Goal: Task Accomplishment & Management: Manage account settings

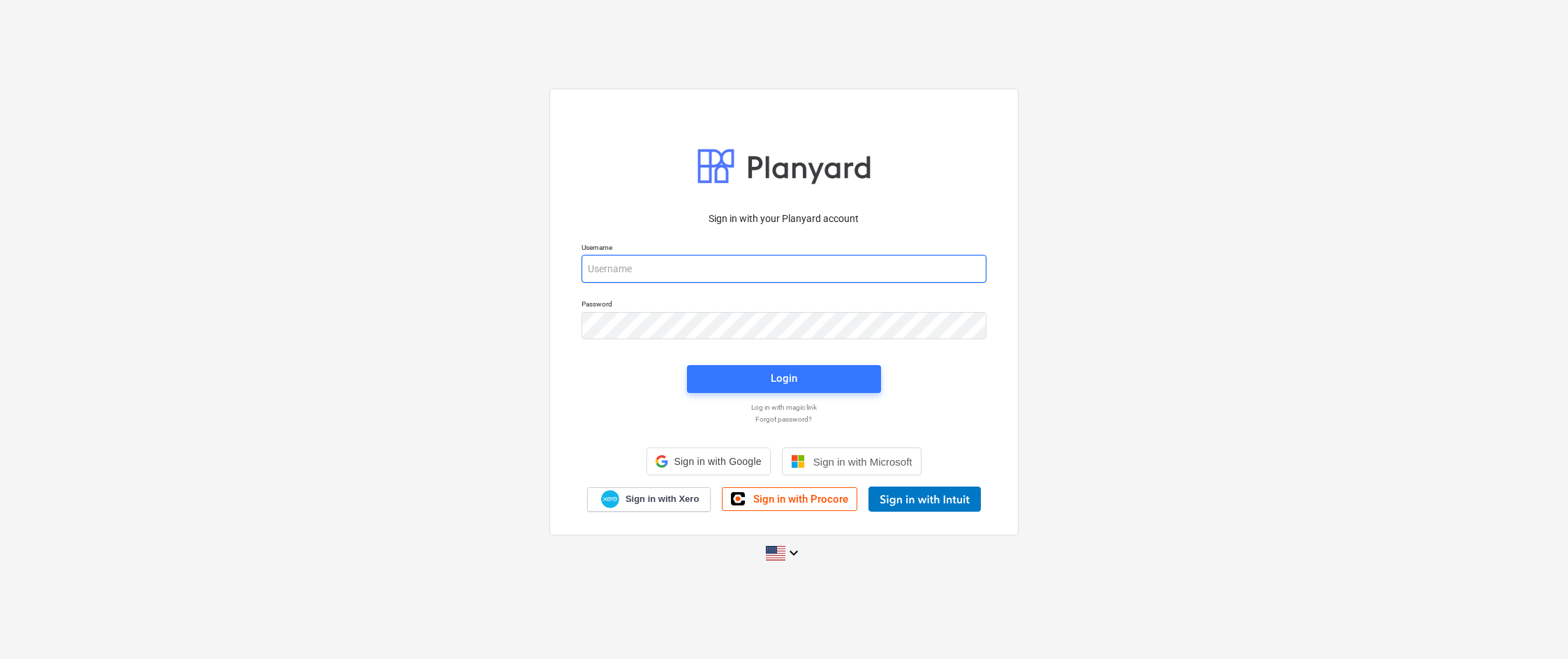
type input "[EMAIL_ADDRESS][PERSON_NAME][DOMAIN_NAME]"
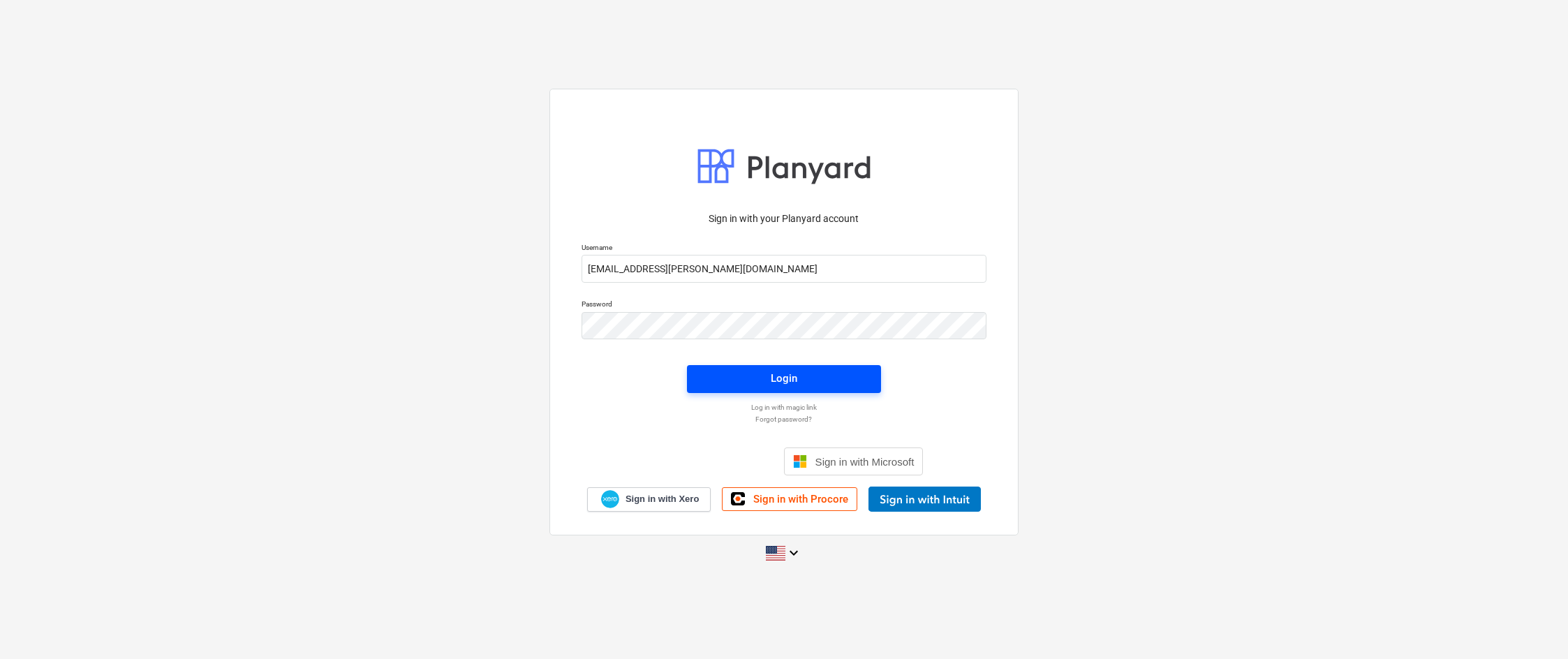
click at [775, 391] on button "Login" at bounding box center [784, 379] width 194 height 28
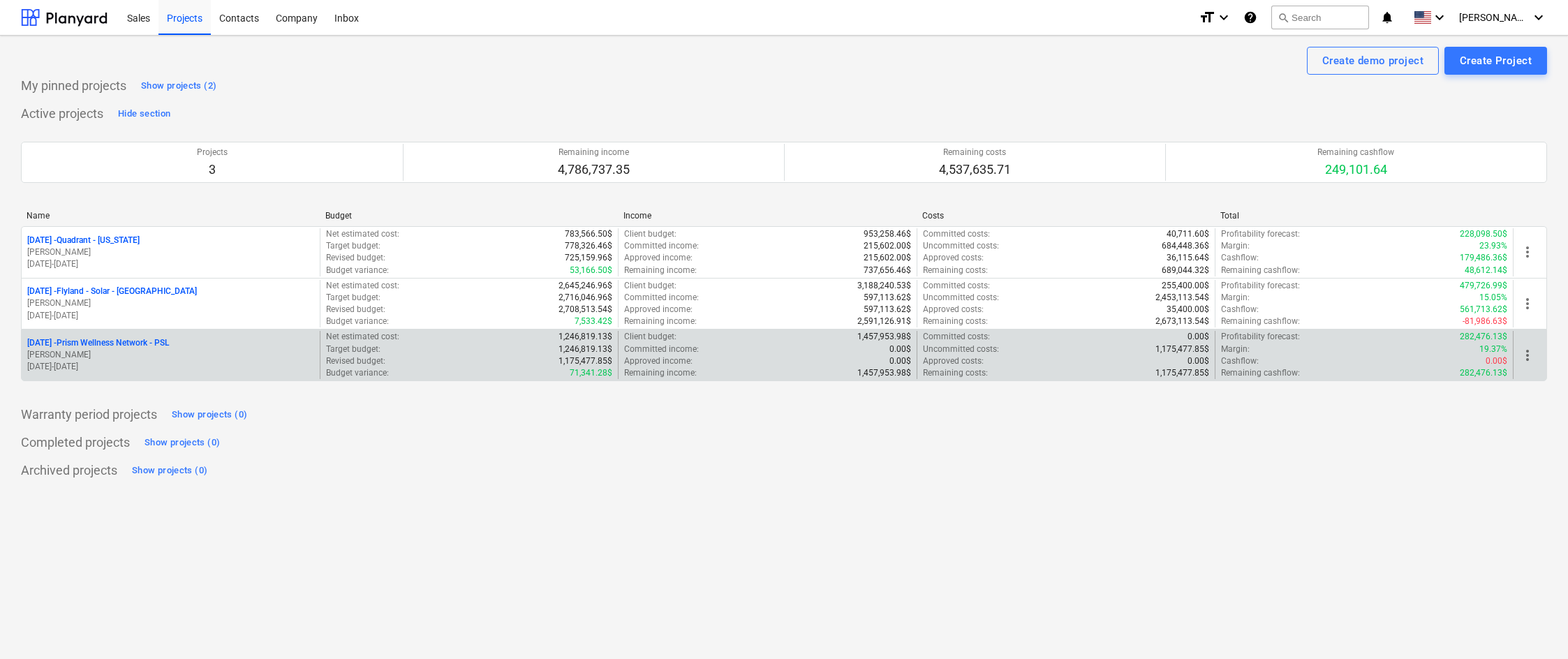
click at [162, 342] on p "25-1-07 - Prism Wellness Network - PSL" at bounding box center [98, 343] width 142 height 12
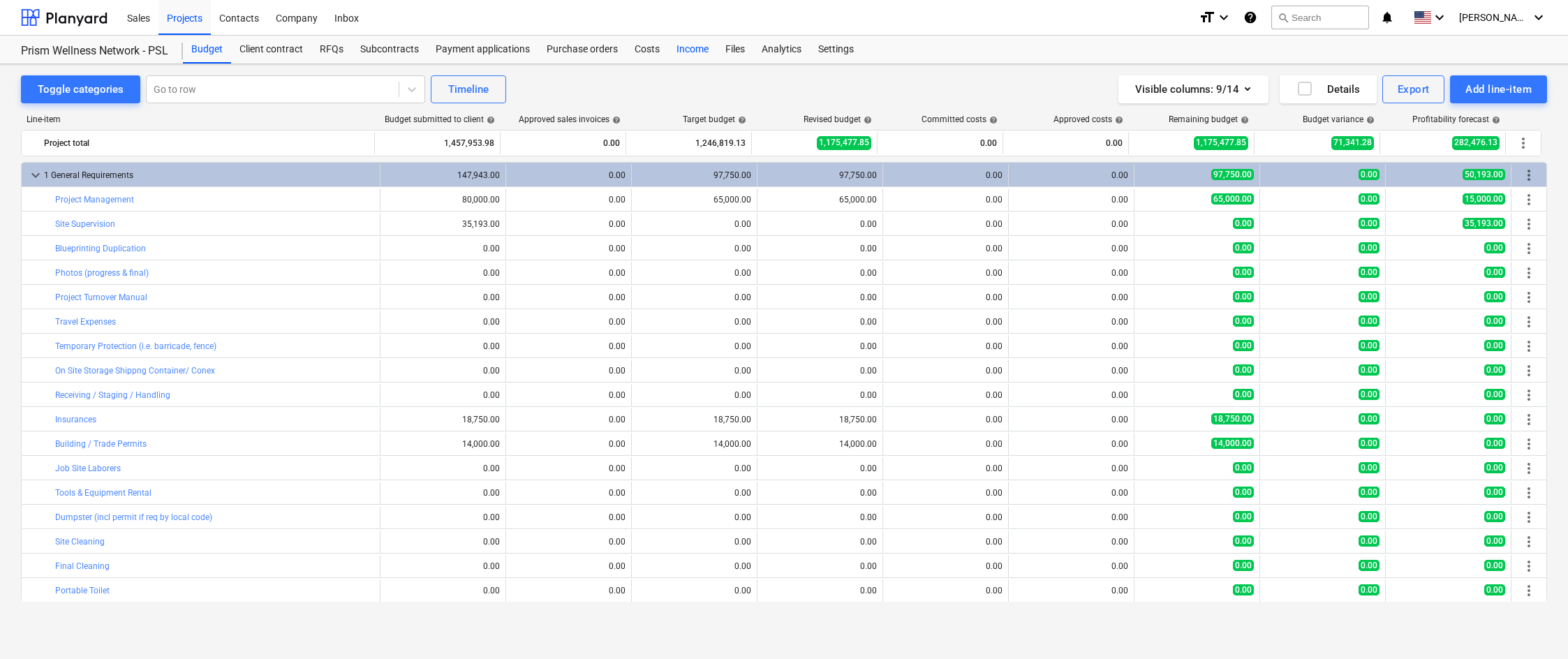
click at [686, 48] on div "Income" at bounding box center [692, 50] width 49 height 28
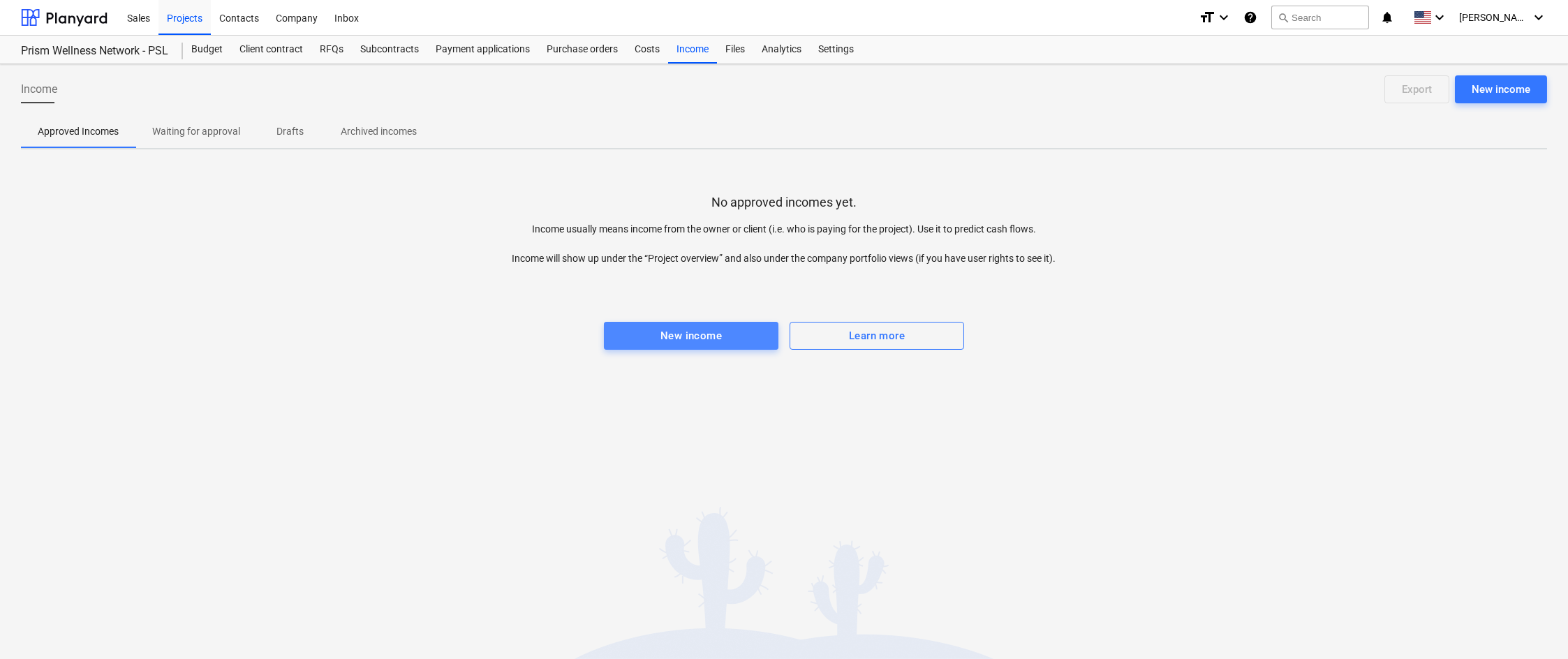
click at [668, 331] on div "New income" at bounding box center [692, 336] width 61 height 18
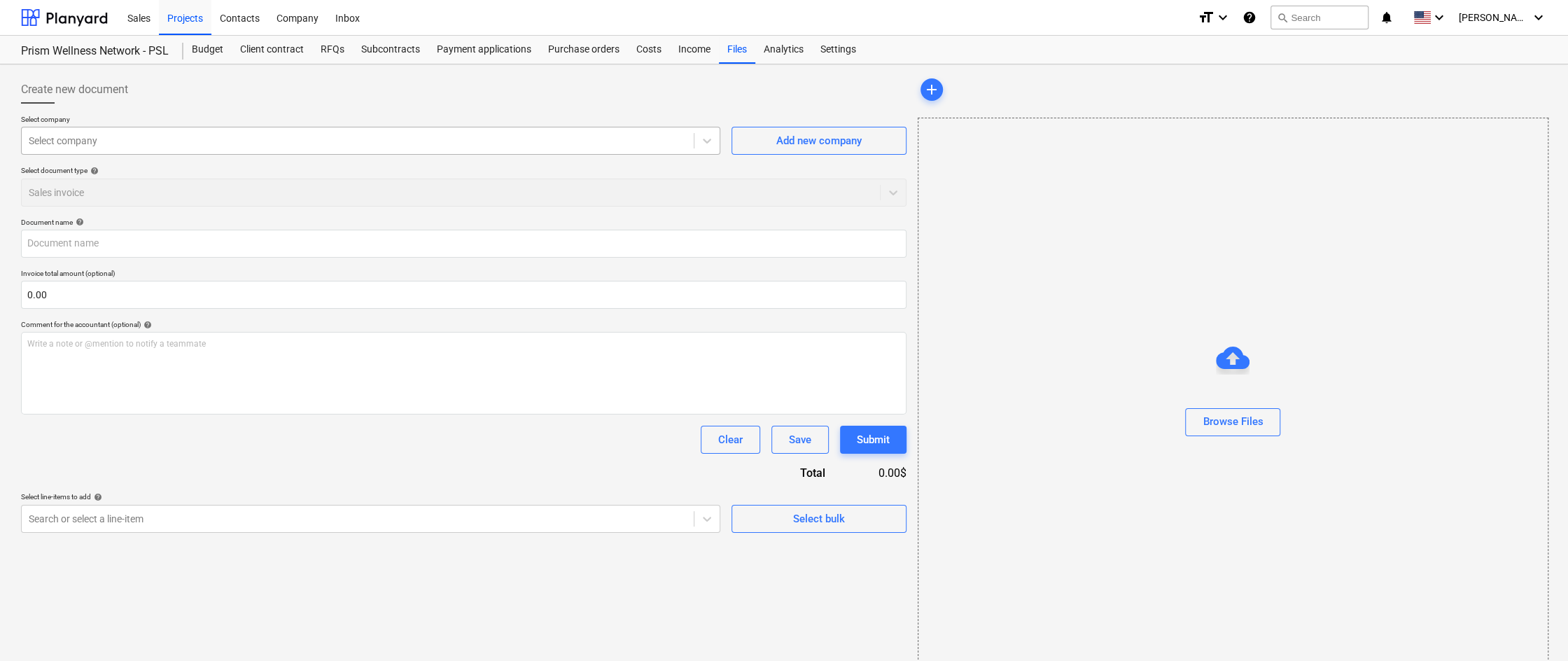
click at [492, 142] on div at bounding box center [358, 141] width 658 height 14
click at [777, 140] on div "Add new company" at bounding box center [819, 141] width 86 height 18
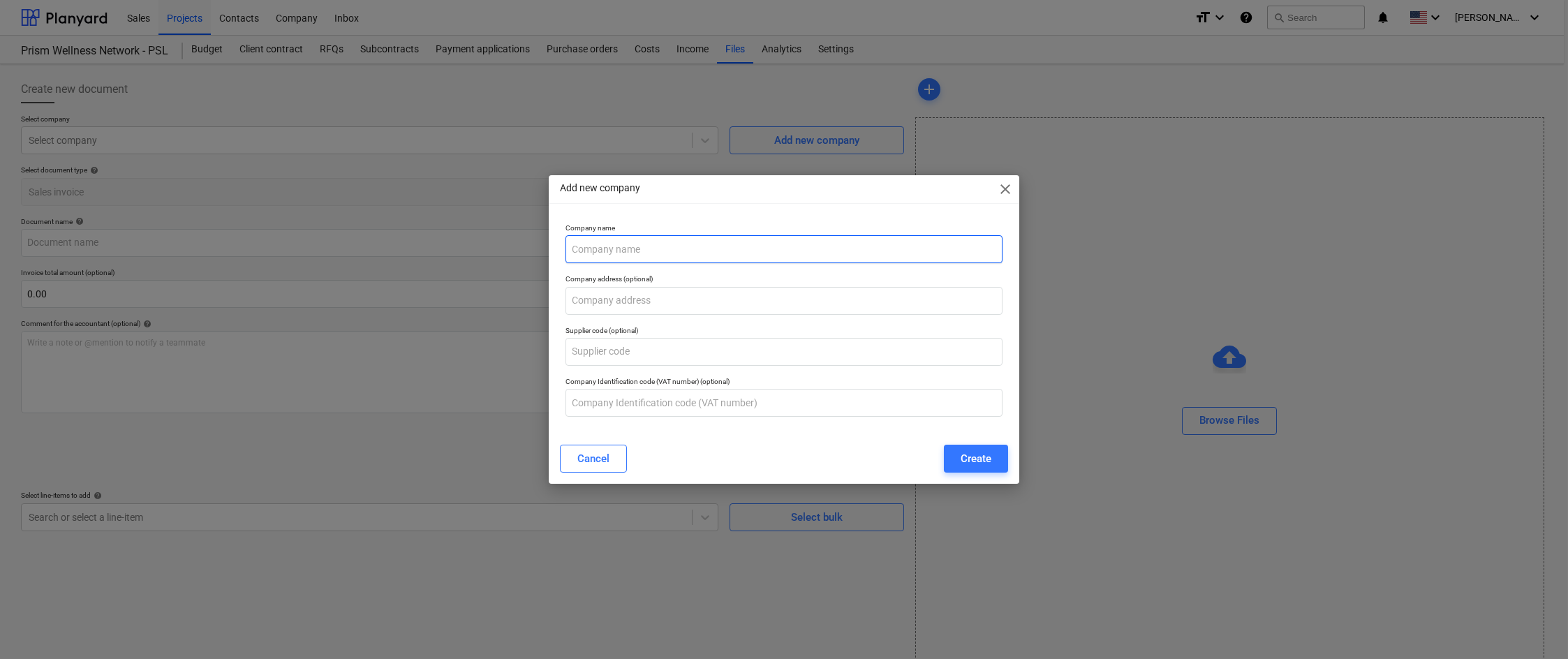
click at [670, 247] on input "text" at bounding box center [784, 250] width 437 height 28
type input "Garden Springs Wellness (PSL)"
click at [987, 459] on div "Create" at bounding box center [976, 458] width 31 height 18
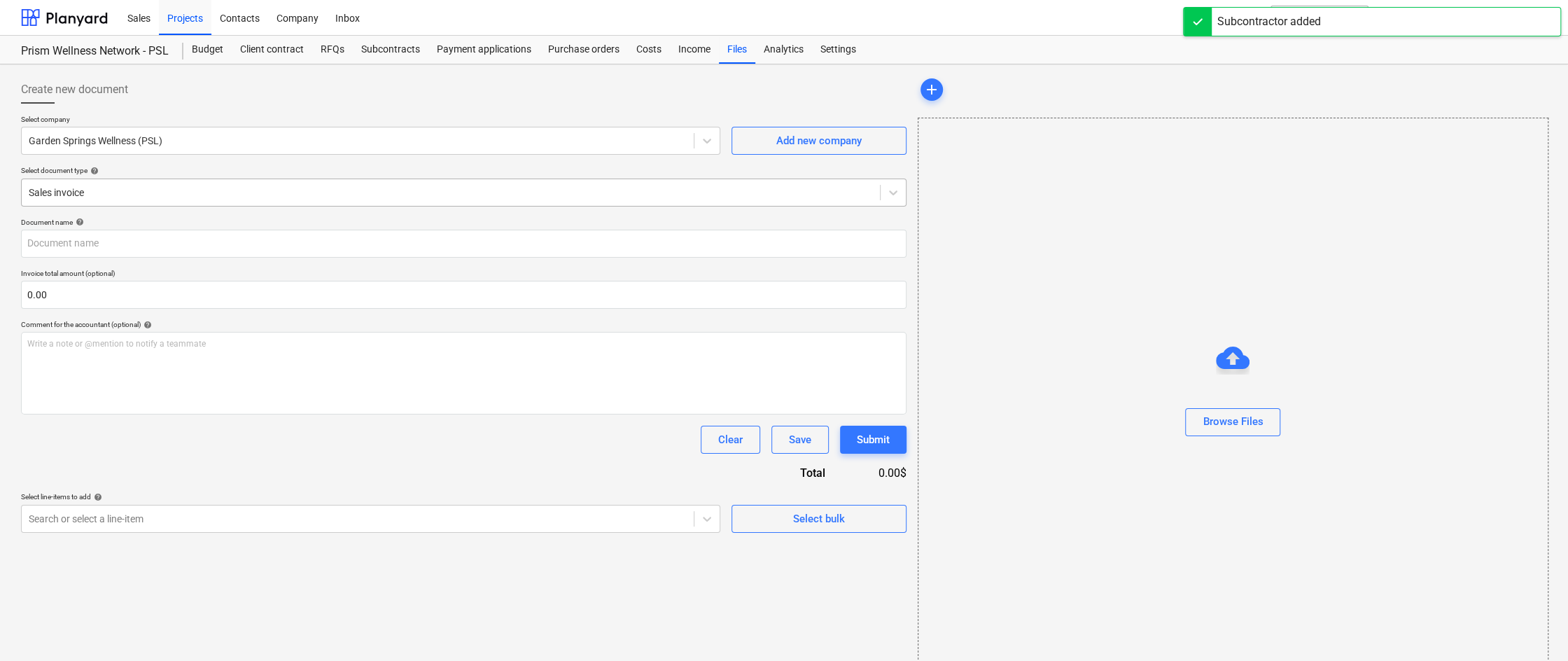
click at [689, 188] on div at bounding box center [451, 192] width 844 height 14
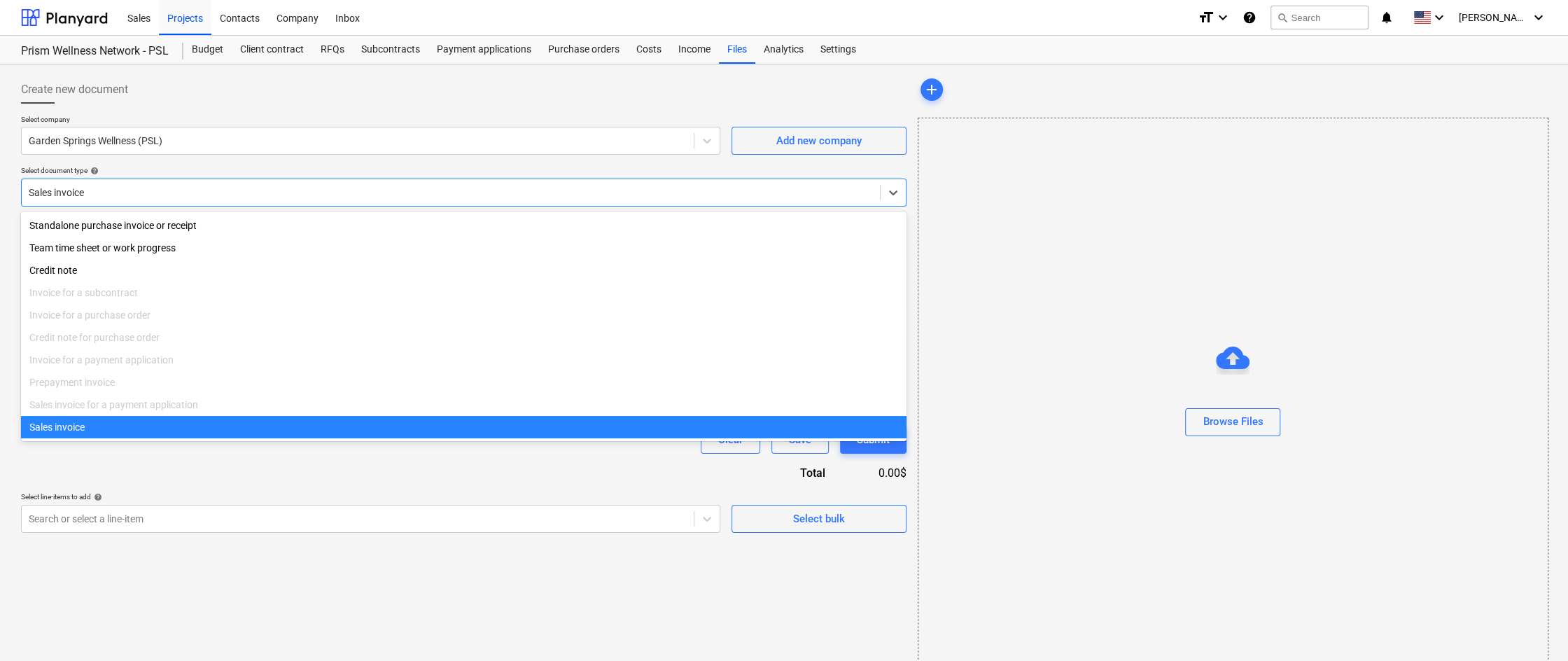
click at [362, 426] on div "Sales invoice" at bounding box center [463, 427] width 885 height 22
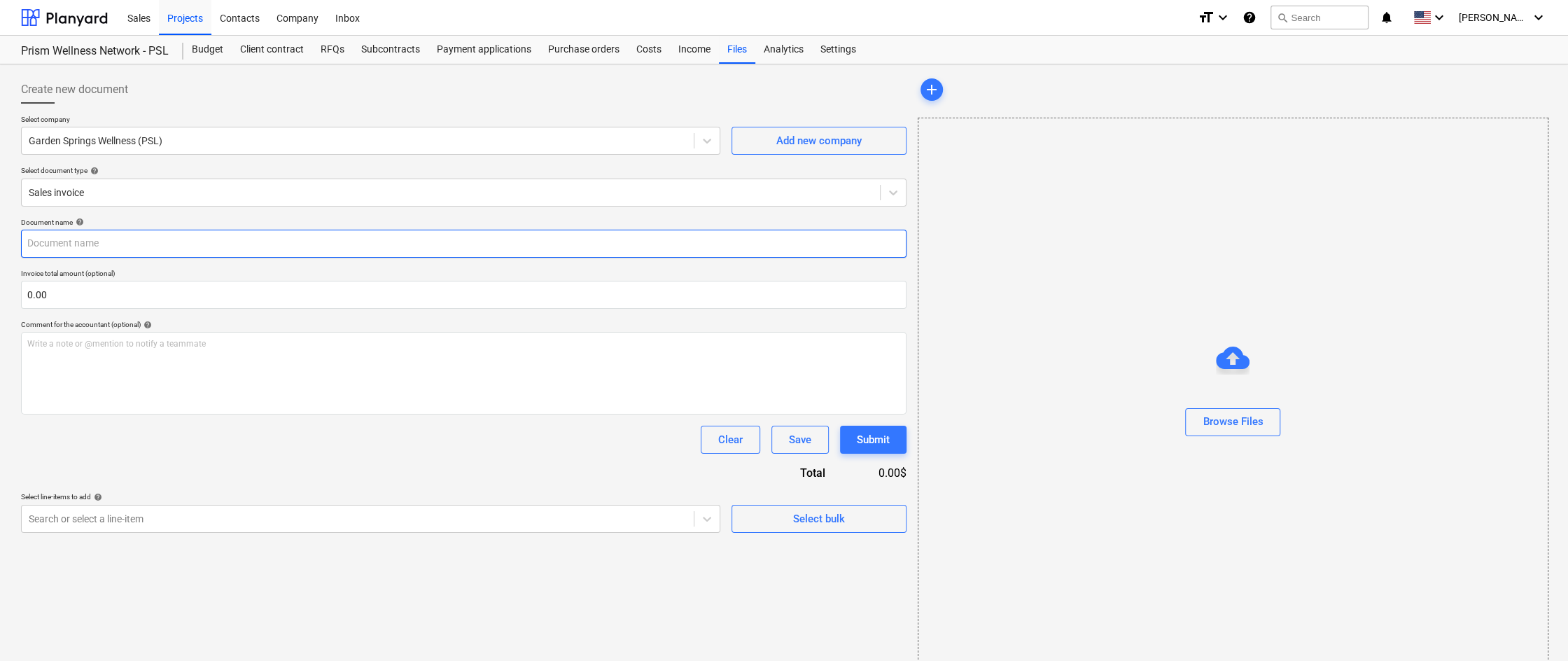
click at [203, 244] on input "text" at bounding box center [463, 244] width 885 height 28
type input "Pay App #1"
click at [269, 450] on div "Clear Save Submit" at bounding box center [463, 440] width 885 height 28
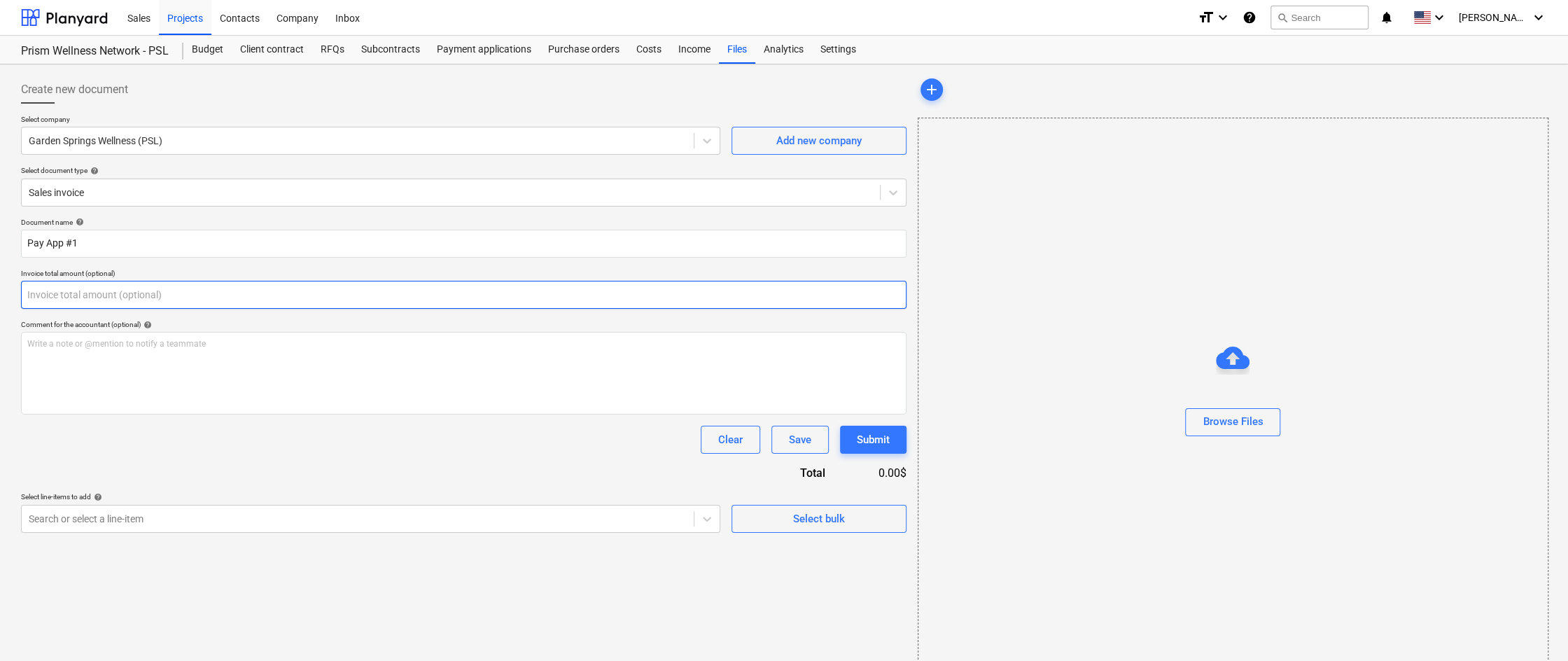
click at [318, 281] on input "text" at bounding box center [463, 295] width 885 height 28
type input "0.00"
click at [419, 472] on div "Document name help Pay App #1 Invoice total amount (optional) 0.00 Comment for …" at bounding box center [463, 375] width 885 height 315
click at [224, 352] on div "Write a note or @mention to notify a teammate [PERSON_NAME]" at bounding box center [463, 372] width 885 height 82
click at [306, 441] on div "Clear Save Submit" at bounding box center [463, 440] width 885 height 28
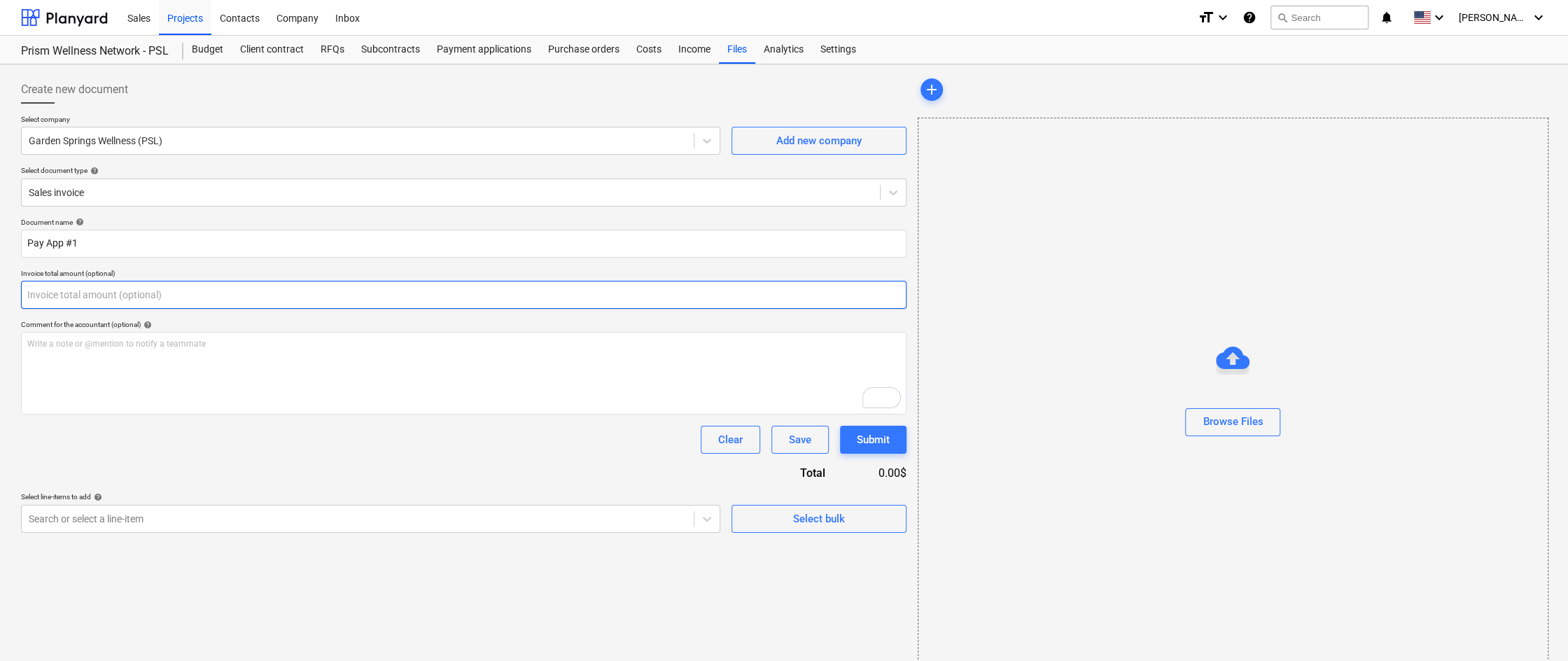
click at [239, 294] on input "text" at bounding box center [463, 295] width 885 height 28
type input "0.00"
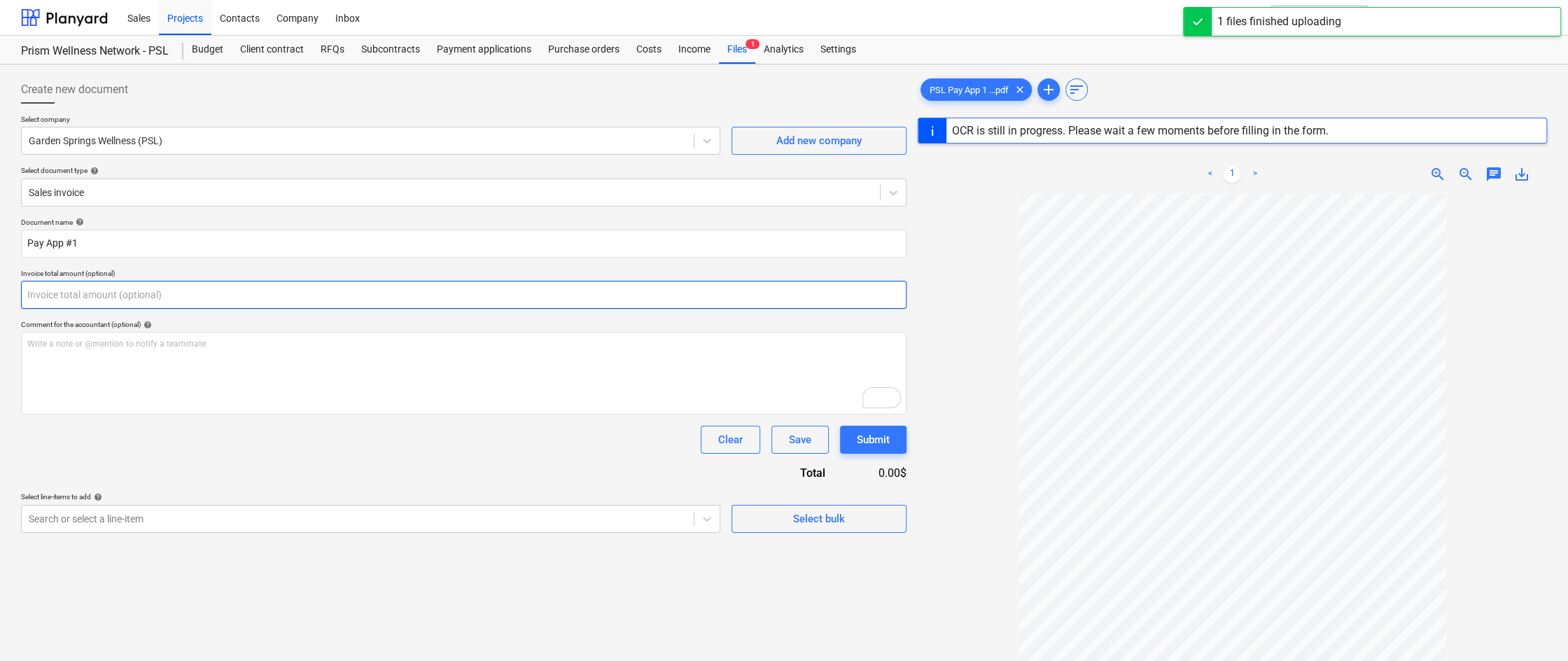
click at [135, 291] on input "text" at bounding box center [463, 295] width 885 height 28
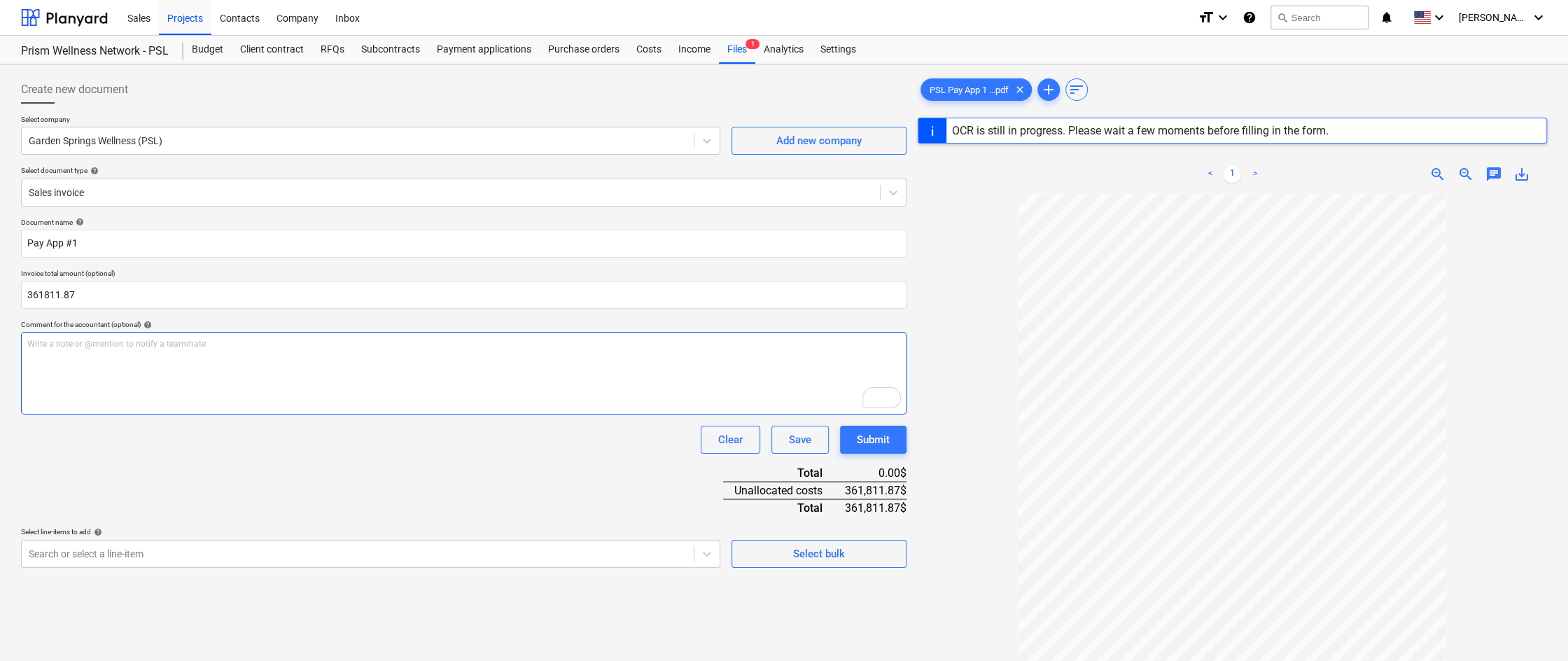
type input "361,811.87"
click at [213, 353] on div "Write a note or @mention to notify a teammate [PERSON_NAME]" at bounding box center [463, 372] width 885 height 82
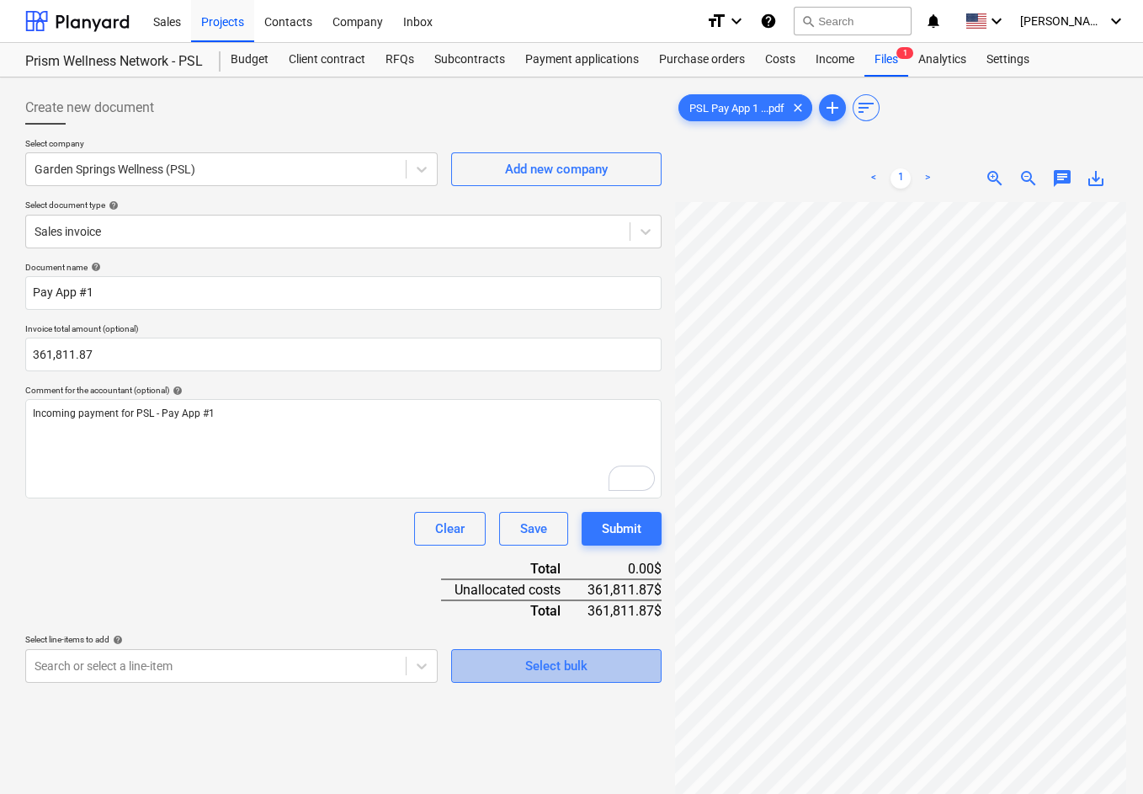
click at [539, 662] on div "Select bulk" at bounding box center [556, 666] width 62 height 22
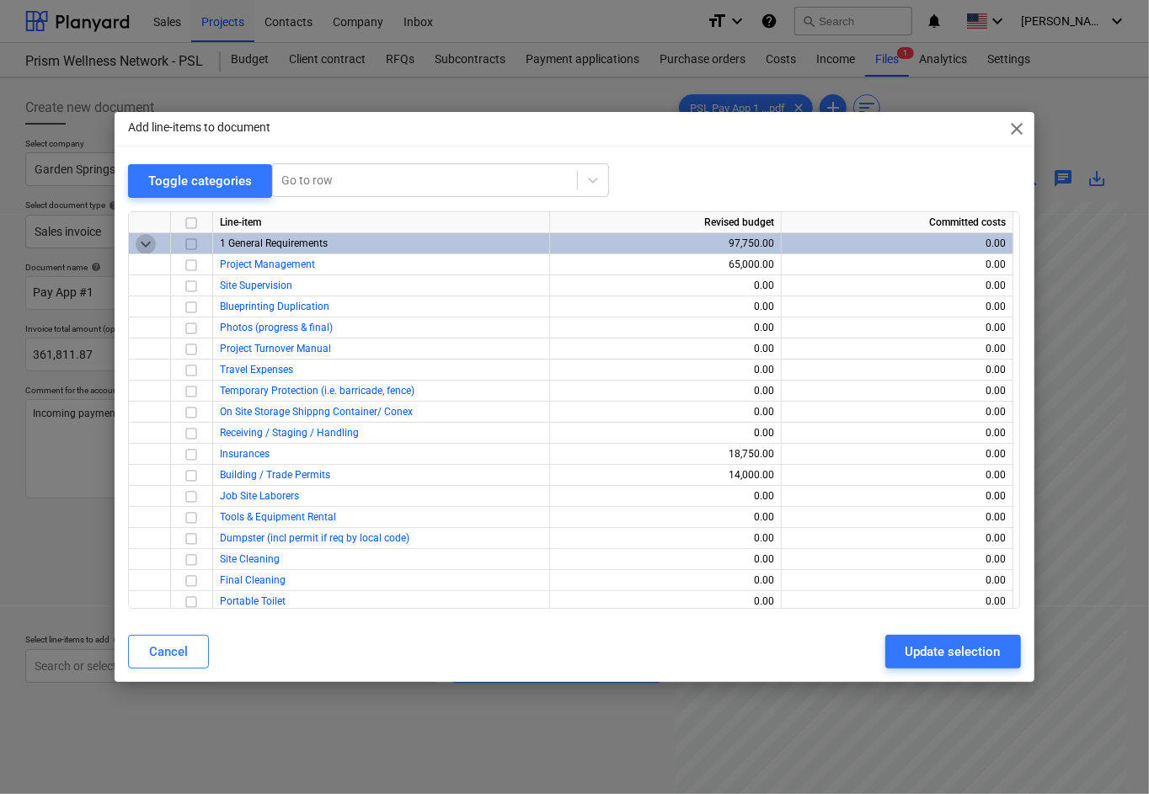
click at [143, 242] on span "keyboard_arrow_down" at bounding box center [146, 243] width 20 height 20
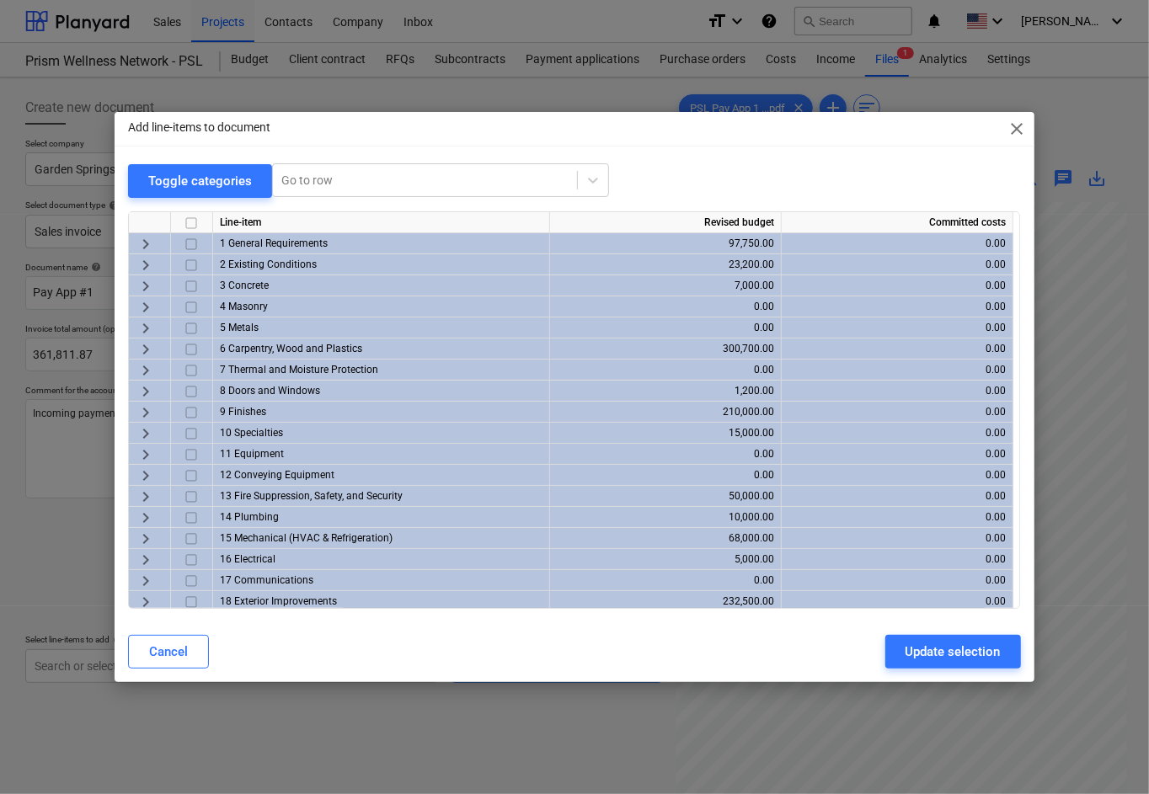
click at [188, 242] on input "checkbox" at bounding box center [191, 243] width 20 height 20
click at [189, 243] on input "checkbox" at bounding box center [191, 243] width 20 height 20
click at [146, 243] on span "keyboard_arrow_right" at bounding box center [146, 243] width 20 height 20
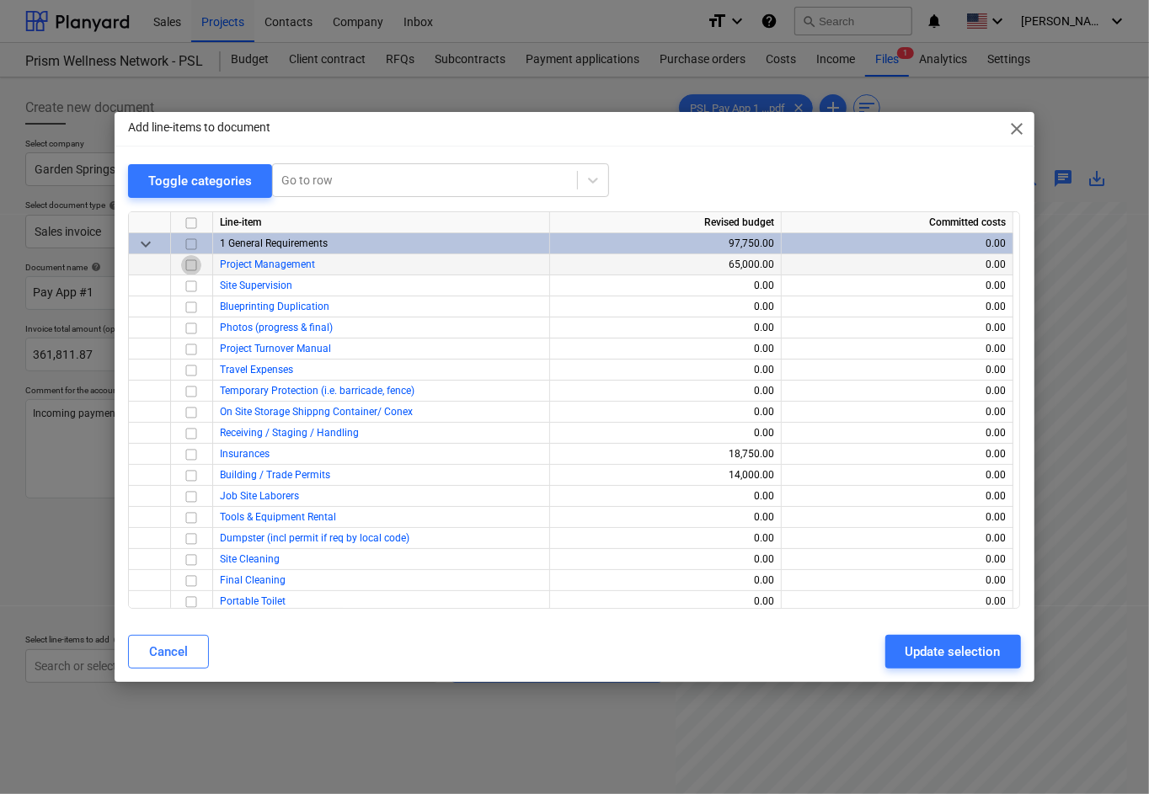
click at [190, 263] on input "checkbox" at bounding box center [191, 264] width 20 height 20
click at [189, 285] on input "checkbox" at bounding box center [191, 285] width 20 height 20
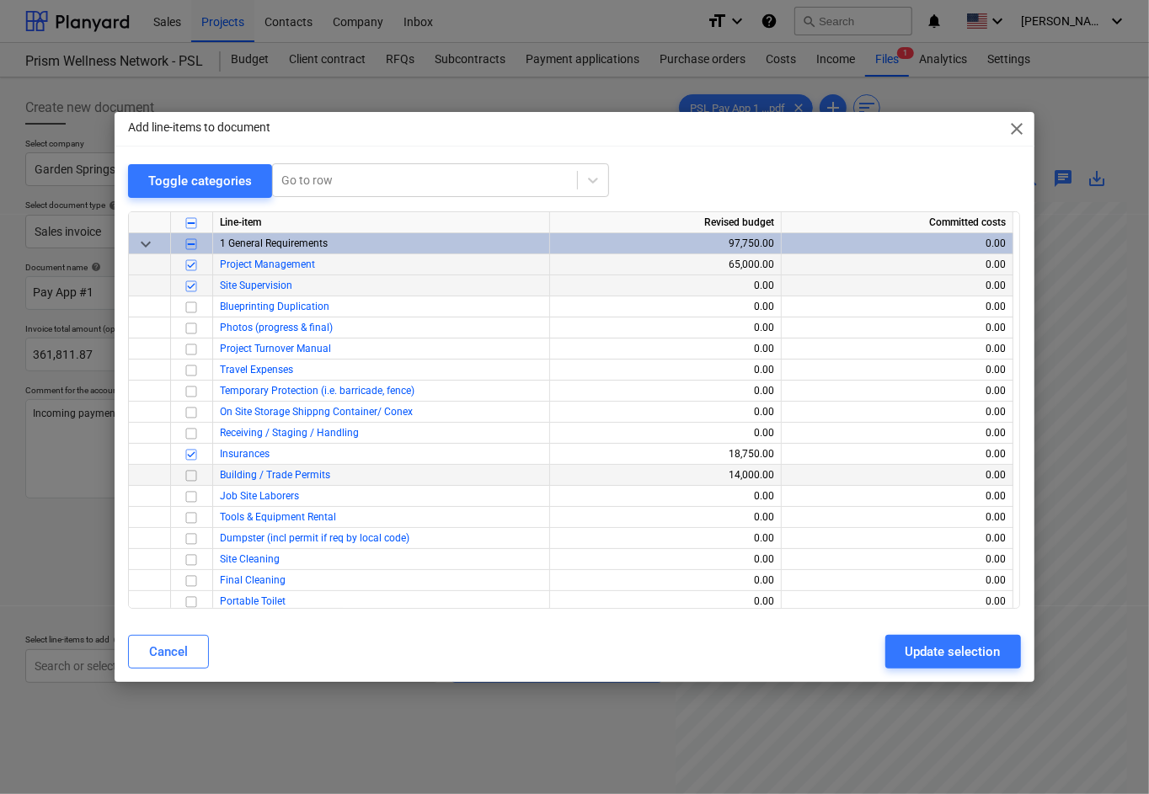
click at [190, 475] on input "checkbox" at bounding box center [191, 475] width 20 height 20
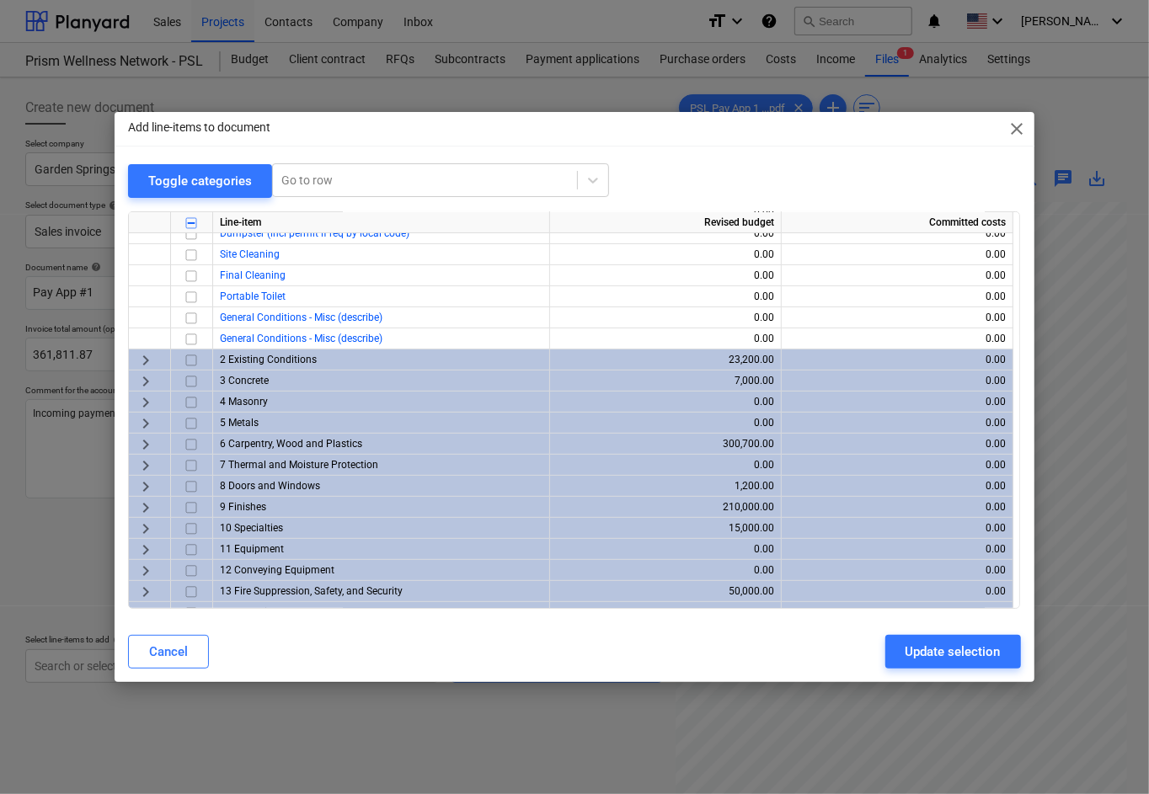
scroll to position [337, 0]
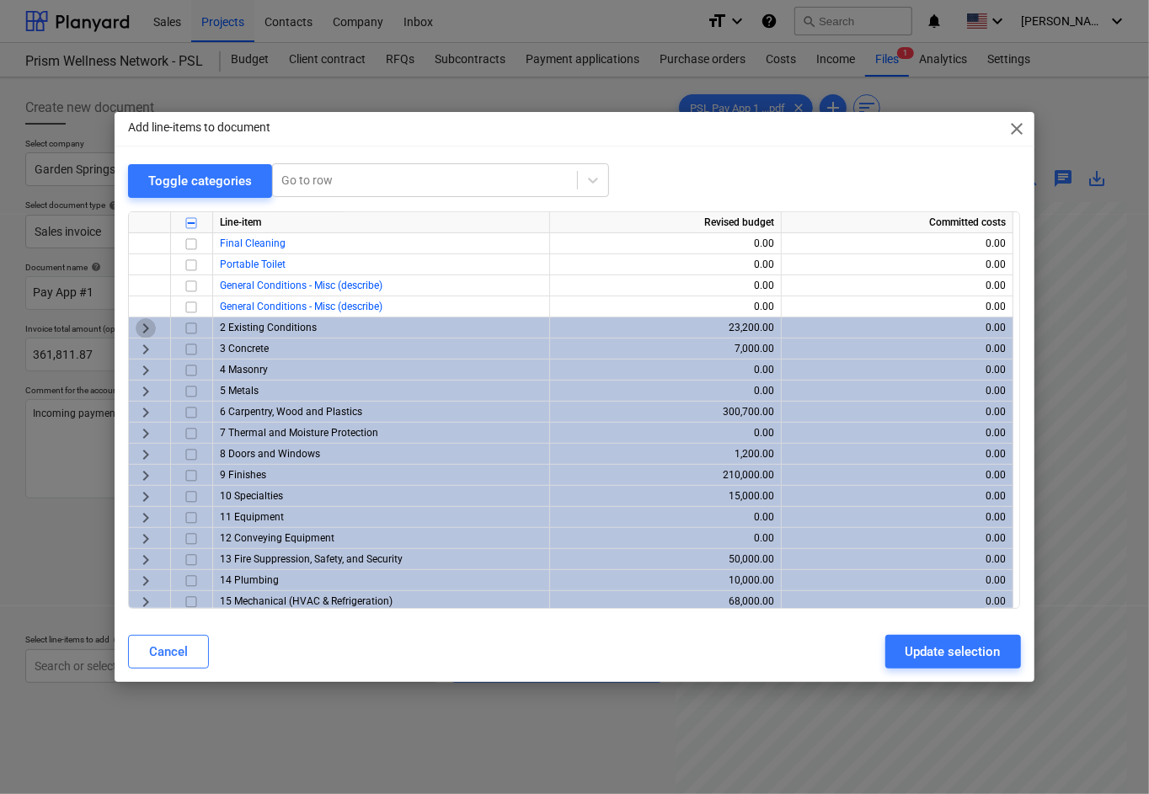
click at [142, 329] on span "keyboard_arrow_right" at bounding box center [146, 327] width 20 height 20
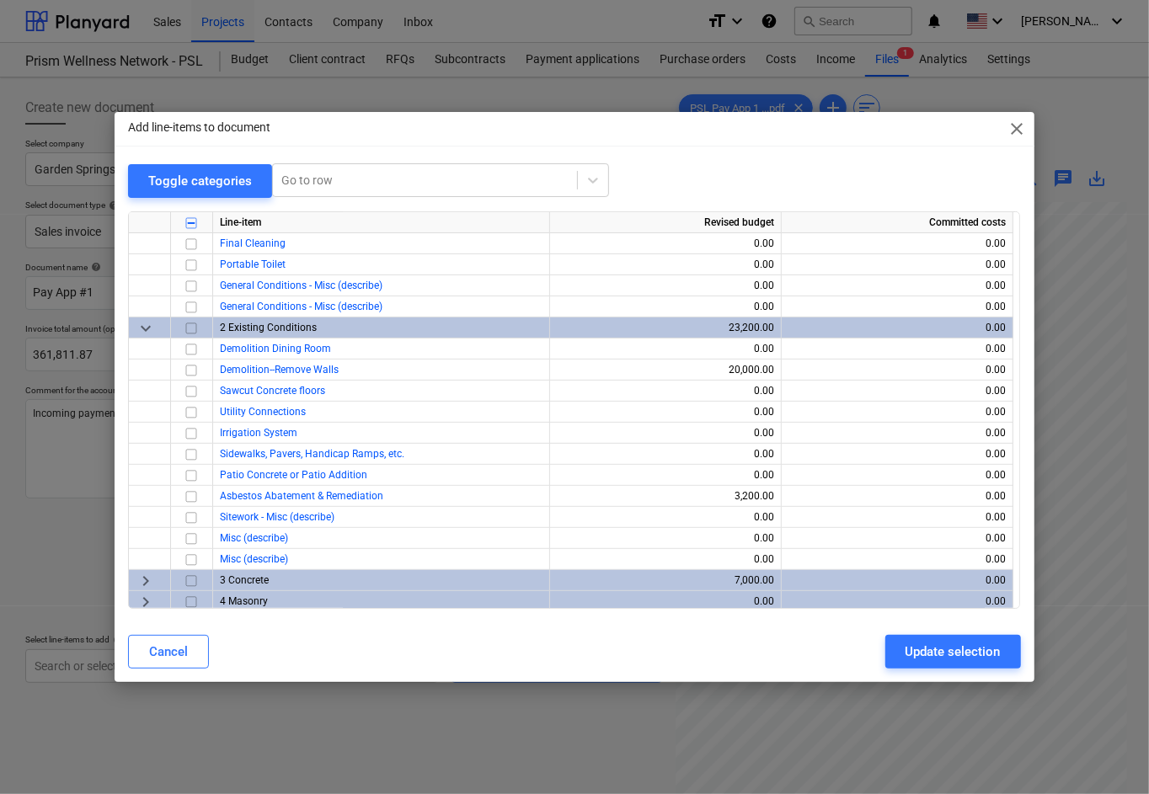
click at [0, 0] on div at bounding box center [0, 0] width 0 height 0
click at [194, 369] on input "checkbox" at bounding box center [191, 370] width 20 height 20
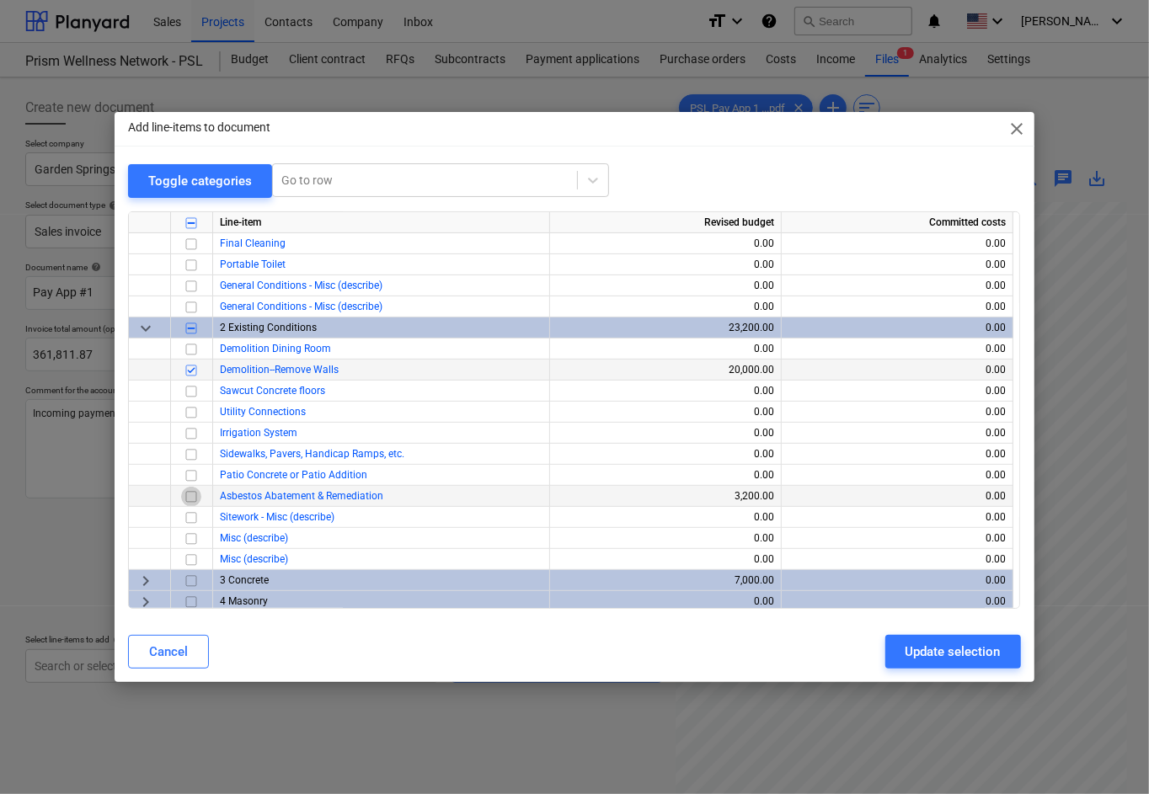
click at [190, 498] on input "checkbox" at bounding box center [191, 496] width 20 height 20
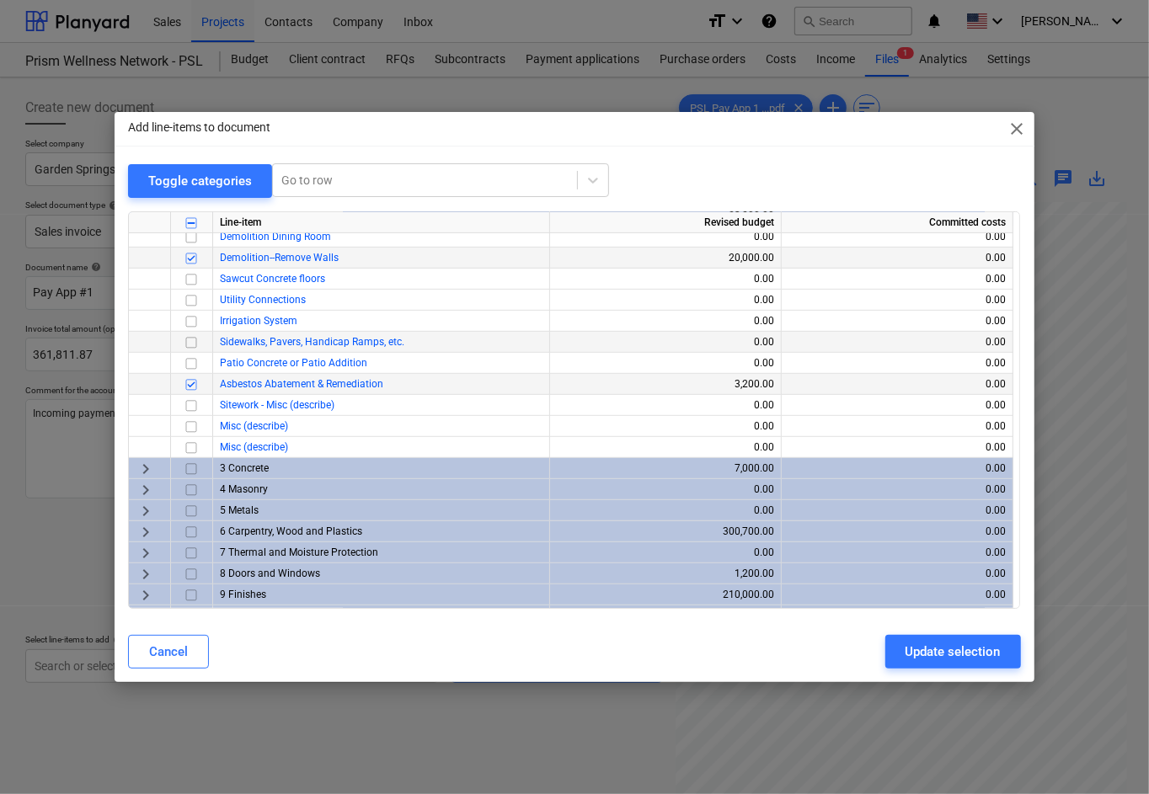
scroll to position [561, 0]
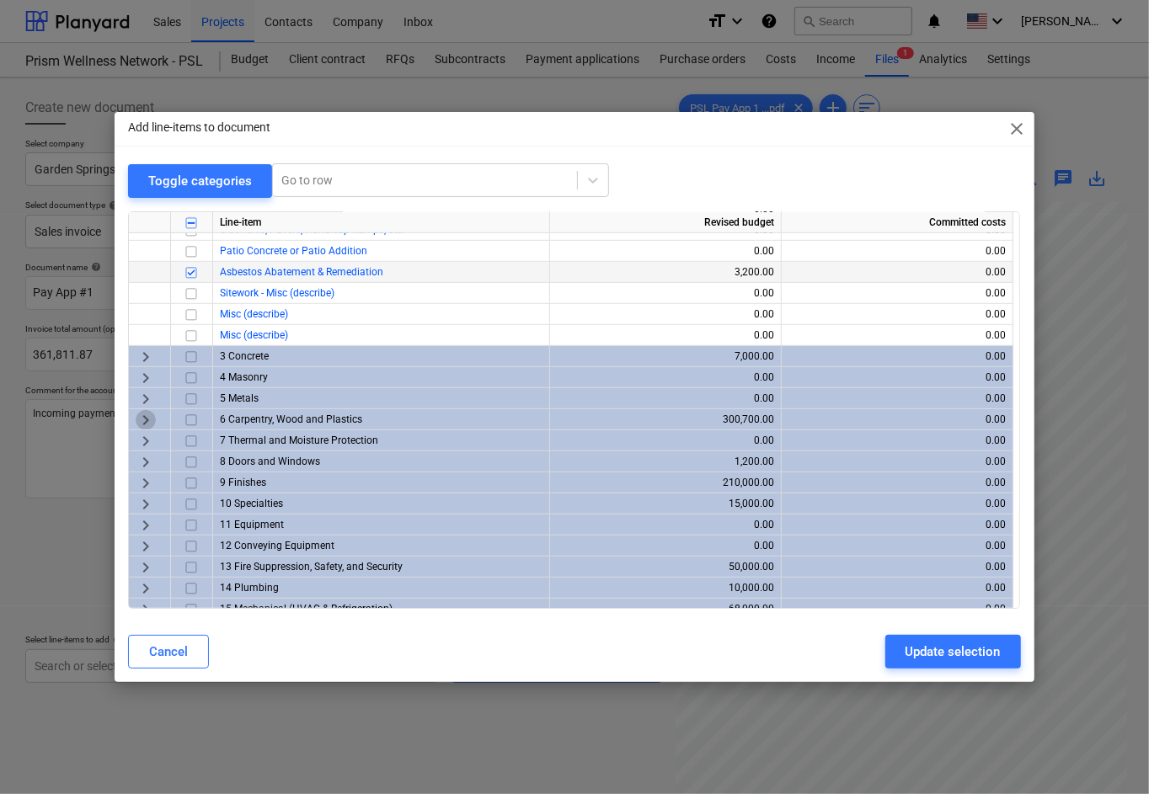
click at [145, 421] on span "keyboard_arrow_right" at bounding box center [146, 419] width 20 height 20
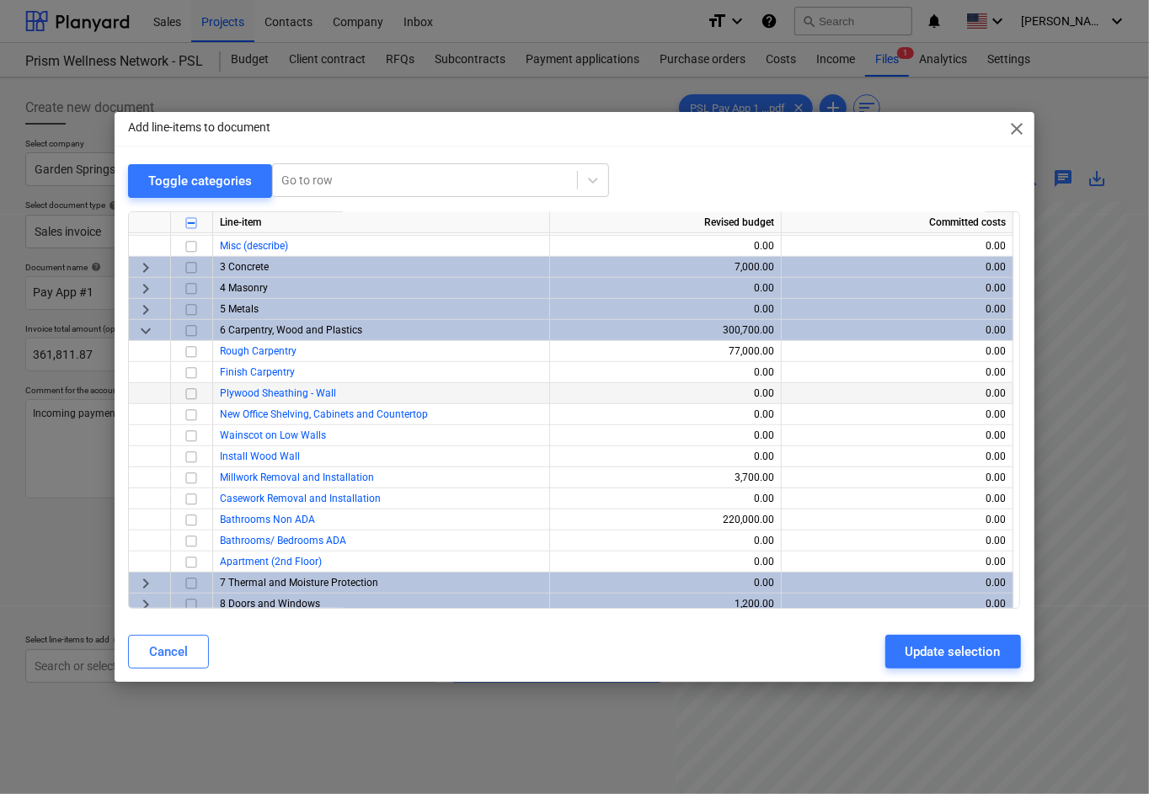
scroll to position [674, 0]
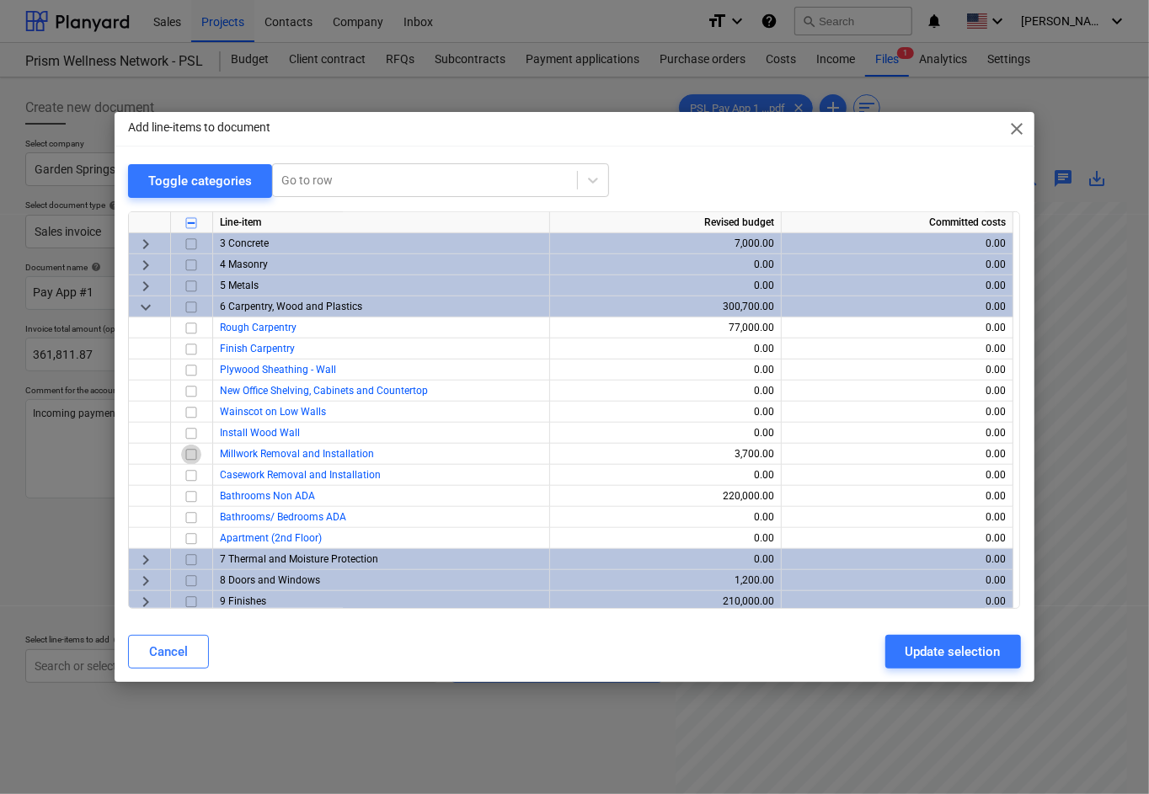
click at [184, 451] on input "checkbox" at bounding box center [191, 454] width 20 height 20
click at [188, 492] on input "checkbox" at bounding box center [191, 496] width 20 height 20
click at [150, 584] on span "keyboard_arrow_right" at bounding box center [146, 580] width 20 height 20
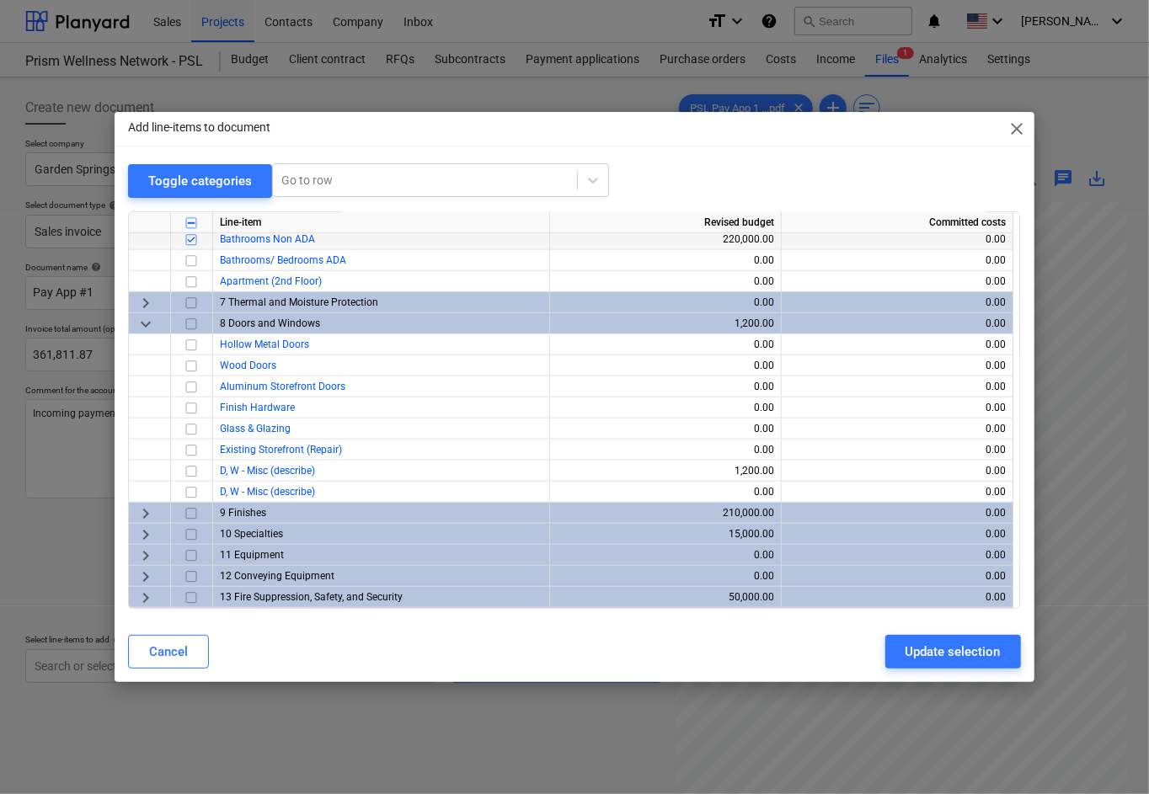
scroll to position [898, 0]
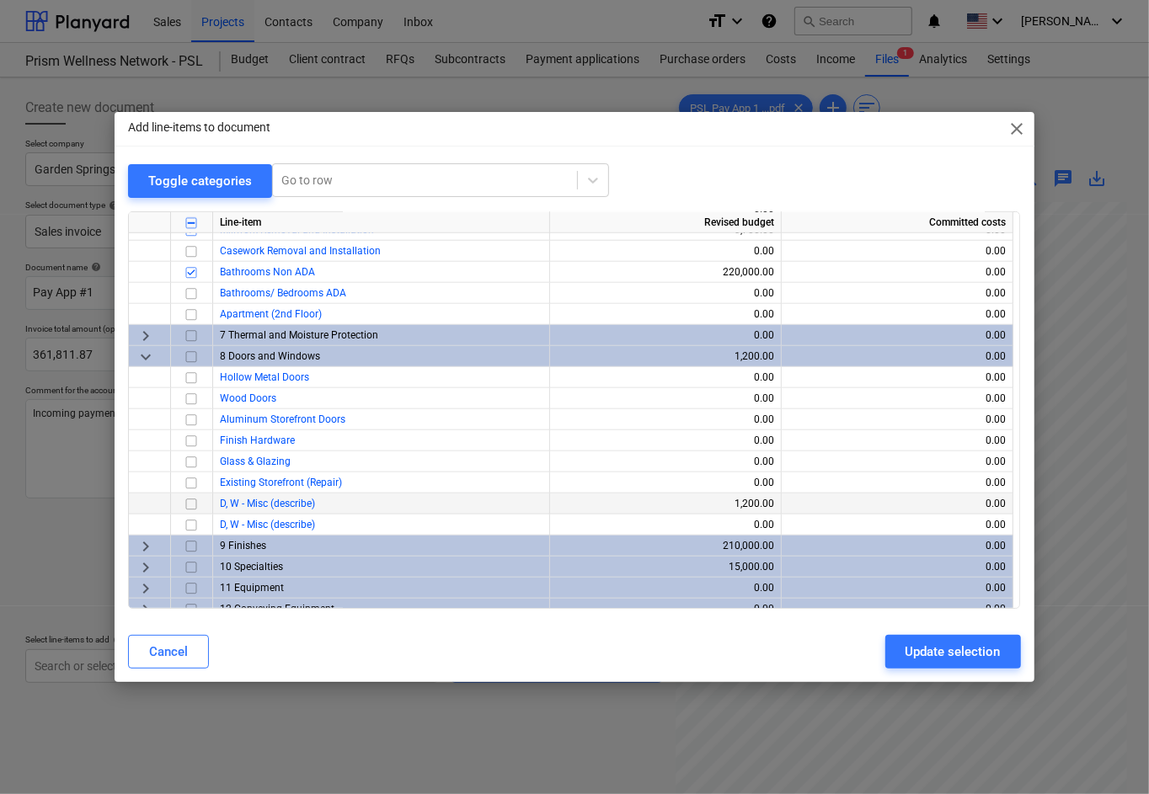
click at [187, 499] on input "checkbox" at bounding box center [191, 503] width 20 height 20
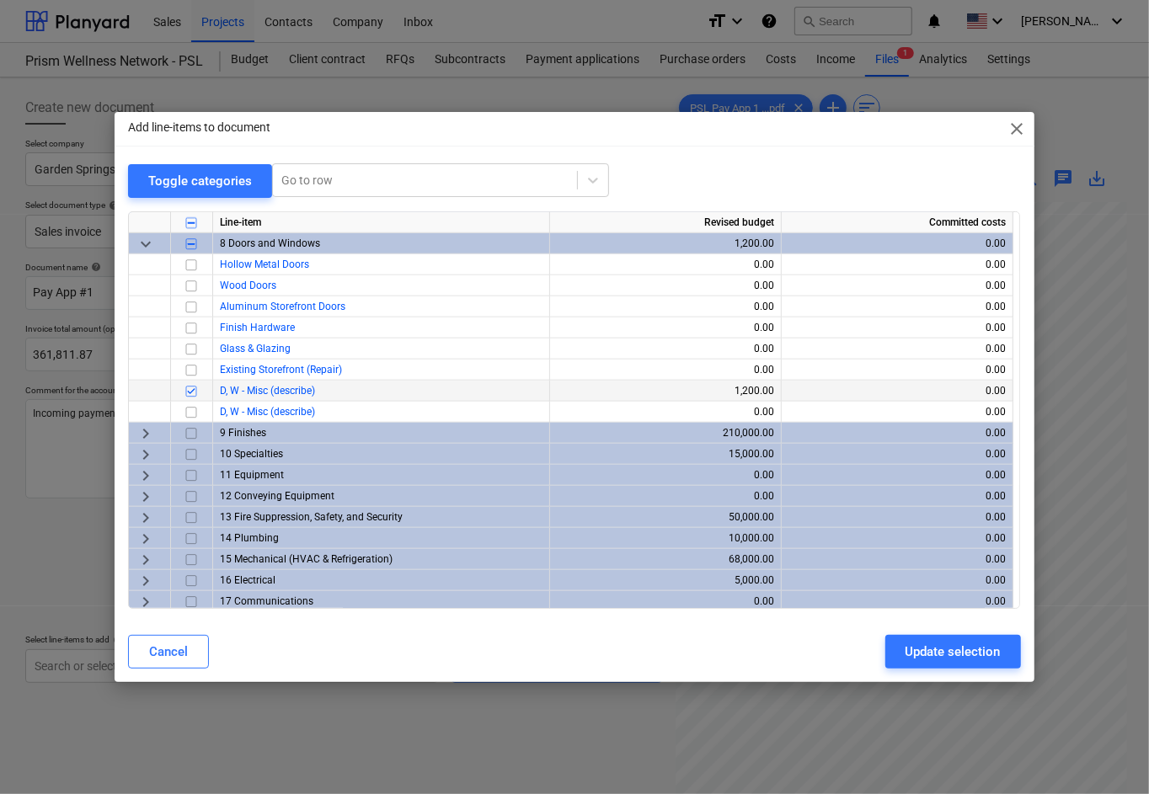
click at [142, 434] on span "keyboard_arrow_right" at bounding box center [146, 433] width 20 height 20
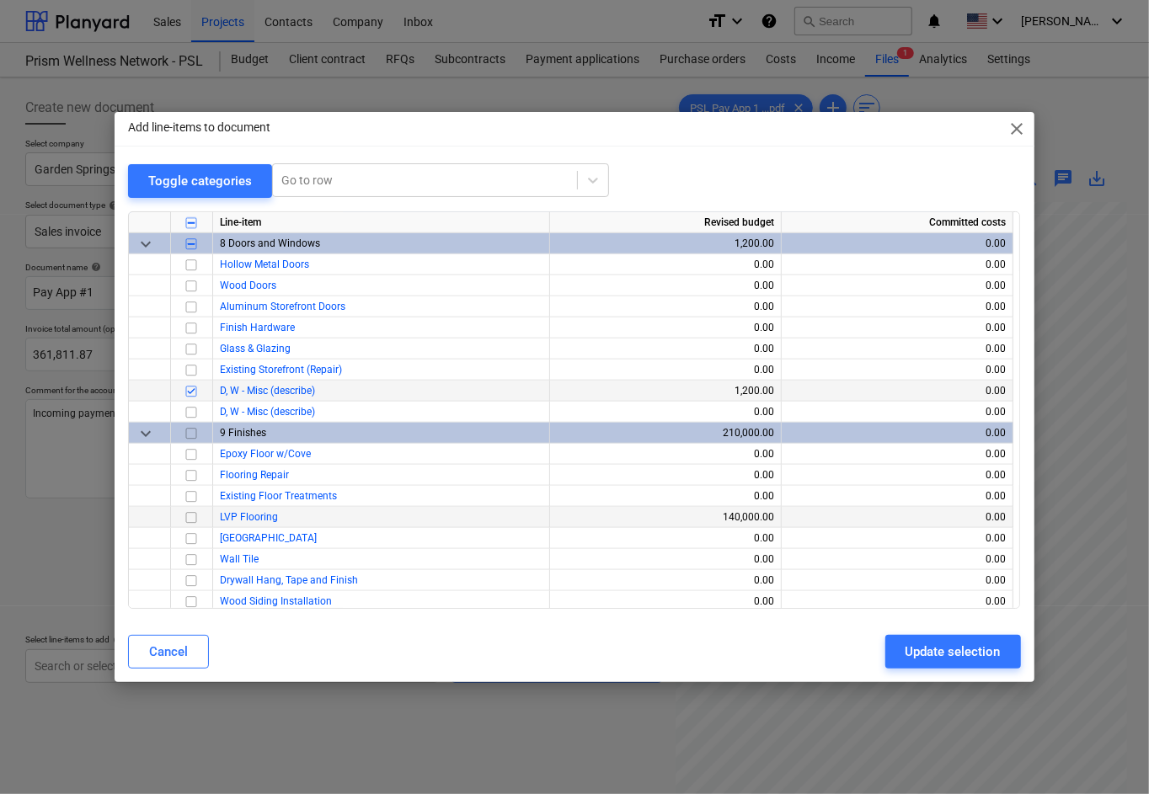
click at [190, 520] on input "checkbox" at bounding box center [191, 517] width 20 height 20
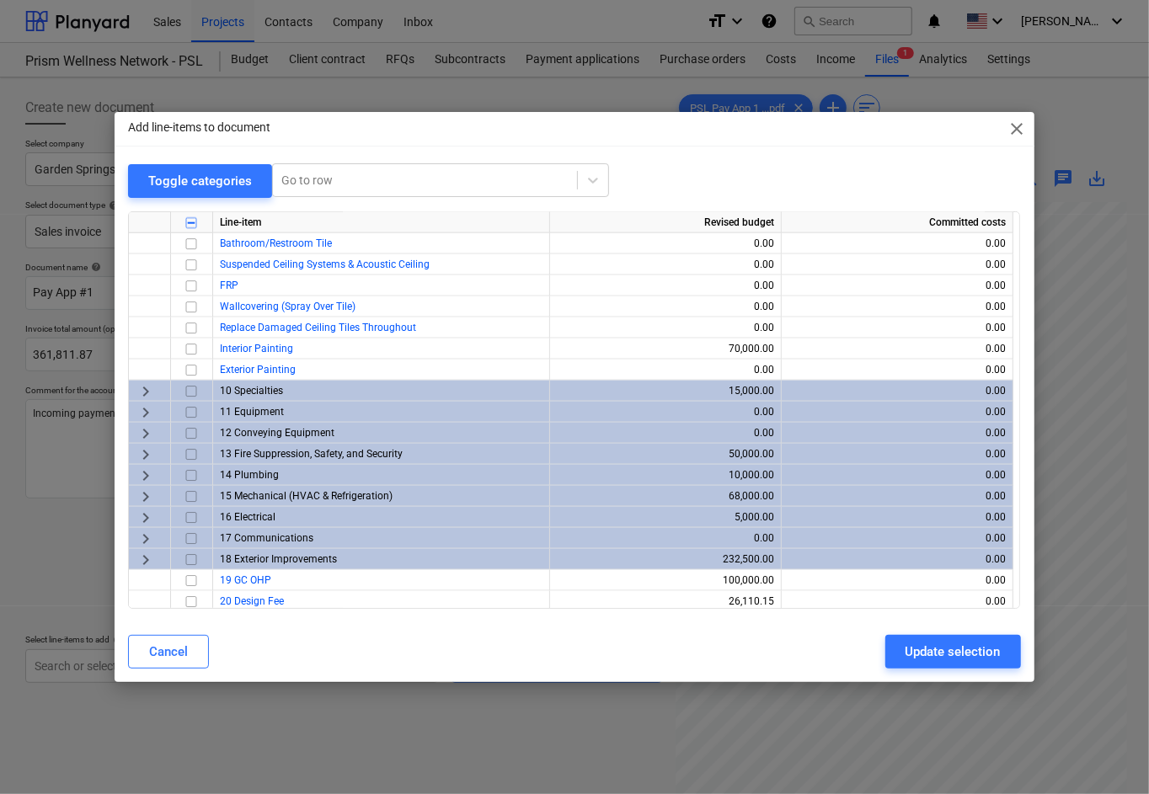
scroll to position [1415, 0]
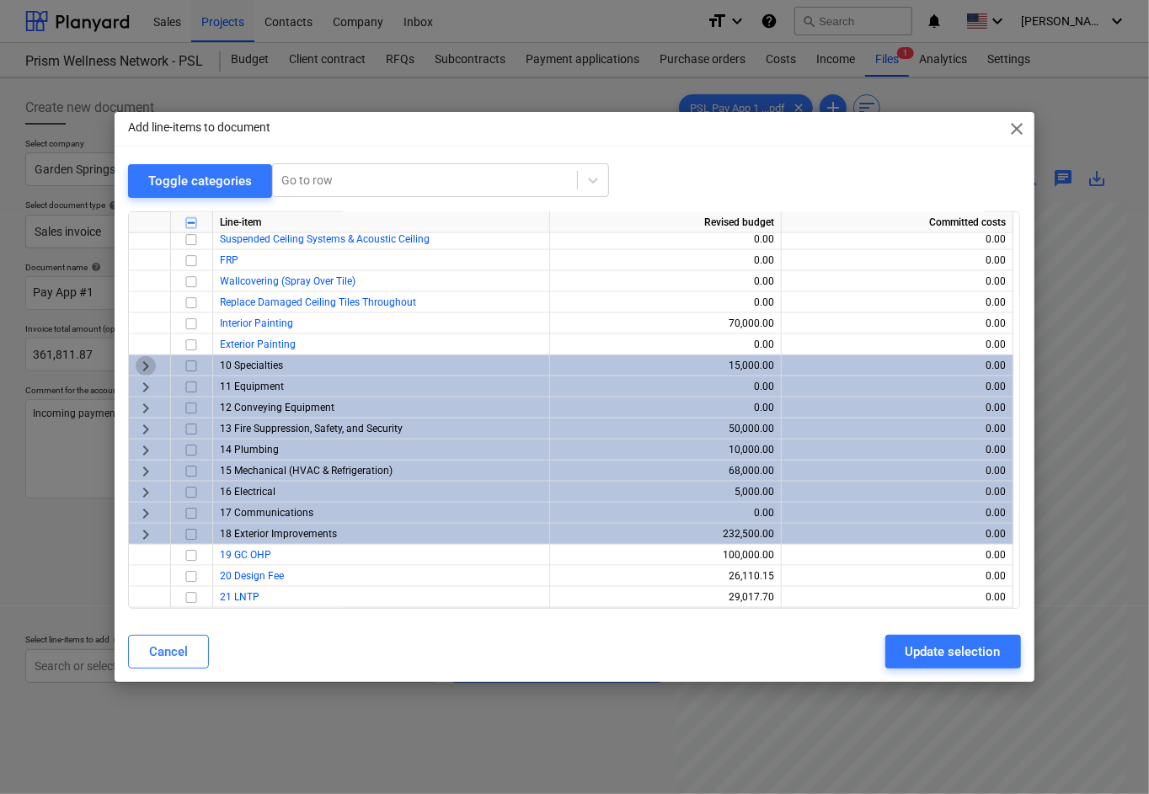
click at [147, 368] on span "keyboard_arrow_right" at bounding box center [146, 365] width 20 height 20
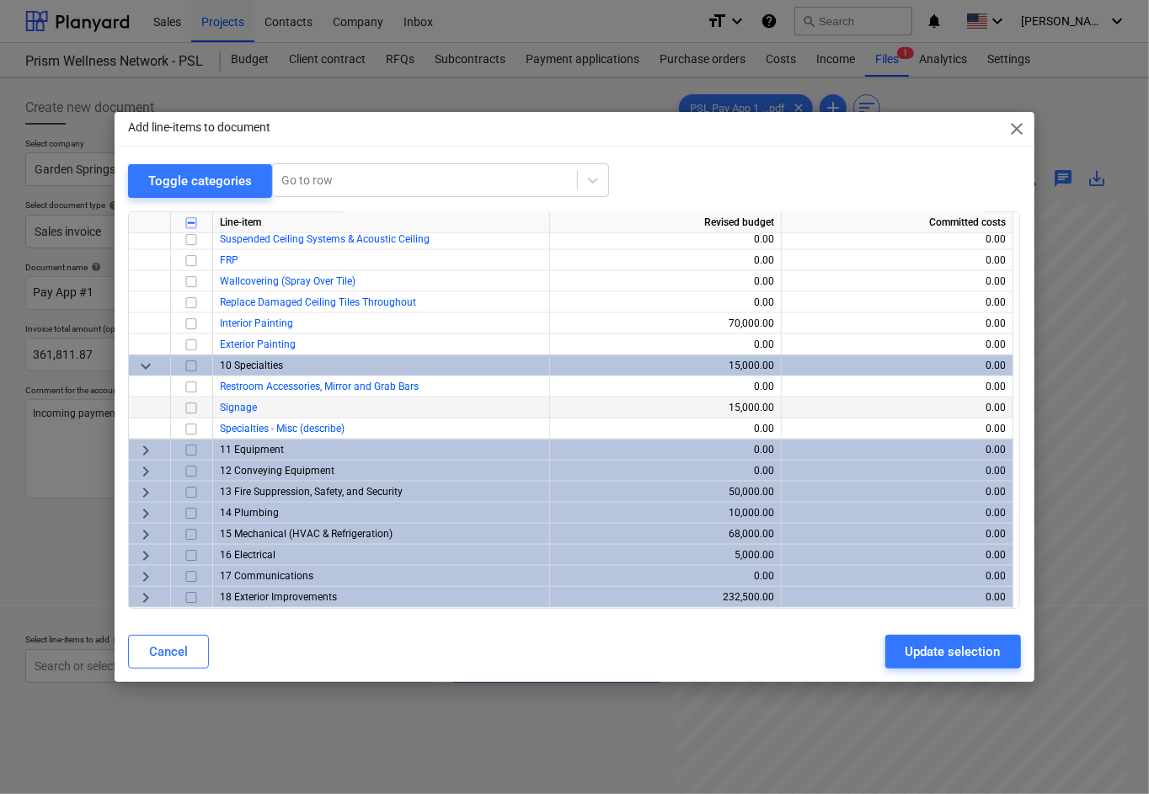
click at [185, 409] on input "checkbox" at bounding box center [191, 407] width 20 height 20
click at [146, 497] on span "keyboard_arrow_right" at bounding box center [146, 492] width 20 height 20
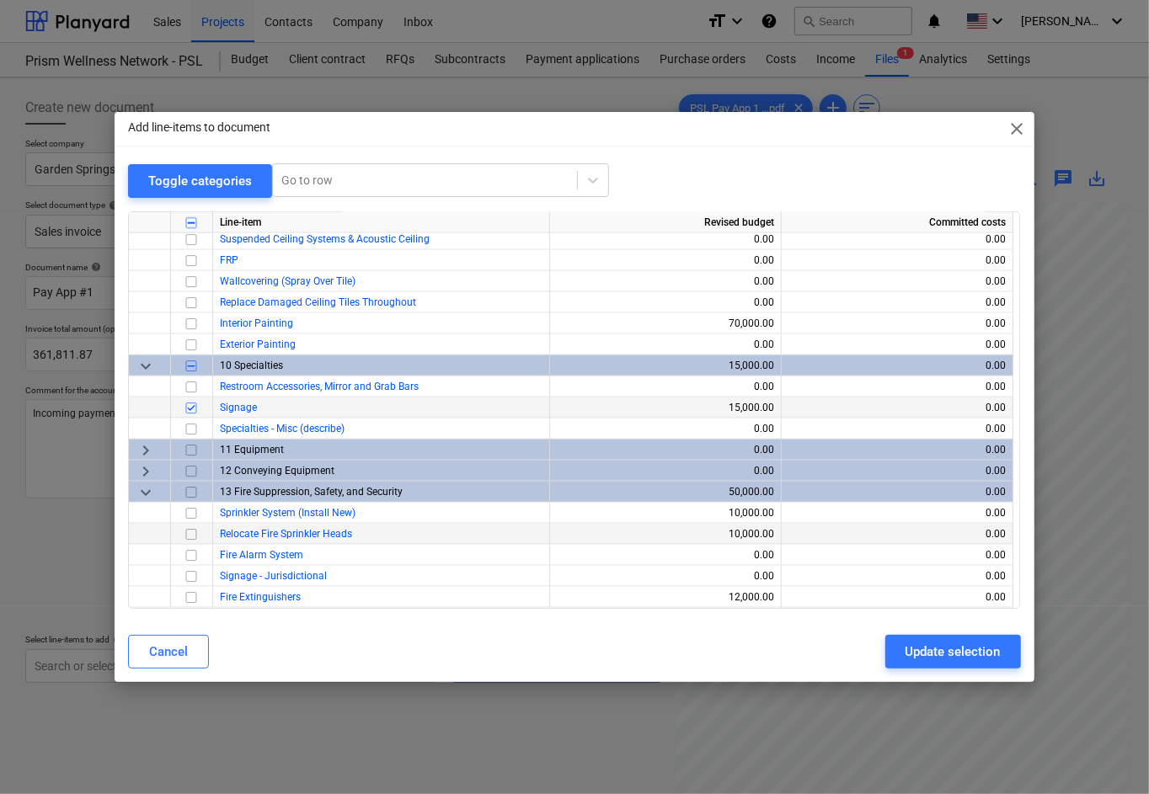
scroll to position [1527, 0]
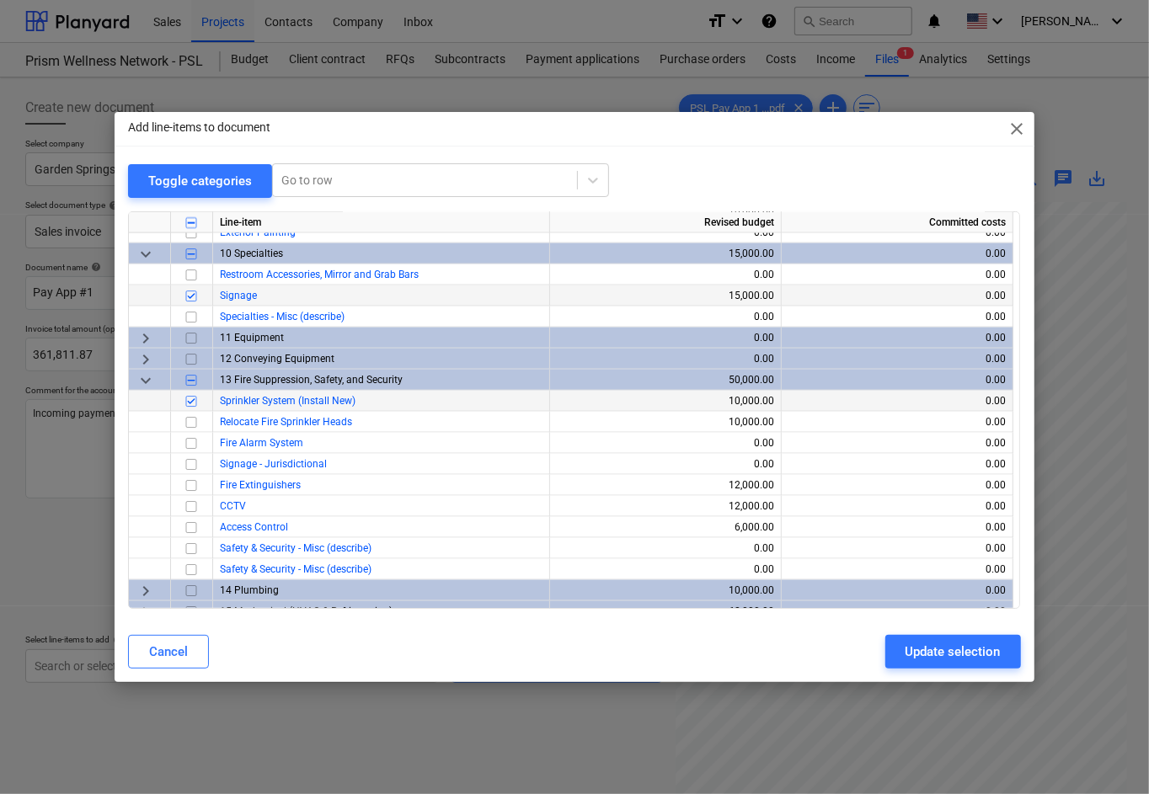
click at [189, 401] on input "checkbox" at bounding box center [191, 401] width 20 height 20
click at [188, 442] on input "checkbox" at bounding box center [191, 443] width 20 height 20
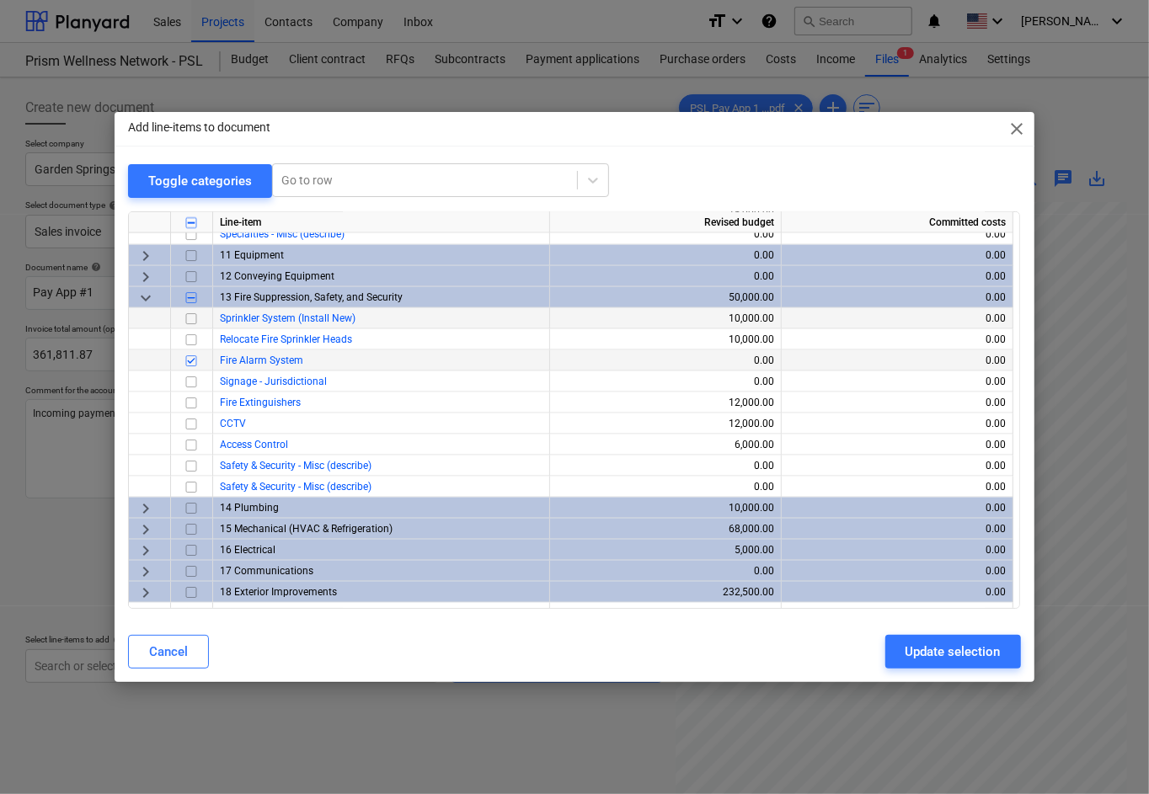
scroll to position [1667, 0]
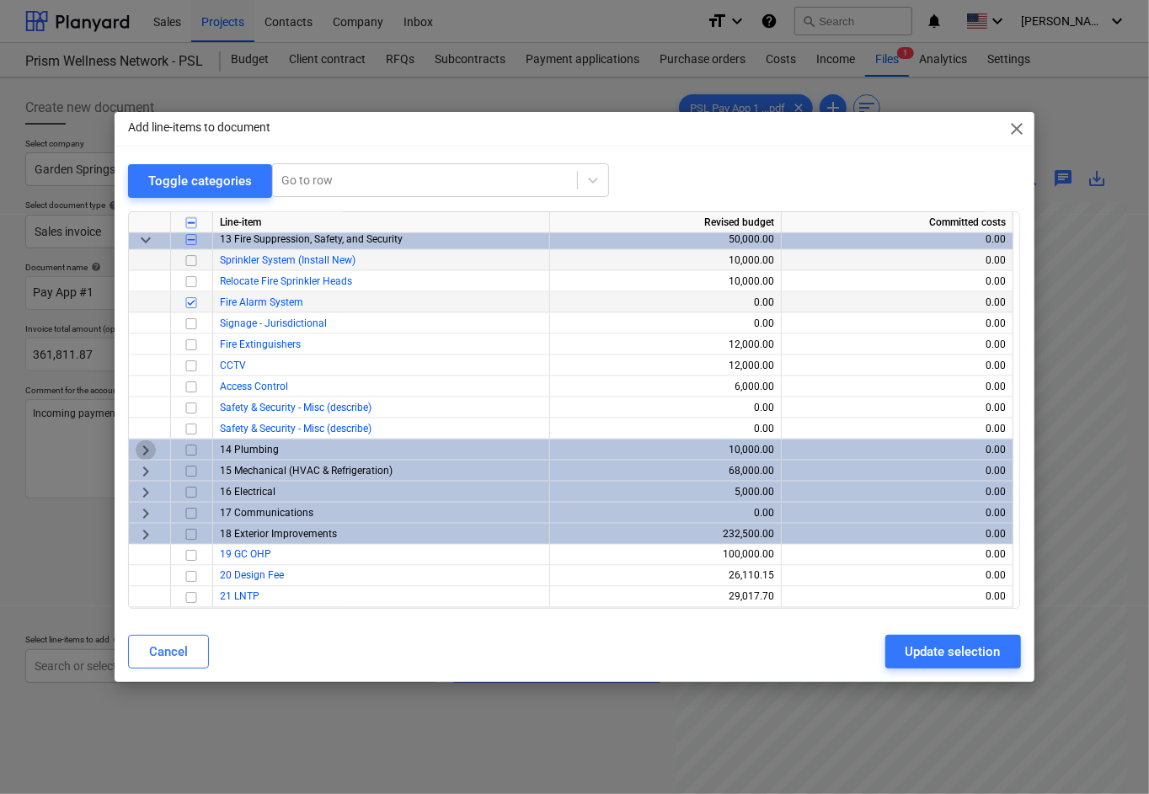
click at [143, 451] on span "keyboard_arrow_right" at bounding box center [146, 450] width 20 height 20
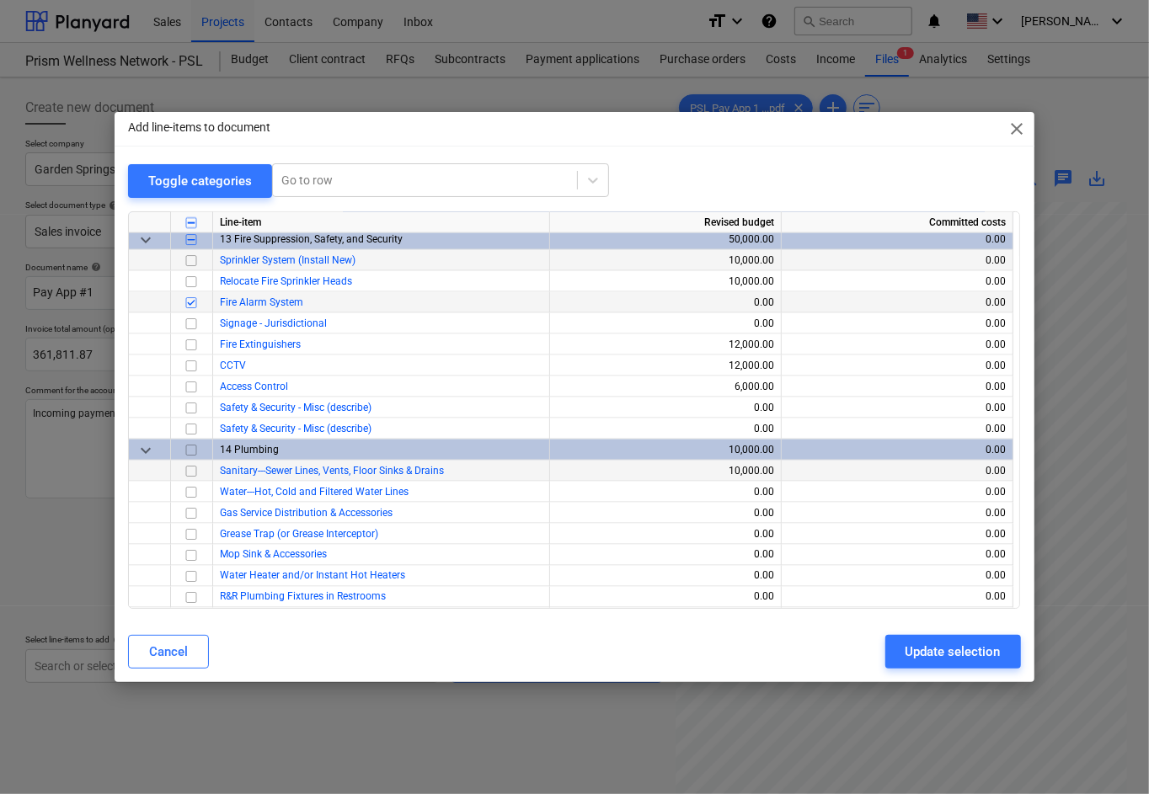
click at [187, 472] on input "checkbox" at bounding box center [191, 471] width 20 height 20
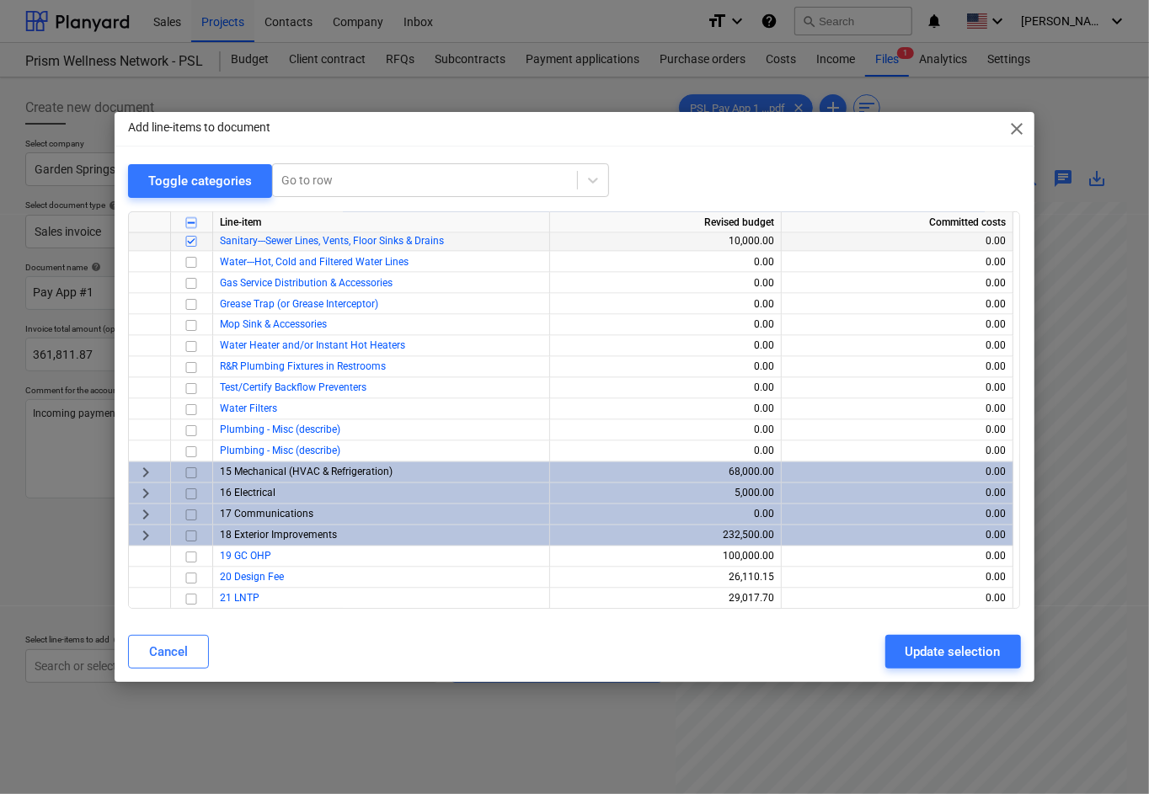
scroll to position [1899, 0]
click at [146, 470] on span "keyboard_arrow_right" at bounding box center [146, 471] width 20 height 20
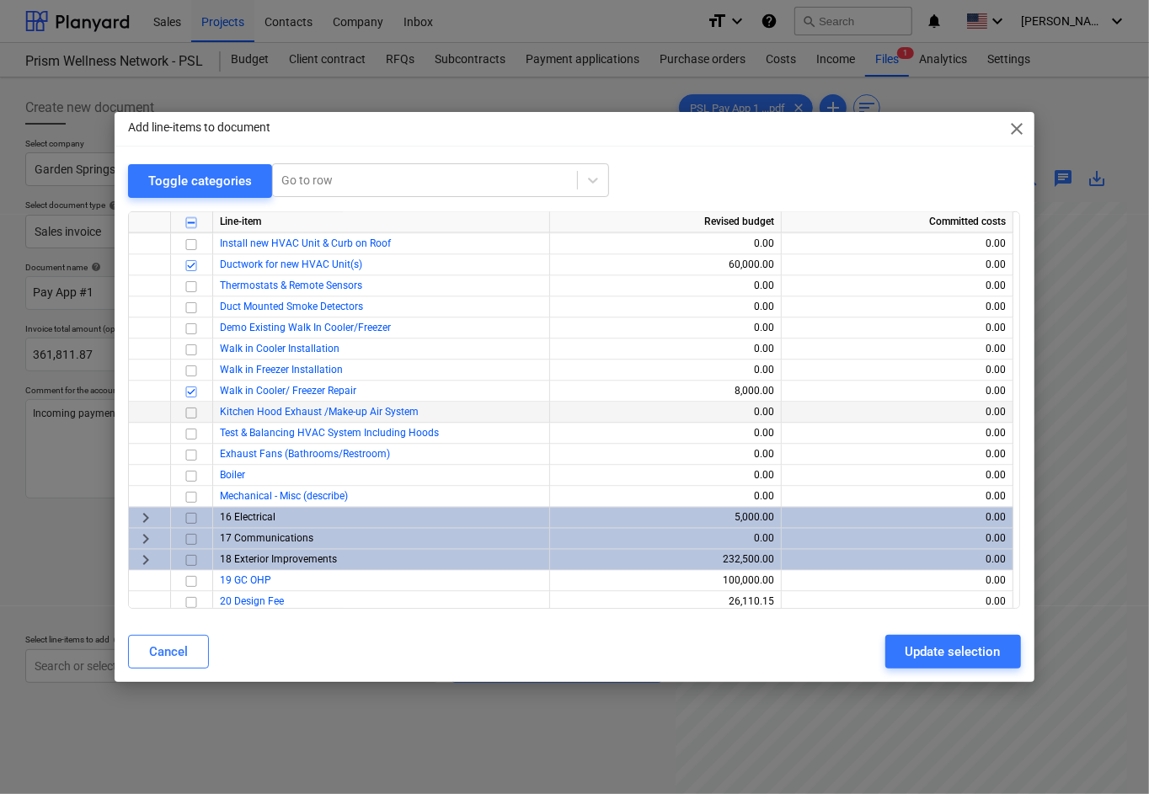
scroll to position [2215, 0]
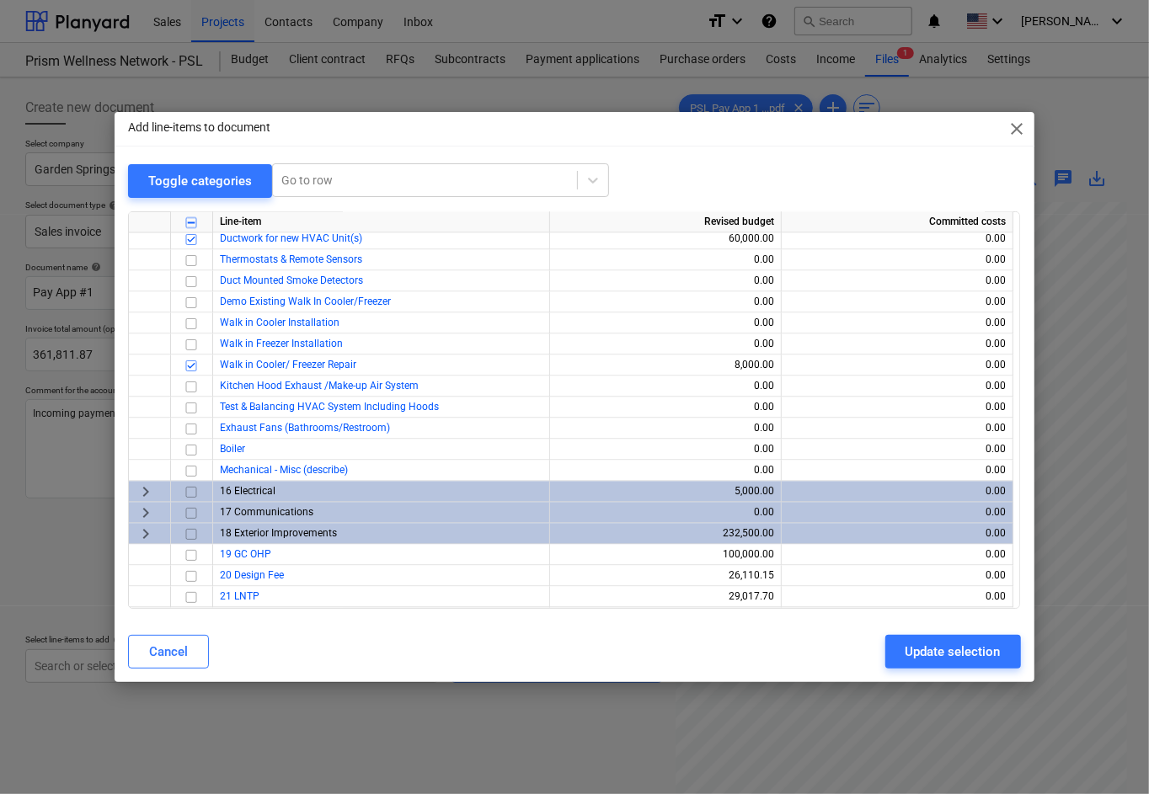
click at [144, 492] on span "keyboard_arrow_right" at bounding box center [146, 492] width 20 height 20
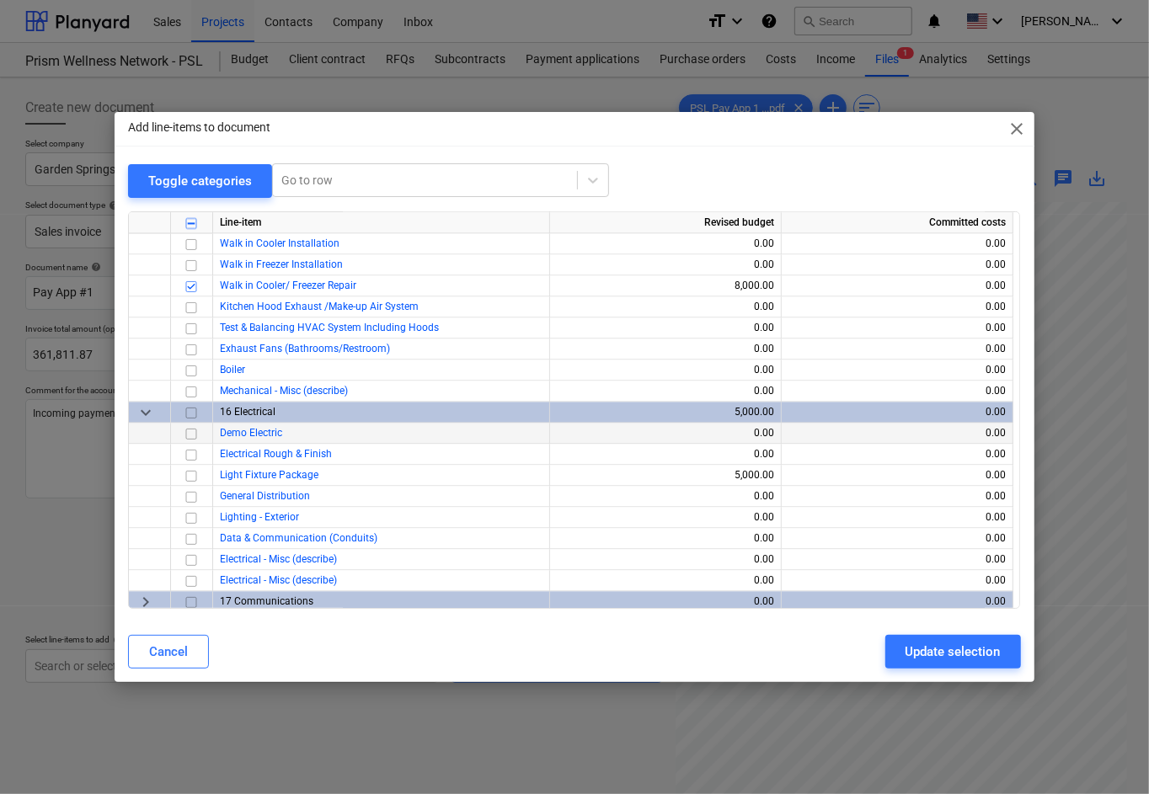
scroll to position [2327, 0]
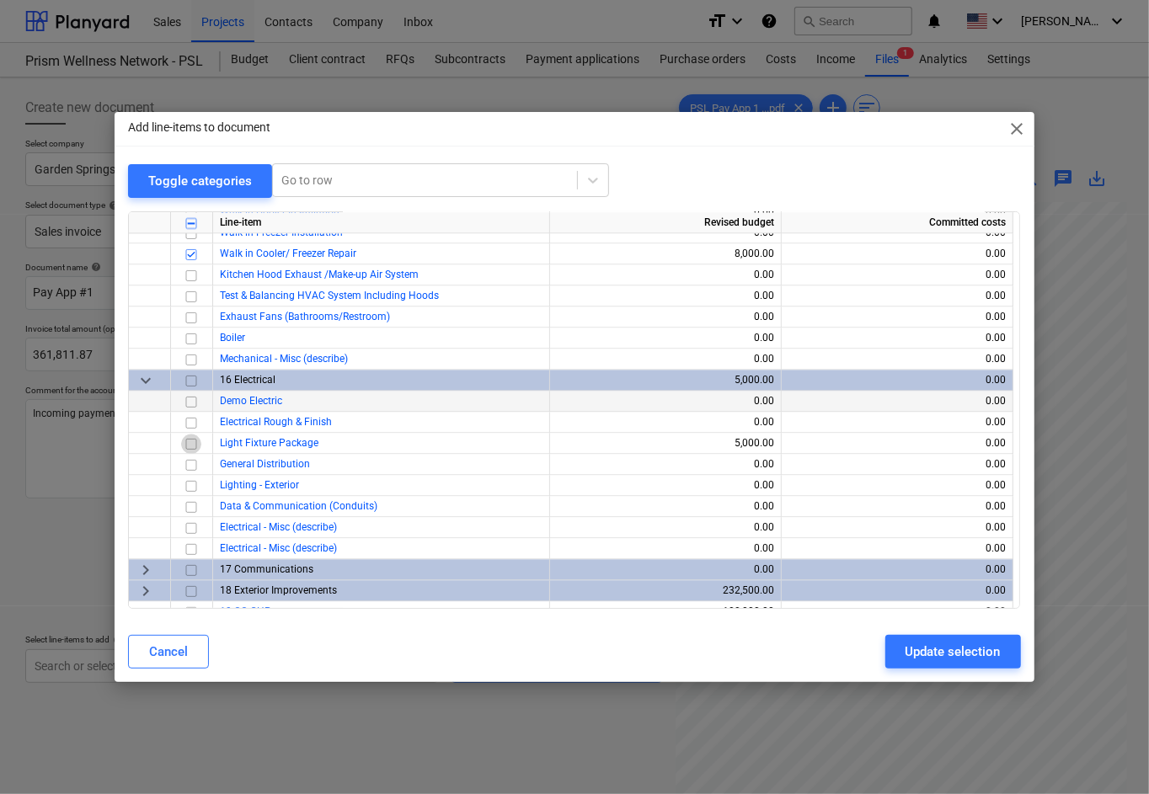
click at [194, 442] on input "checkbox" at bounding box center [191, 443] width 20 height 20
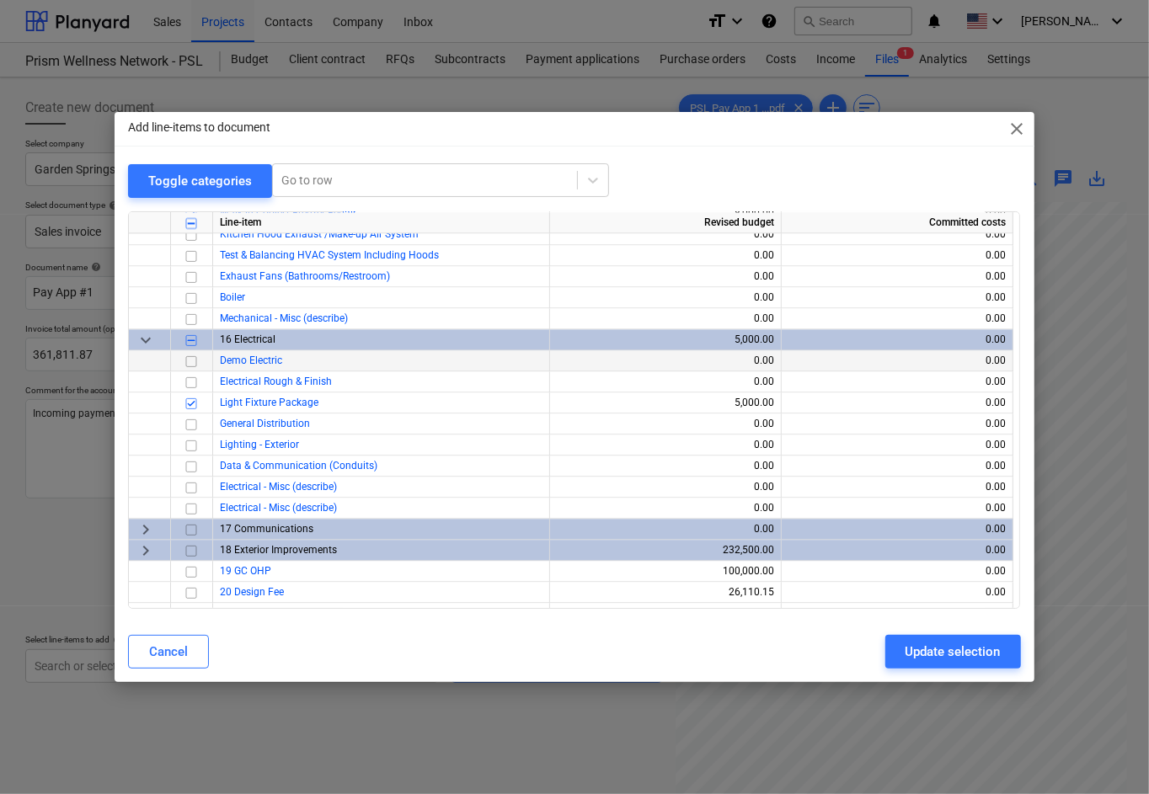
scroll to position [2383, 0]
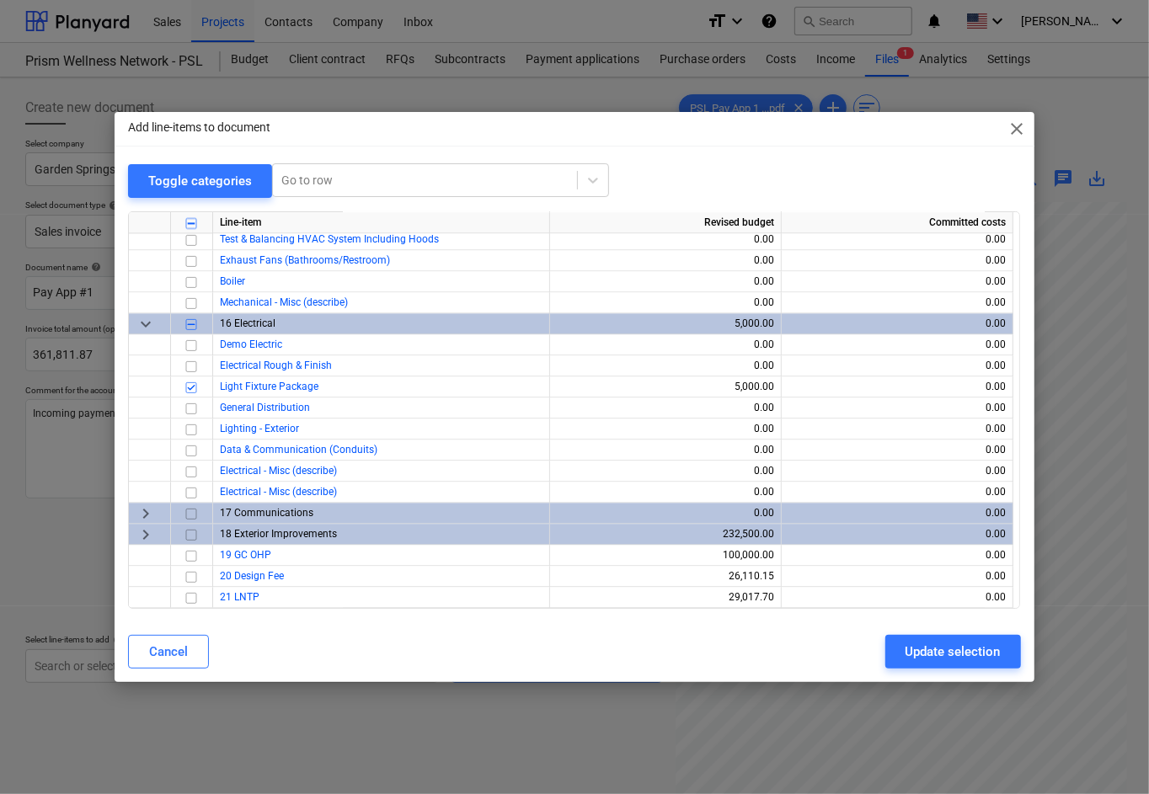
click at [145, 534] on span "keyboard_arrow_right" at bounding box center [146, 534] width 20 height 20
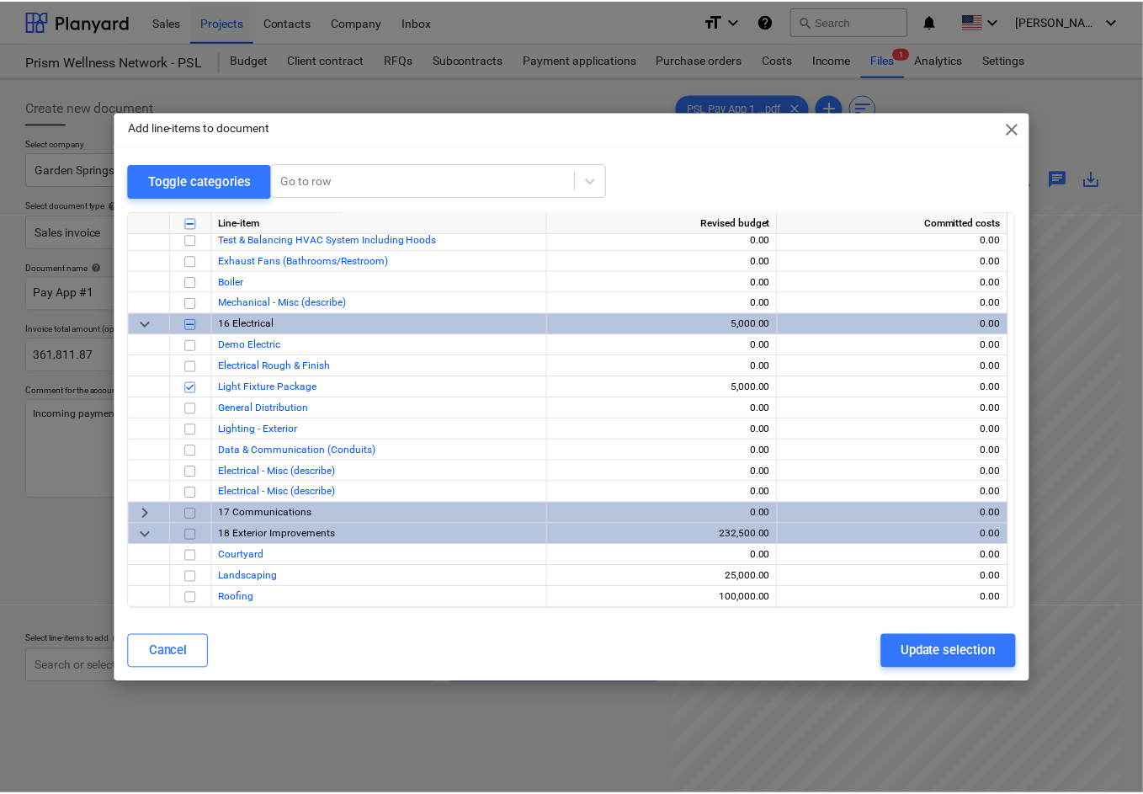
scroll to position [2551, 0]
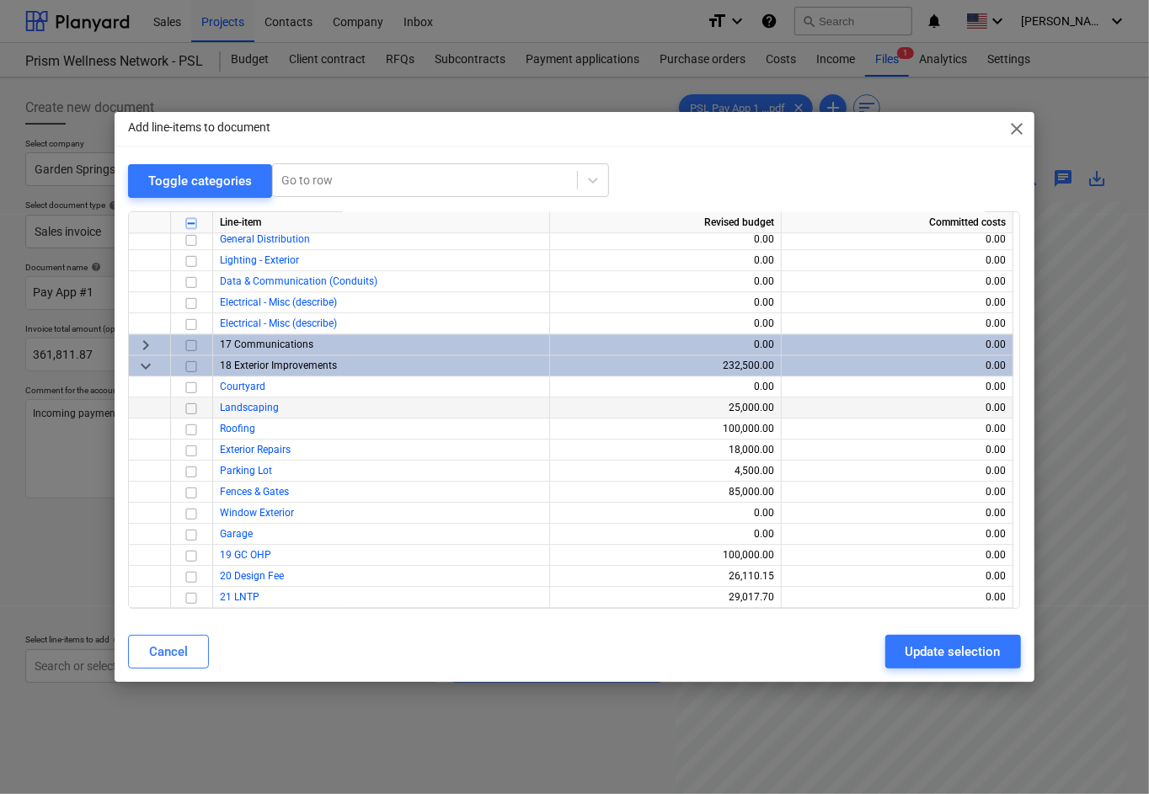
click at [189, 410] on input "checkbox" at bounding box center [191, 407] width 20 height 20
click at [190, 433] on input "checkbox" at bounding box center [191, 428] width 20 height 20
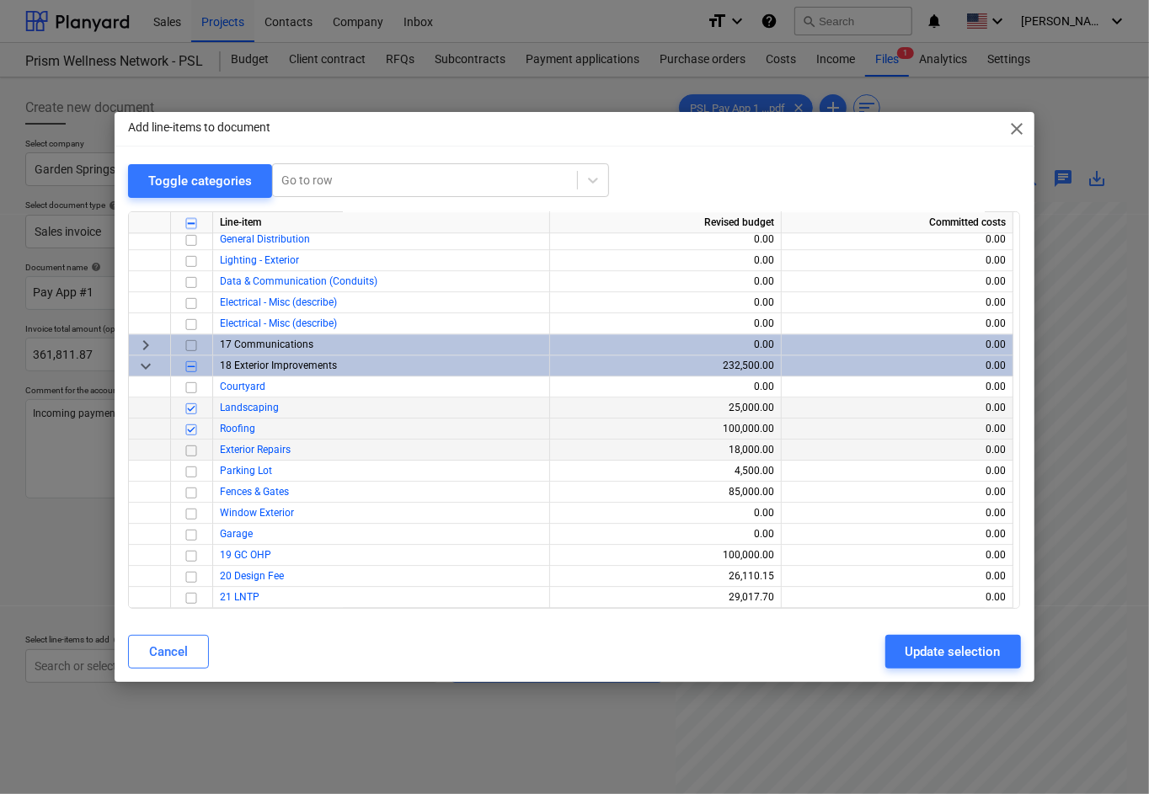
click at [189, 450] on input "checkbox" at bounding box center [191, 450] width 20 height 20
click at [189, 556] on input "checkbox" at bounding box center [191, 555] width 20 height 20
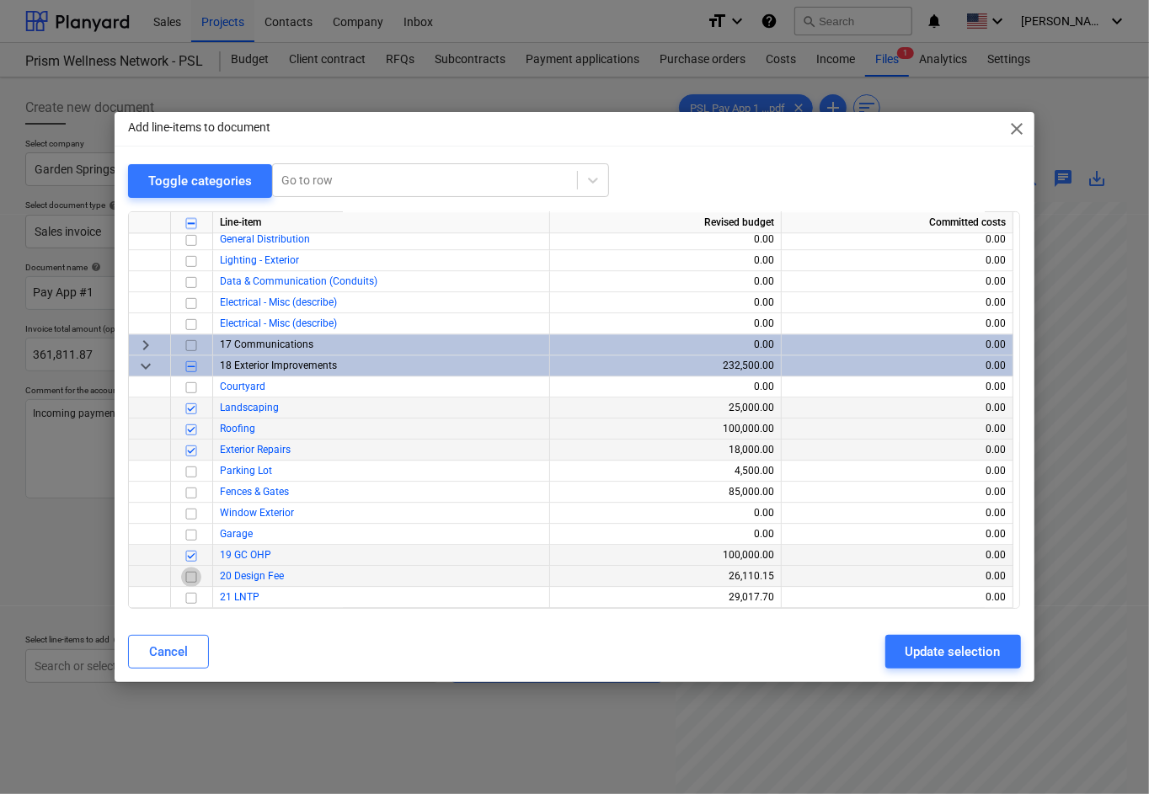
click at [189, 578] on input "checkbox" at bounding box center [191, 576] width 20 height 20
click at [959, 646] on div "Update selection" at bounding box center [952, 652] width 95 height 22
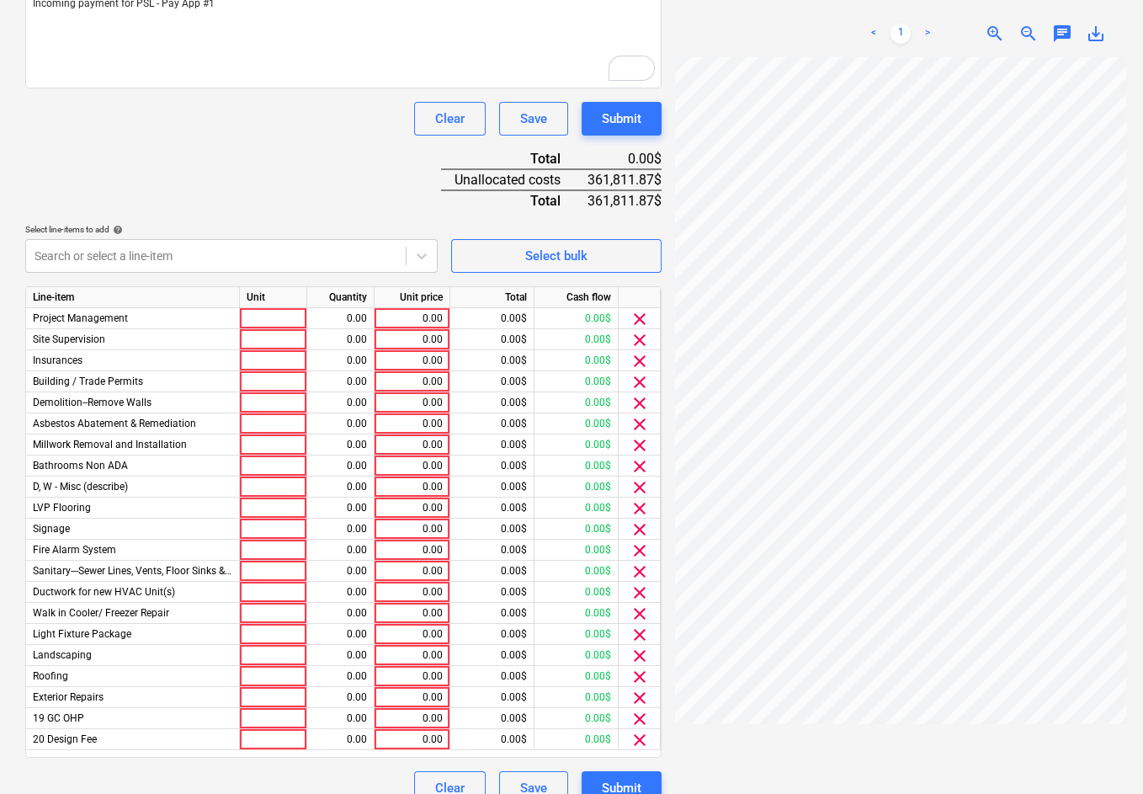
scroll to position [433, 0]
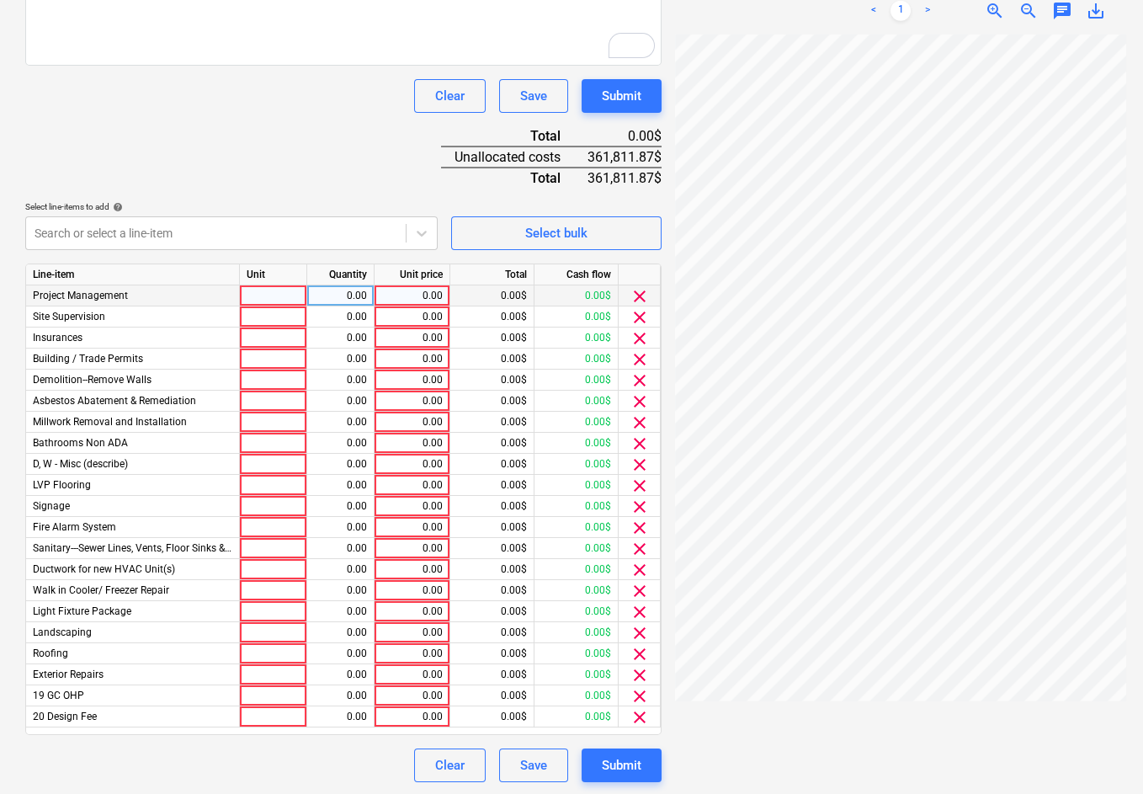
click at [418, 293] on div "0.00" at bounding box center [411, 295] width 61 height 21
type input "16000"
click at [405, 311] on div "0.00" at bounding box center [411, 316] width 61 height 21
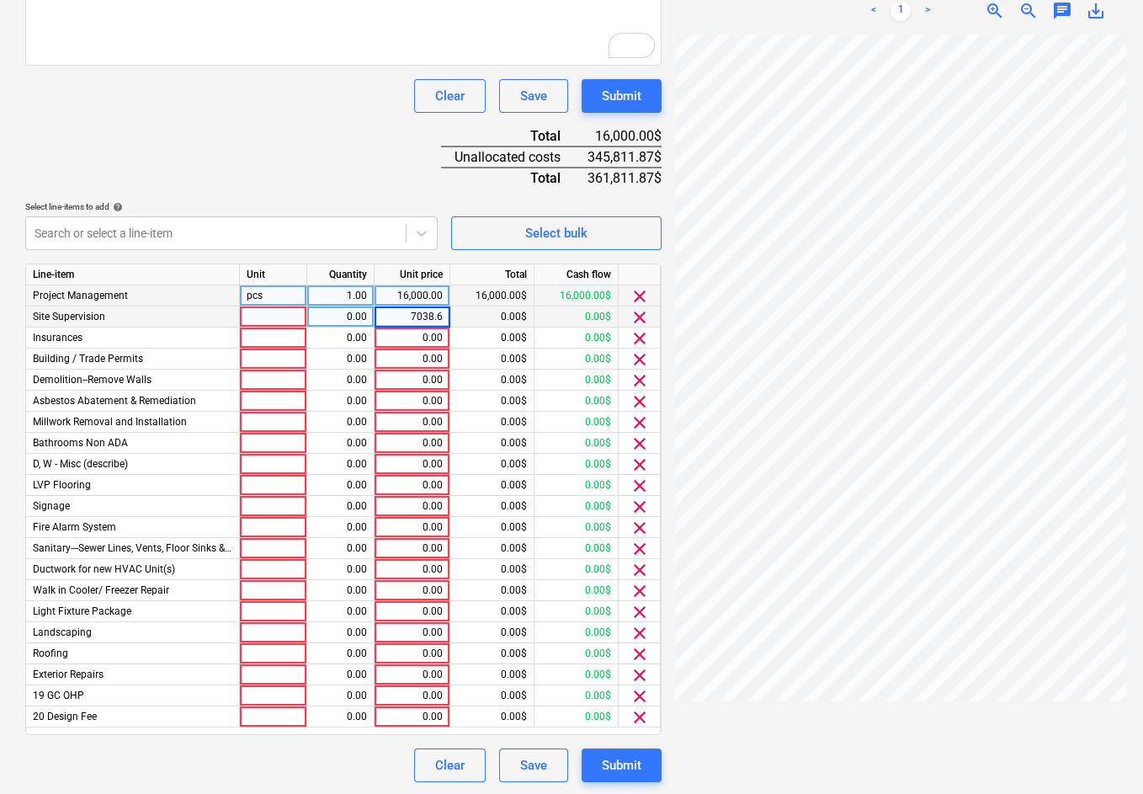
type input "7038.60"
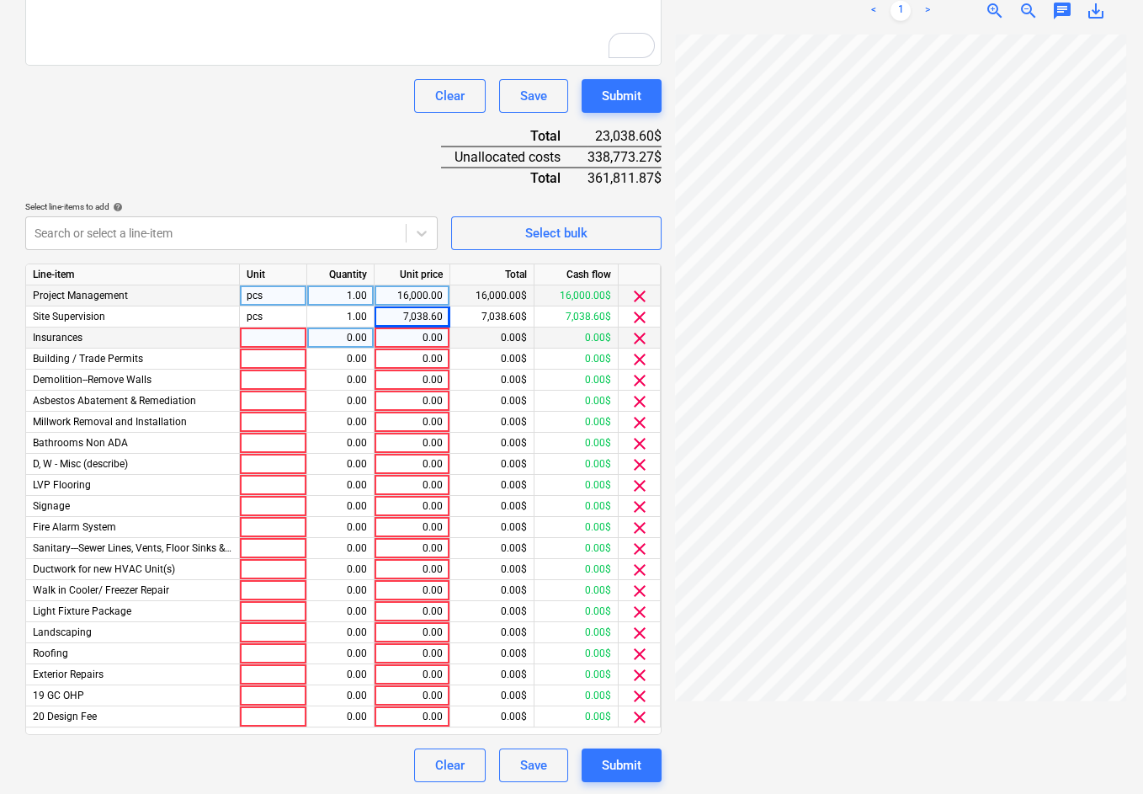
click at [408, 338] on div "0.00" at bounding box center [411, 338] width 61 height 21
click at [401, 344] on div "0.00" at bounding box center [411, 338] width 61 height 21
type input "18750"
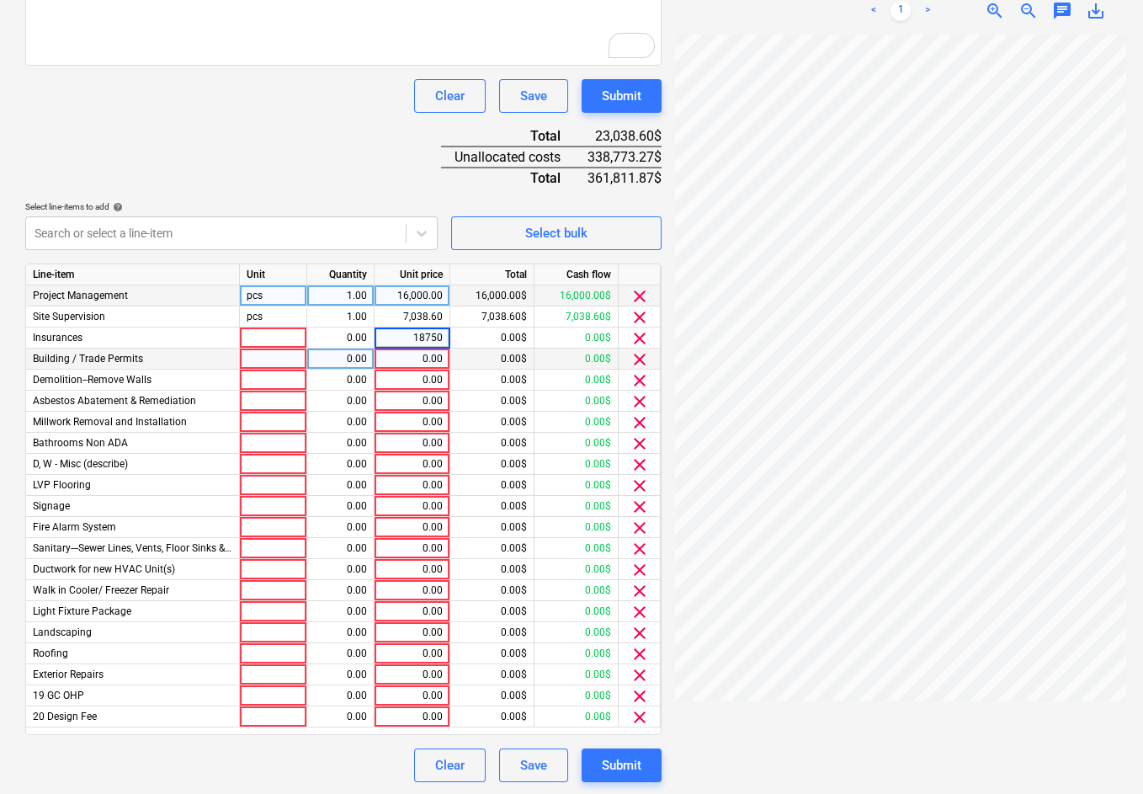
click at [415, 354] on div "0.00" at bounding box center [411, 359] width 61 height 21
type input "14000"
click at [421, 375] on div "0.00" at bounding box center [411, 380] width 61 height 21
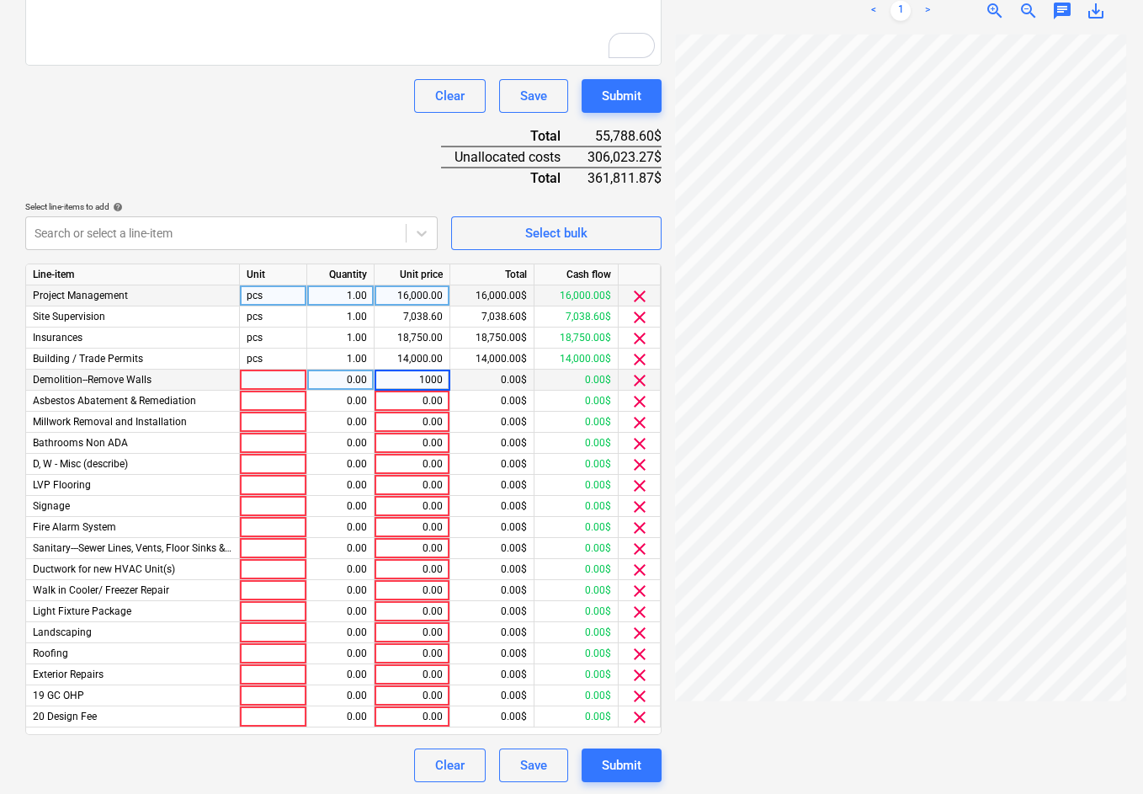
type input "10000"
click at [414, 394] on div "0.00" at bounding box center [411, 401] width 61 height 21
type input "3200"
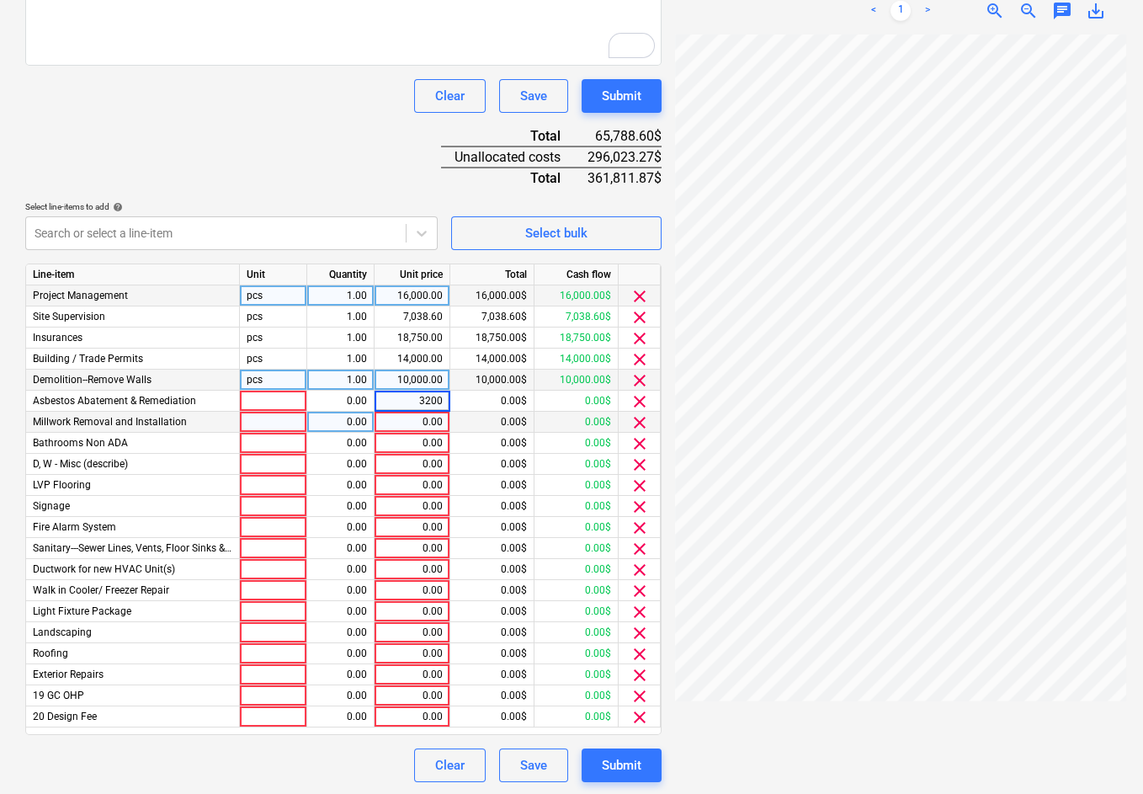
click at [418, 418] on div "0.00" at bounding box center [411, 422] width 61 height 21
type input "5000"
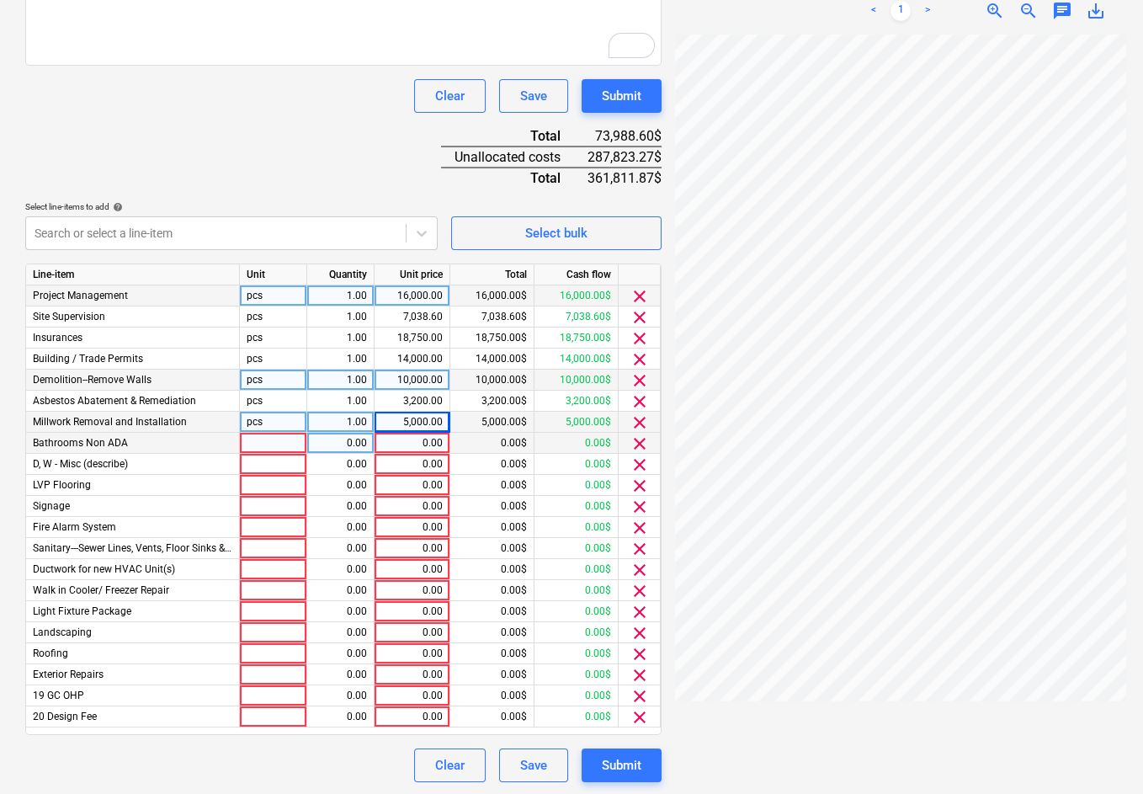
click at [420, 445] on div "0.00" at bounding box center [411, 443] width 61 height 21
type input "52000"
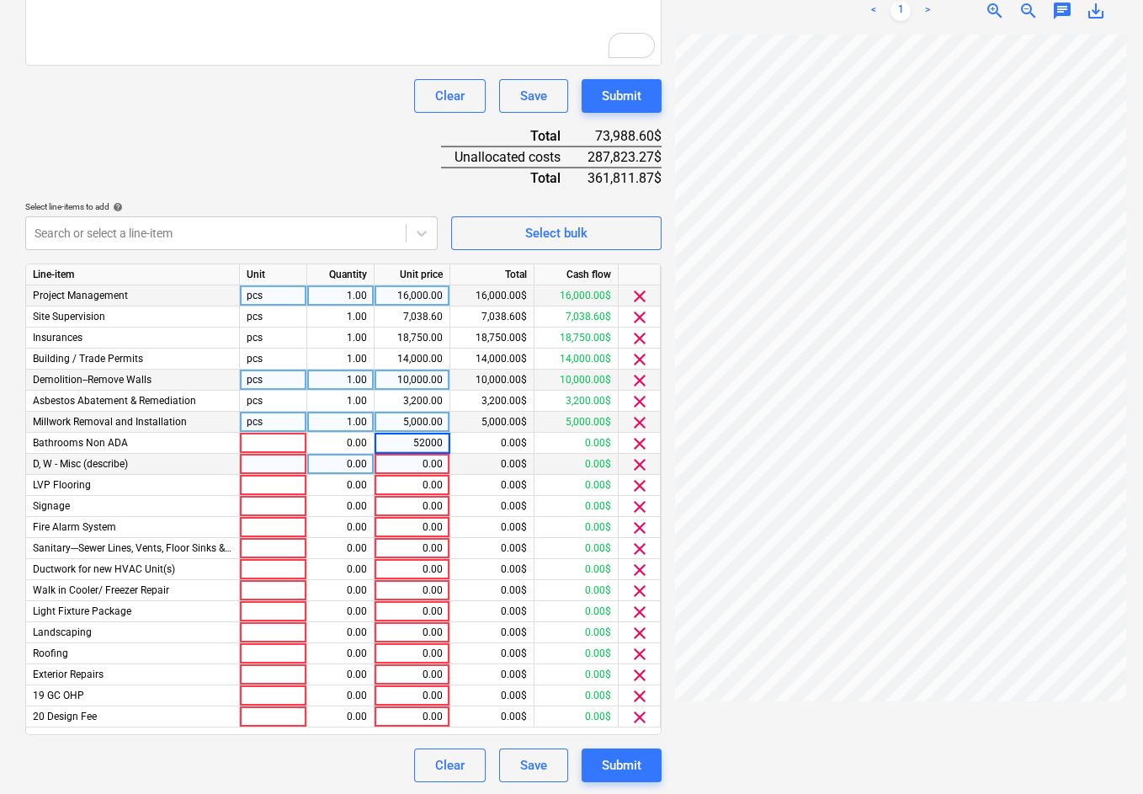
click at [423, 460] on div "0.00" at bounding box center [411, 464] width 61 height 21
type input "1950"
click at [418, 483] on div "0.00" at bounding box center [411, 485] width 61 height 21
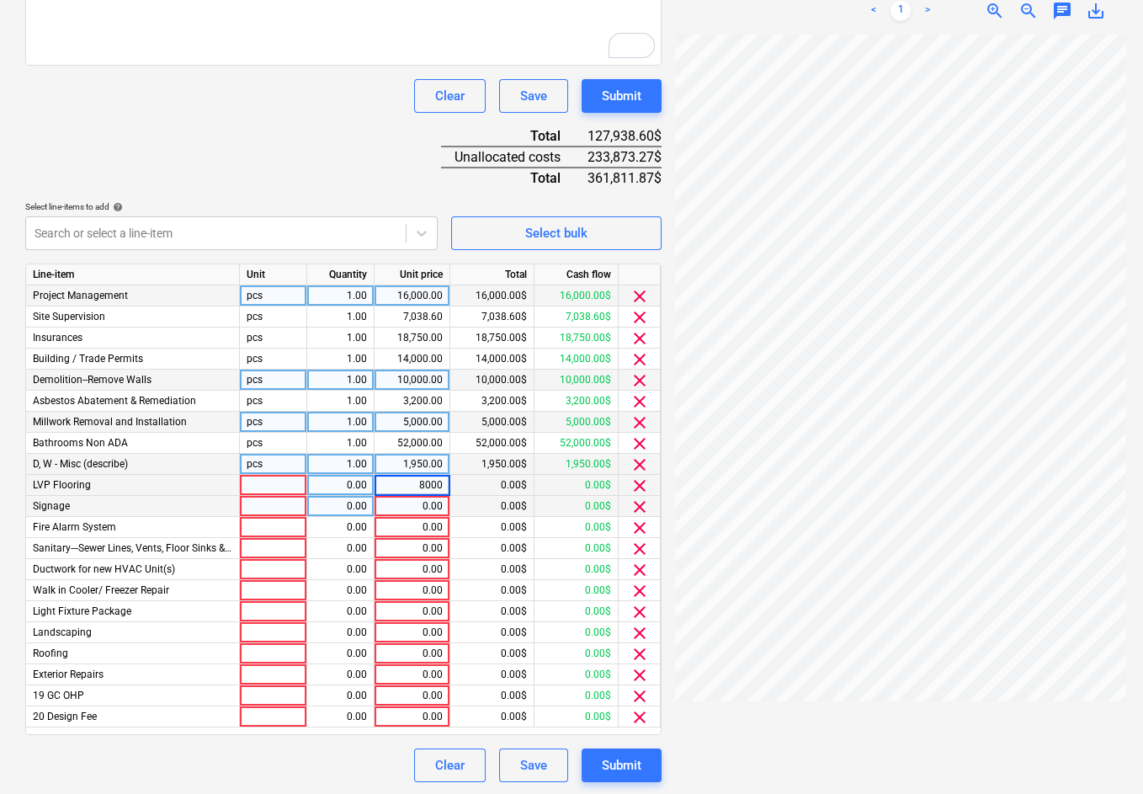
type input "80000"
click at [422, 502] on div "0.00" at bounding box center [411, 506] width 61 height 21
click at [637, 505] on span "clear" at bounding box center [640, 507] width 20 height 20
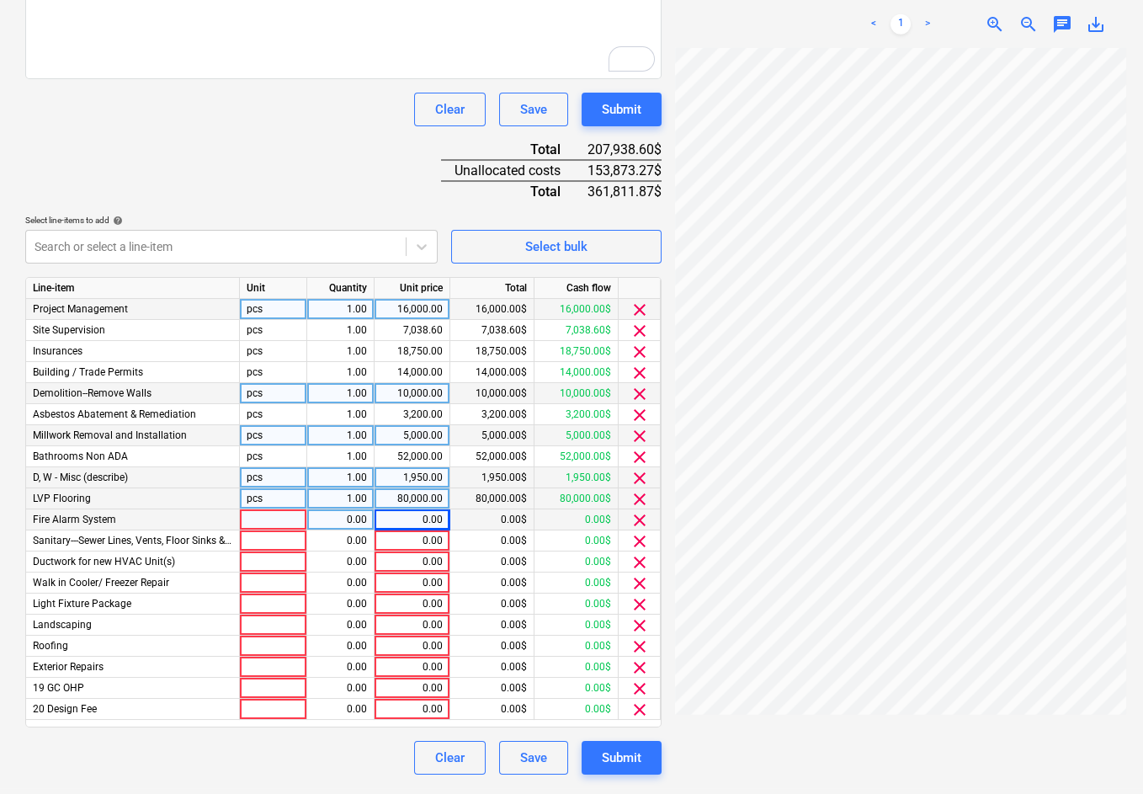
click at [417, 517] on div "0.00" at bounding box center [411, 519] width 61 height 21
type input "3700"
click at [419, 539] on div "0.00" at bounding box center [411, 540] width 61 height 21
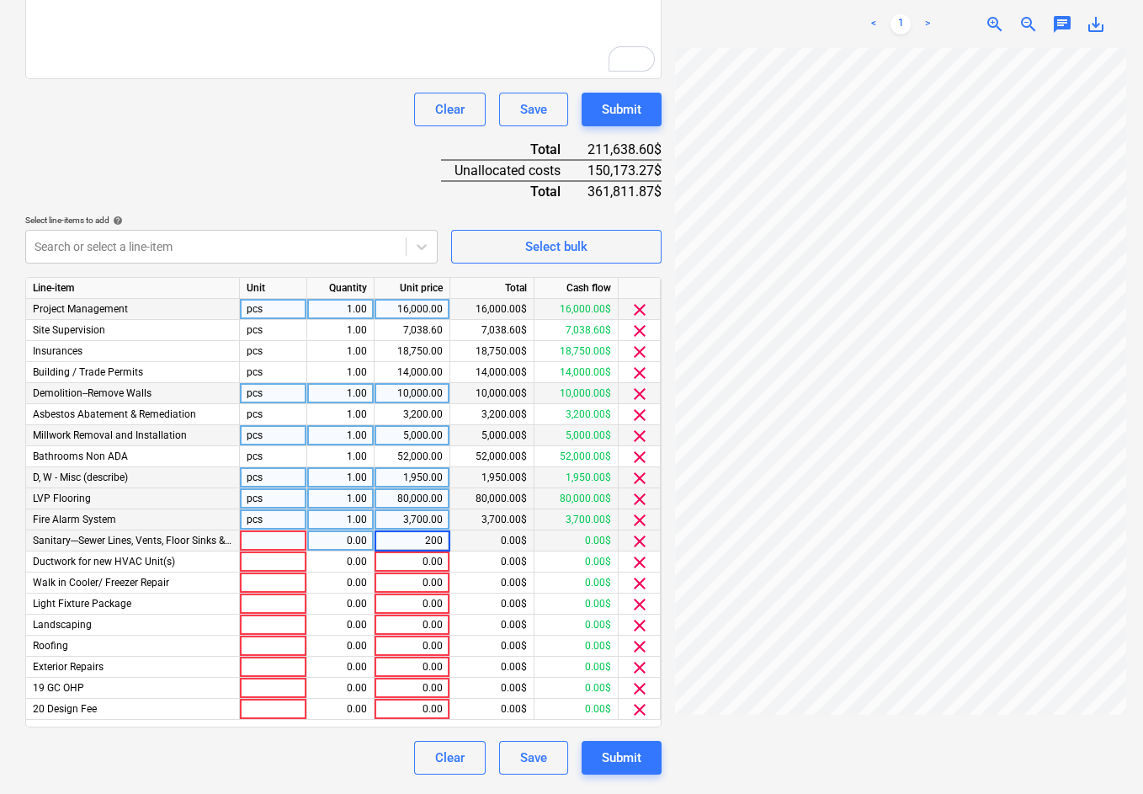
type input "2000"
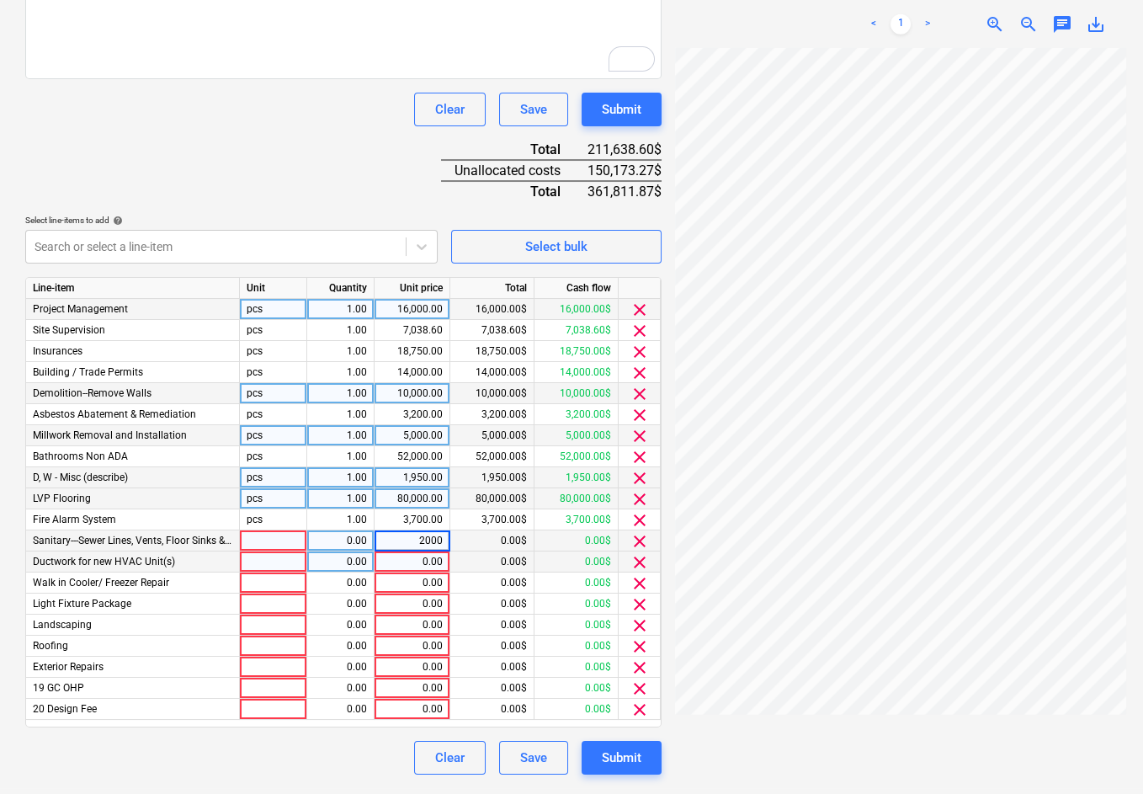
click at [409, 557] on div "0.00" at bounding box center [411, 562] width 61 height 21
type input "12000"
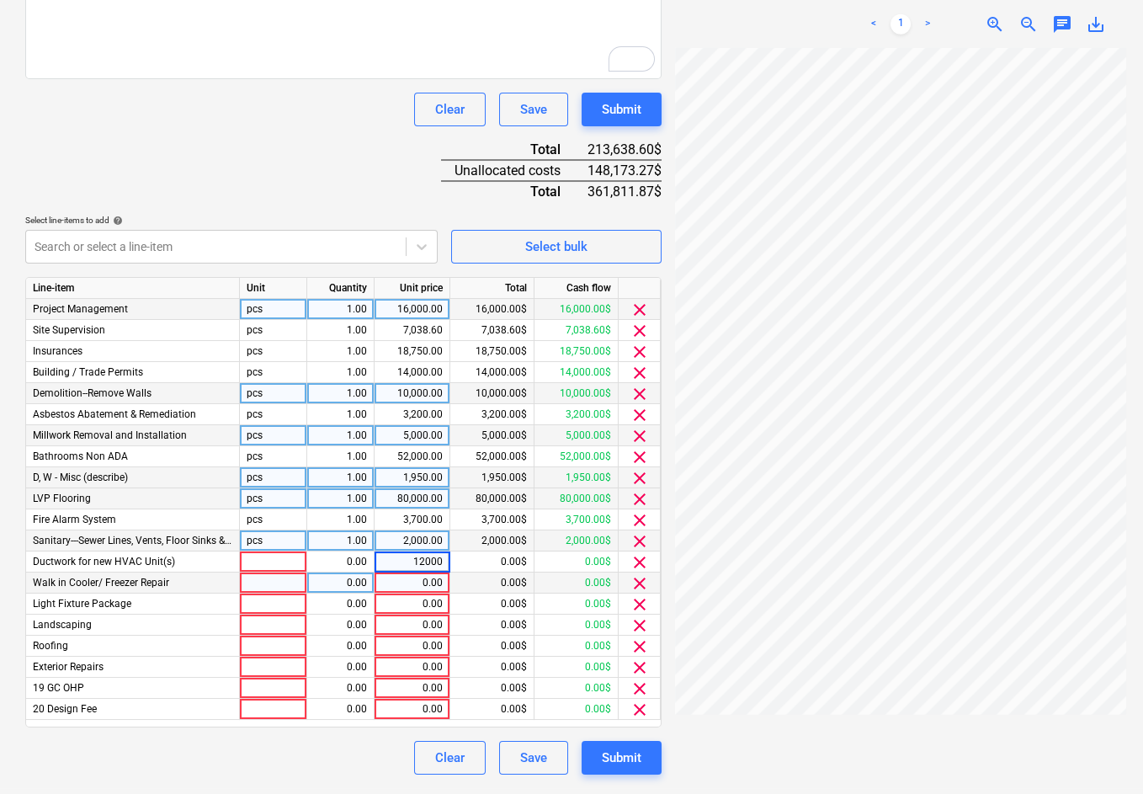
click at [410, 578] on div "0.00" at bounding box center [411, 583] width 61 height 21
type input "4000"
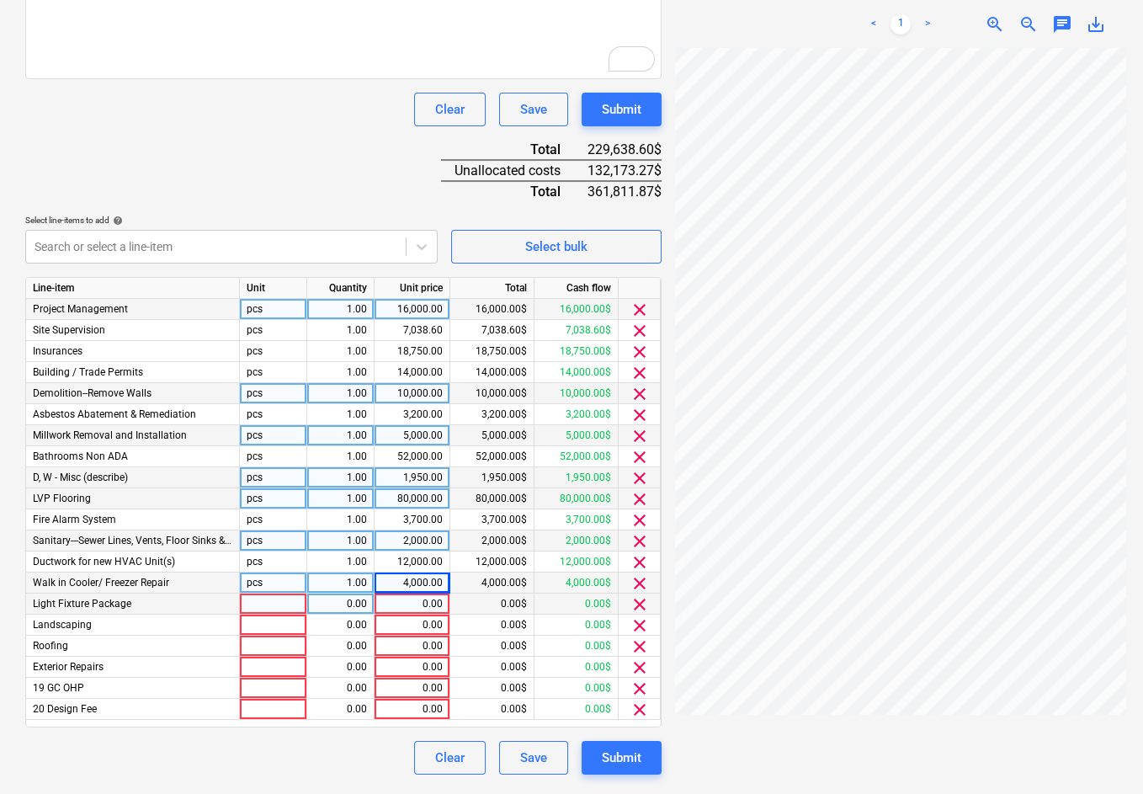
click at [409, 600] on div "0.00" at bounding box center [411, 604] width 61 height 21
type input "8000"
click at [413, 621] on div "0.00" at bounding box center [411, 625] width 61 height 21
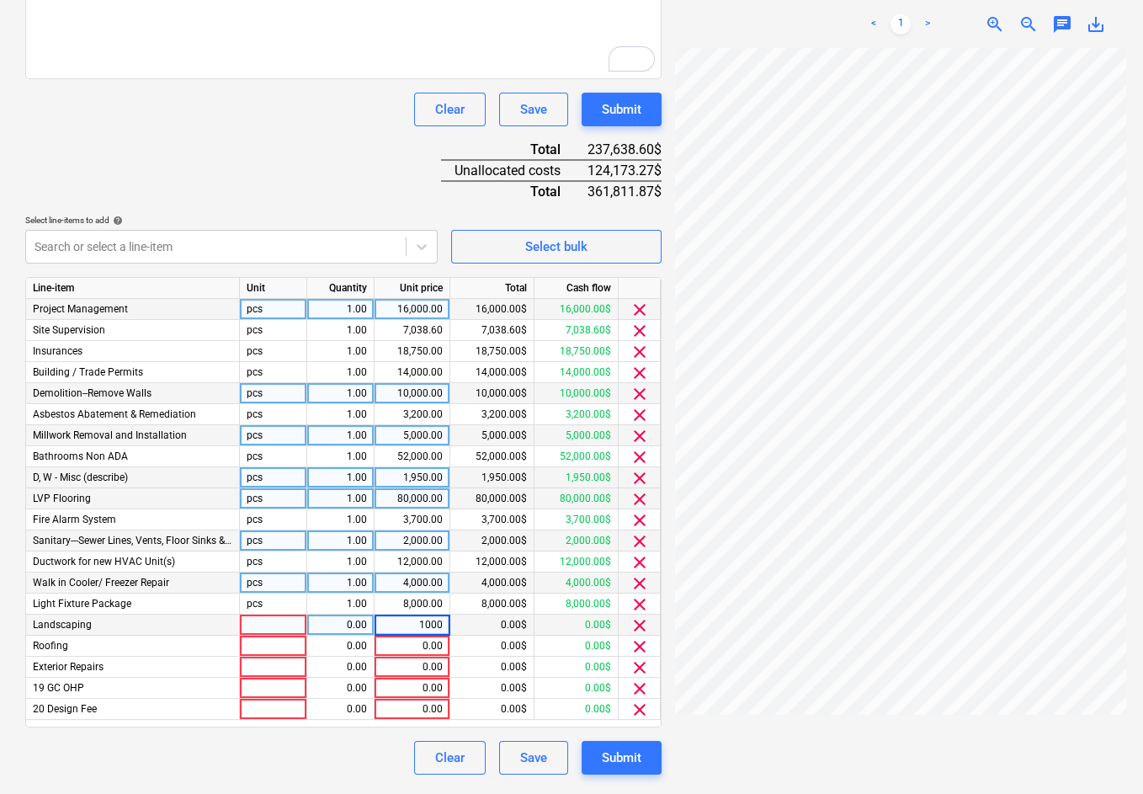
type input "10000"
click at [412, 642] on div "0.00" at bounding box center [411, 646] width 61 height 21
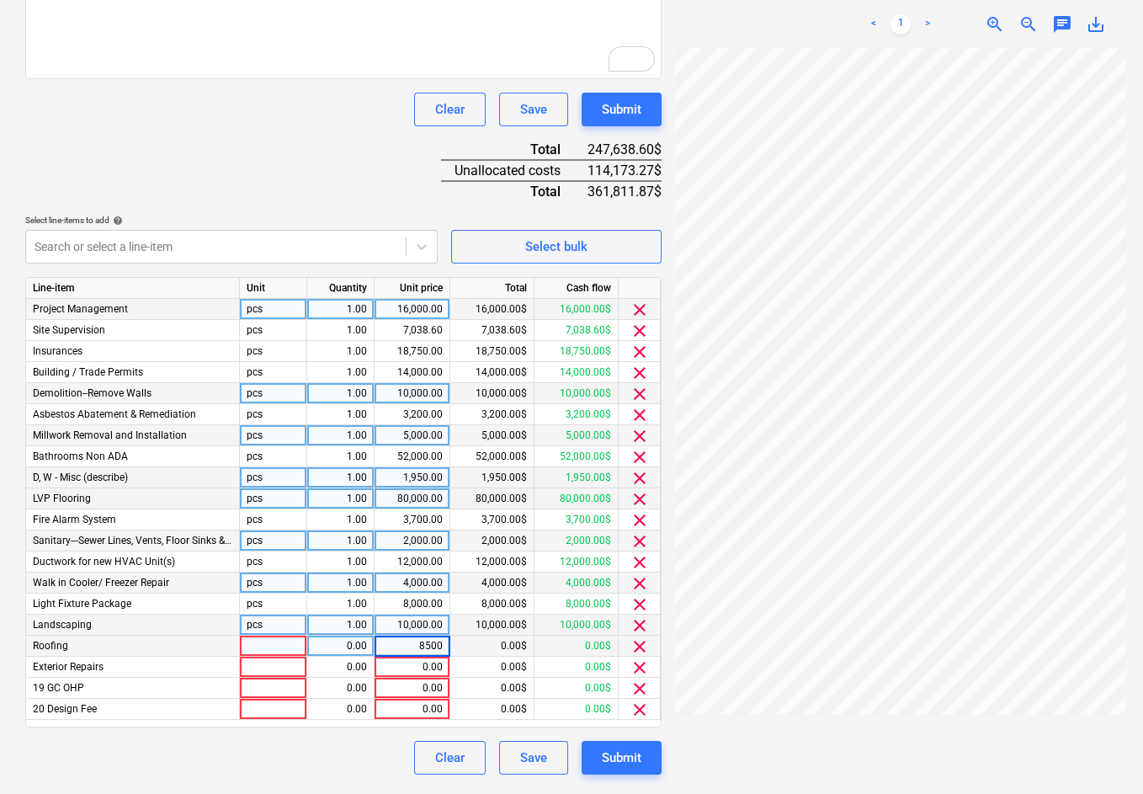
type input "85000"
click at [417, 664] on div "0.00" at bounding box center [411, 667] width 61 height 21
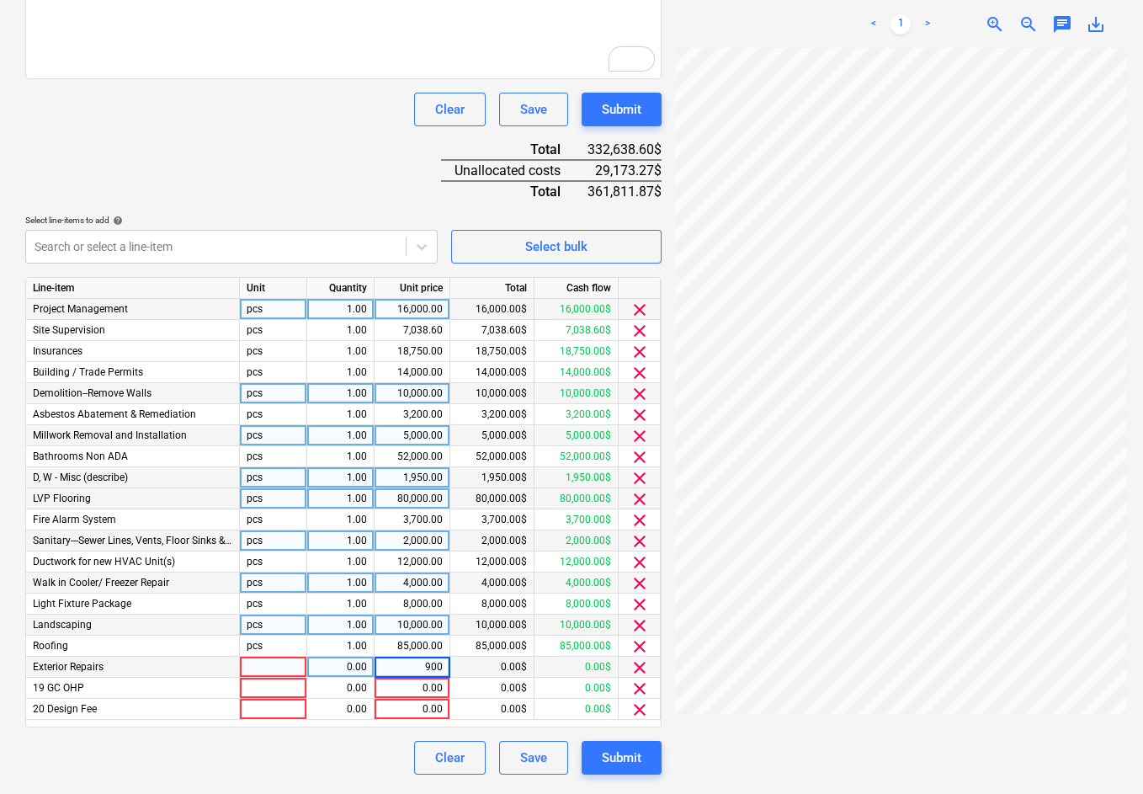
type input "9000"
click at [419, 682] on div "0.00" at bounding box center [411, 688] width 61 height 21
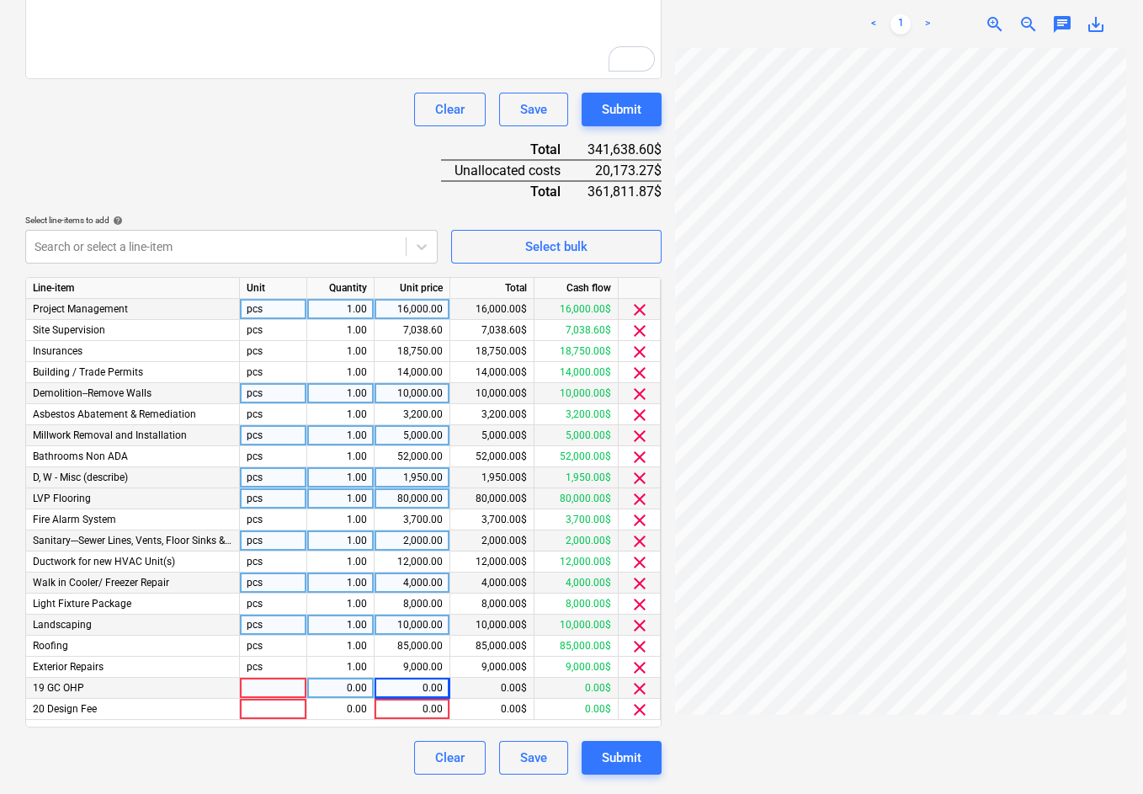
click at [418, 680] on div "0.00" at bounding box center [411, 688] width 61 height 21
type input "24000"
click at [414, 711] on div "0.00" at bounding box center [411, 709] width 61 height 21
type input "11617.70"
click at [747, 734] on div at bounding box center [900, 421] width 451 height 747
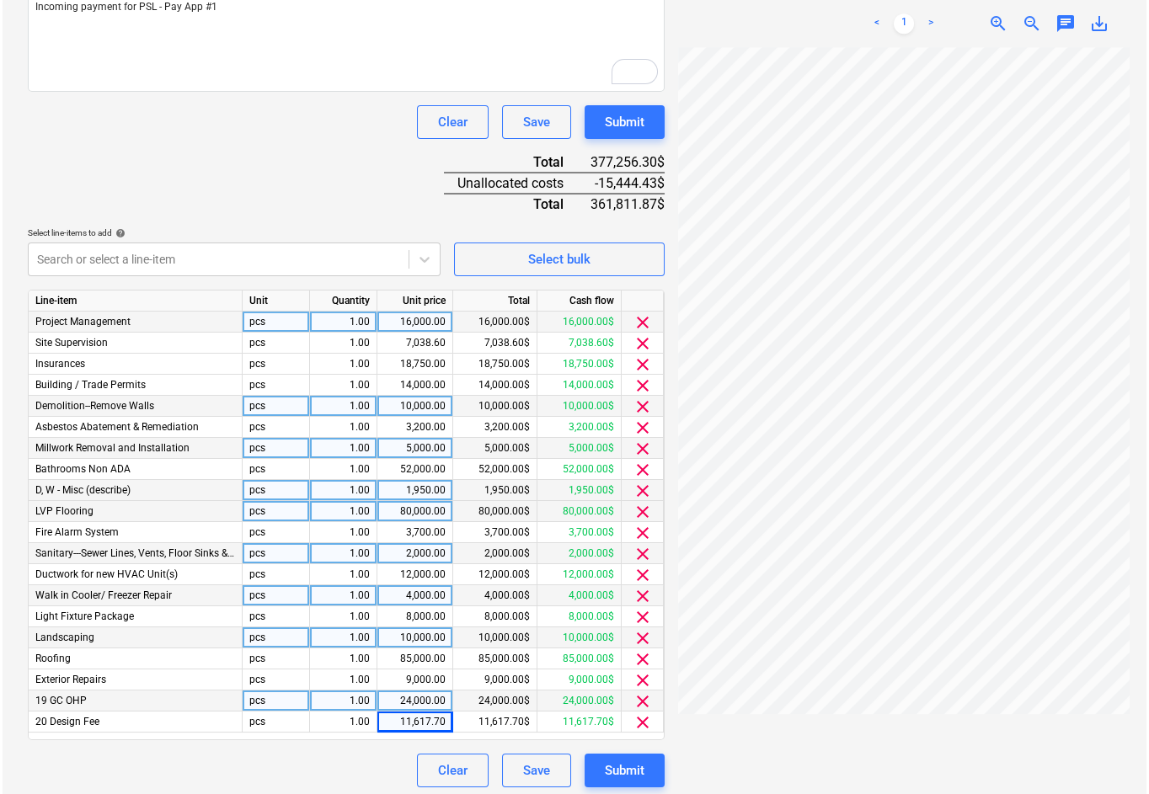
scroll to position [411, 0]
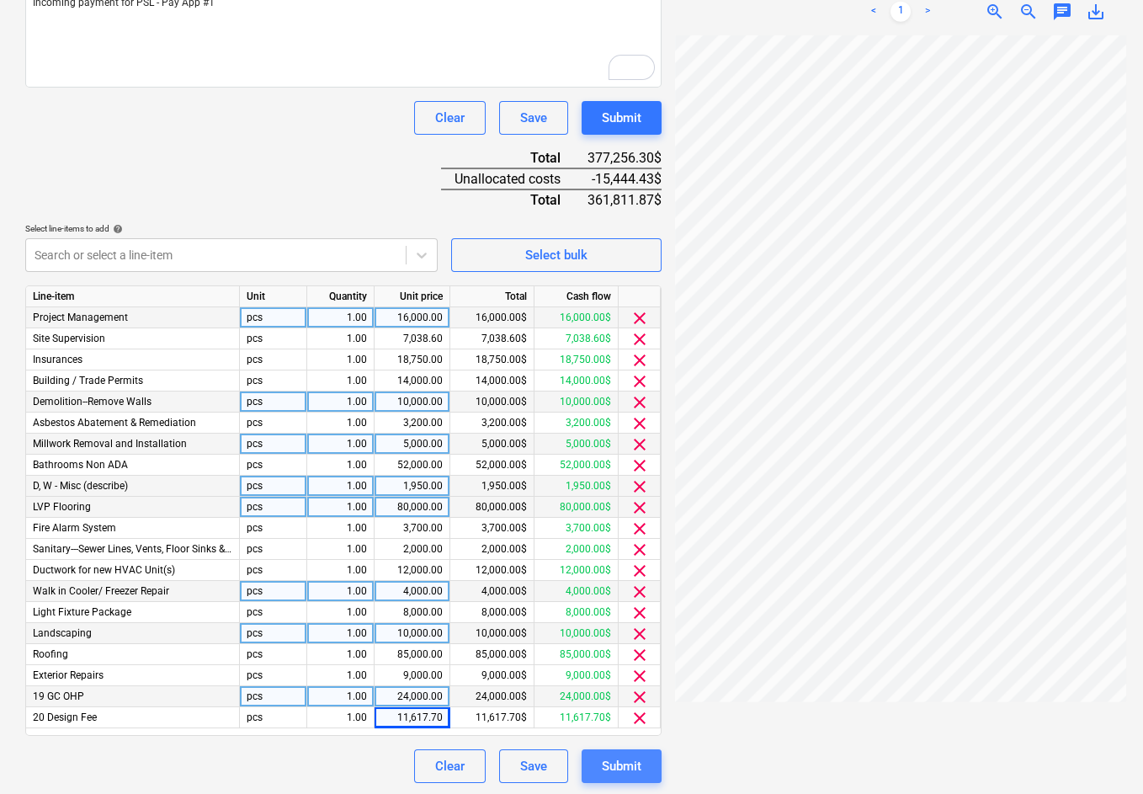
click at [626, 769] on div "Submit" at bounding box center [622, 766] width 40 height 22
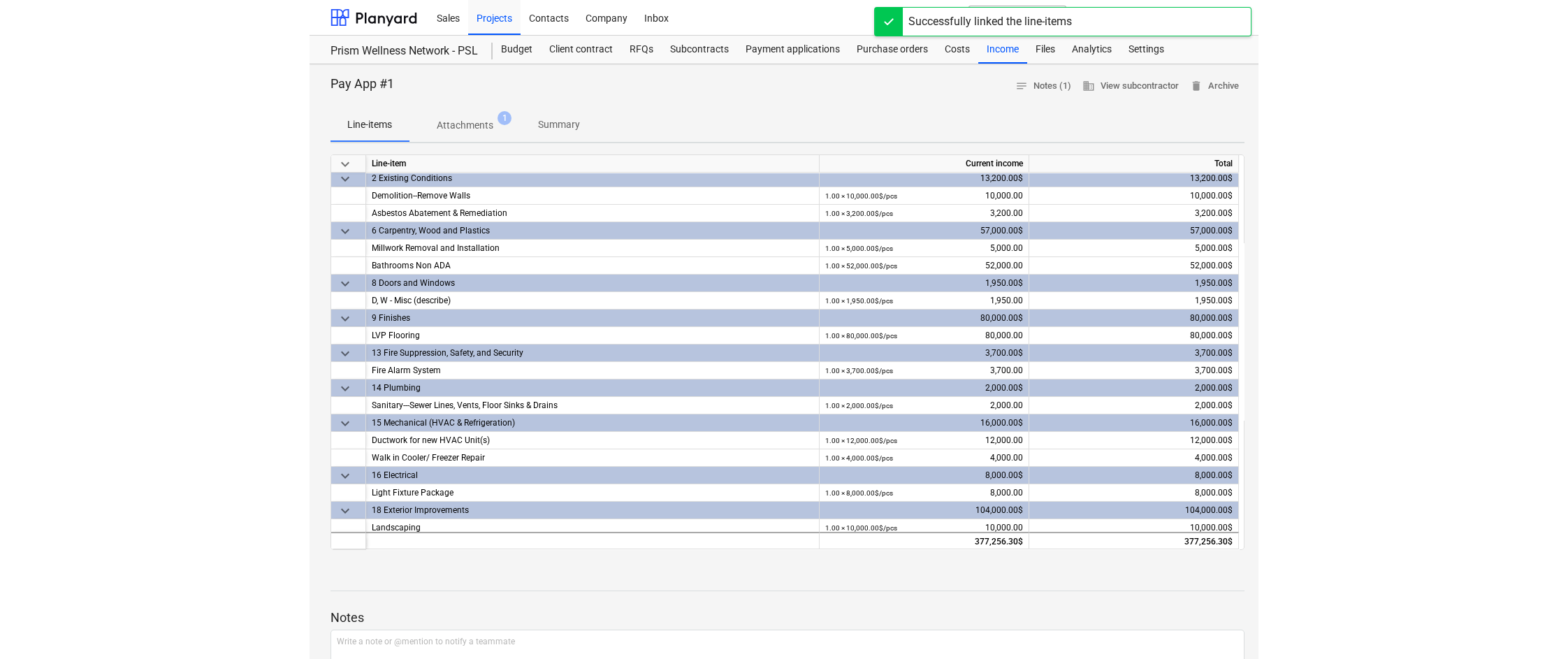
scroll to position [164, 0]
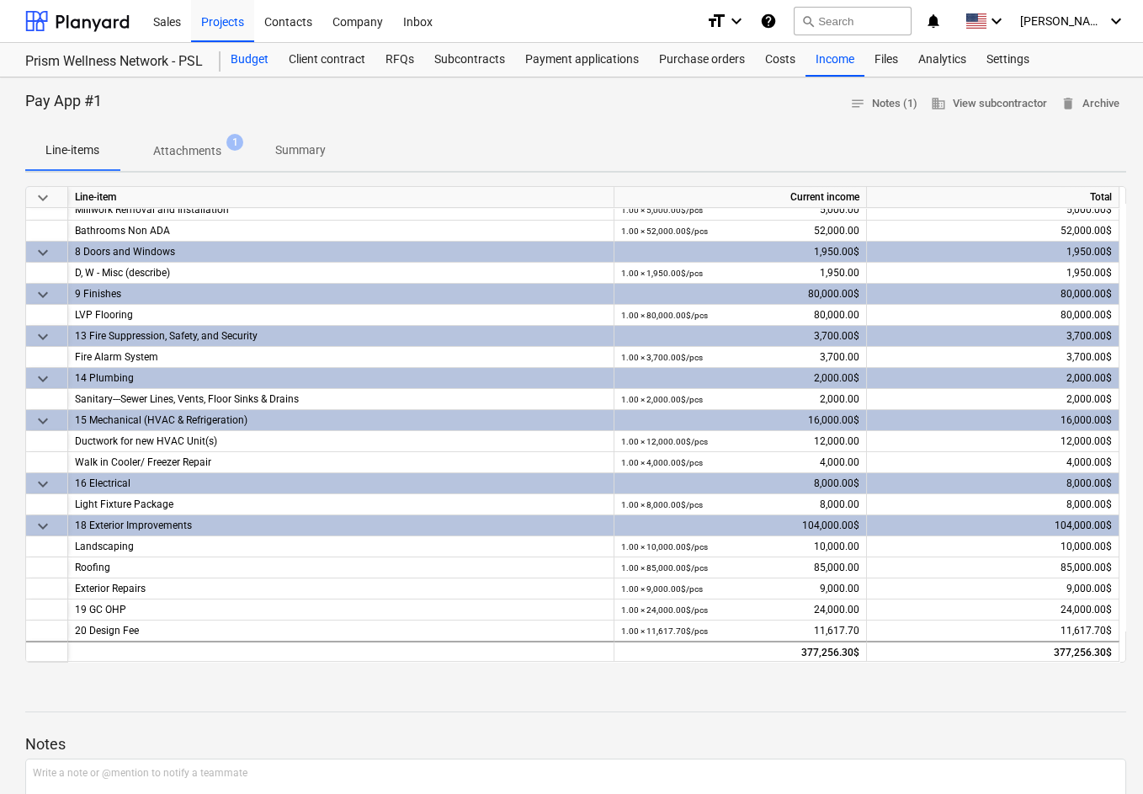
click at [255, 60] on div "Budget" at bounding box center [250, 60] width 58 height 34
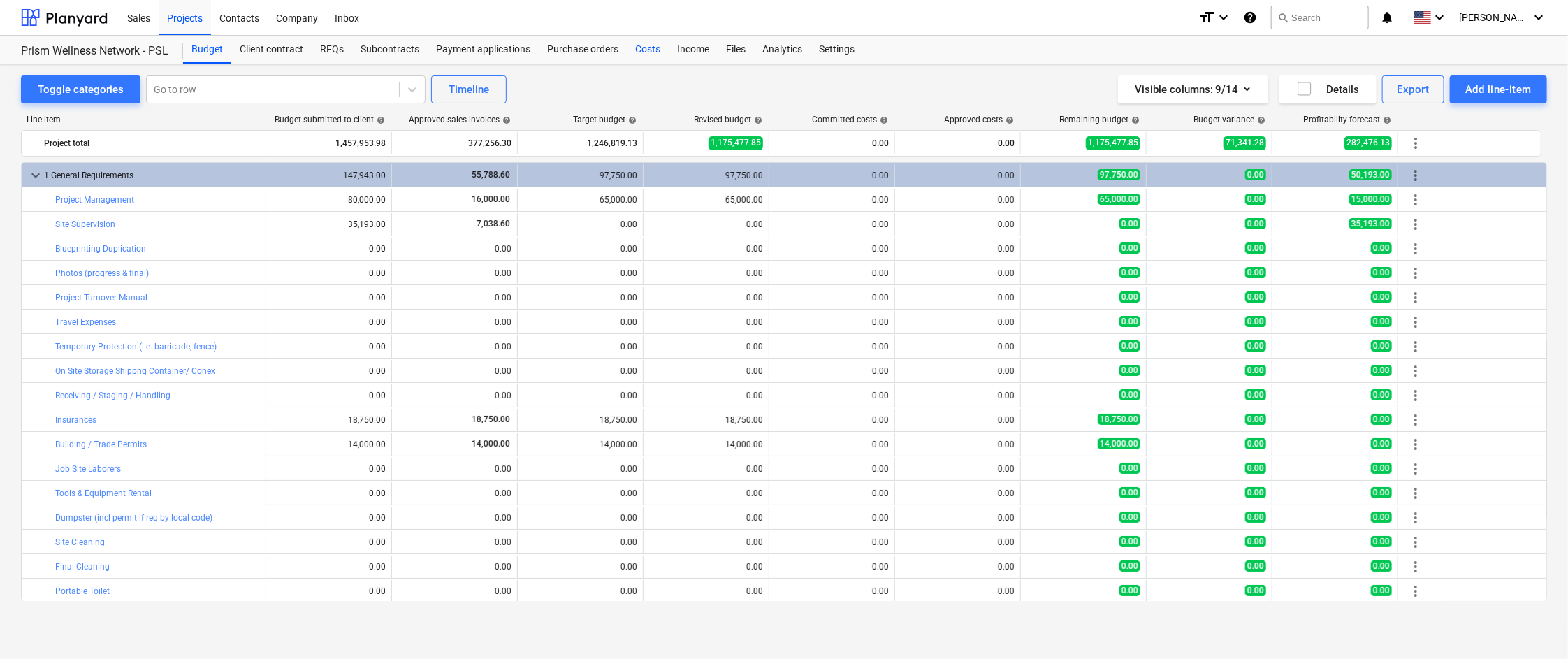
click at [647, 51] on div "Costs" at bounding box center [647, 50] width 42 height 28
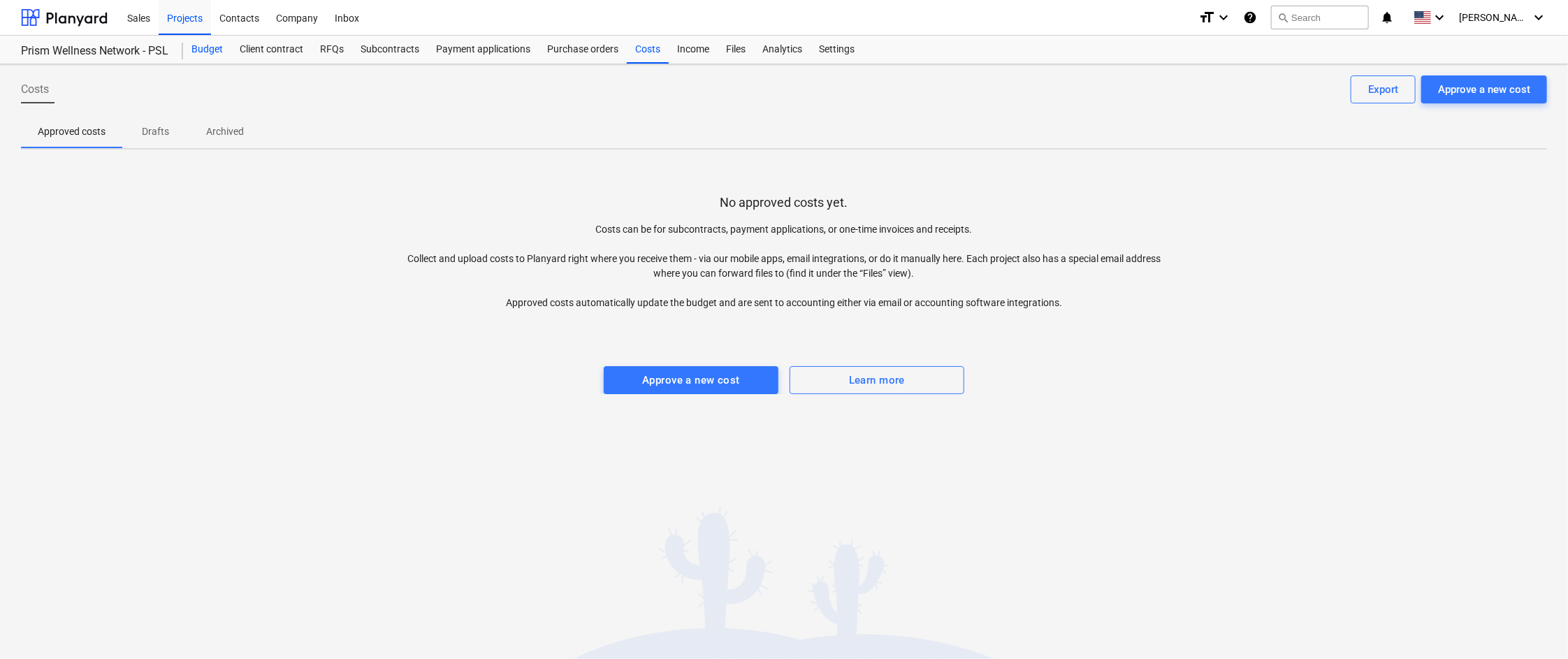
click at [205, 48] on div "Budget" at bounding box center [207, 50] width 48 height 28
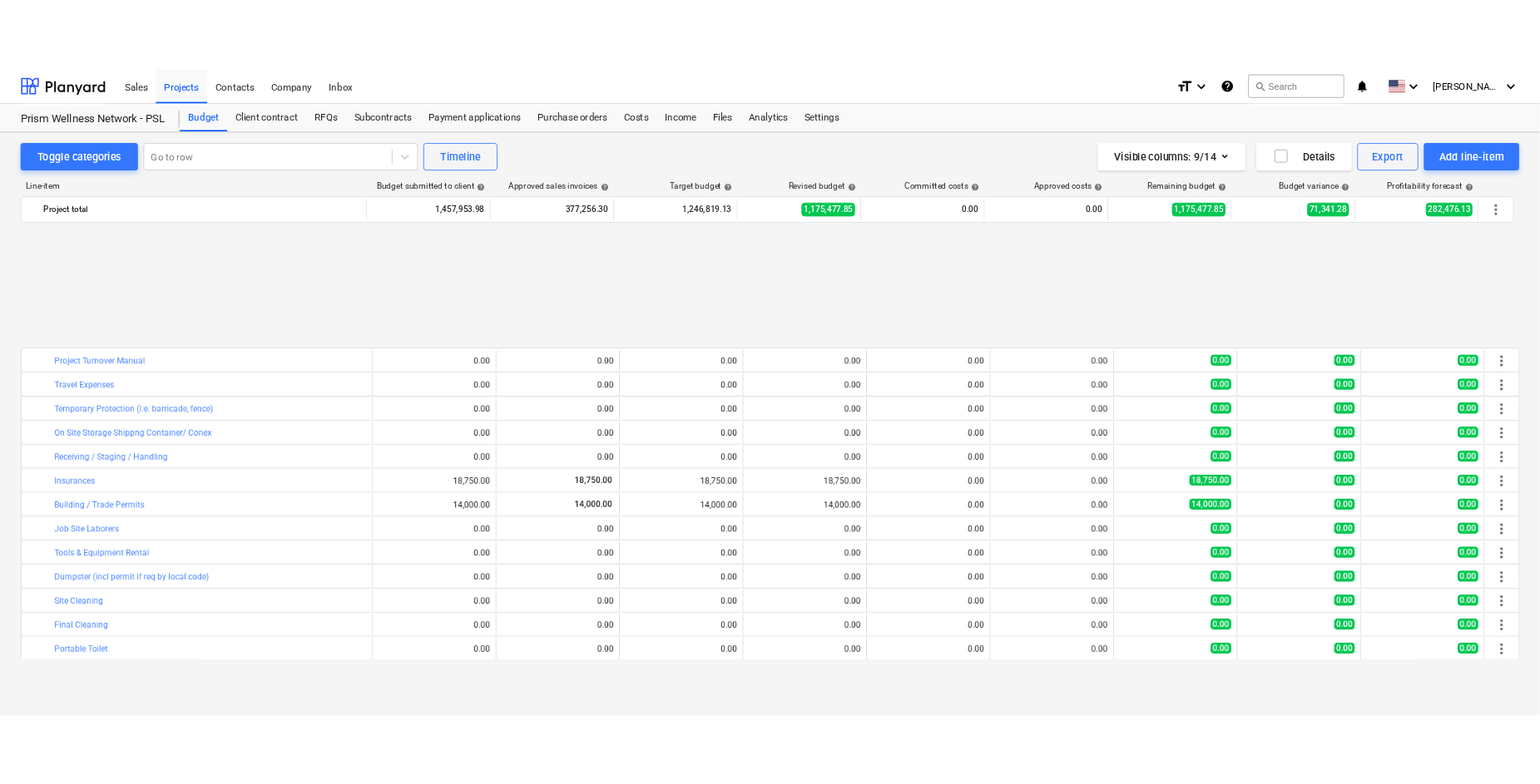
scroll to position [642, 0]
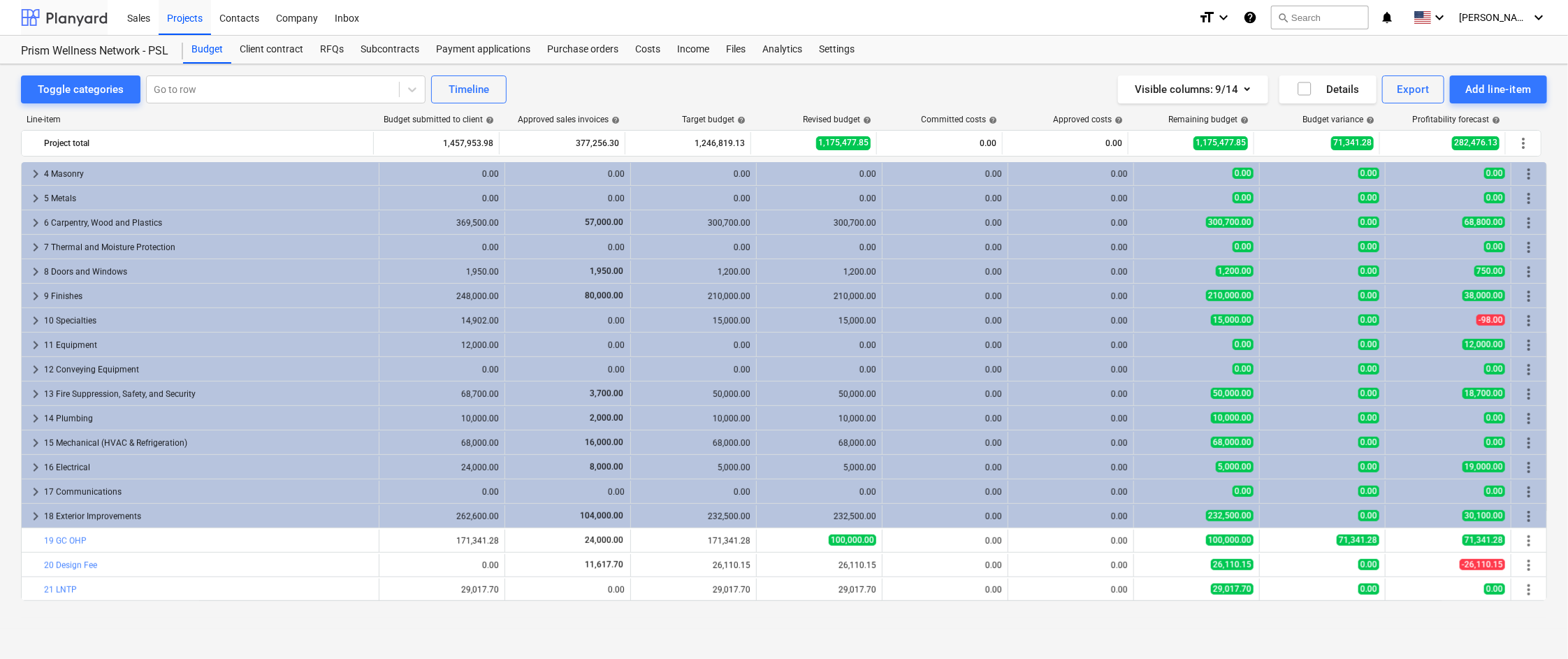
click at [71, 20] on div at bounding box center [64, 17] width 86 height 35
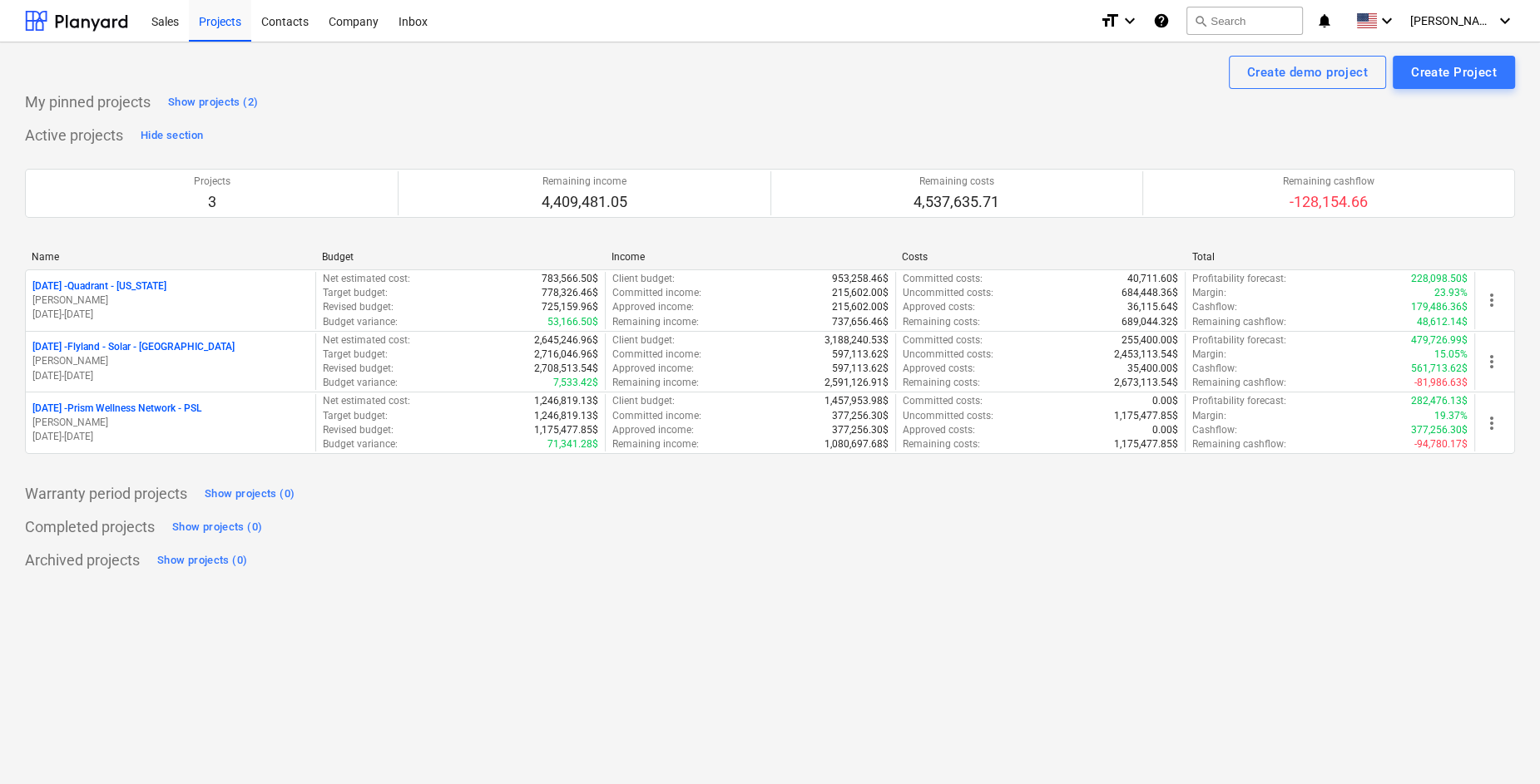
click at [1424, 588] on div "Create demo project Create Project My pinned projects Show projects (2) Active …" at bounding box center [770, 413] width 1540 height 742
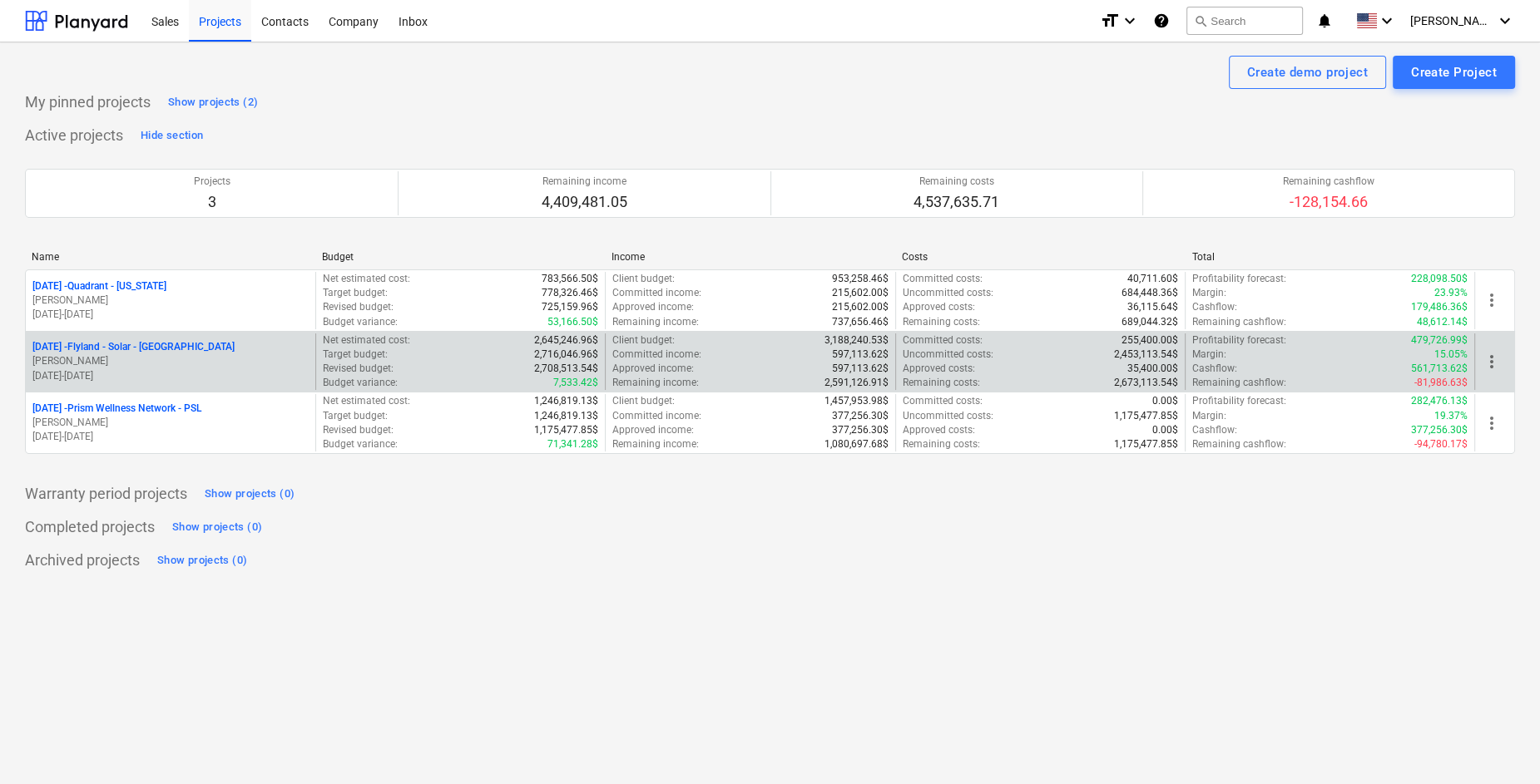
click at [163, 352] on p "25-1-06 - Flyland - Solar - Denver" at bounding box center [133, 347] width 203 height 14
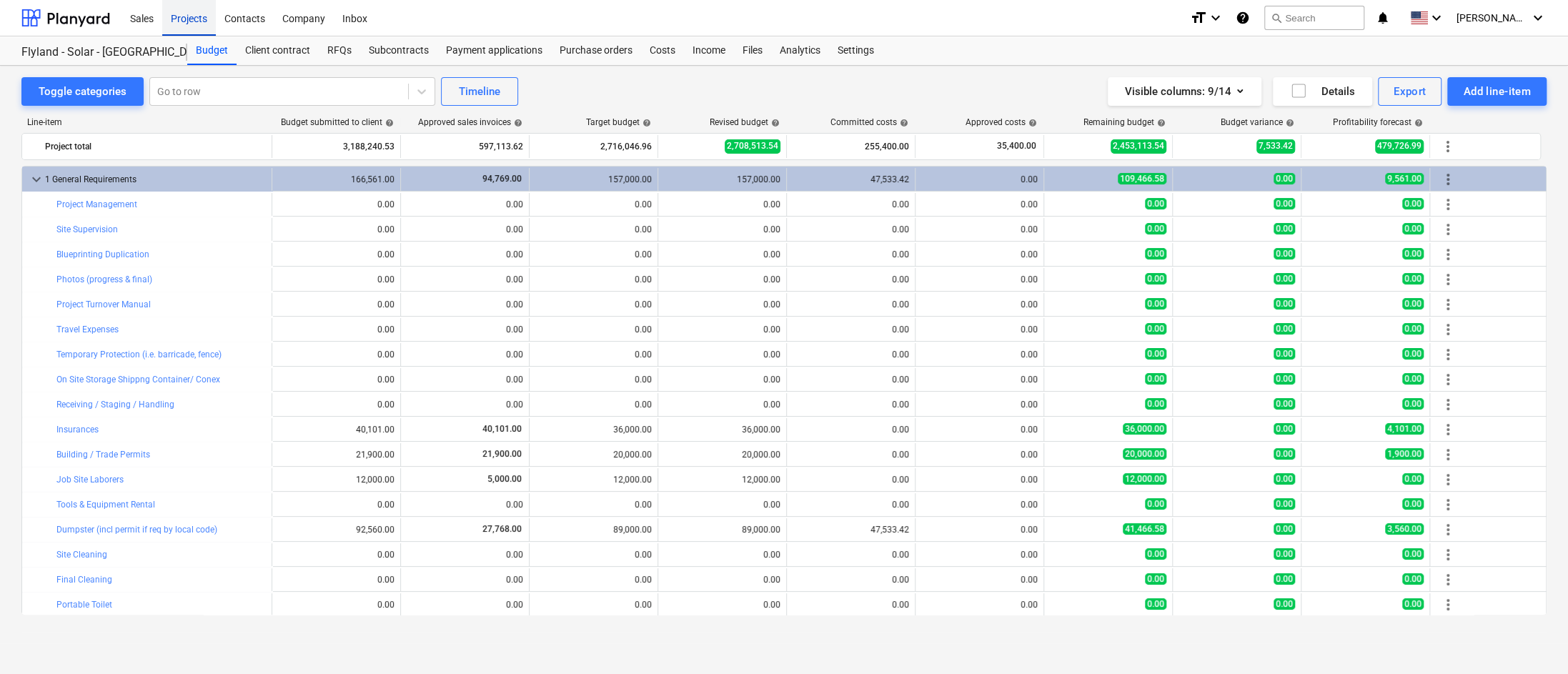
click at [183, 22] on div "Projects" at bounding box center [188, 17] width 53 height 37
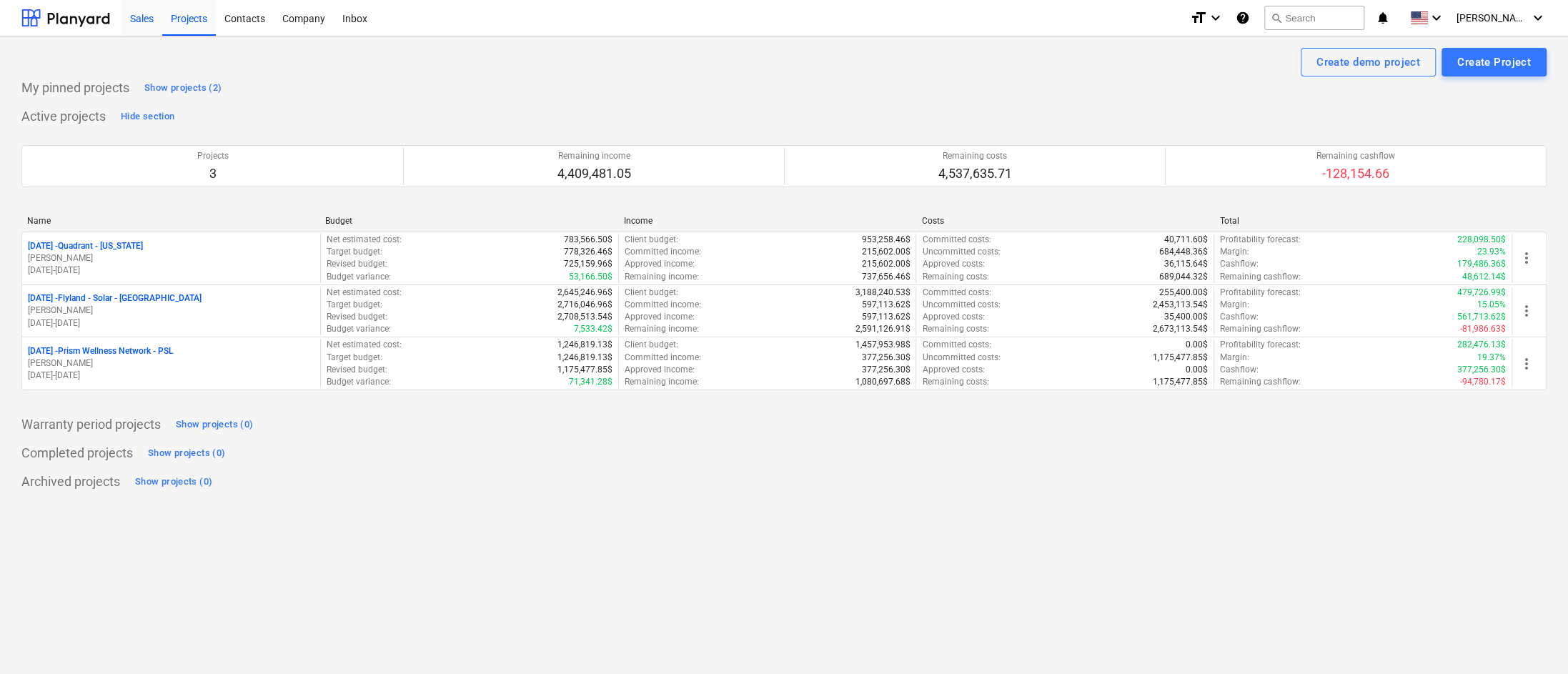
click at [137, 13] on div "Sales" at bounding box center [142, 17] width 41 height 37
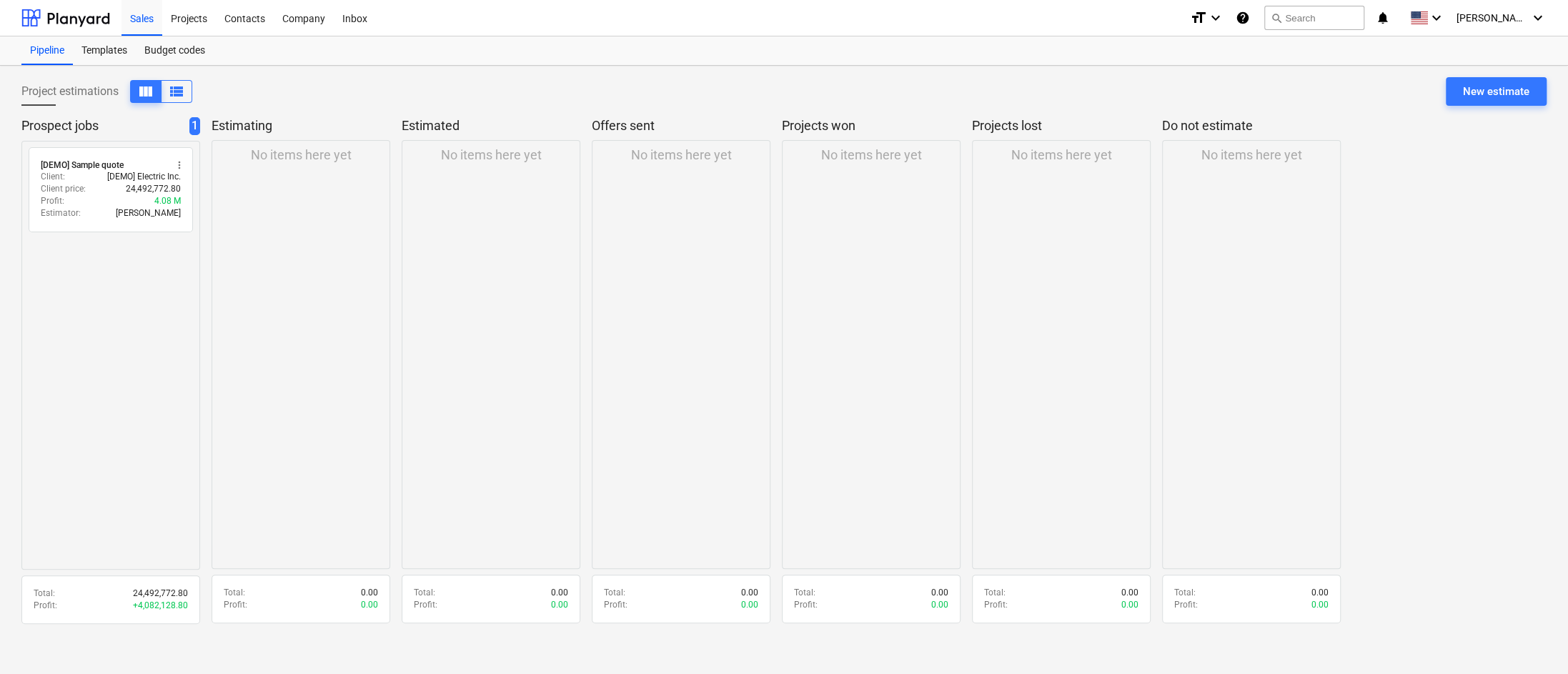
click at [1233, 250] on div "No items here yet" at bounding box center [1251, 354] width 179 height 429
click at [110, 53] on div "Templates" at bounding box center [104, 51] width 63 height 29
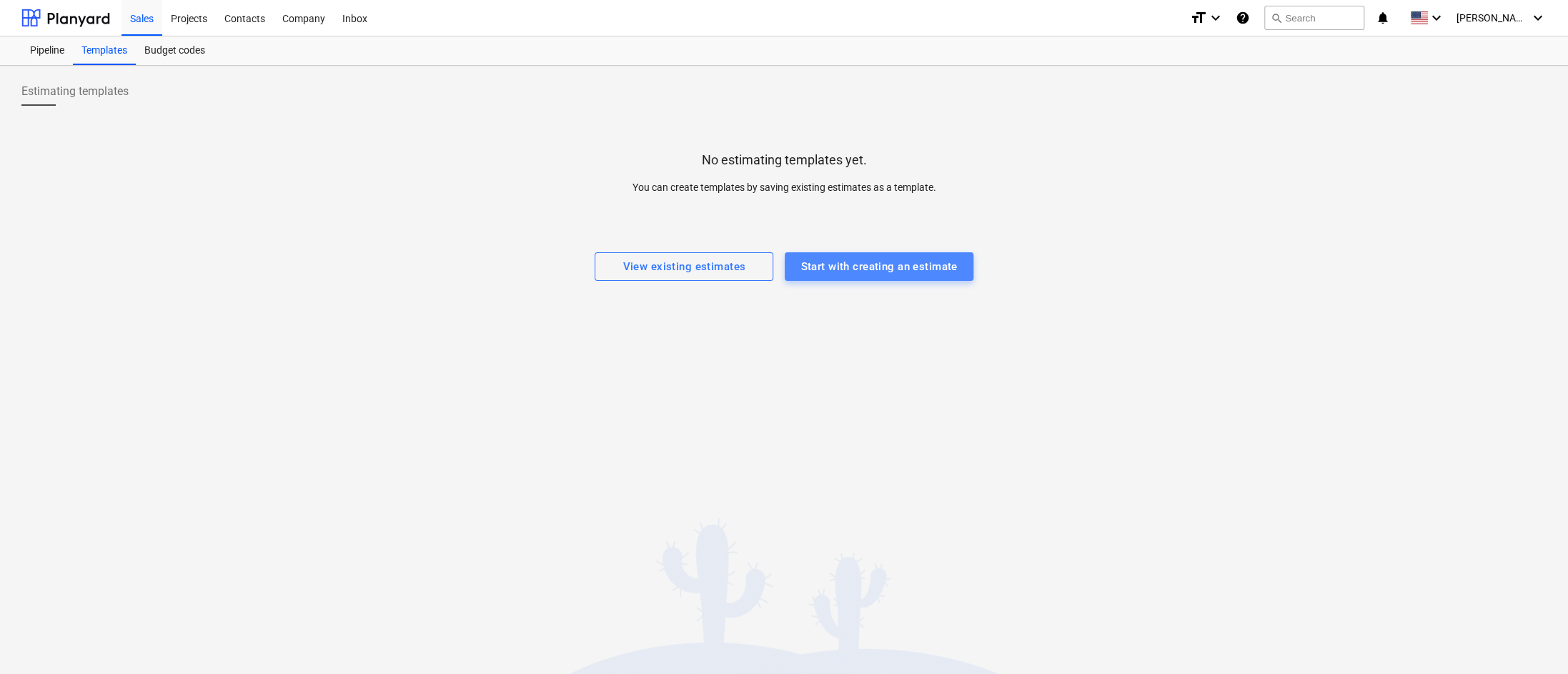
click at [856, 273] on div "Start with creating an estimate" at bounding box center [879, 267] width 156 height 19
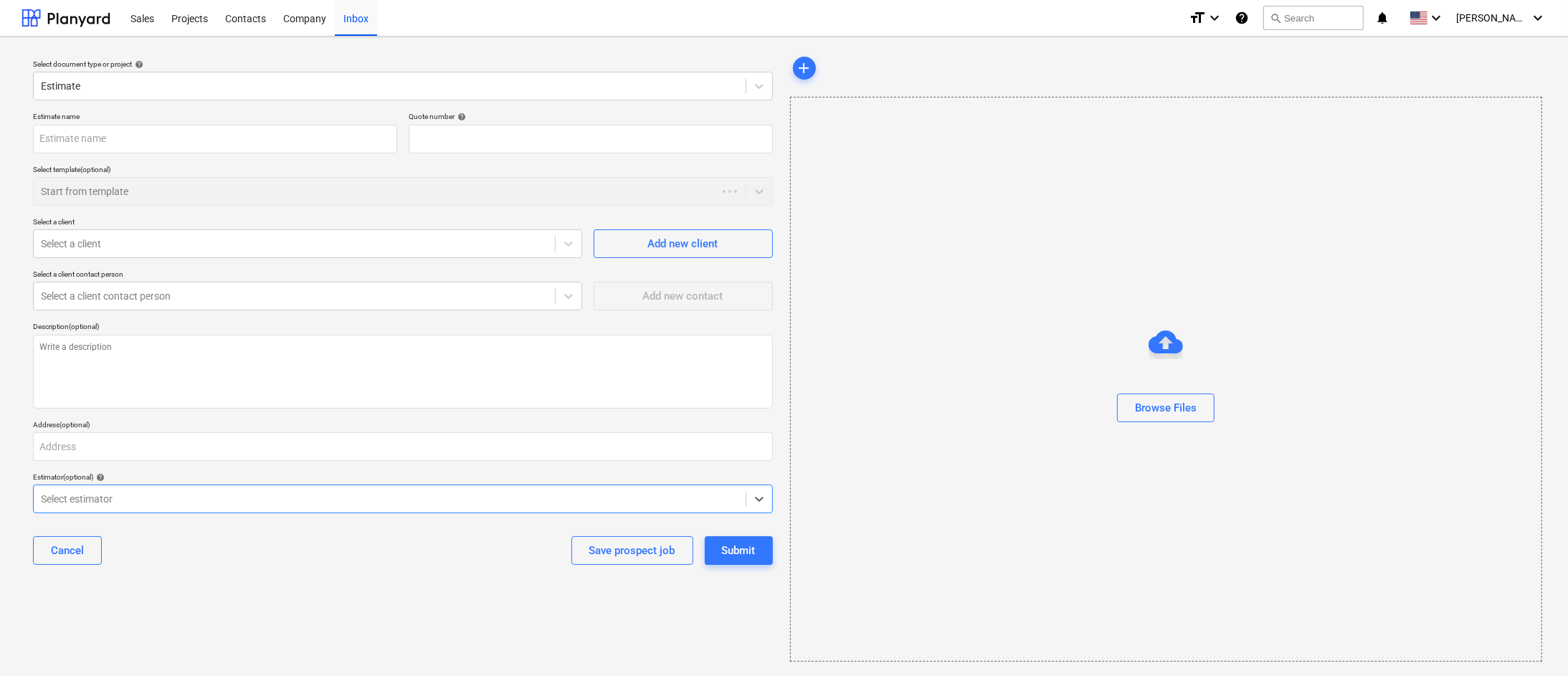
type textarea "x"
type input "QU-0006"
type textarea "x"
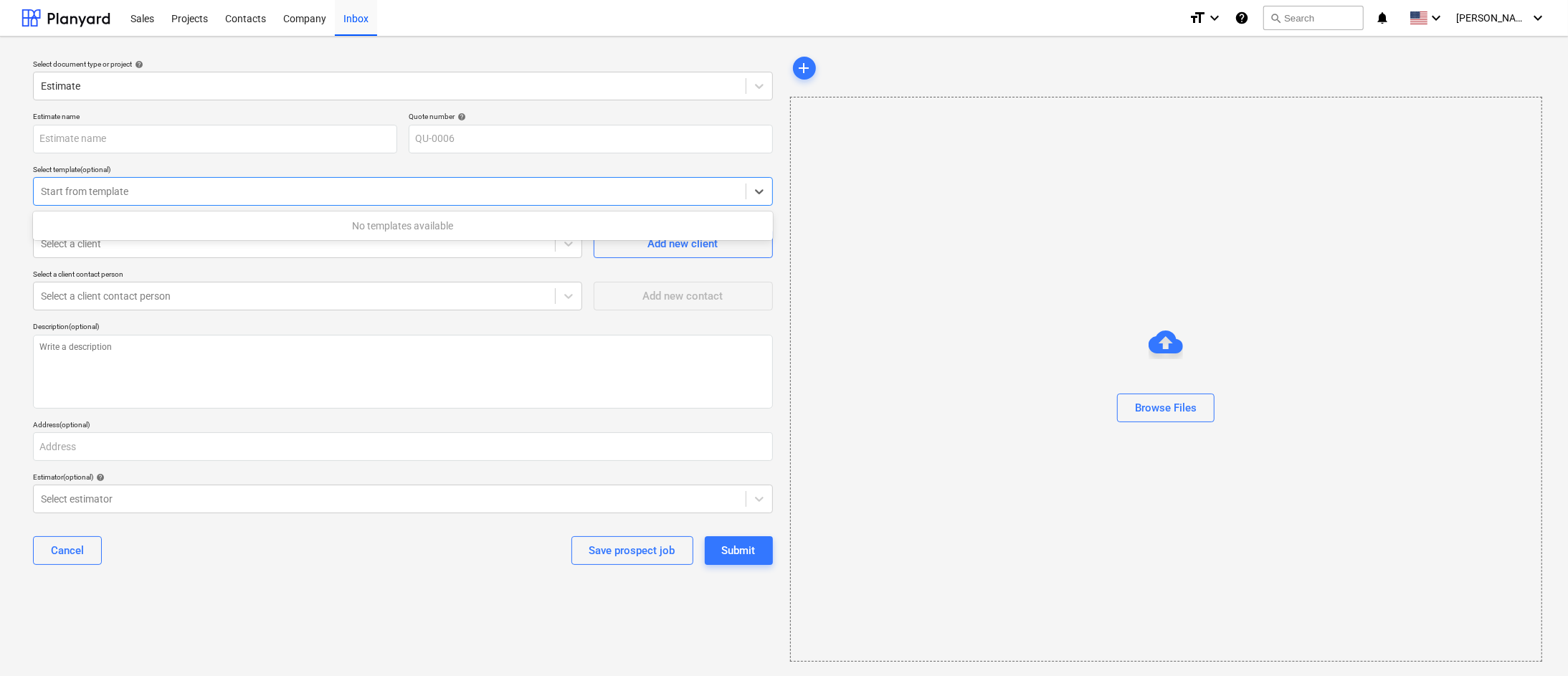
click at [587, 198] on div at bounding box center [389, 191] width 697 height 14
click at [518, 188] on div at bounding box center [389, 191] width 697 height 14
click at [803, 68] on span "add" at bounding box center [804, 68] width 17 height 17
click at [755, 505] on icon at bounding box center [758, 499] width 14 height 14
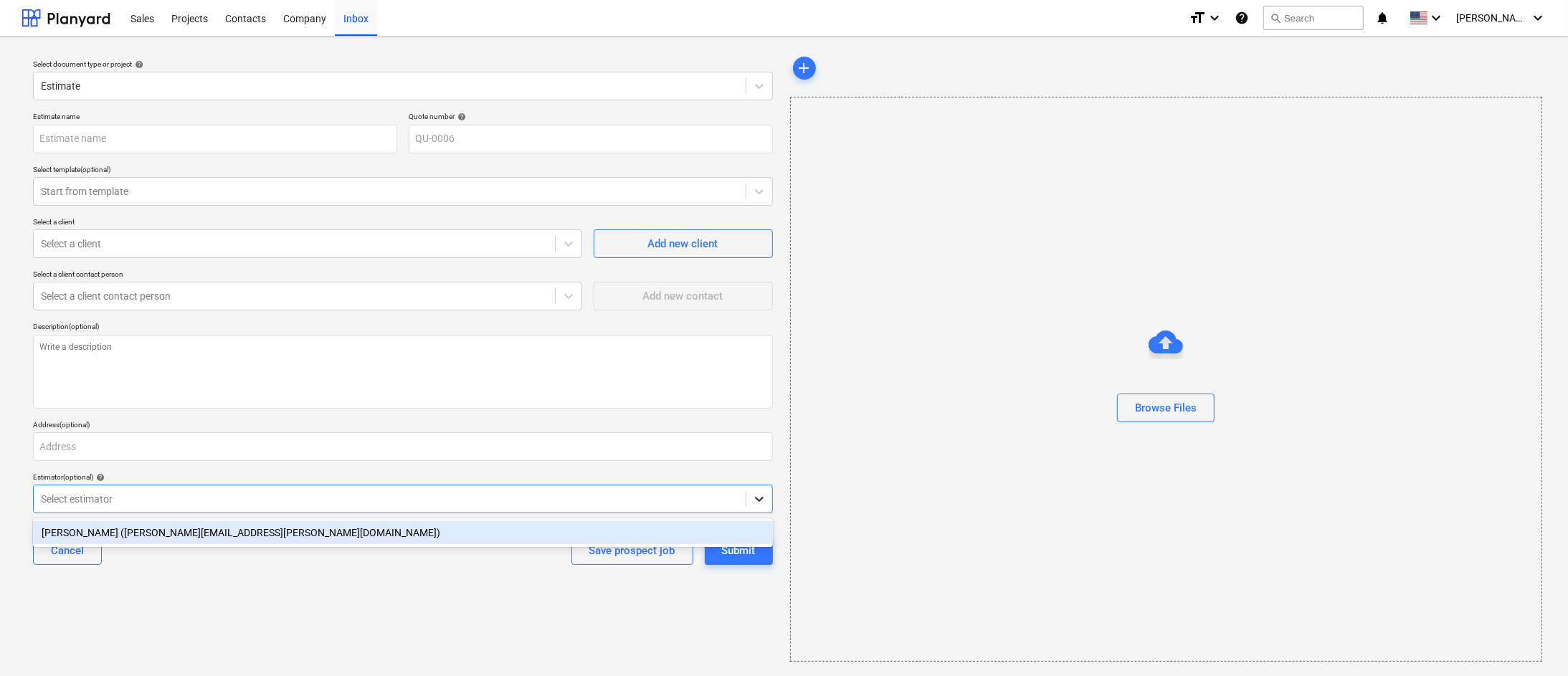
click at [755, 505] on icon at bounding box center [758, 499] width 14 height 14
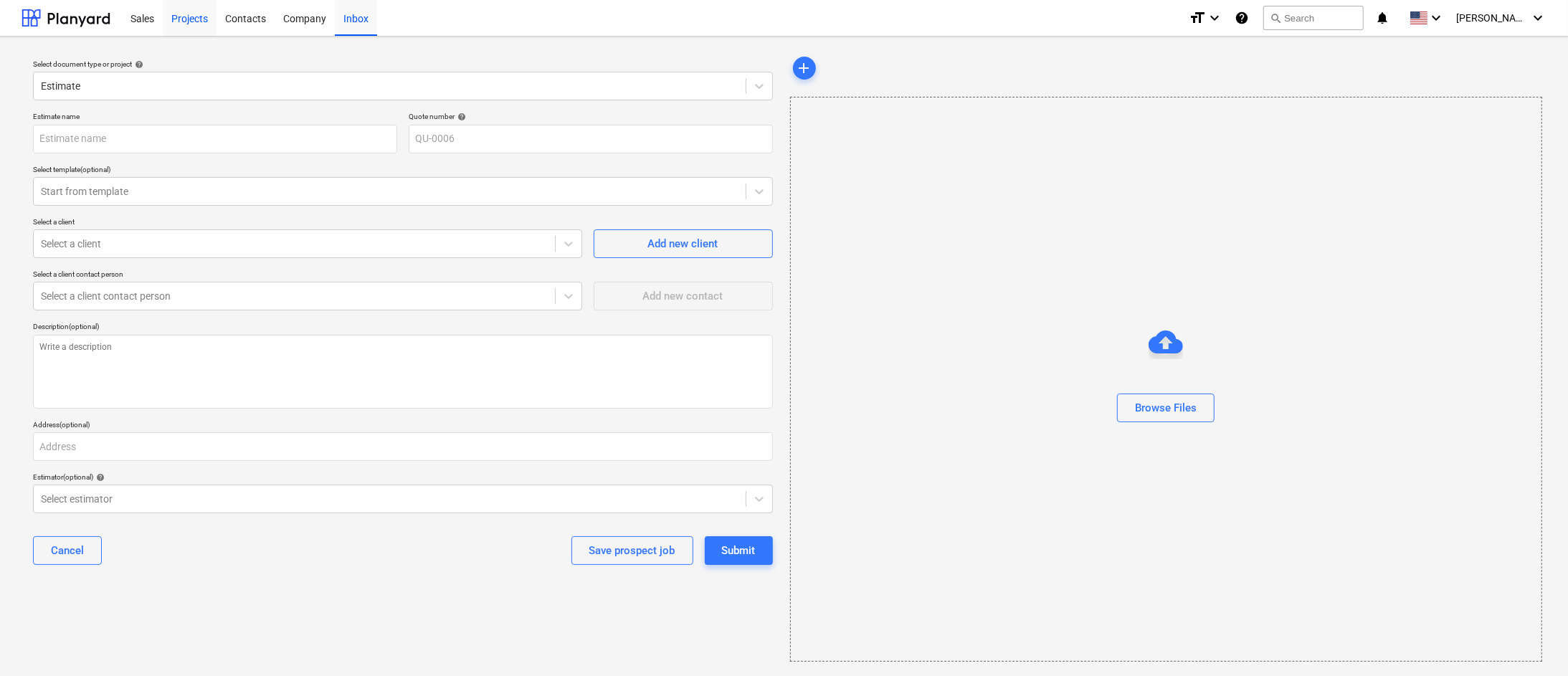
click at [180, 16] on div "Projects" at bounding box center [189, 17] width 54 height 37
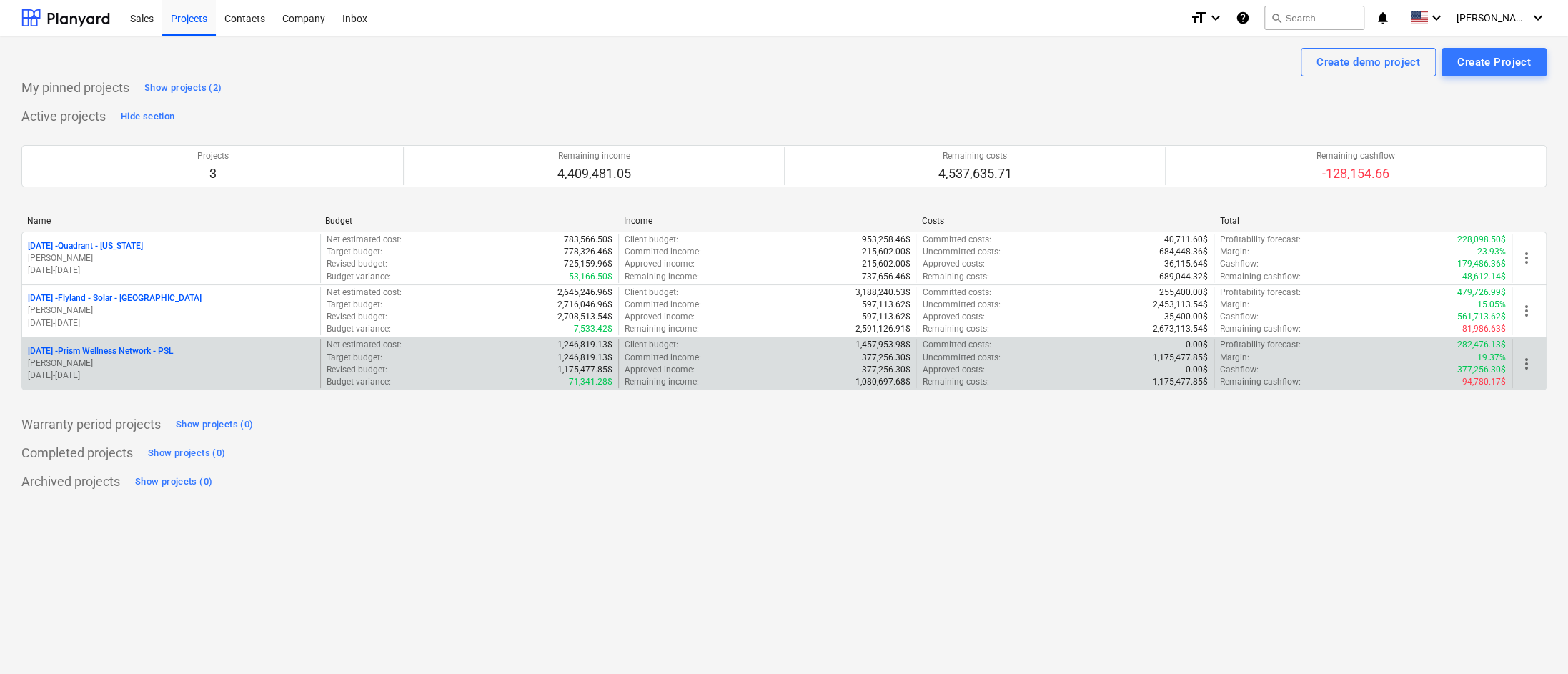
click at [141, 345] on p "25-1-07 - Prism Wellness Network - PSL" at bounding box center [100, 351] width 145 height 12
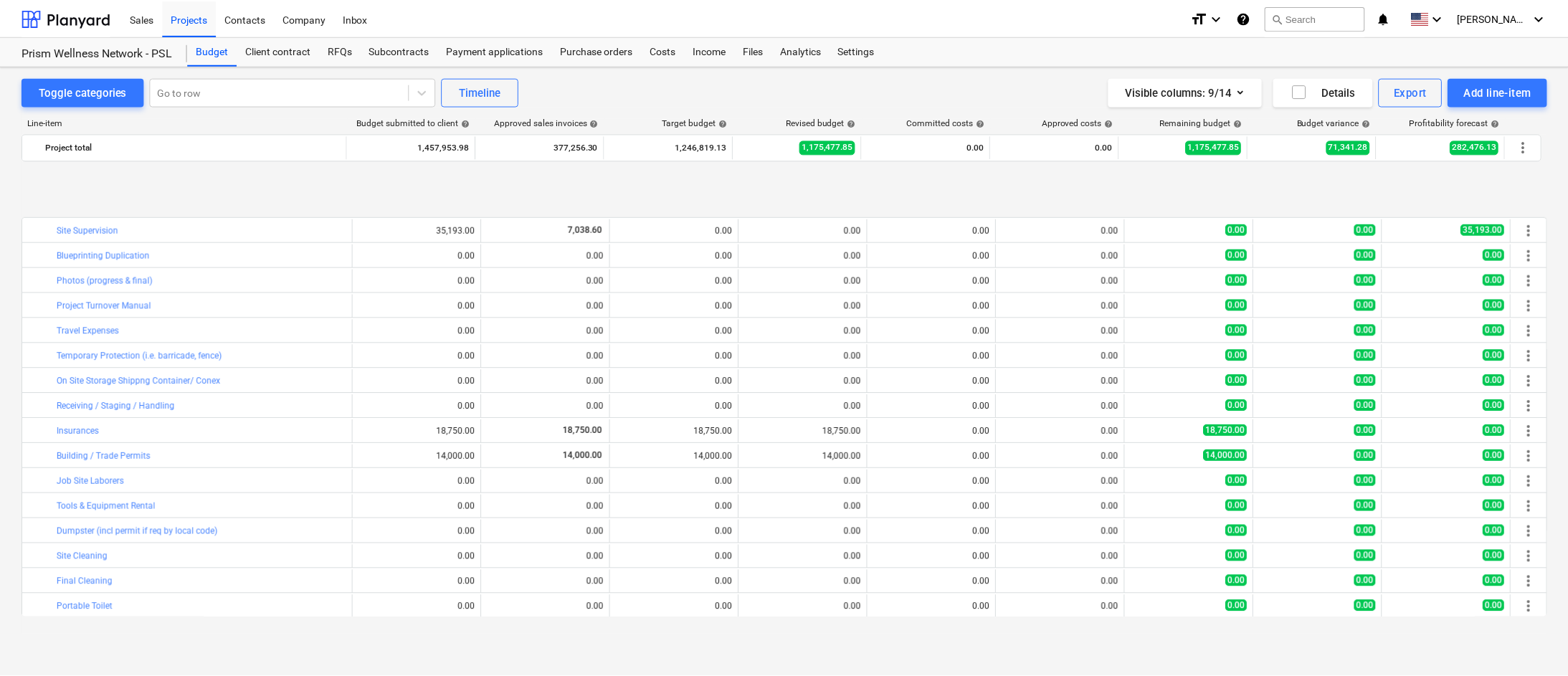
scroll to position [553, 0]
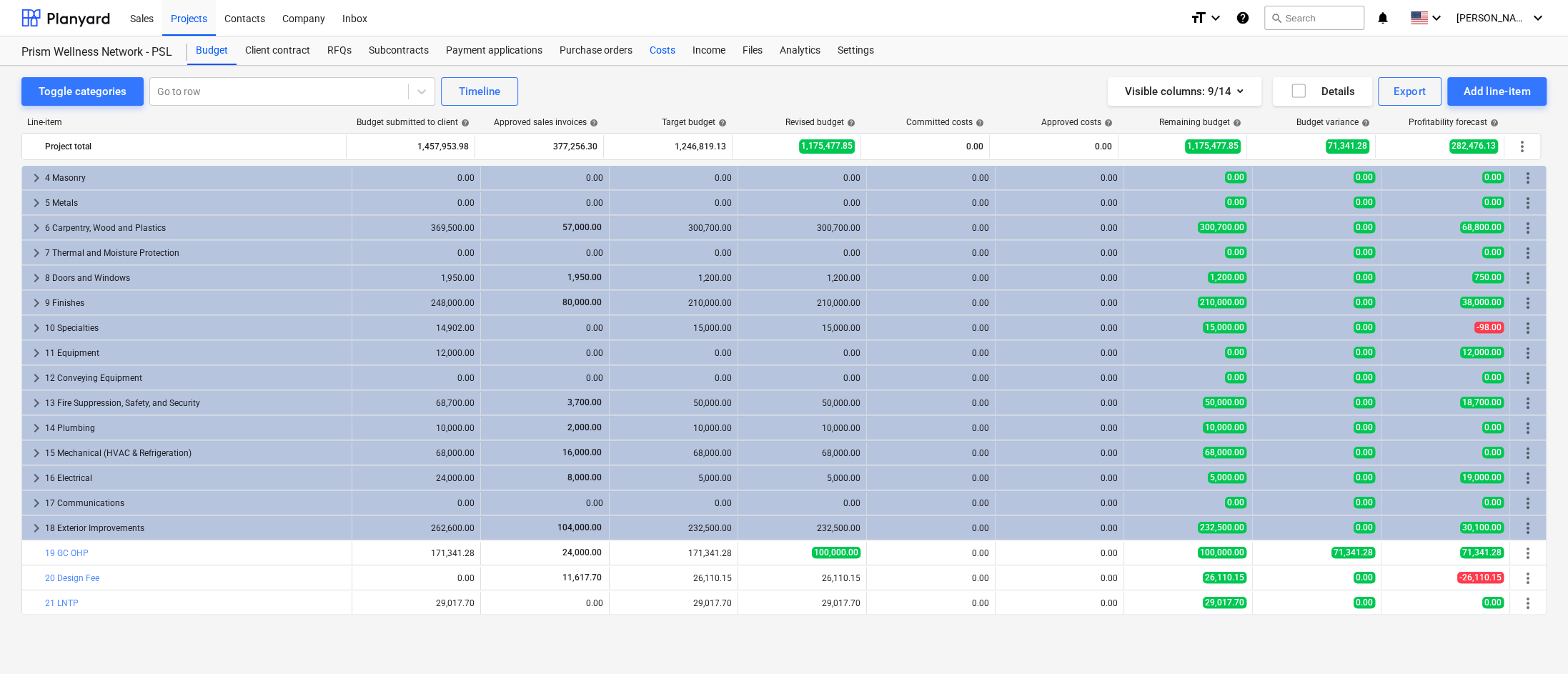
click at [655, 53] on div "Costs" at bounding box center [662, 51] width 43 height 29
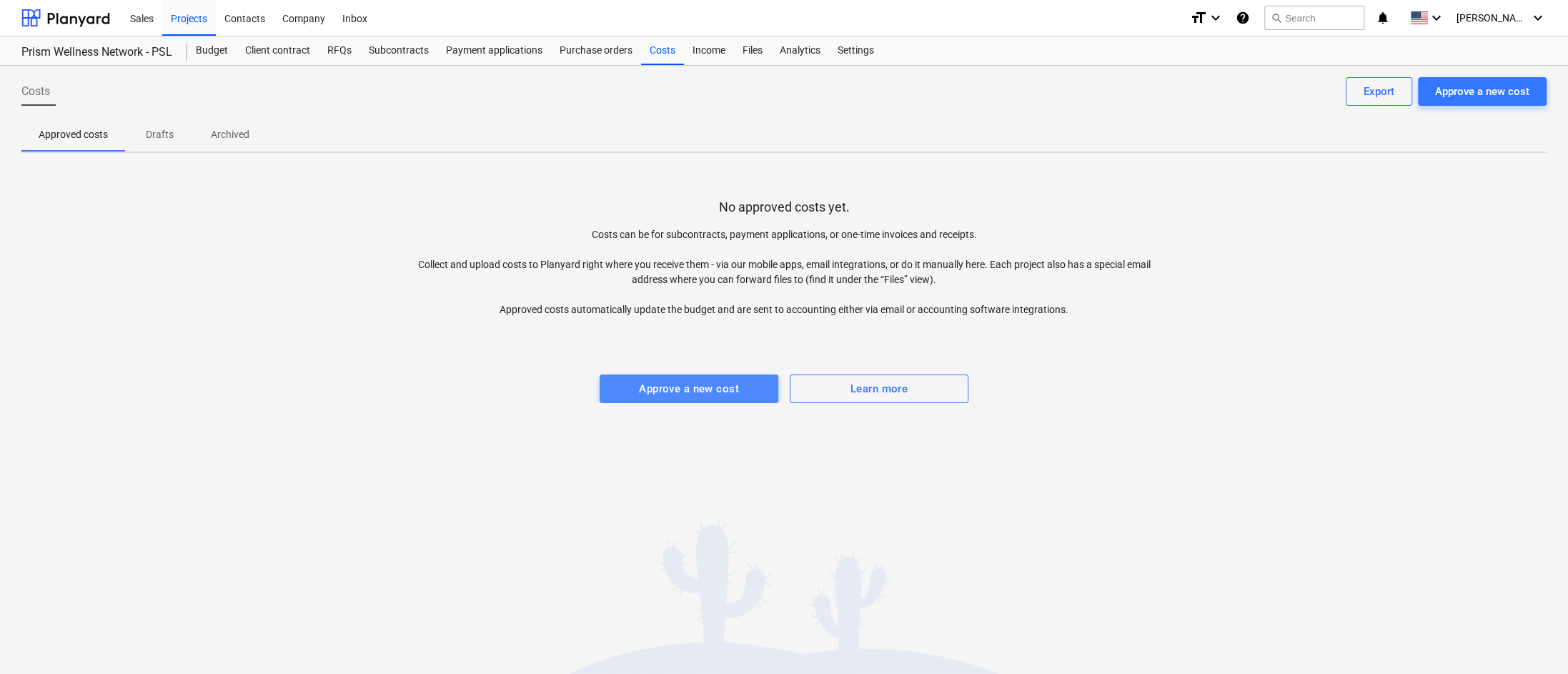
click at [700, 385] on div "Approve a new cost" at bounding box center [689, 389] width 100 height 19
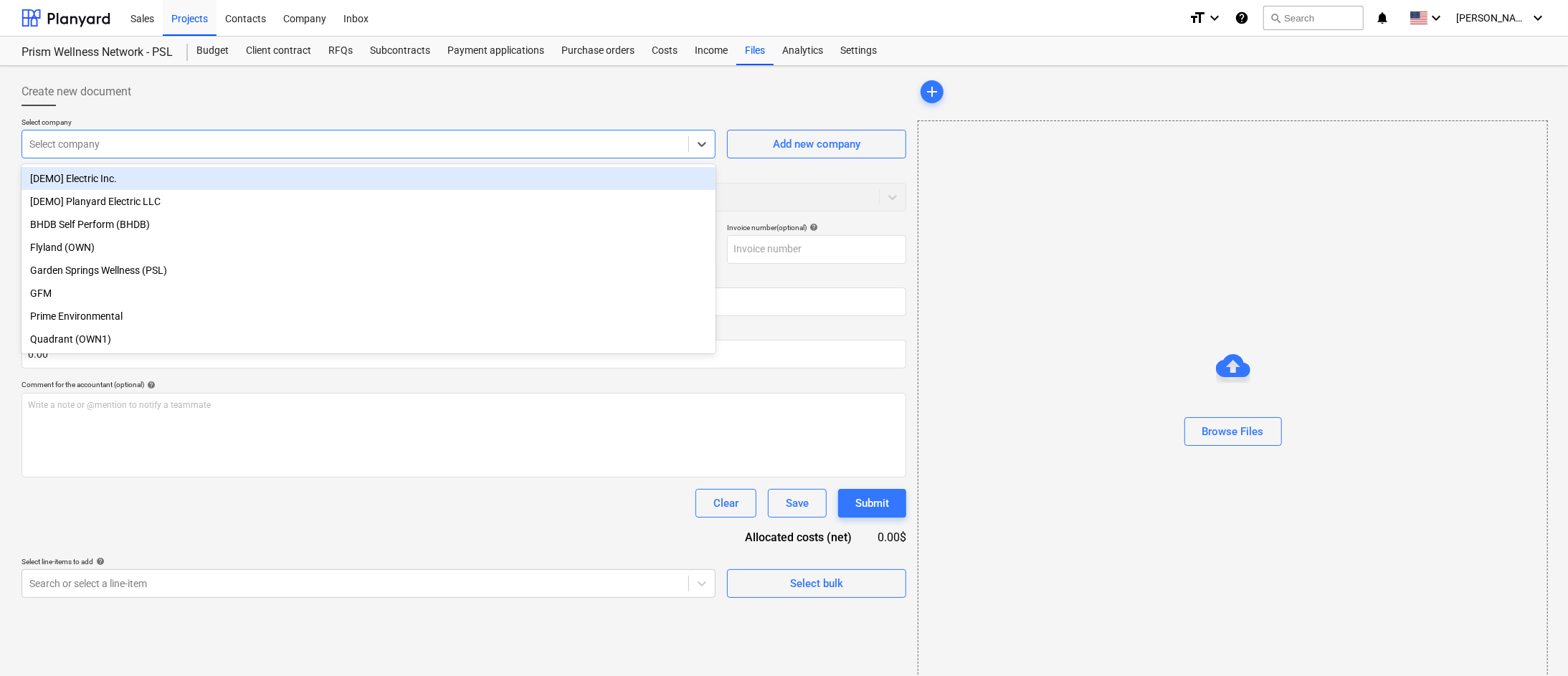
click at [223, 142] on div at bounding box center [355, 144] width 651 height 14
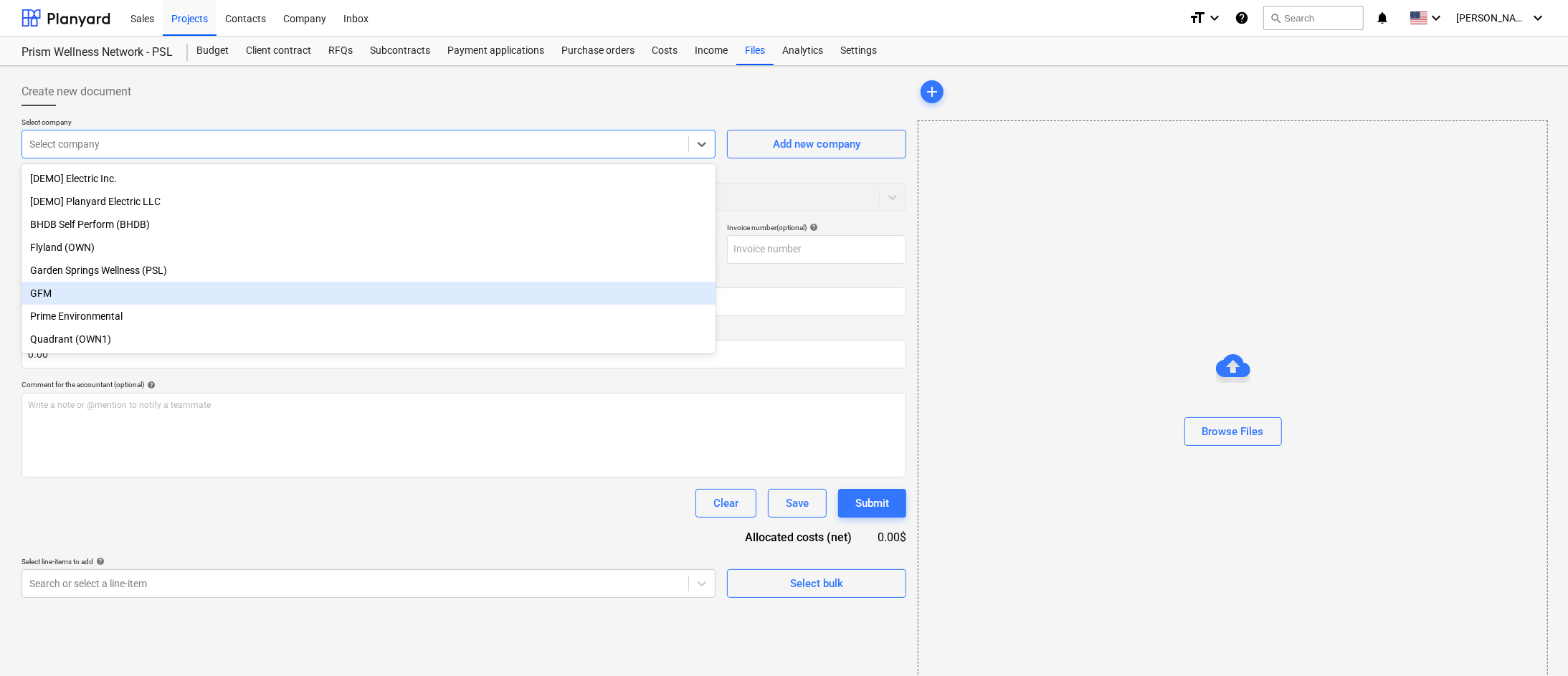
click at [274, 291] on div "GFM" at bounding box center [368, 293] width 694 height 23
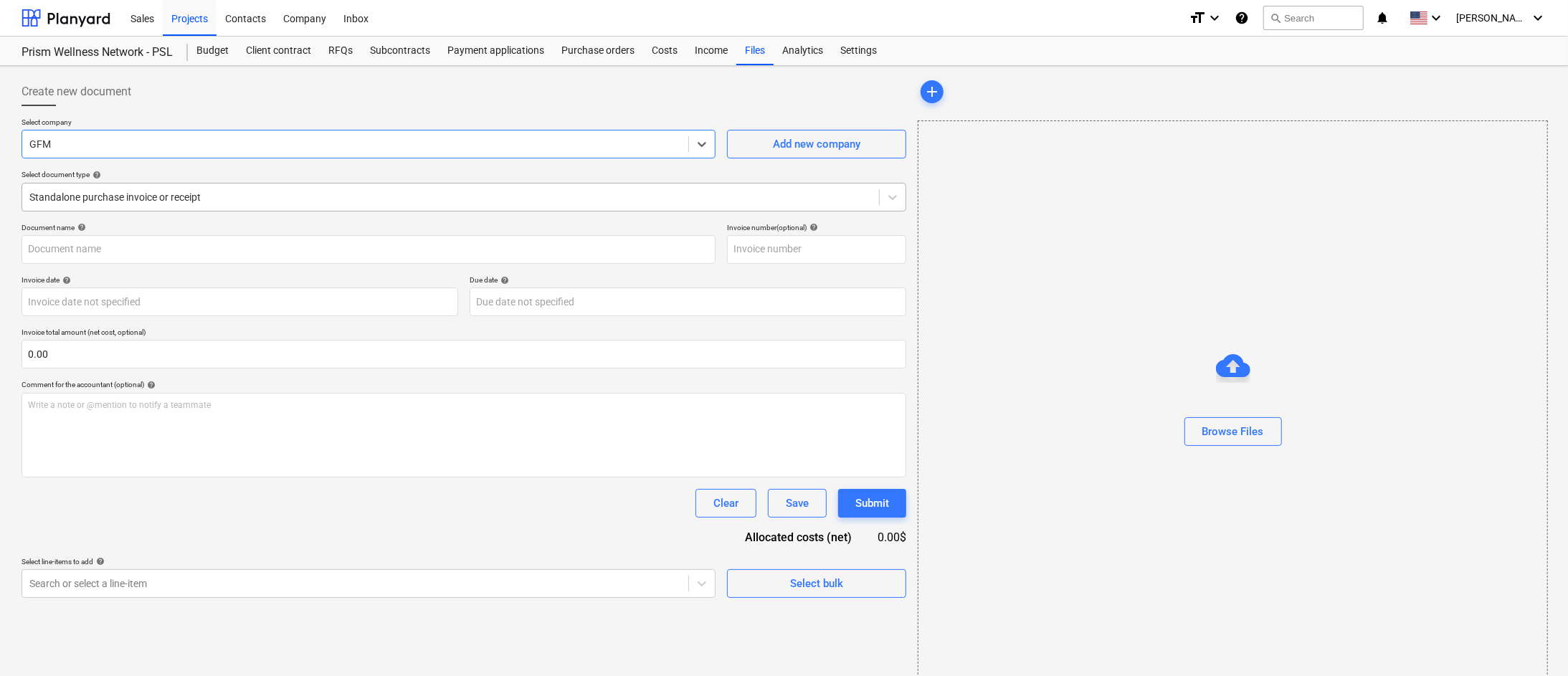
click at [335, 193] on div at bounding box center [450, 197] width 842 height 14
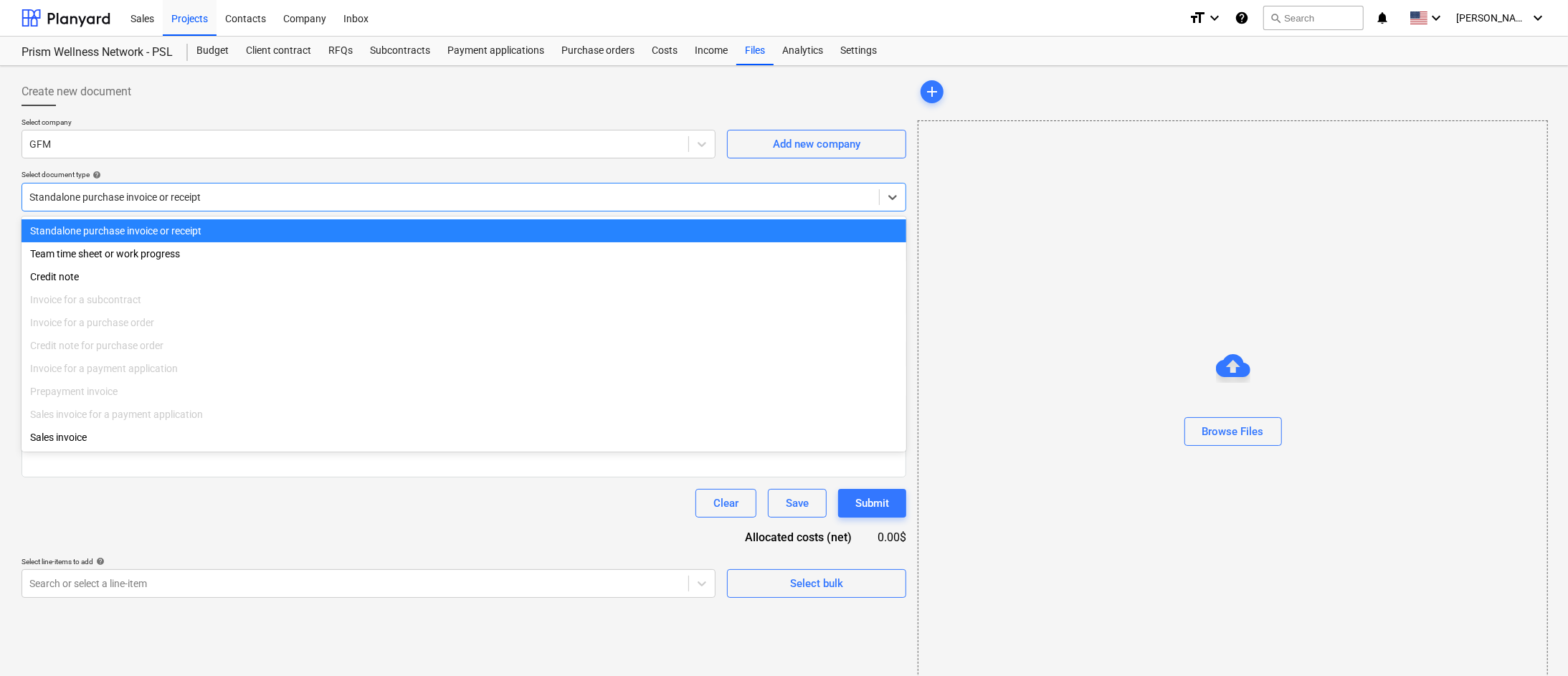
click at [335, 192] on div at bounding box center [450, 197] width 842 height 14
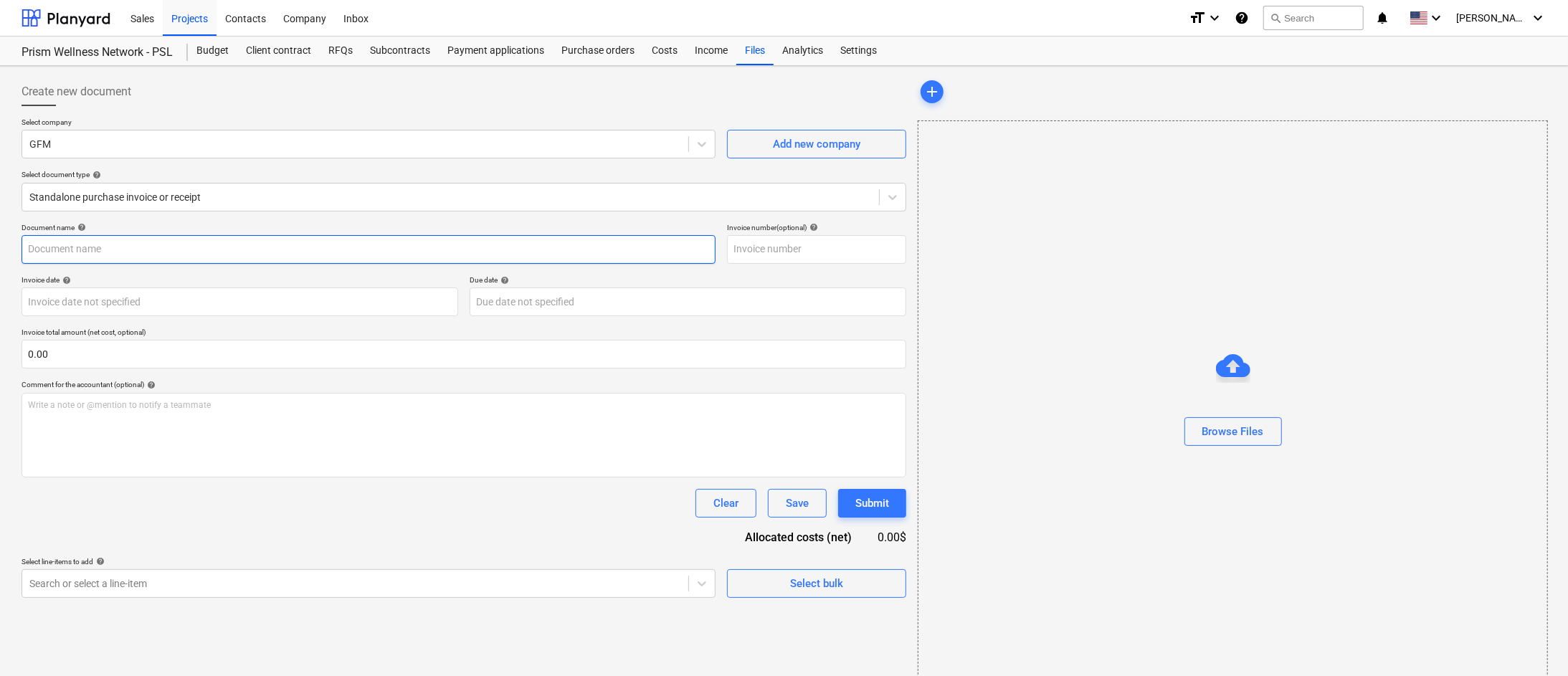
click at [344, 245] on input "text" at bounding box center [368, 249] width 694 height 29
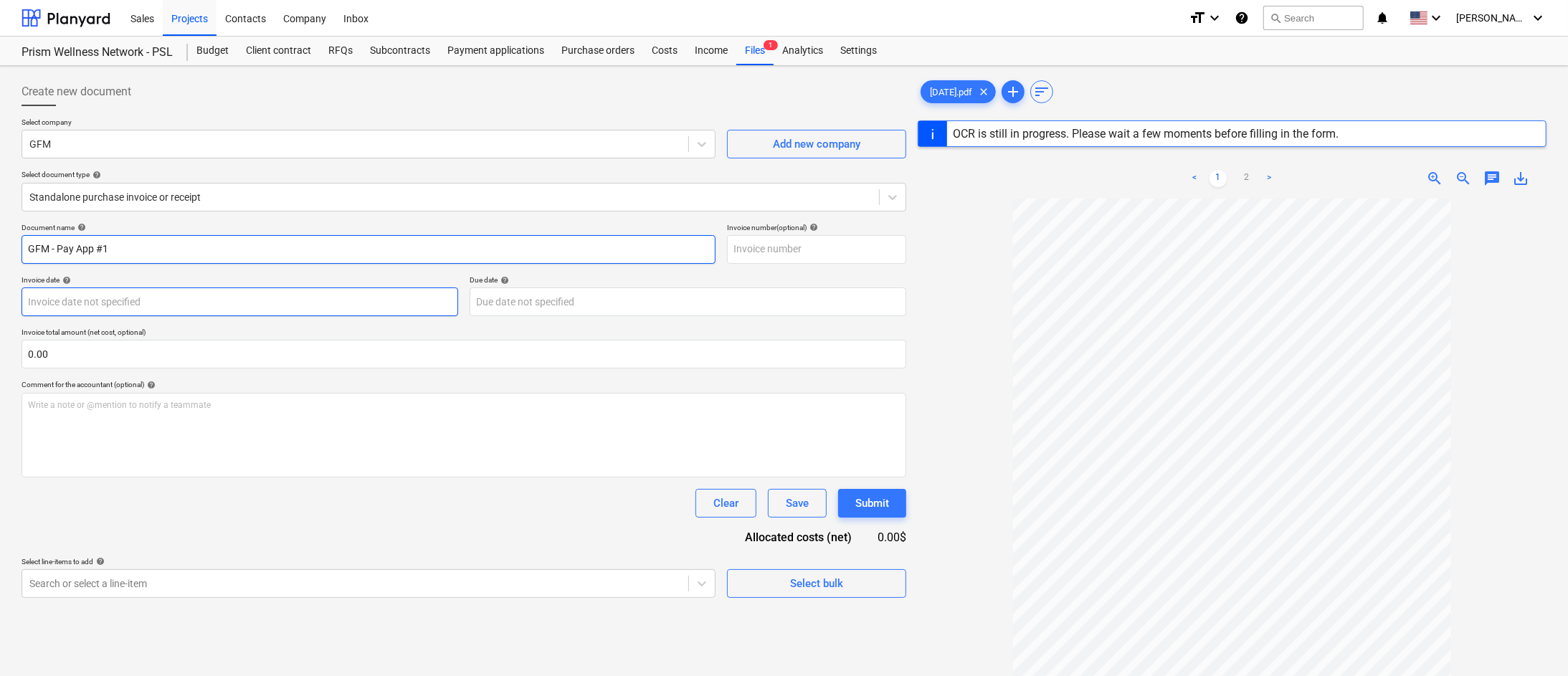
type input "GFM - Pay App #1"
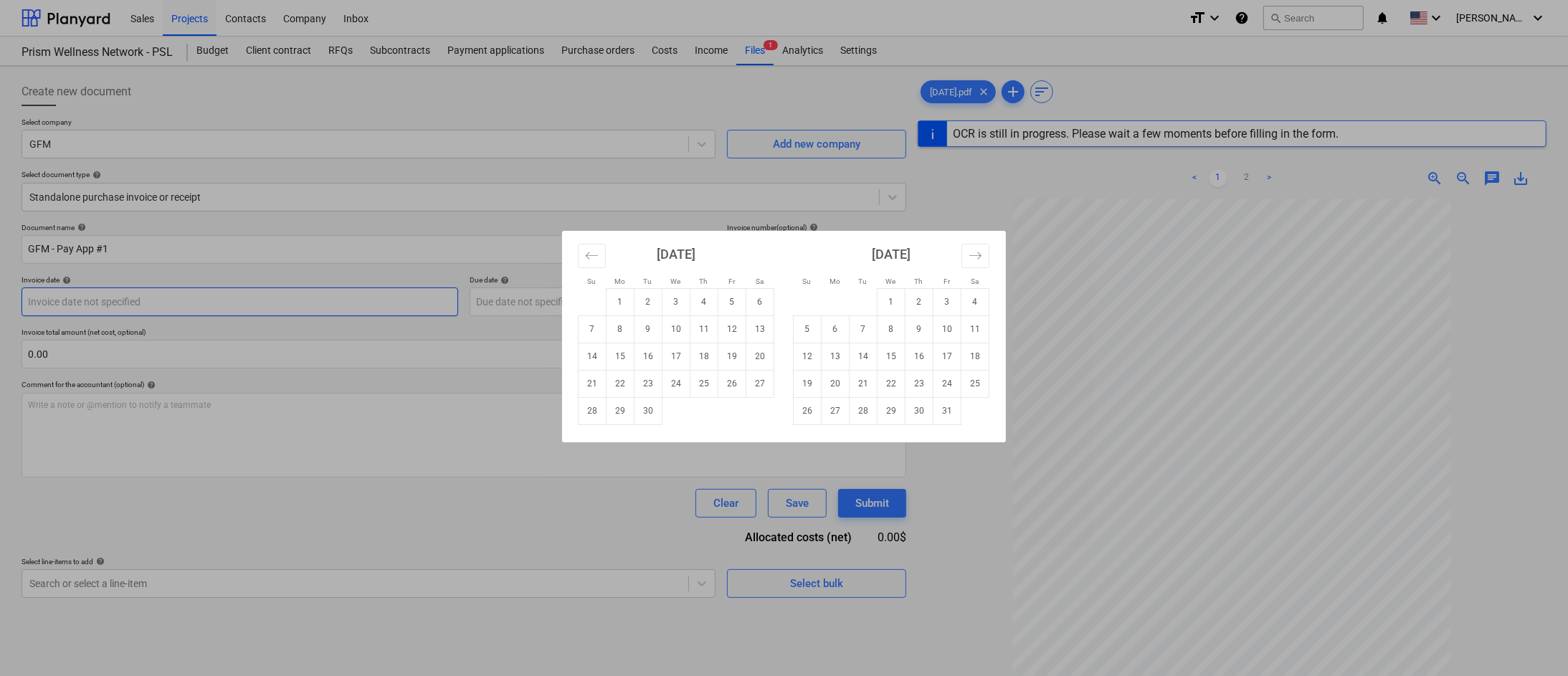
click at [373, 307] on body "Sales Projects Contacts Company Inbox format_size keyboard_arrow_down help sear…" at bounding box center [784, 338] width 1568 height 676
click at [621, 382] on td "22" at bounding box center [620, 383] width 28 height 27
type input "22 Sep 2025"
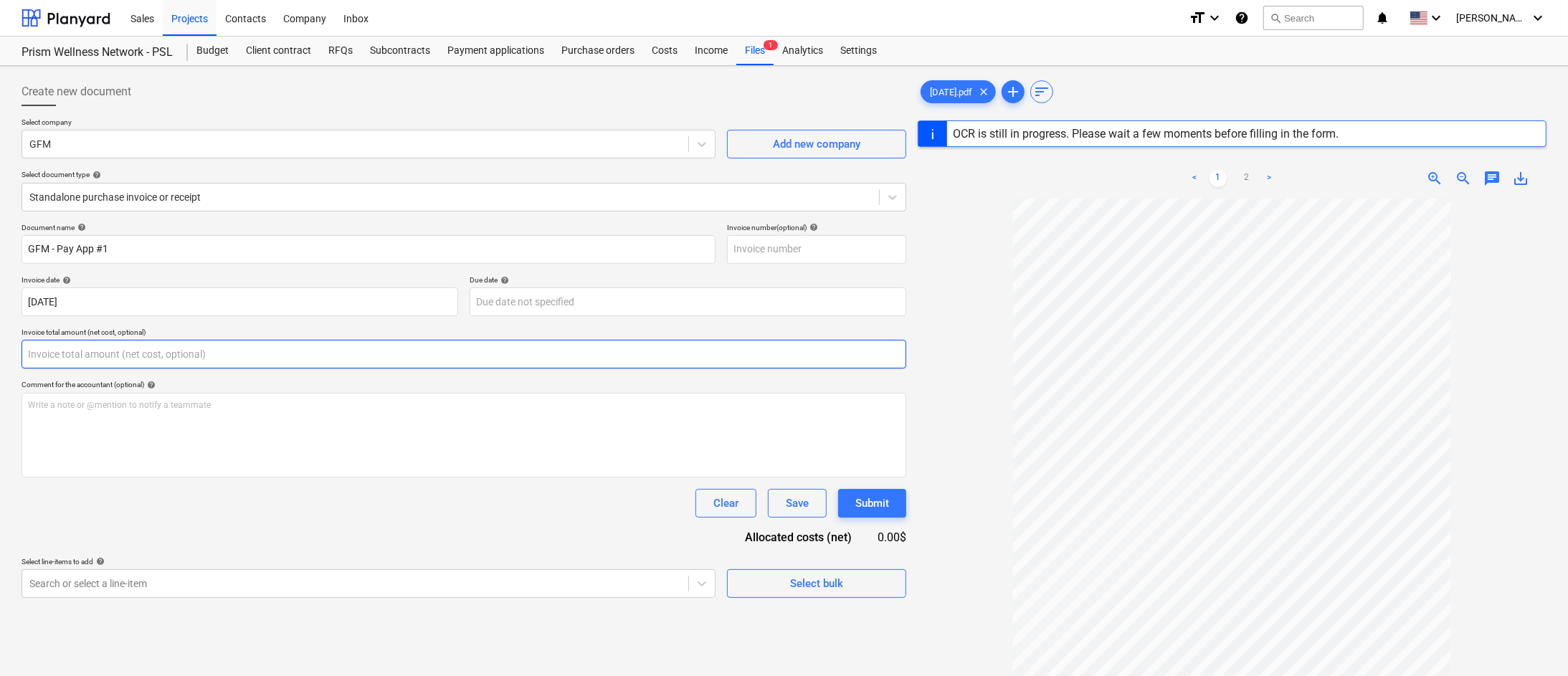
click at [517, 357] on input "text" at bounding box center [463, 354] width 884 height 29
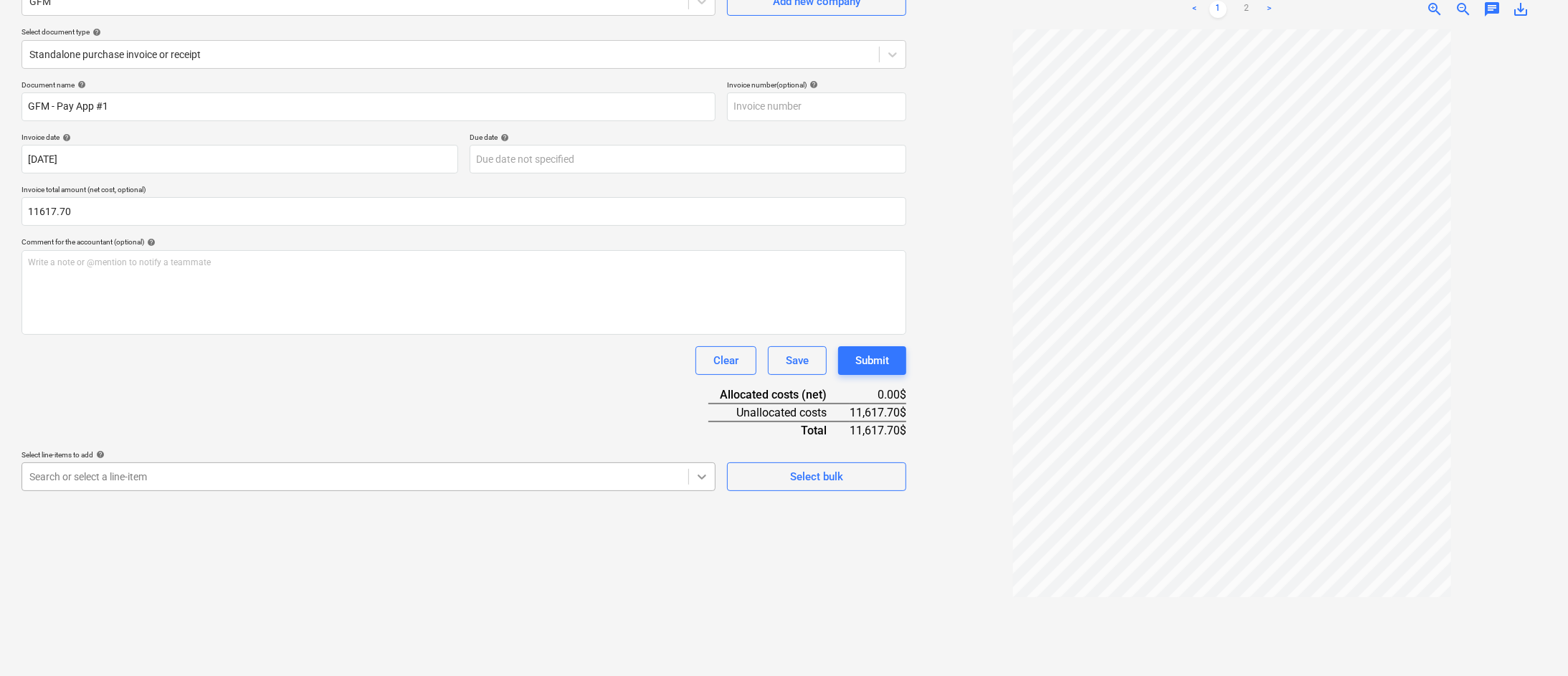
type input "11,617.70"
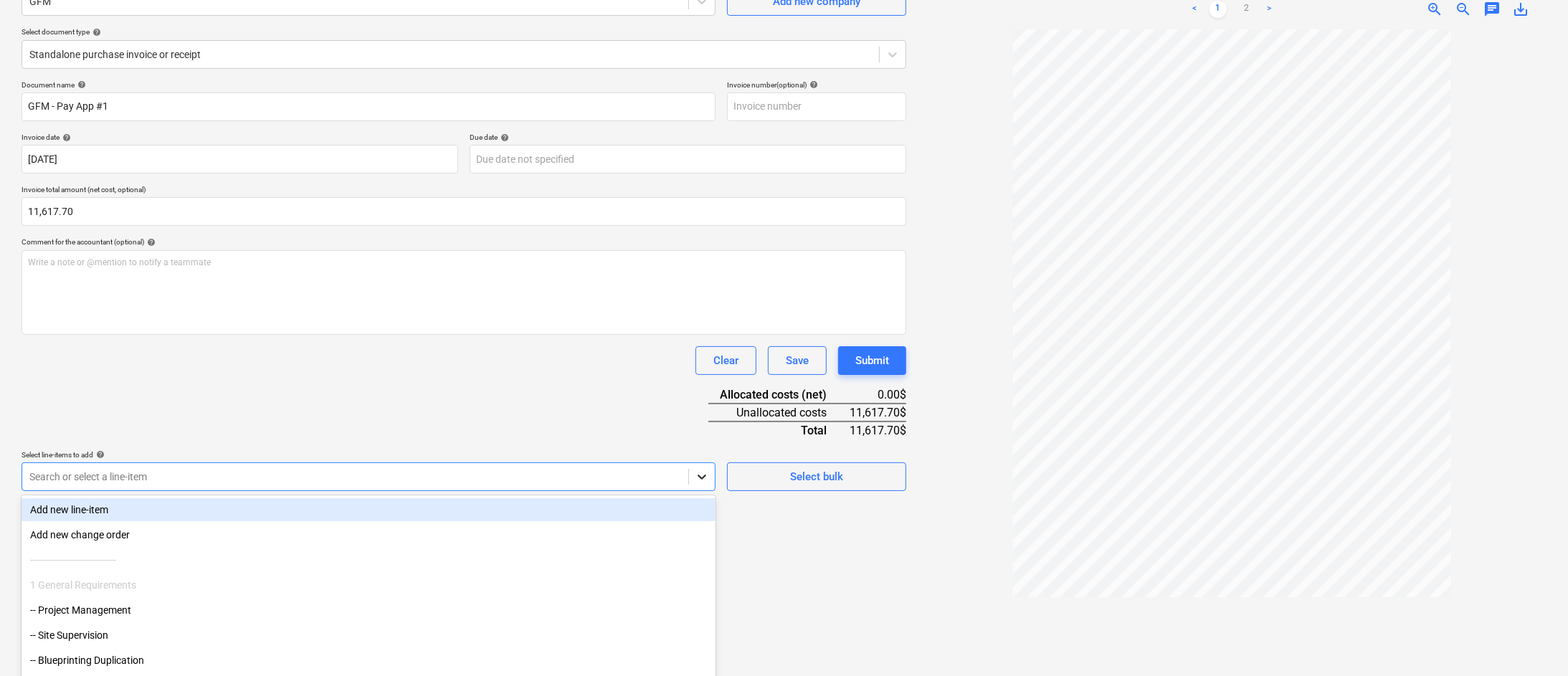
scroll to position [180, 0]
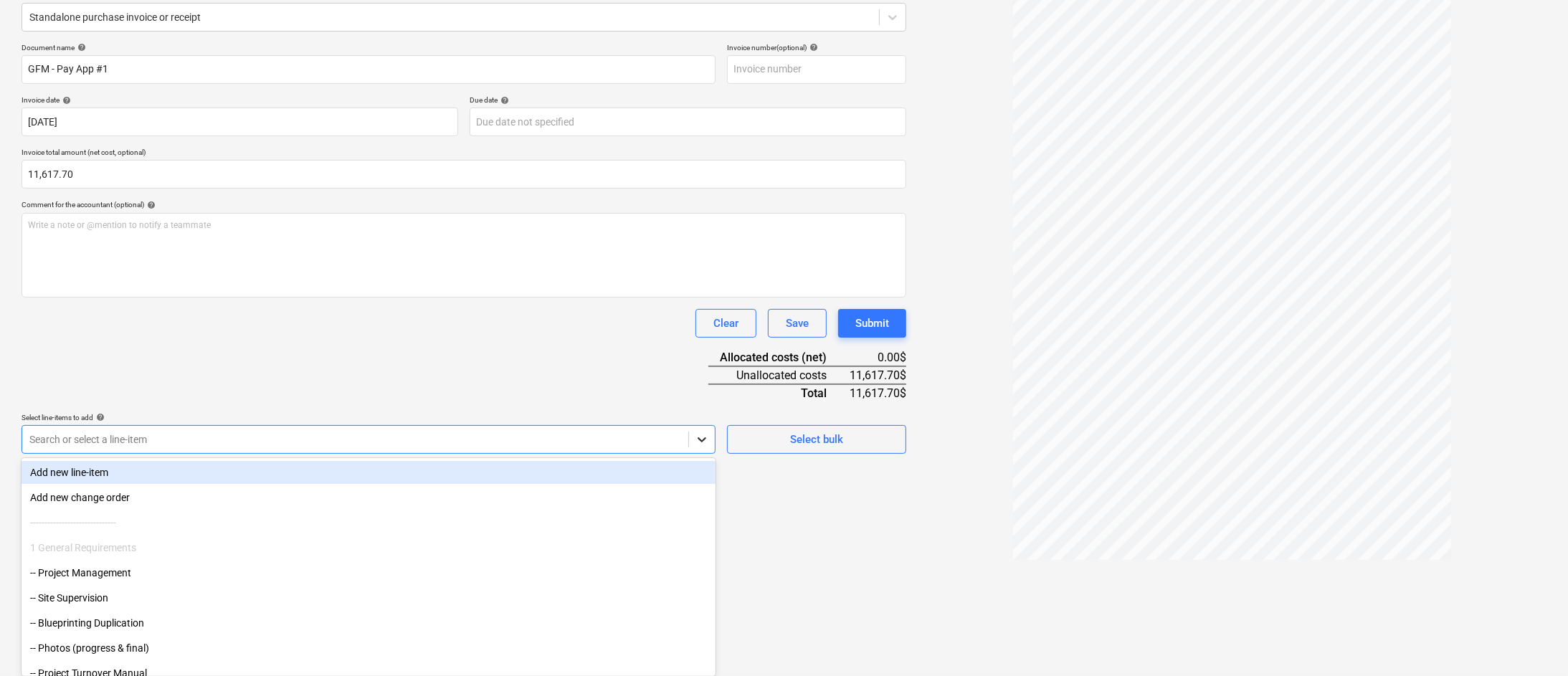
click at [701, 478] on body "Sales Projects Contacts Company Inbox format_size keyboard_arrow_down help sear…" at bounding box center [784, 158] width 1568 height 676
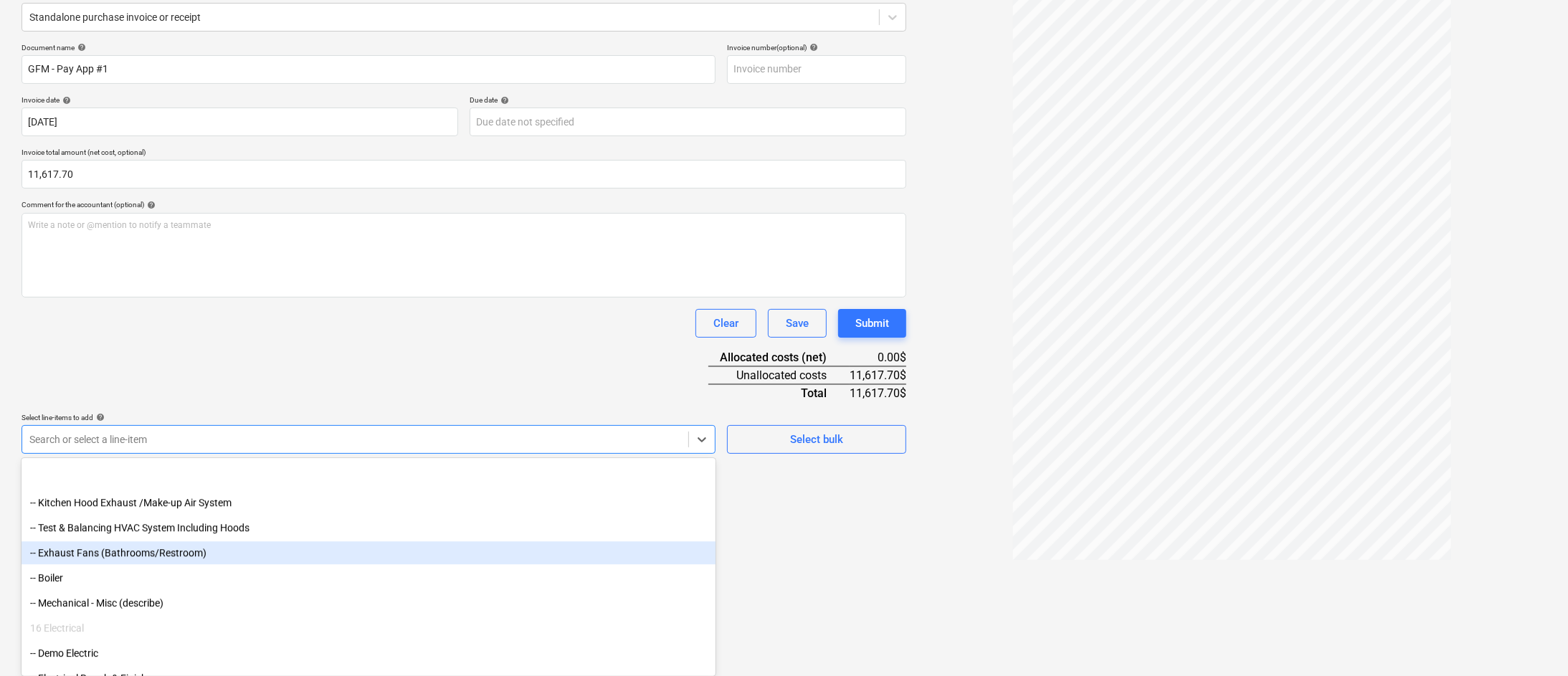
scroll to position [4652, 0]
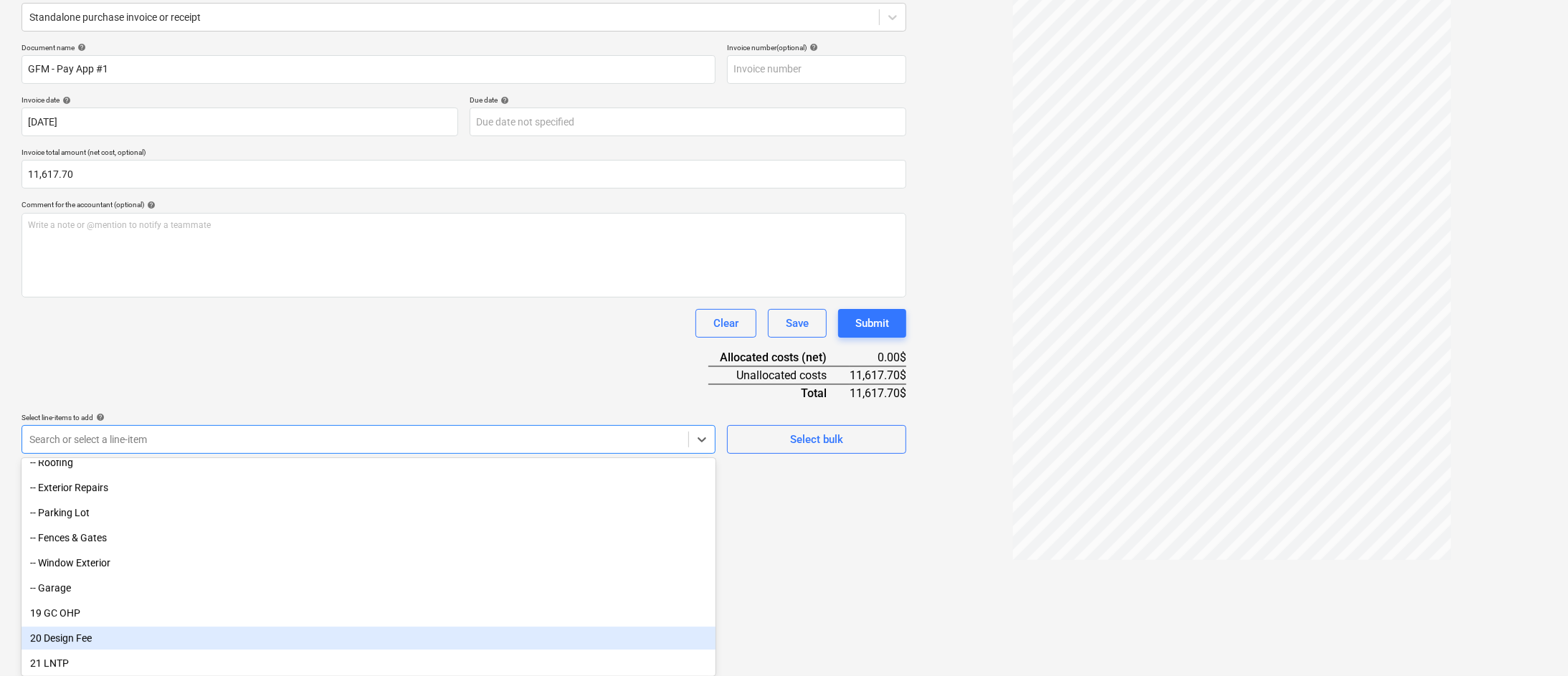
click at [113, 638] on div "20 Design Fee" at bounding box center [368, 638] width 694 height 23
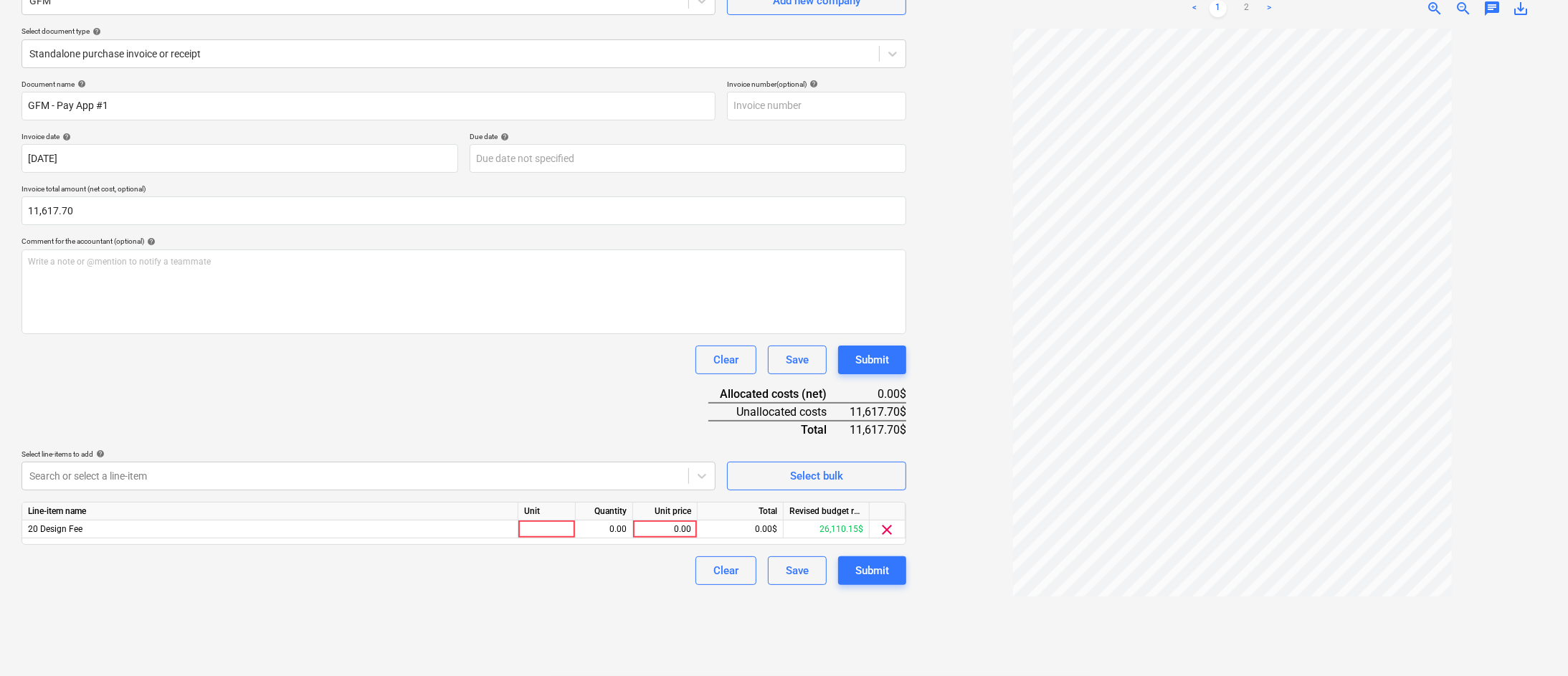
click at [830, 632] on div "Create new document Select company GFM Add new company Select document type hel…" at bounding box center [464, 299] width 896 height 742
click at [670, 527] on div "0.00" at bounding box center [664, 530] width 52 height 18
type input "11617.70"
click at [823, 615] on div "Create new document Select company GFM Add new company Select document type hel…" at bounding box center [464, 300] width 896 height 742
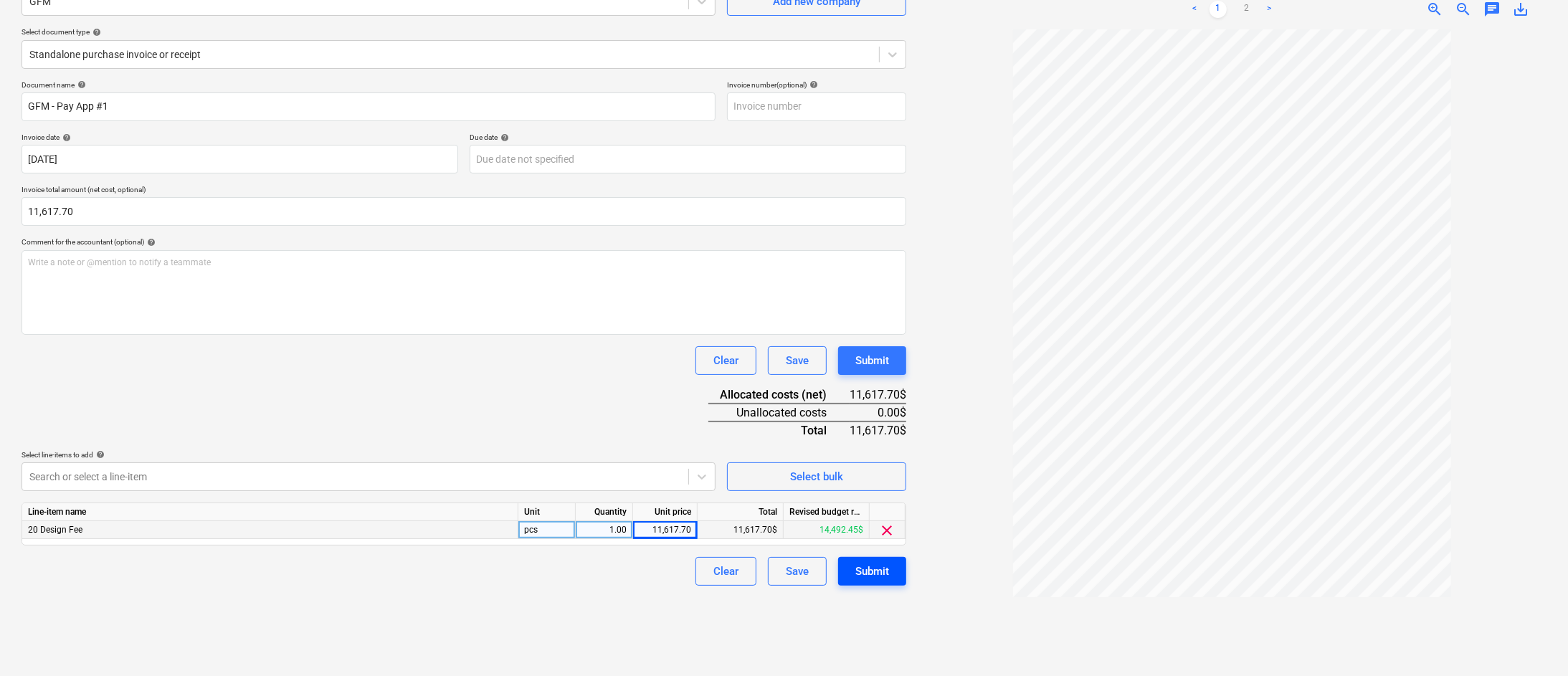
click at [878, 578] on div "Submit" at bounding box center [873, 571] width 34 height 19
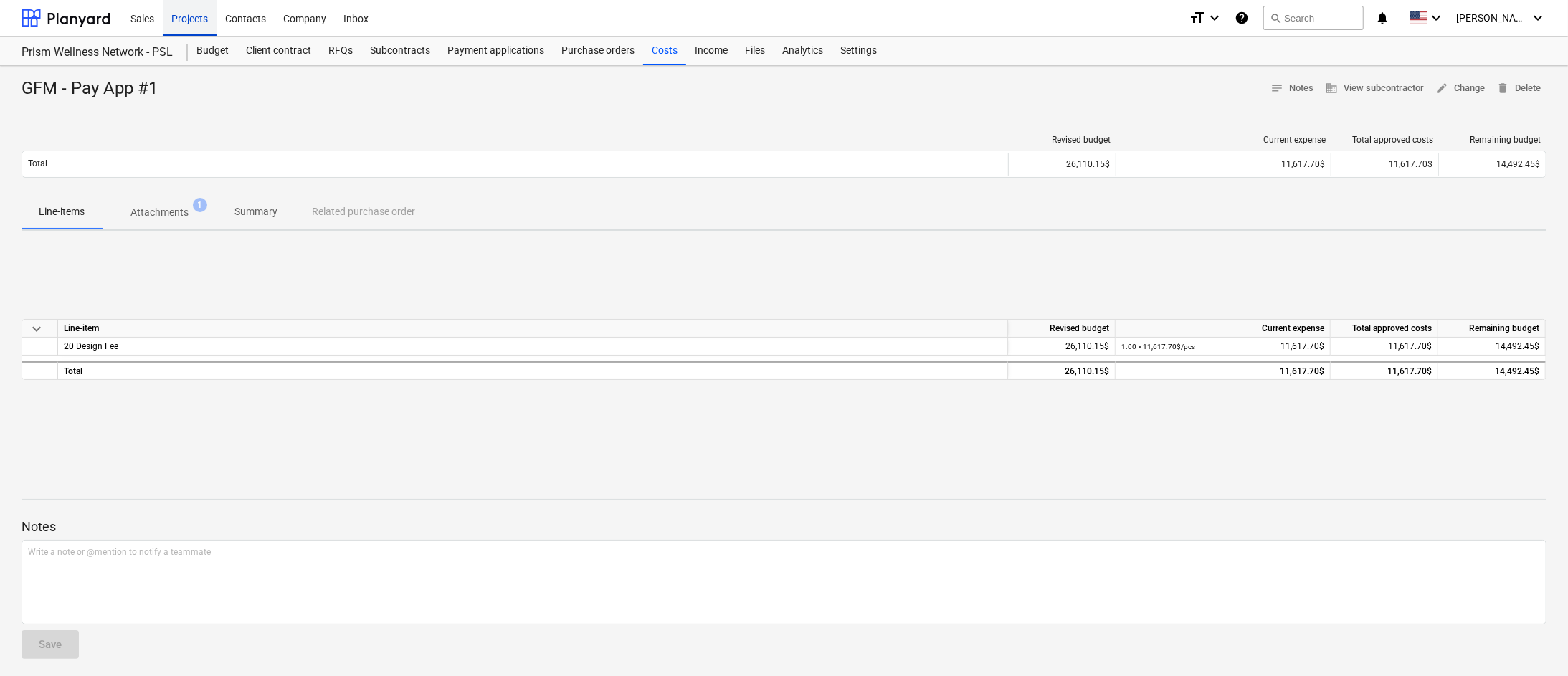
click at [184, 22] on div "Projects" at bounding box center [189, 17] width 54 height 37
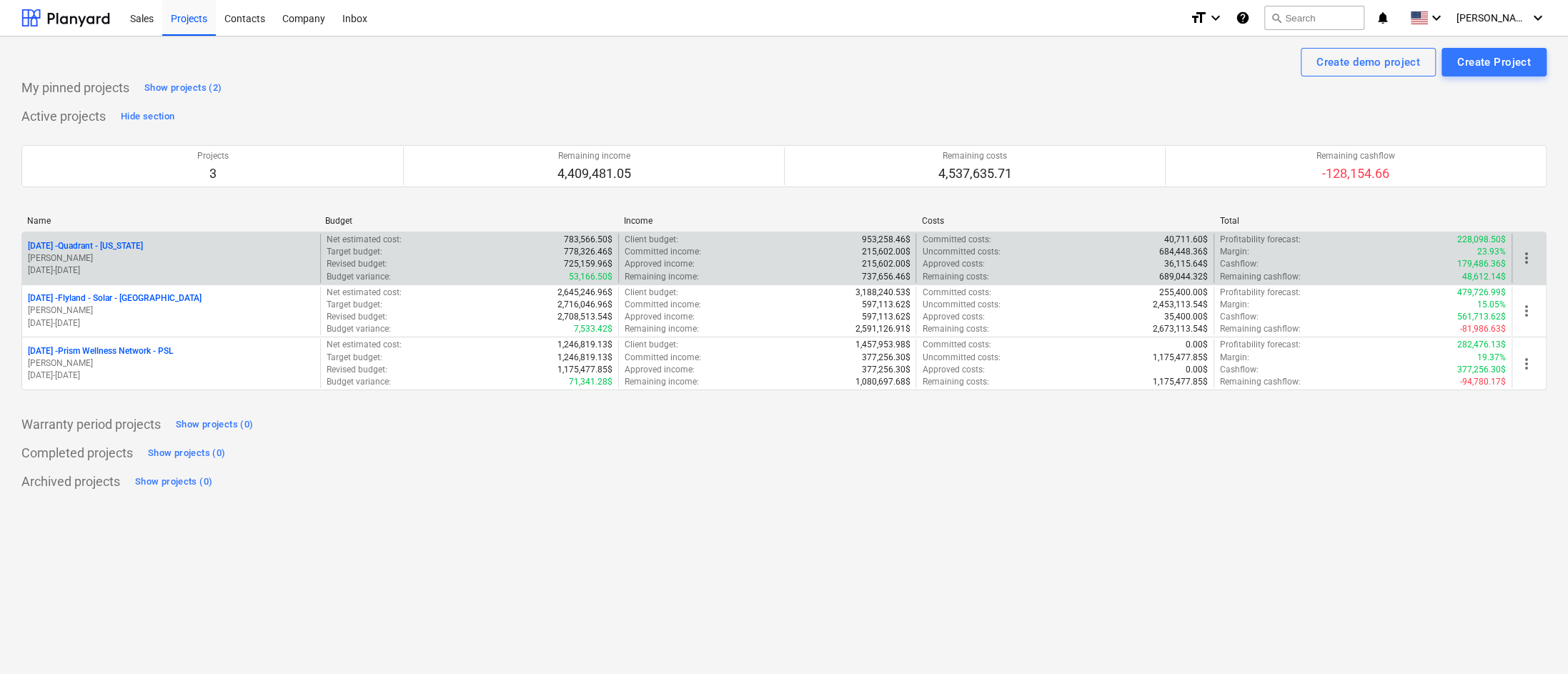
click at [110, 247] on p "25-01-05 - Quadrant - Iowa" at bounding box center [86, 246] width 115 height 12
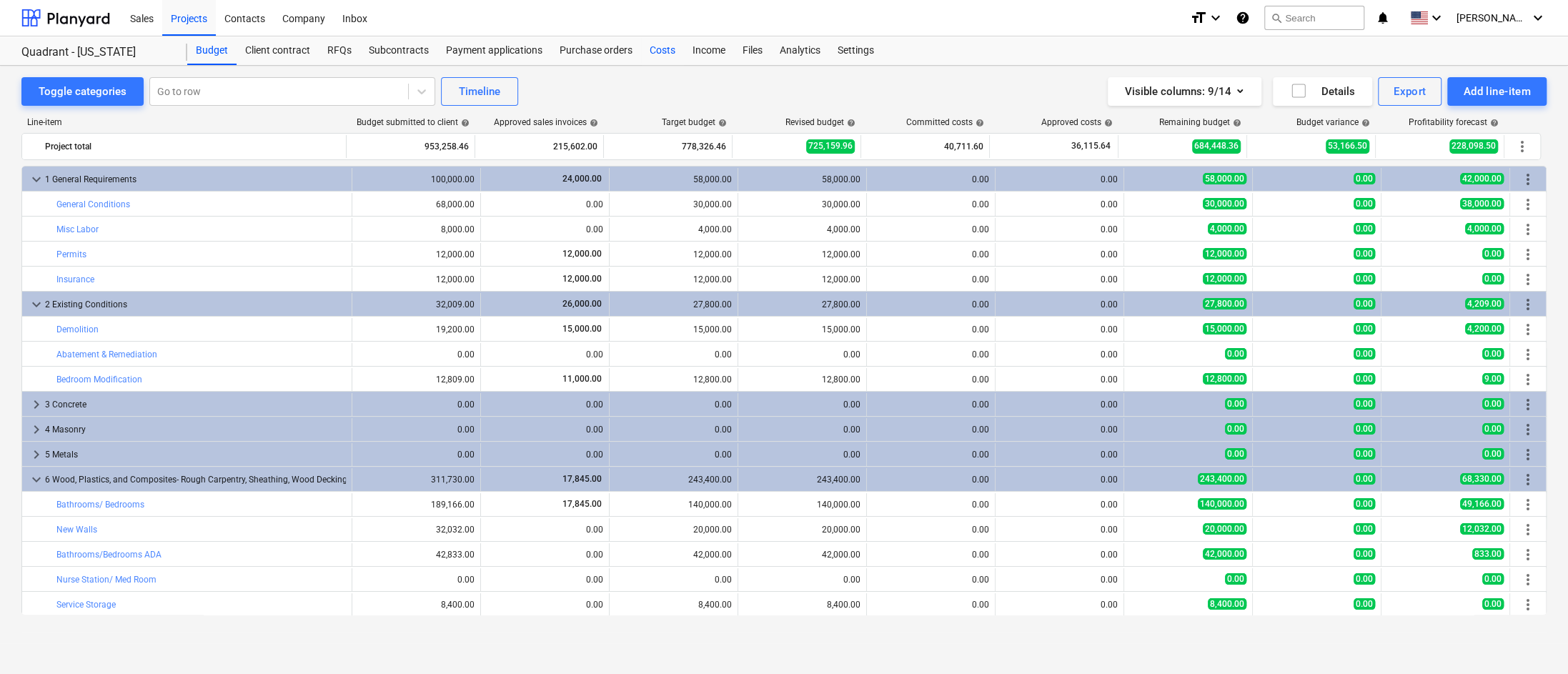
click at [662, 53] on div "Costs" at bounding box center [662, 51] width 43 height 29
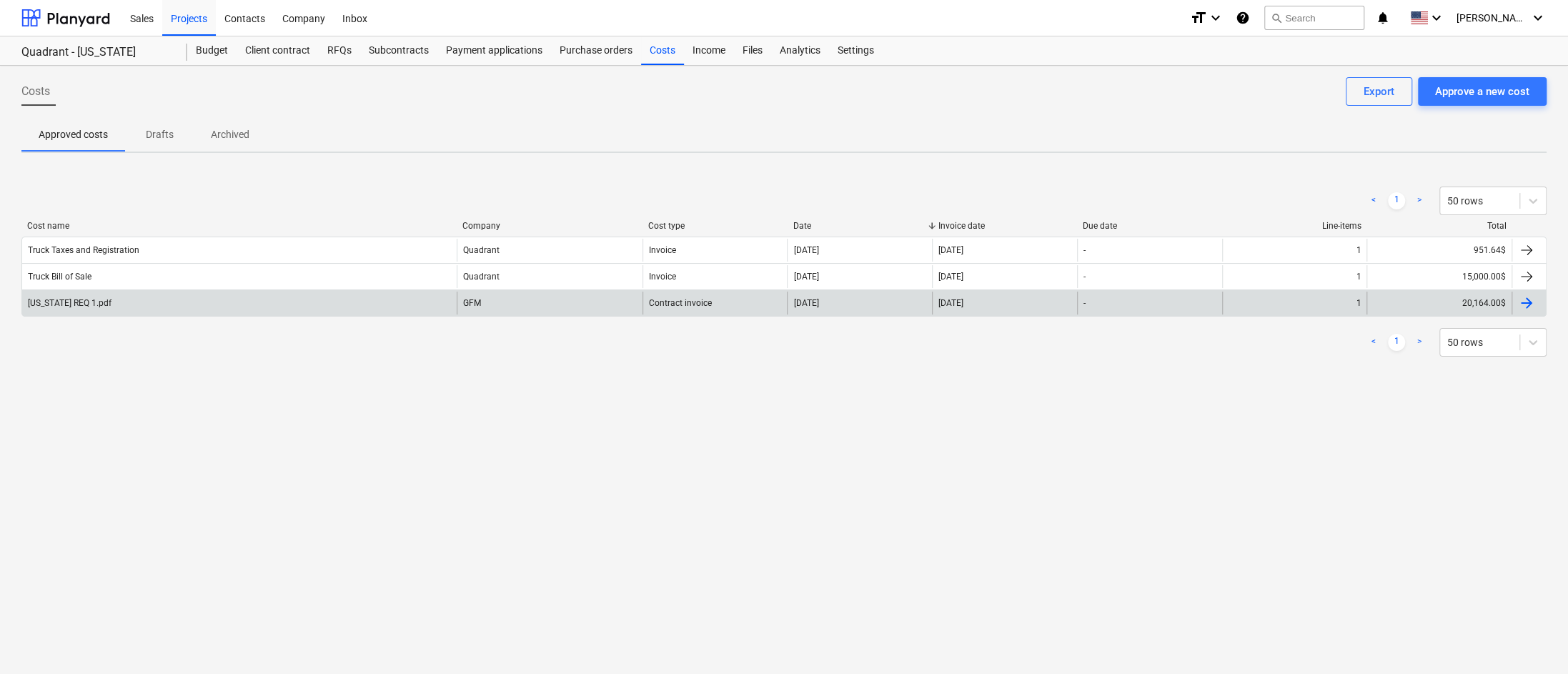
click at [291, 300] on div "[US_STATE] REQ 1.pdf" at bounding box center [239, 303] width 435 height 23
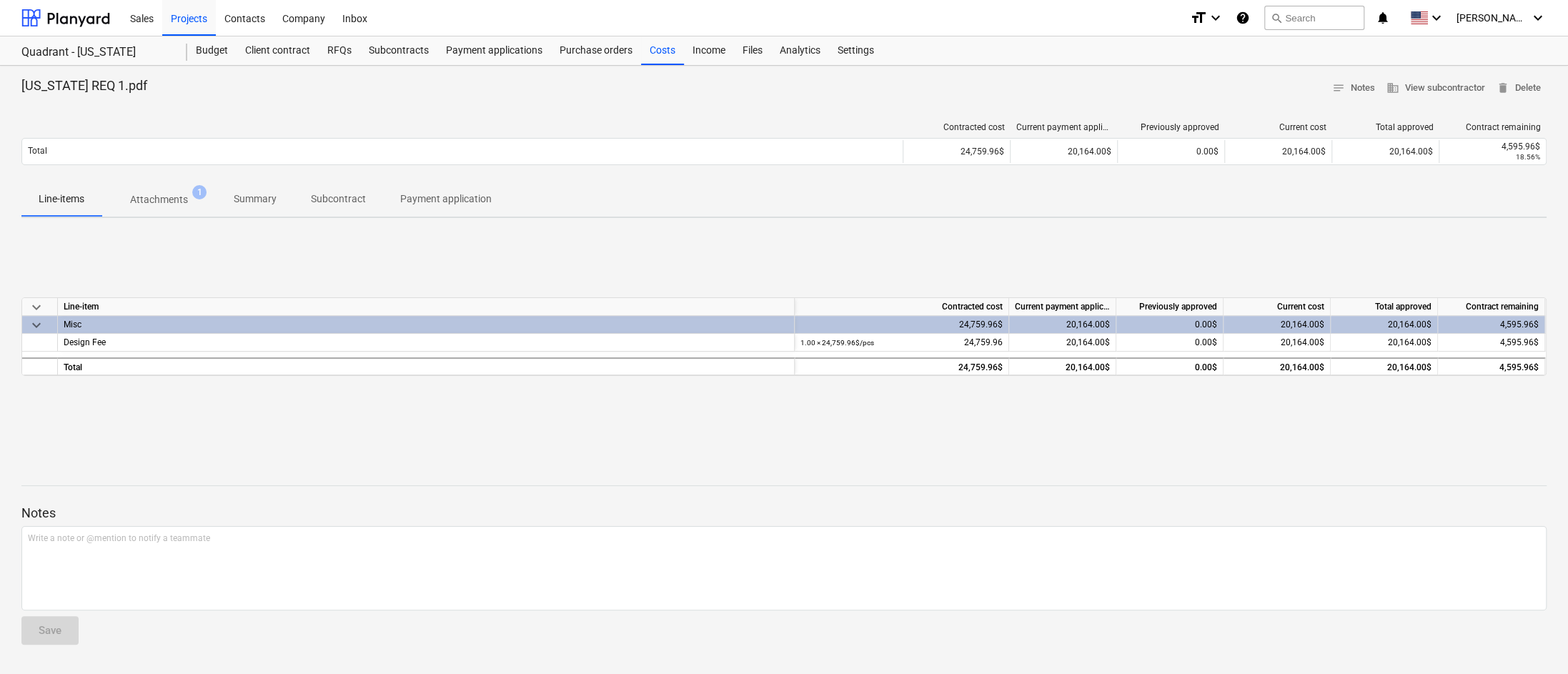
click at [140, 188] on span "Attachments 1" at bounding box center [160, 199] width 115 height 25
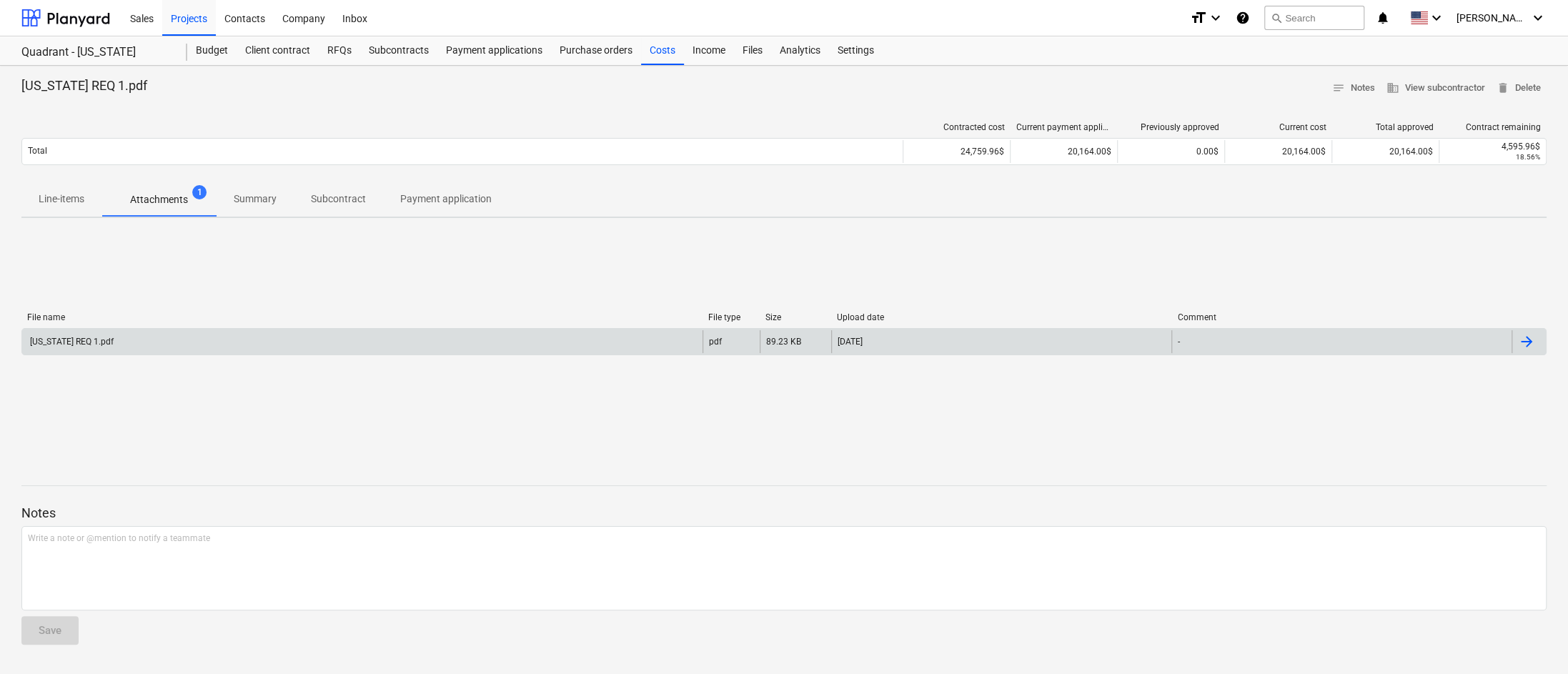
click at [209, 337] on div "[US_STATE] REQ 1.pdf" at bounding box center [362, 341] width 681 height 23
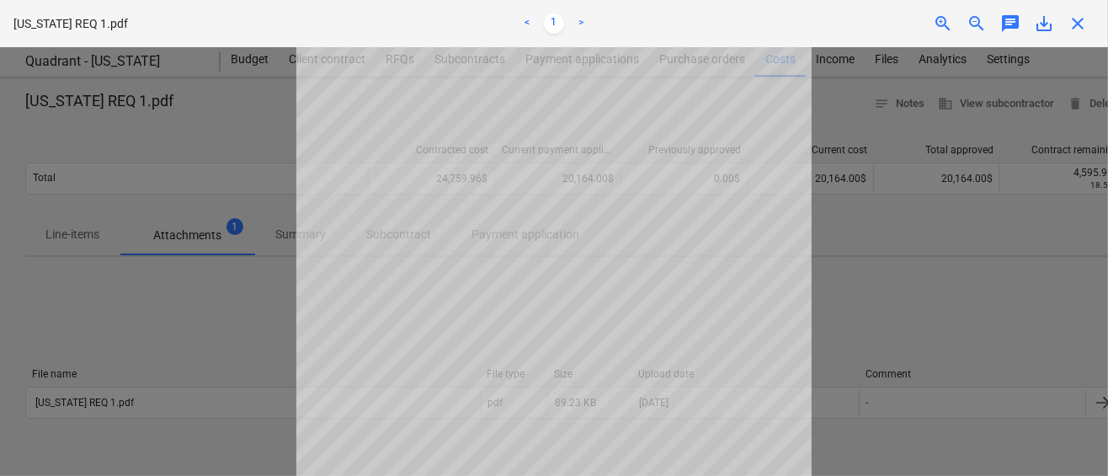
click at [1076, 23] on span "close" at bounding box center [1078, 23] width 20 height 20
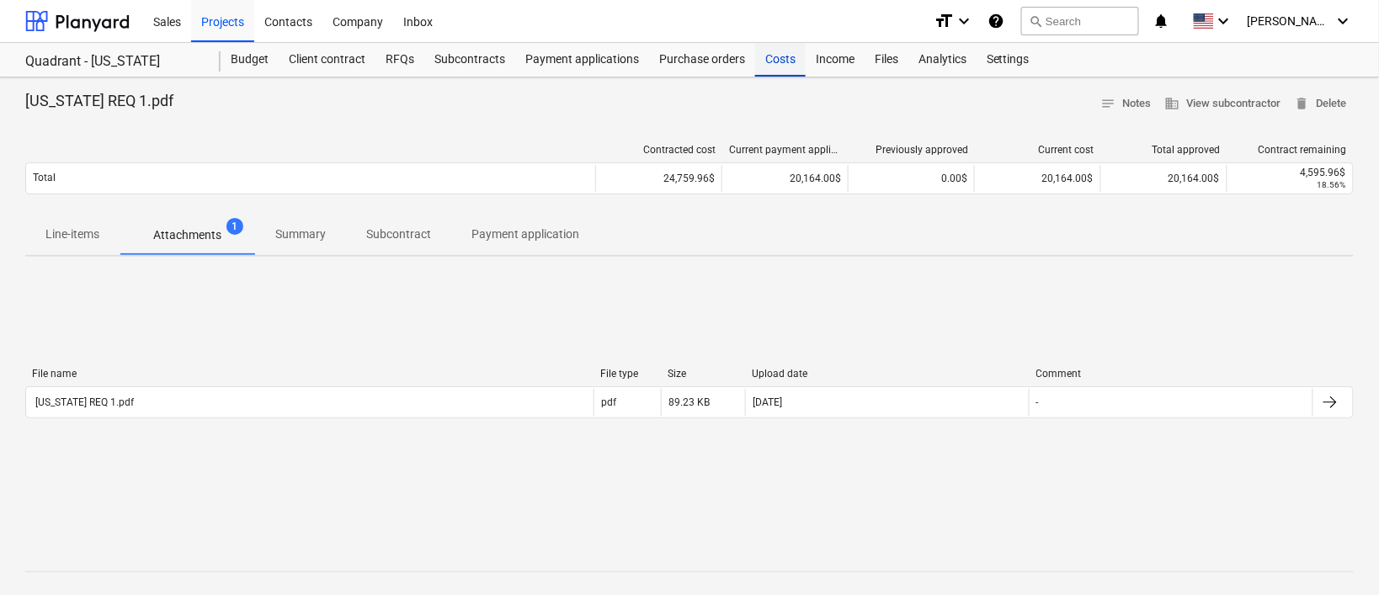
click at [782, 60] on div "Costs" at bounding box center [780, 60] width 51 height 34
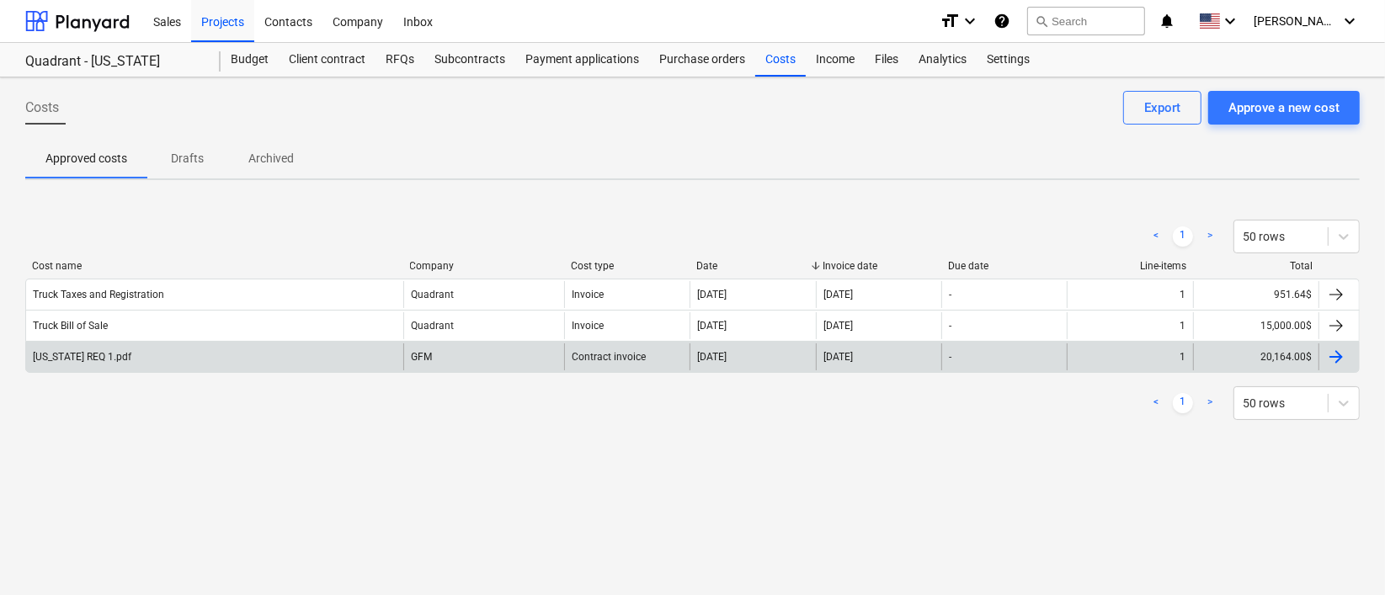
click at [1335, 359] on div at bounding box center [1336, 357] width 20 height 20
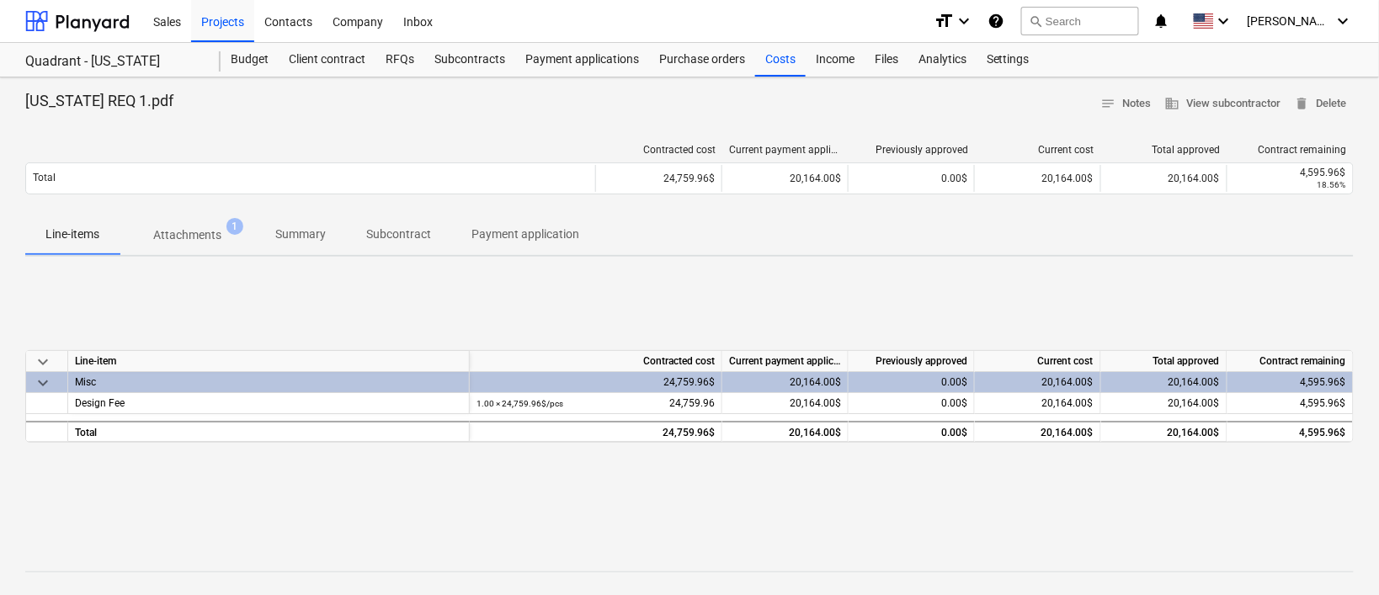
click at [202, 236] on p "Attachments" at bounding box center [187, 236] width 68 height 18
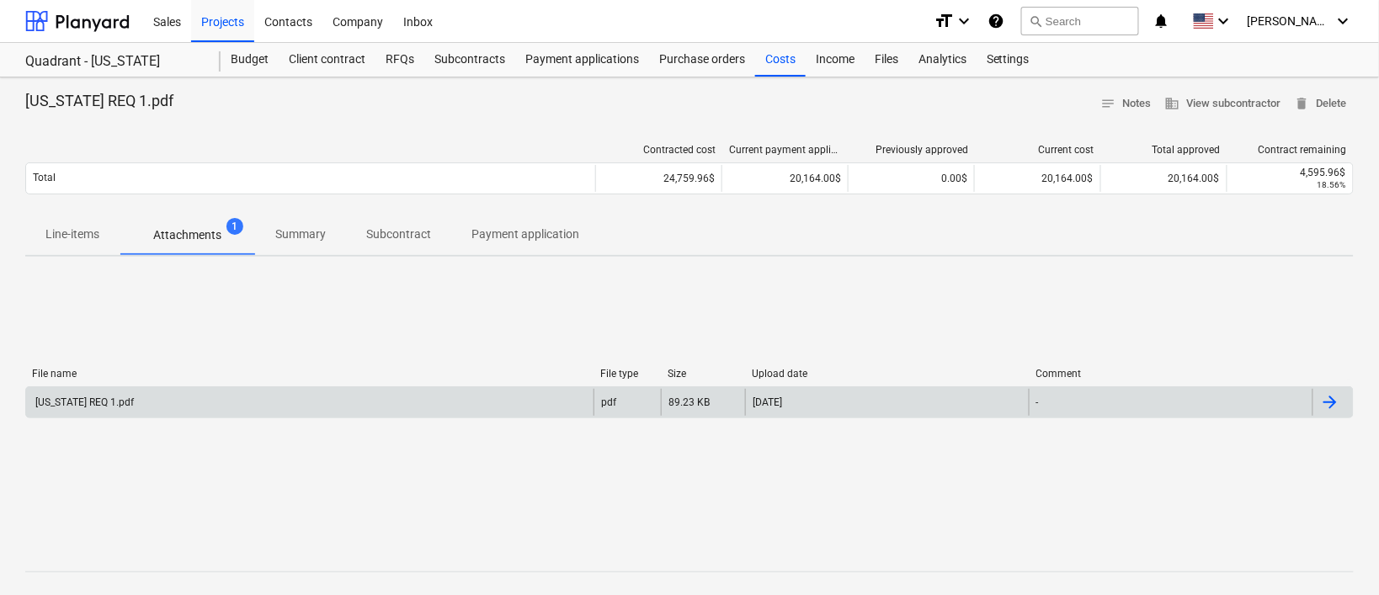
click at [400, 397] on div "[US_STATE] REQ 1.pdf" at bounding box center [310, 402] width 568 height 27
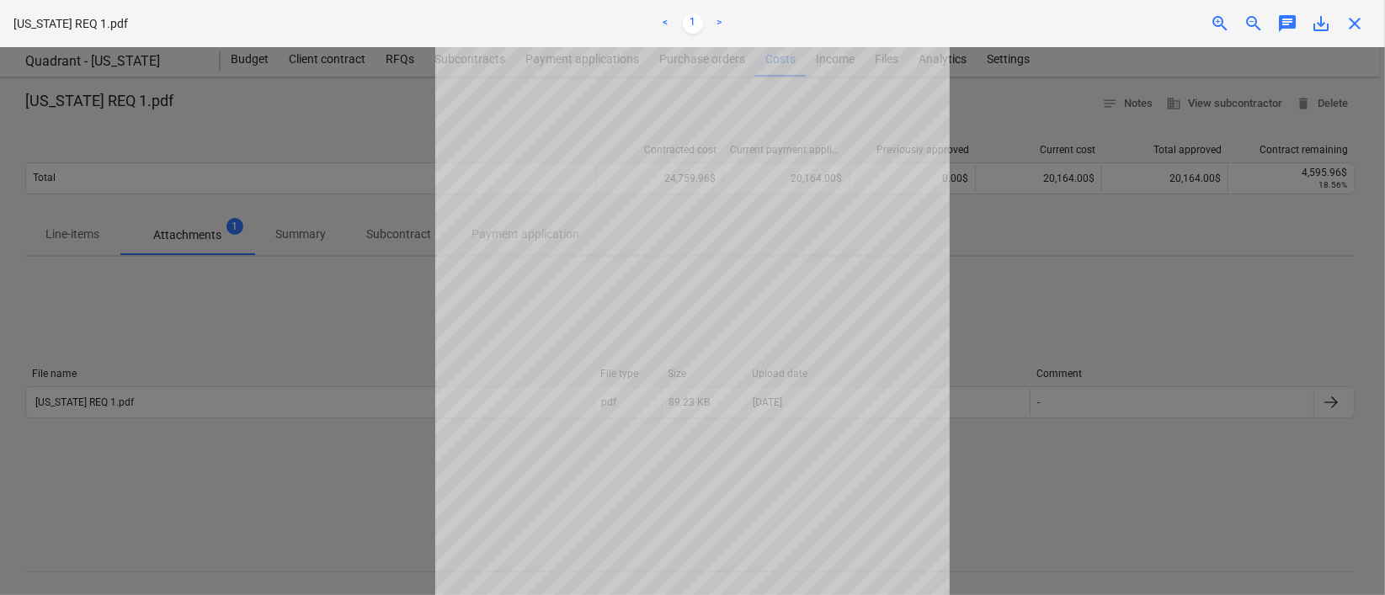
click at [405, 458] on div at bounding box center [692, 321] width 1385 height 548
click at [1351, 23] on span "close" at bounding box center [1355, 23] width 20 height 20
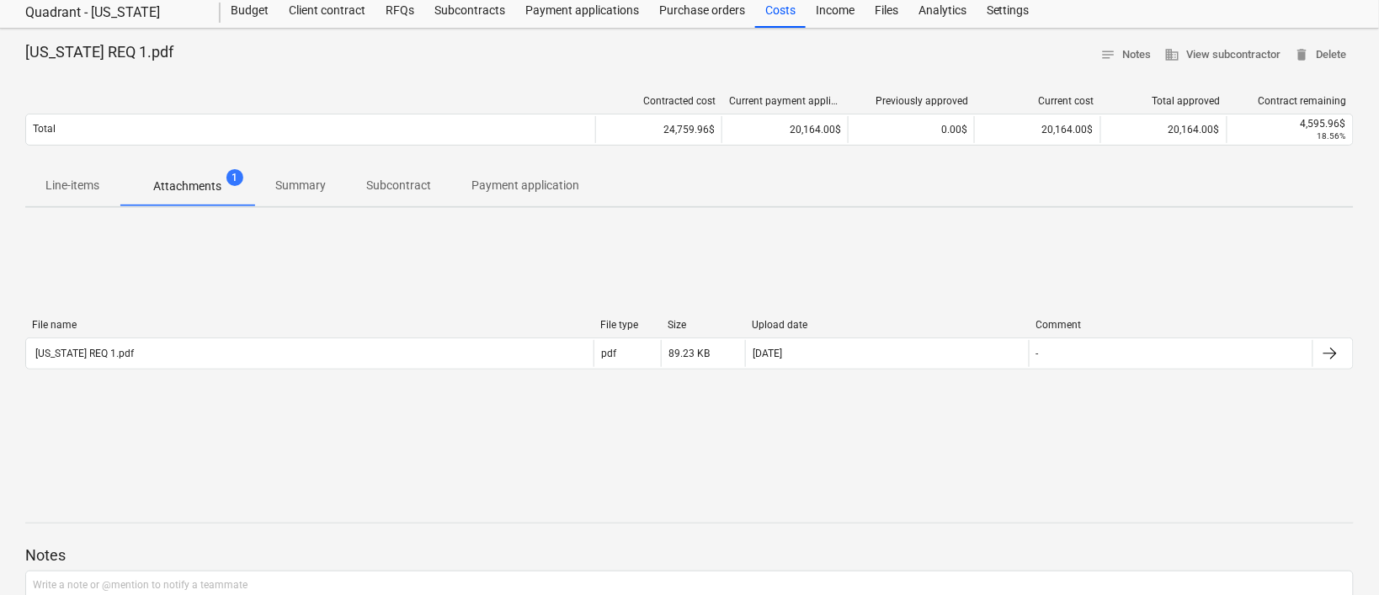
scroll to position [84, 0]
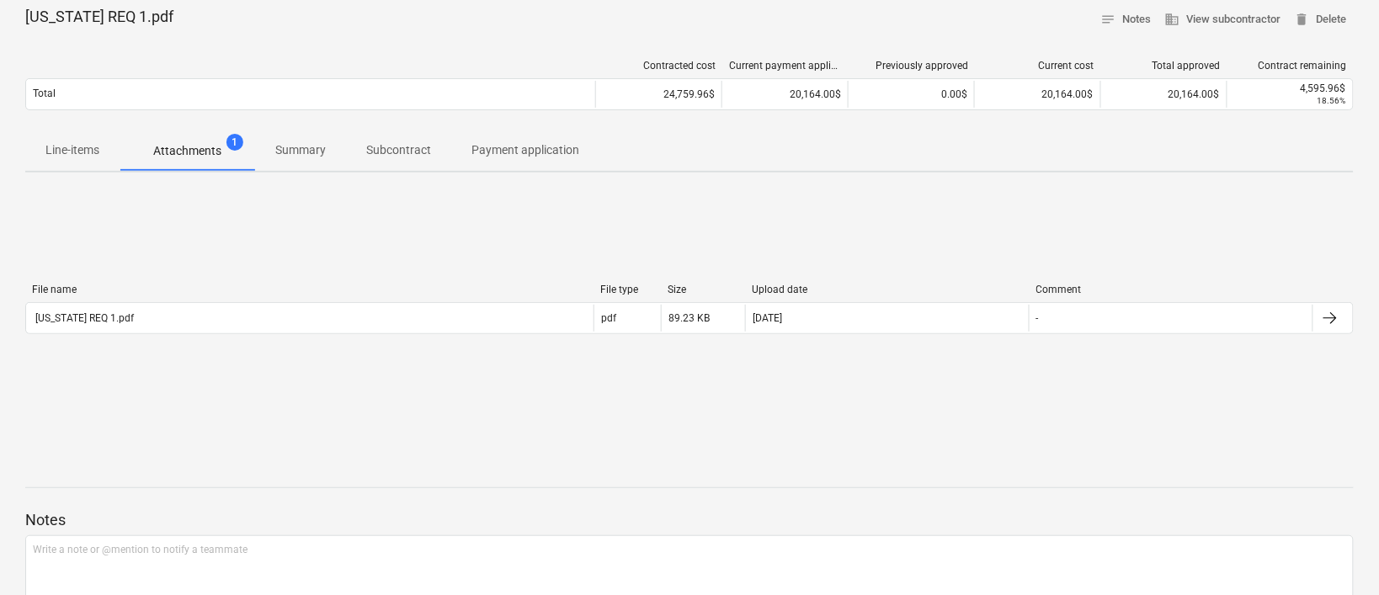
click at [438, 50] on div "Contracted cost Current payment application Previously approved Current cost To…" at bounding box center [689, 88] width 1329 height 84
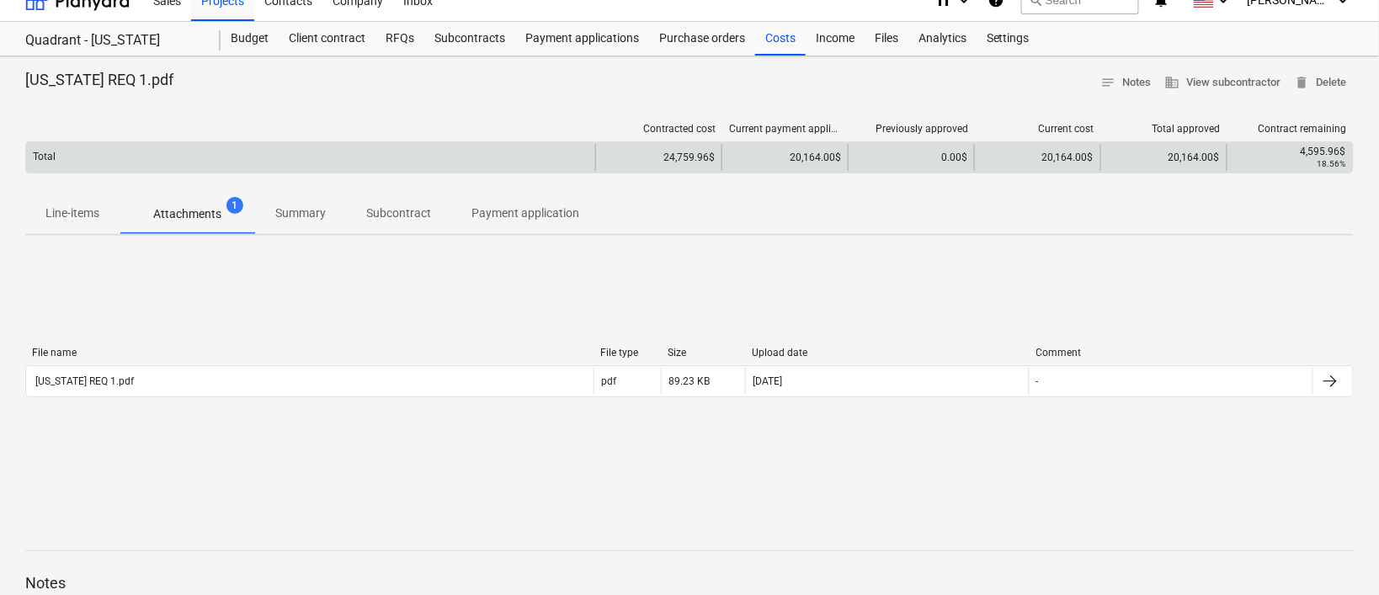
scroll to position [0, 0]
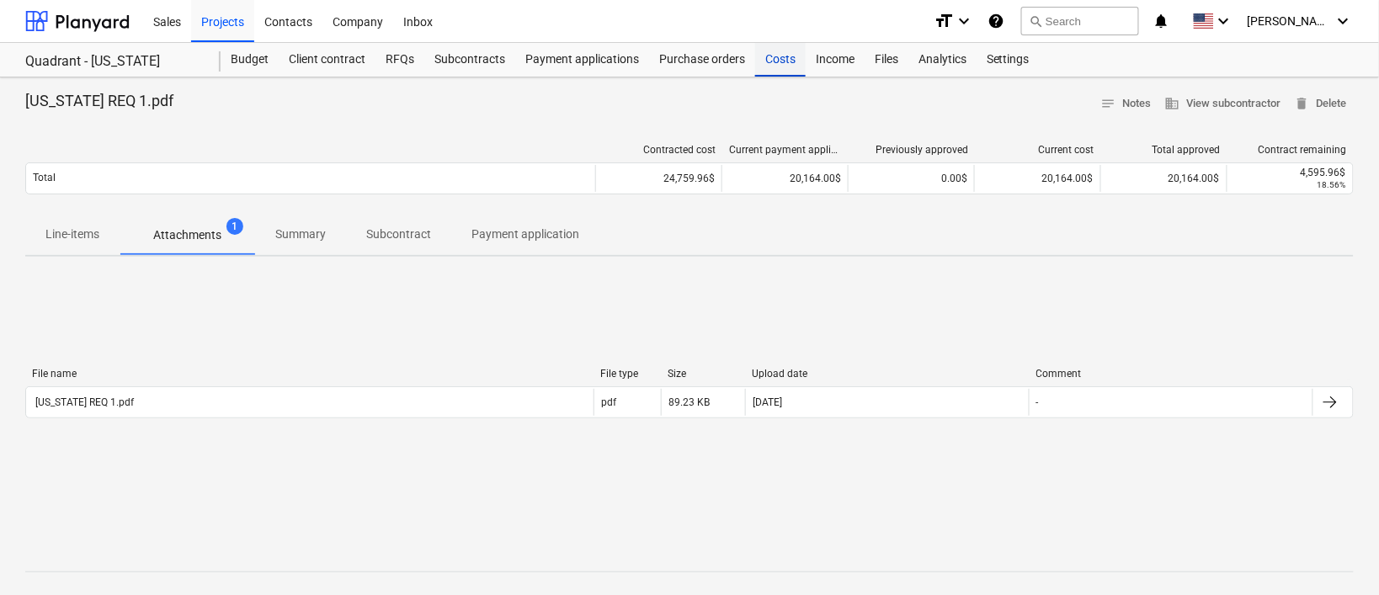
click at [782, 60] on div "Costs" at bounding box center [780, 60] width 51 height 34
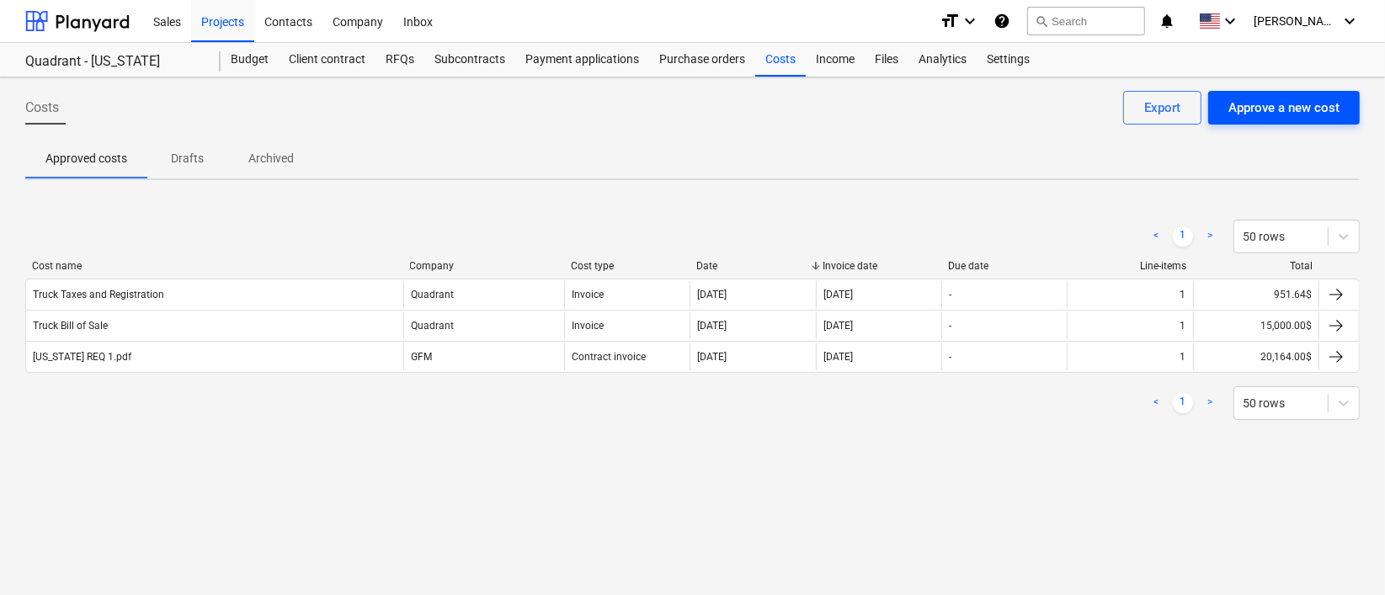
click at [1296, 120] on button "Approve a new cost" at bounding box center [1284, 108] width 152 height 34
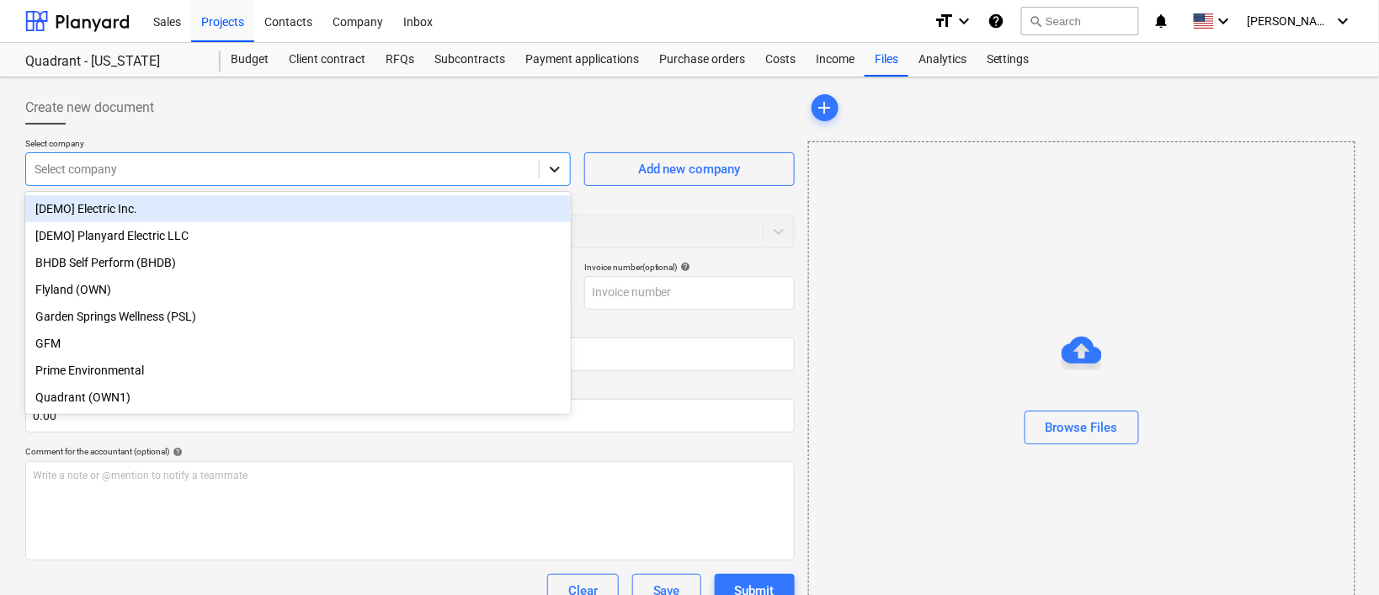
click at [562, 173] on icon at bounding box center [554, 169] width 17 height 17
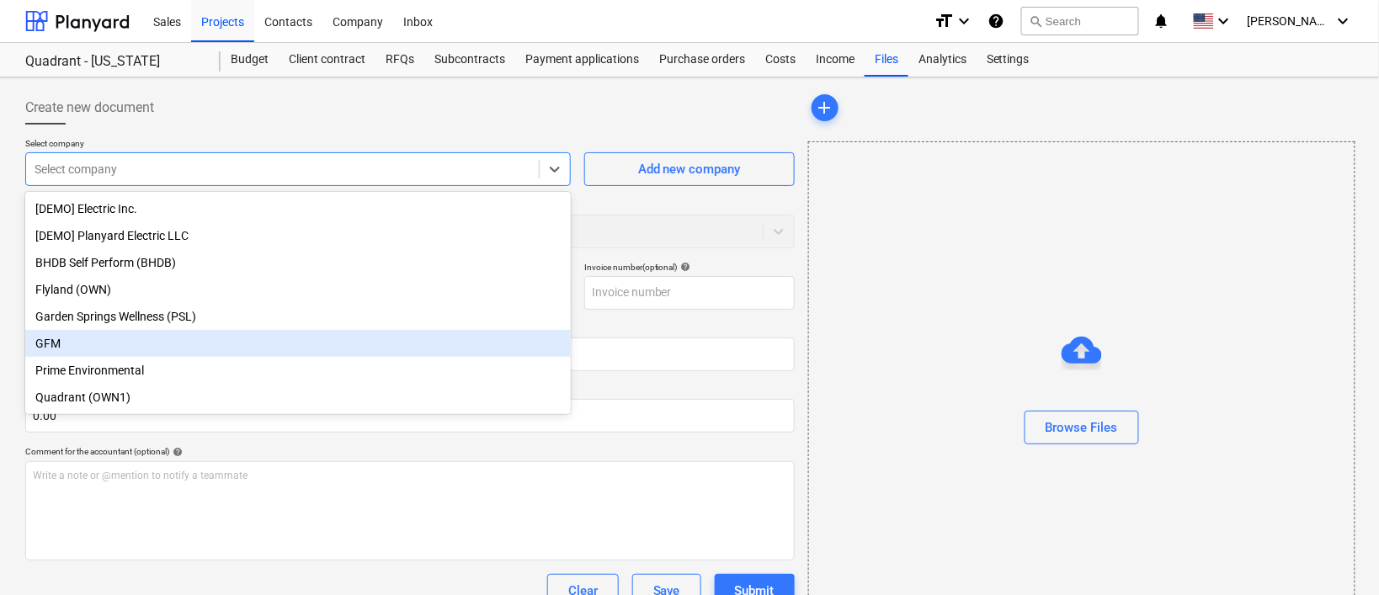
click at [440, 349] on div "GFM" at bounding box center [298, 343] width 546 height 27
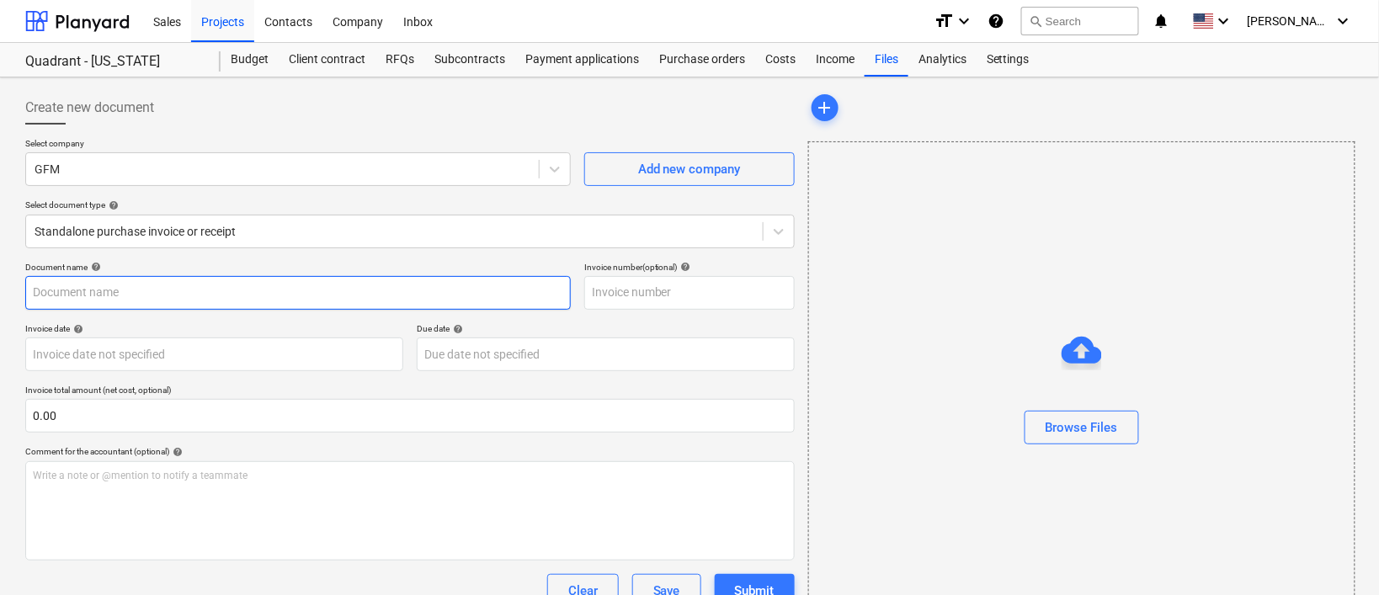
click at [397, 297] on input "text" at bounding box center [298, 293] width 546 height 34
type input "GFM Pay App #2"
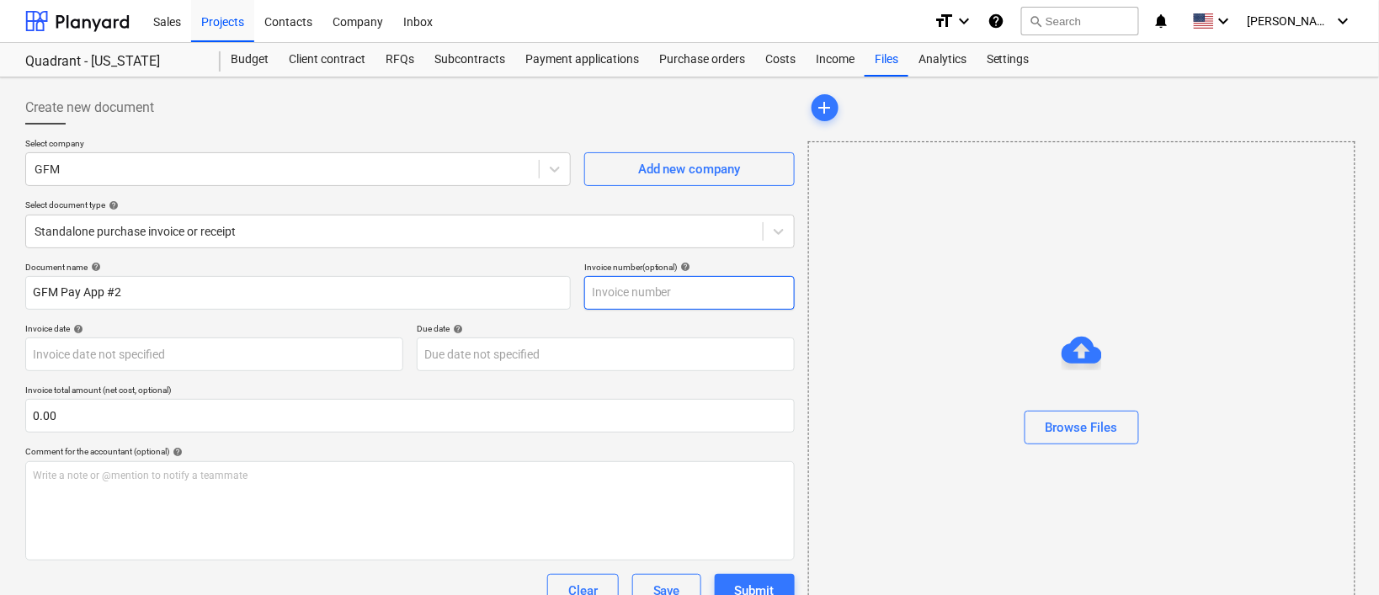
click at [671, 285] on input "text" at bounding box center [689, 293] width 211 height 34
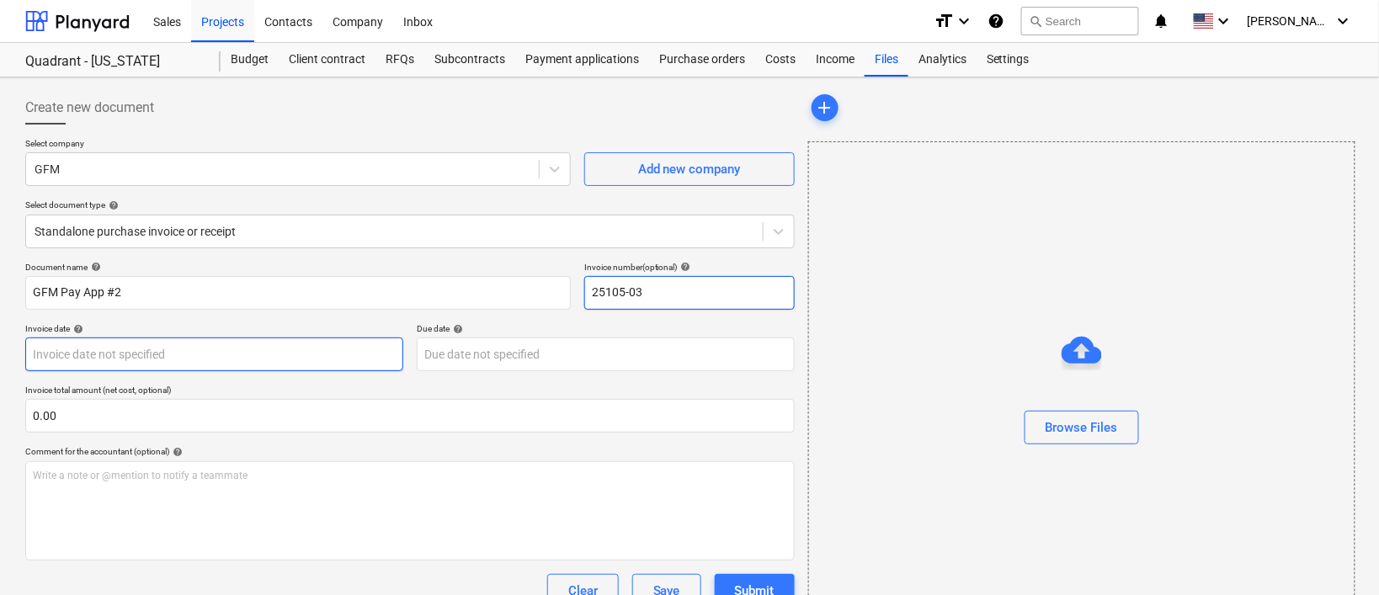
type input "25105-03"
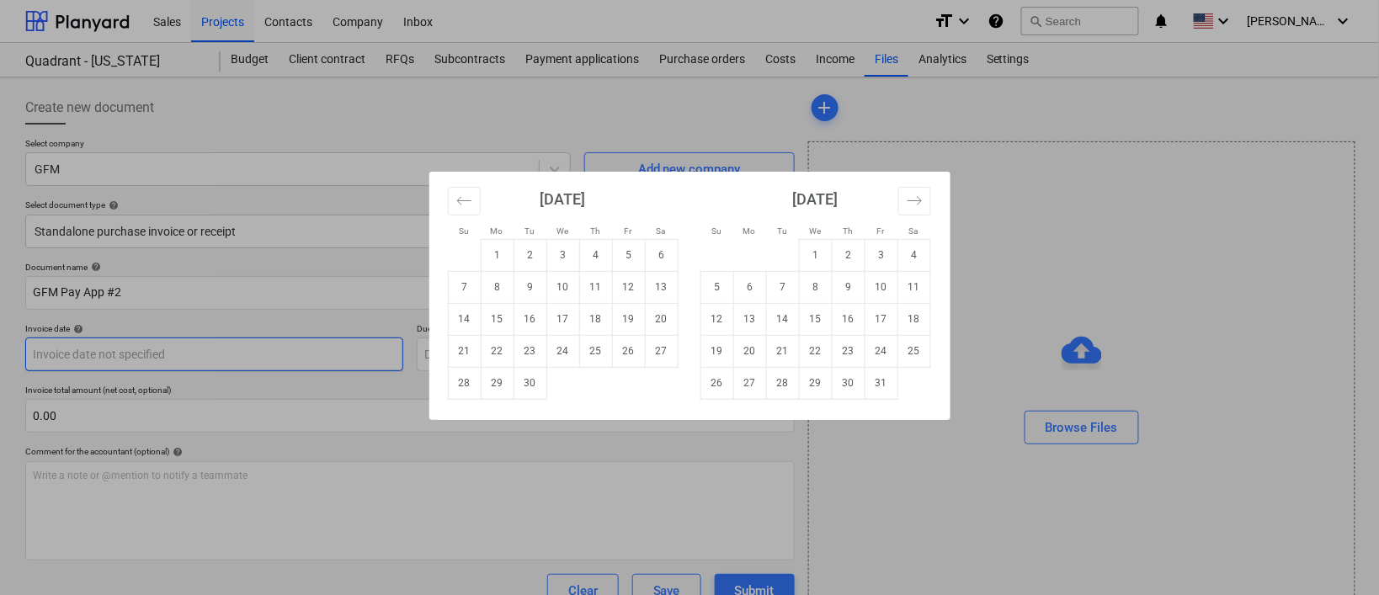
click at [346, 342] on body "Sales Projects Contacts Company Inbox format_size keyboard_arrow_down help sear…" at bounding box center [689, 297] width 1379 height 595
click at [608, 357] on td "25" at bounding box center [595, 351] width 33 height 32
type input "25 Sep 2025"
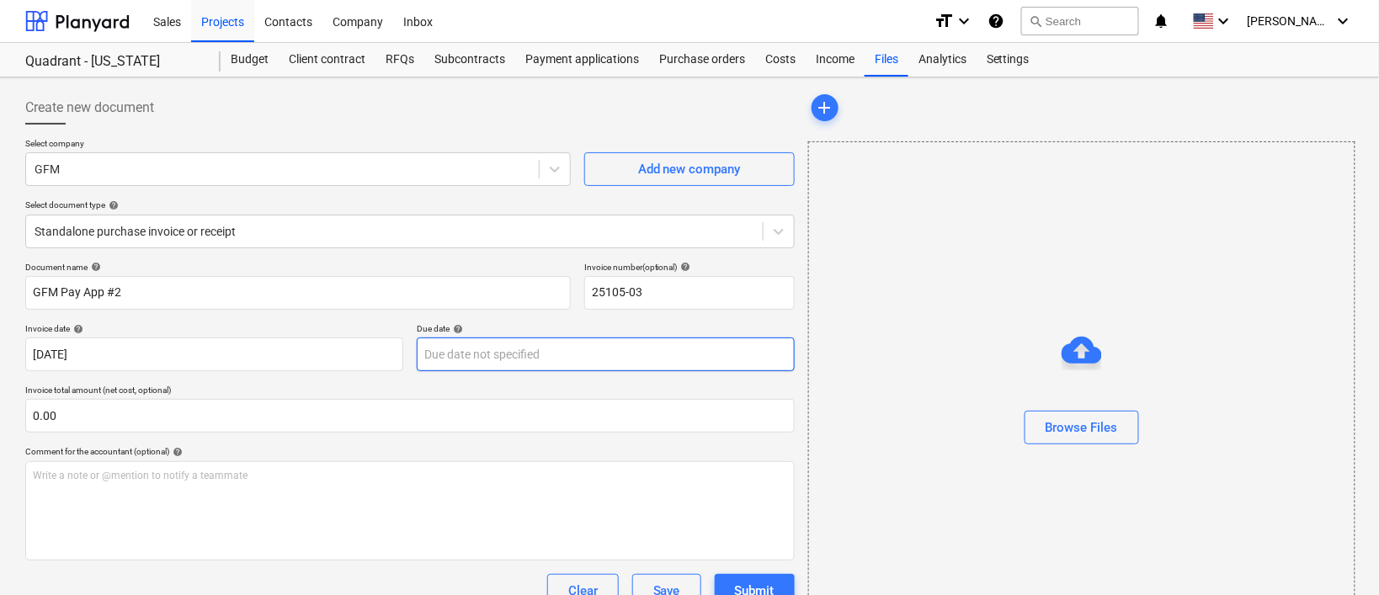
click at [596, 355] on body "Sales Projects Contacts Company Inbox format_size keyboard_arrow_down help sear…" at bounding box center [689, 297] width 1379 height 595
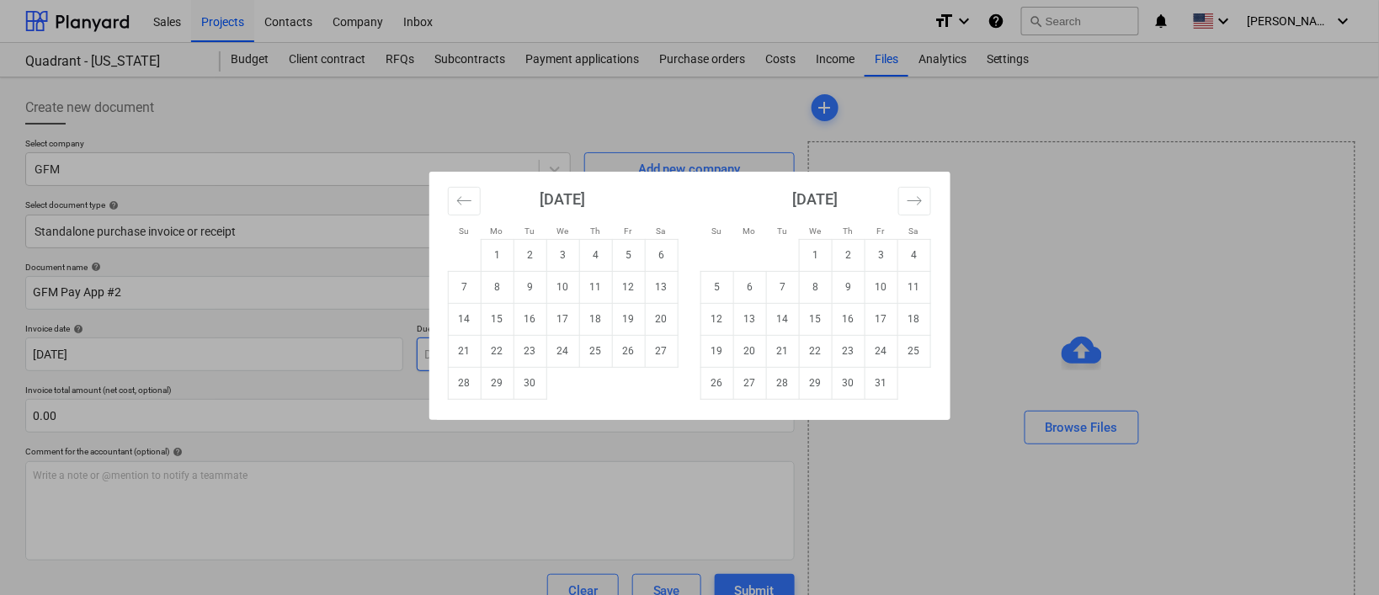
click at [596, 355] on td "25" at bounding box center [595, 351] width 33 height 32
type input "25 Sep 2025"
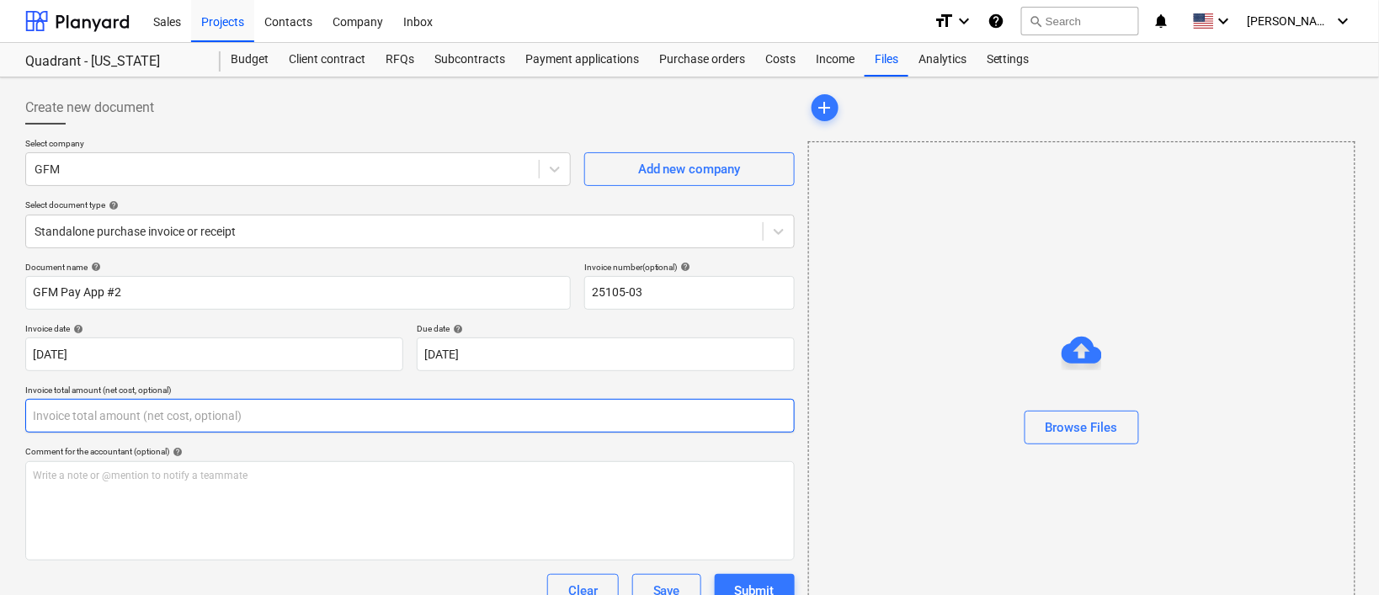
click at [377, 414] on input "text" at bounding box center [410, 416] width 770 height 34
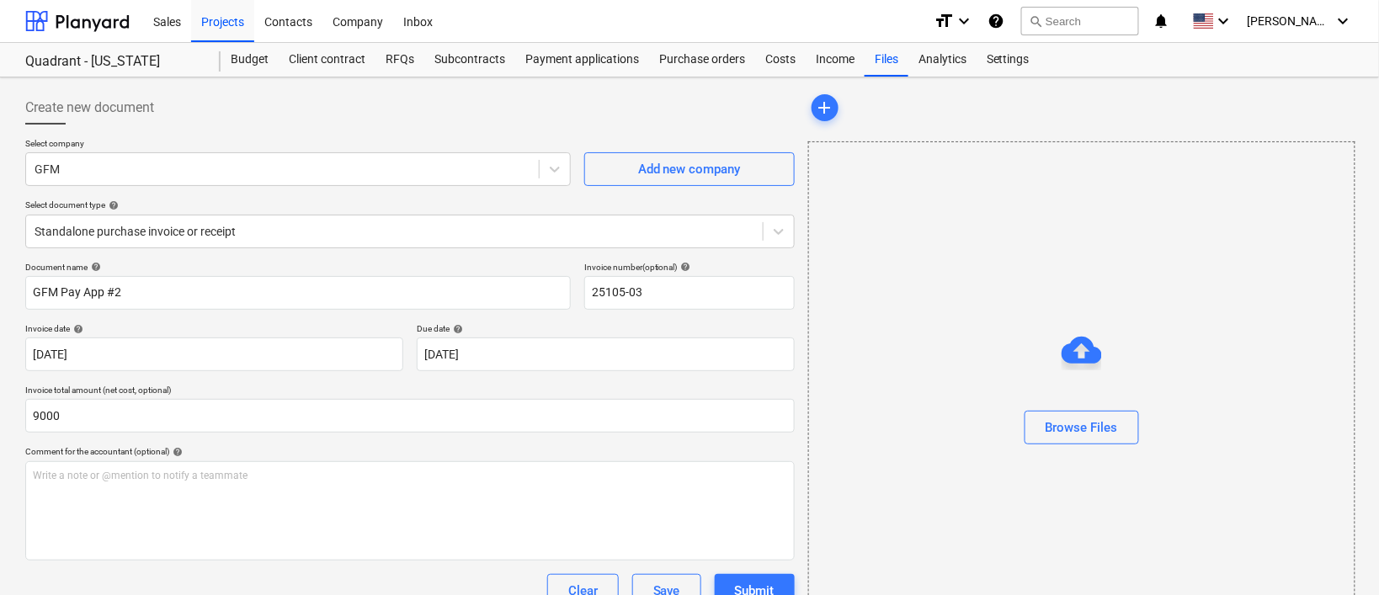
type input "9,000.00"
click at [410, 447] on div "Comment for the accountant (optional) help" at bounding box center [410, 451] width 770 height 11
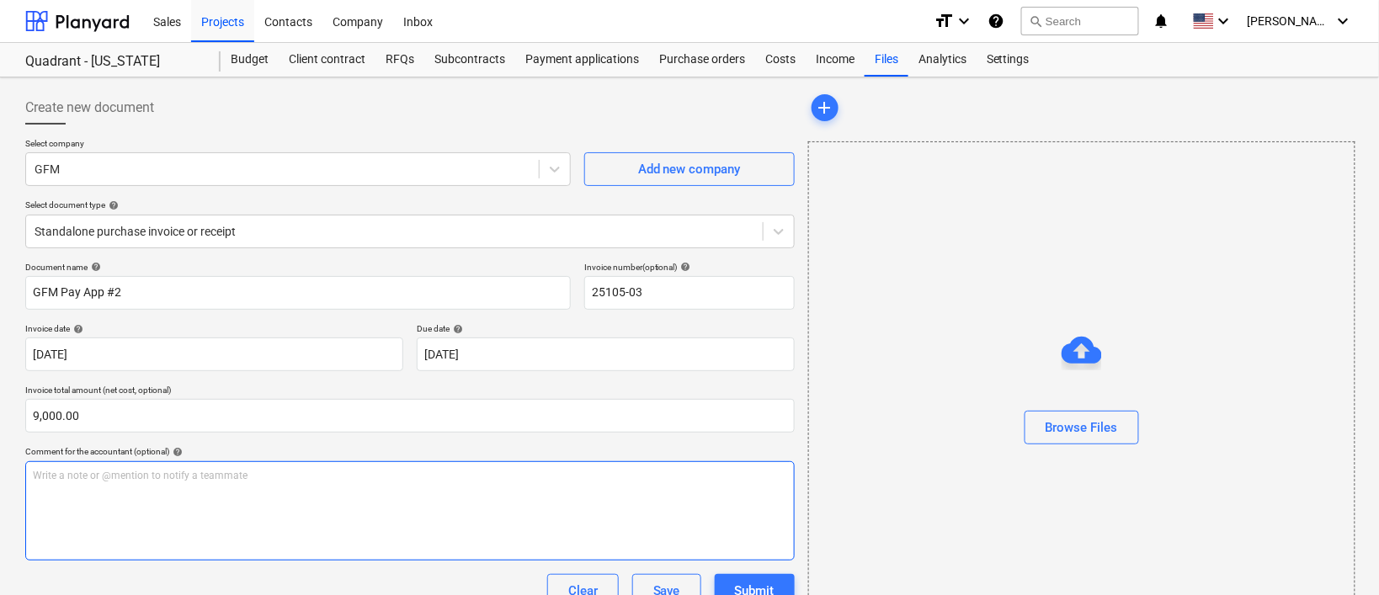
click at [372, 474] on p "Write a note or @mention to notify a teammate [PERSON_NAME]" at bounding box center [410, 476] width 754 height 14
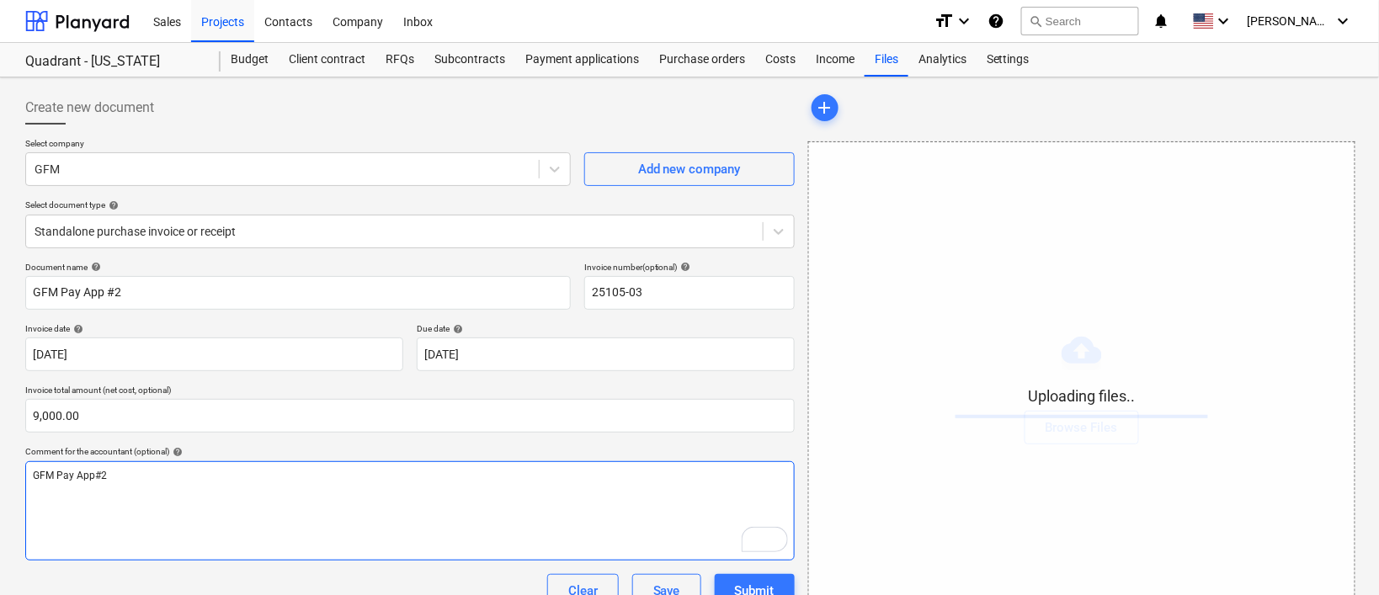
scroll to position [84, 0]
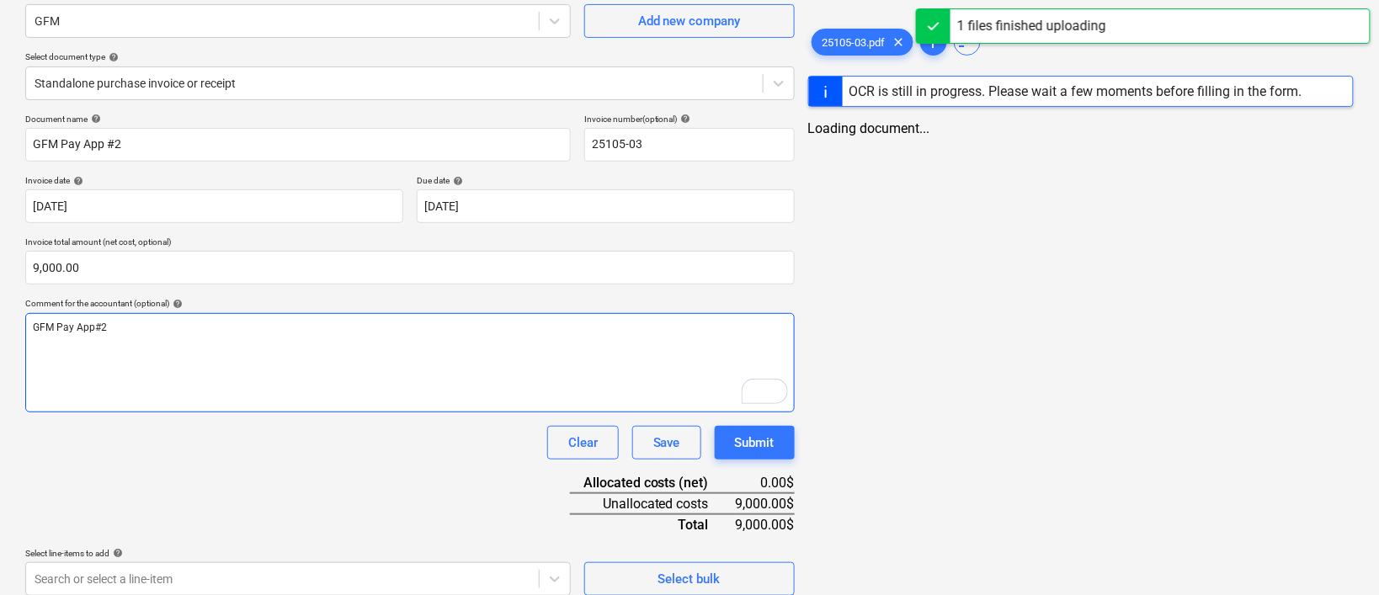
scroll to position [162, 0]
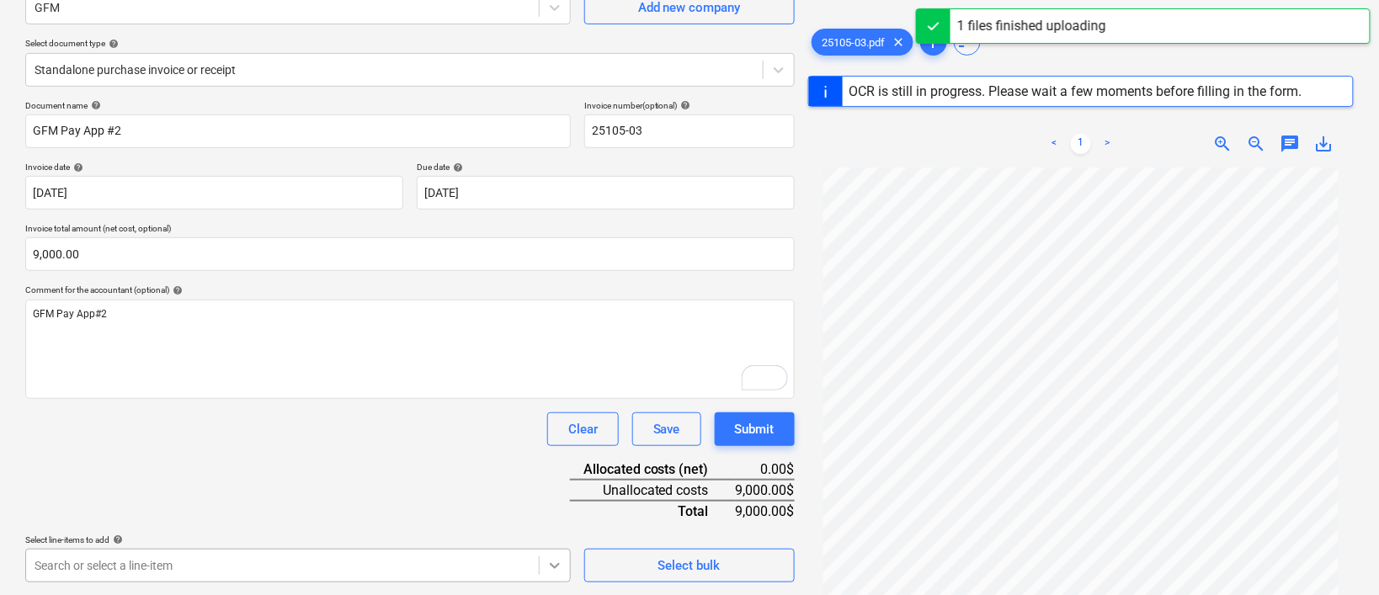
click at [551, 434] on body "Sales Projects Contacts Company Inbox format_size keyboard_arrow_down help sear…" at bounding box center [689, 135] width 1379 height 595
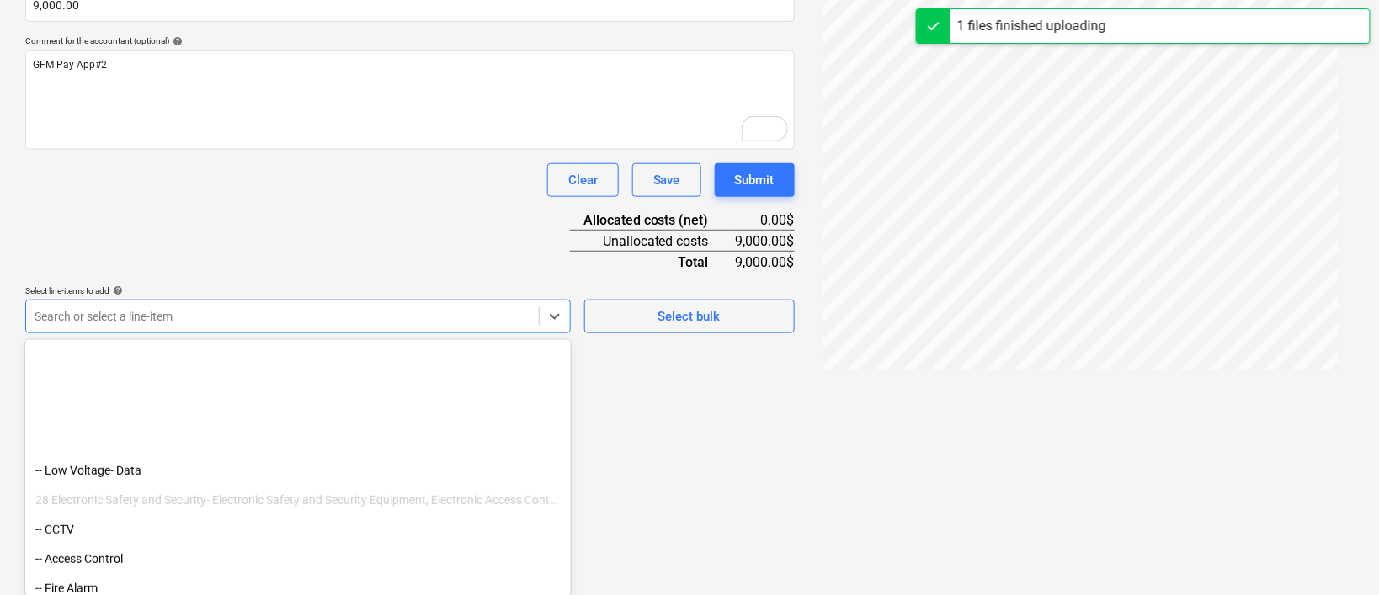
scroll to position [2547, 0]
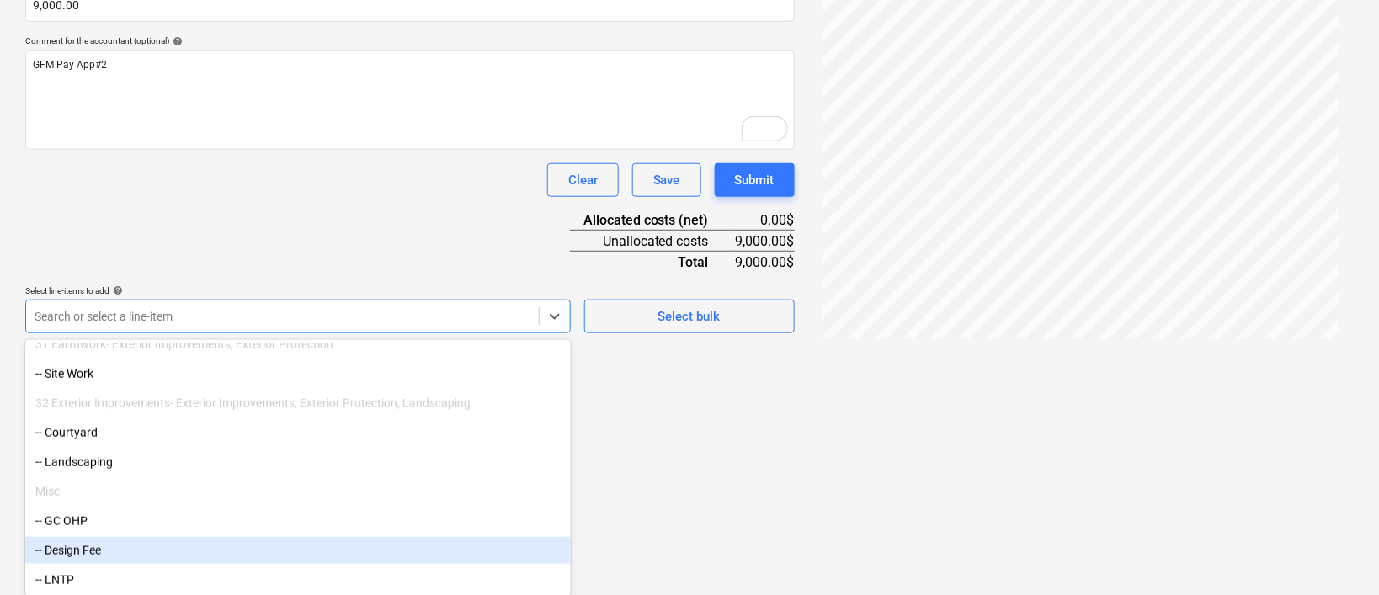
drag, startPoint x: 551, startPoint y: 562, endPoint x: 282, endPoint y: 556, distance: 268.7
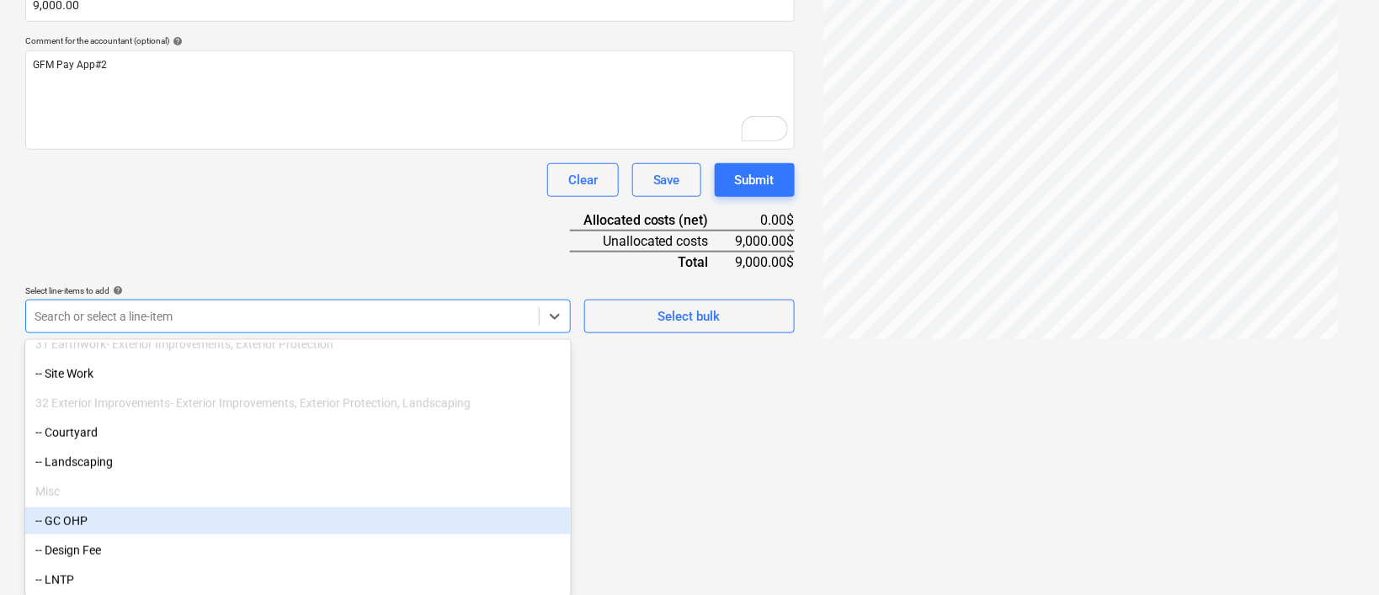
click at [504, 523] on div "-- GC OHP" at bounding box center [298, 521] width 546 height 27
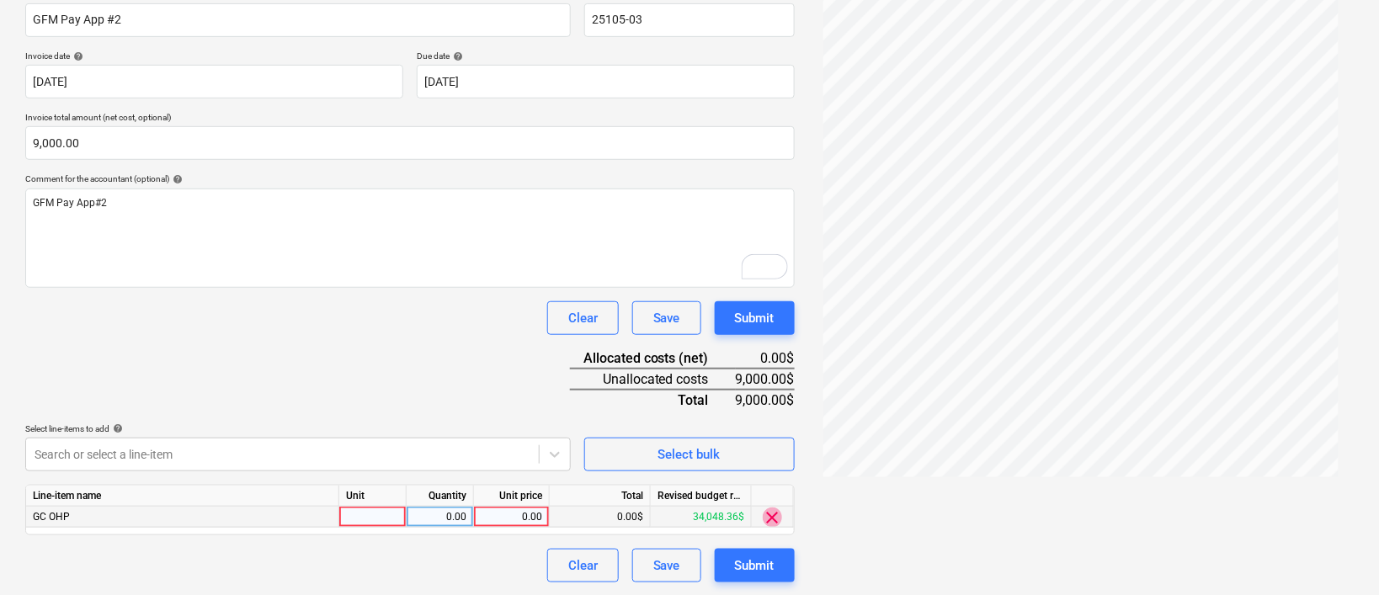
click at [769, 517] on span "clear" at bounding box center [773, 518] width 20 height 20
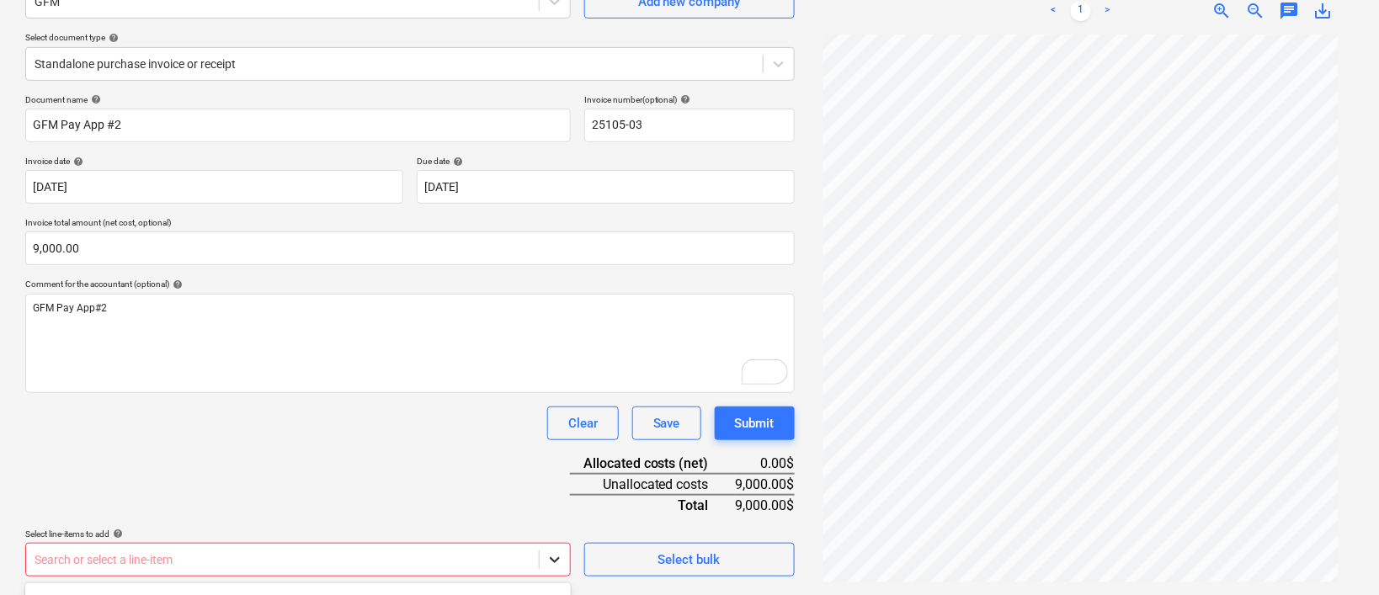
scroll to position [411, 0]
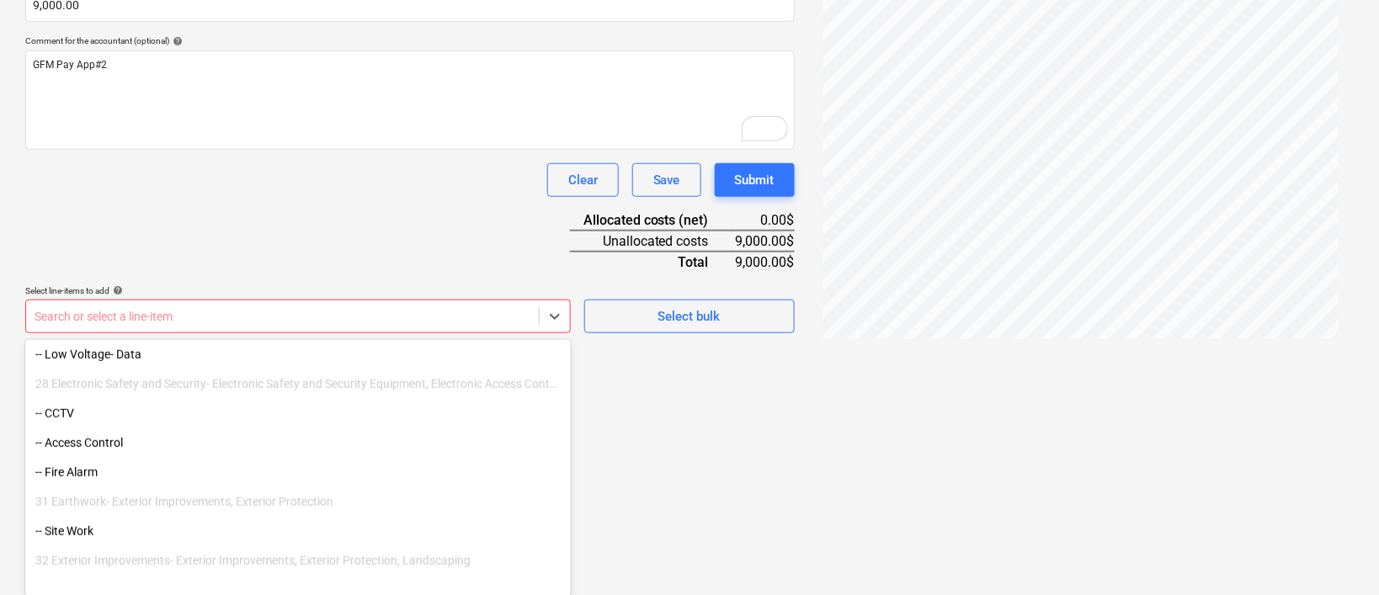
scroll to position [2547, 0]
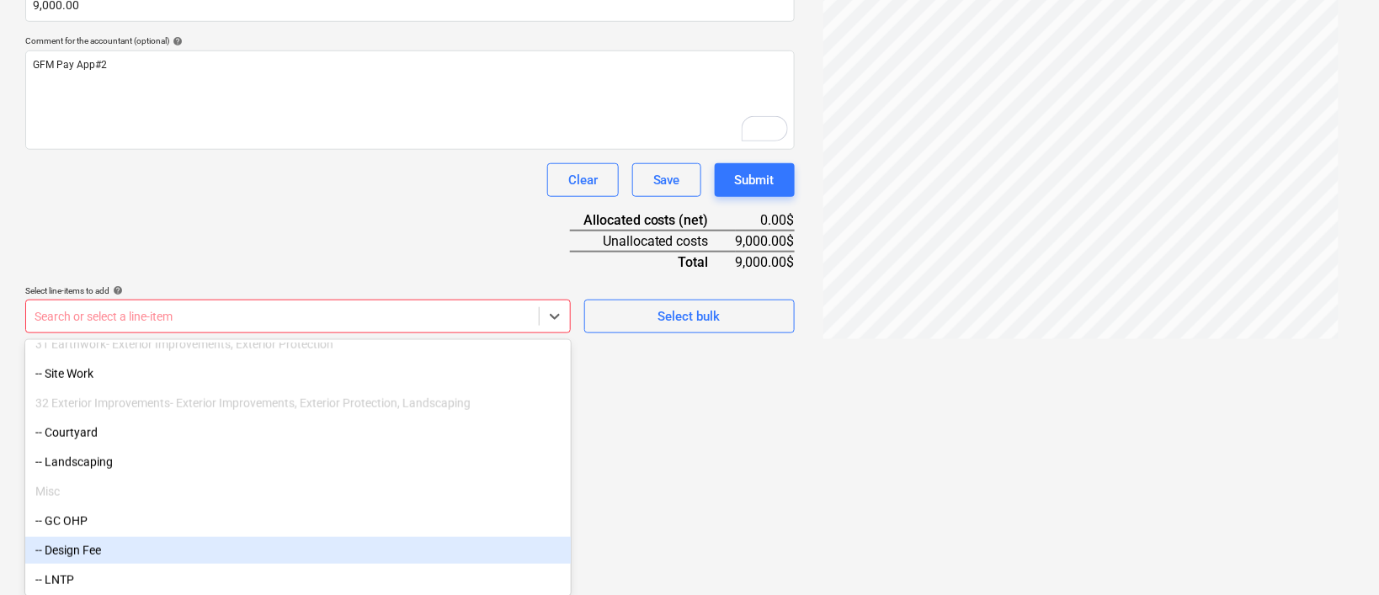
click at [118, 552] on div "-- Design Fee" at bounding box center [298, 550] width 546 height 27
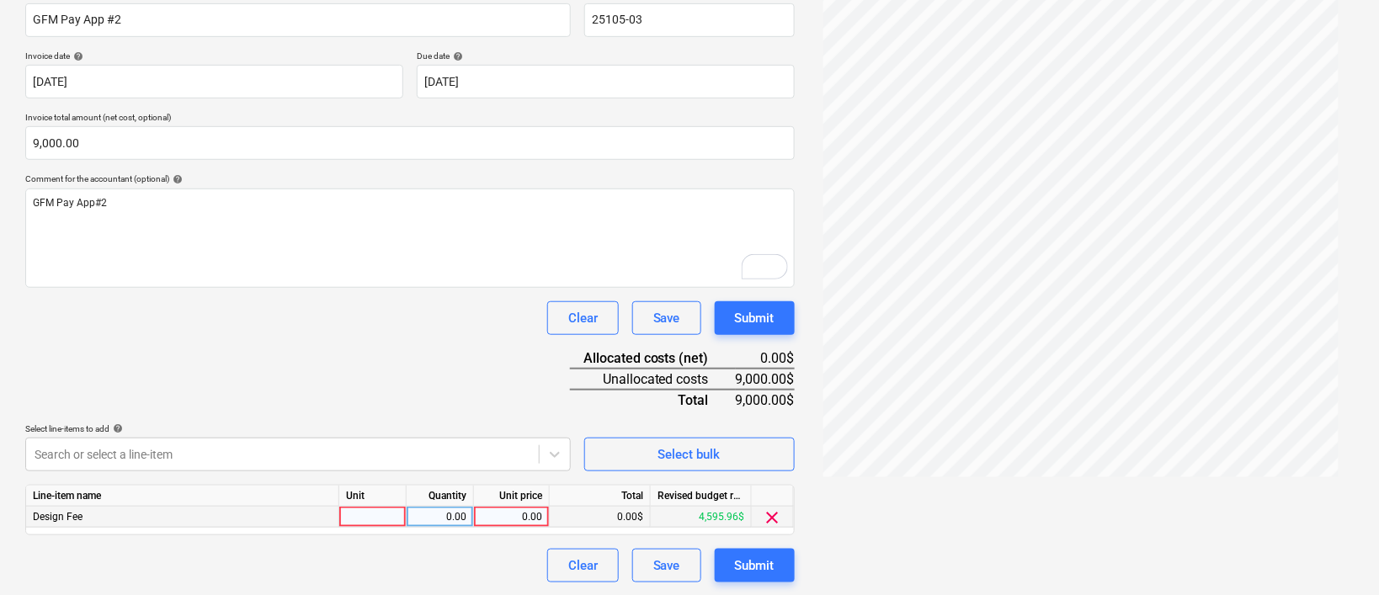
click at [517, 515] on div "0.00" at bounding box center [511, 517] width 61 height 21
type input "9000"
click at [493, 568] on div "Clear Save Submit" at bounding box center [410, 566] width 770 height 34
click at [754, 568] on div "Submit" at bounding box center [755, 566] width 40 height 22
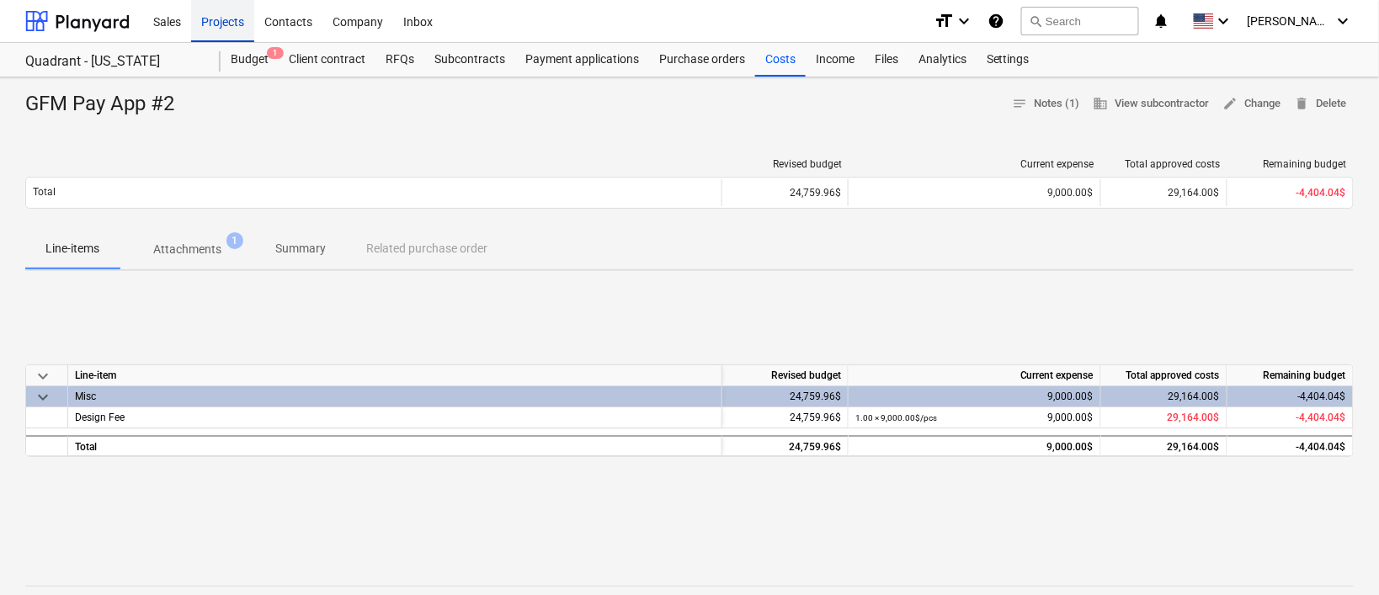
click at [206, 25] on div "Projects" at bounding box center [222, 20] width 63 height 43
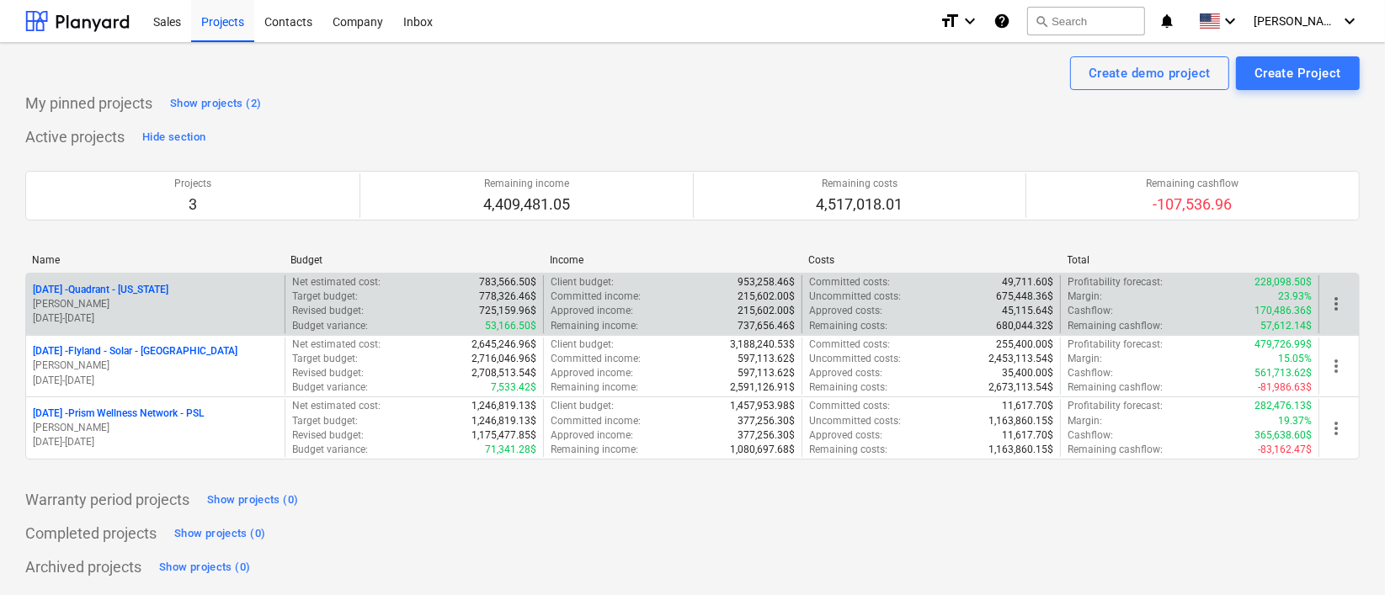
click at [144, 285] on p "25-01-05 - Quadrant - Iowa" at bounding box center [101, 290] width 136 height 14
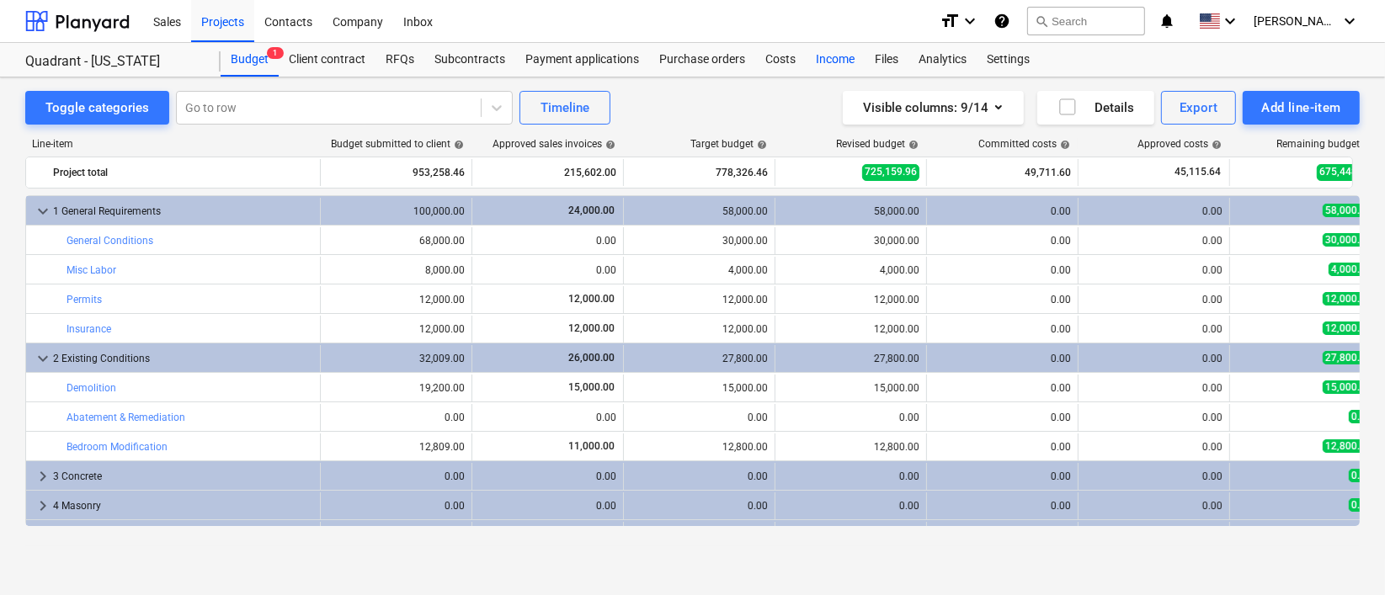
click at [830, 56] on div "Income" at bounding box center [835, 60] width 59 height 34
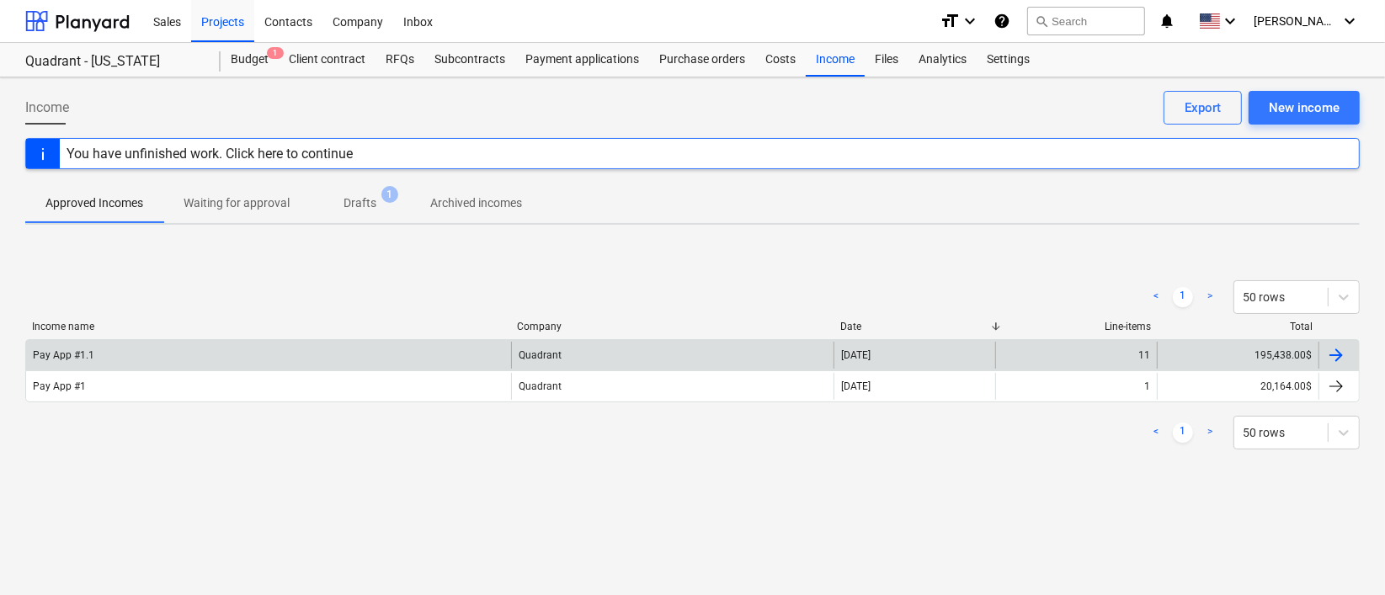
click at [179, 347] on div "Pay App #1.1" at bounding box center [268, 355] width 485 height 27
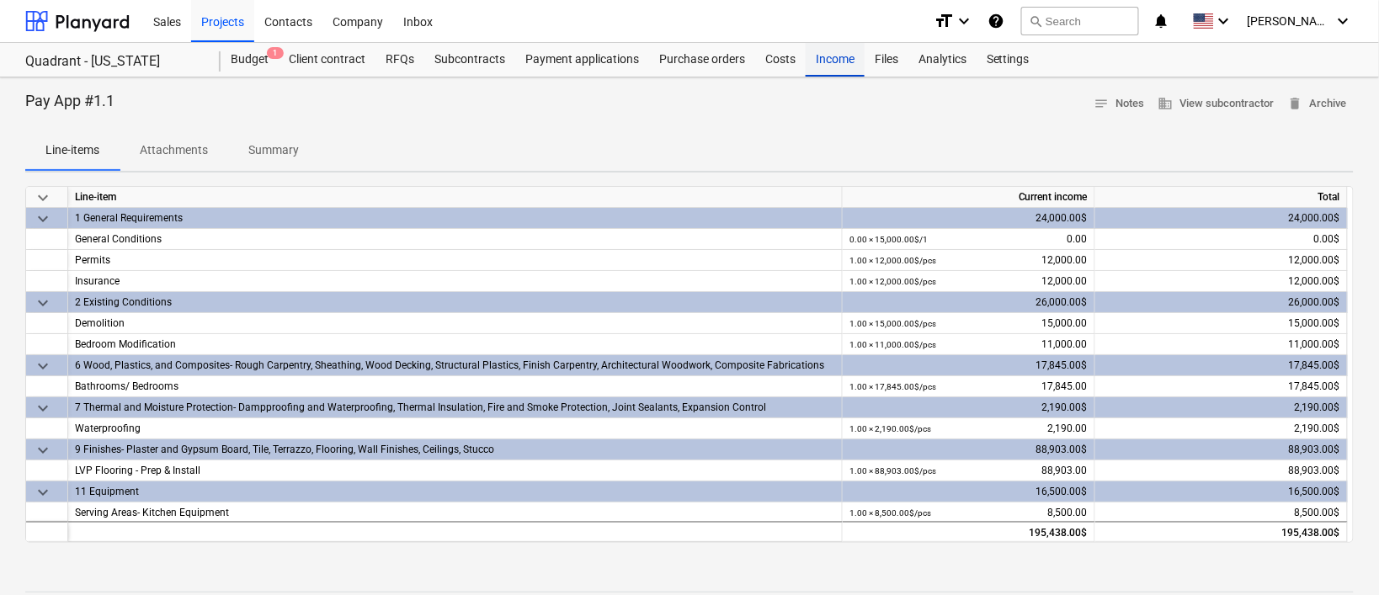
click at [828, 61] on div "Income" at bounding box center [835, 60] width 59 height 34
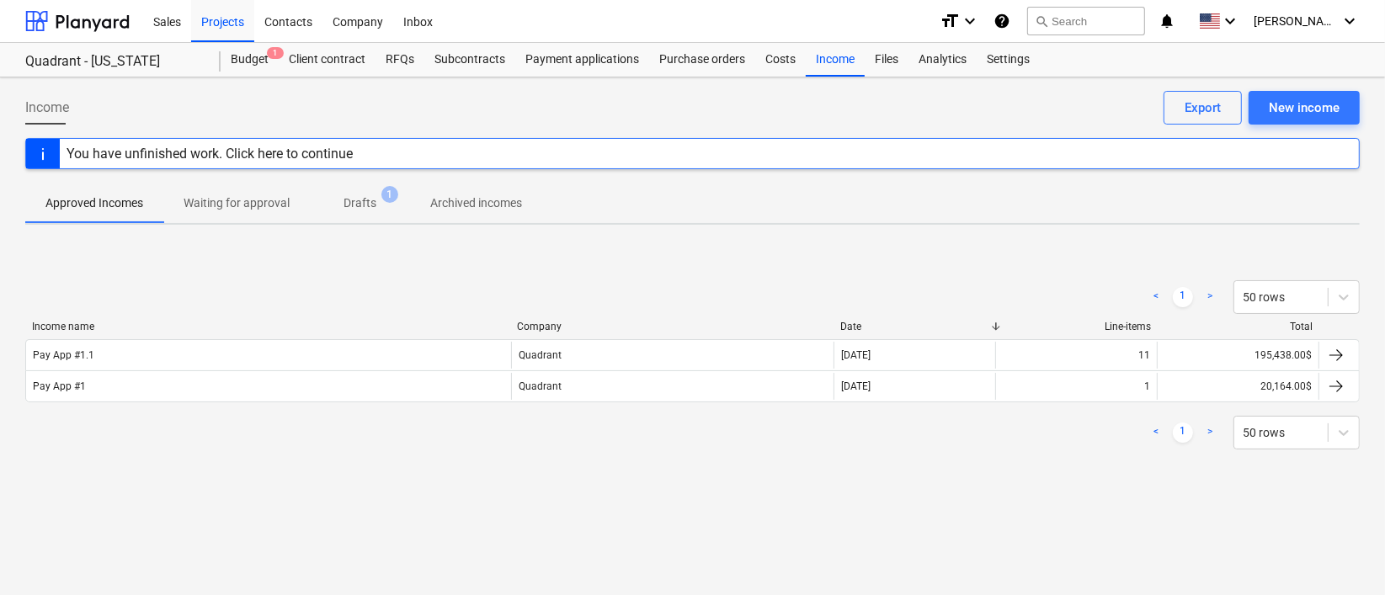
click at [273, 155] on div "You have unfinished work. Click here to continue" at bounding box center [210, 154] width 286 height 16
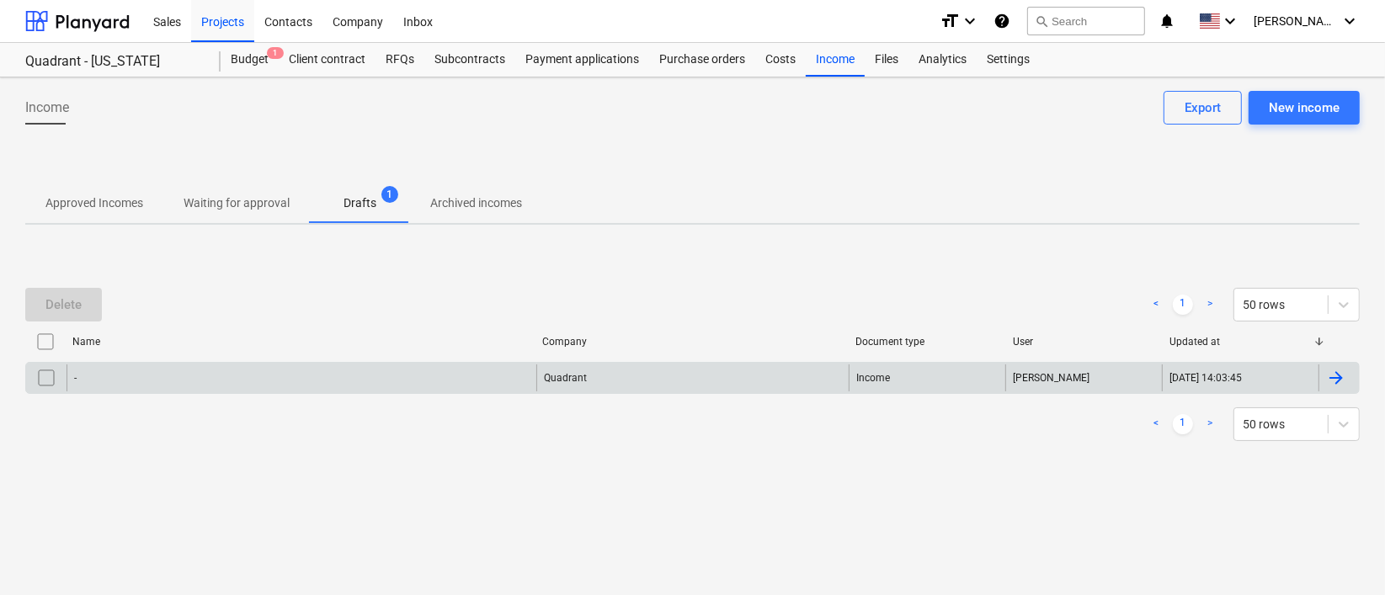
click at [406, 378] on div "-" at bounding box center [302, 378] width 470 height 27
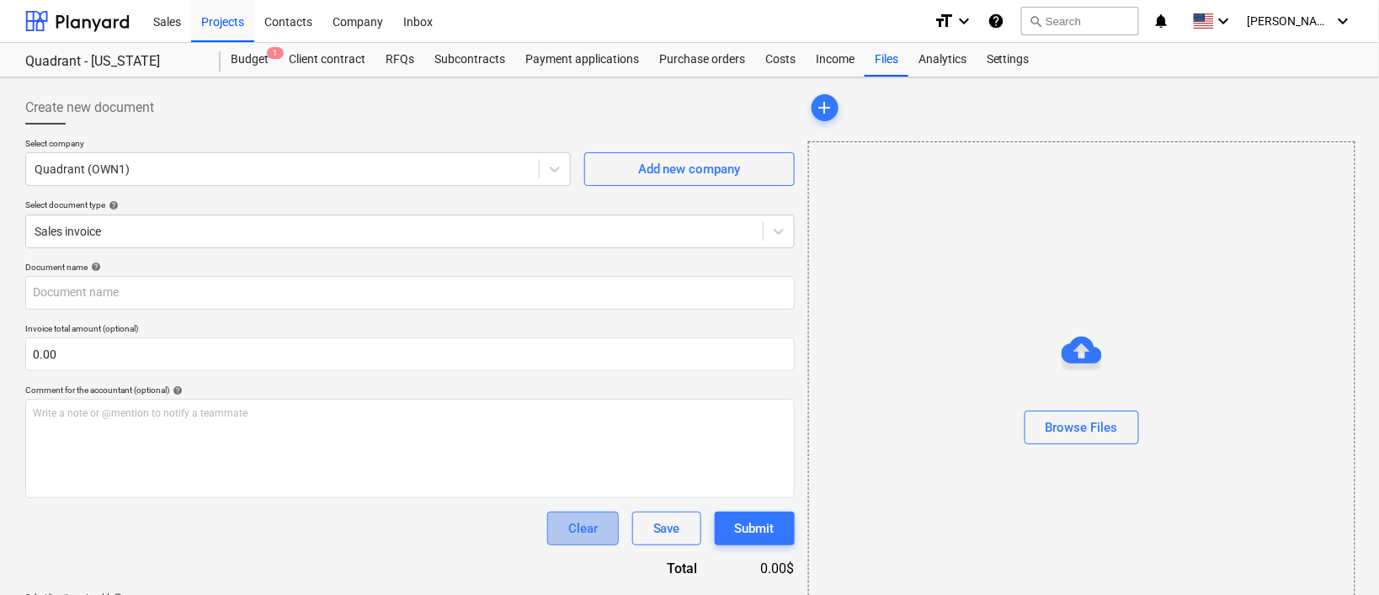
click at [584, 530] on div "Clear" at bounding box center [582, 529] width 29 height 22
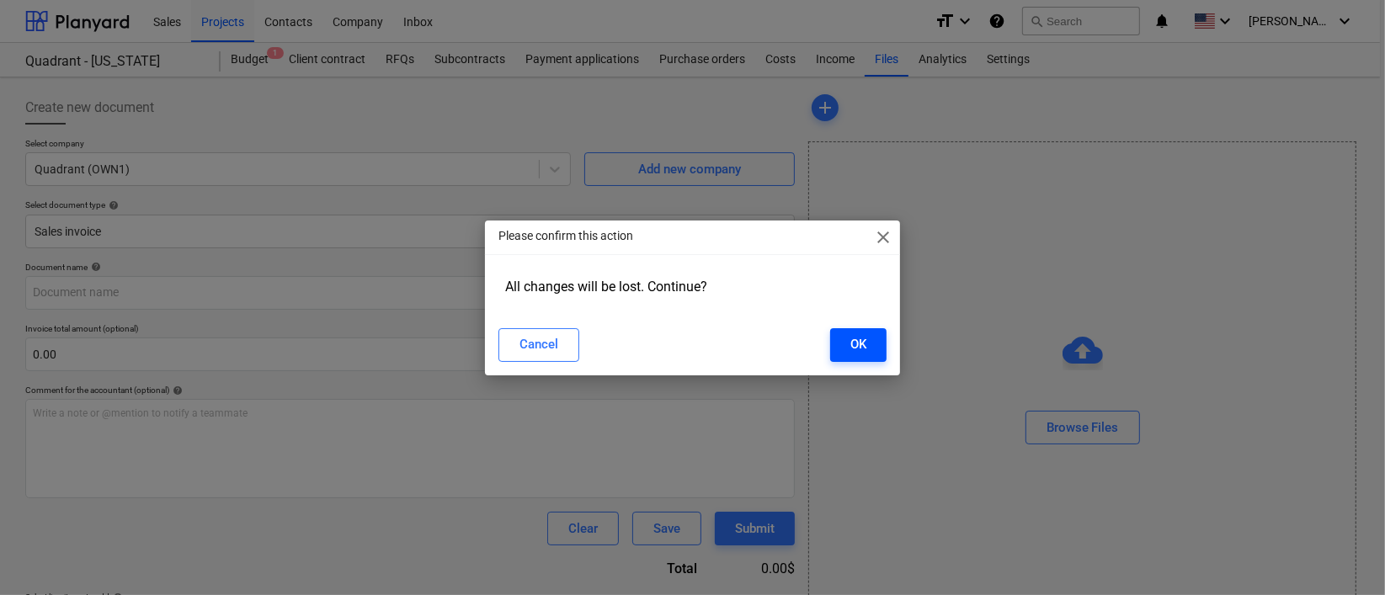
click at [873, 344] on button "OK" at bounding box center [858, 345] width 56 height 34
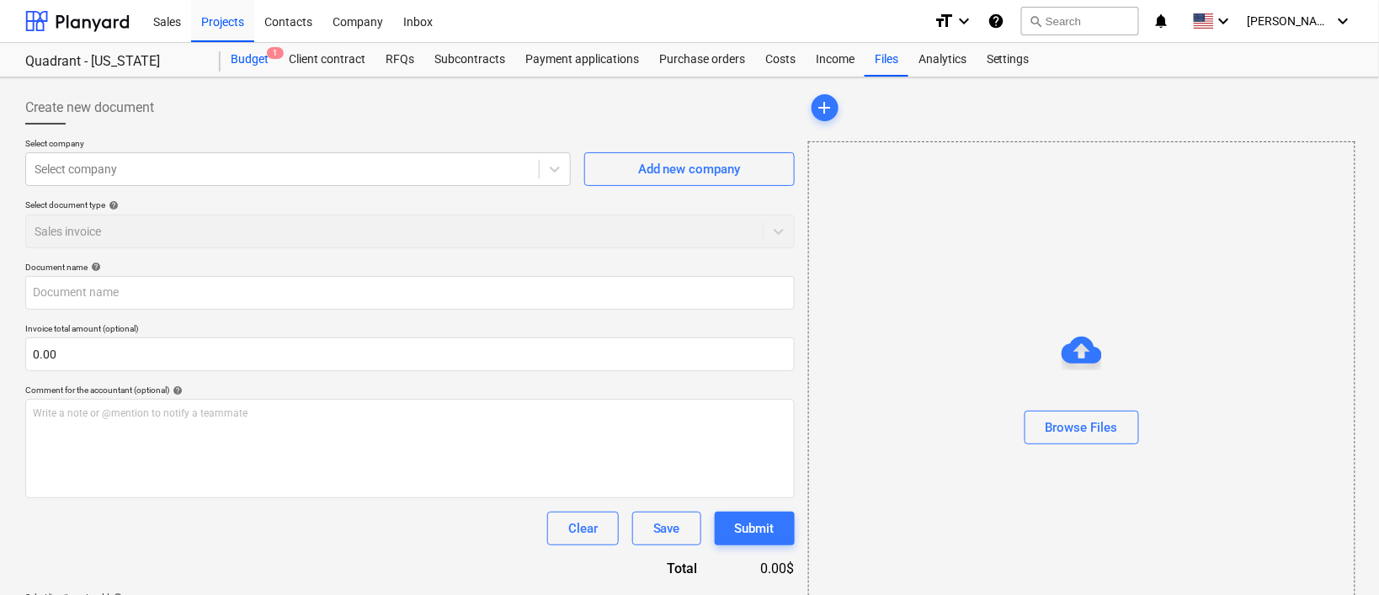
click at [245, 61] on div "Budget 1" at bounding box center [250, 60] width 58 height 34
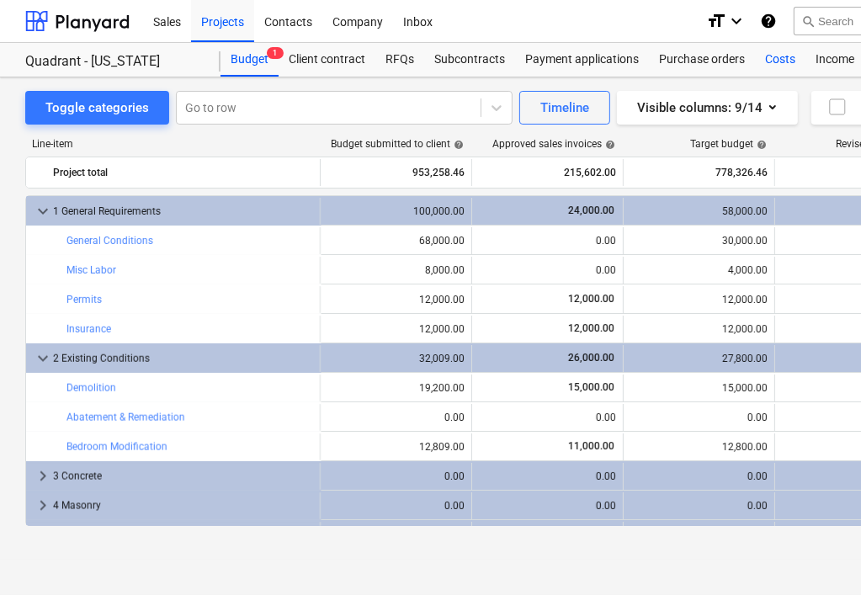
click at [795, 59] on div "Costs" at bounding box center [780, 60] width 51 height 34
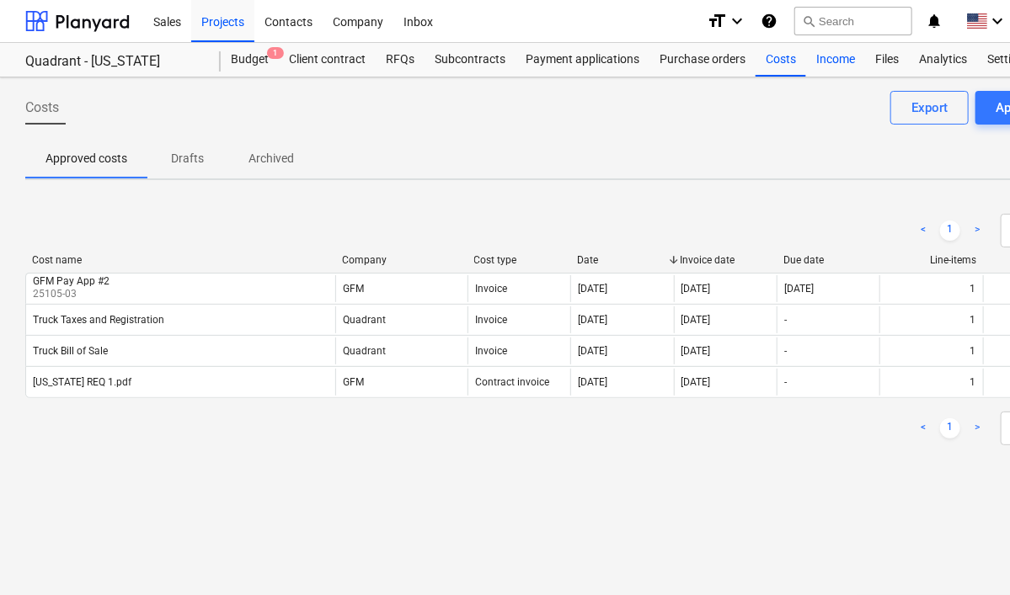
click at [834, 56] on div "Income" at bounding box center [835, 60] width 59 height 34
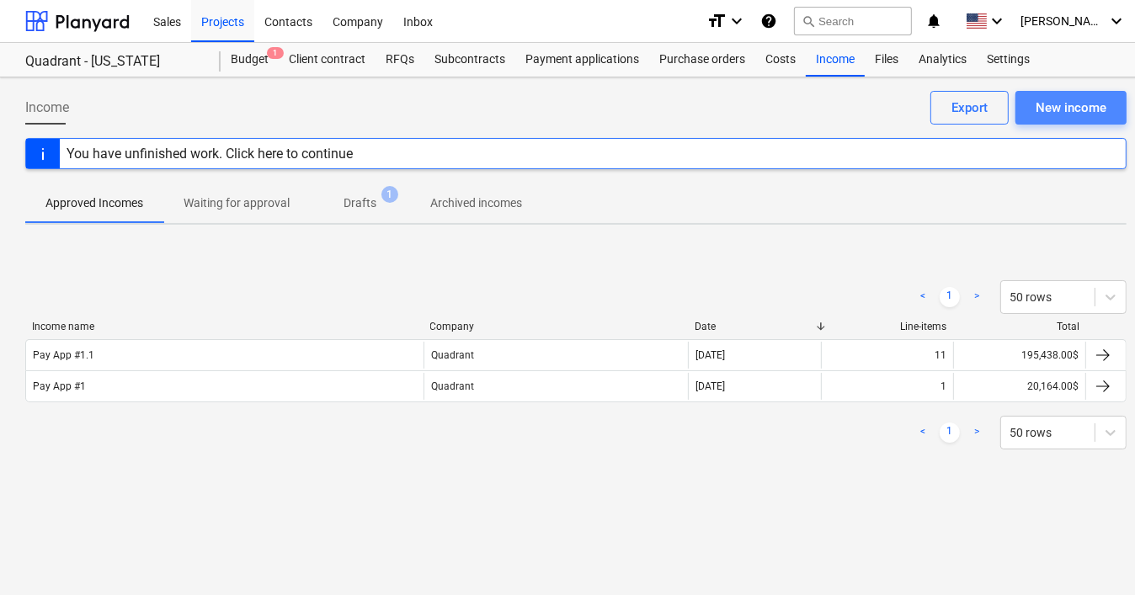
click at [1062, 111] on div "New income" at bounding box center [1071, 108] width 71 height 22
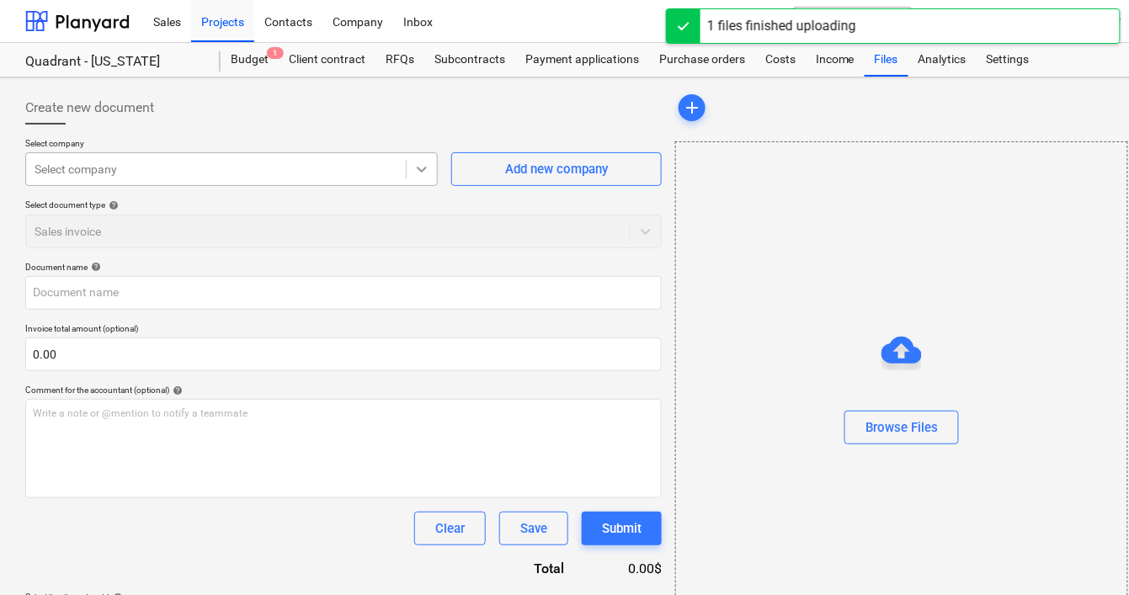
type input "Pay App 2 Invoice.pdf"
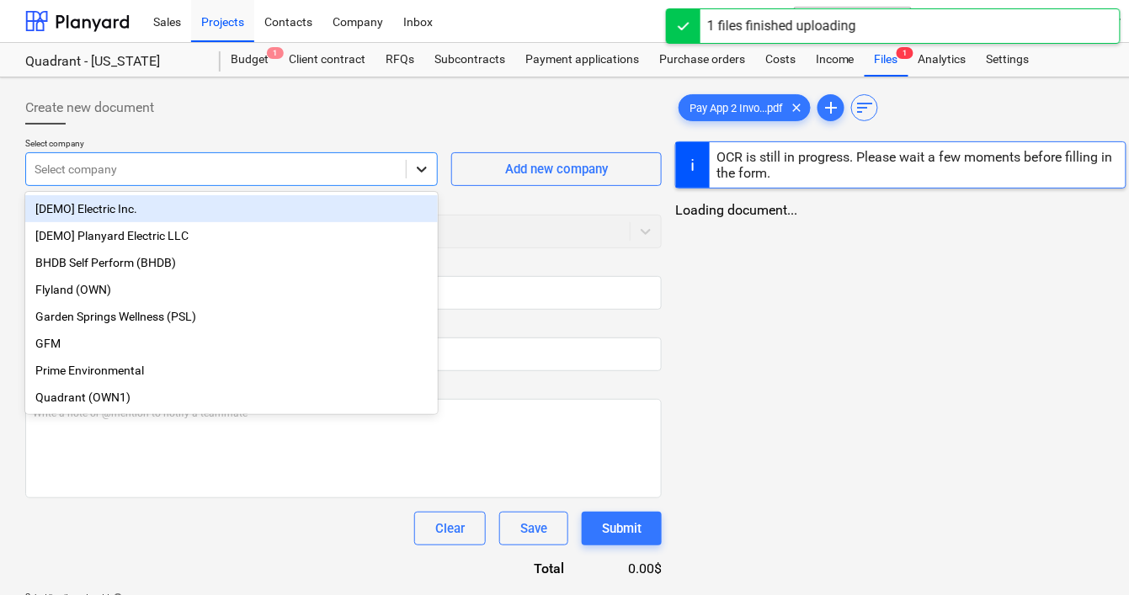
click at [427, 165] on icon at bounding box center [421, 169] width 17 height 17
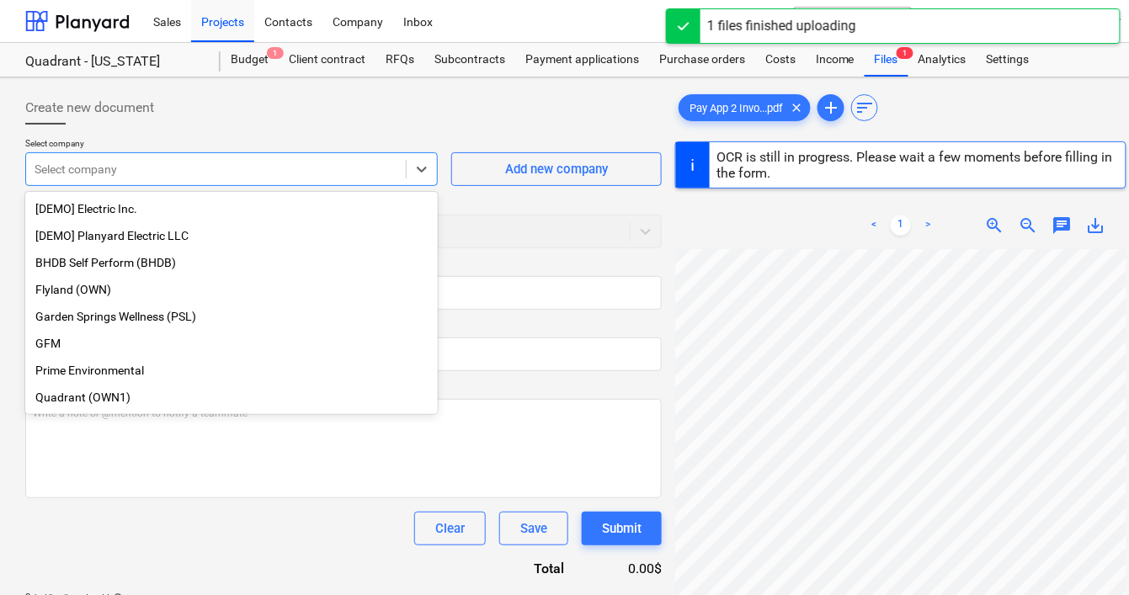
click at [223, 405] on div "Quadrant (OWN1)" at bounding box center [231, 397] width 413 height 27
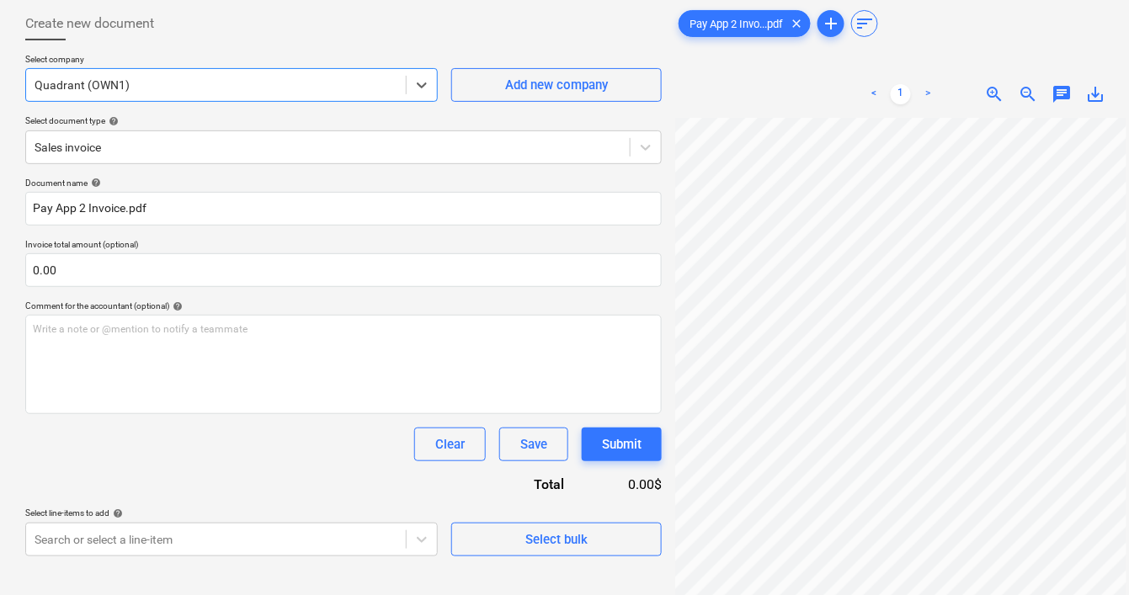
scroll to position [131, 0]
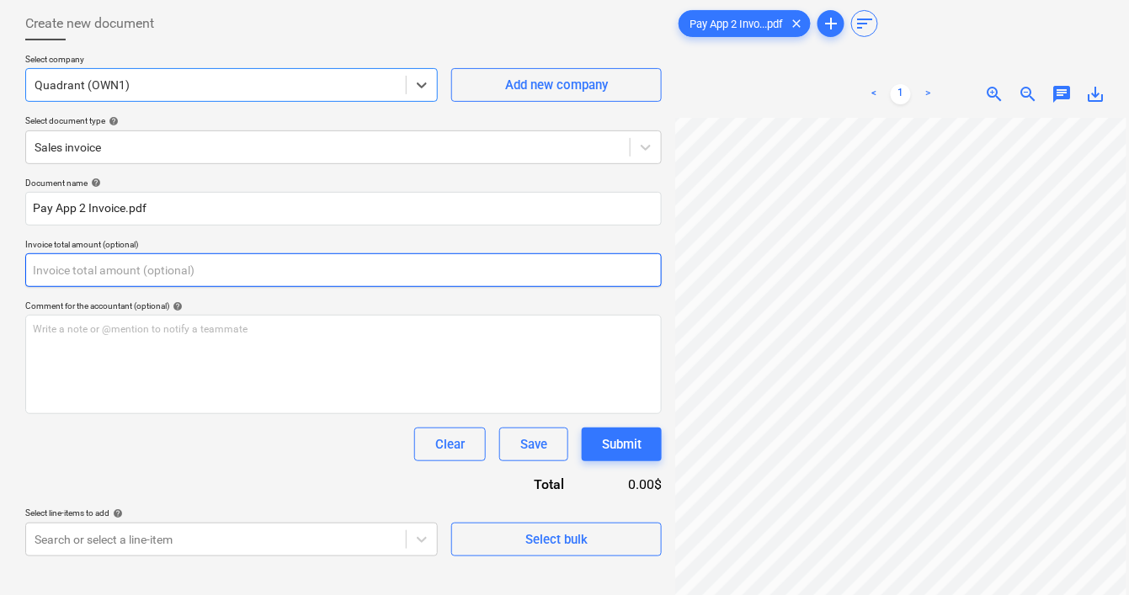
click at [161, 271] on input "text" at bounding box center [343, 270] width 637 height 34
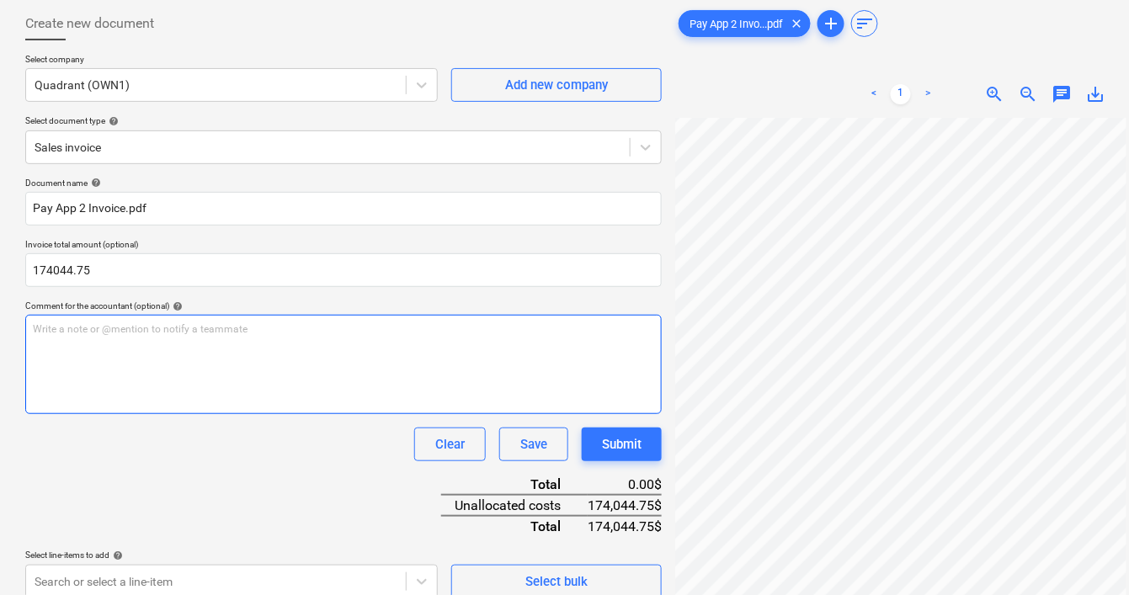
type input "174,044.75"
click at [306, 333] on p "Write a note or @mention to notify a teammate [PERSON_NAME]" at bounding box center [343, 329] width 621 height 14
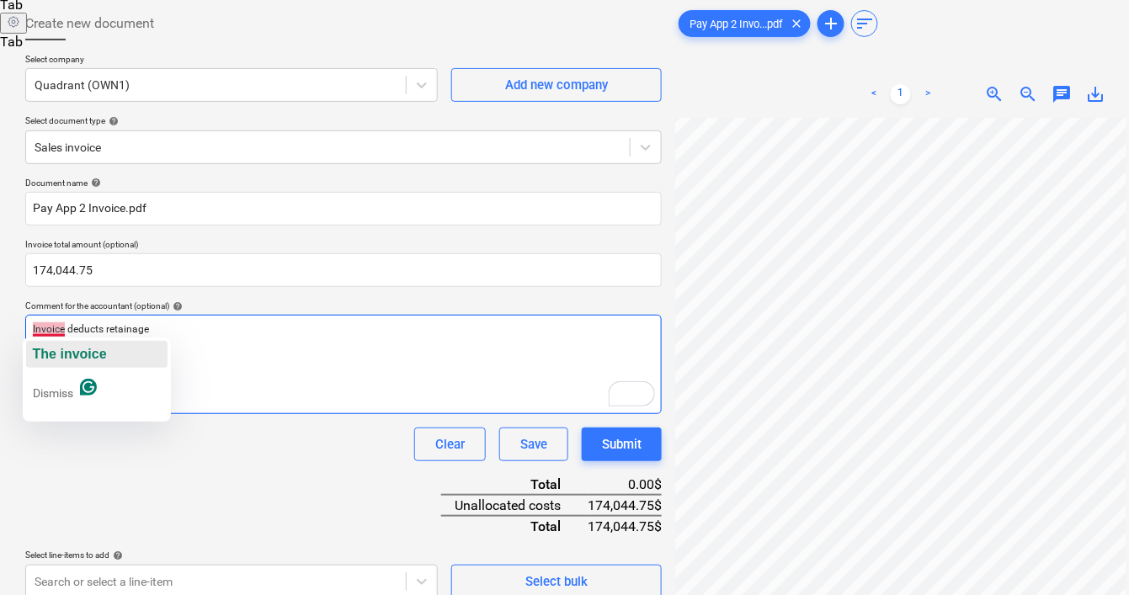
click at [74, 353] on span "The invoice" at bounding box center [70, 354] width 74 height 14
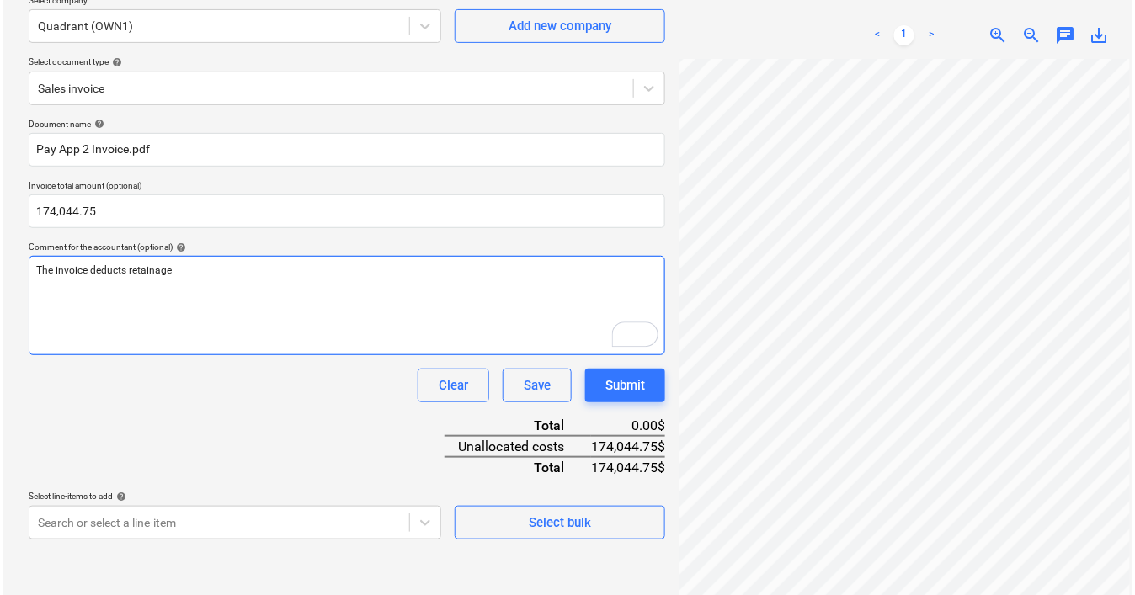
scroll to position [168, 0]
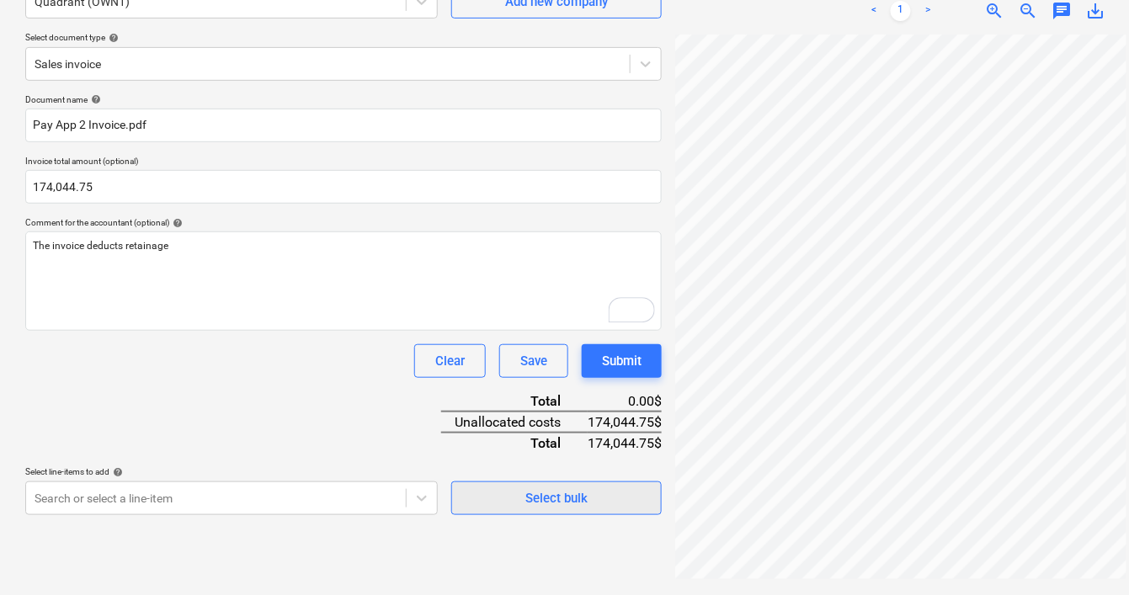
click at [517, 498] on span "Select bulk" at bounding box center [556, 499] width 168 height 22
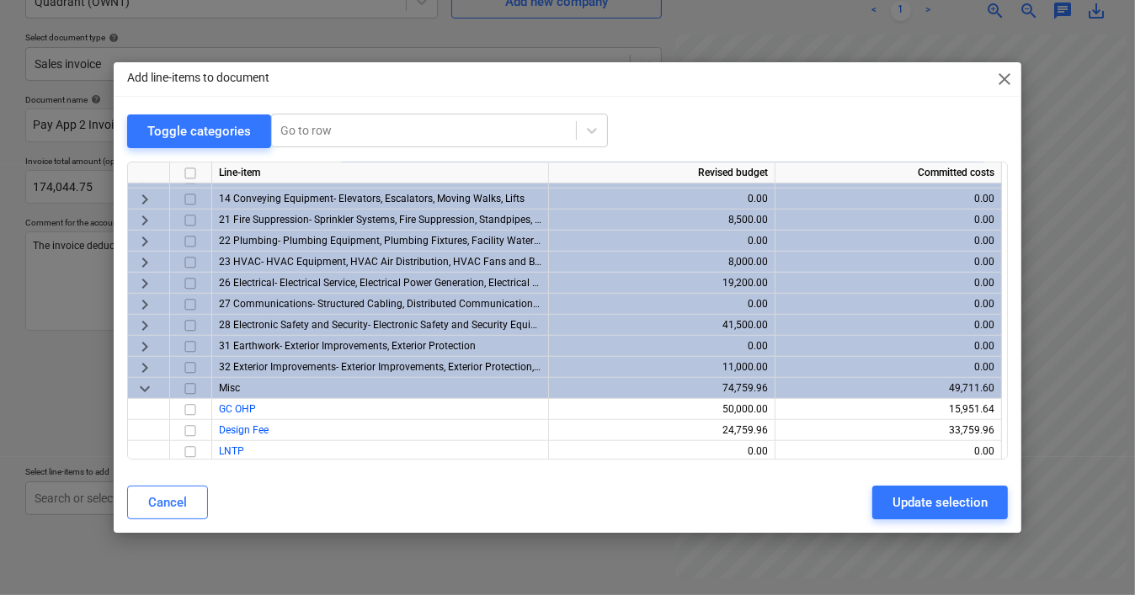
scroll to position [924, 0]
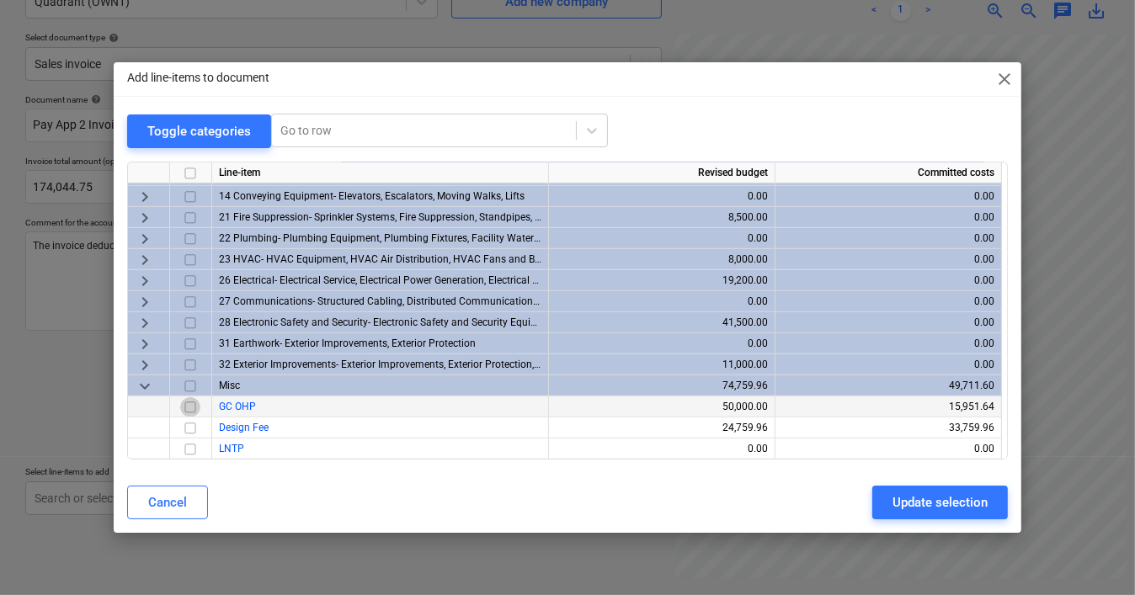
click at [189, 407] on input "checkbox" at bounding box center [190, 407] width 20 height 20
click at [189, 425] on input "checkbox" at bounding box center [190, 428] width 20 height 20
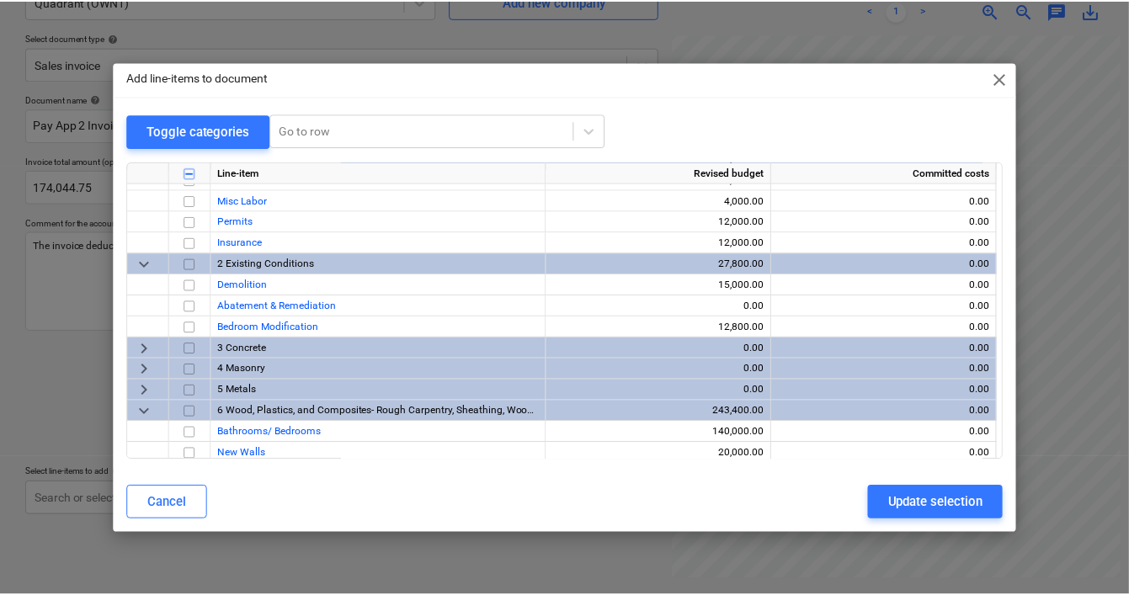
scroll to position [0, 0]
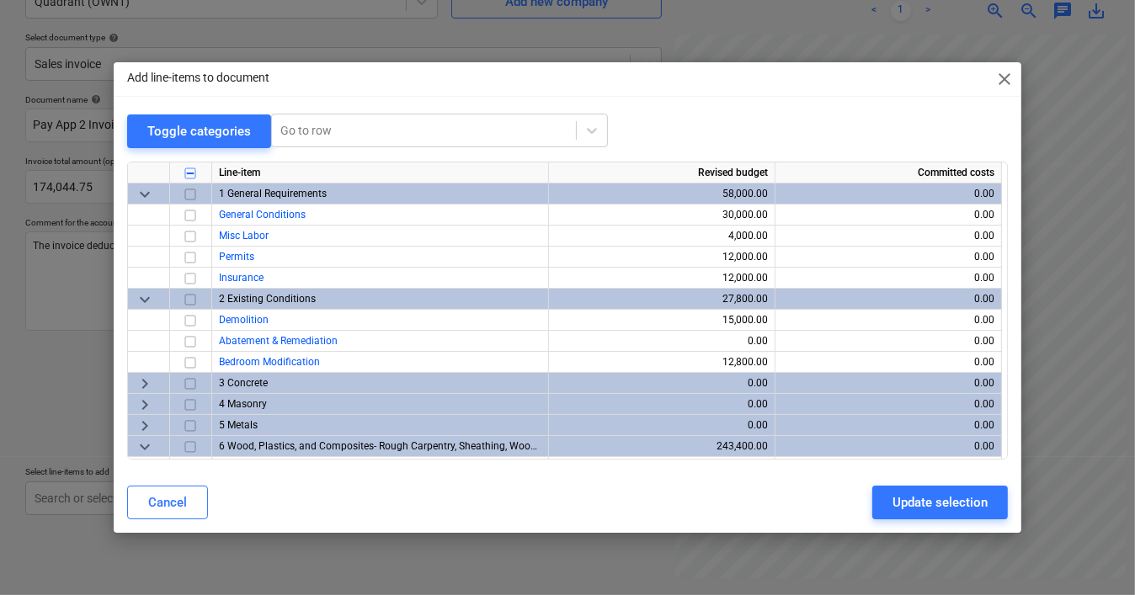
click at [190, 193] on input "checkbox" at bounding box center [190, 194] width 20 height 20
click at [187, 194] on input "checkbox" at bounding box center [190, 194] width 20 height 20
click at [157, 499] on div "Cancel" at bounding box center [167, 503] width 39 height 22
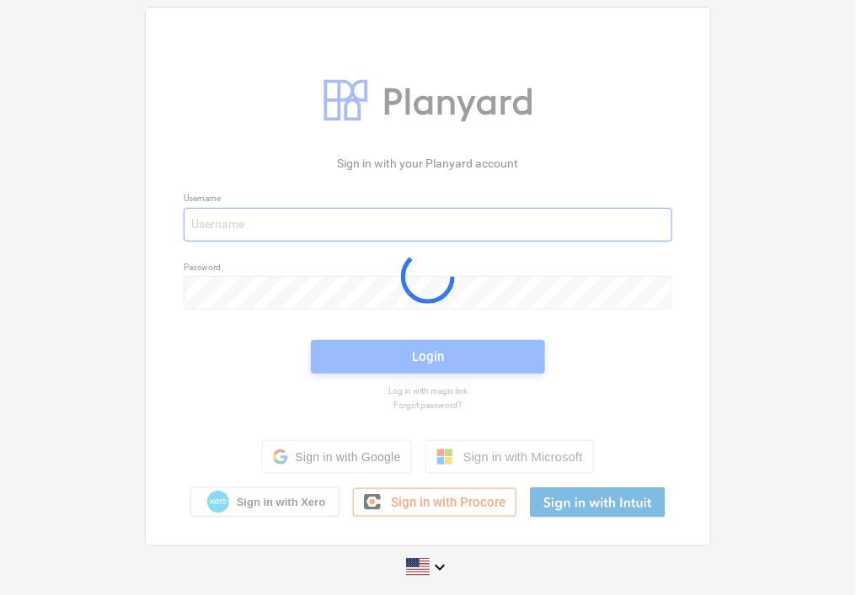
type input "[EMAIL_ADDRESS][PERSON_NAME][DOMAIN_NAME]"
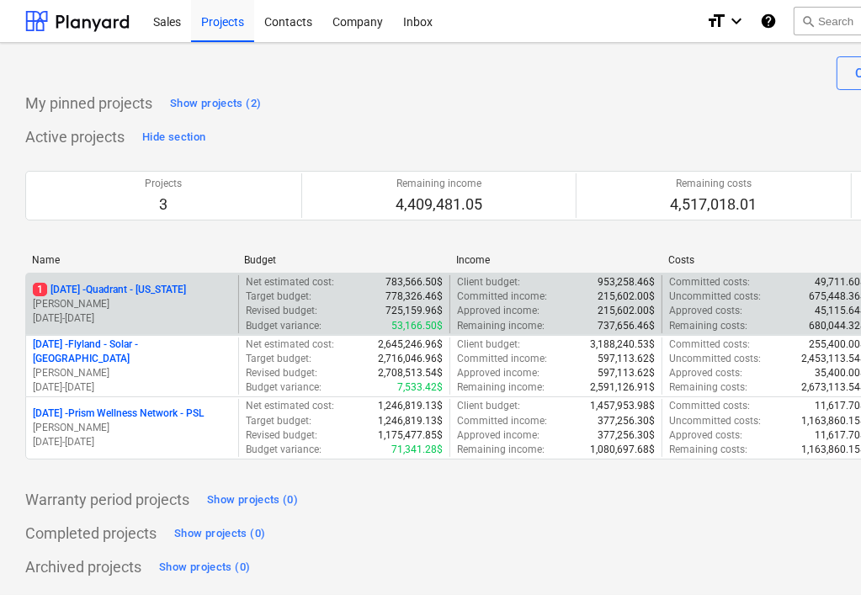
click at [36, 285] on span "1" at bounding box center [40, 289] width 14 height 13
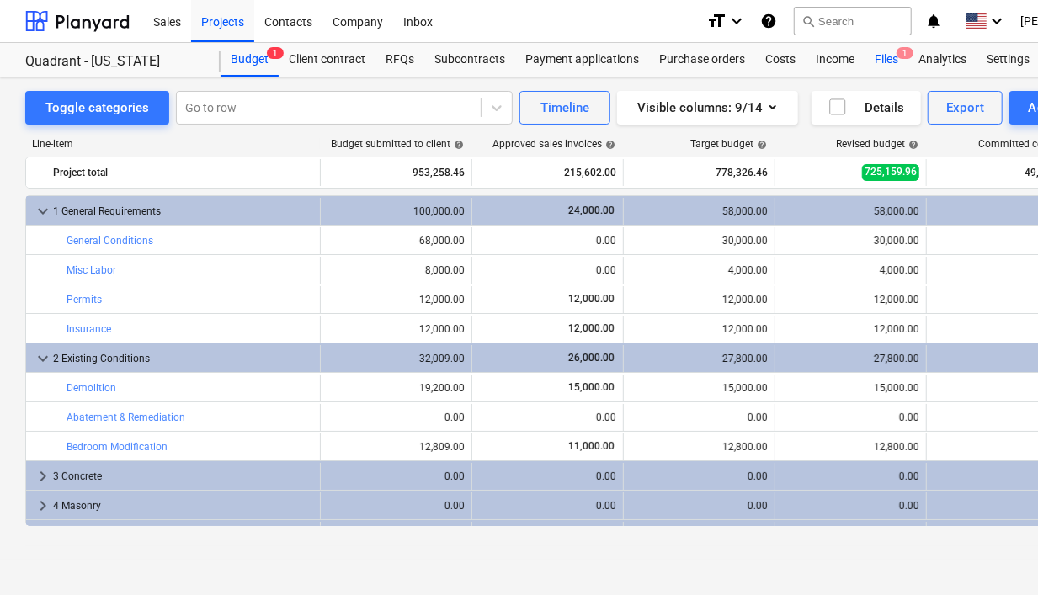
click at [855, 56] on div "Files 1" at bounding box center [887, 60] width 44 height 34
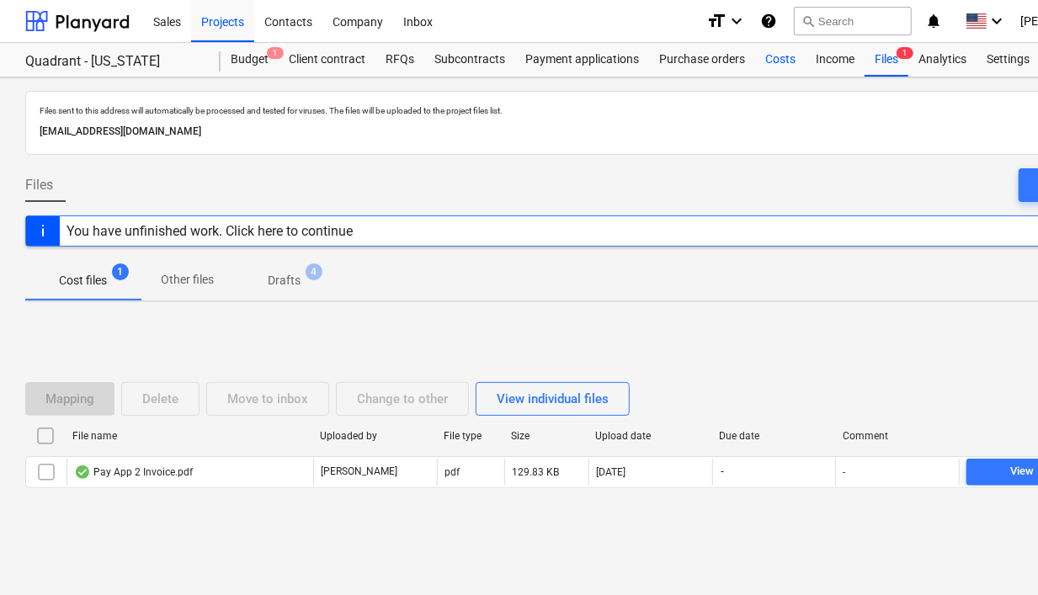
click at [776, 60] on div "Costs" at bounding box center [780, 60] width 51 height 34
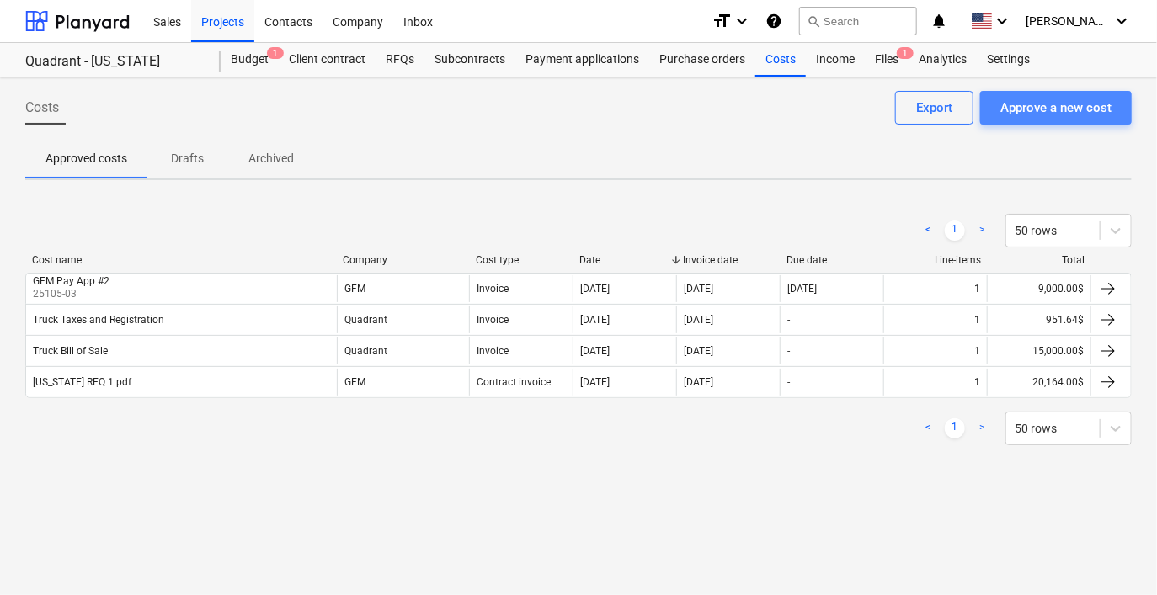
click at [855, 109] on div "Approve a new cost" at bounding box center [1055, 108] width 111 height 22
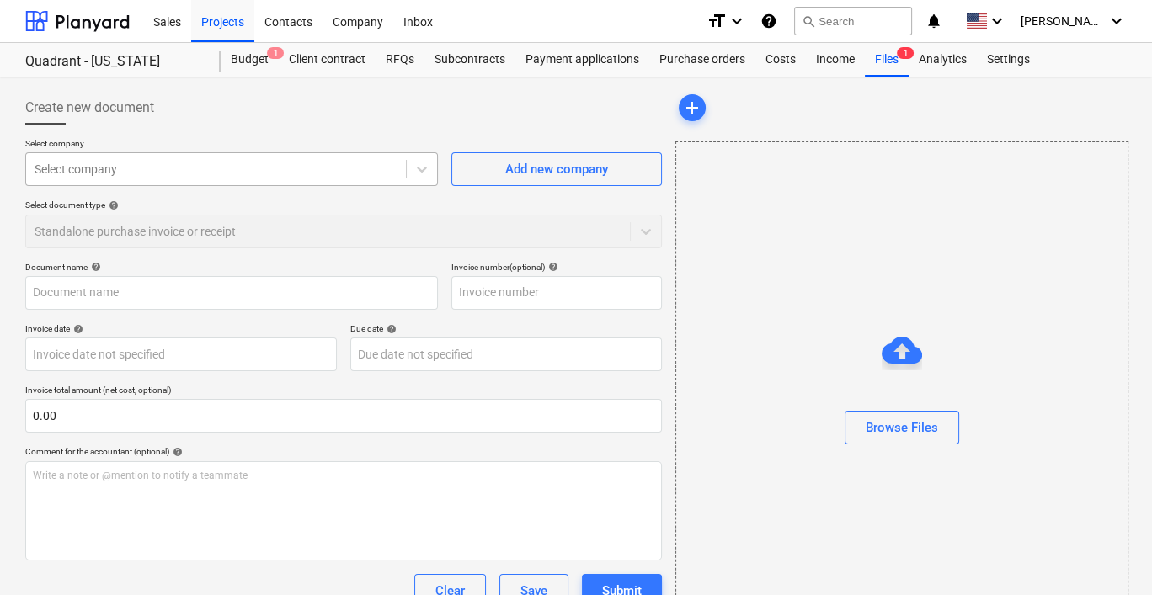
click at [195, 173] on div at bounding box center [216, 169] width 363 height 17
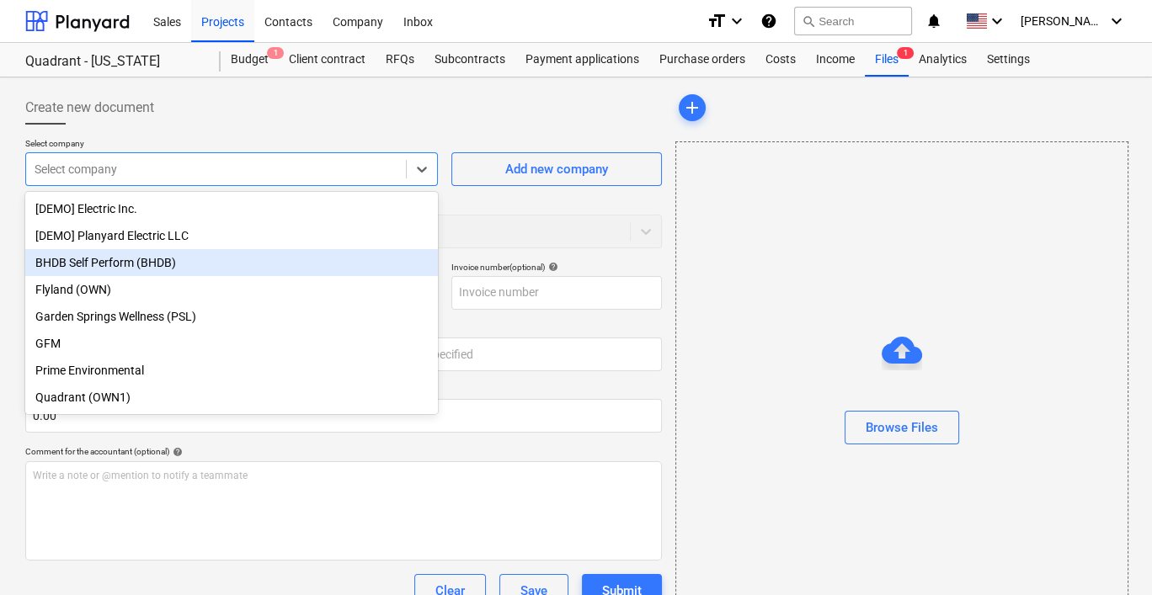
click at [209, 263] on div "BHDB Self Perform (BHDB)" at bounding box center [231, 262] width 413 height 27
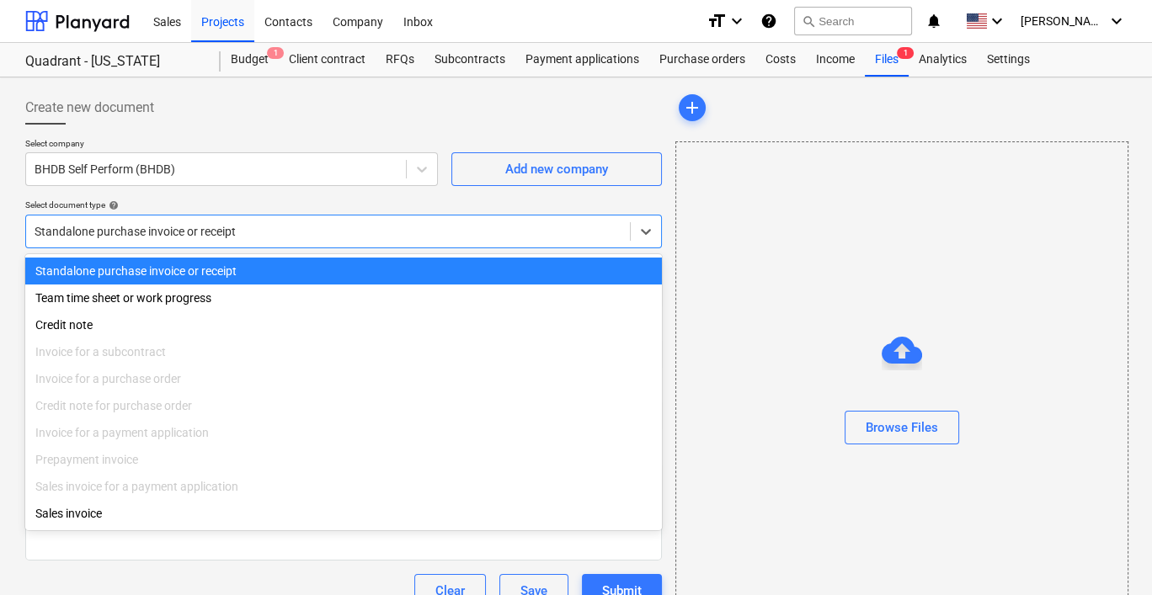
click at [298, 238] on div at bounding box center [328, 231] width 587 height 17
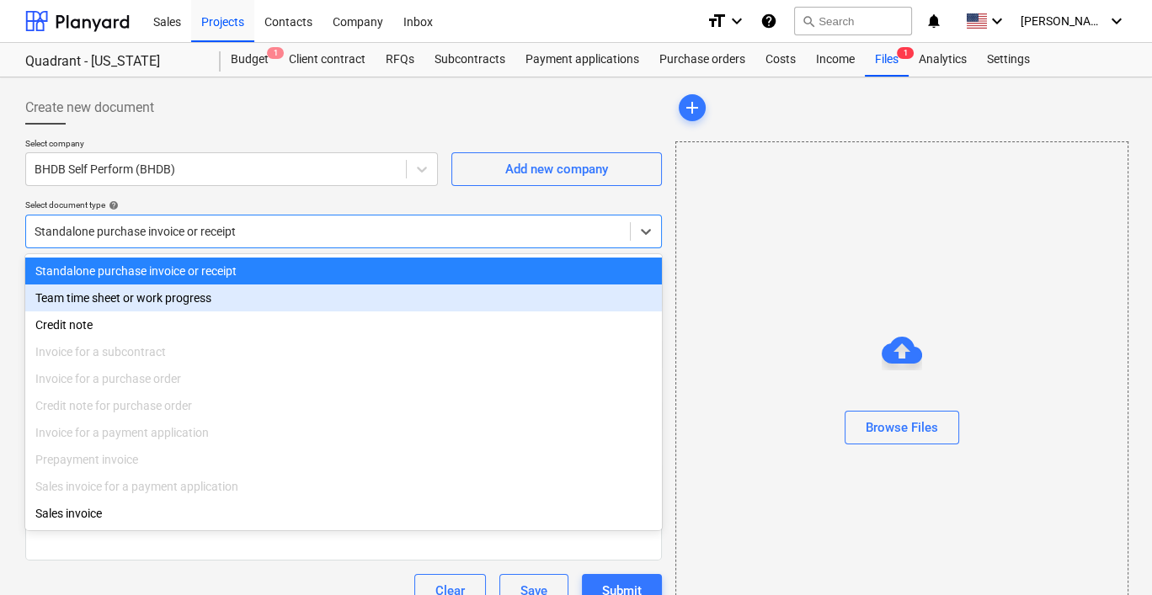
click at [278, 294] on div "Team time sheet or work progress" at bounding box center [343, 298] width 637 height 27
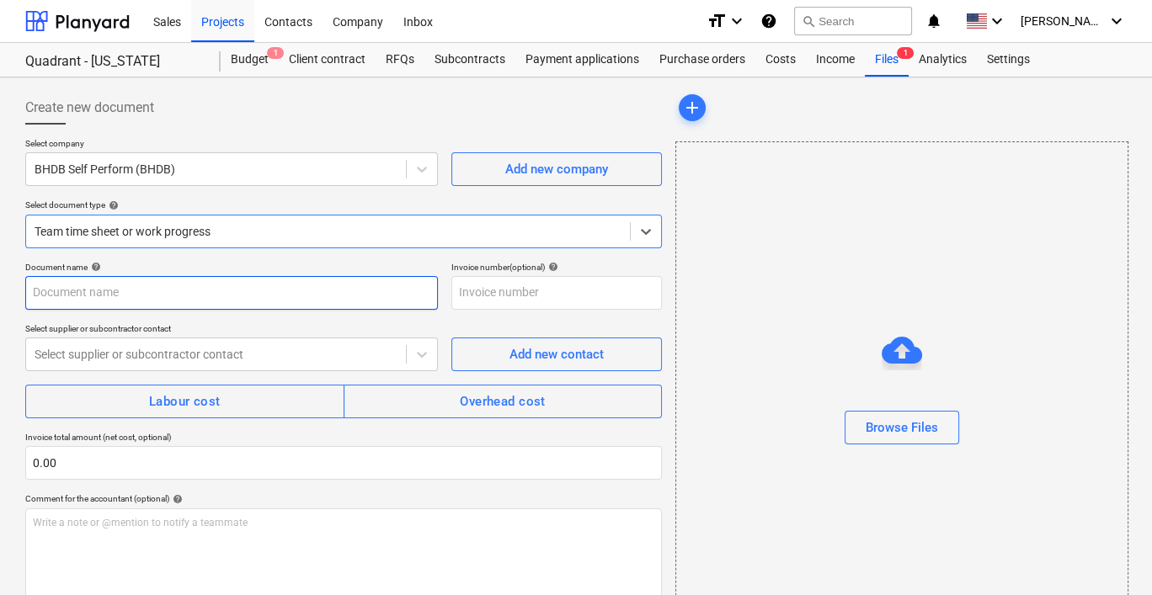
click at [278, 294] on input "text" at bounding box center [231, 293] width 413 height 34
click at [285, 262] on div "Document name help" at bounding box center [231, 267] width 413 height 11
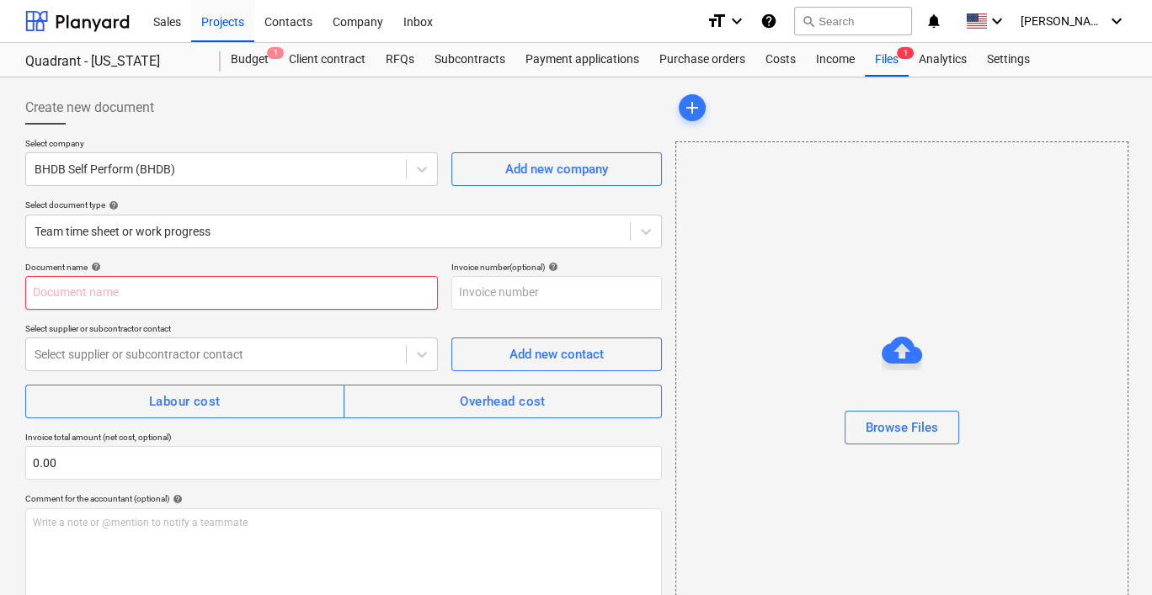
click at [232, 296] on input "text" at bounding box center [231, 293] width 413 height 34
click at [269, 249] on div "Select company BHDB Self Perform (BHDB) Add new company Select document type he…" at bounding box center [343, 200] width 637 height 124
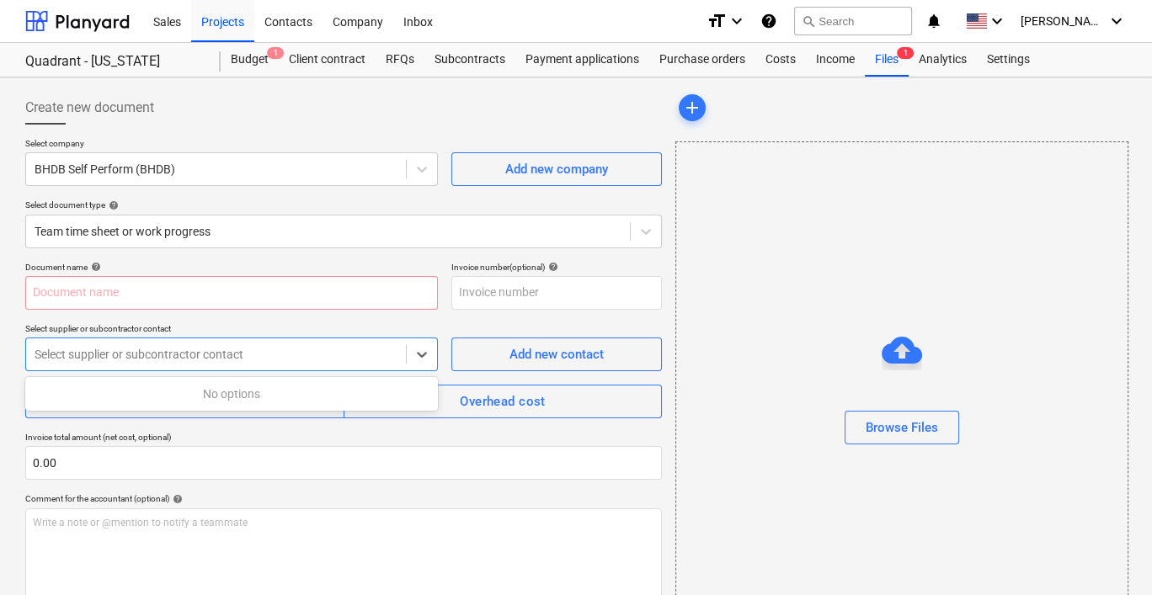
click at [263, 356] on div at bounding box center [216, 354] width 363 height 17
click at [253, 290] on input "text" at bounding box center [231, 293] width 413 height 34
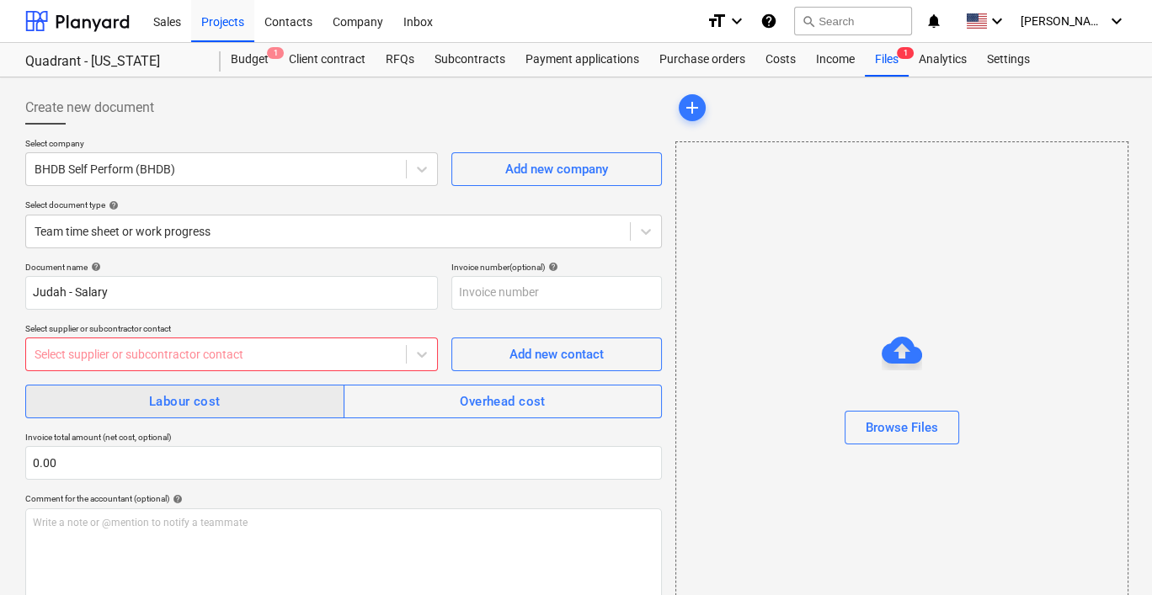
click at [214, 410] on div "Labour cost" at bounding box center [185, 402] width 72 height 22
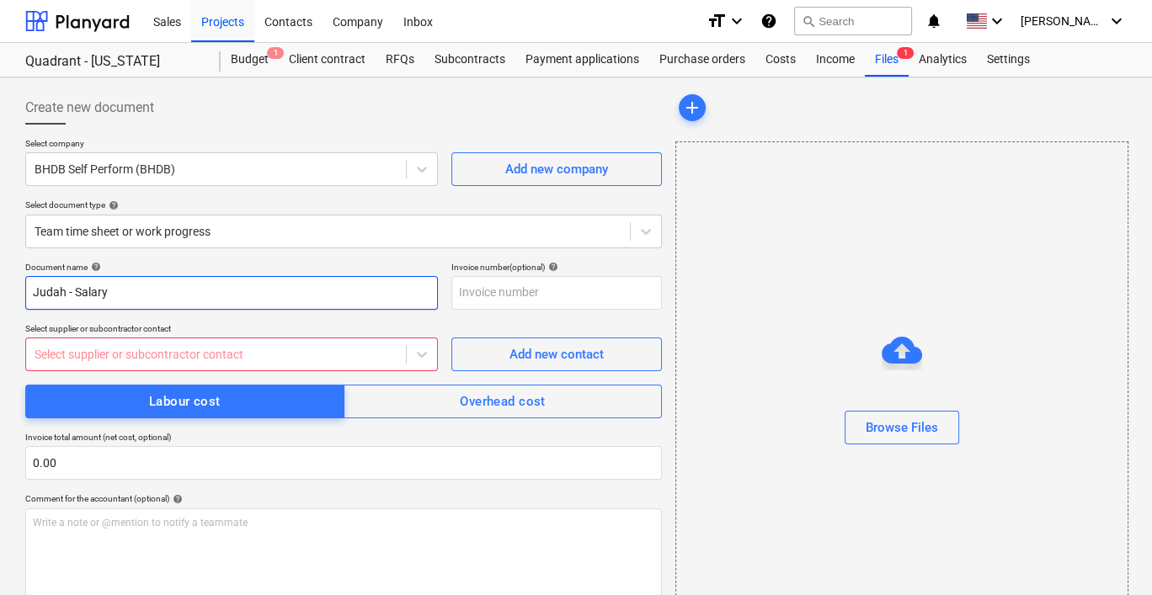
click at [172, 289] on input "Judah - Salary" at bounding box center [231, 293] width 413 height 34
type input "Judah - Salary through 9/30"
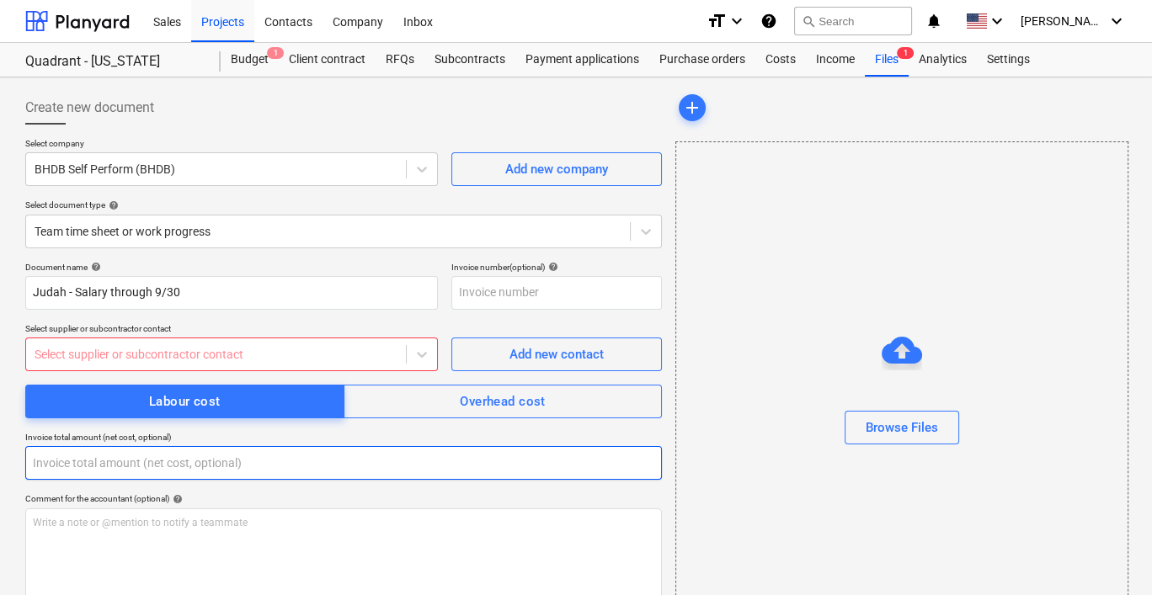
click at [153, 464] on input "text" at bounding box center [343, 463] width 637 height 34
paste input "2,427.42"
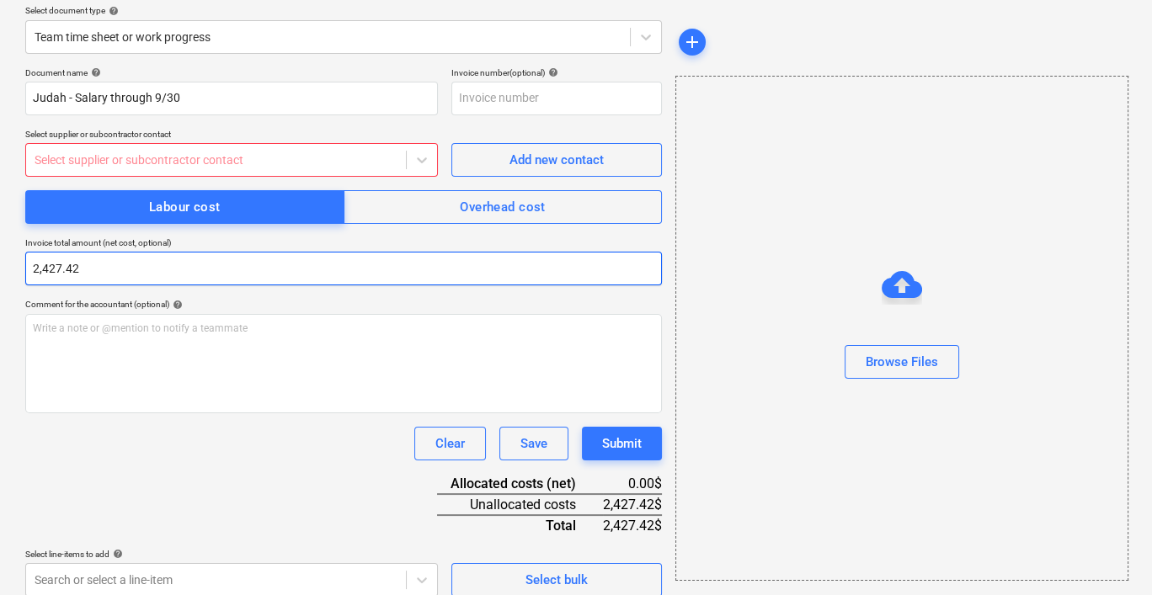
scroll to position [209, 0]
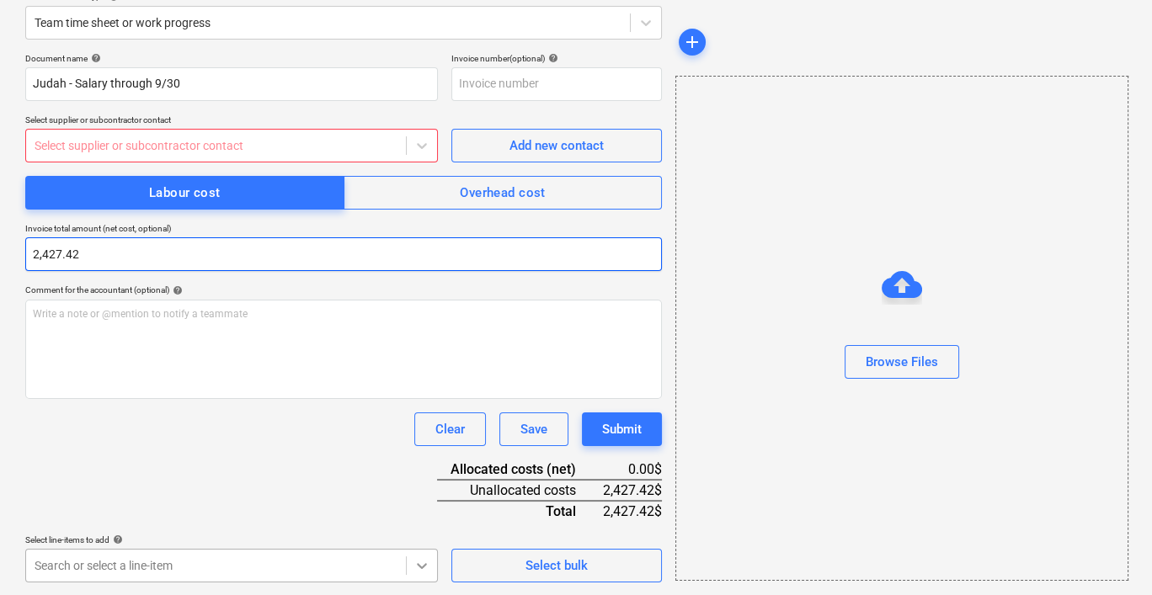
type input "2,427.42"
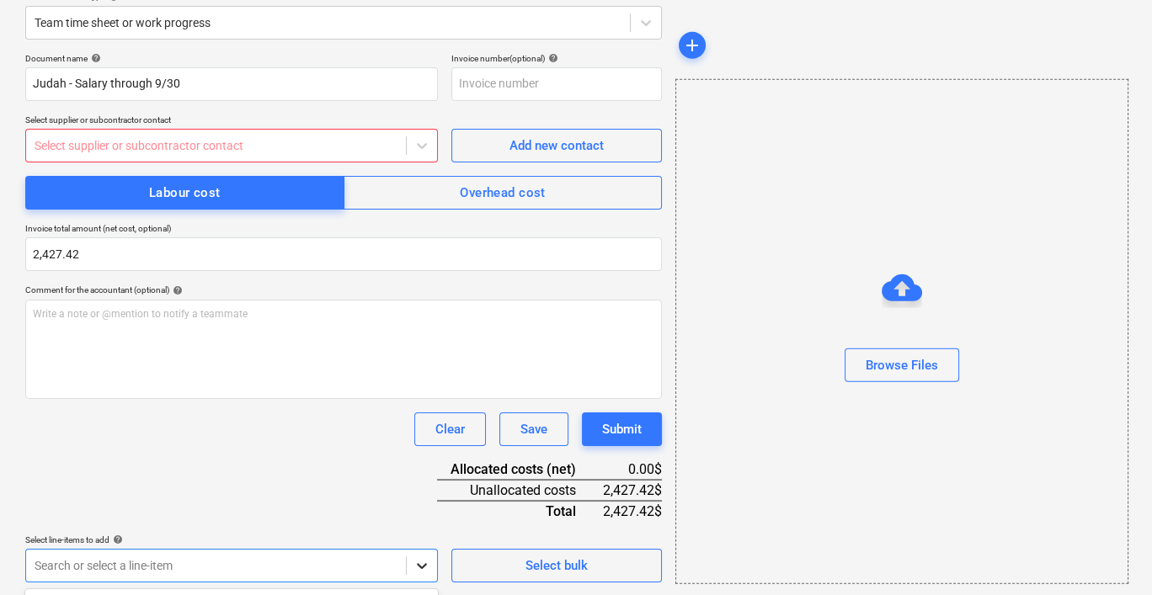
scroll to position [458, 0]
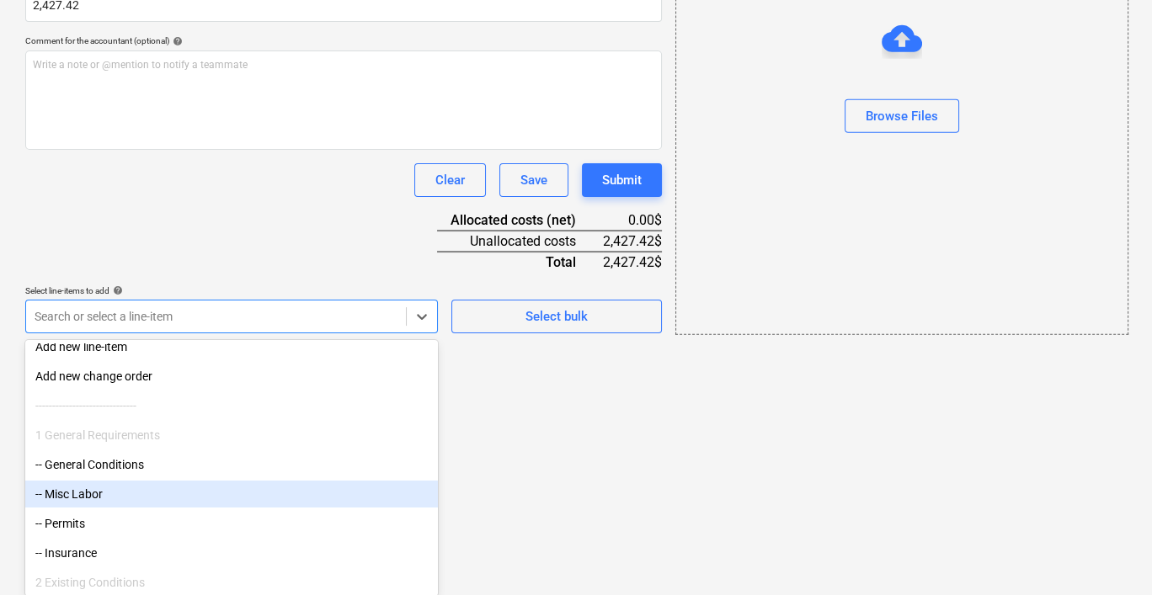
scroll to position [0, 0]
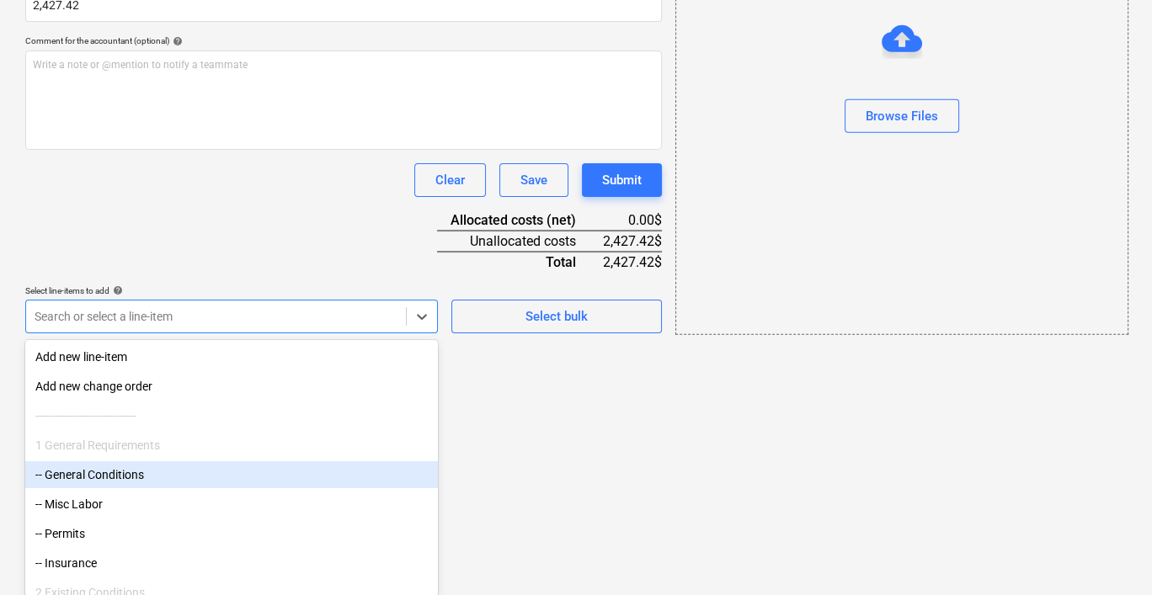
click at [227, 471] on div "-- General Conditions" at bounding box center [231, 474] width 413 height 27
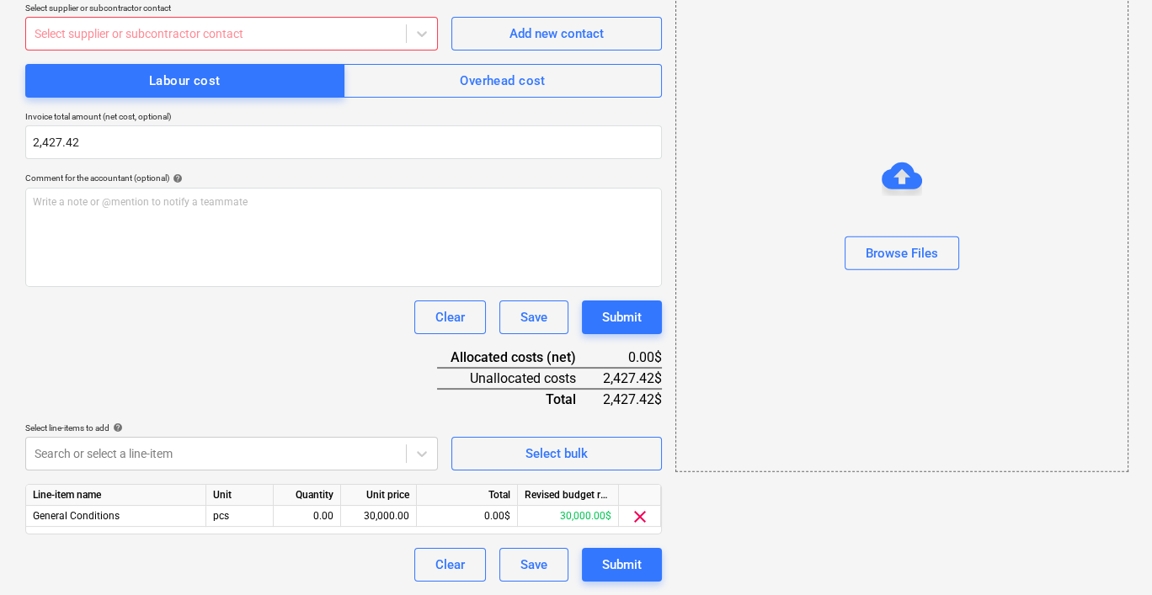
scroll to position [320, 0]
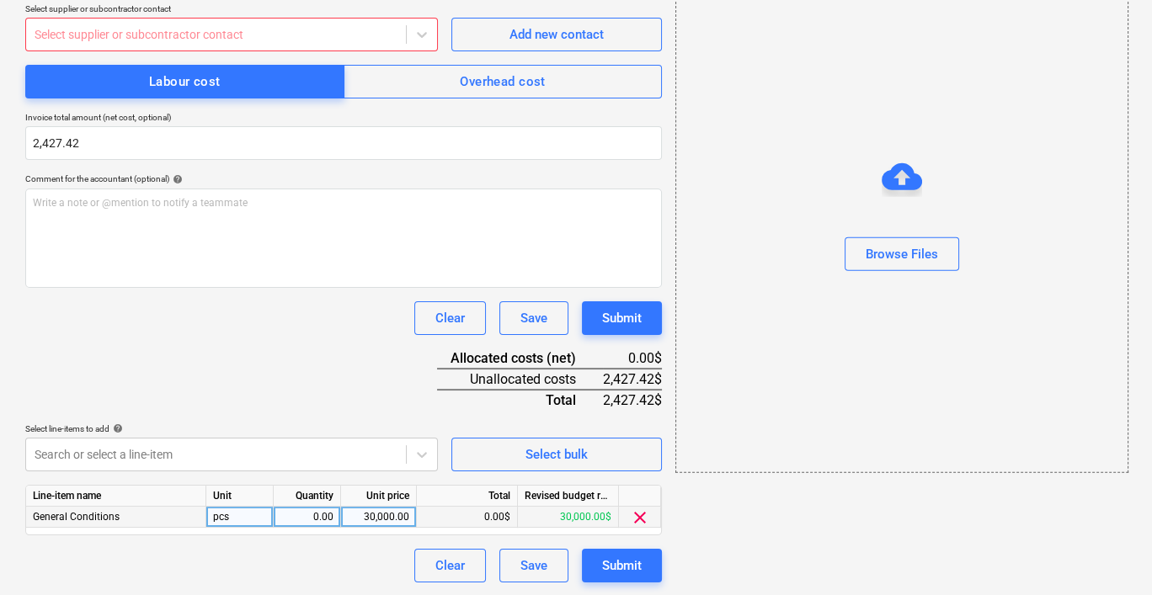
click at [487, 509] on div "0.00$" at bounding box center [467, 517] width 101 height 21
click at [482, 517] on div "0.00$" at bounding box center [467, 517] width 101 height 21
click at [484, 509] on div "0.00$" at bounding box center [467, 517] width 101 height 21
click at [493, 517] on div "0.00$" at bounding box center [467, 517] width 101 height 21
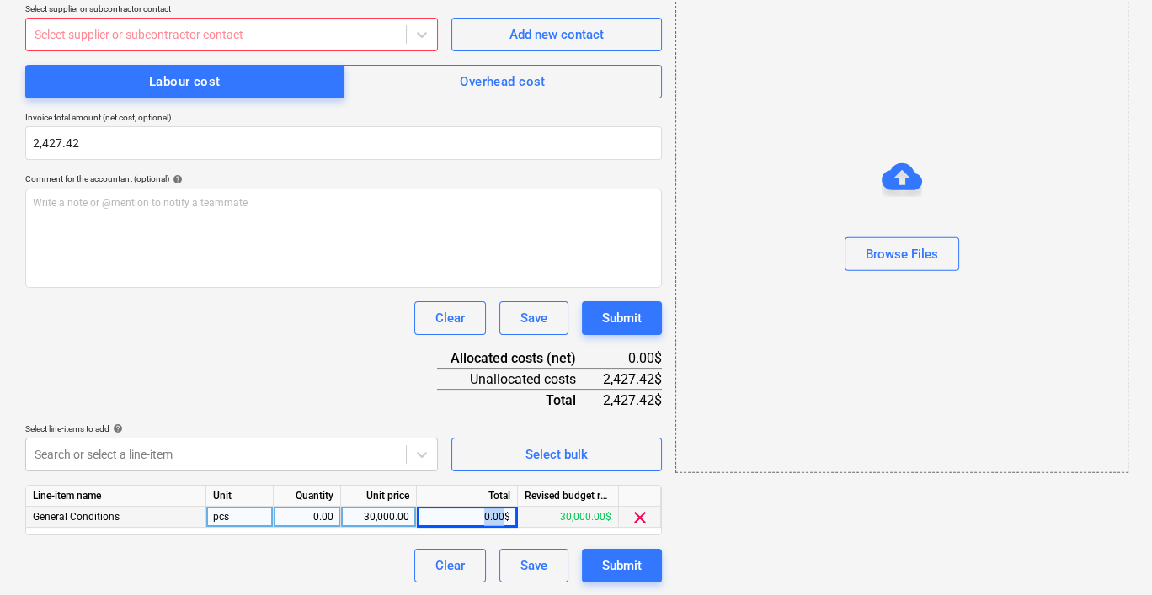
click at [493, 517] on div "0.00$" at bounding box center [467, 517] width 101 height 21
click at [387, 511] on div "30,000.00" at bounding box center [378, 517] width 61 height 21
type input "2427.42"
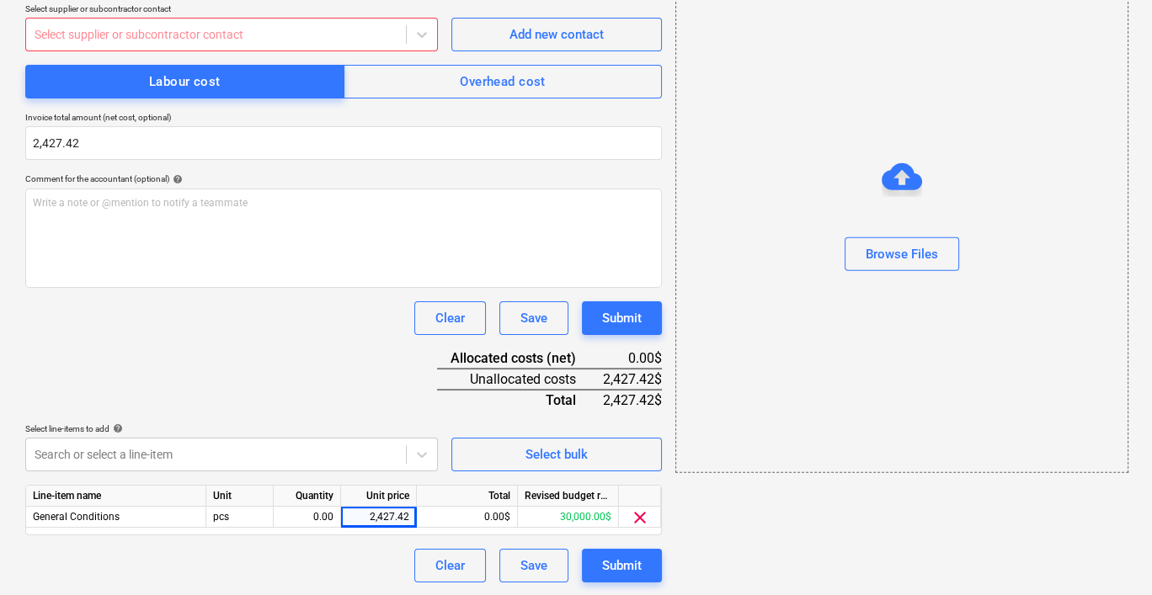
click at [348, 553] on div "Clear Save Submit" at bounding box center [343, 566] width 637 height 34
click at [316, 513] on div "0.00" at bounding box center [306, 517] width 53 height 21
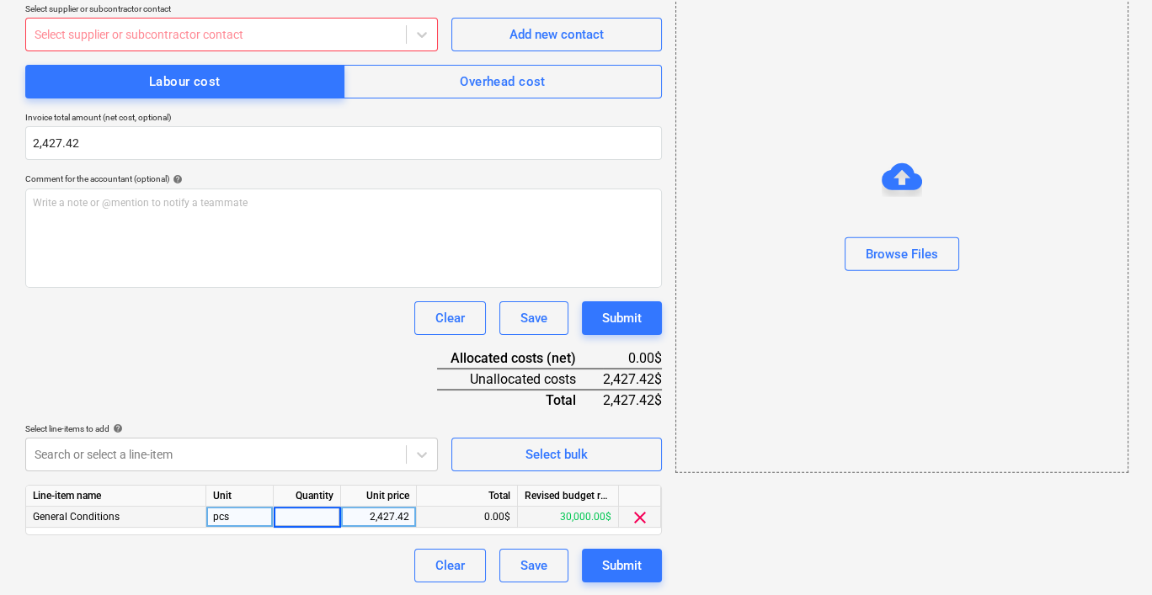
type input "1"
click at [328, 571] on div "Clear Save Submit" at bounding box center [343, 566] width 637 height 34
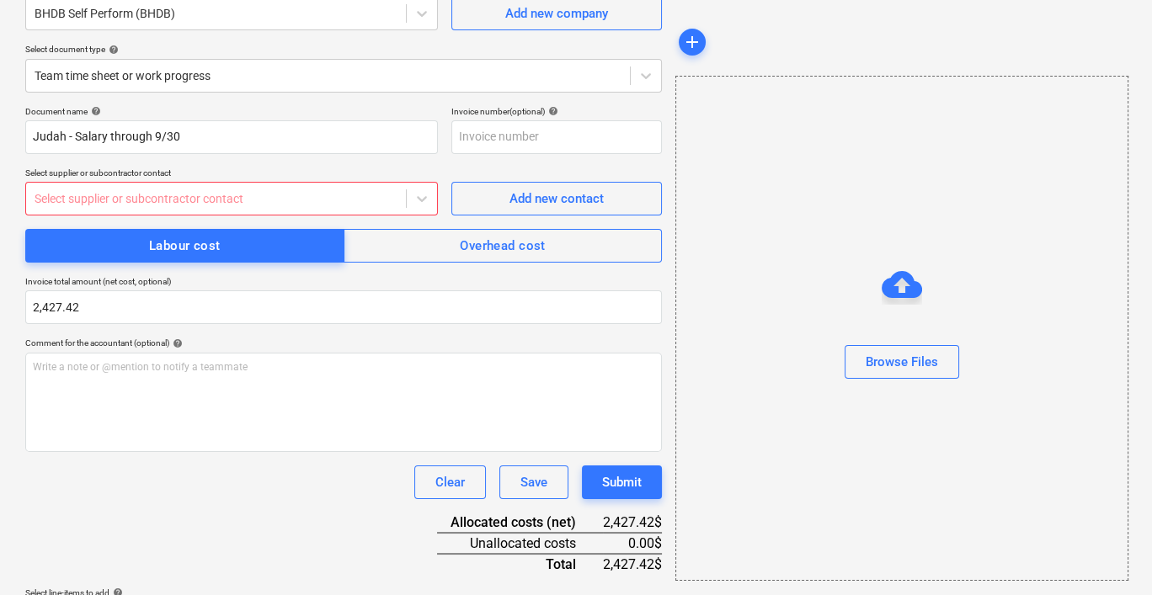
scroll to position [152, 0]
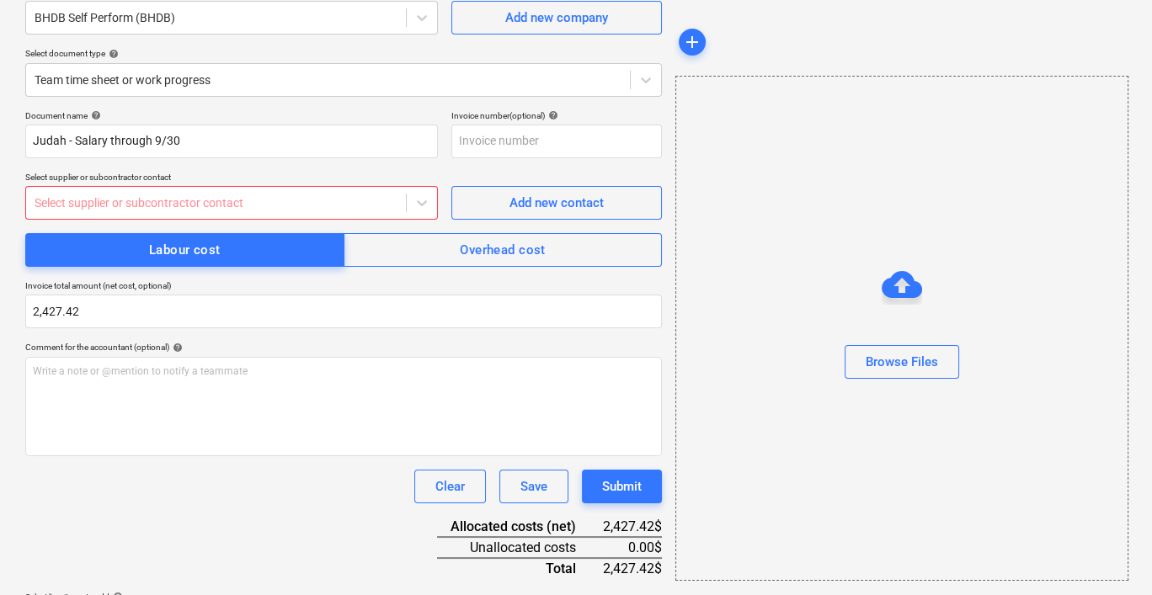
click at [337, 211] on div "Select supplier or subcontractor contact" at bounding box center [216, 203] width 380 height 24
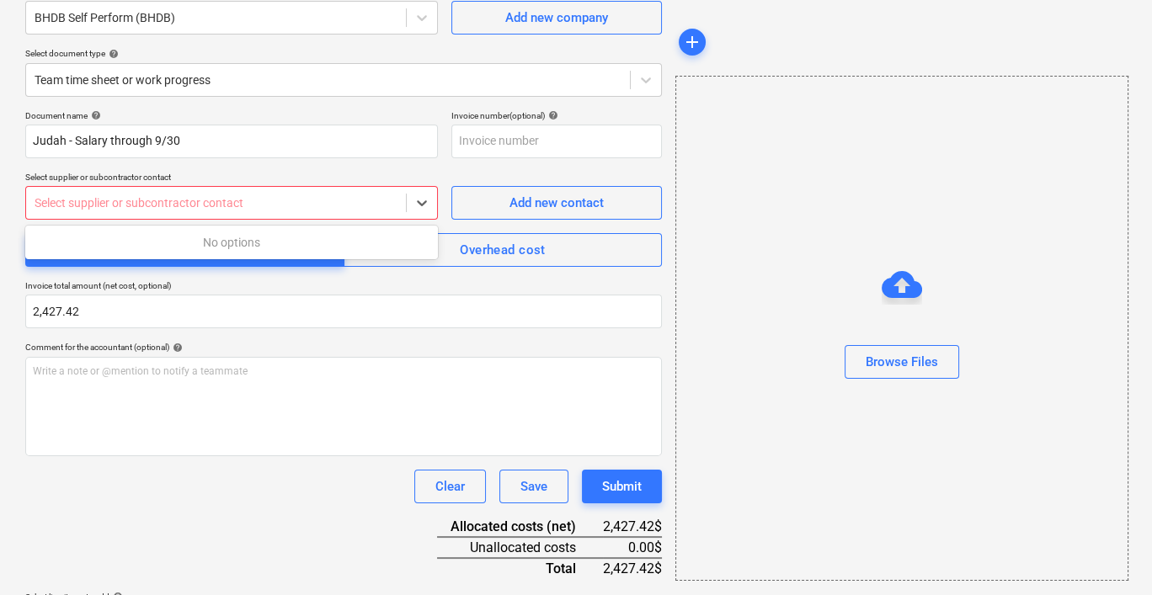
click at [338, 205] on div at bounding box center [216, 203] width 363 height 17
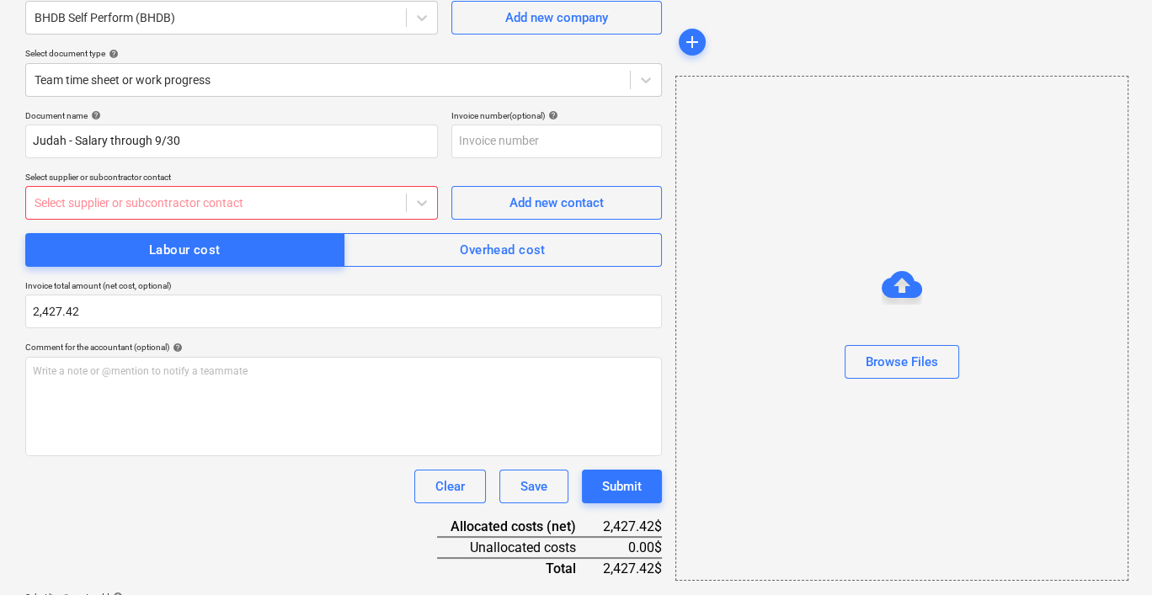
click at [348, 162] on div "Document name help Judah - Salary through 9/30 Invoice number (optional) help S…" at bounding box center [343, 430] width 637 height 641
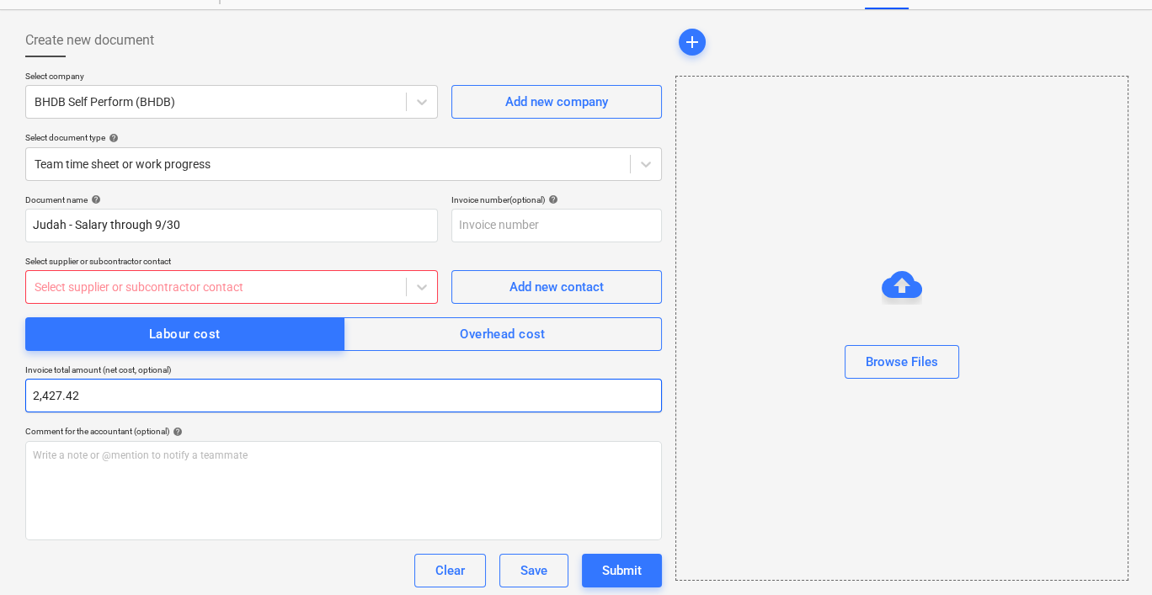
scroll to position [0, 0]
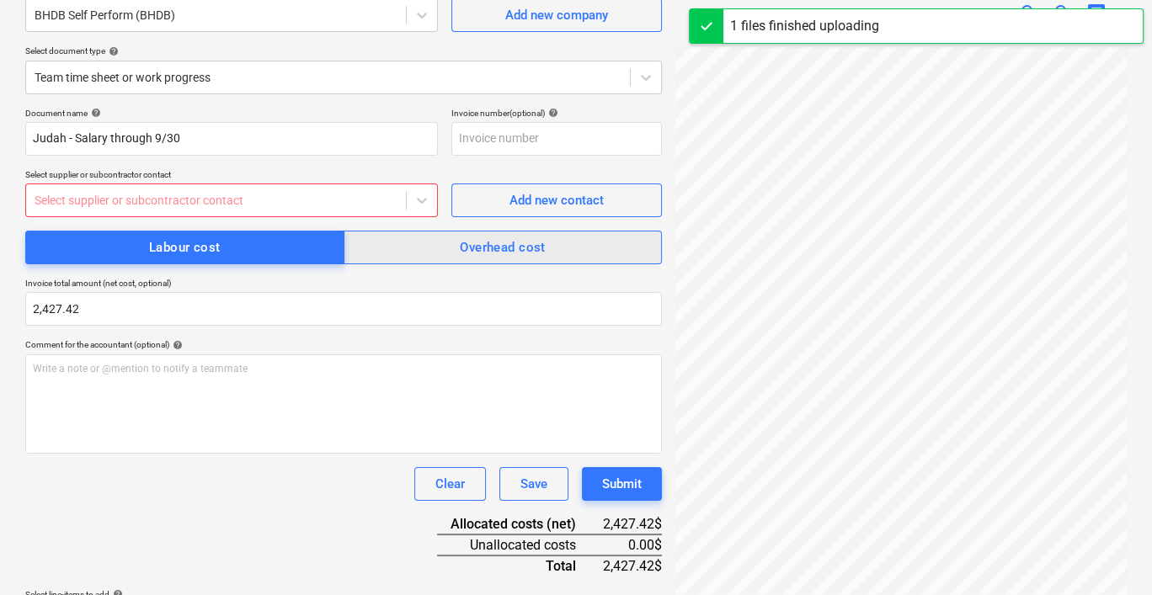
scroll to position [320, 0]
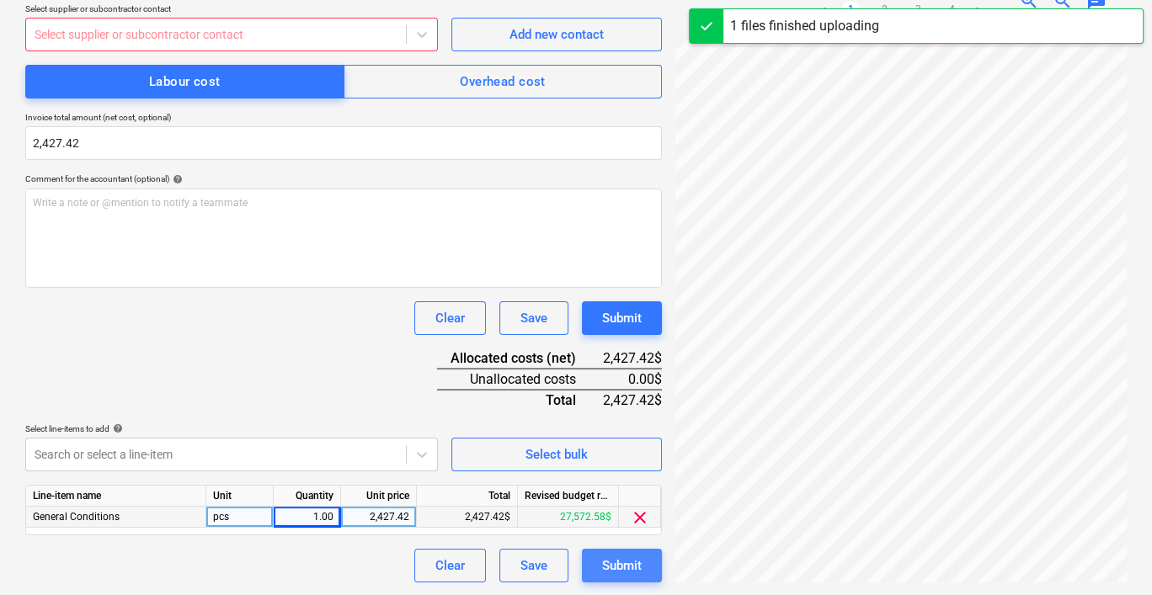
click at [617, 568] on div "Submit" at bounding box center [622, 566] width 40 height 22
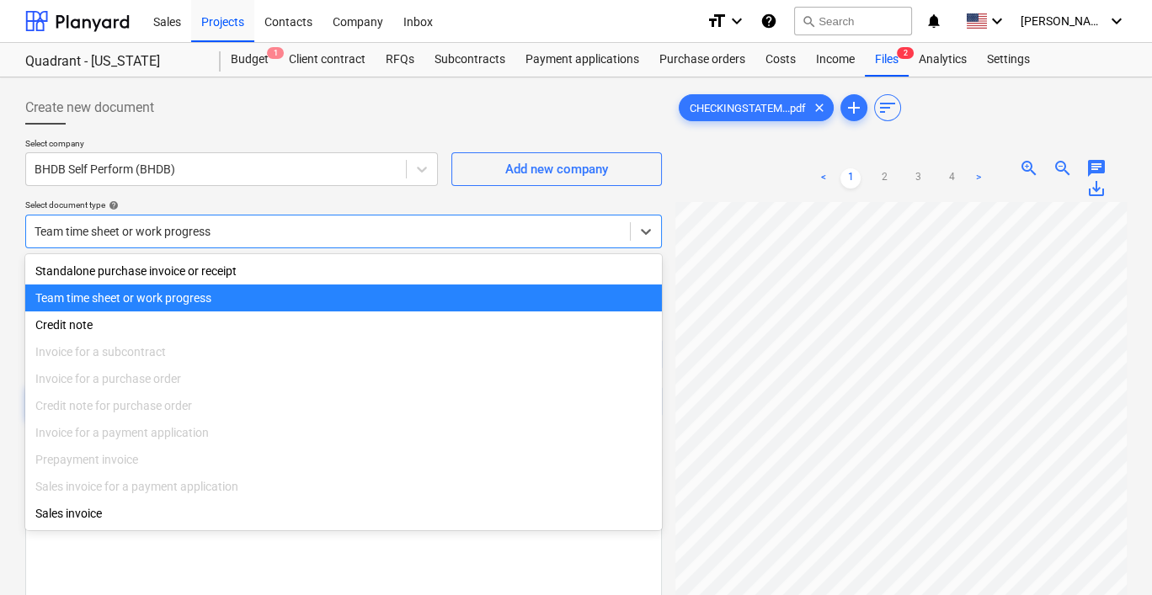
click at [350, 233] on div at bounding box center [328, 231] width 587 height 17
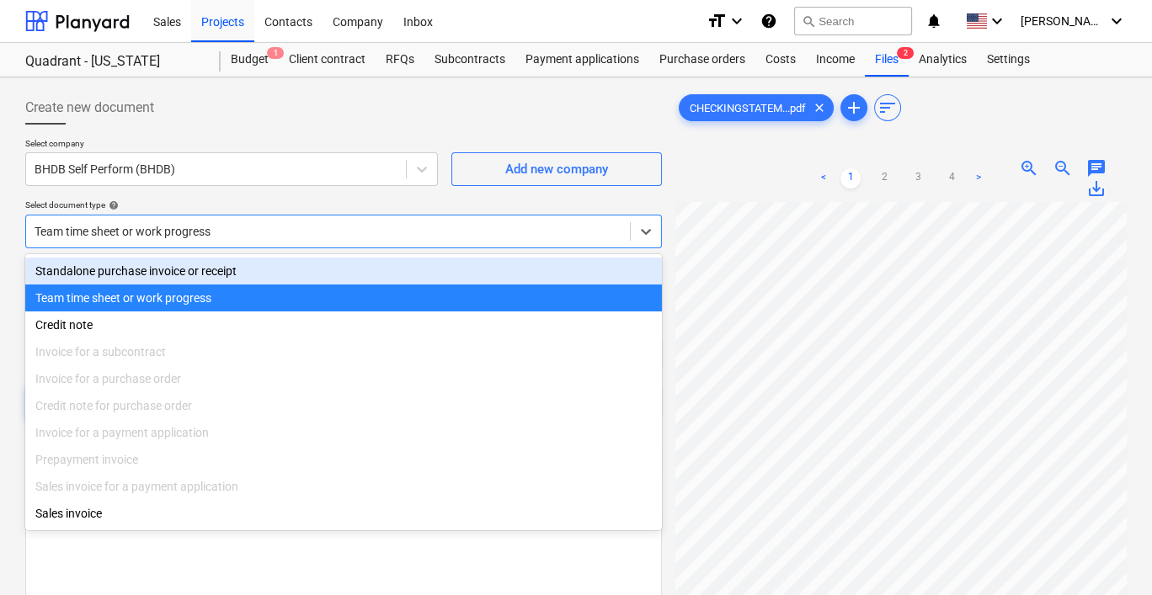
click at [186, 267] on div "Standalone purchase invoice or receipt" at bounding box center [343, 271] width 637 height 27
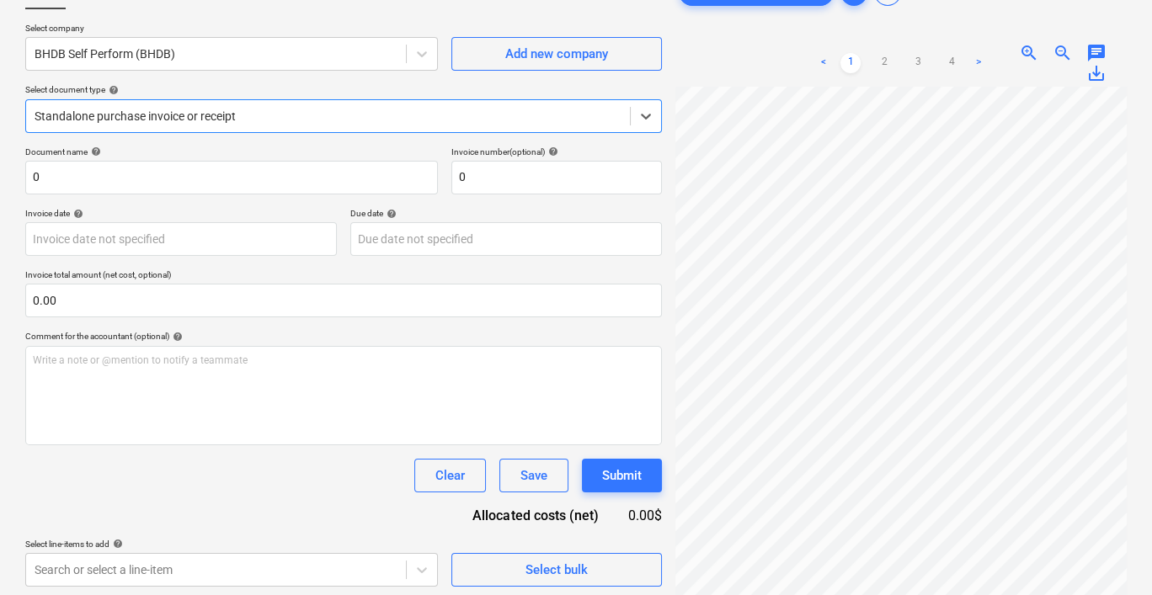
scroll to position [83, 0]
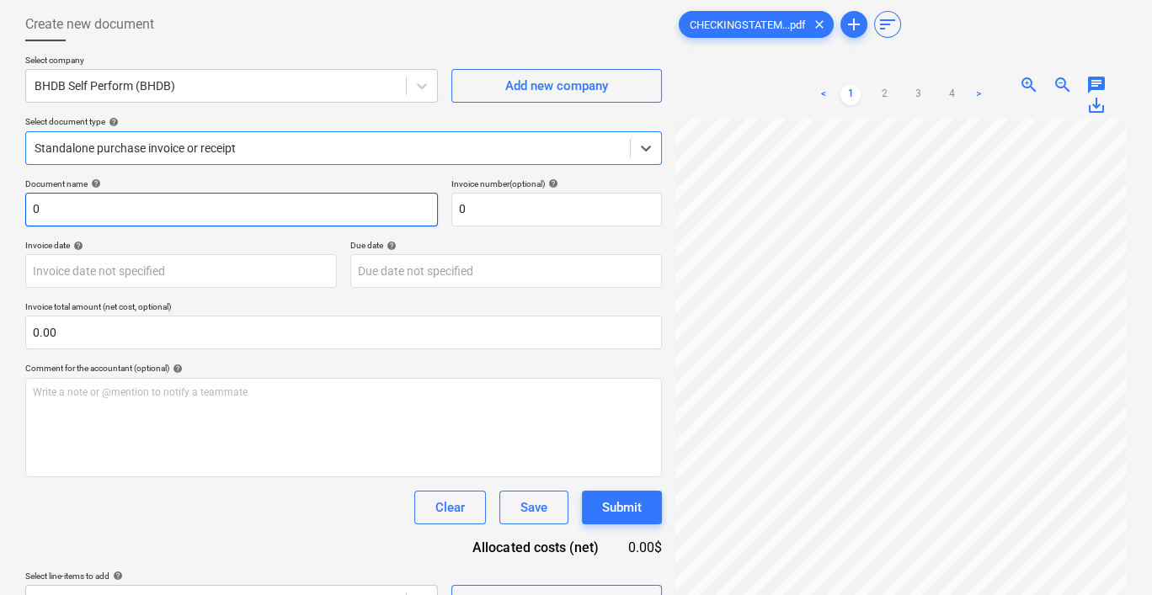
click at [253, 206] on input "0" at bounding box center [231, 210] width 413 height 34
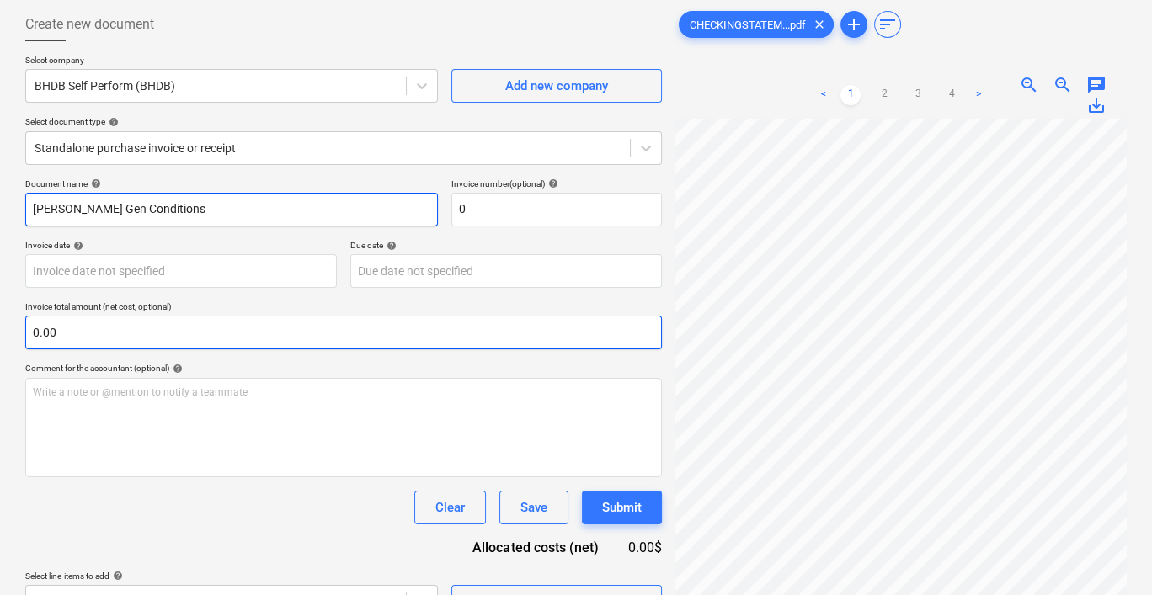
type input "[PERSON_NAME] Gen Conditions"
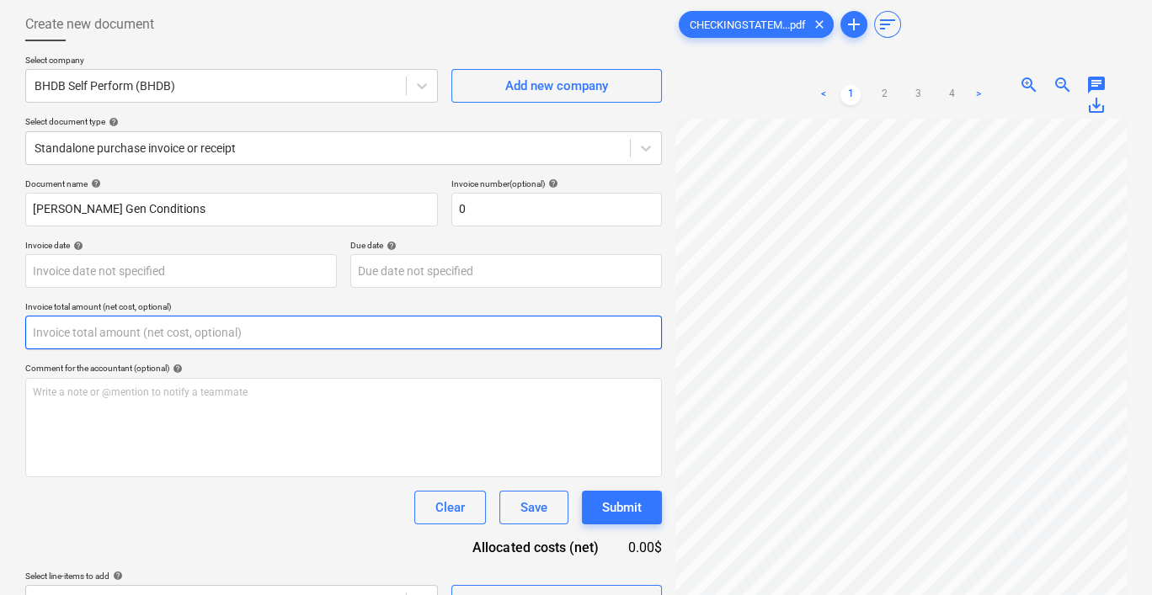
click at [152, 328] on input "text" at bounding box center [343, 333] width 637 height 34
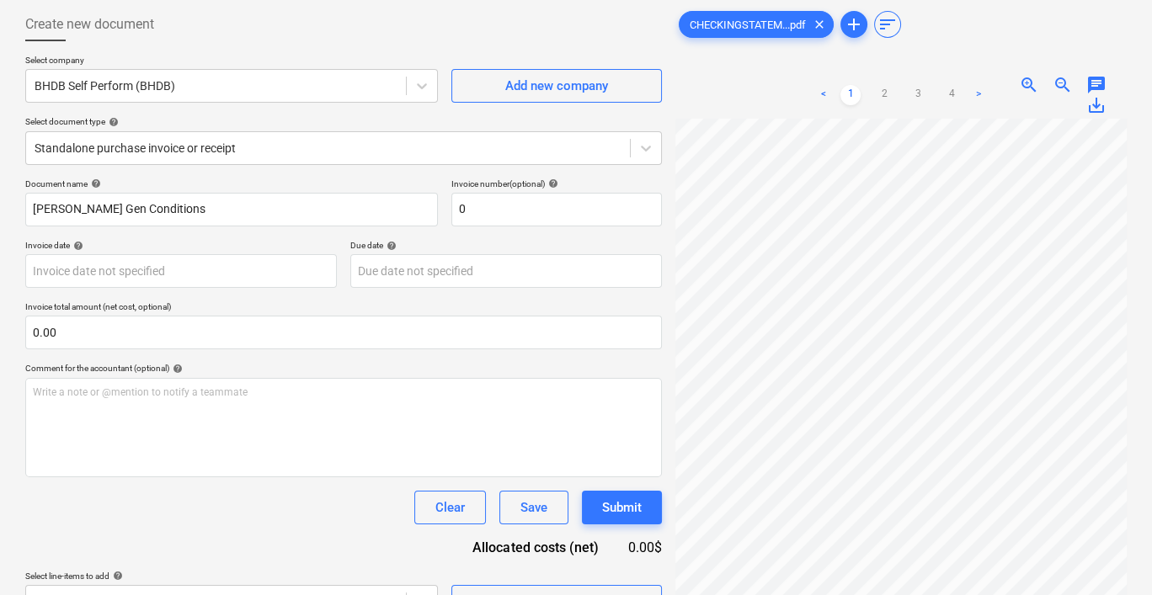
type input "0.00"
click at [274, 304] on p "Invoice total amount (net cost, optional)" at bounding box center [343, 308] width 637 height 14
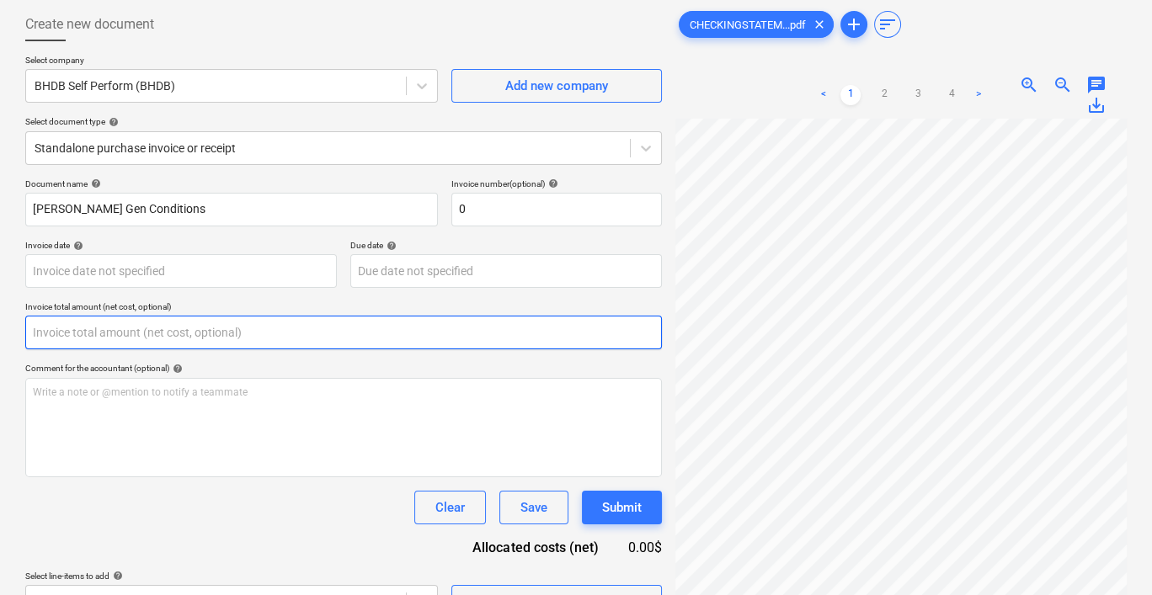
click at [187, 336] on input "text" at bounding box center [343, 333] width 637 height 34
paste input "2,427.42"
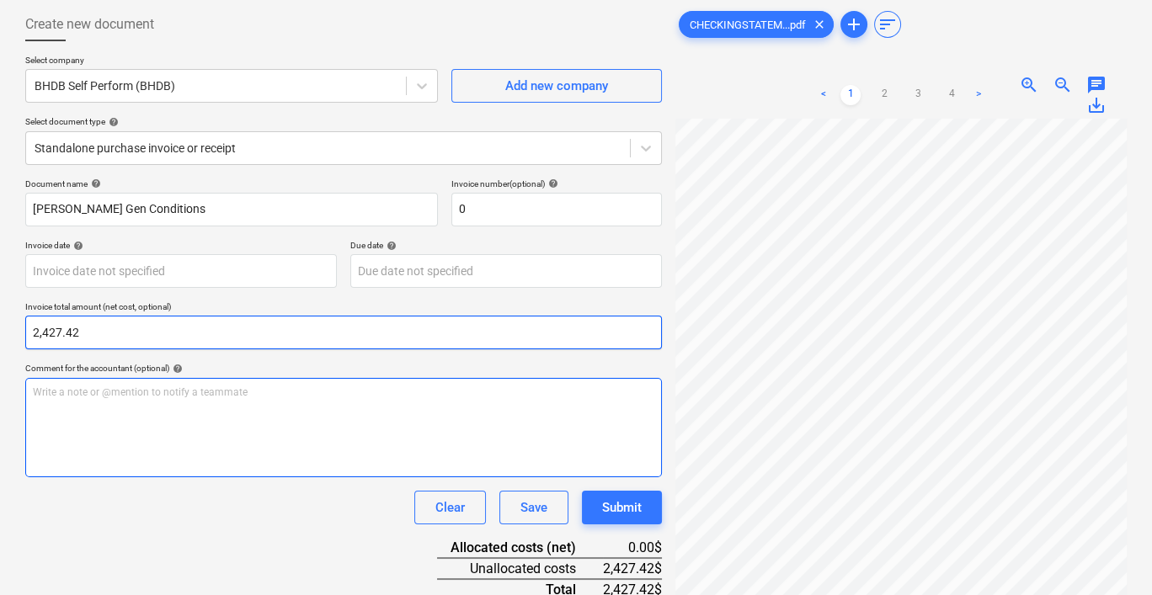
type input "2,427.42"
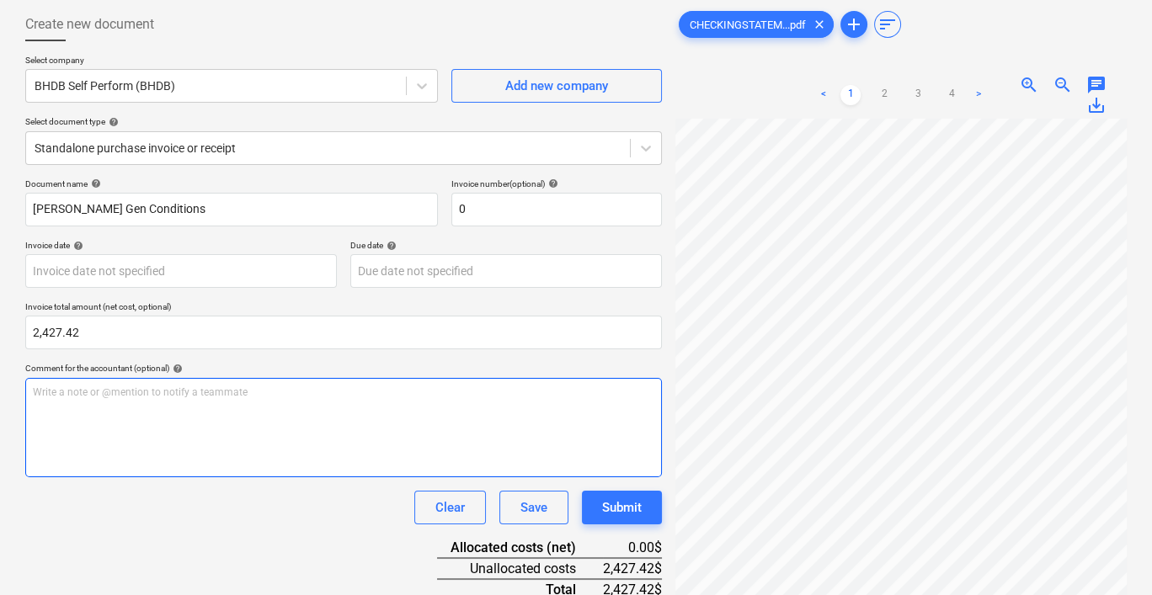
click at [275, 389] on p "Write a note or @mention to notify a teammate [PERSON_NAME]" at bounding box center [343, 393] width 621 height 14
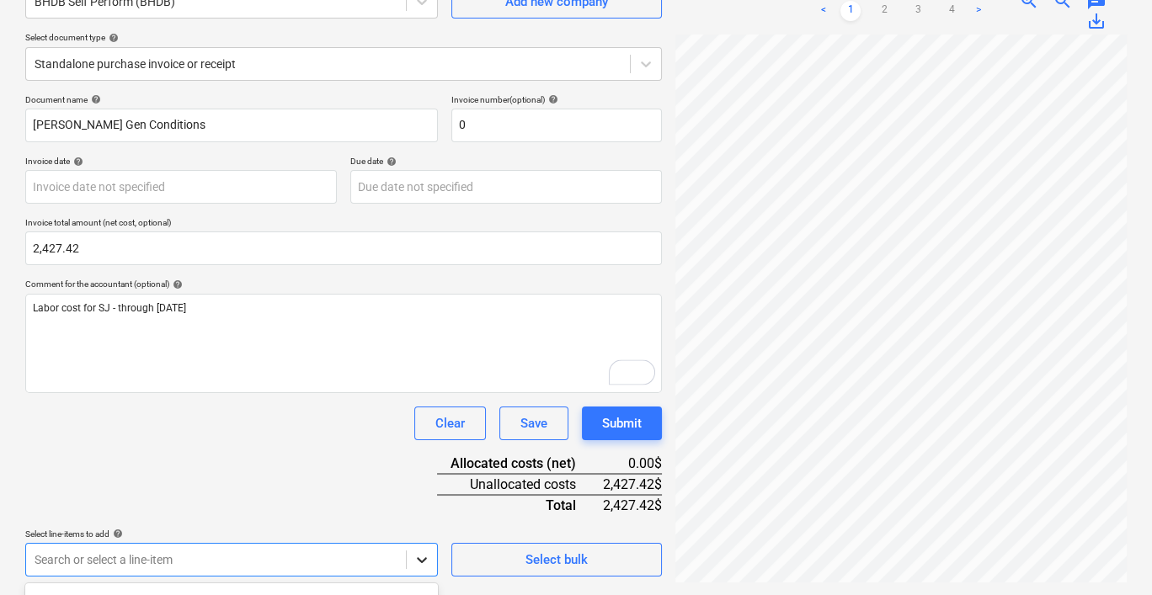
scroll to position [411, 0]
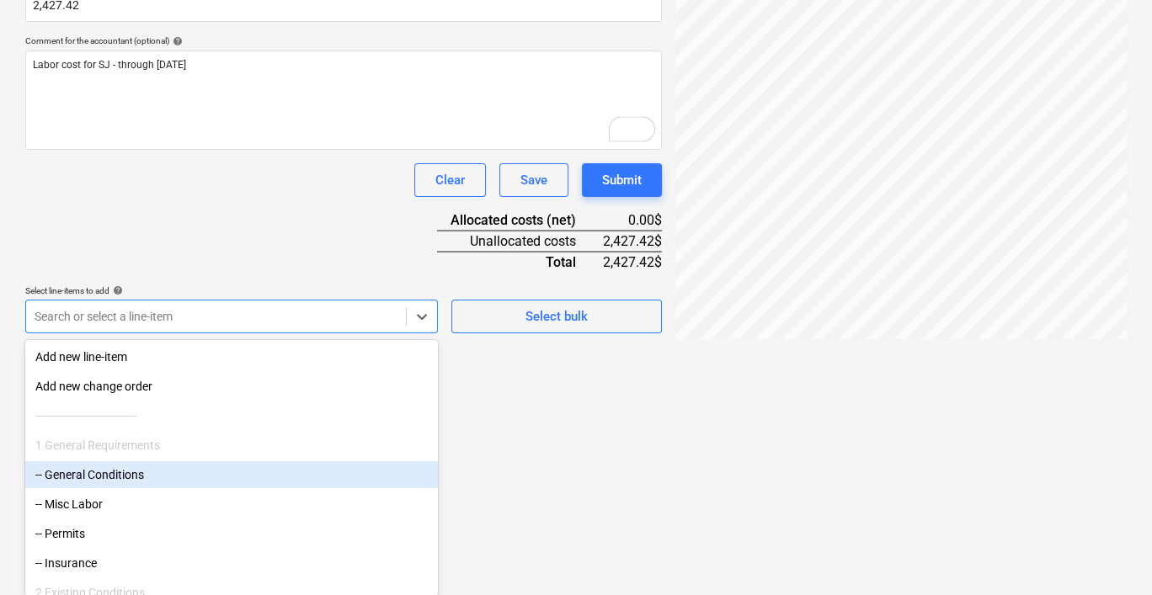
click at [264, 487] on div "-- General Conditions" at bounding box center [231, 474] width 413 height 27
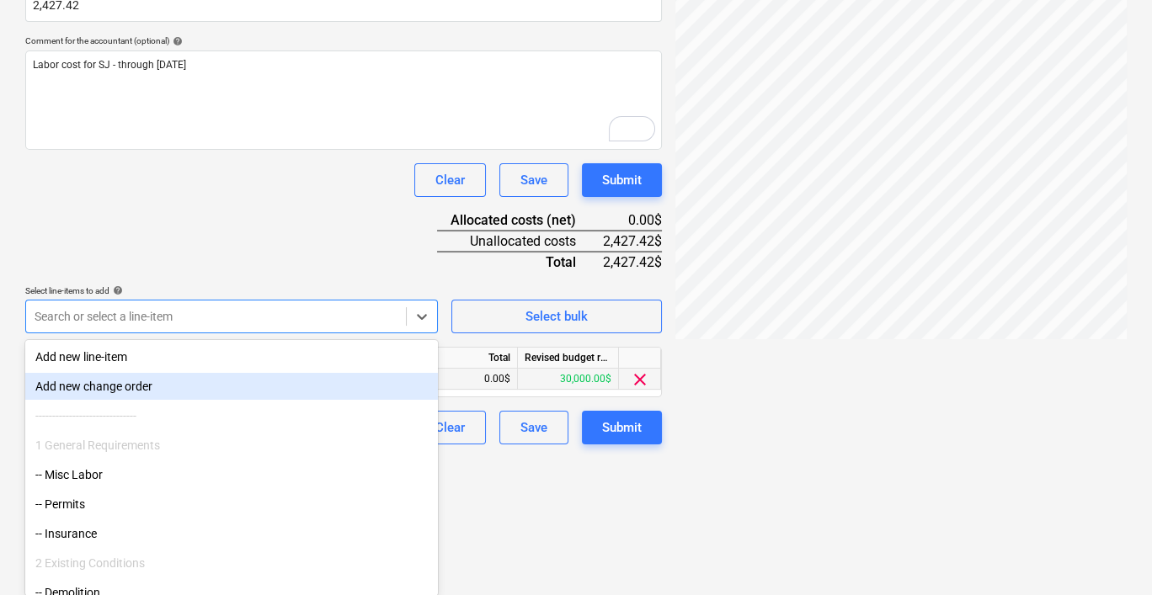
click at [462, 380] on div "Document name help [PERSON_NAME] Gen Conditions Invoice number (optional) help …" at bounding box center [343, 148] width 637 height 594
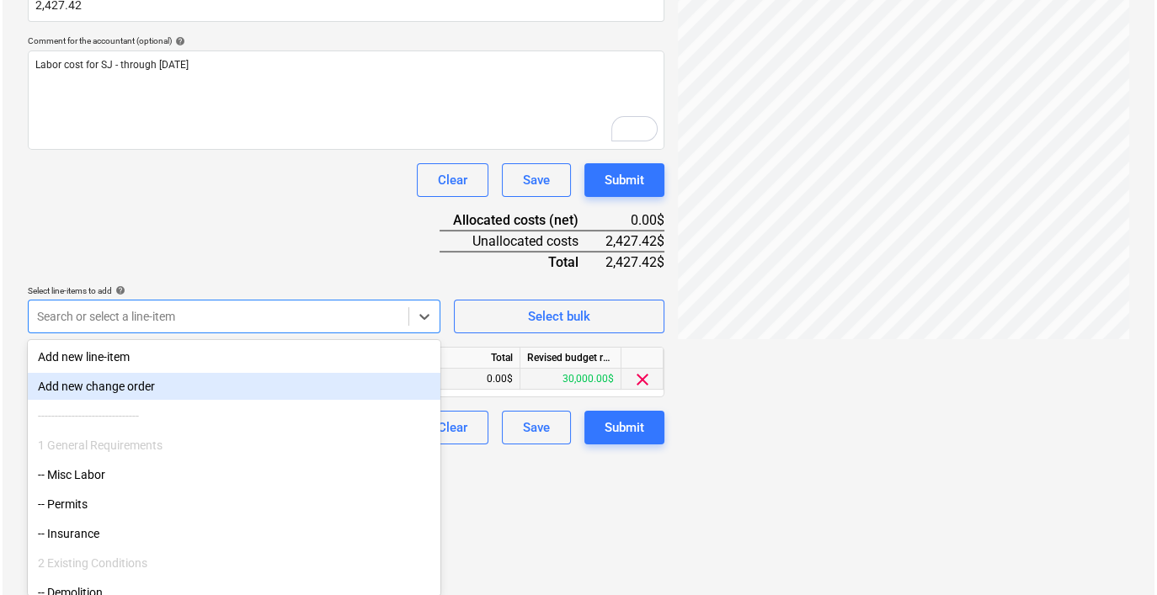
scroll to position [273, 0]
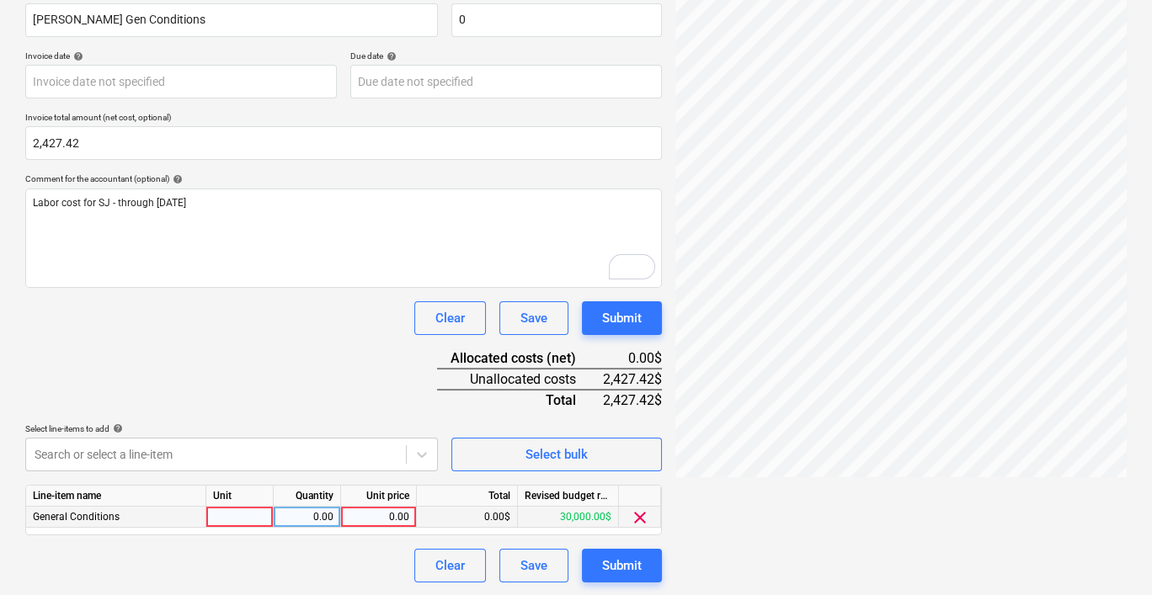
click at [367, 517] on div "0.00" at bounding box center [378, 517] width 61 height 21
type input "2427.42"
click at [259, 515] on div at bounding box center [239, 517] width 67 height 21
click at [317, 549] on div "Clear Save Submit" at bounding box center [343, 566] width 637 height 34
click at [629, 561] on div "Submit" at bounding box center [622, 566] width 40 height 22
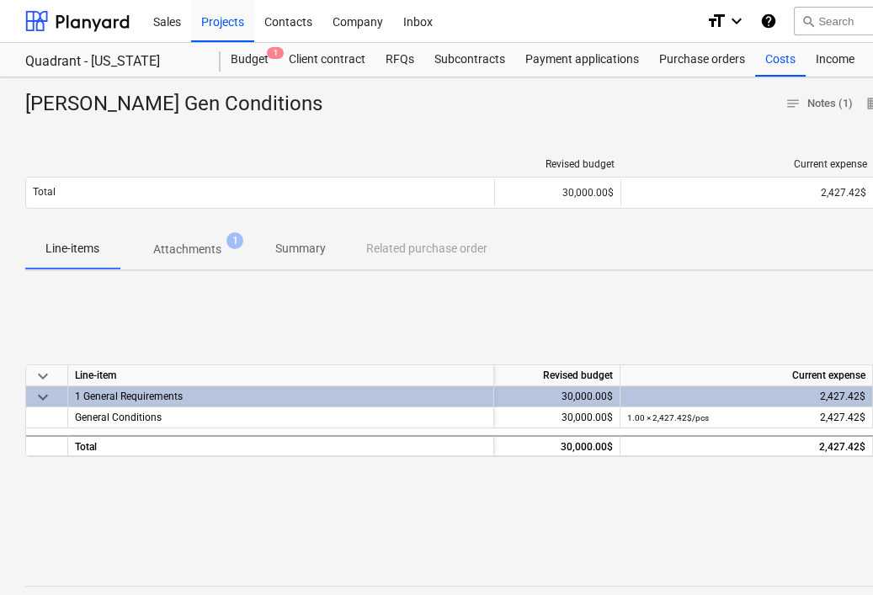
click at [493, 308] on div "keyboard_arrow_down Line-item Revised budget Current expense Total approved cos…" at bounding box center [575, 411] width 1101 height 253
click at [770, 52] on div "Costs" at bounding box center [780, 60] width 51 height 34
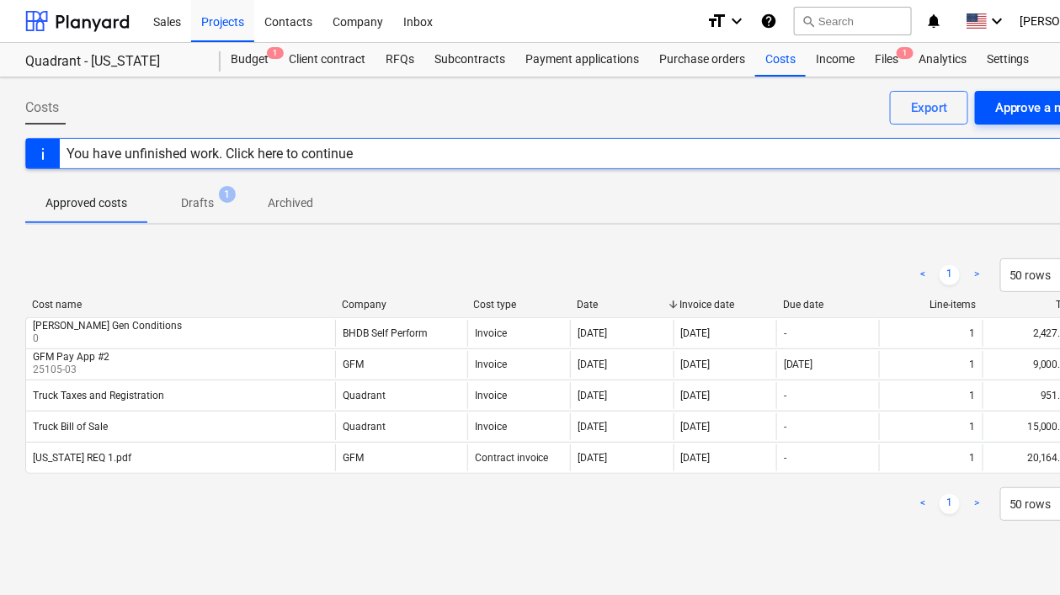
click at [855, 112] on div "Approve a new cost" at bounding box center [1050, 108] width 111 height 22
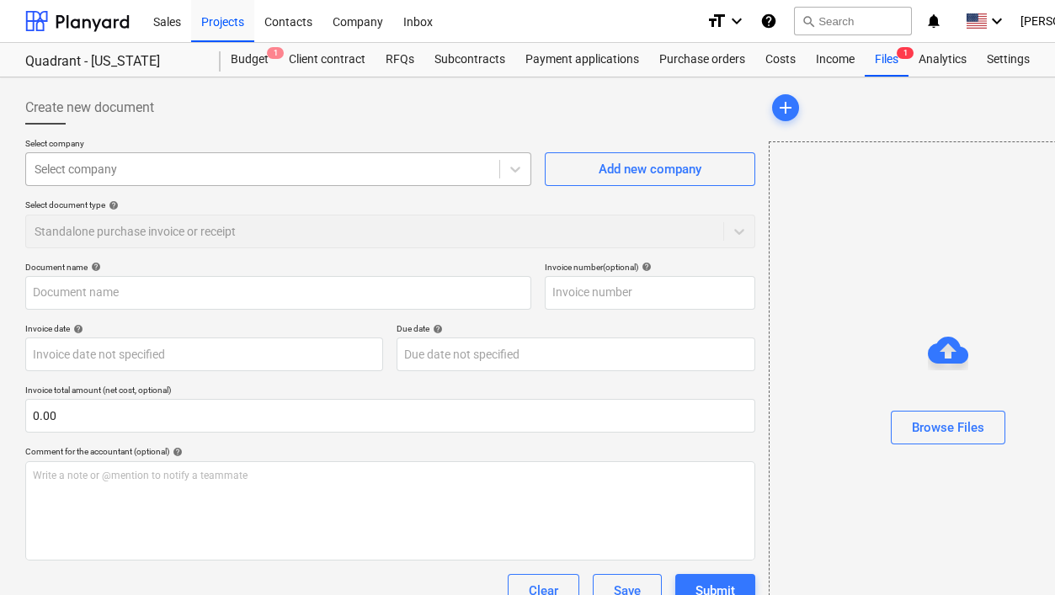
click at [125, 173] on div at bounding box center [263, 169] width 456 height 17
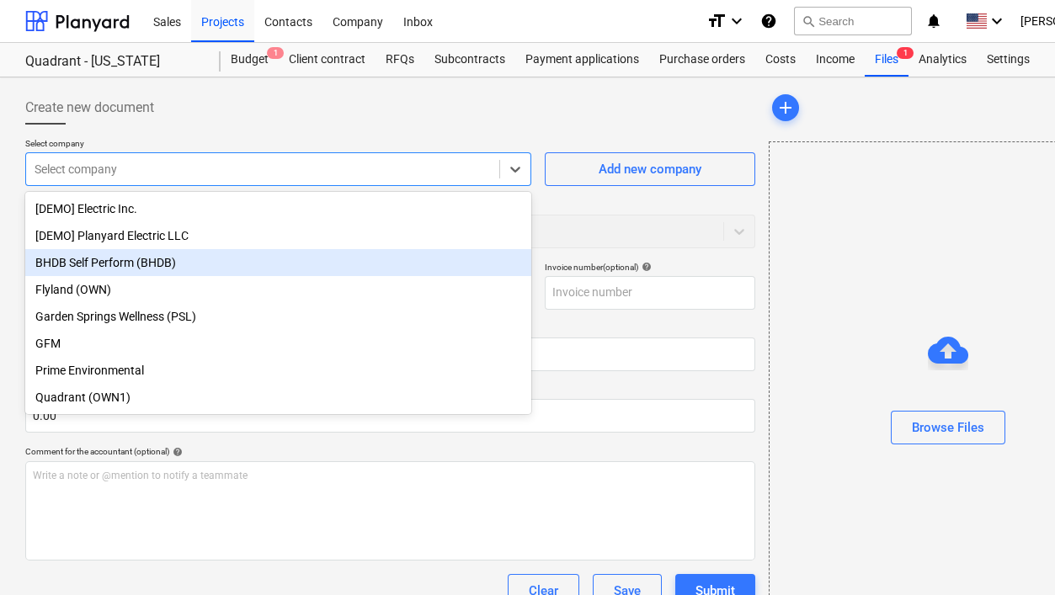
click at [227, 266] on div "BHDB Self Perform (BHDB)" at bounding box center [278, 262] width 506 height 27
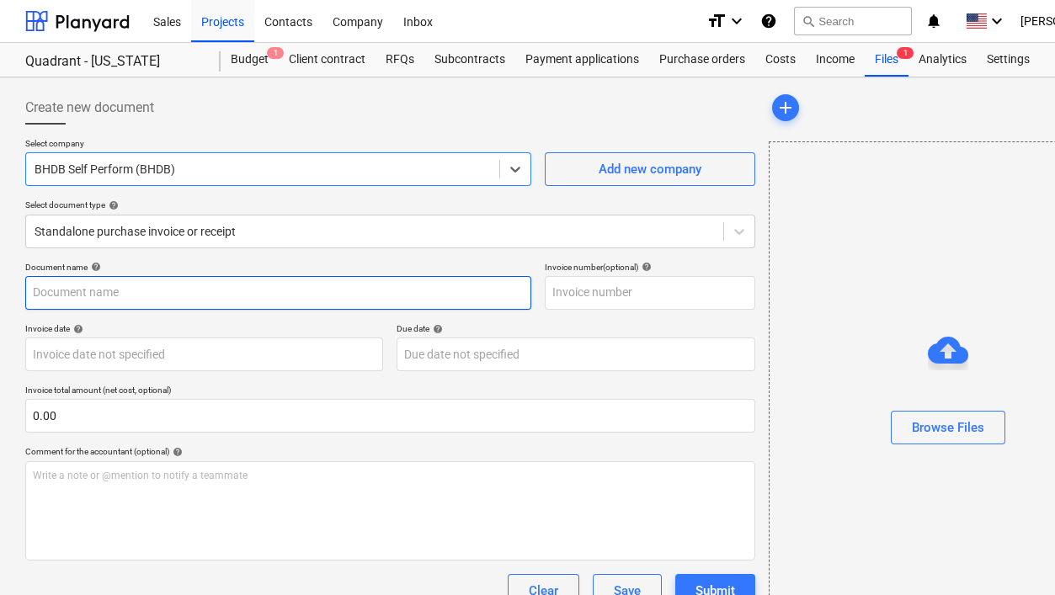
click at [306, 289] on input "text" at bounding box center [278, 293] width 506 height 34
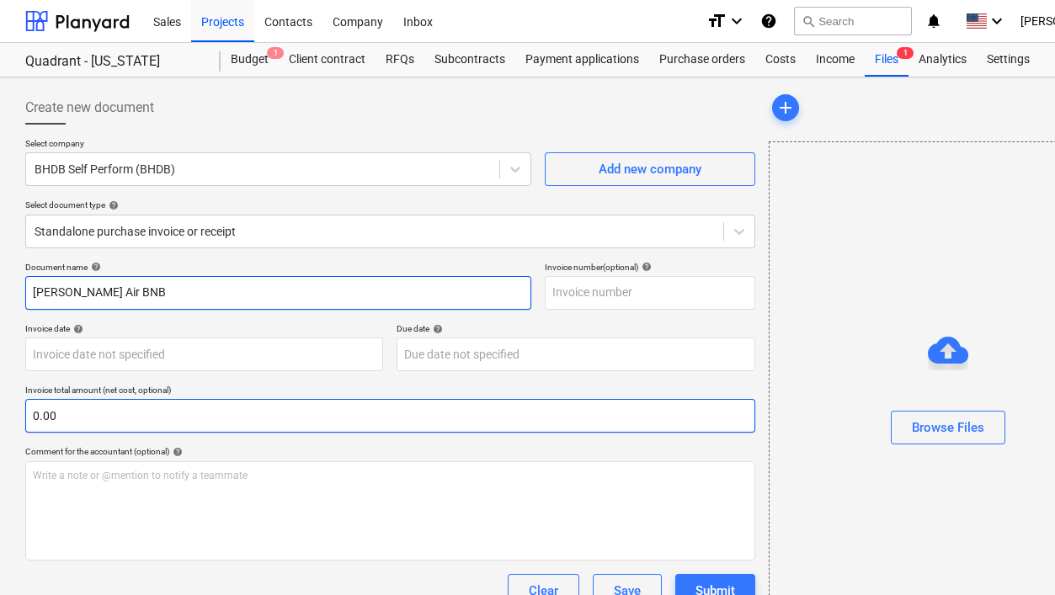
type input "[PERSON_NAME] Air BNB"
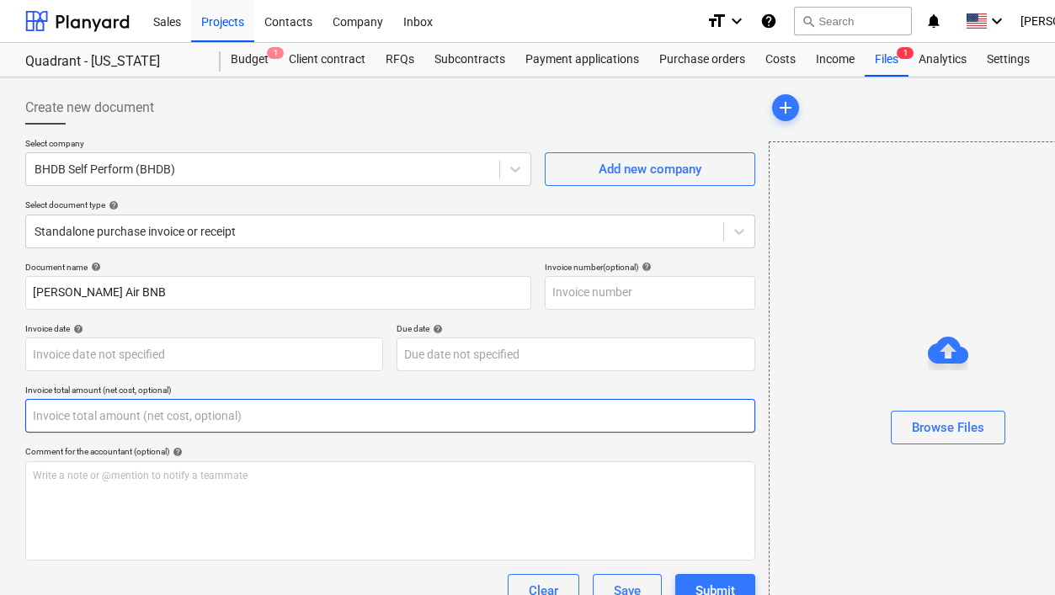
click at [100, 405] on input "text" at bounding box center [390, 416] width 730 height 34
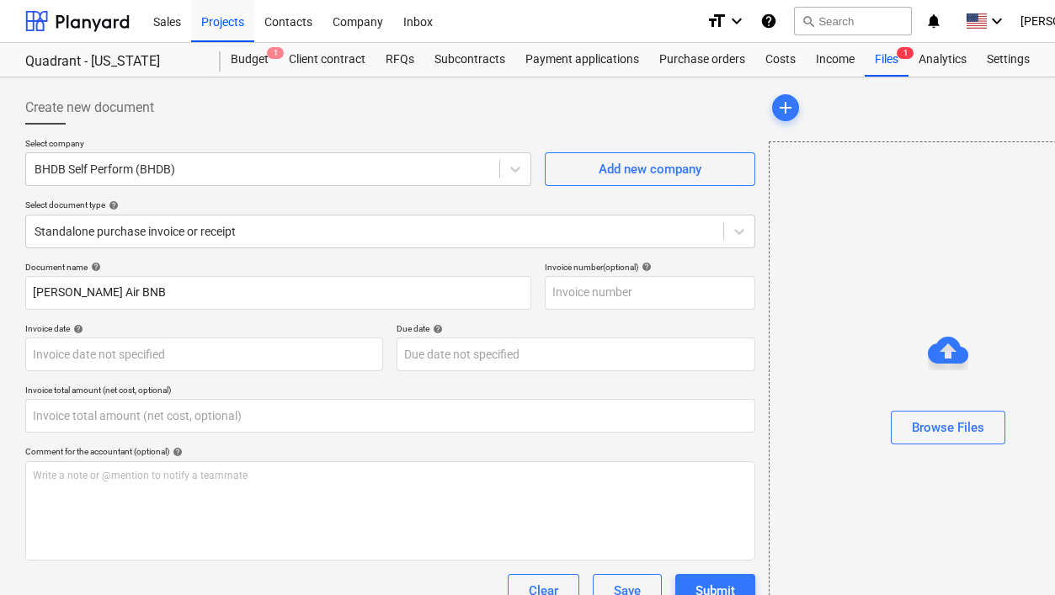
type input "0.00"
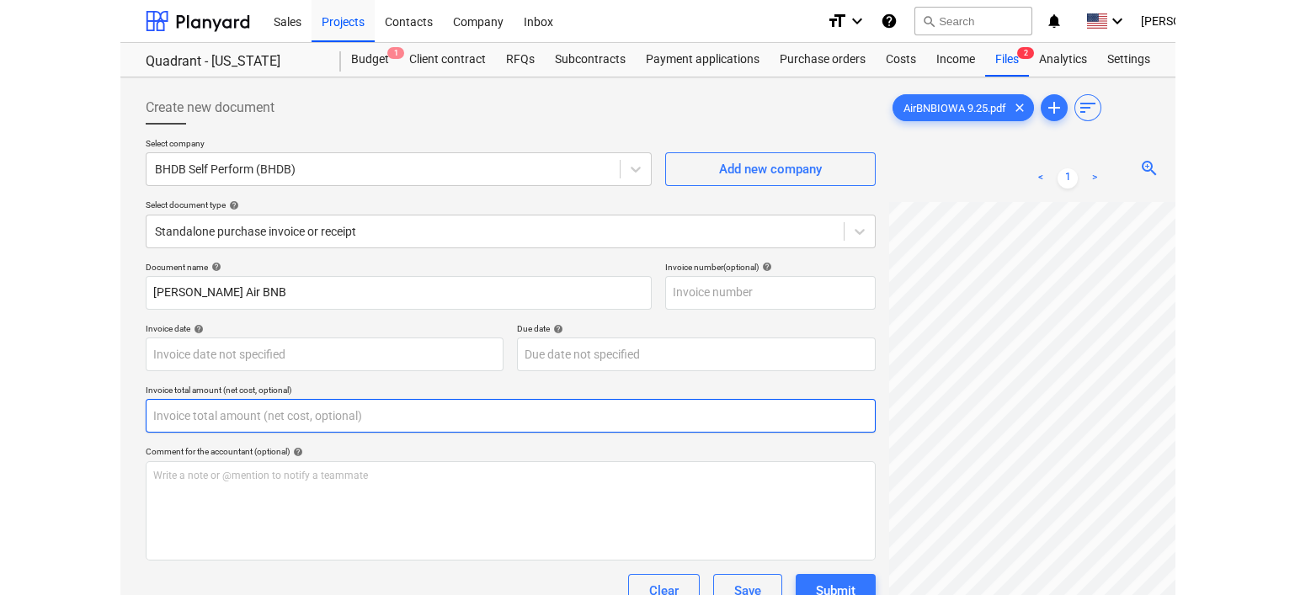
scroll to position [84, 0]
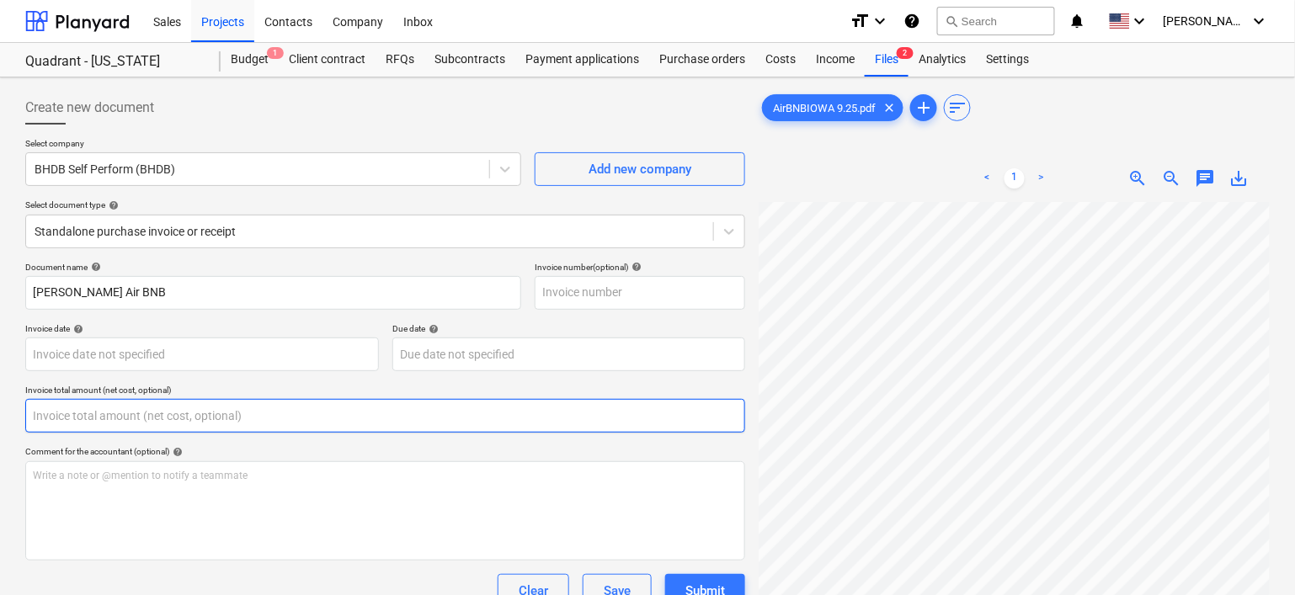
click at [236, 416] on input "text" at bounding box center [385, 416] width 720 height 34
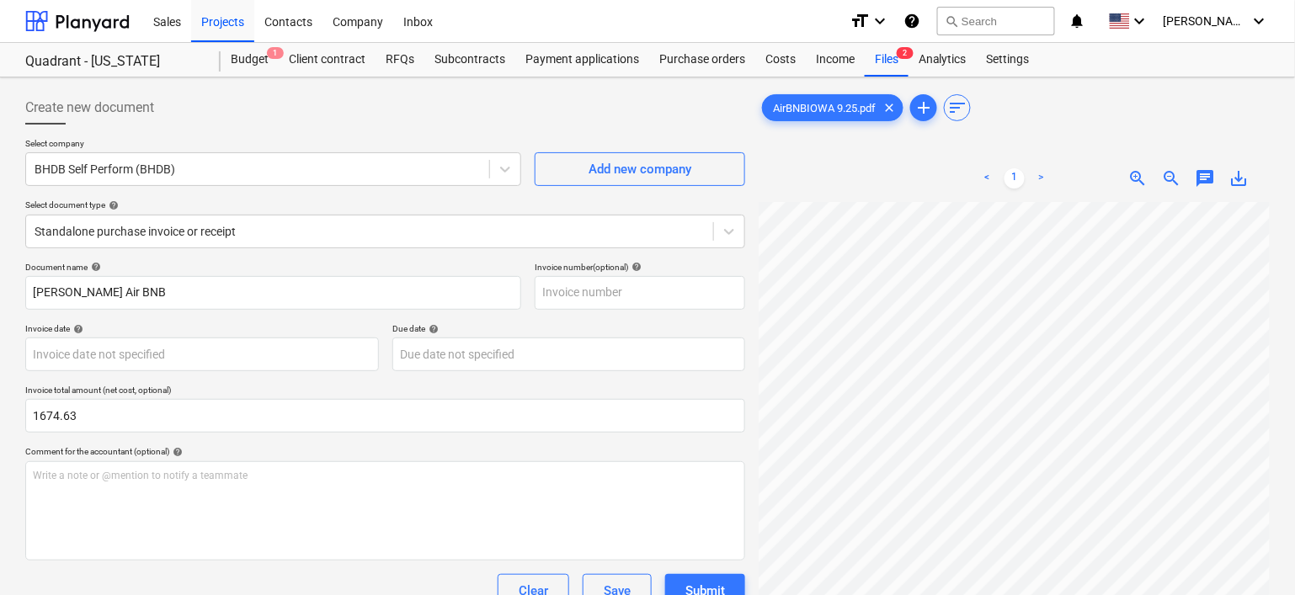
type input "1,674.63"
click at [307, 443] on div "Document name help [PERSON_NAME] BNB Invoice number (optional) help Invoice dat…" at bounding box center [385, 503] width 720 height 482
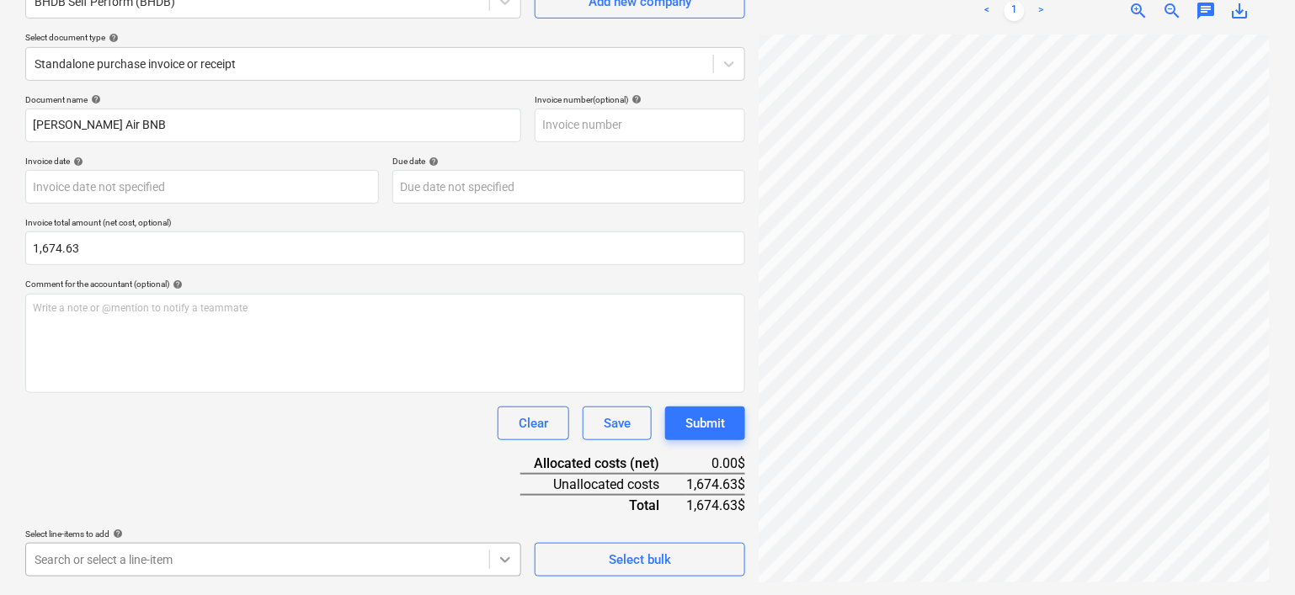
scroll to position [411, 0]
click at [504, 427] on body "Sales Projects Contacts Company Inbox format_size keyboard_arrow_down help sear…" at bounding box center [647, 129] width 1295 height 595
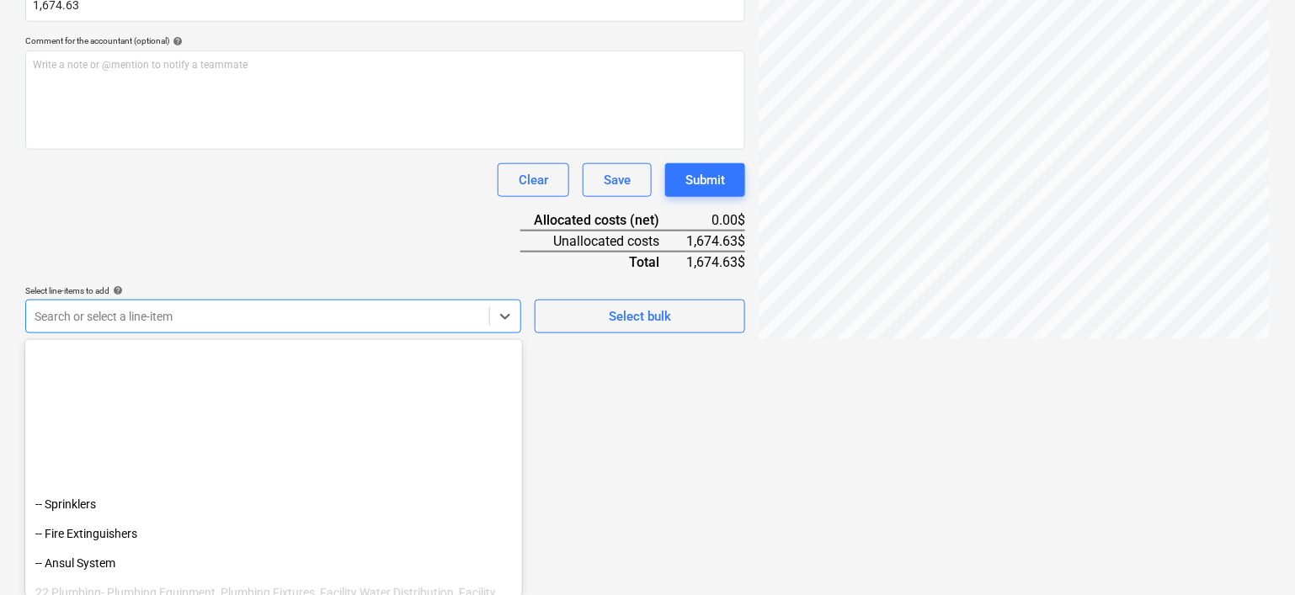
scroll to position [2547, 0]
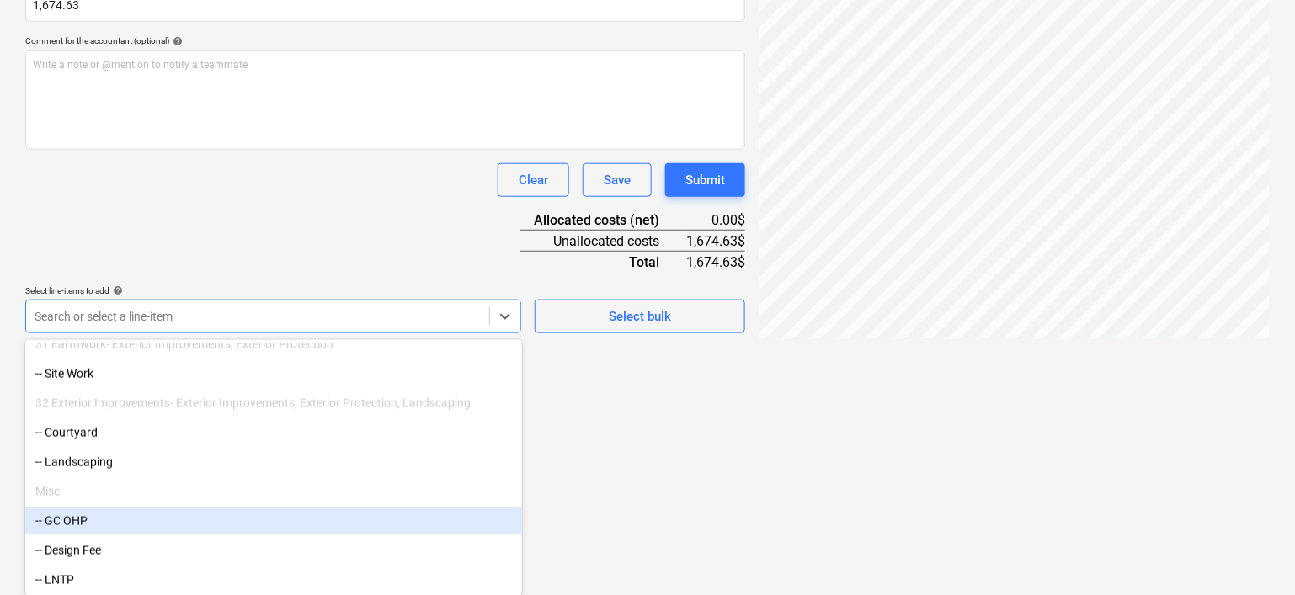
click at [121, 525] on div "-- GC OHP" at bounding box center [273, 521] width 497 height 27
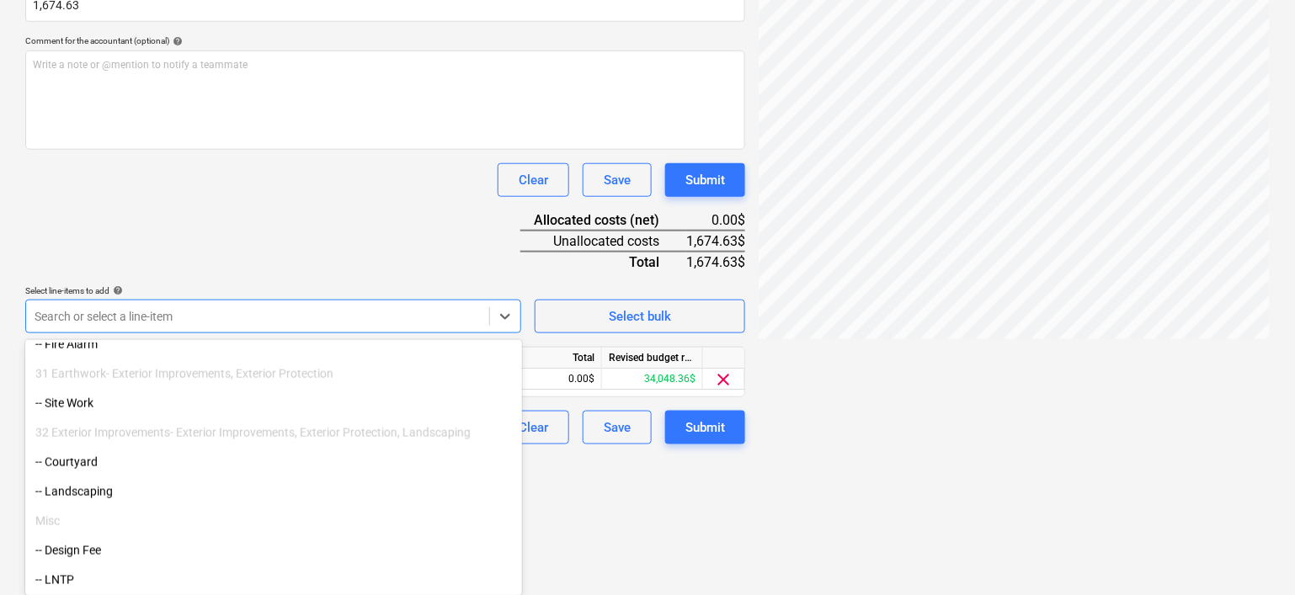
scroll to position [2517, 0]
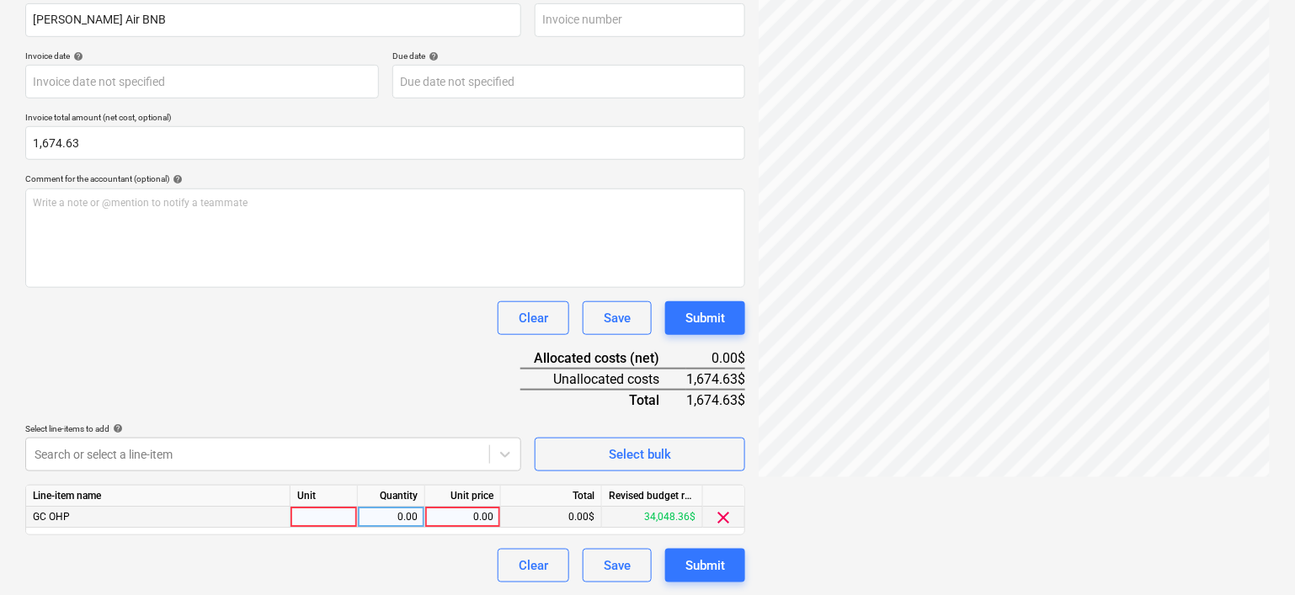
click at [452, 515] on div "0.00" at bounding box center [462, 517] width 61 height 21
type input "1674.63"
click at [334, 509] on div "pcs" at bounding box center [323, 517] width 67 height 21
click at [416, 578] on div "Clear Save Submit" at bounding box center [385, 566] width 720 height 34
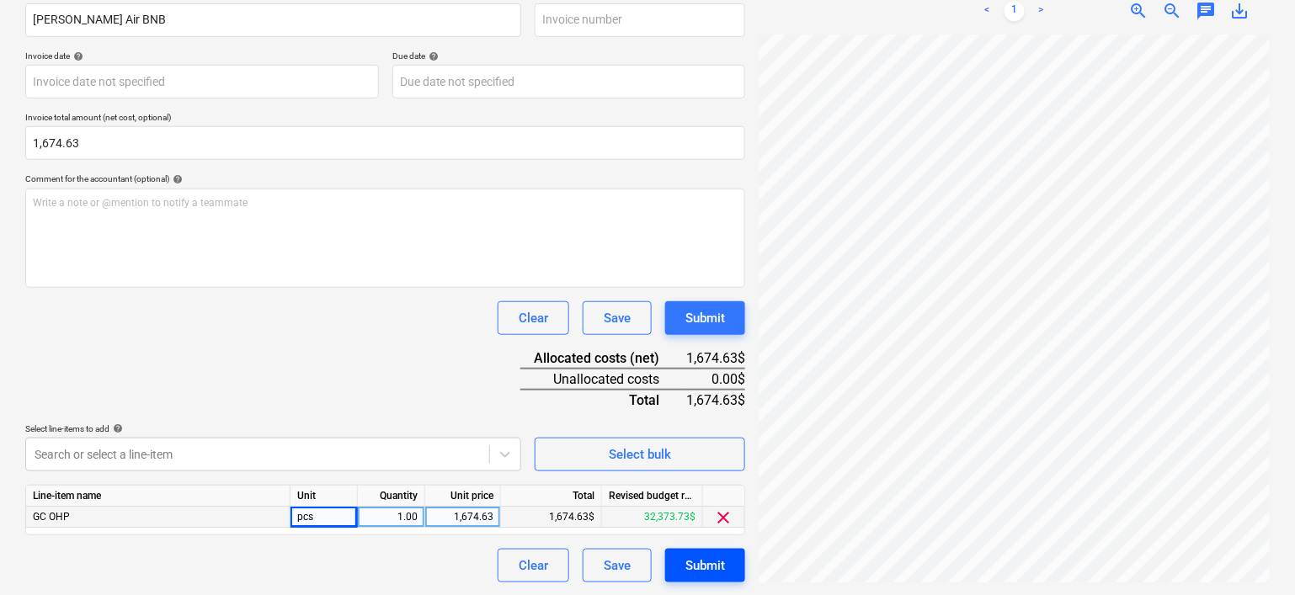
click at [722, 570] on div "Submit" at bounding box center [705, 566] width 40 height 22
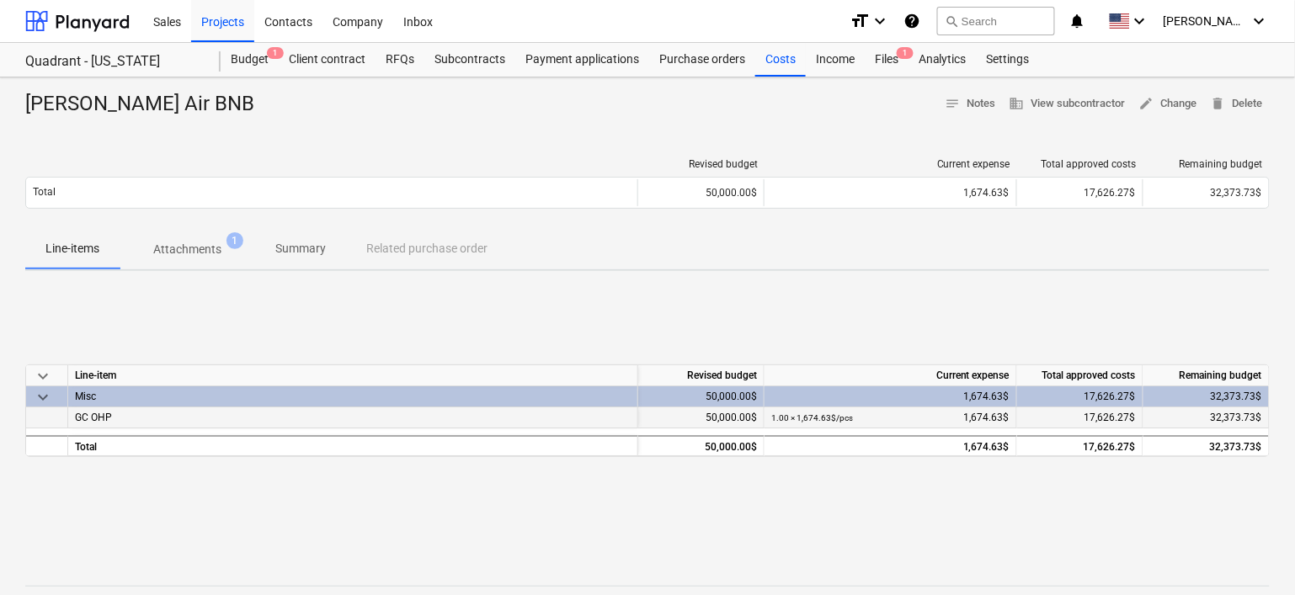
click at [404, 415] on div "GC OHP" at bounding box center [353, 418] width 570 height 21
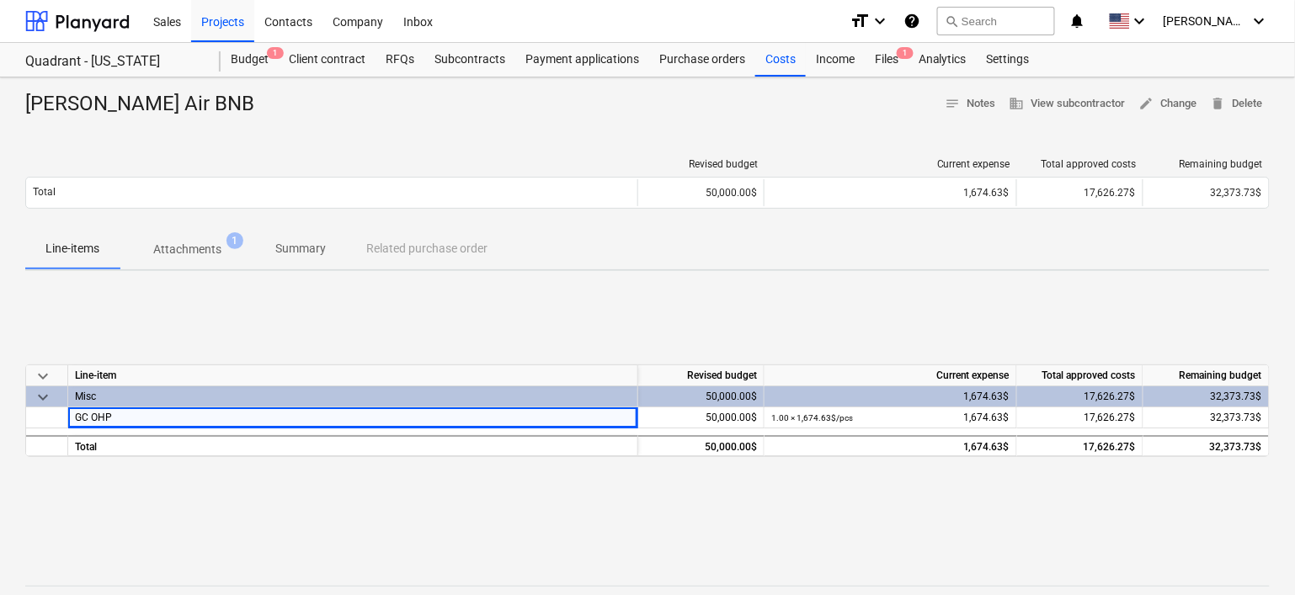
click at [397, 319] on div "keyboard_arrow_down Line-item Revised budget Current expense Total approved cos…" at bounding box center [647, 411] width 1245 height 253
click at [259, 50] on div "Budget 1" at bounding box center [250, 60] width 58 height 34
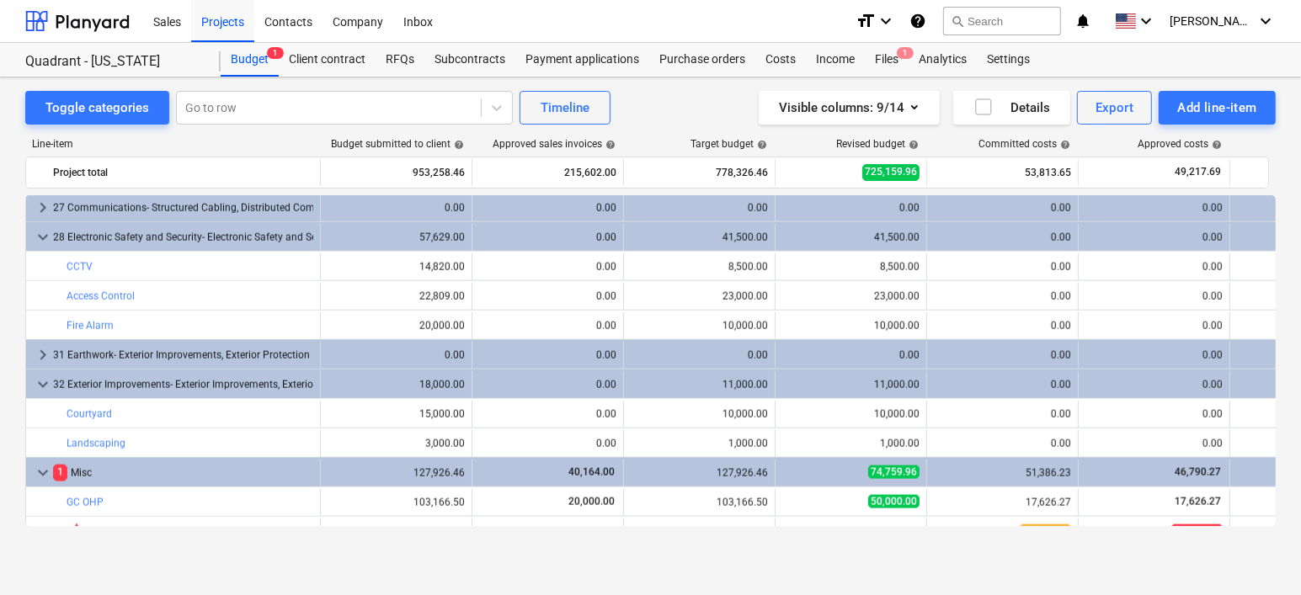
scroll to position [1850, 0]
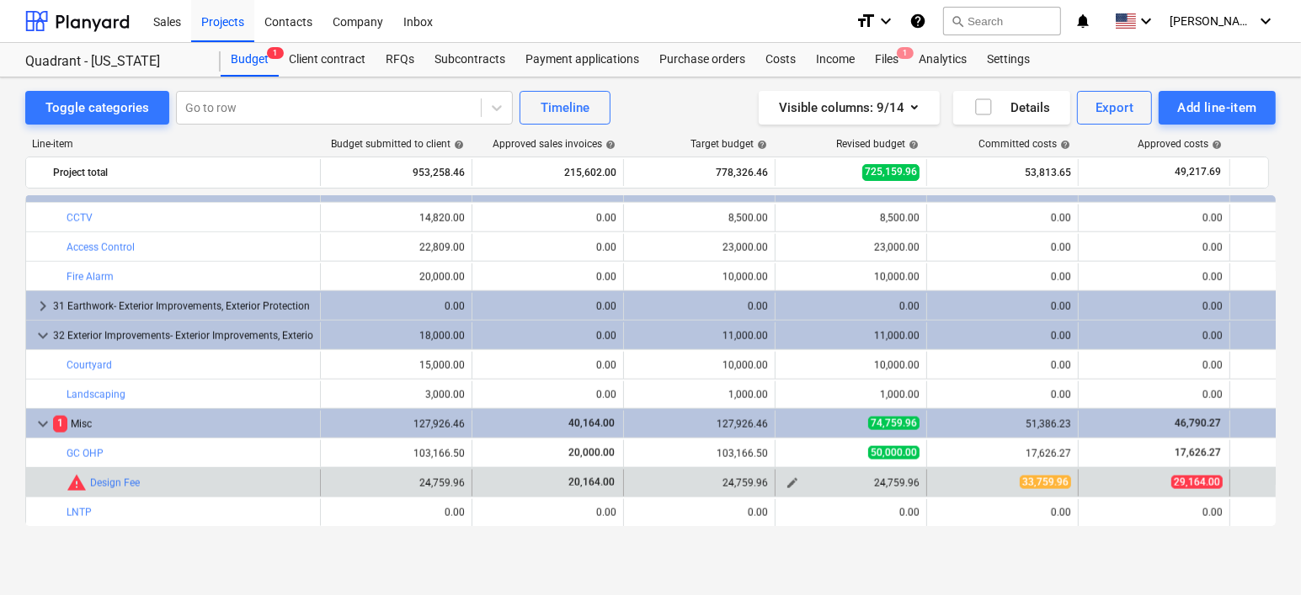
click at [792, 478] on span "edit" at bounding box center [792, 483] width 13 height 13
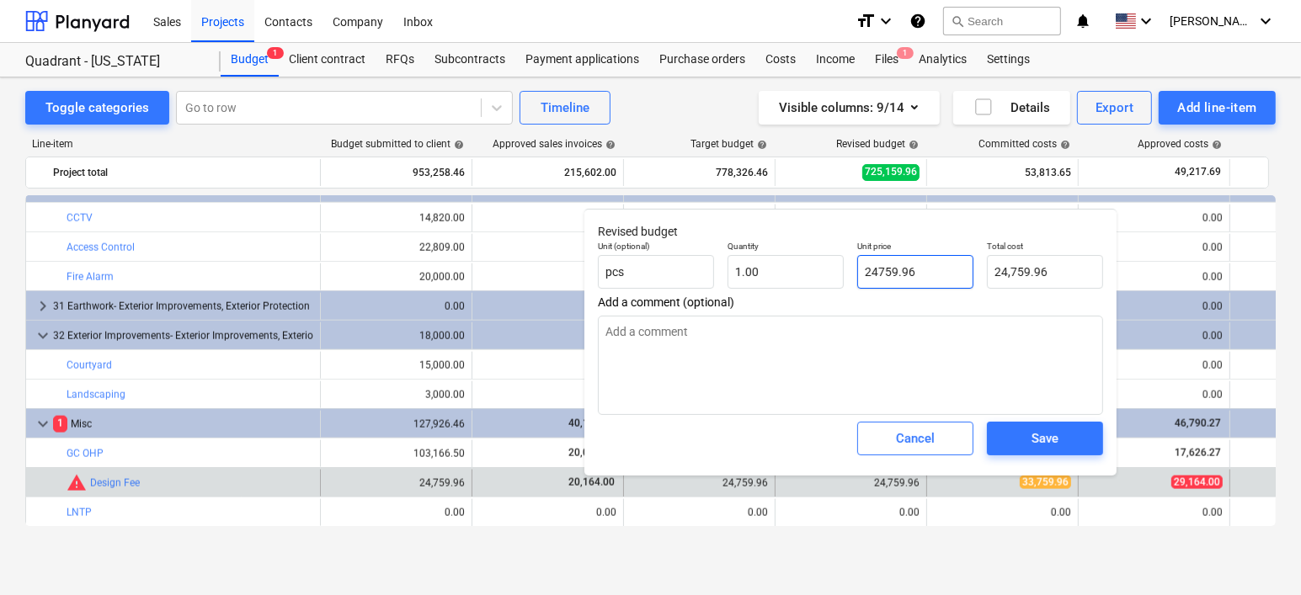
click at [855, 272] on input "24759.96" at bounding box center [915, 272] width 116 height 34
type input "3"
type textarea "x"
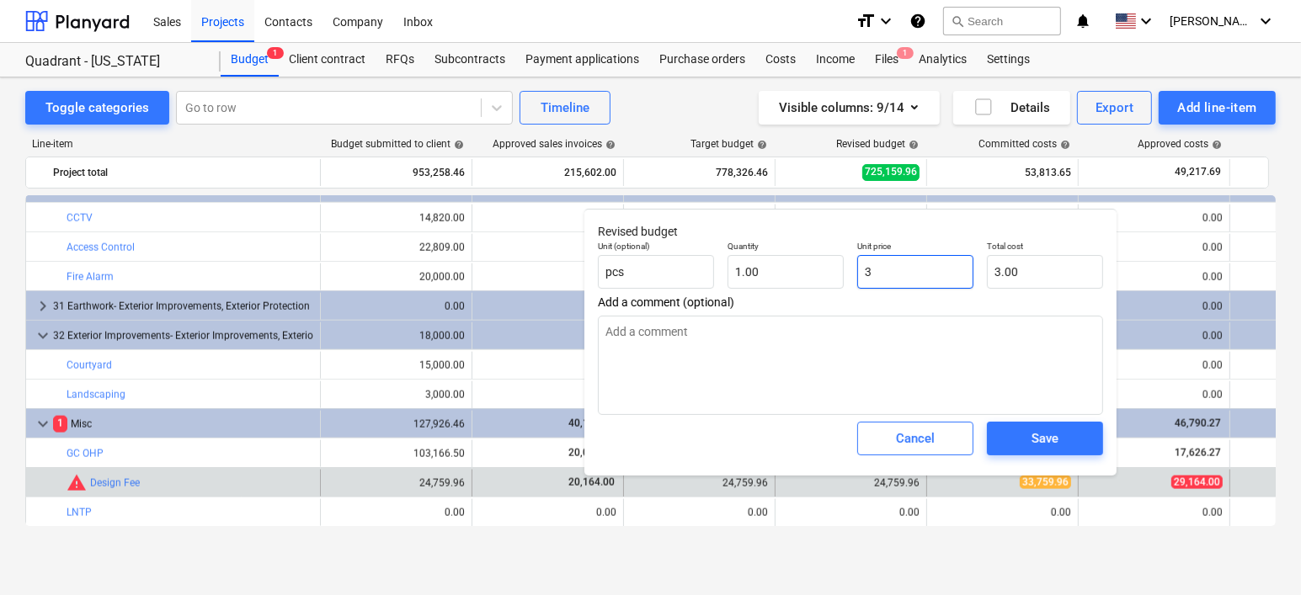
type input "3.00"
type input "33"
type textarea "x"
type input "33.00"
type input "337"
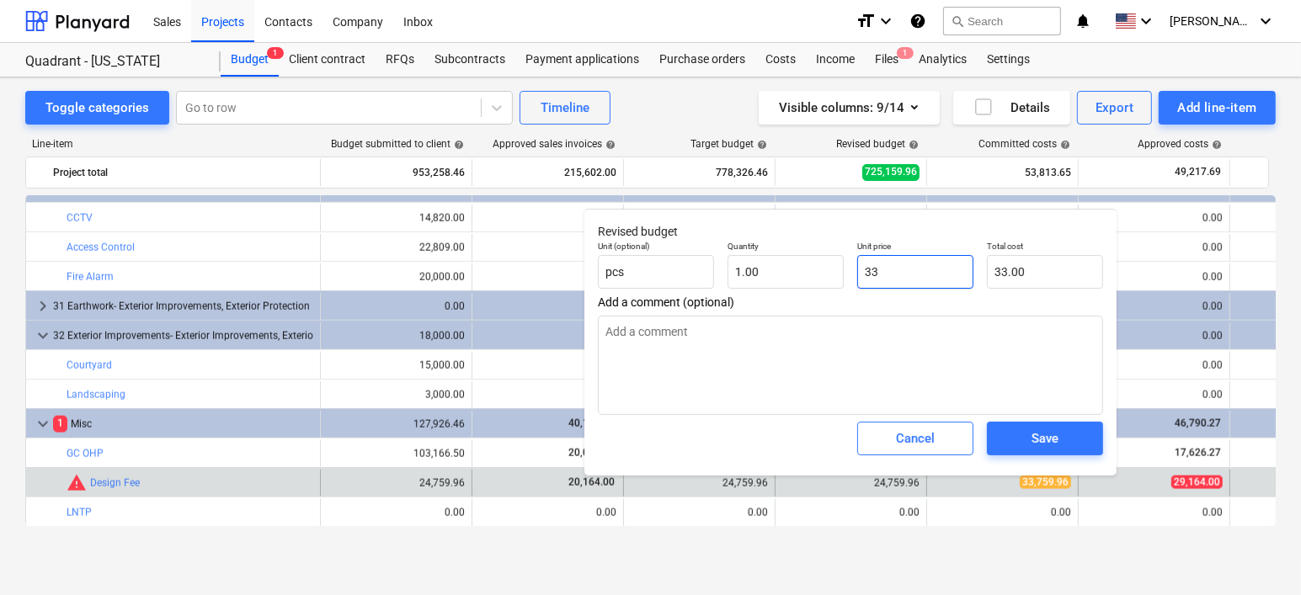
type textarea "x"
type input "337.00"
type input "3375"
type textarea "x"
type input "3,375.00"
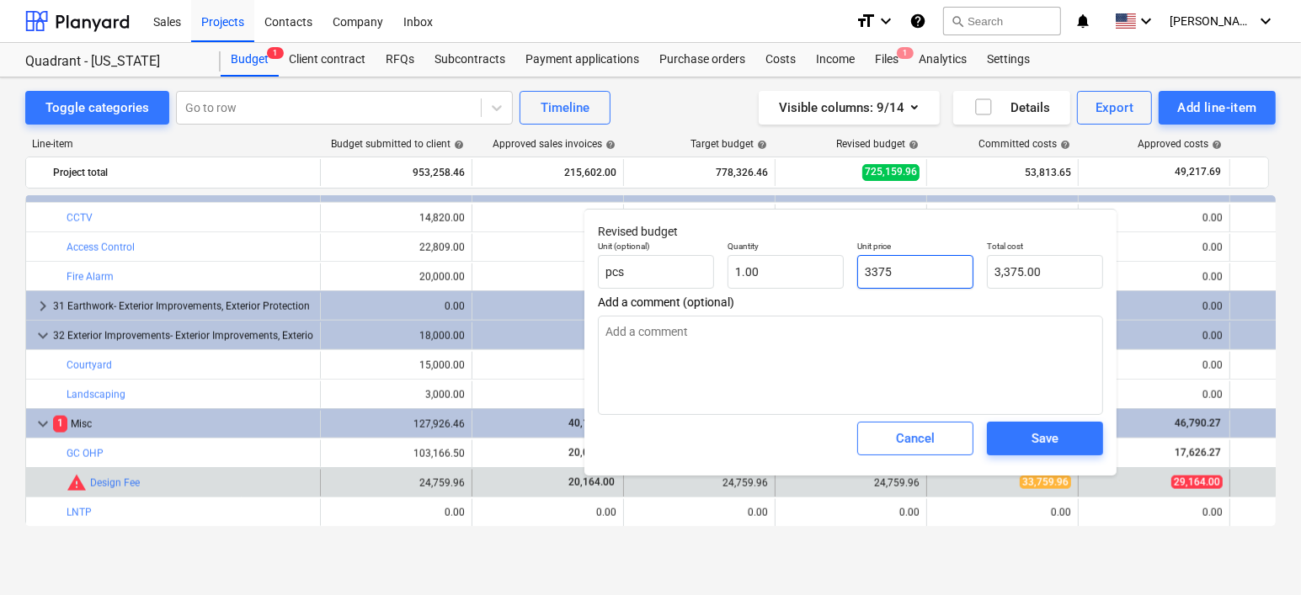
type input "33759"
type textarea "x"
type input "33,759.00"
type input "33759."
type textarea "x"
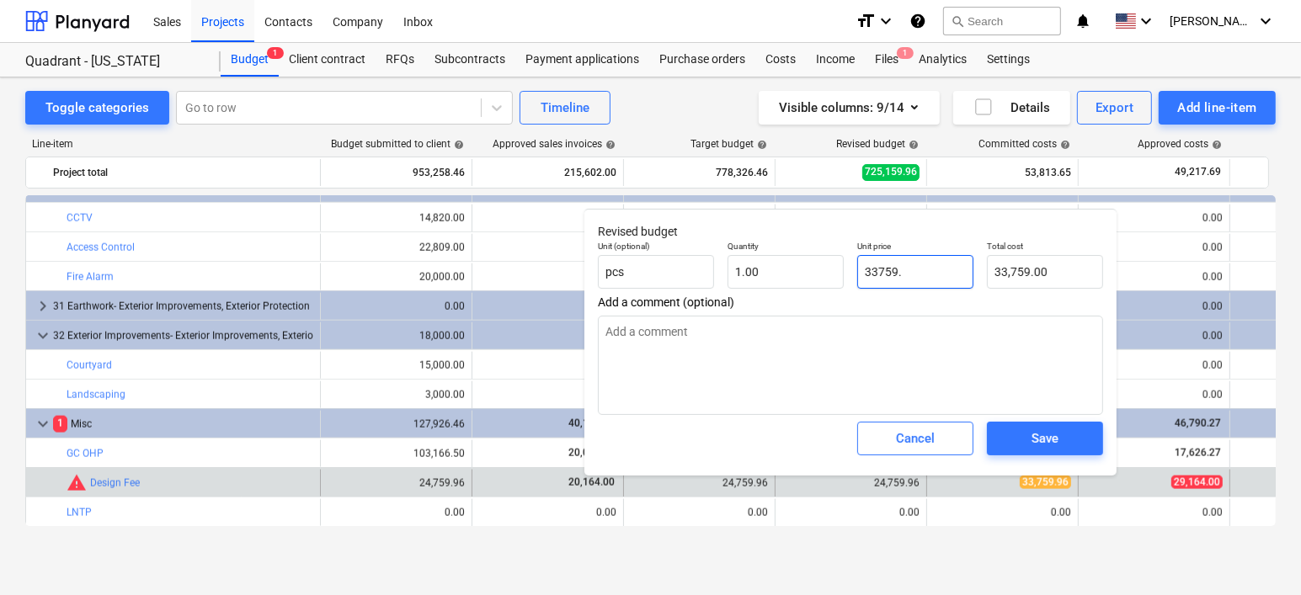
type input "33759.9"
type textarea "x"
type input "33,759.90"
type input "33759.96"
type textarea "x"
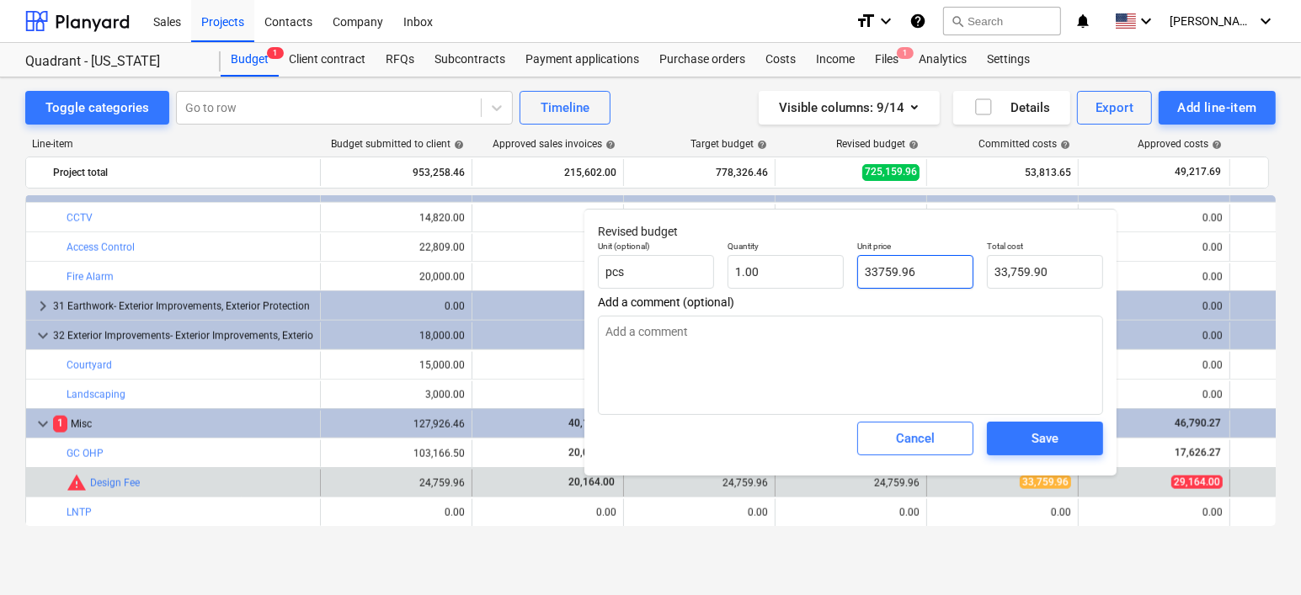
type input "33,759.96"
click at [855, 439] on span "Save" at bounding box center [1045, 439] width 76 height 22
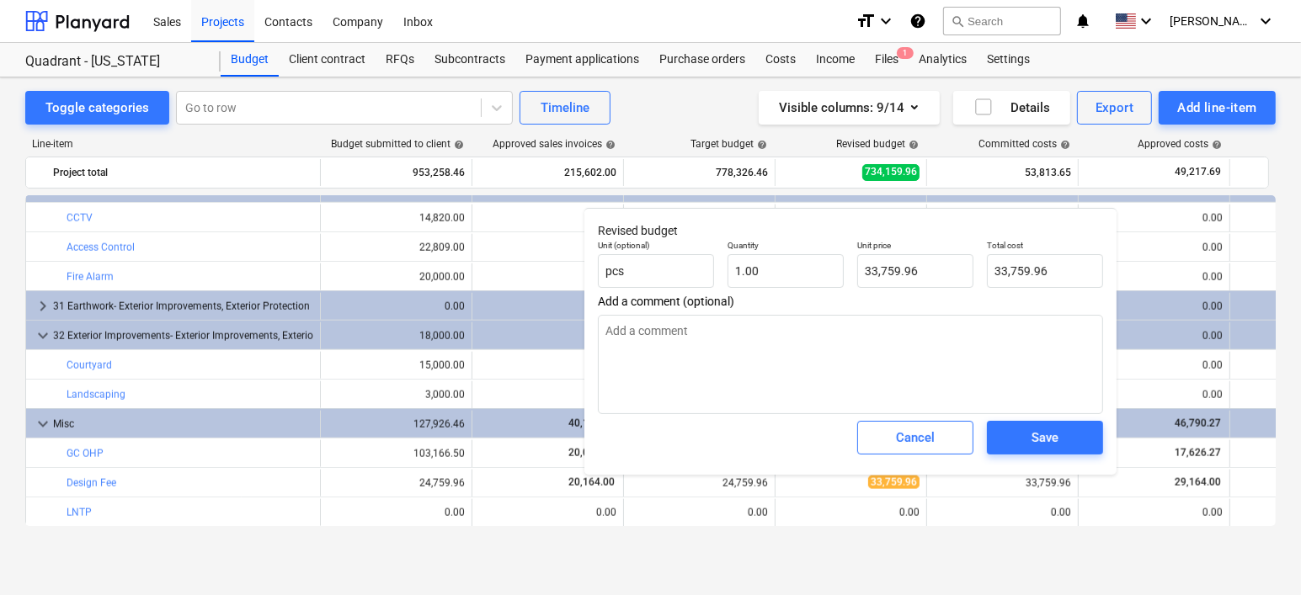
type textarea "x"
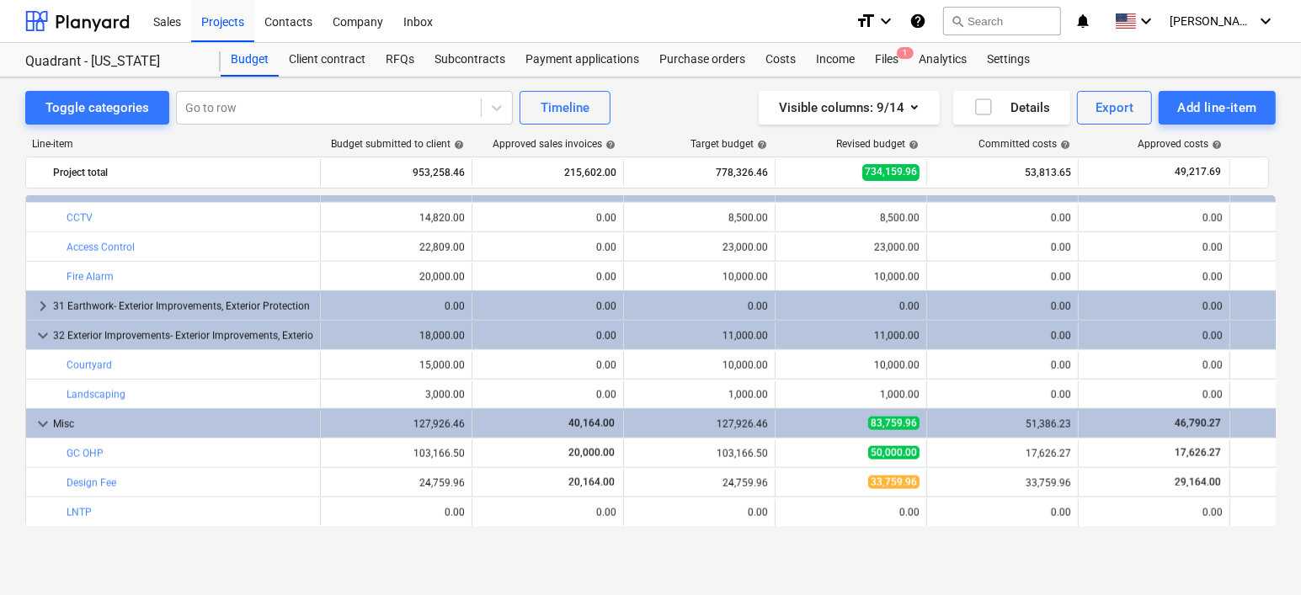
click at [690, 95] on div "Visible columns : 9/14 Details Export Add line-item" at bounding box center [982, 108] width 588 height 34
click at [477, 56] on div "Subcontracts" at bounding box center [469, 60] width 91 height 34
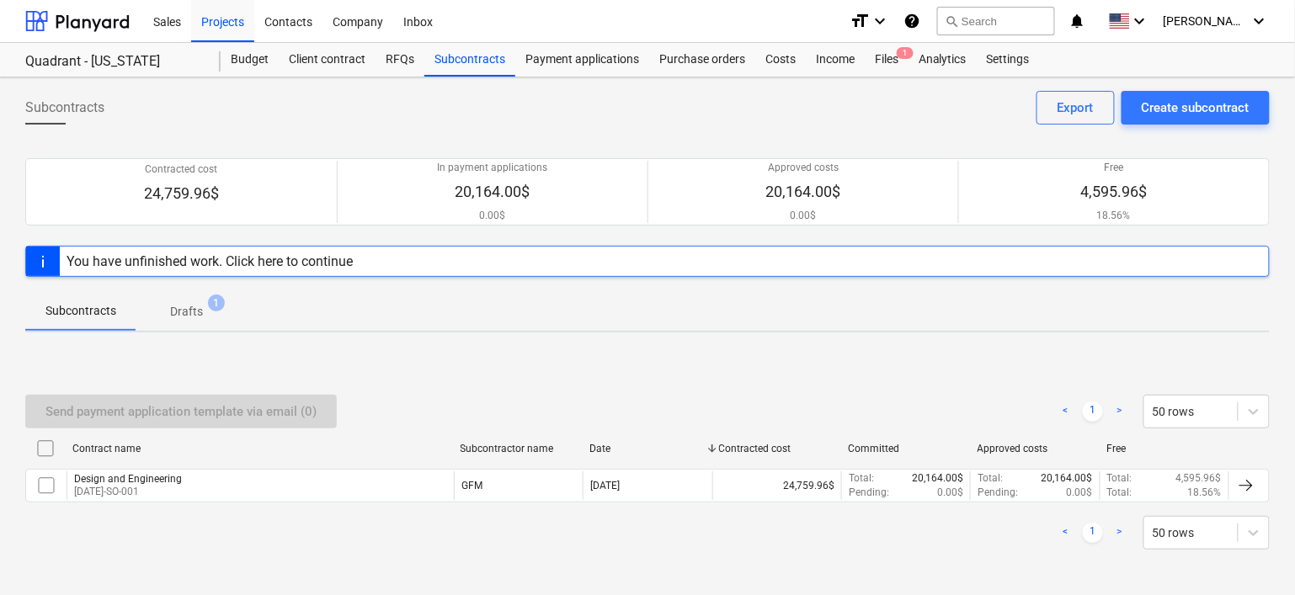
click at [265, 260] on div "You have unfinished work. Click here to continue" at bounding box center [210, 261] width 286 height 16
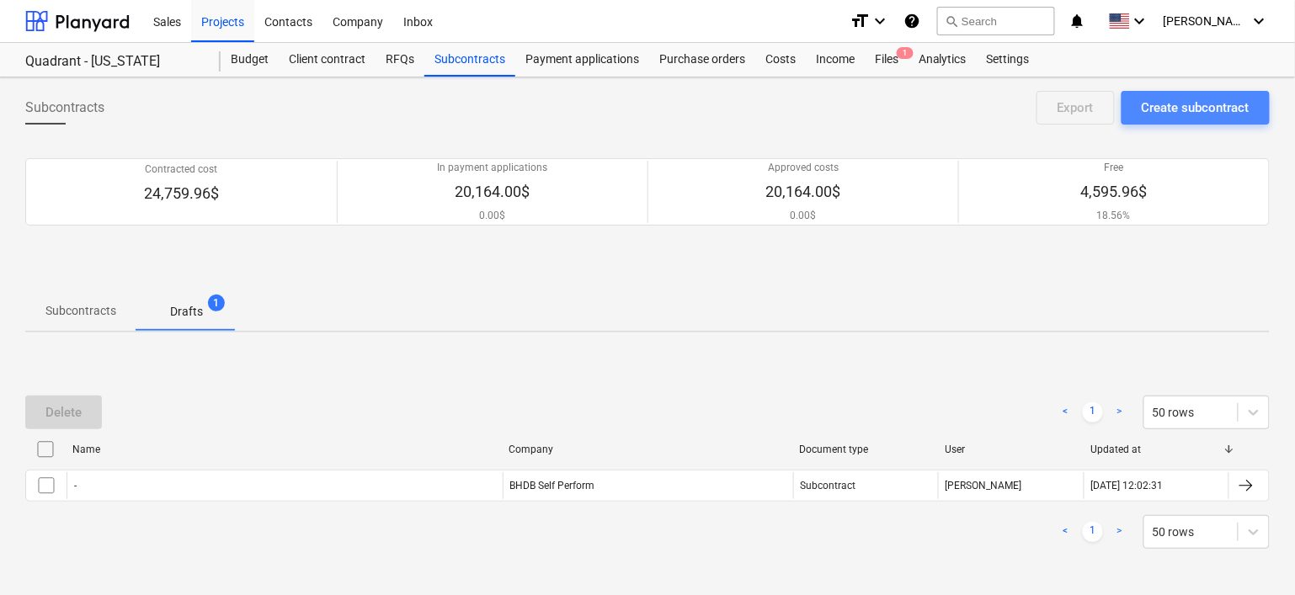
click at [855, 115] on div "Create subcontract" at bounding box center [1196, 108] width 108 height 22
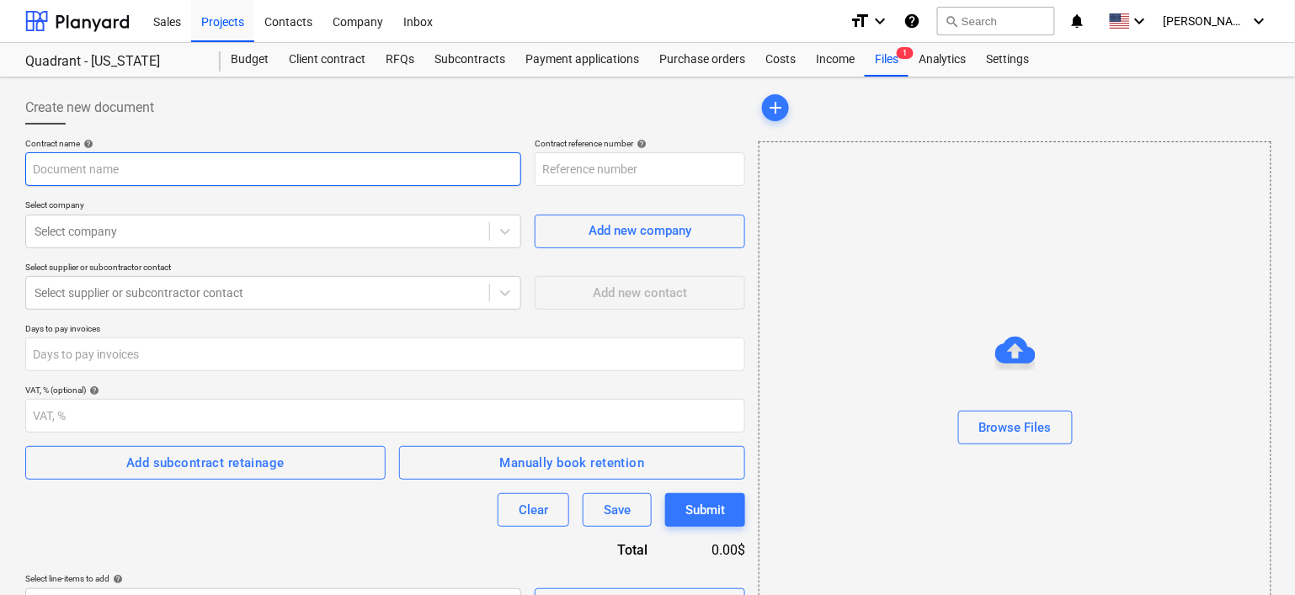
type input "[DATE]-SO-003"
click at [443, 164] on input "text" at bounding box center [273, 169] width 496 height 34
type input "[PERSON_NAME] Construction - Floor Demo and Paint"
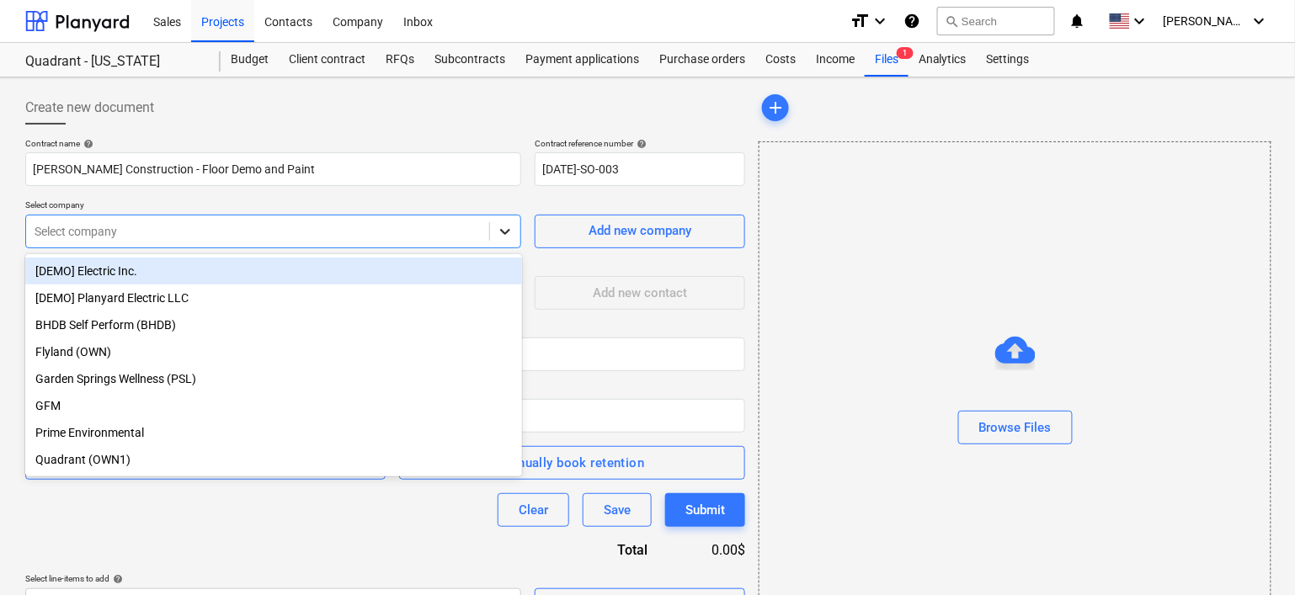
click at [498, 228] on icon at bounding box center [505, 231] width 17 height 17
click at [637, 233] on div "Add new company" at bounding box center [640, 231] width 103 height 22
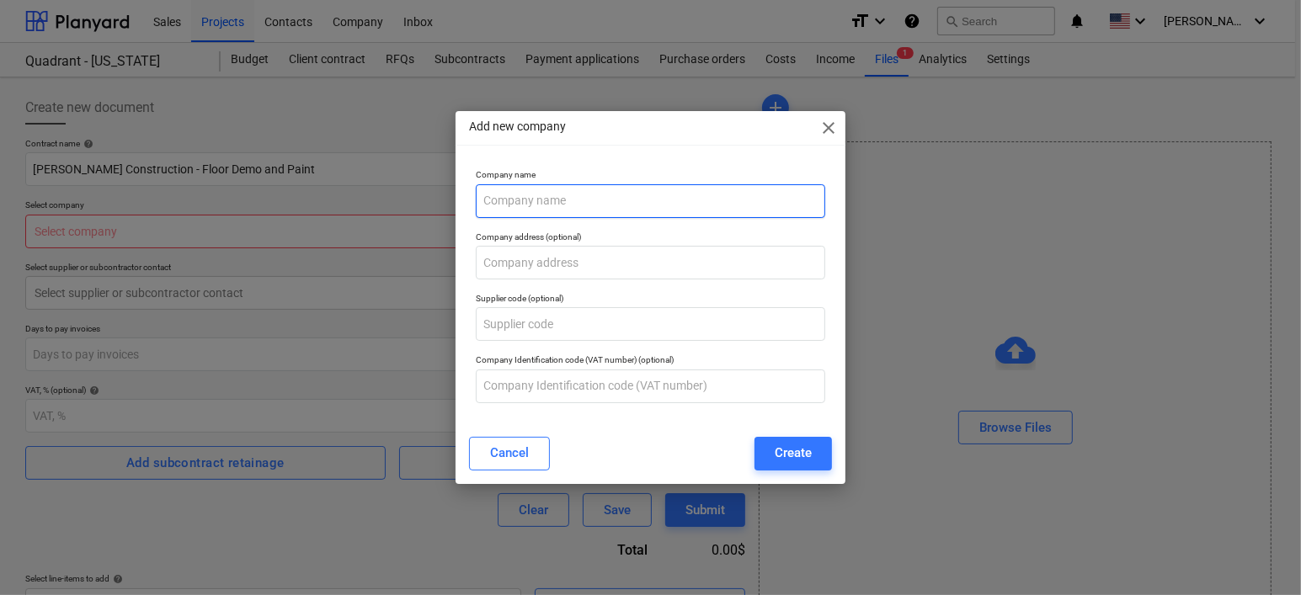
click at [595, 205] on input "text" at bounding box center [651, 201] width 350 height 34
type input "[PERSON_NAME] Construction"
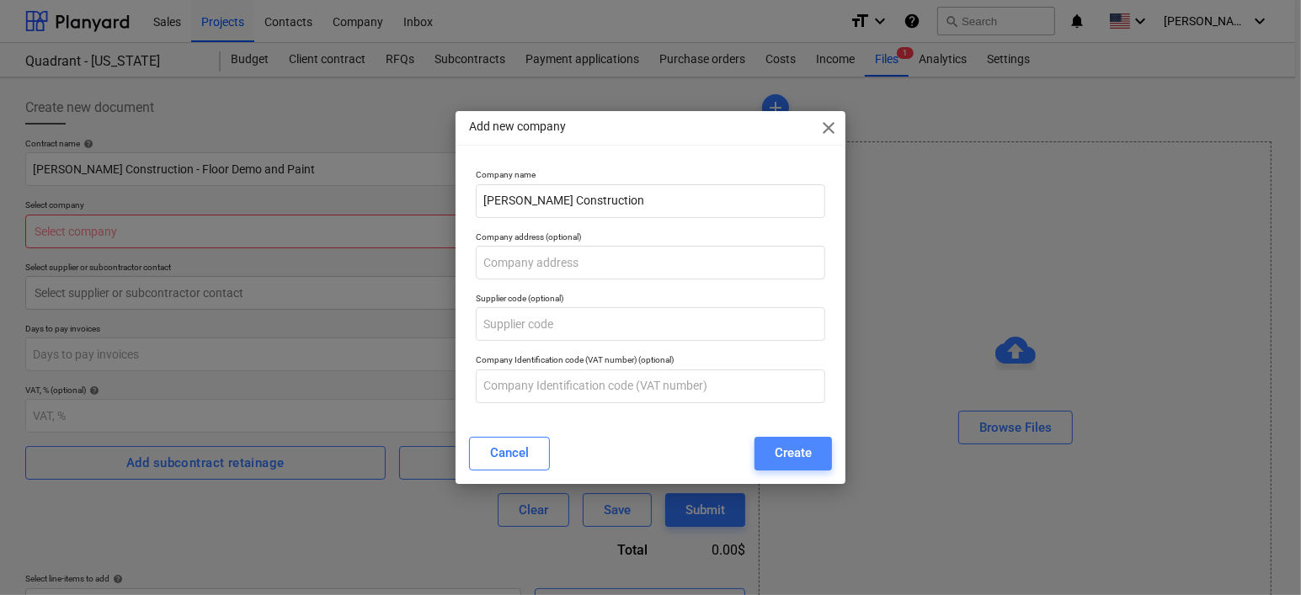
click at [808, 453] on div "Create" at bounding box center [793, 453] width 37 height 22
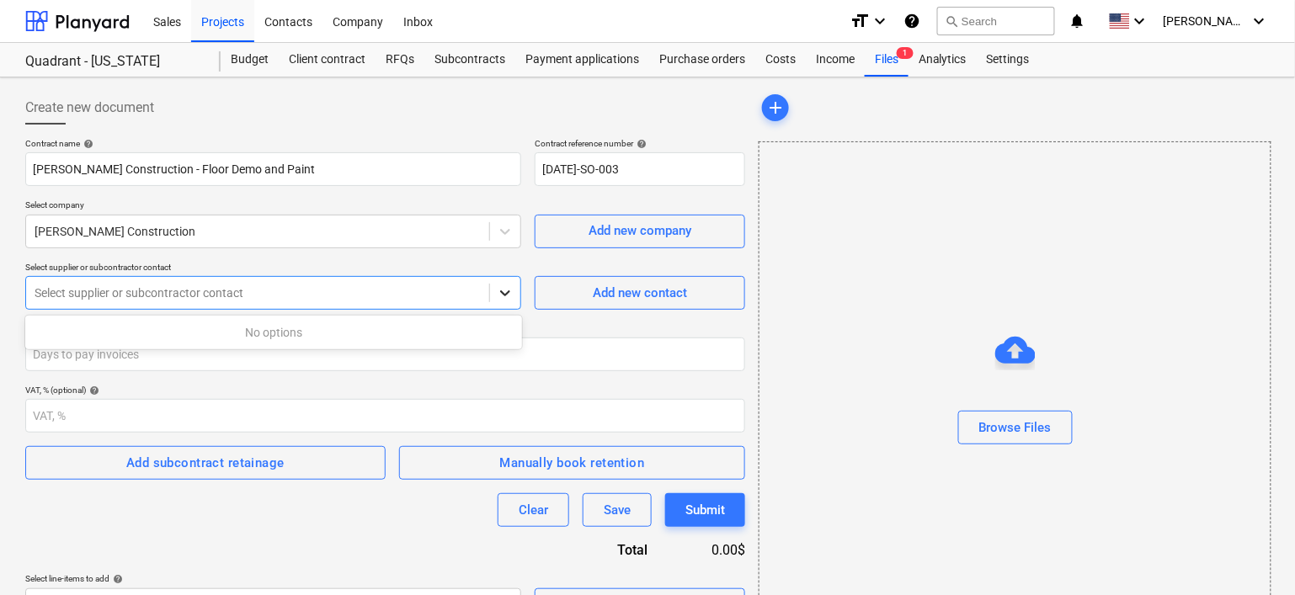
click at [504, 296] on icon at bounding box center [505, 293] width 17 height 17
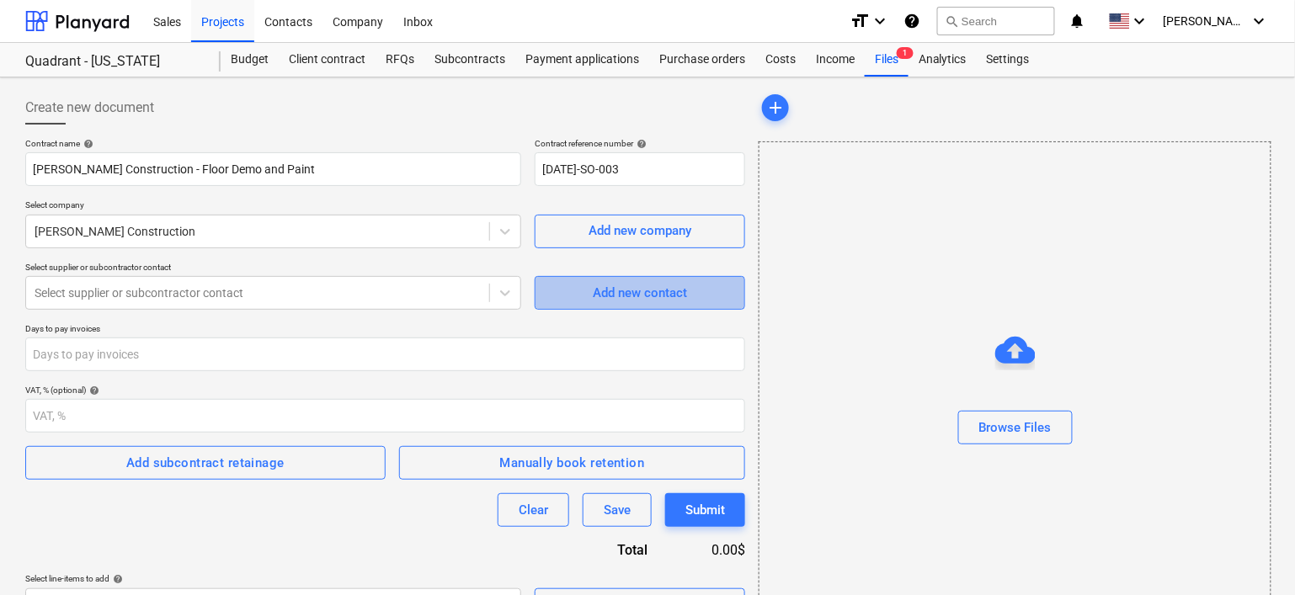
click at [664, 288] on div "Add new contact" at bounding box center [640, 293] width 94 height 22
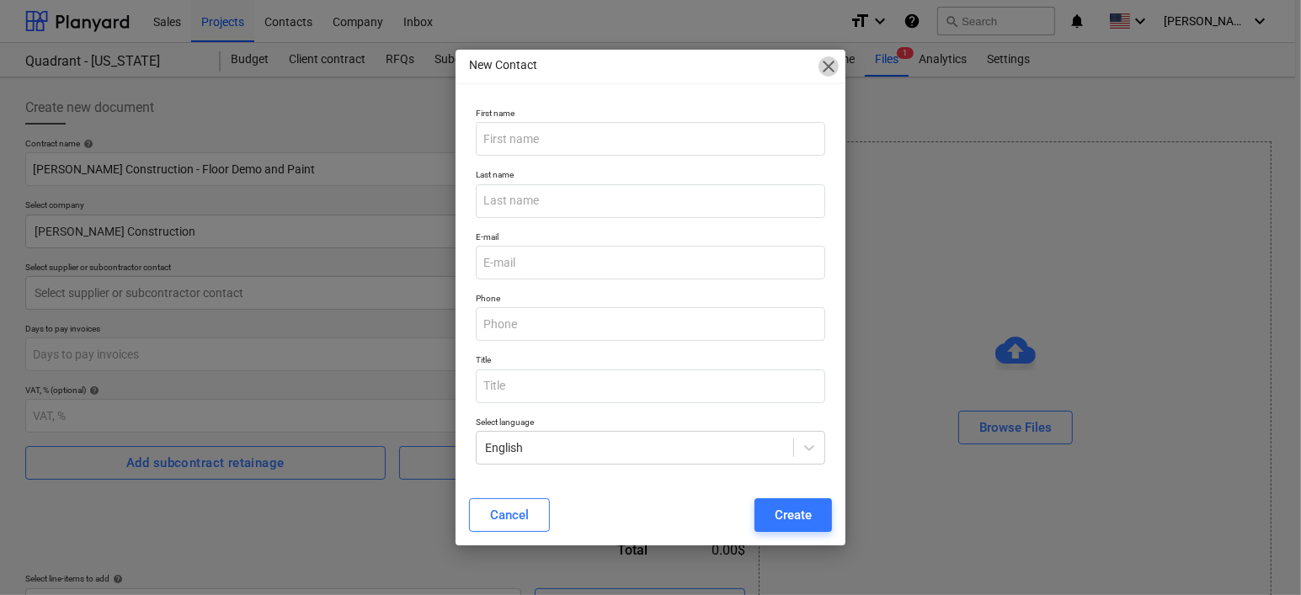
click at [818, 67] on span "close" at bounding box center [828, 66] width 20 height 20
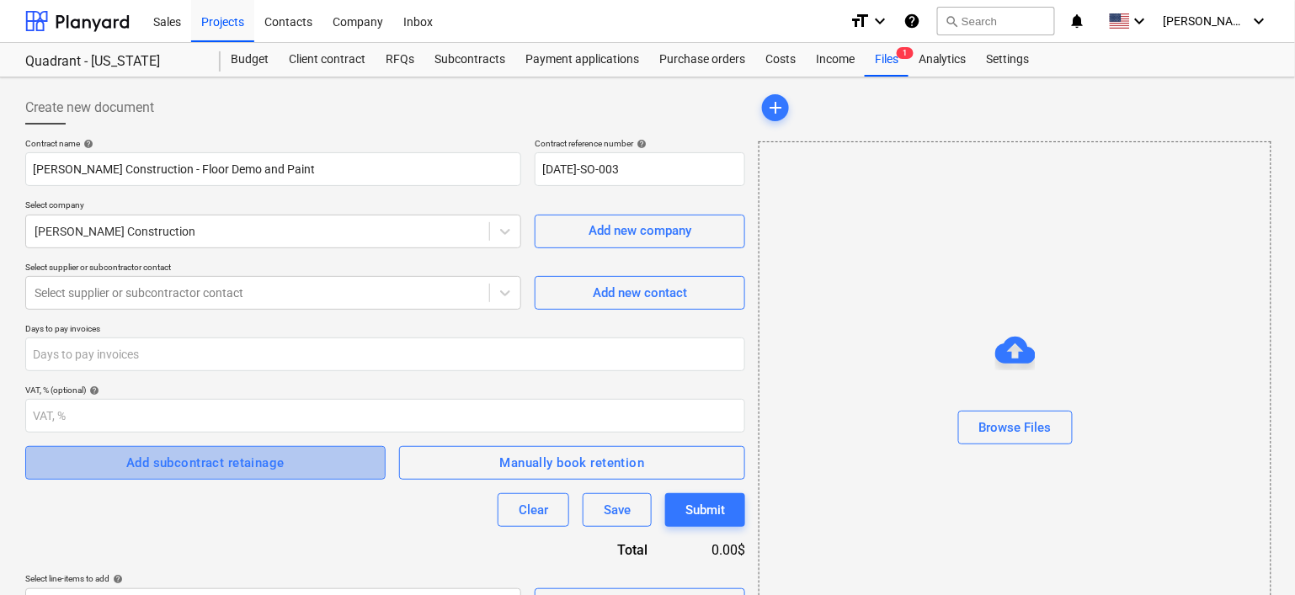
click at [275, 465] on div "Add subcontract retainage" at bounding box center [205, 463] width 158 height 22
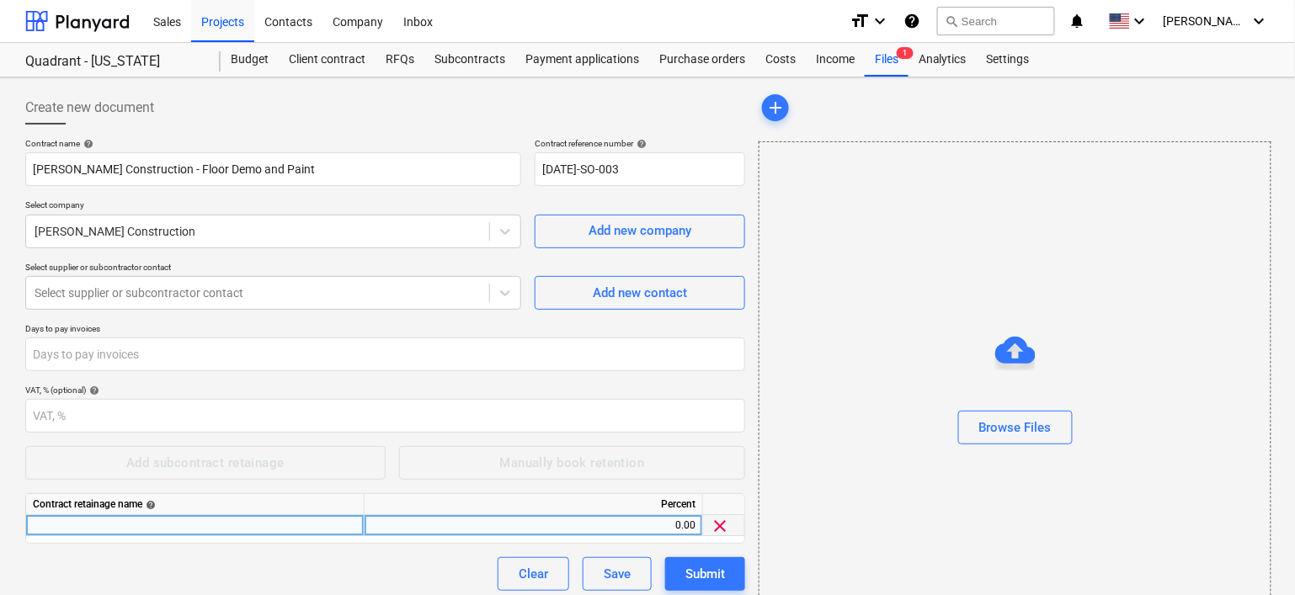
click at [676, 526] on div "0.00" at bounding box center [533, 525] width 324 height 21
type input "10"
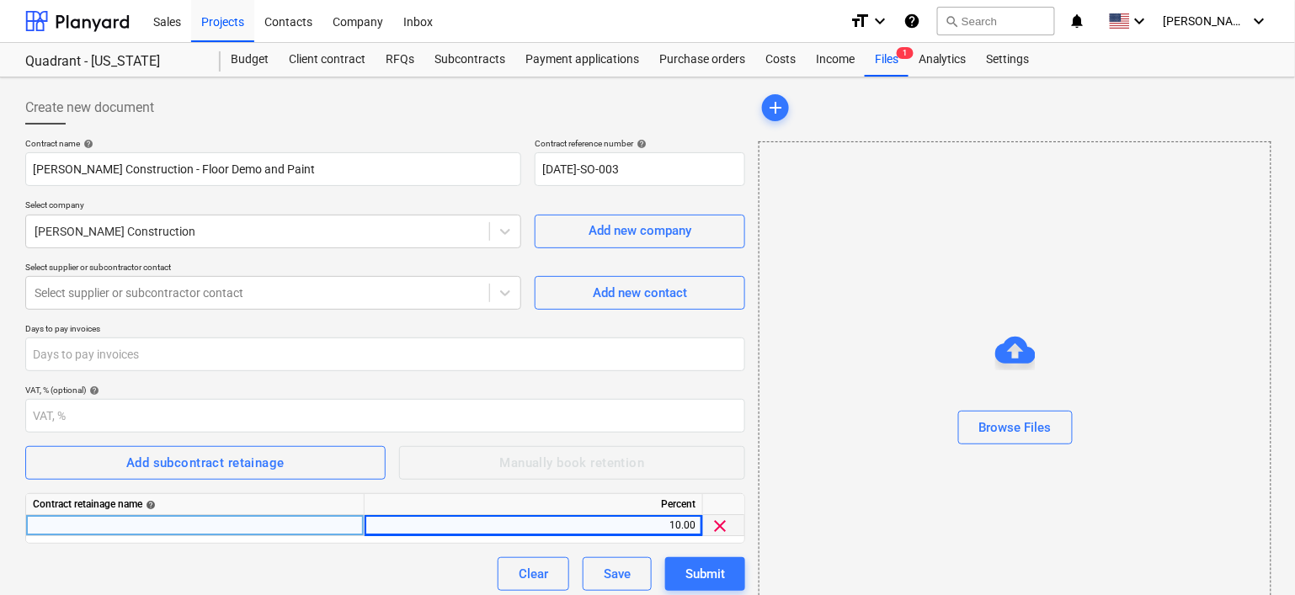
click at [731, 385] on div "VAT, % (optional) help" at bounding box center [385, 390] width 720 height 11
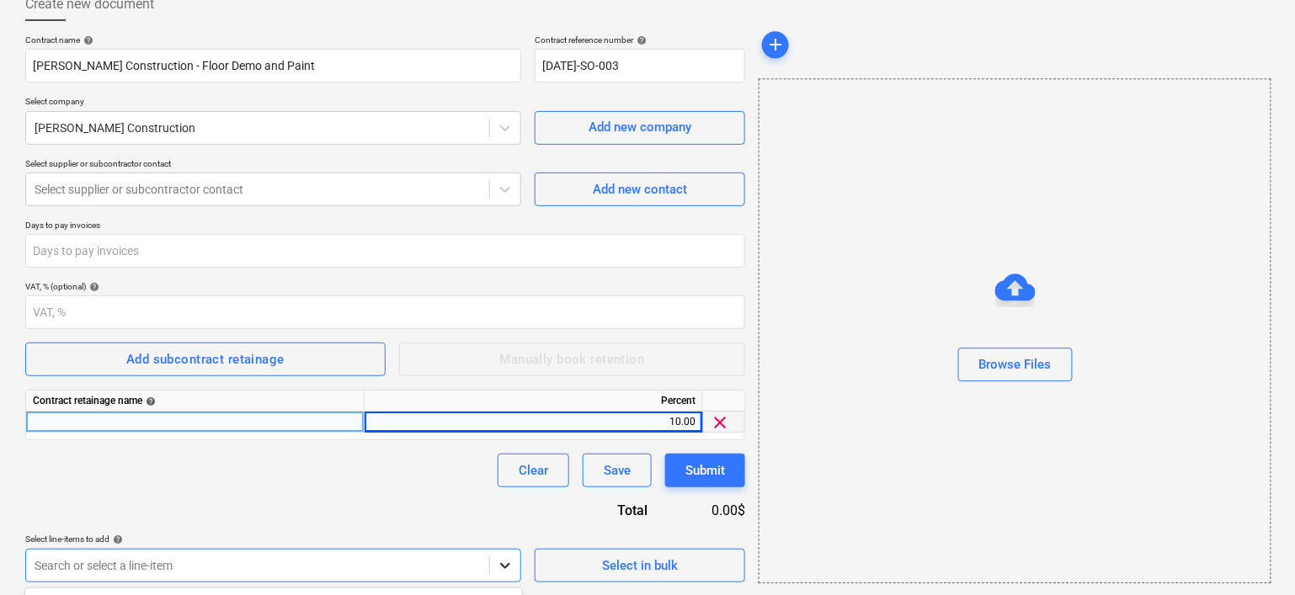
scroll to position [353, 0]
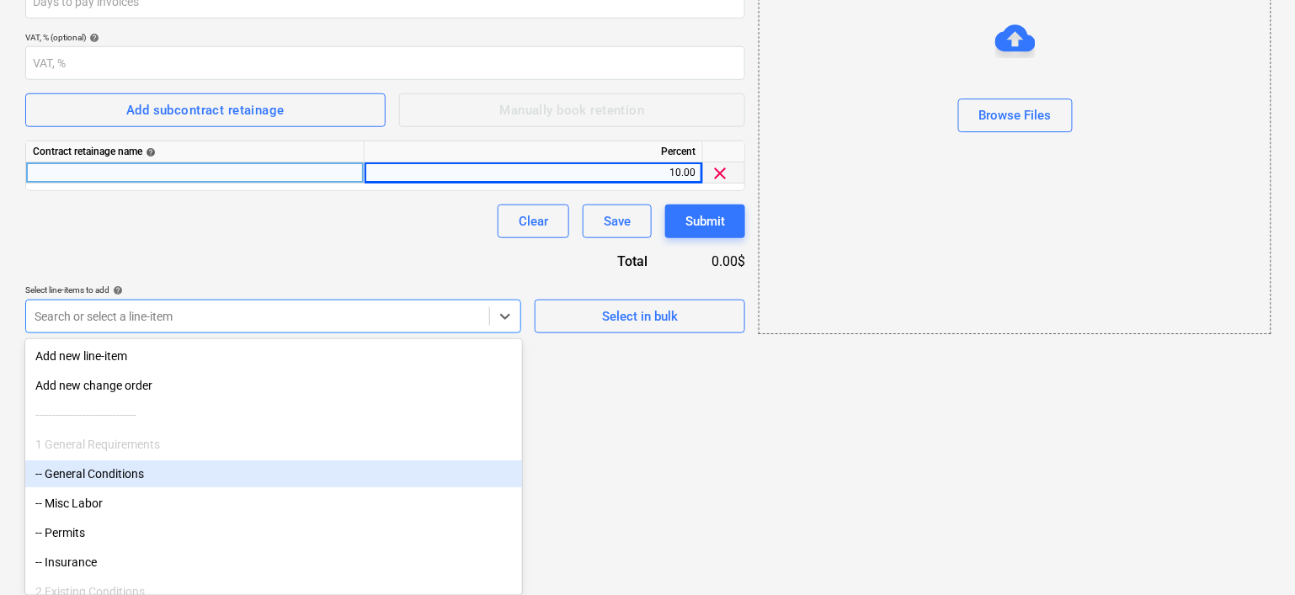
scroll to position [104, 0]
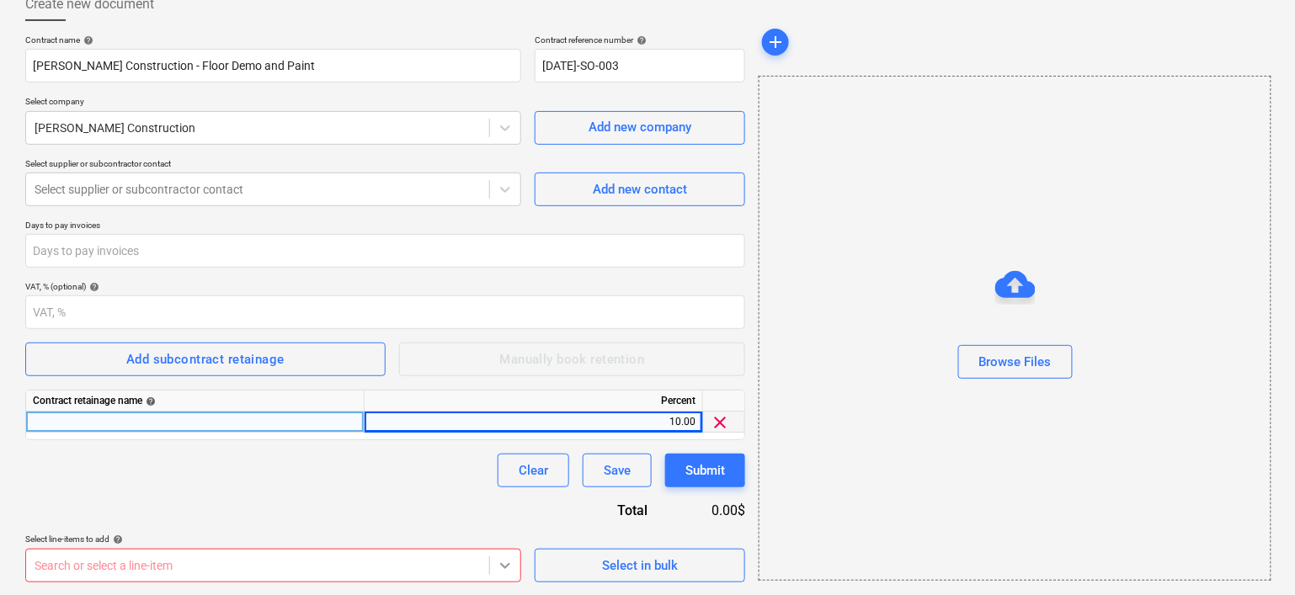
click at [512, 492] on body "Sales Projects Contacts Company Inbox format_size keyboard_arrow_down help sear…" at bounding box center [647, 193] width 1295 height 595
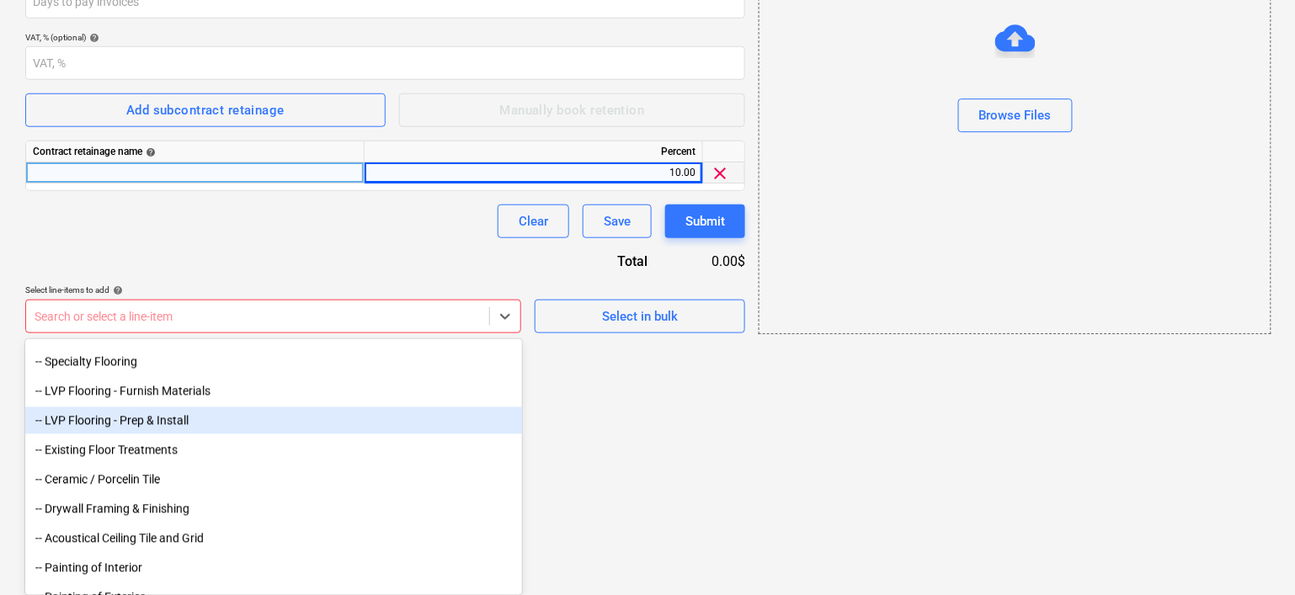
scroll to position [1179, 0]
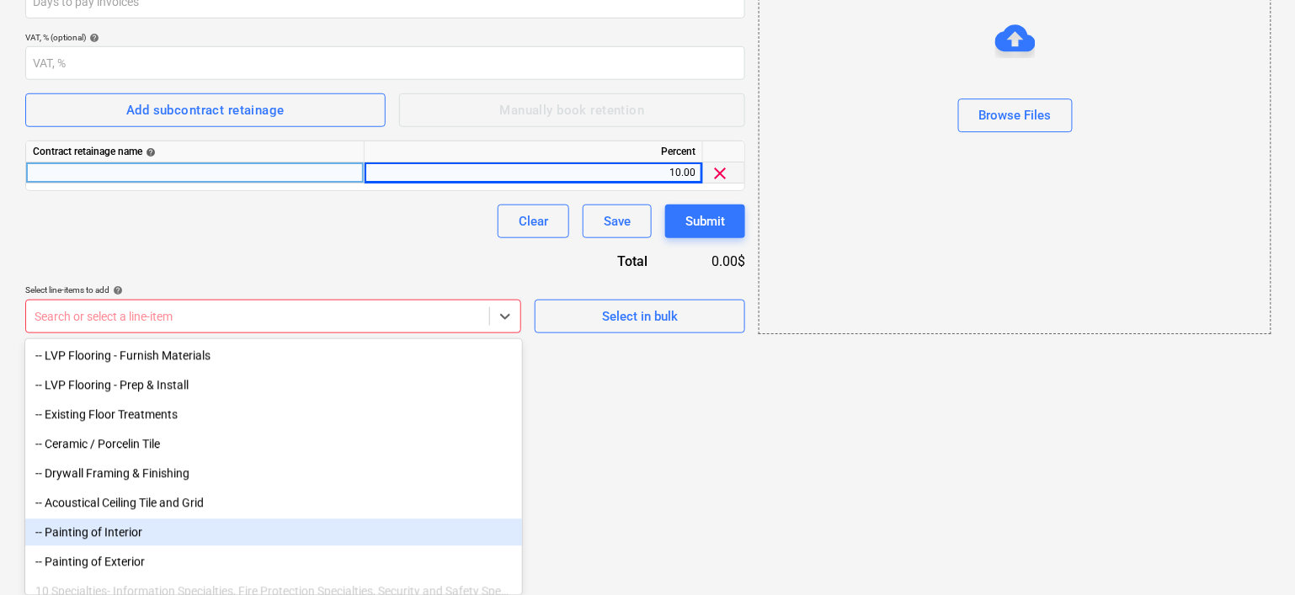
click at [70, 536] on div "-- Painting of Interior" at bounding box center [273, 533] width 497 height 27
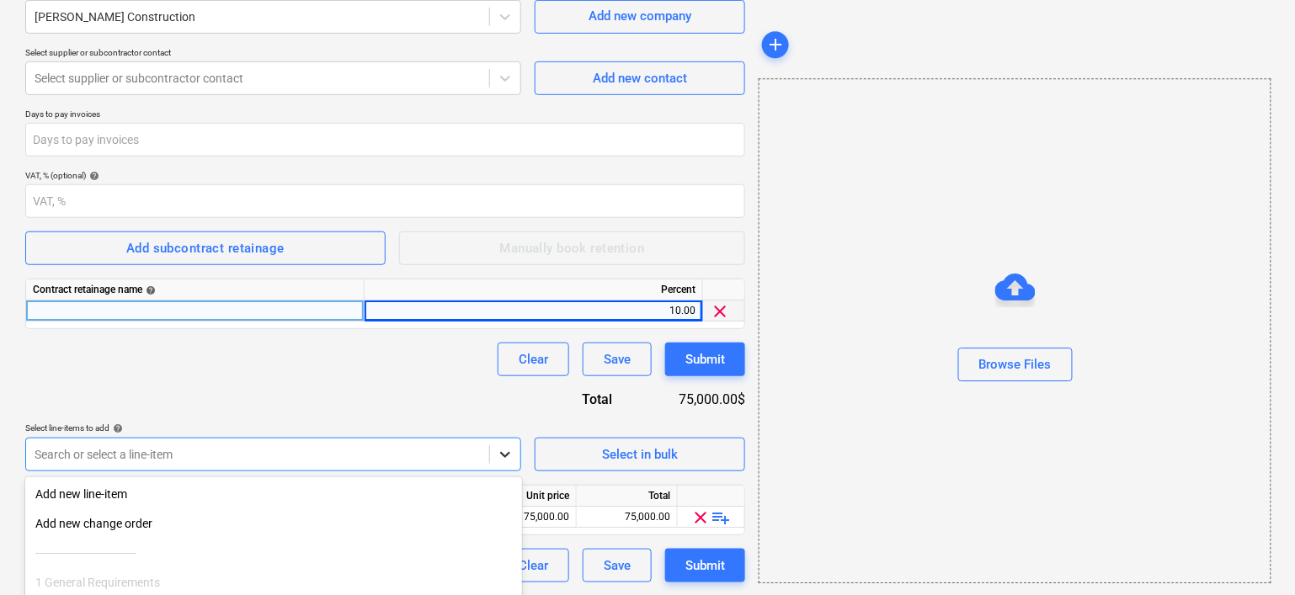
scroll to position [353, 0]
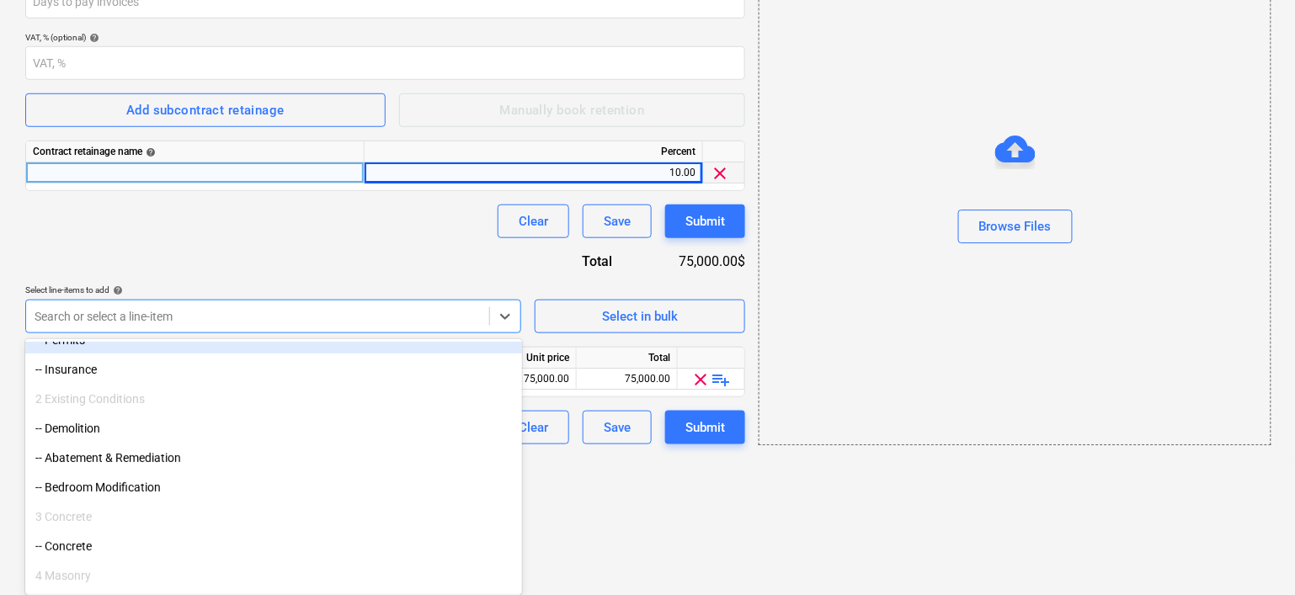
scroll to position [168, 0]
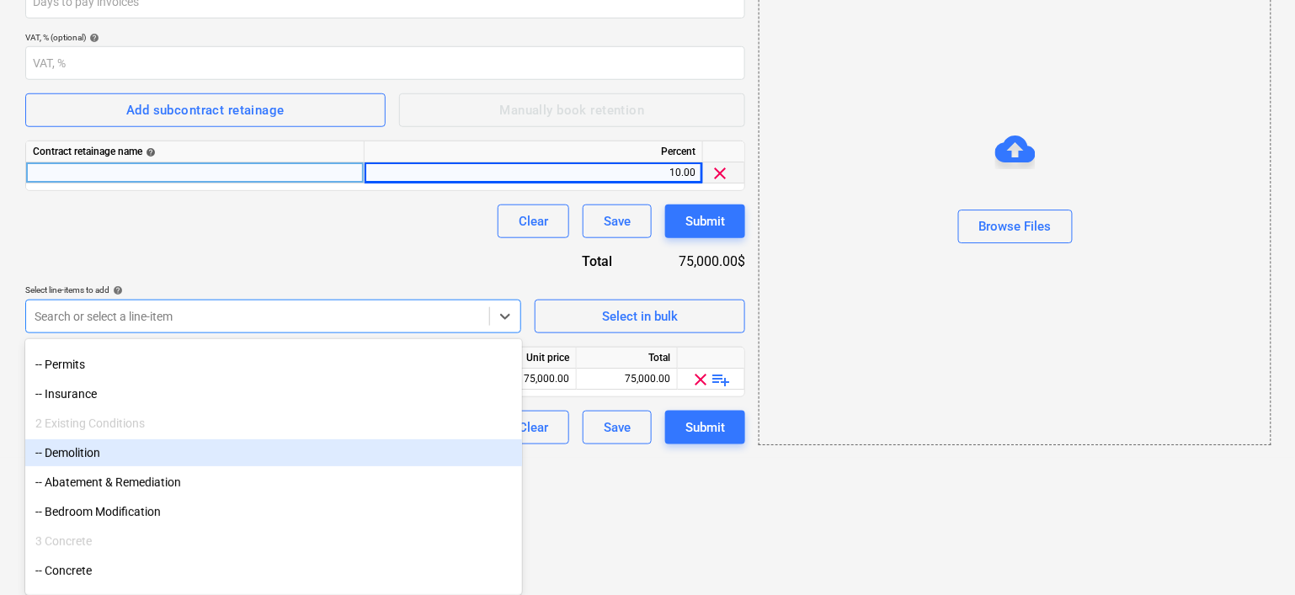
click at [109, 449] on div "-- Demolition" at bounding box center [273, 453] width 497 height 27
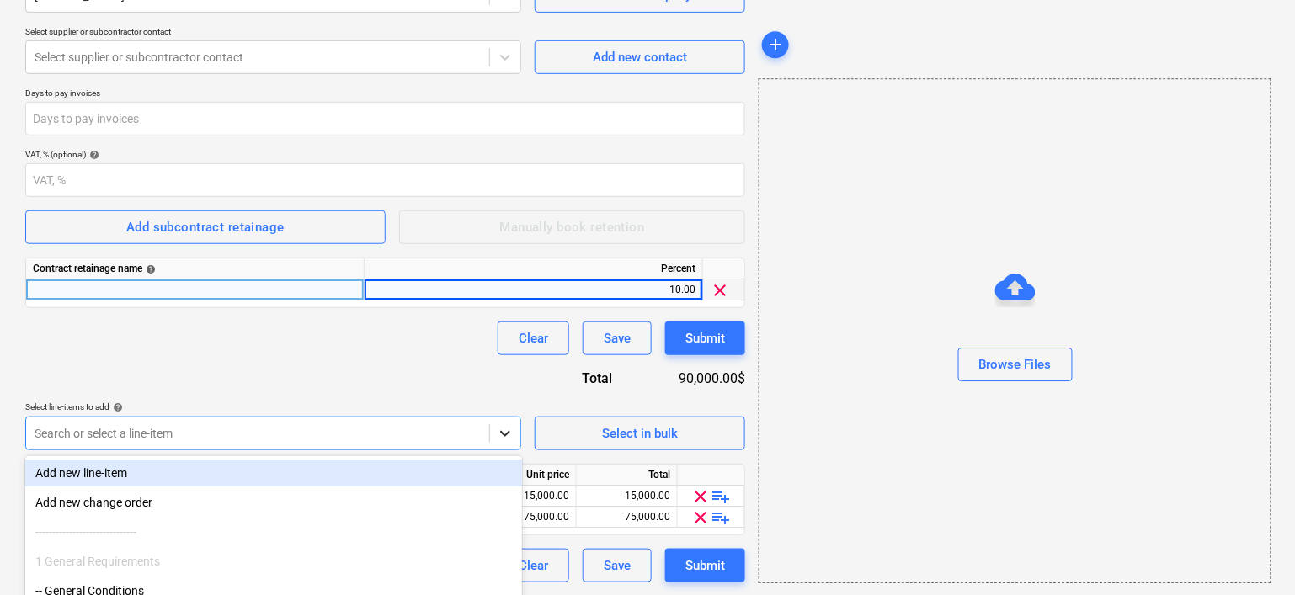
click at [511, 360] on body "Sales Projects Contacts Company Inbox format_size keyboard_arrow_down help sear…" at bounding box center [647, 61] width 1295 height 595
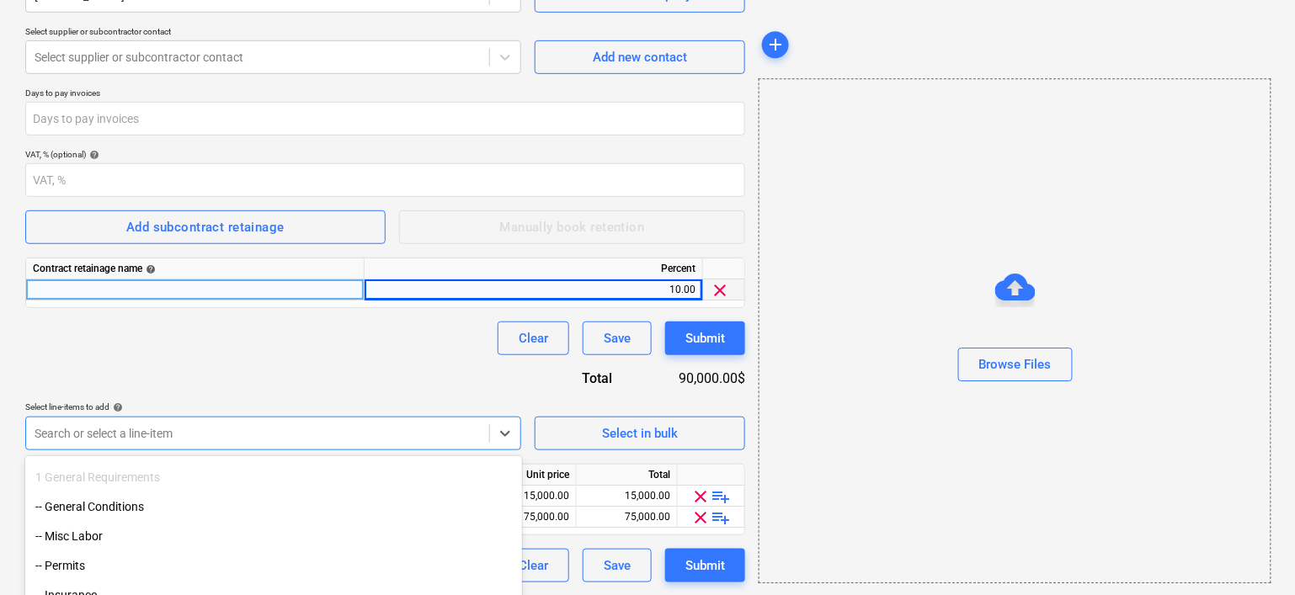
click at [317, 233] on div "Contract name help [PERSON_NAME] Construction - Floor Demo and Paint Contract r…" at bounding box center [385, 242] width 720 height 680
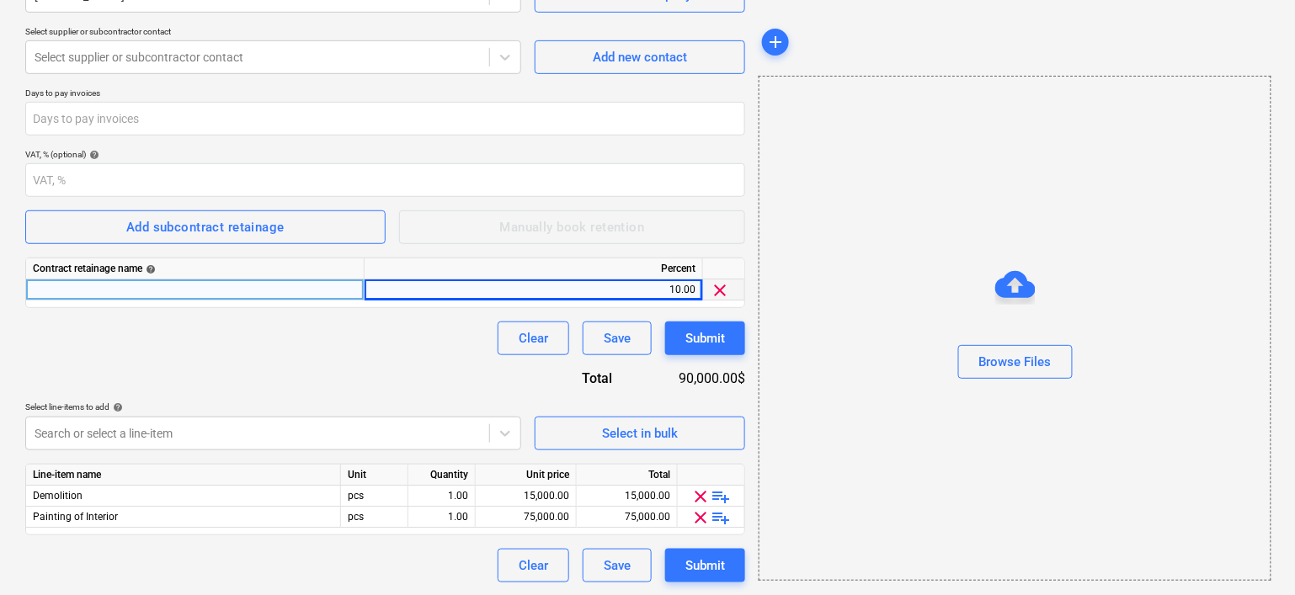
click at [267, 289] on div at bounding box center [195, 290] width 338 height 21
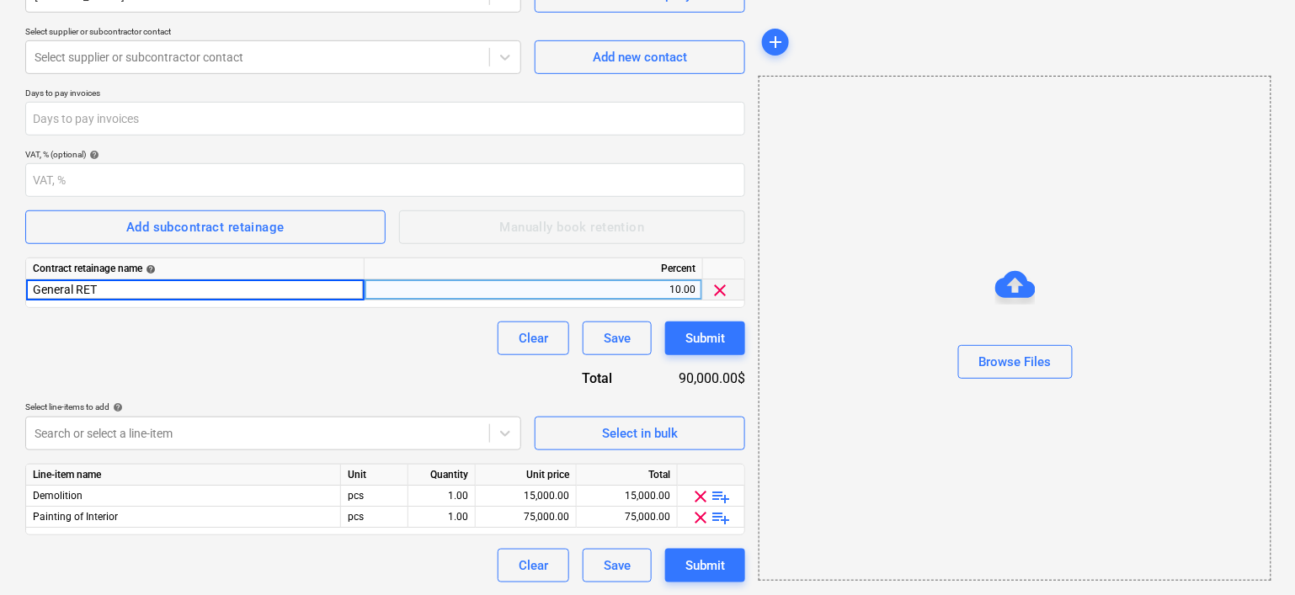
type input "General RET"
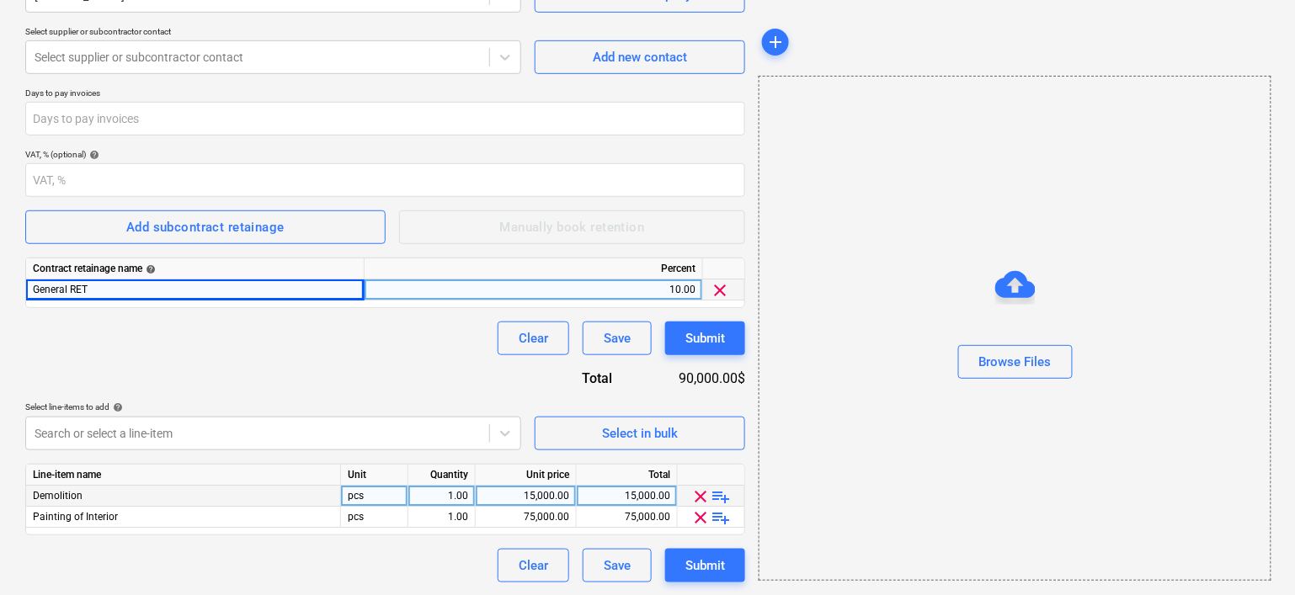
click at [530, 497] on div "15,000.00" at bounding box center [525, 496] width 87 height 21
type input "16000"
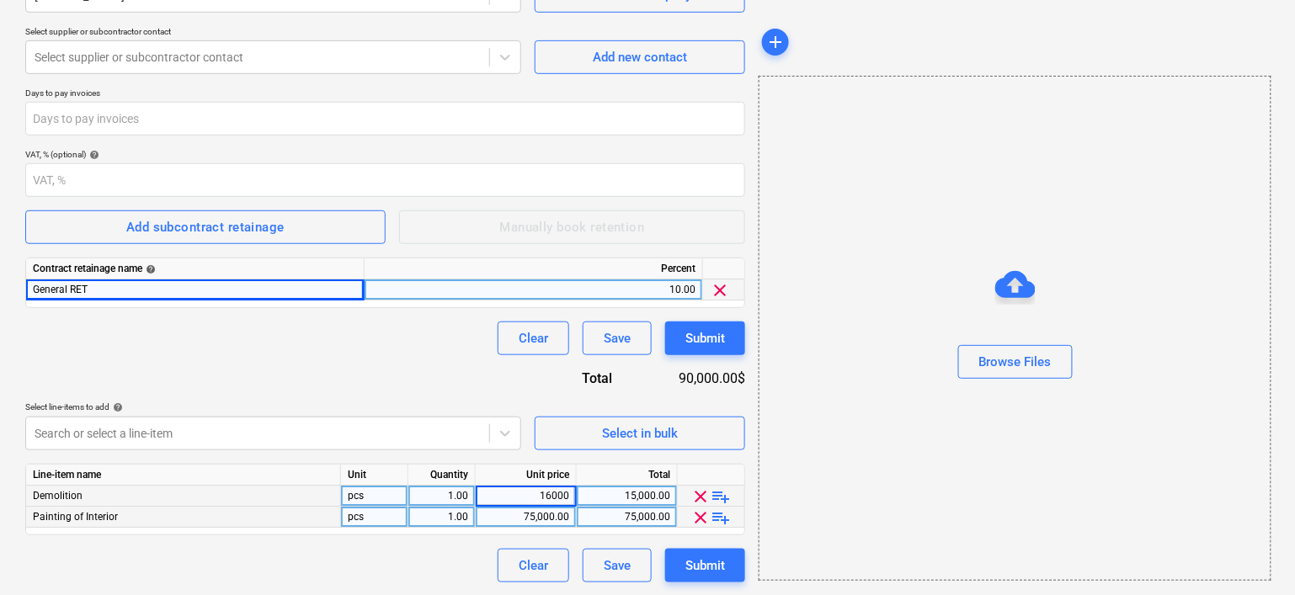
click at [550, 514] on div "75,000.00" at bounding box center [525, 517] width 87 height 21
type input "45000"
click at [456, 557] on div "Clear Save Submit" at bounding box center [385, 566] width 720 height 34
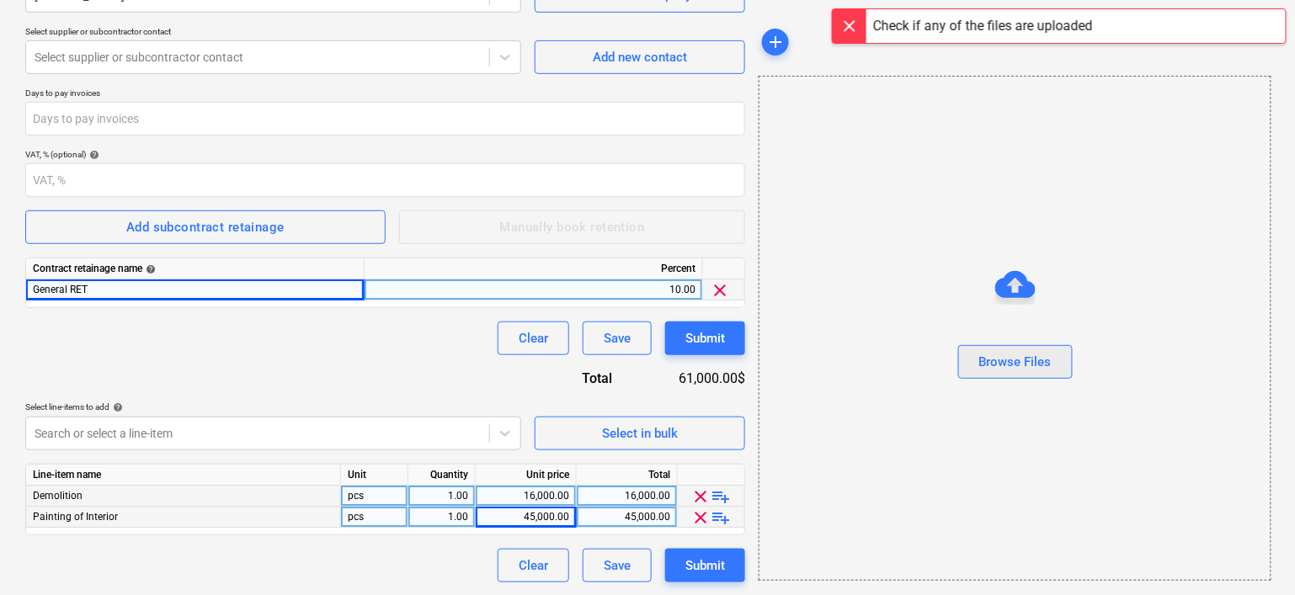
click at [855, 364] on div "Browse Files" at bounding box center [1015, 362] width 72 height 22
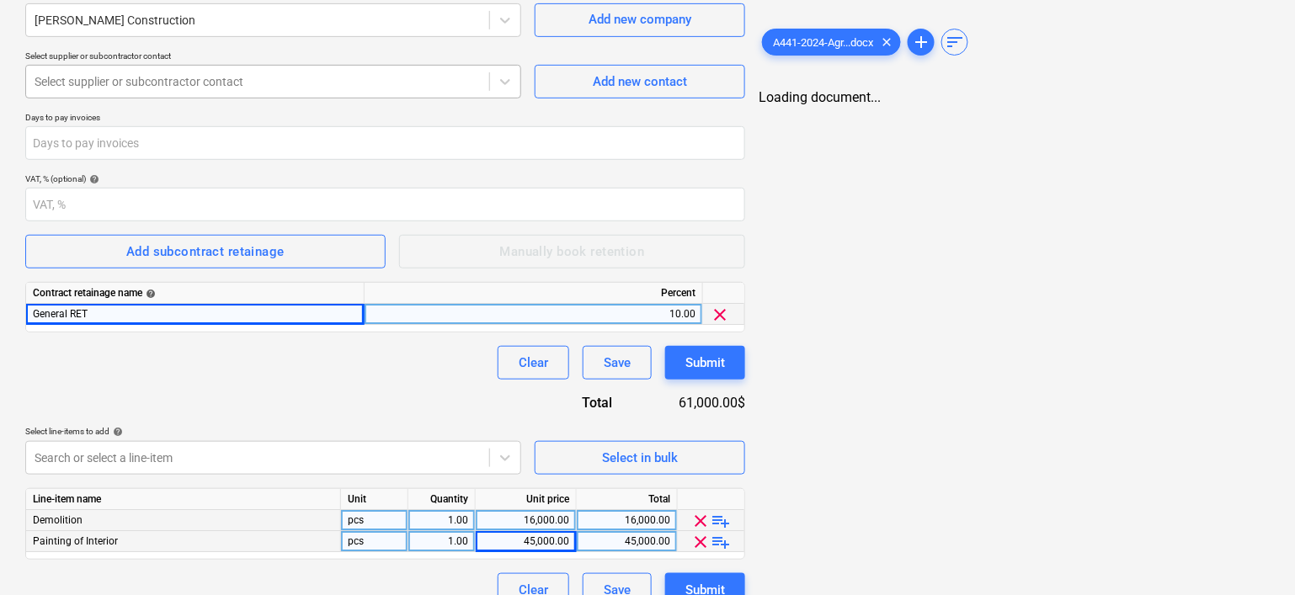
scroll to position [236, 0]
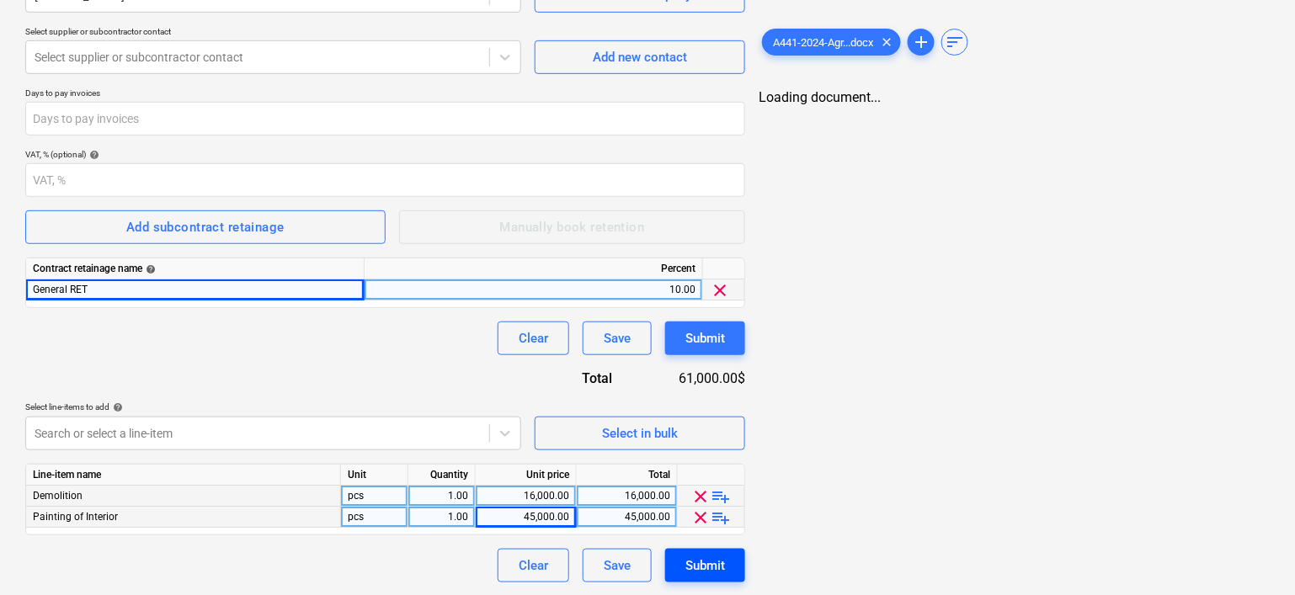
click at [702, 568] on div "Submit" at bounding box center [705, 566] width 40 height 22
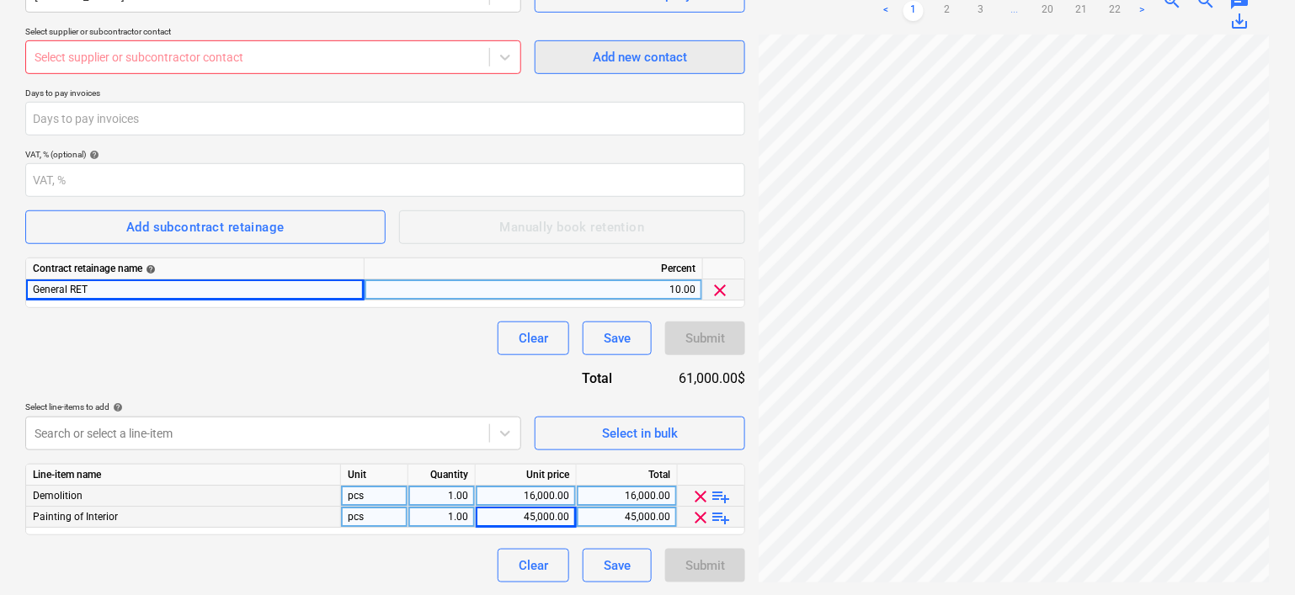
click at [623, 54] on div "Add new contact" at bounding box center [640, 57] width 94 height 22
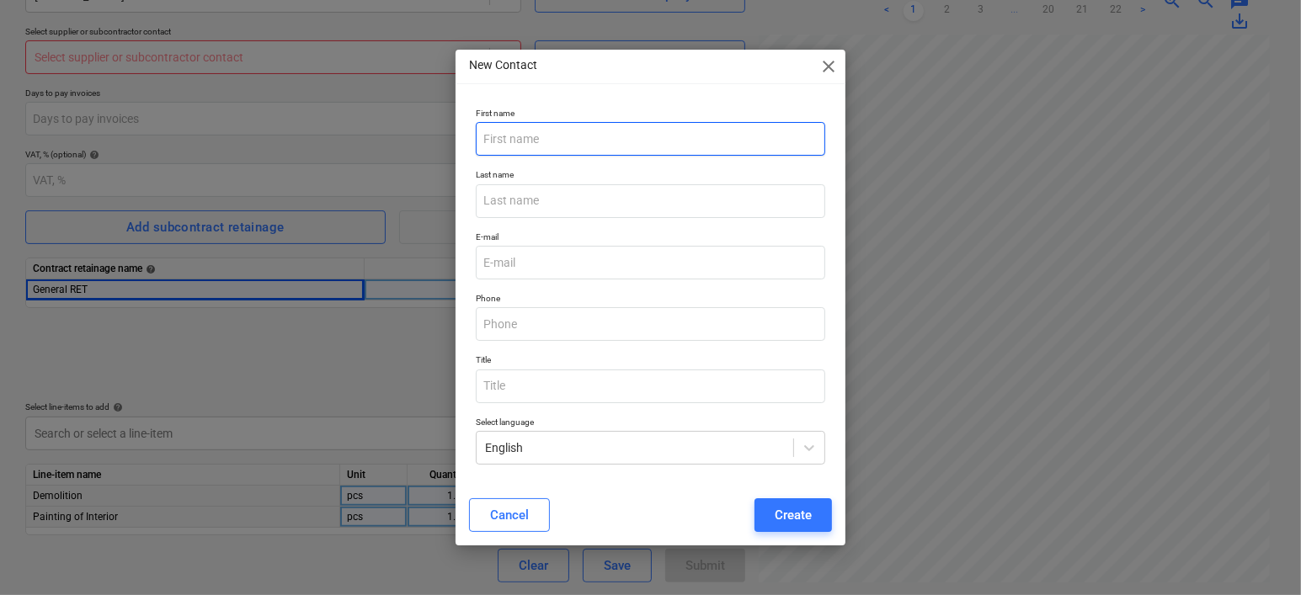
click at [600, 146] on input "text" at bounding box center [651, 139] width 350 height 34
type input "Darwin"
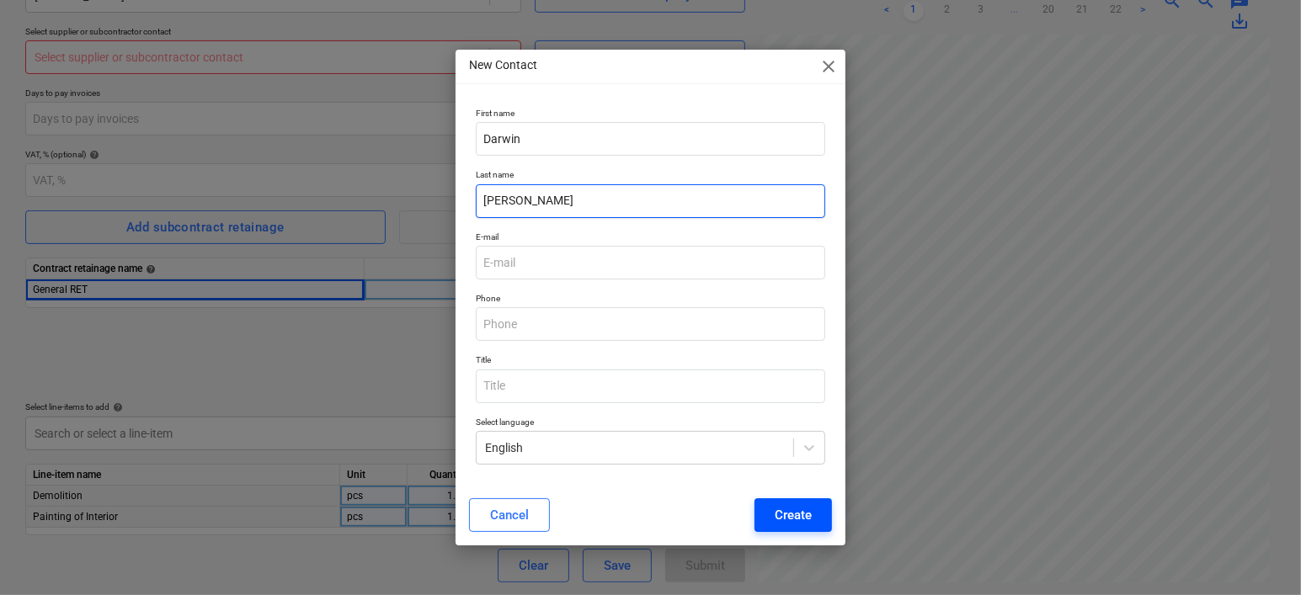
type input "[PERSON_NAME]"
click at [812, 515] on button "Create" at bounding box center [792, 515] width 77 height 34
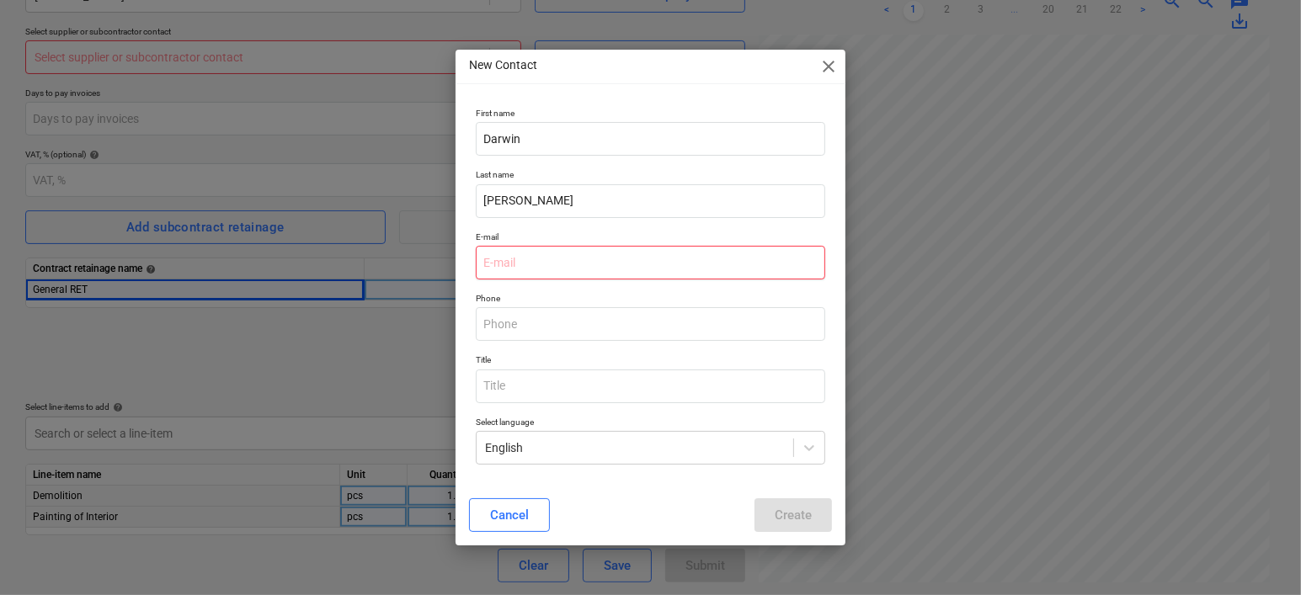
click at [642, 264] on input "email" at bounding box center [651, 263] width 350 height 34
click at [546, 258] on input "email" at bounding box center [651, 263] width 350 height 34
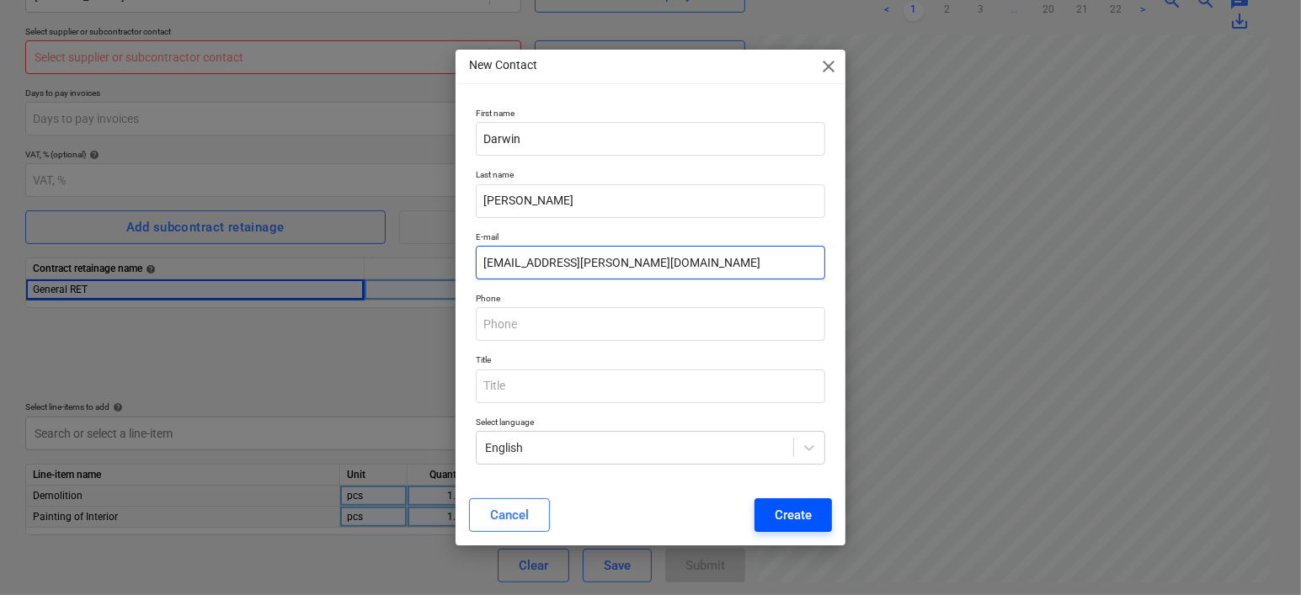
type input "[EMAIL_ADDRESS][PERSON_NAME][DOMAIN_NAME]"
click at [789, 514] on div "Create" at bounding box center [793, 515] width 37 height 22
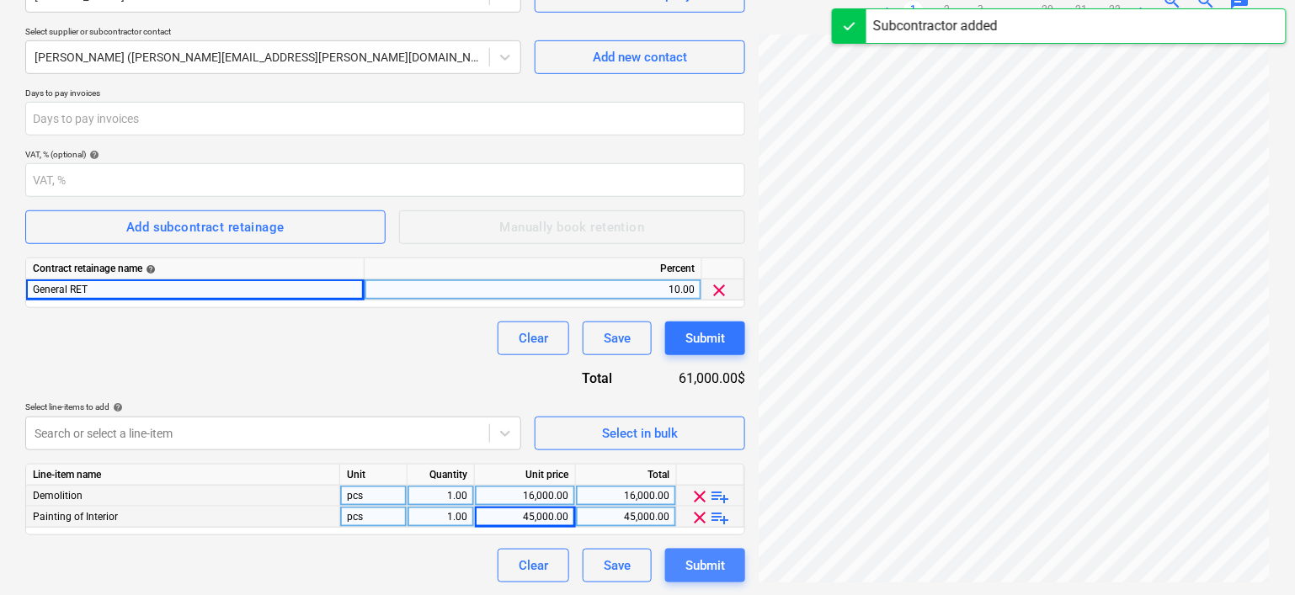
click at [712, 572] on div "Submit" at bounding box center [705, 566] width 40 height 22
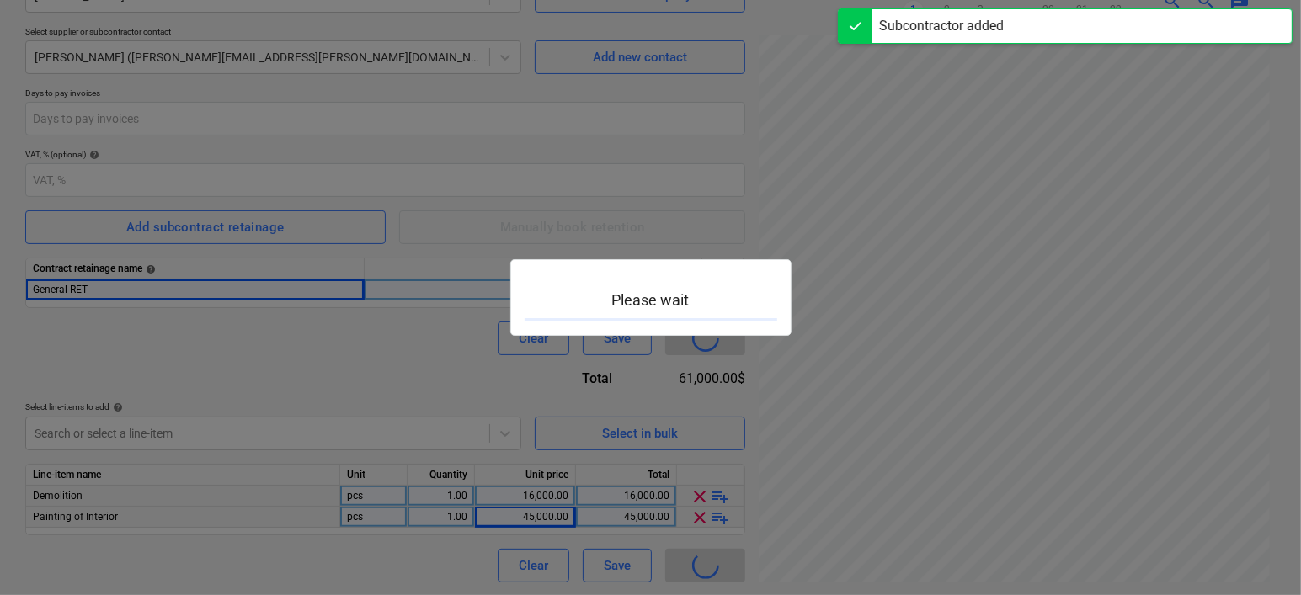
type input "[DATE]-SO-003"
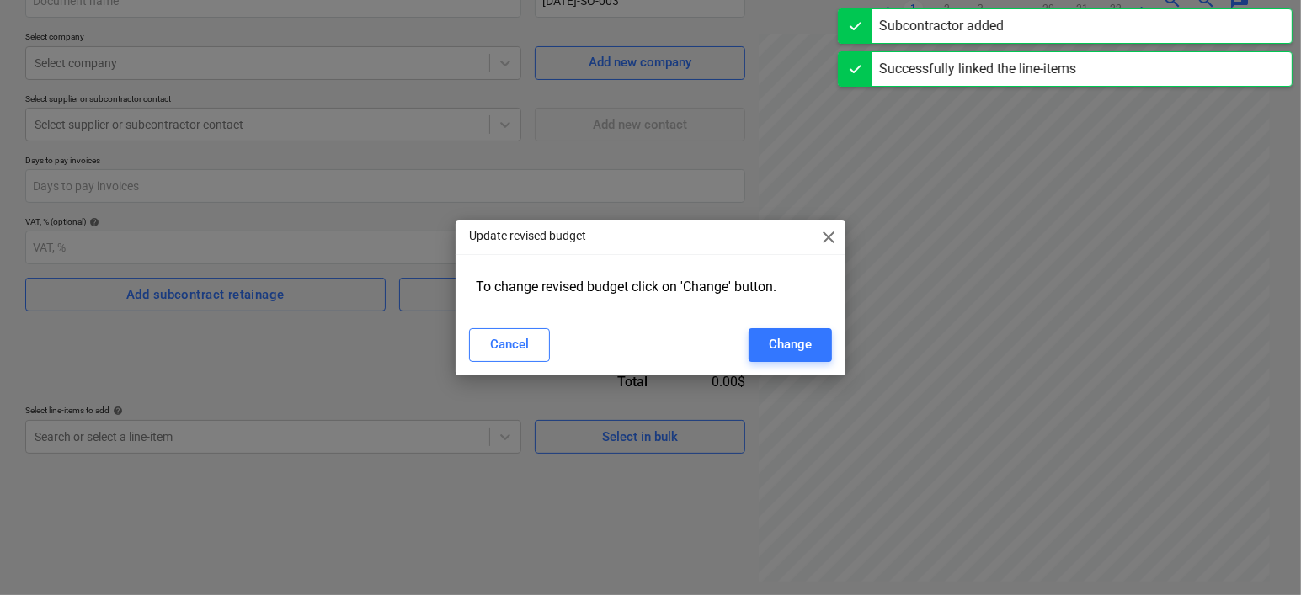
scroll to position [168, 0]
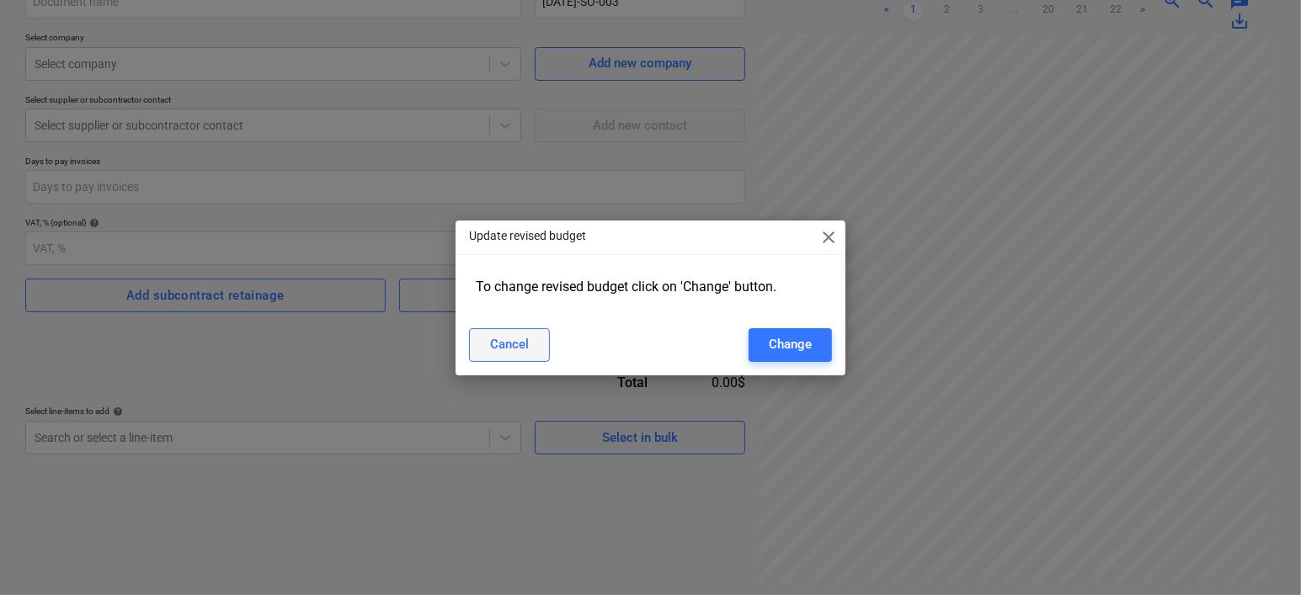
click at [545, 338] on button "Cancel" at bounding box center [509, 345] width 81 height 34
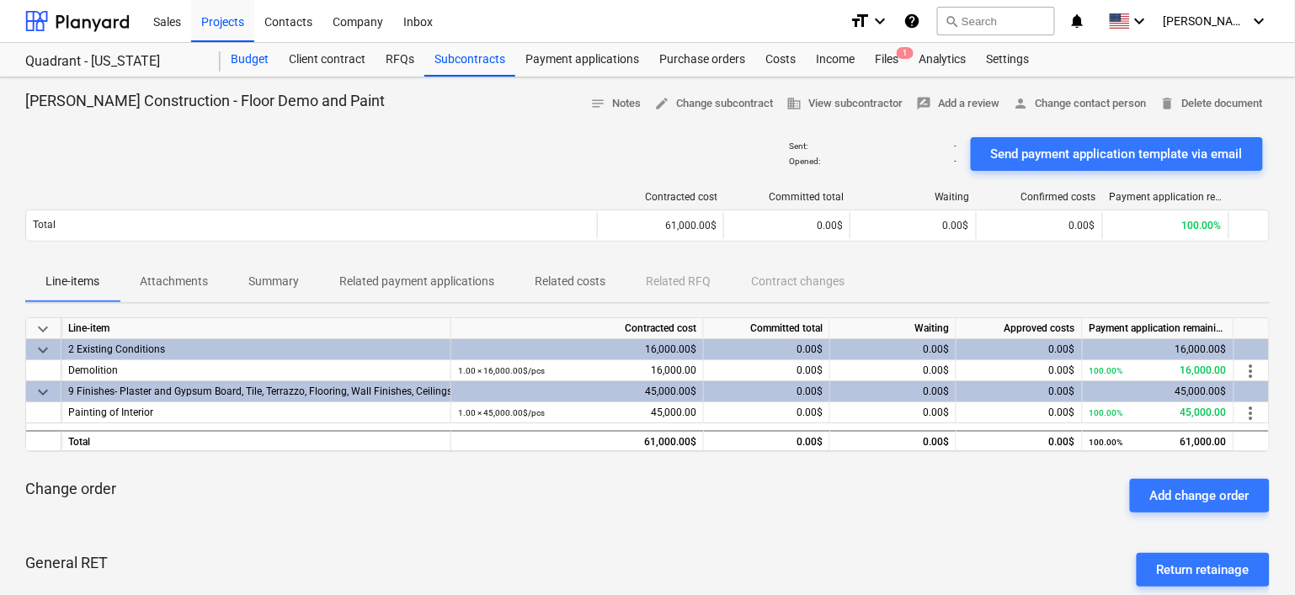
click at [251, 58] on div "Budget" at bounding box center [250, 60] width 58 height 34
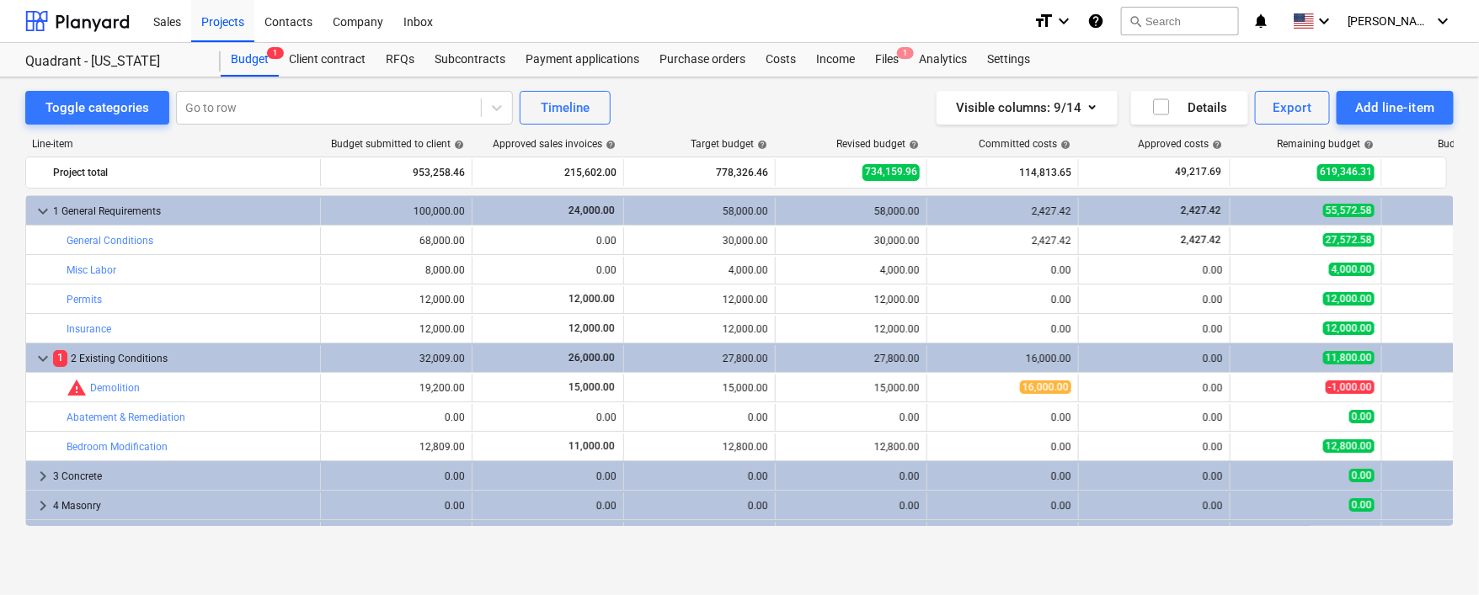
scroll to position [84, 0]
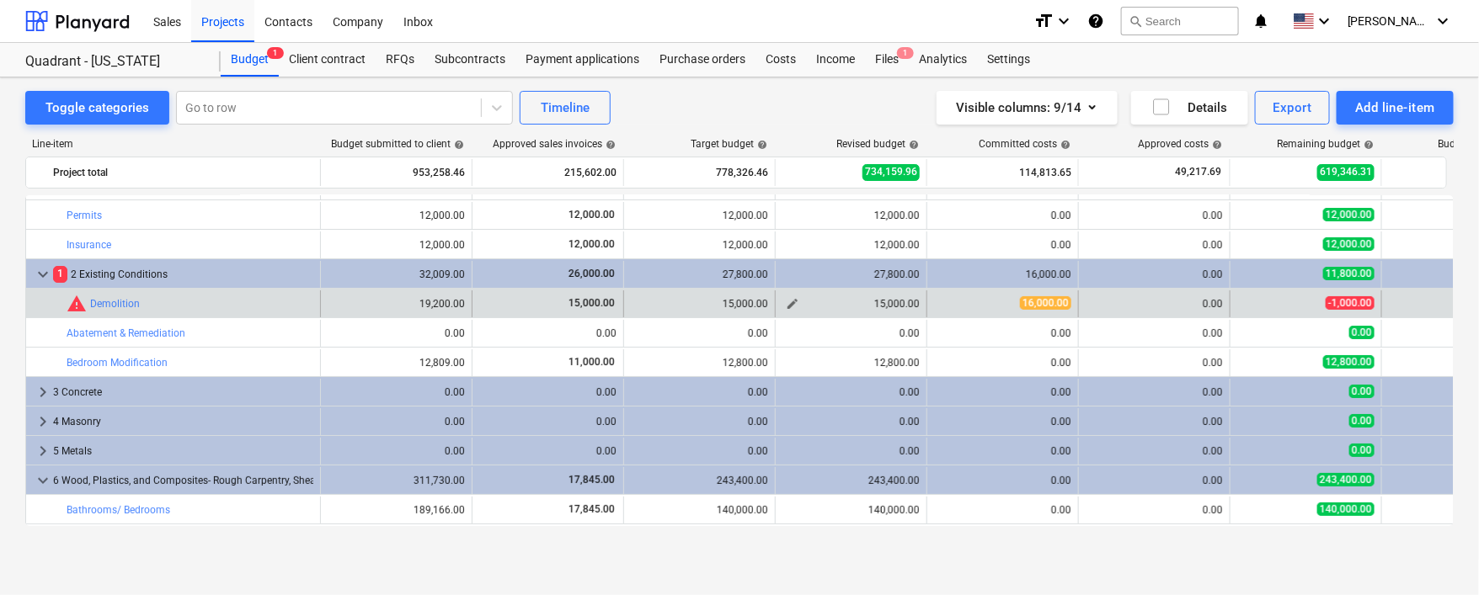
click at [797, 299] on span "edit" at bounding box center [792, 303] width 13 height 13
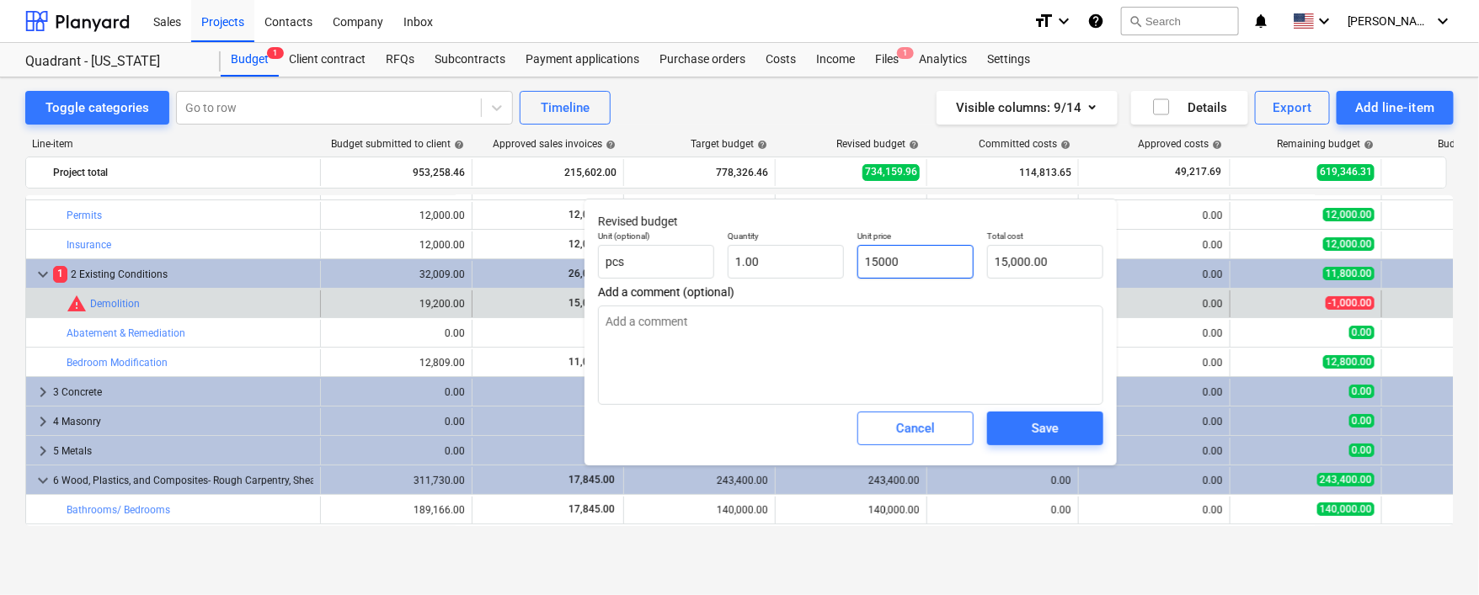
click at [855, 262] on input "15000" at bounding box center [915, 262] width 116 height 34
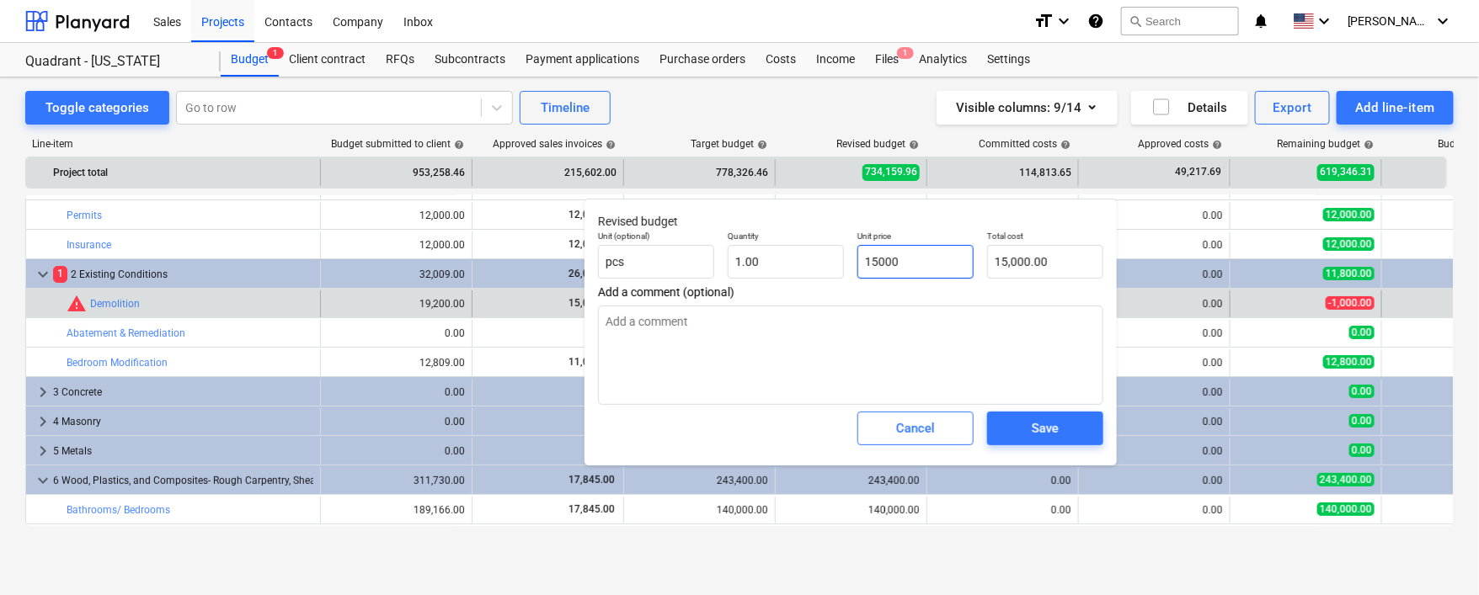
type input "1000"
type input "1,000.00"
type input "16000"
type input "16,000.00"
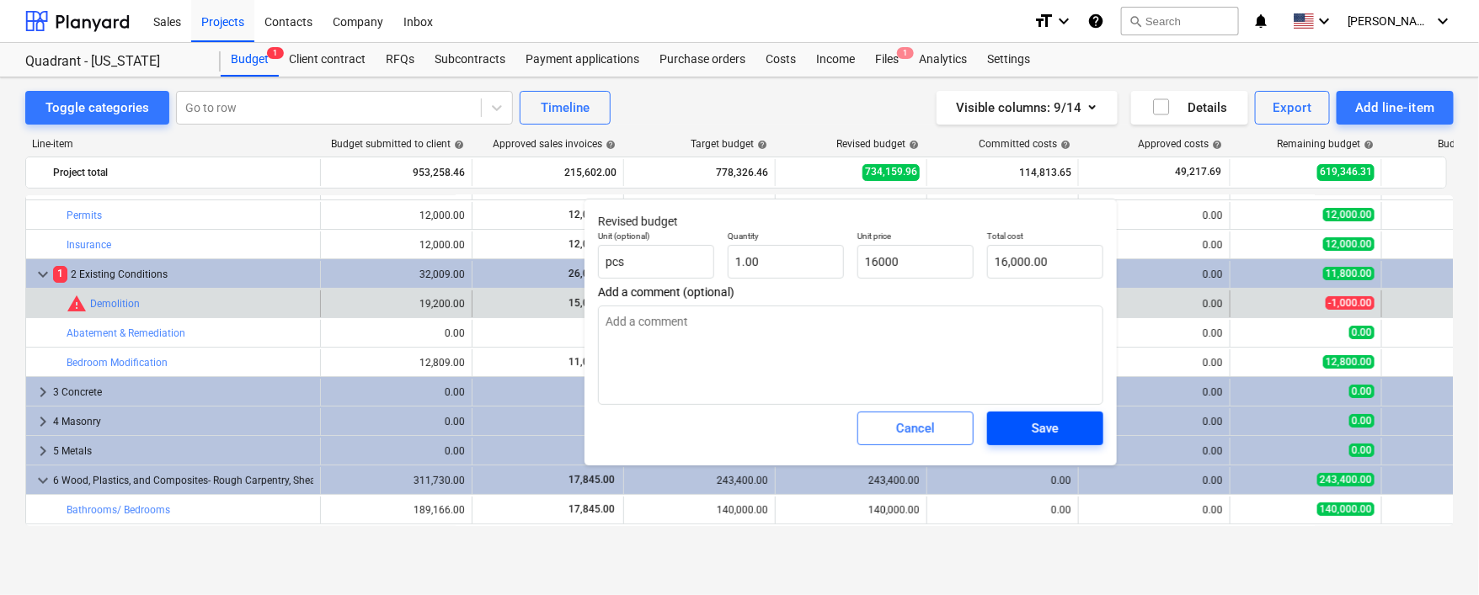
type input "16,000.00"
click at [855, 429] on div "Save" at bounding box center [1044, 429] width 27 height 22
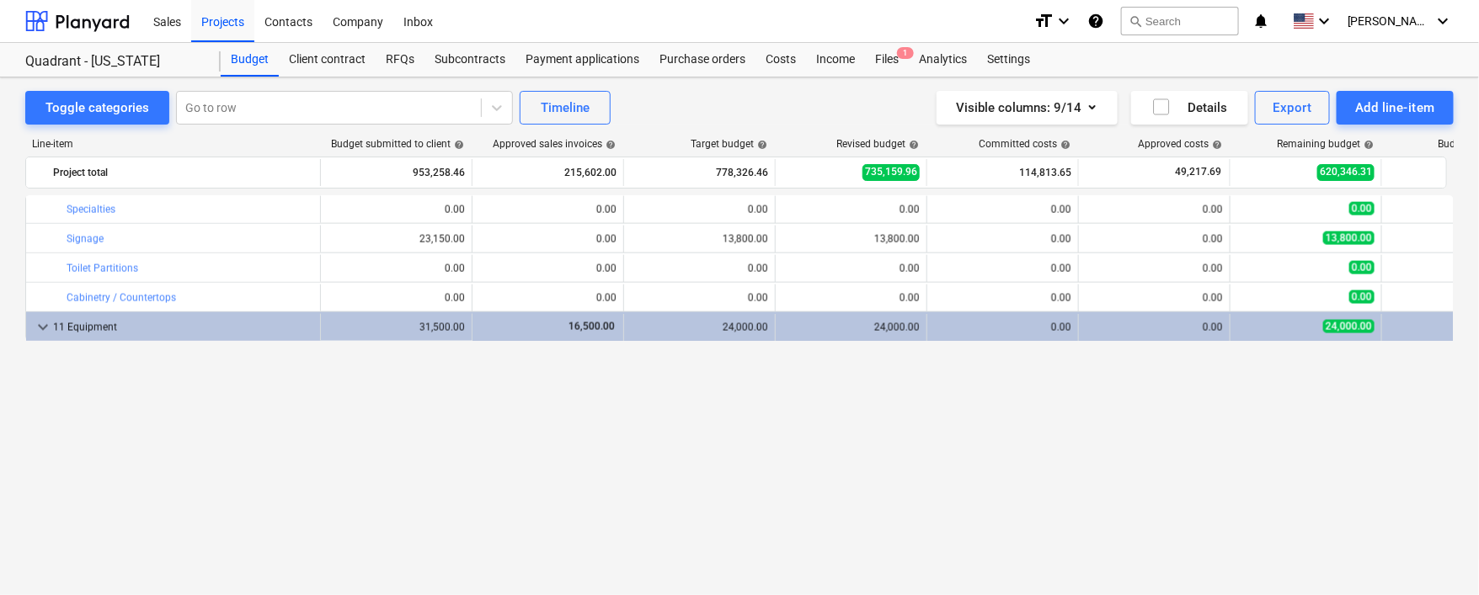
scroll to position [755, 0]
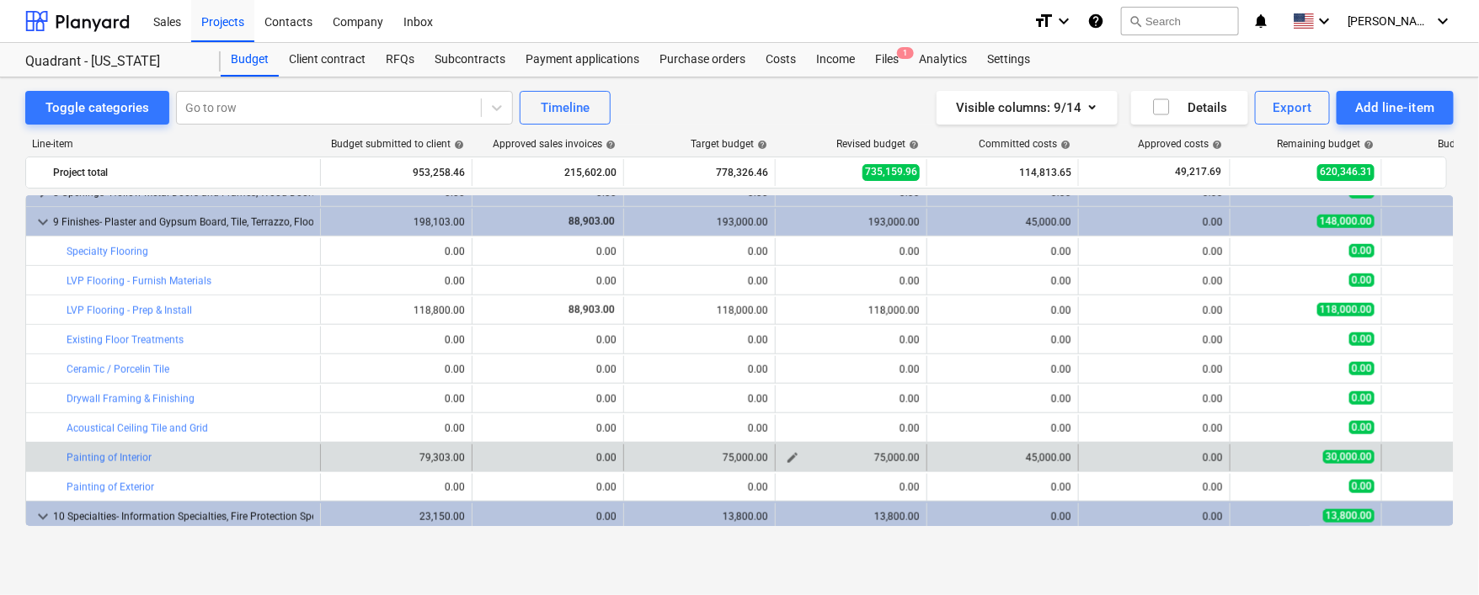
click at [793, 461] on span "edit" at bounding box center [792, 457] width 13 height 13
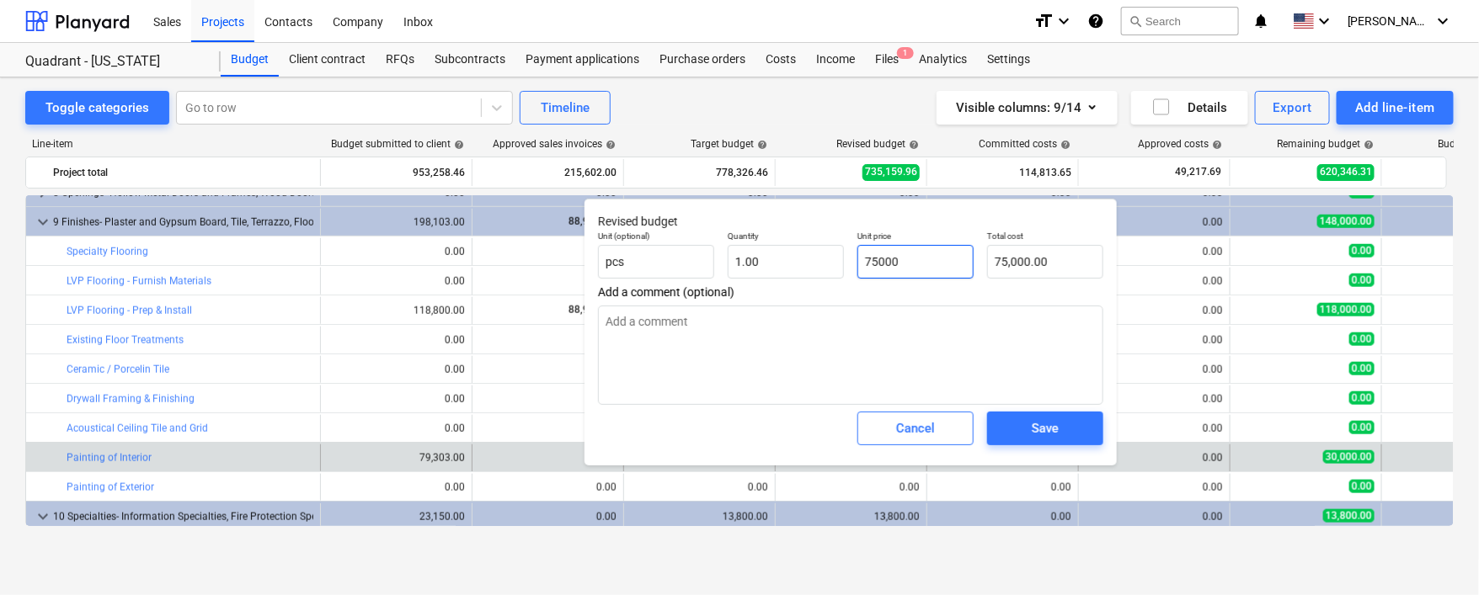
click at [855, 260] on input "75000" at bounding box center [915, 262] width 116 height 34
type input "75,000.00"
click at [855, 437] on div "Cancel" at bounding box center [915, 429] width 39 height 22
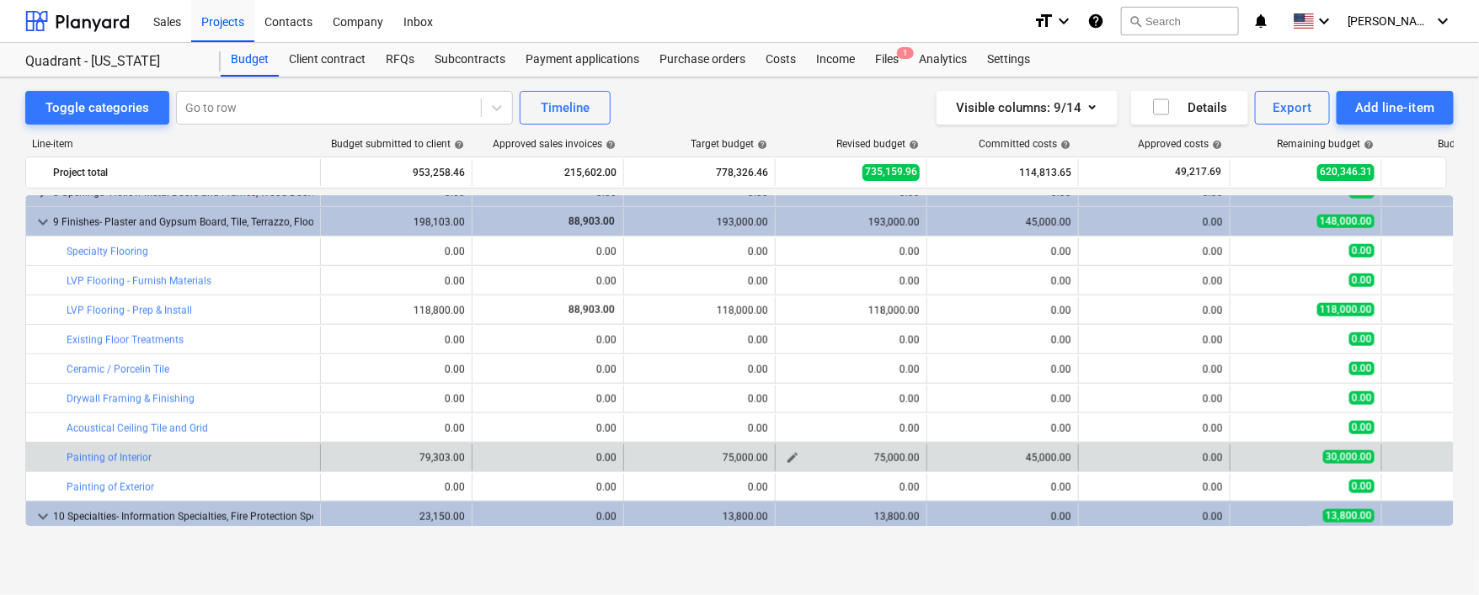
click at [792, 456] on span "edit" at bounding box center [792, 457] width 13 height 13
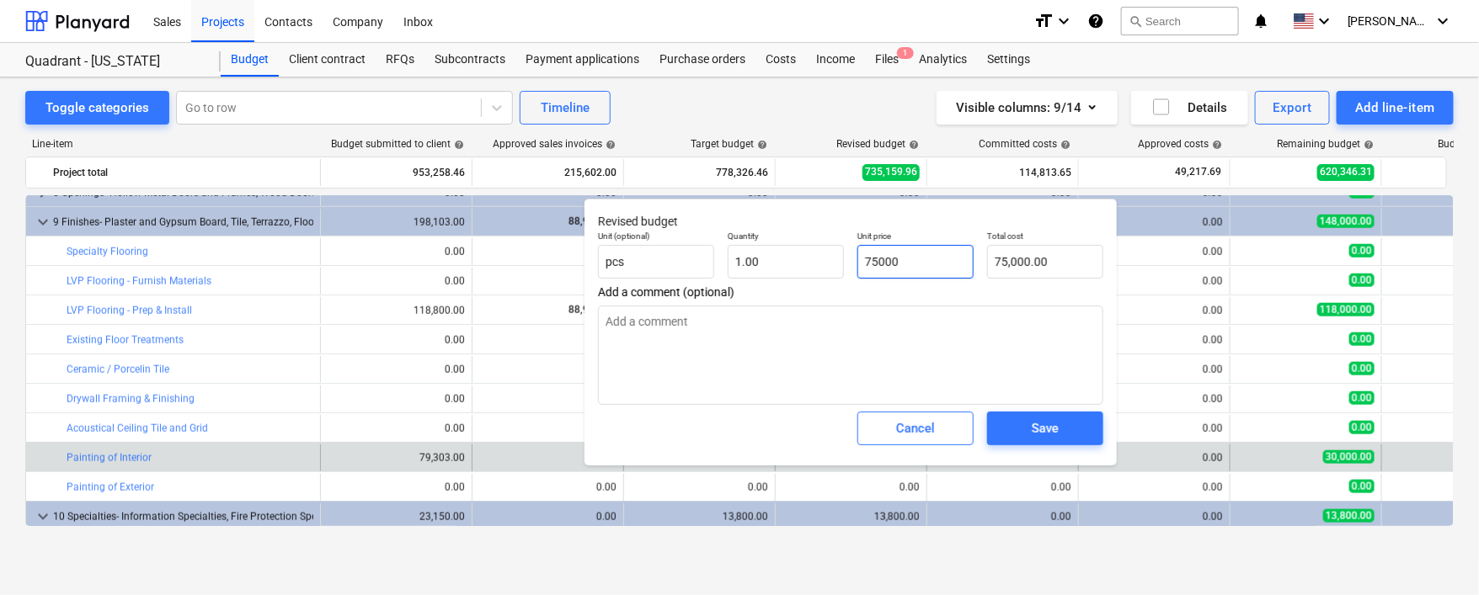
click at [855, 260] on input "75000" at bounding box center [915, 262] width 116 height 34
type input "4"
type input "4.00"
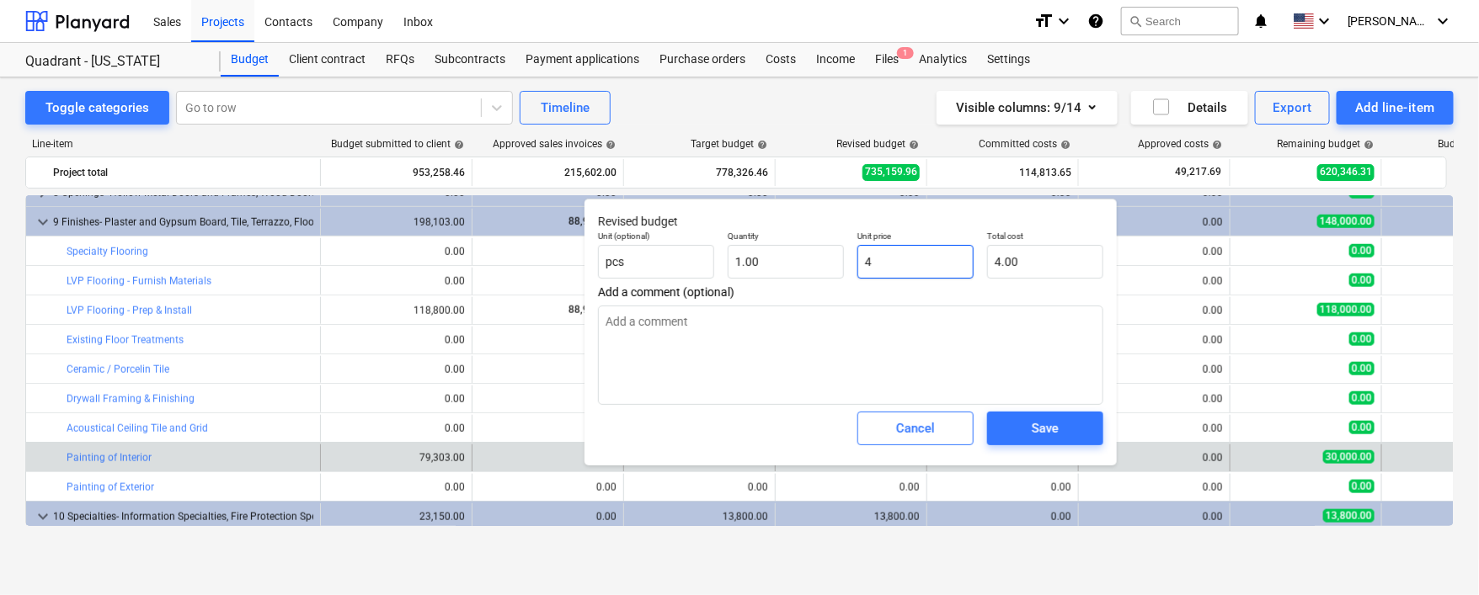
type input "45"
type input "45.00"
type input "450"
type input "450.00"
type input "4500"
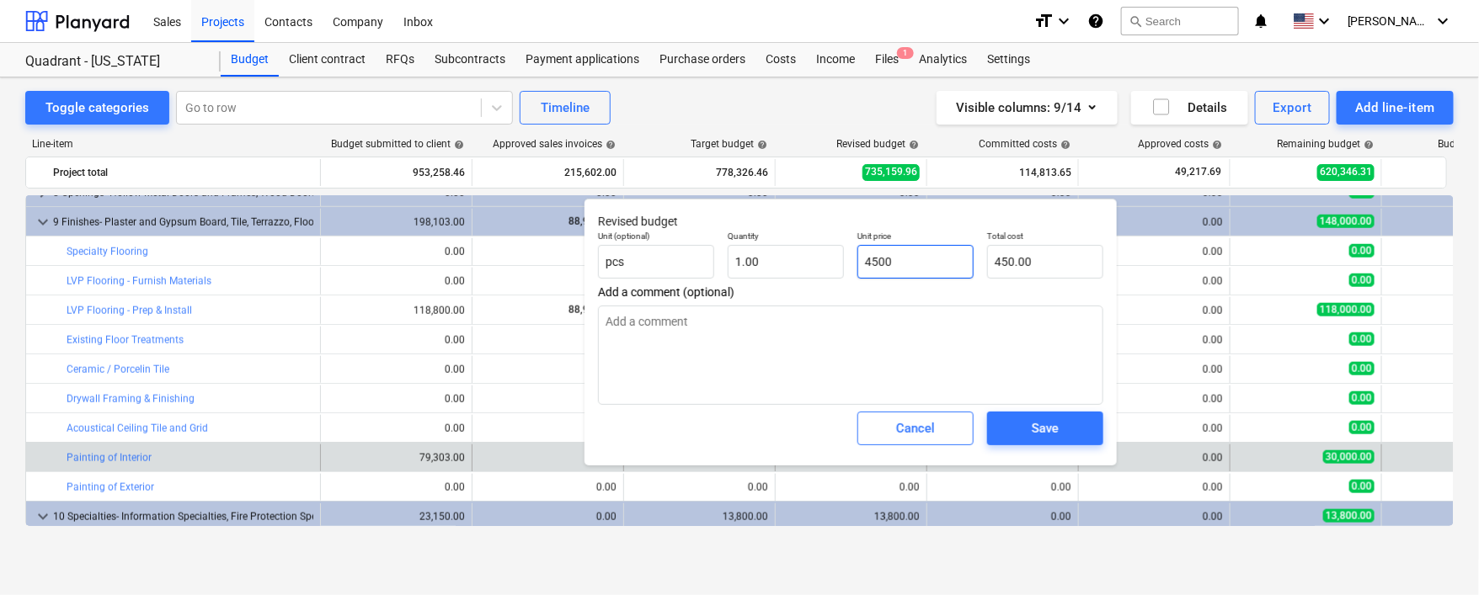
type input "4,500.00"
type input "45000"
type input "45,000.00"
click at [855, 433] on div "Save" at bounding box center [1044, 429] width 27 height 22
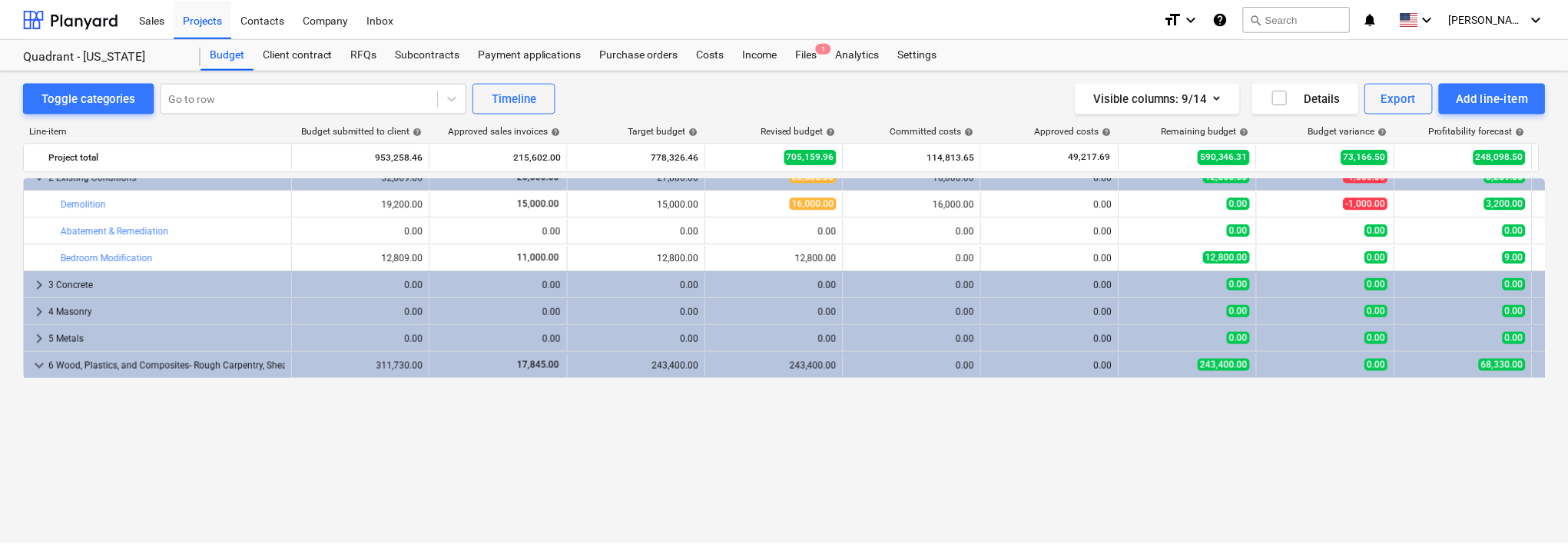
scroll to position [0, 0]
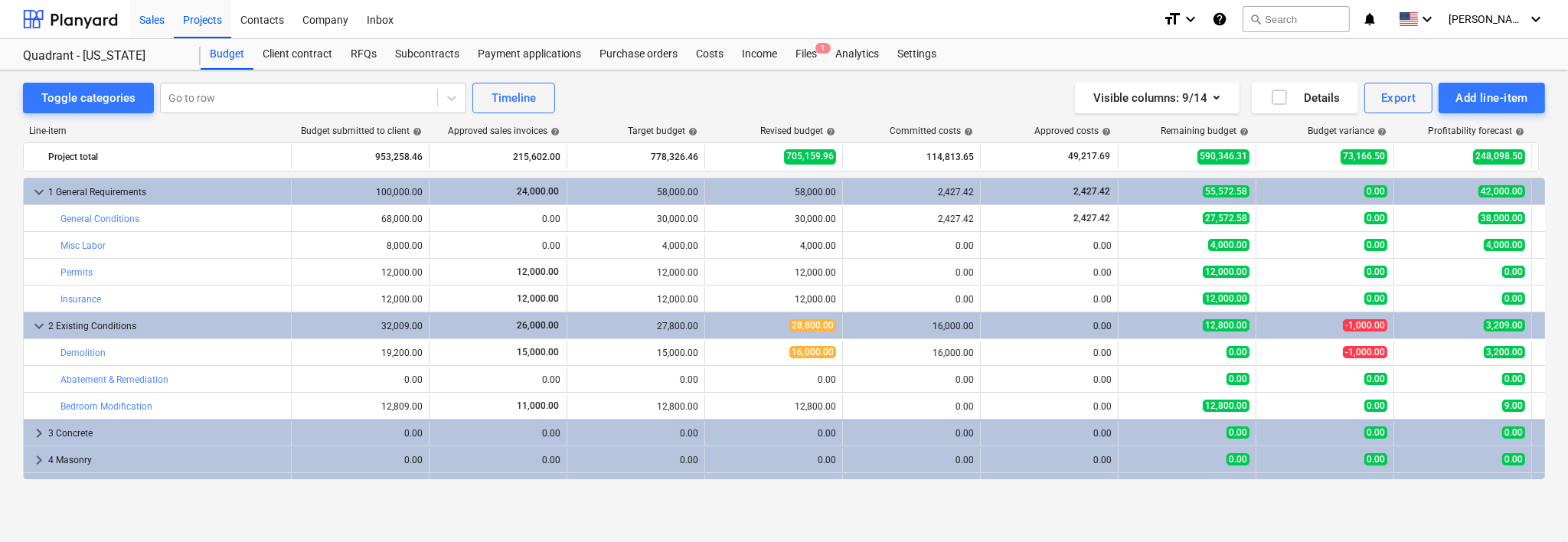
click at [146, 16] on div "Sales" at bounding box center [152, 18] width 44 height 39
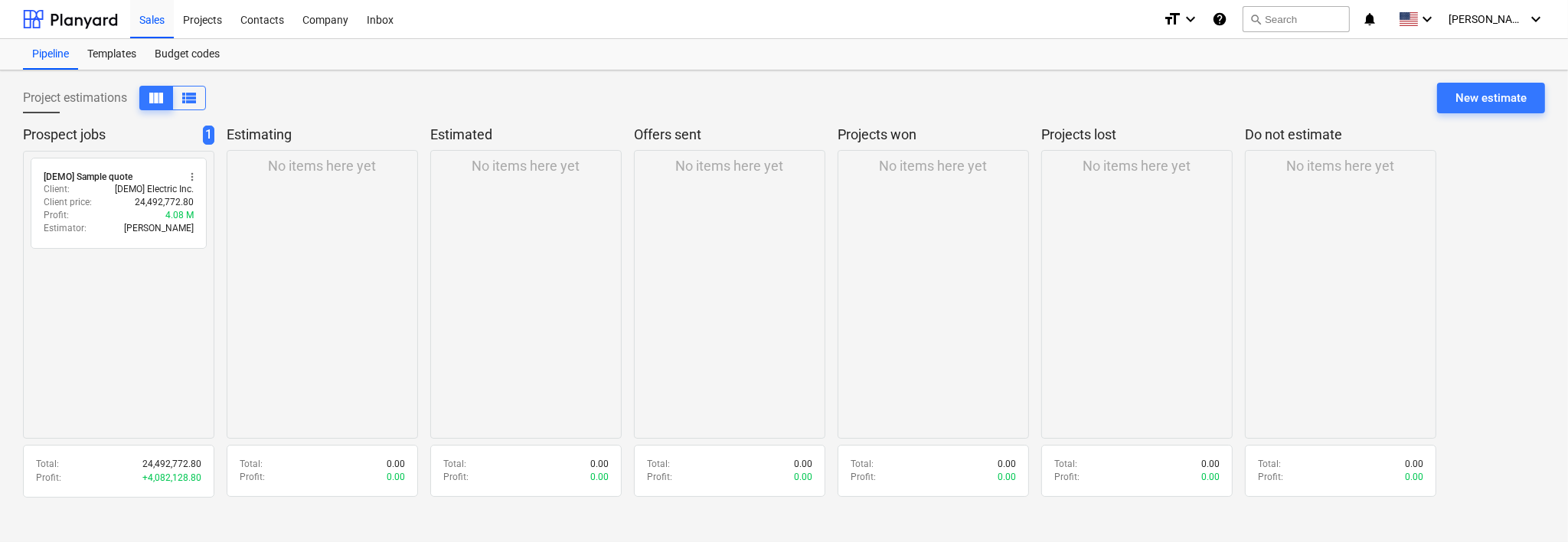
click at [302, 174] on p "No items here yet" at bounding box center [323, 166] width 108 height 18
click at [478, 195] on div "No items here yet" at bounding box center [526, 294] width 192 height 288
click at [482, 133] on p "Estimated" at bounding box center [523, 135] width 186 height 18
click at [562, 196] on div "No items here yet" at bounding box center [526, 294] width 192 height 288
click at [545, 342] on div "No items here yet" at bounding box center [526, 294] width 192 height 288
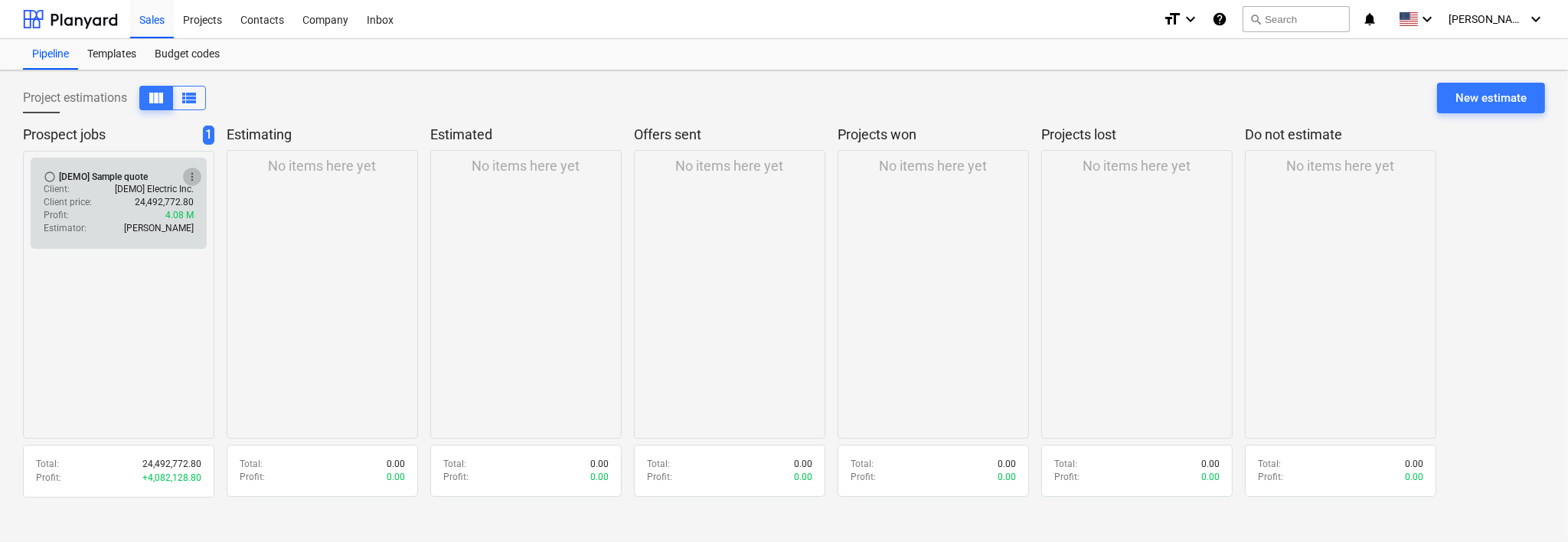
click at [189, 172] on span "more_vert" at bounding box center [192, 176] width 12 height 12
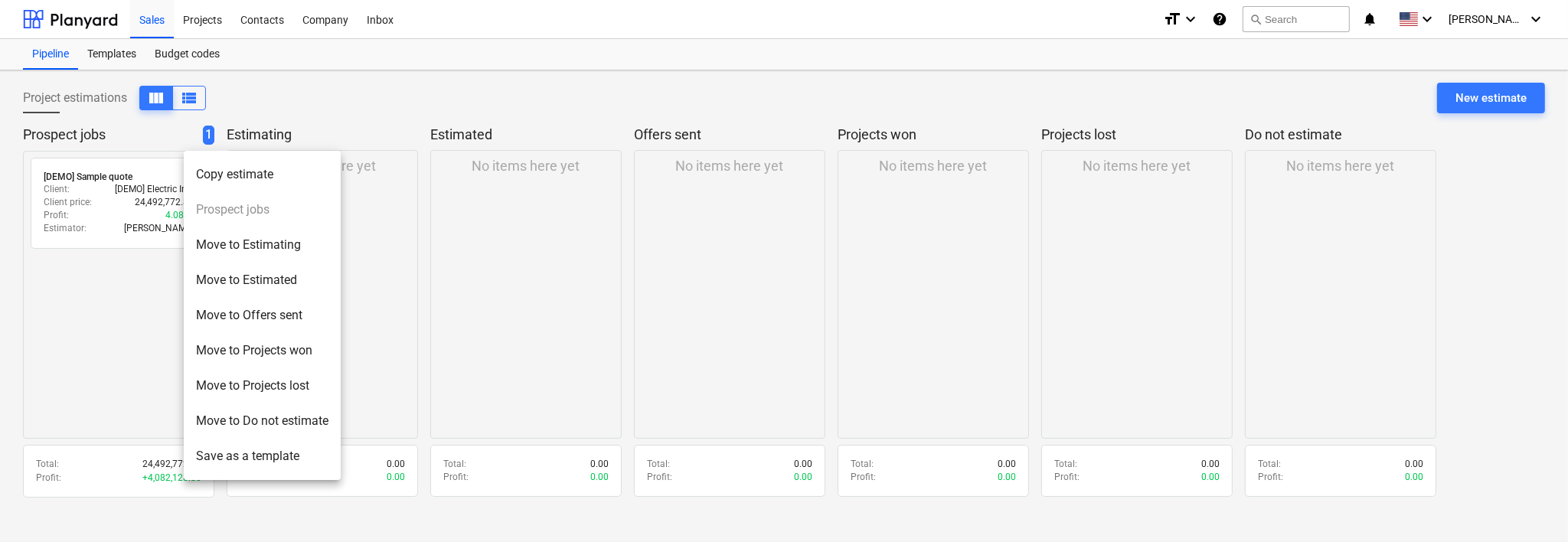
click at [425, 325] on div at bounding box center [784, 271] width 1568 height 542
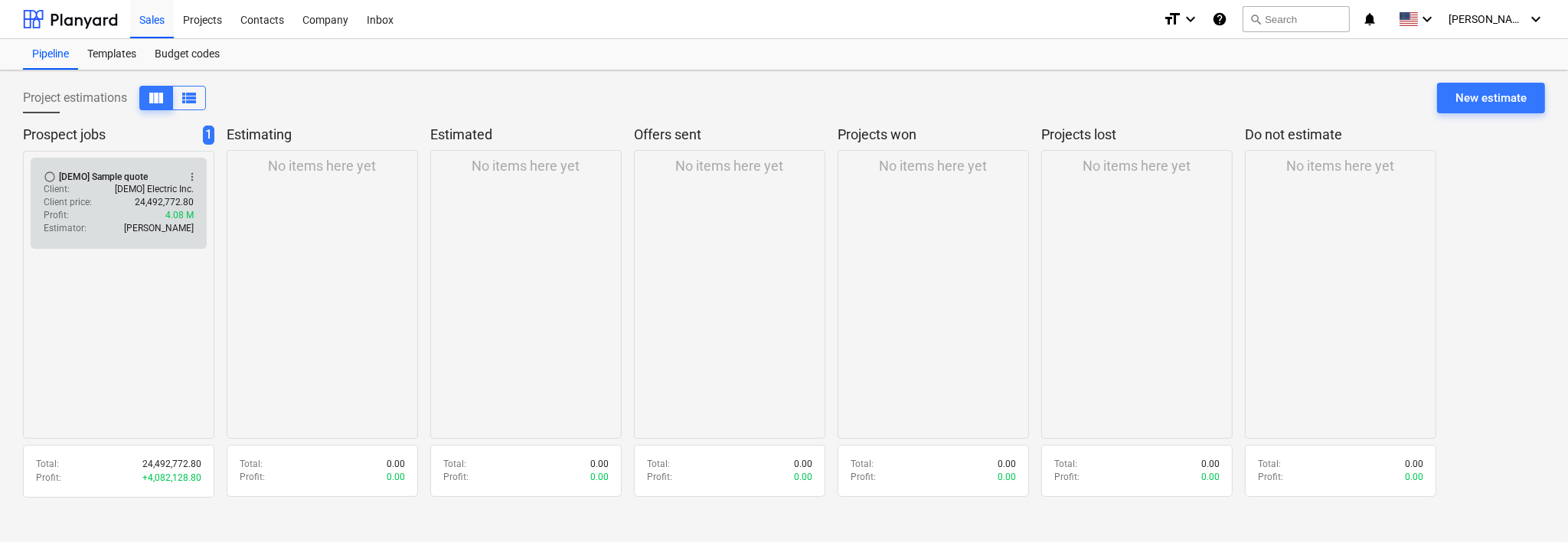
click at [44, 171] on span "radio_button_unchecked" at bounding box center [49, 176] width 12 height 12
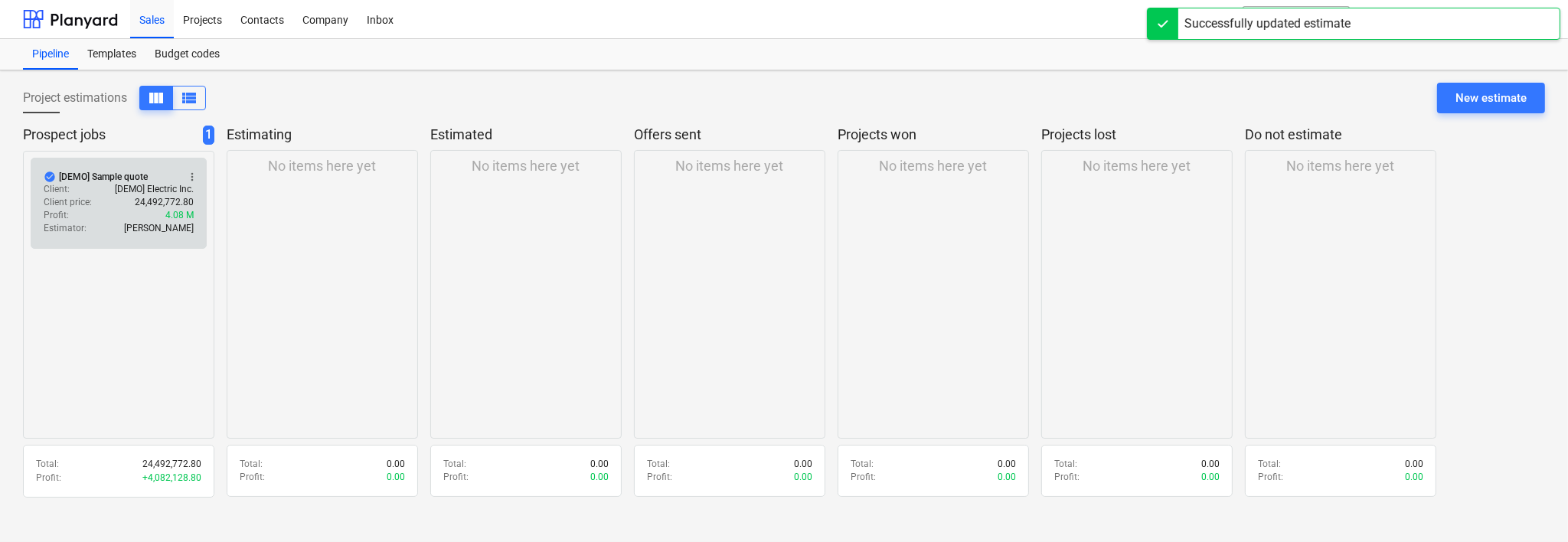
click at [195, 178] on span "more_vert" at bounding box center [192, 176] width 12 height 12
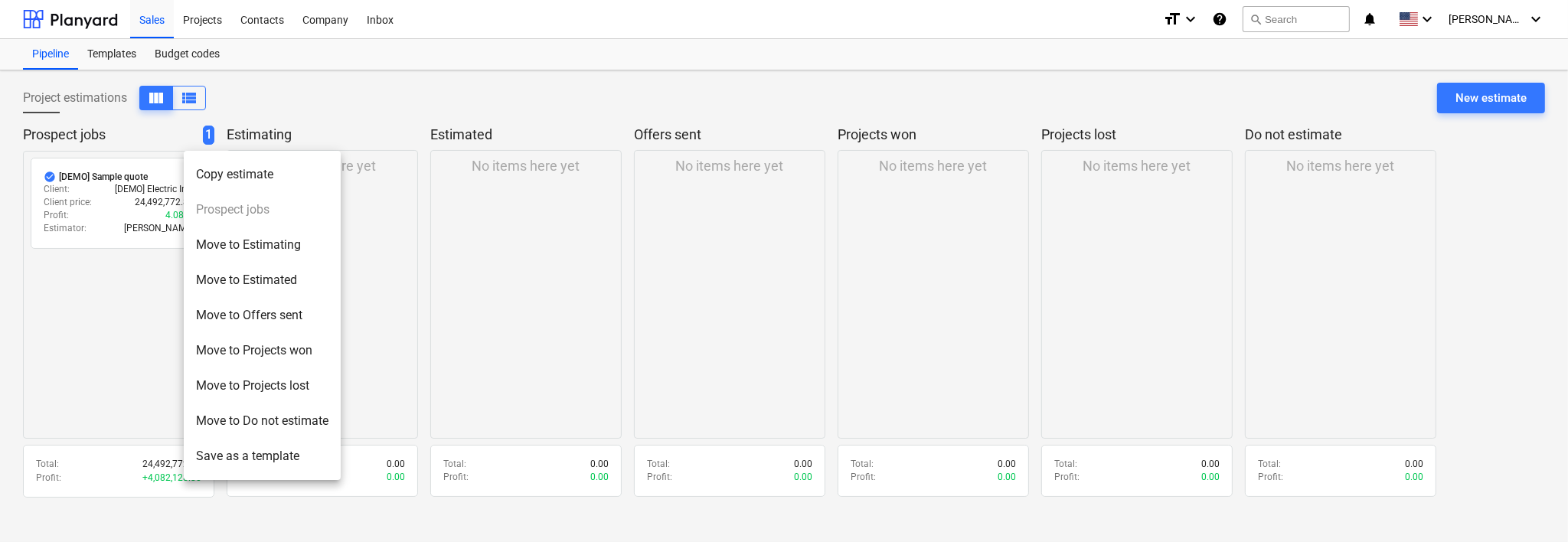
click at [280, 418] on li "Move to Do not estimate" at bounding box center [262, 421] width 157 height 35
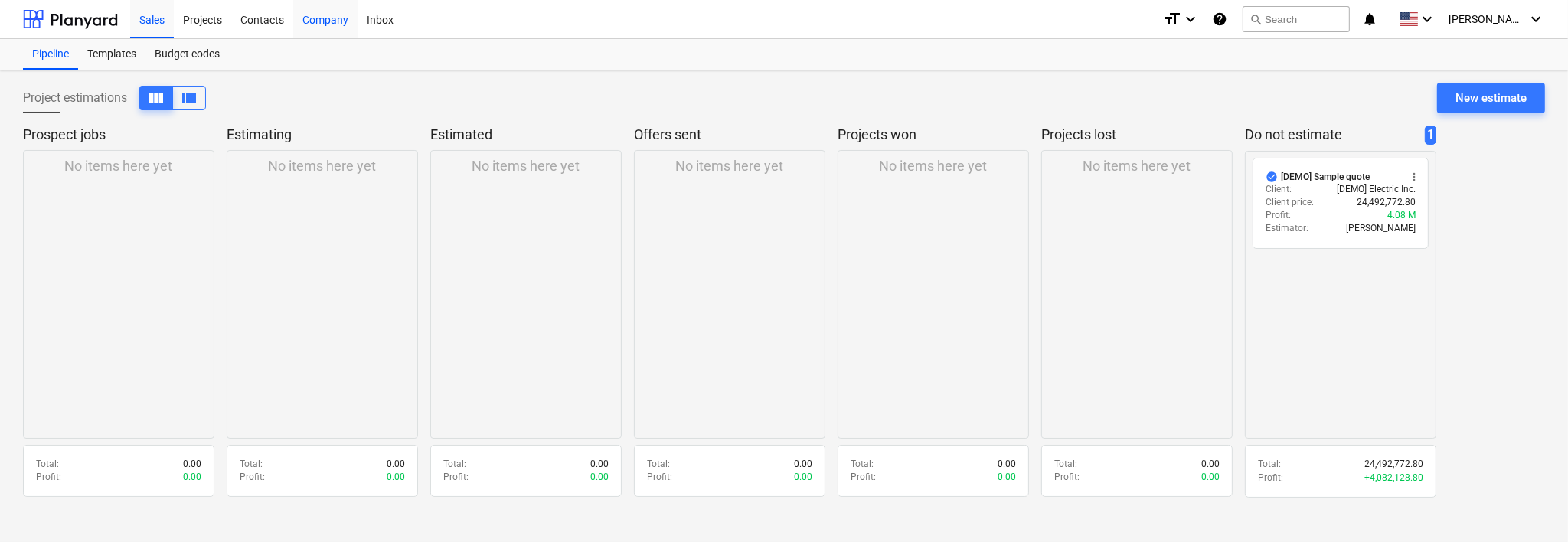
click at [322, 21] on div "Company" at bounding box center [325, 18] width 65 height 39
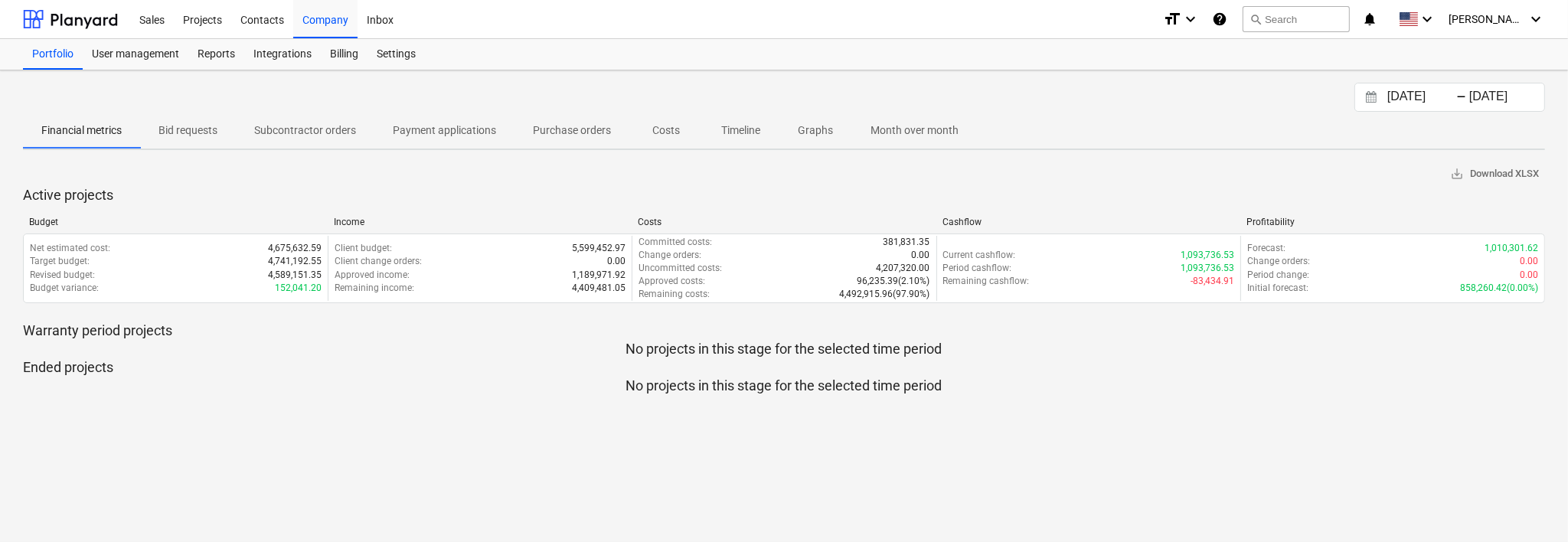
click at [204, 128] on p "Bid requests" at bounding box center [187, 131] width 59 height 16
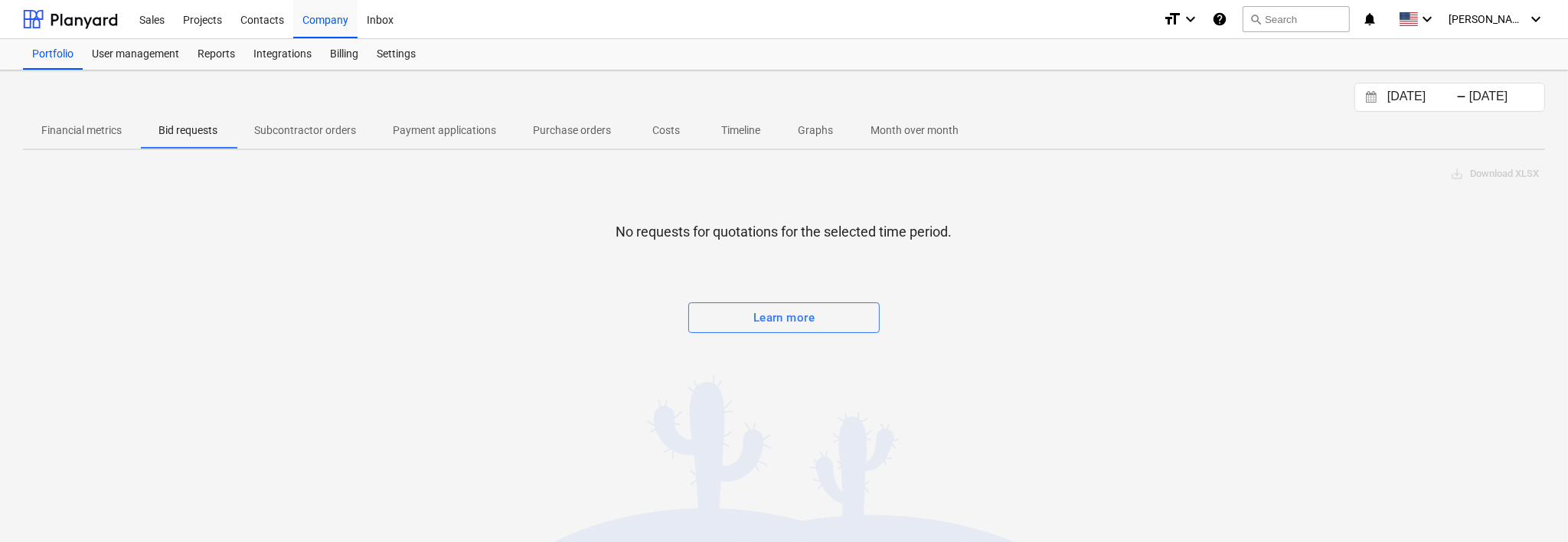
click at [262, 131] on p "Subcontractor orders" at bounding box center [306, 131] width 102 height 16
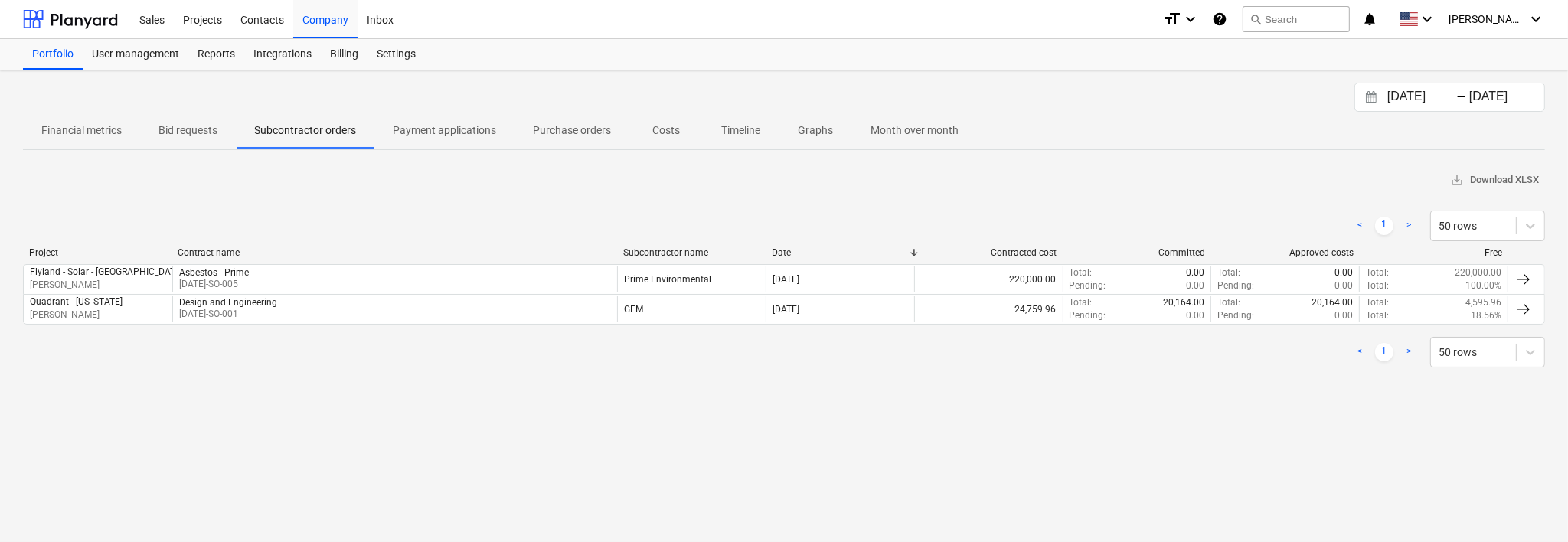
click at [464, 135] on p "Payment applications" at bounding box center [445, 131] width 104 height 16
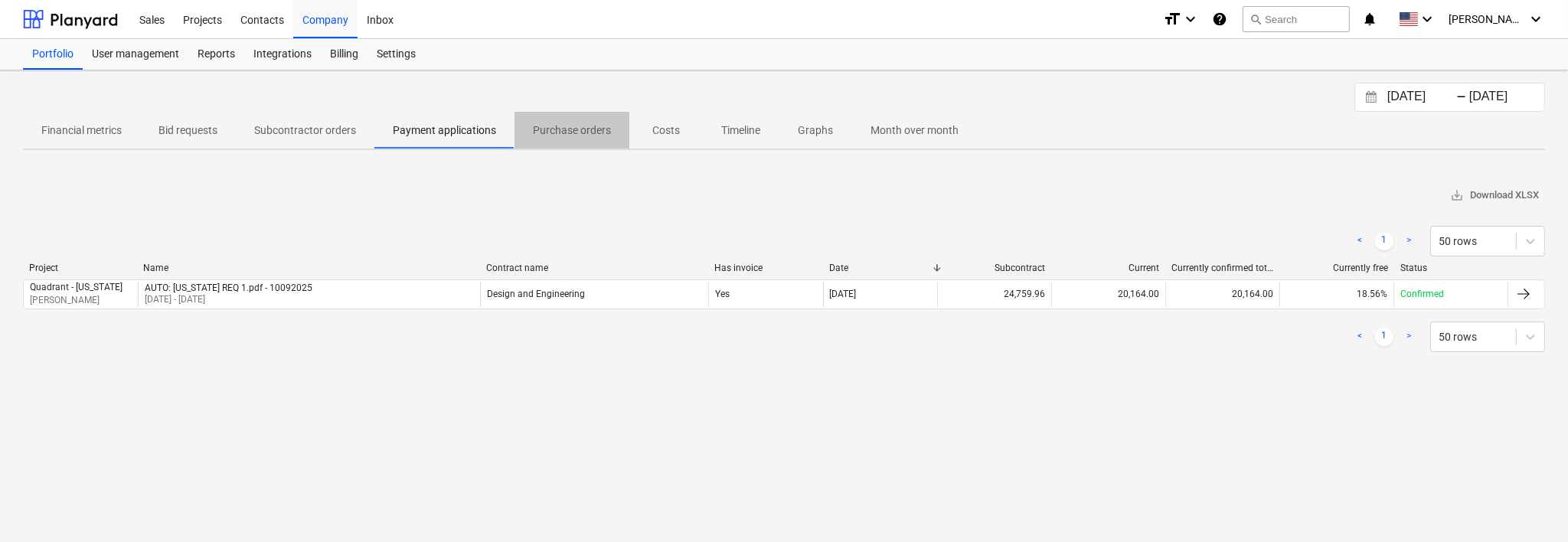
click at [585, 131] on p "Purchase orders" at bounding box center [572, 131] width 78 height 16
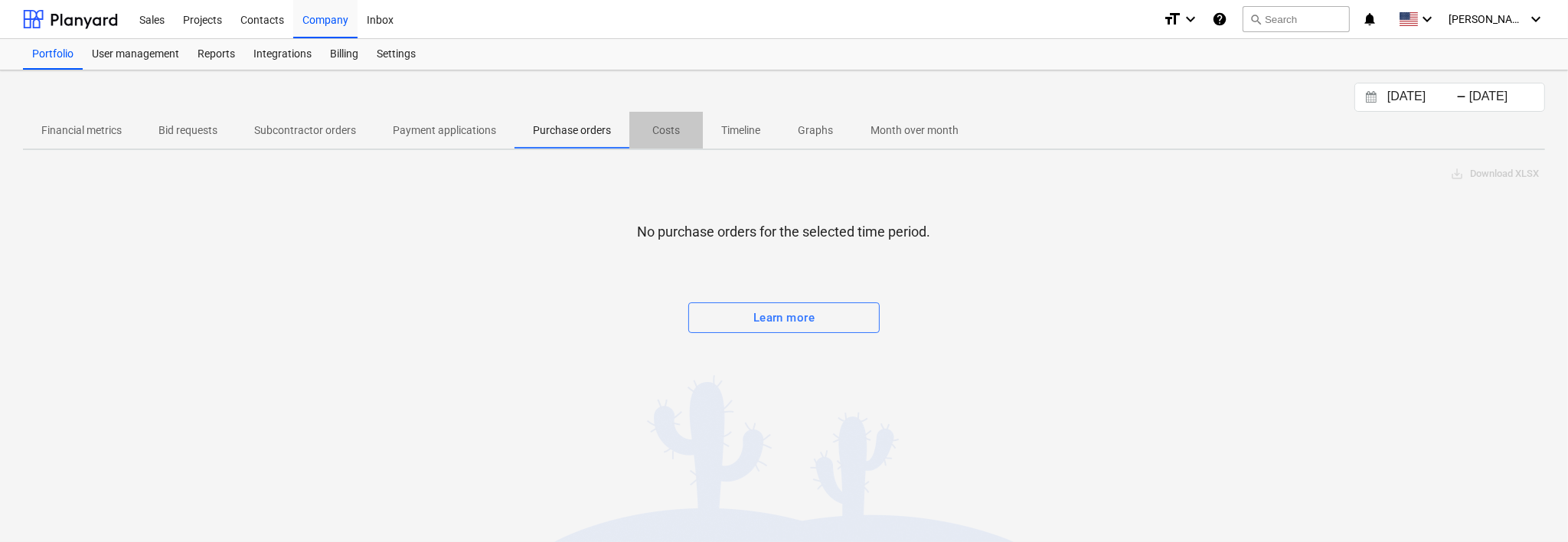
click at [662, 129] on p "Costs" at bounding box center [666, 131] width 36 height 16
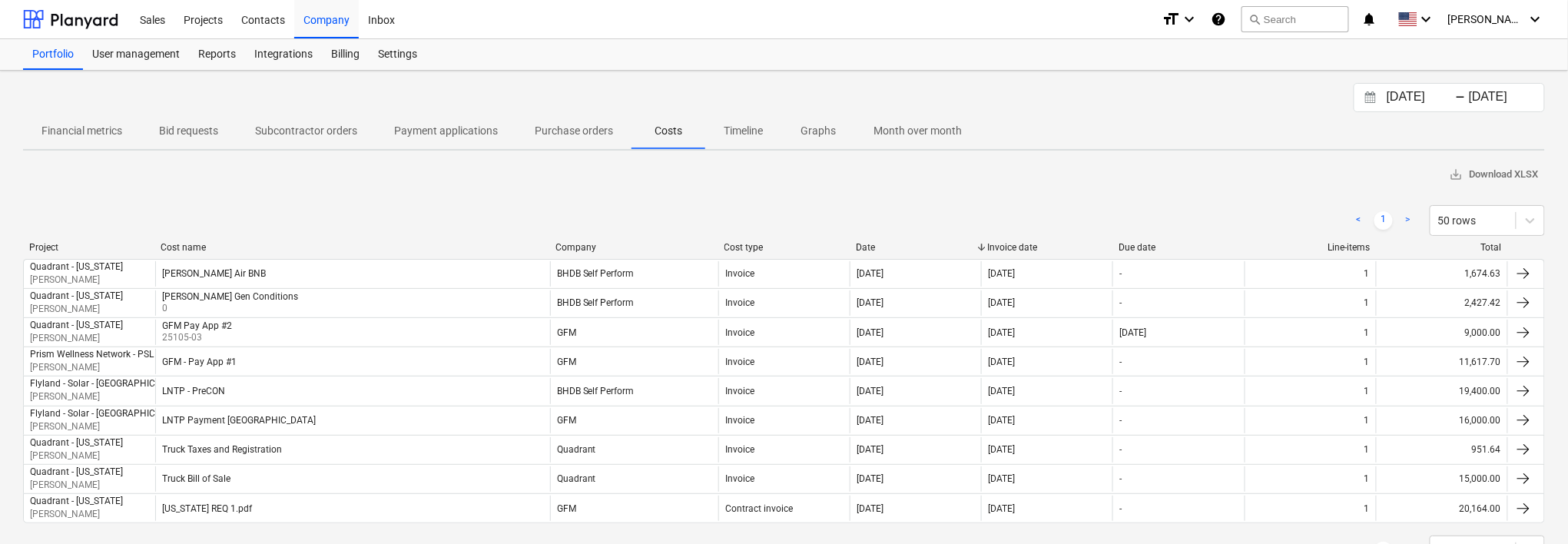
click at [751, 134] on p "Timeline" at bounding box center [742, 131] width 39 height 16
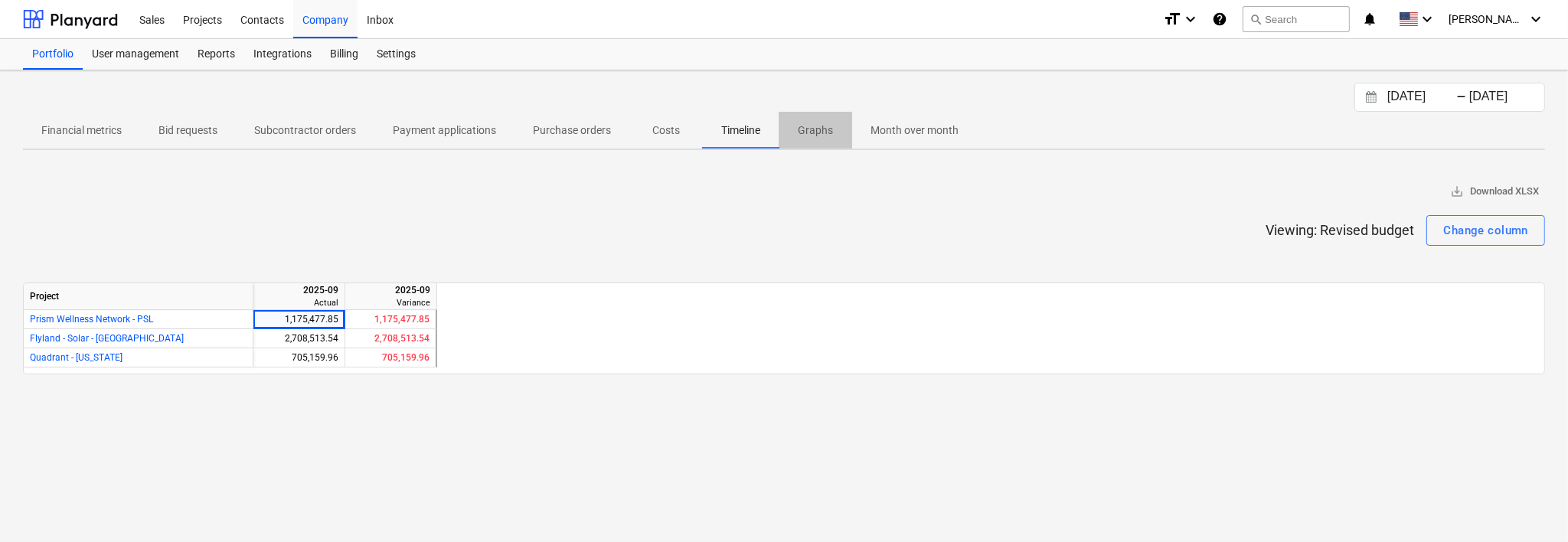
click at [778, 125] on p "Graphs" at bounding box center [816, 131] width 36 height 16
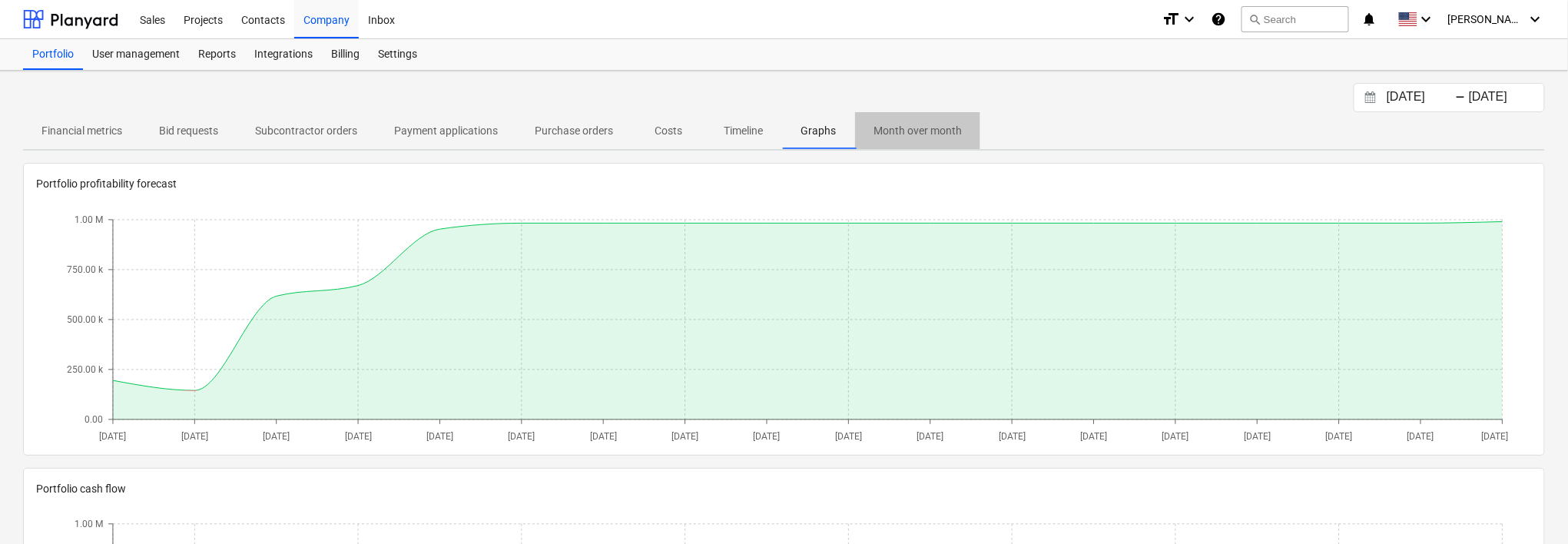
click at [780, 133] on p "Month over month" at bounding box center [917, 131] width 88 height 16
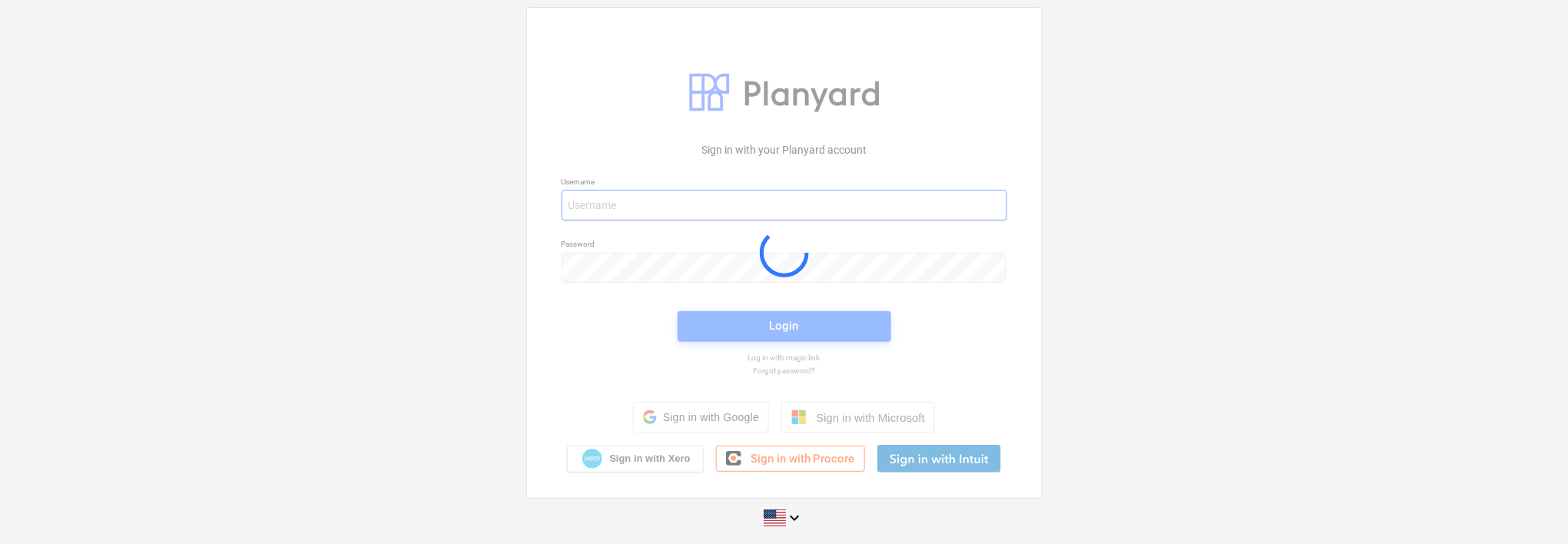
type input "[EMAIL_ADDRESS][PERSON_NAME][DOMAIN_NAME]"
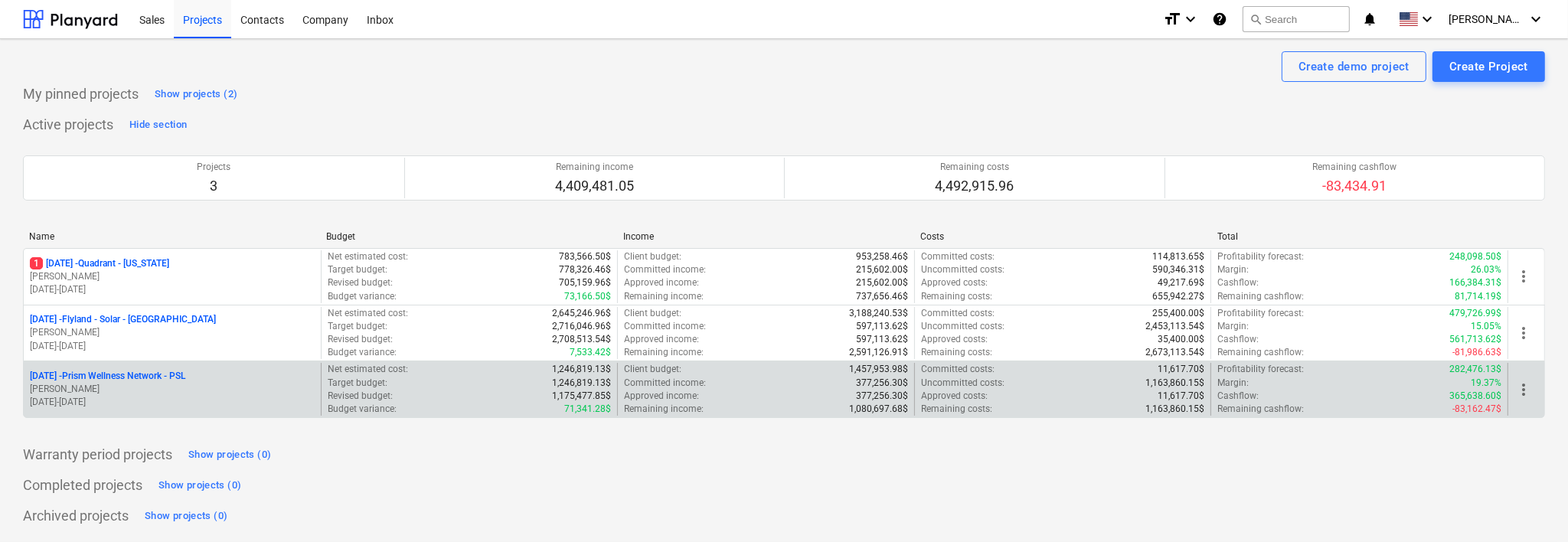
click at [156, 375] on p "[DATE] - Prism Wellness Network - PSL" at bounding box center [107, 376] width 156 height 13
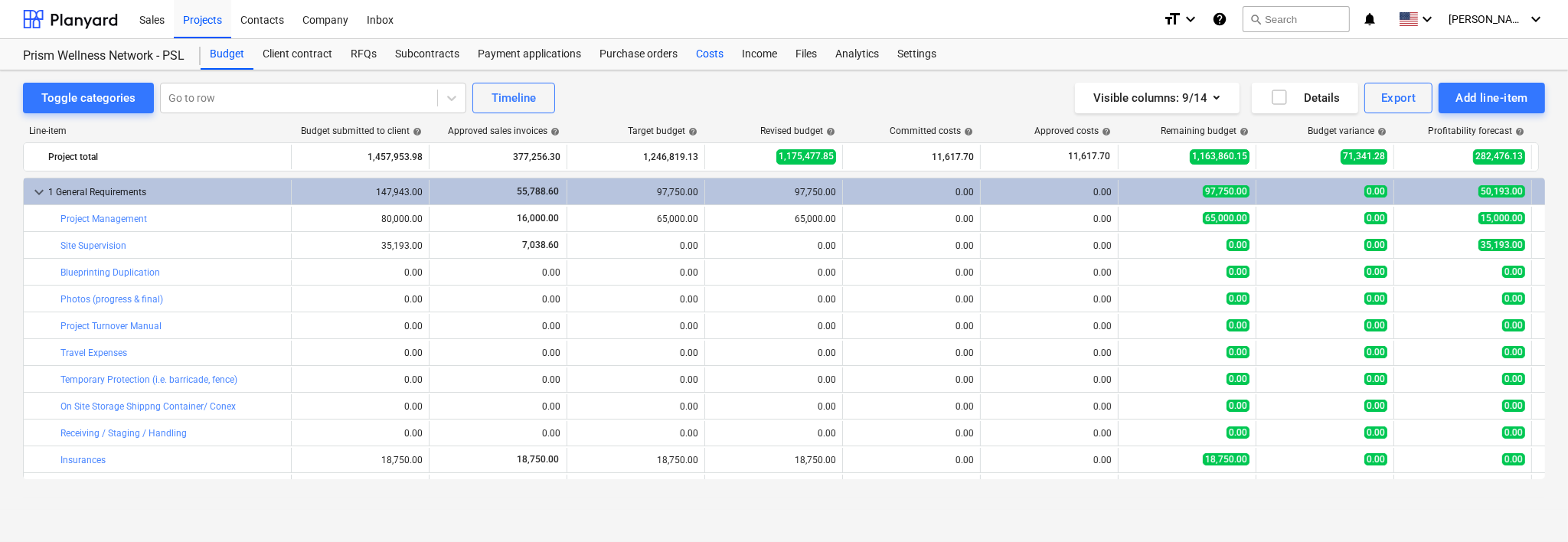
click at [707, 55] on div "Costs" at bounding box center [709, 55] width 46 height 31
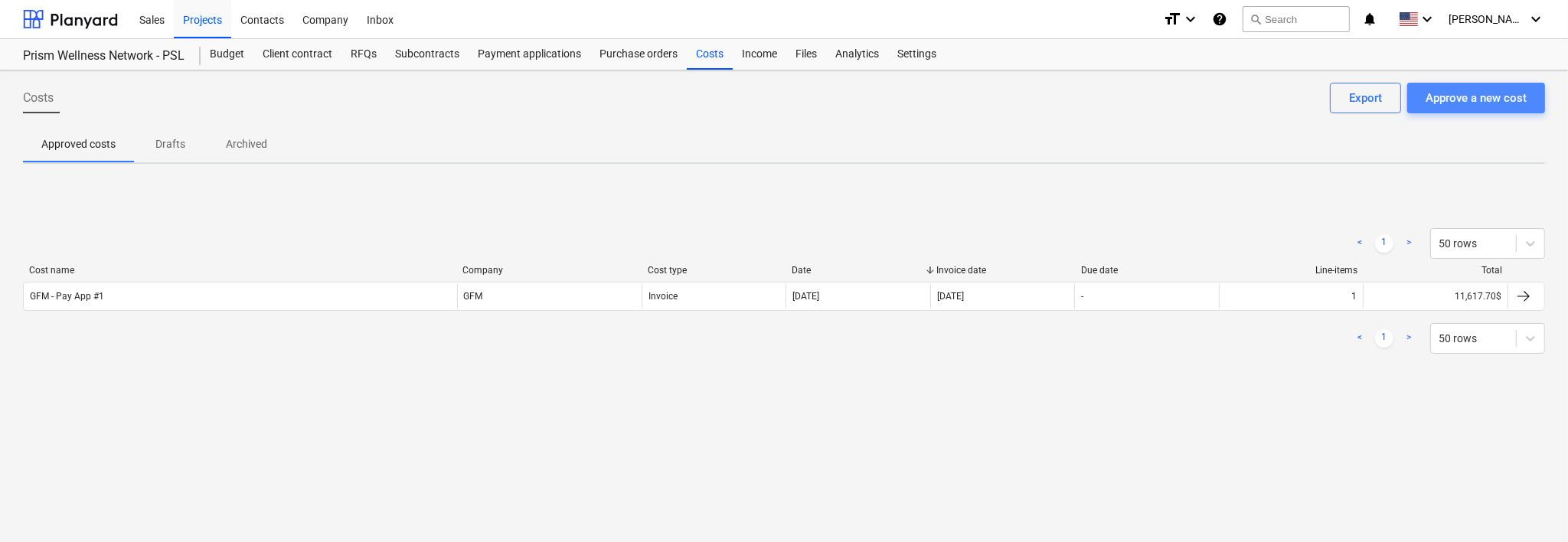
click at [1513, 99] on div "Approve a new cost" at bounding box center [1476, 98] width 101 height 20
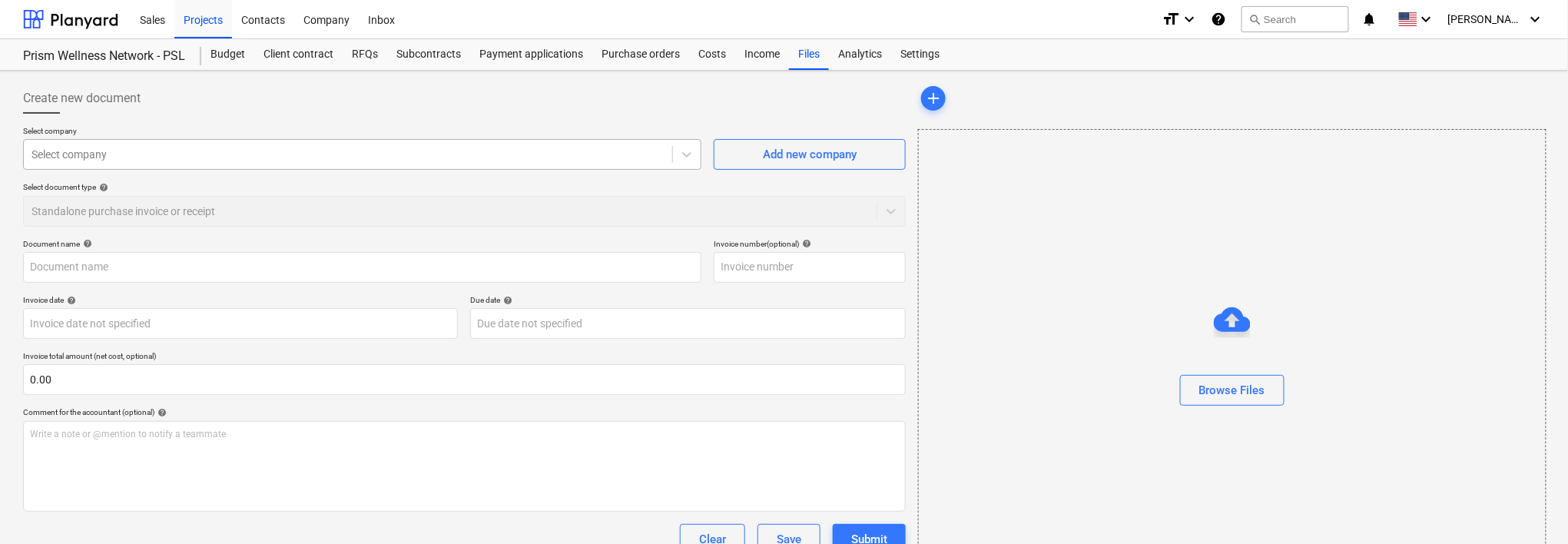
click at [365, 155] on div at bounding box center [348, 154] width 633 height 16
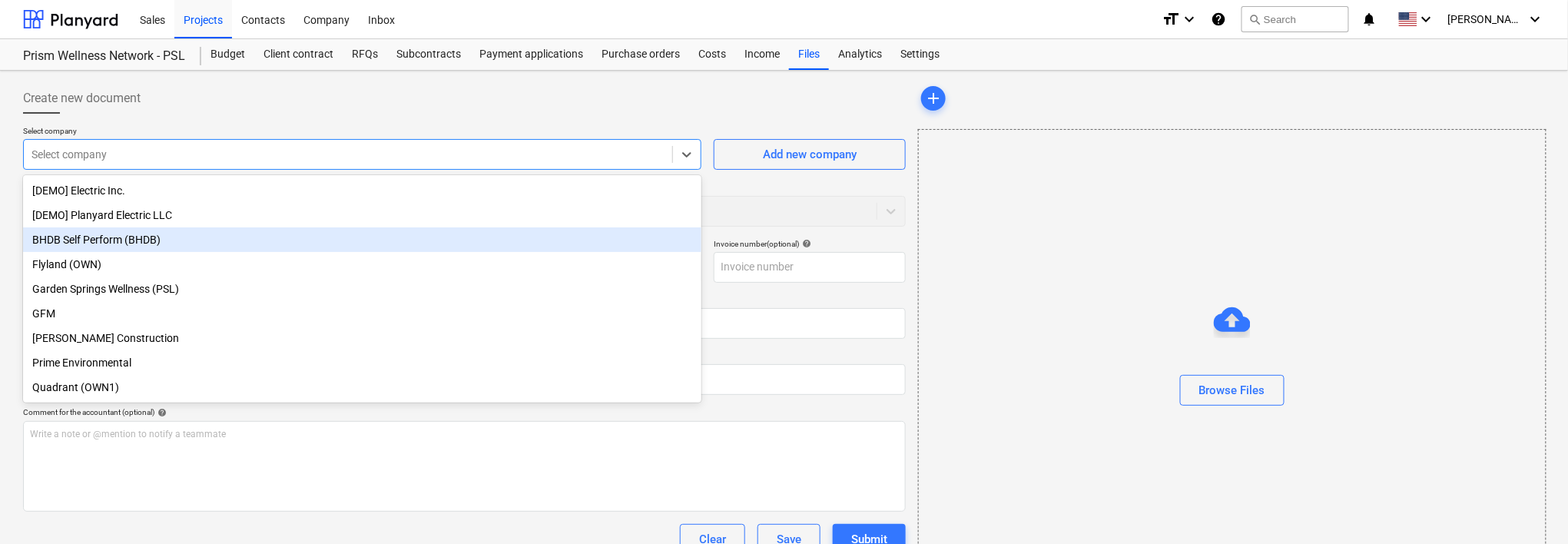
click at [204, 244] on div "BHDB Self Perform (BHDB)" at bounding box center [362, 239] width 679 height 25
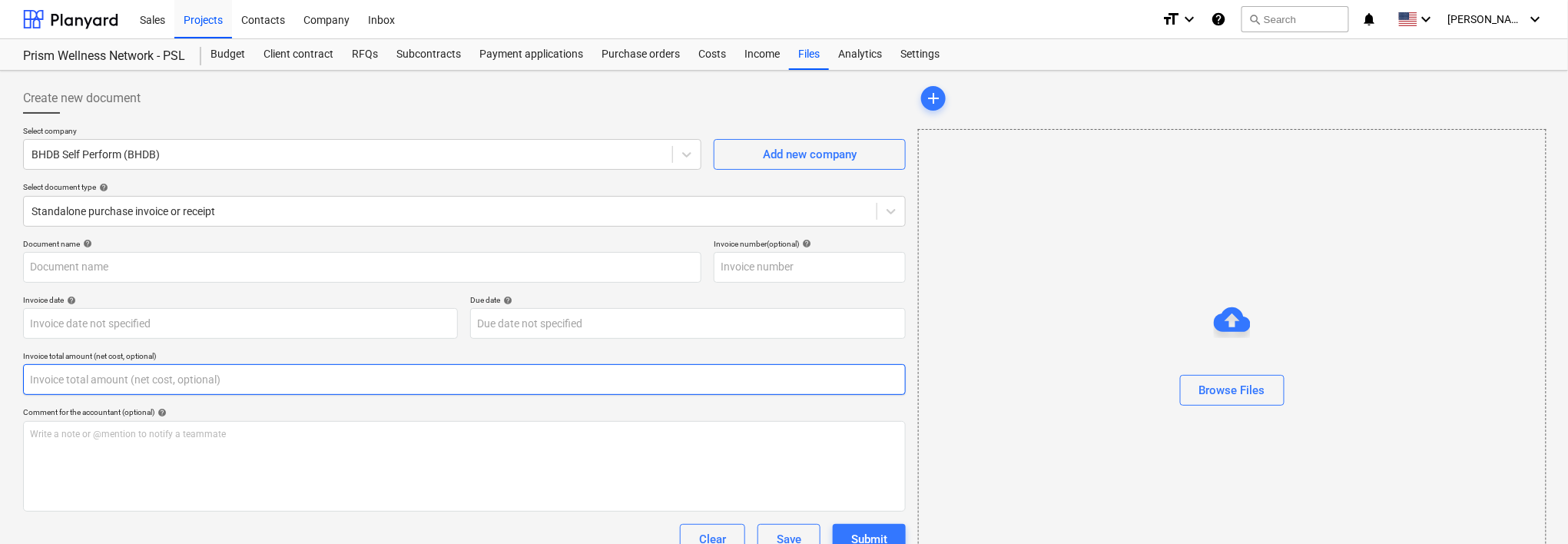
click at [265, 383] on input "text" at bounding box center [463, 380] width 882 height 31
type input "0.00"
click at [216, 376] on input "text" at bounding box center [463, 380] width 882 height 31
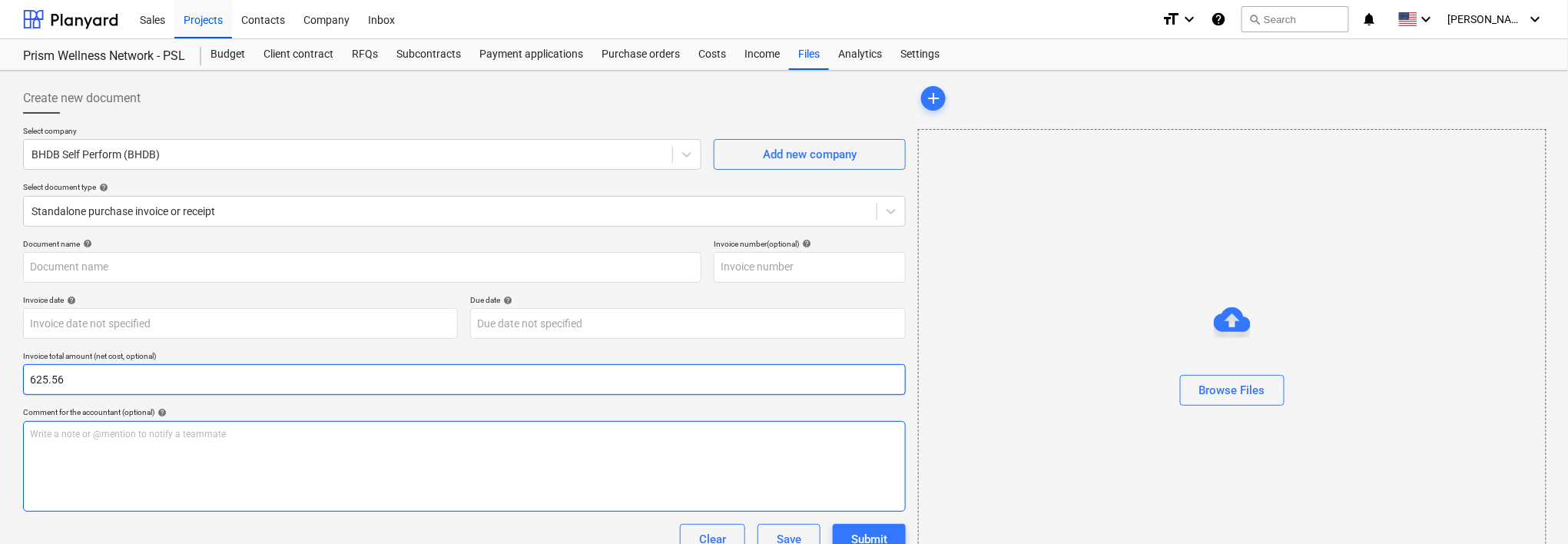
type input "625.56"
click at [324, 431] on p "Write a note or @mention to notify a teammate [PERSON_NAME]" at bounding box center [464, 434] width 868 height 13
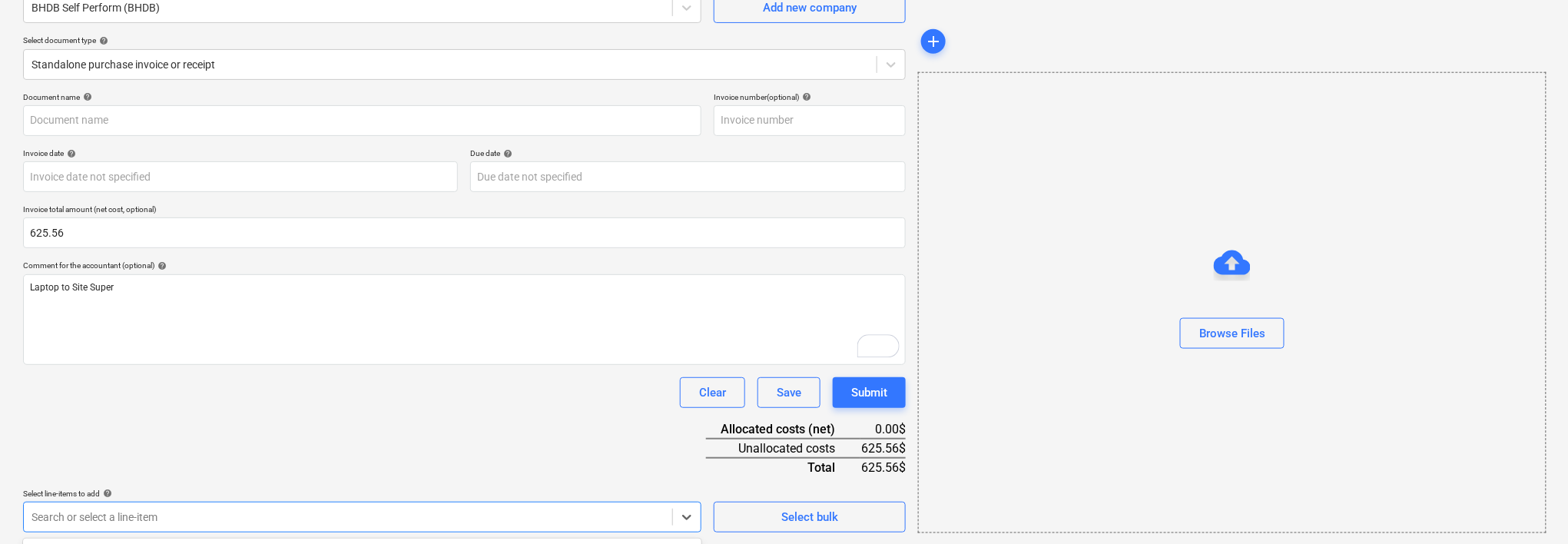
scroll to position [374, 0]
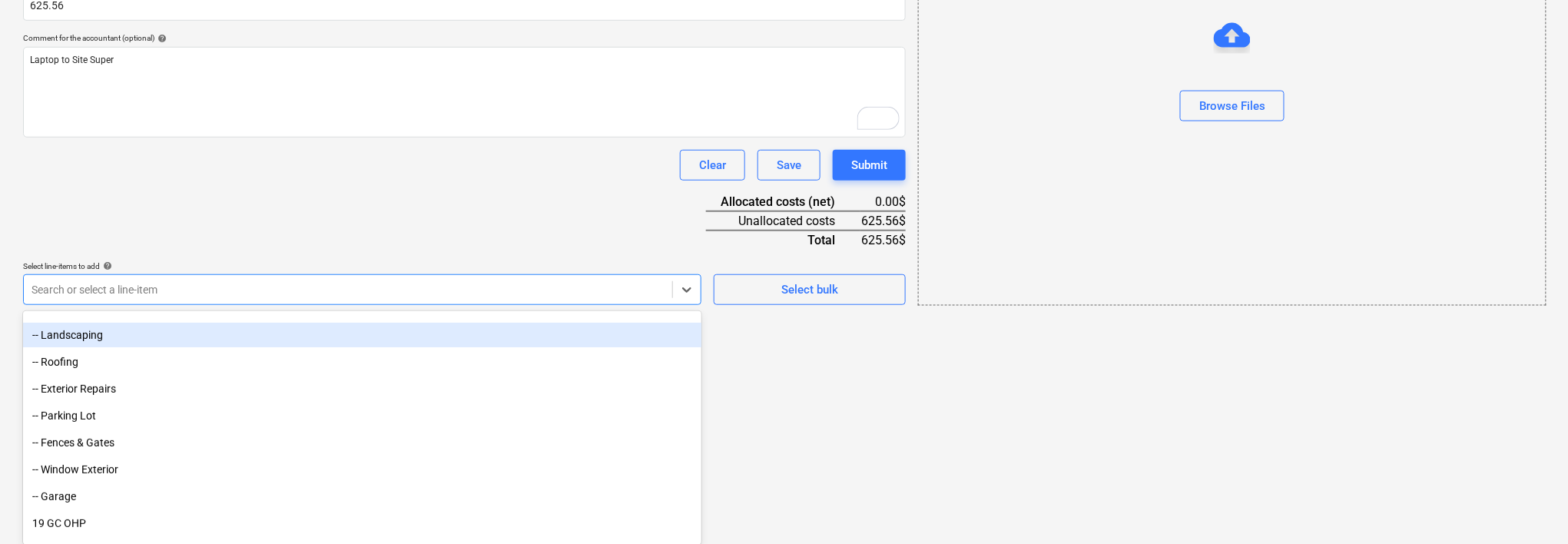
scroll to position [4987, 0]
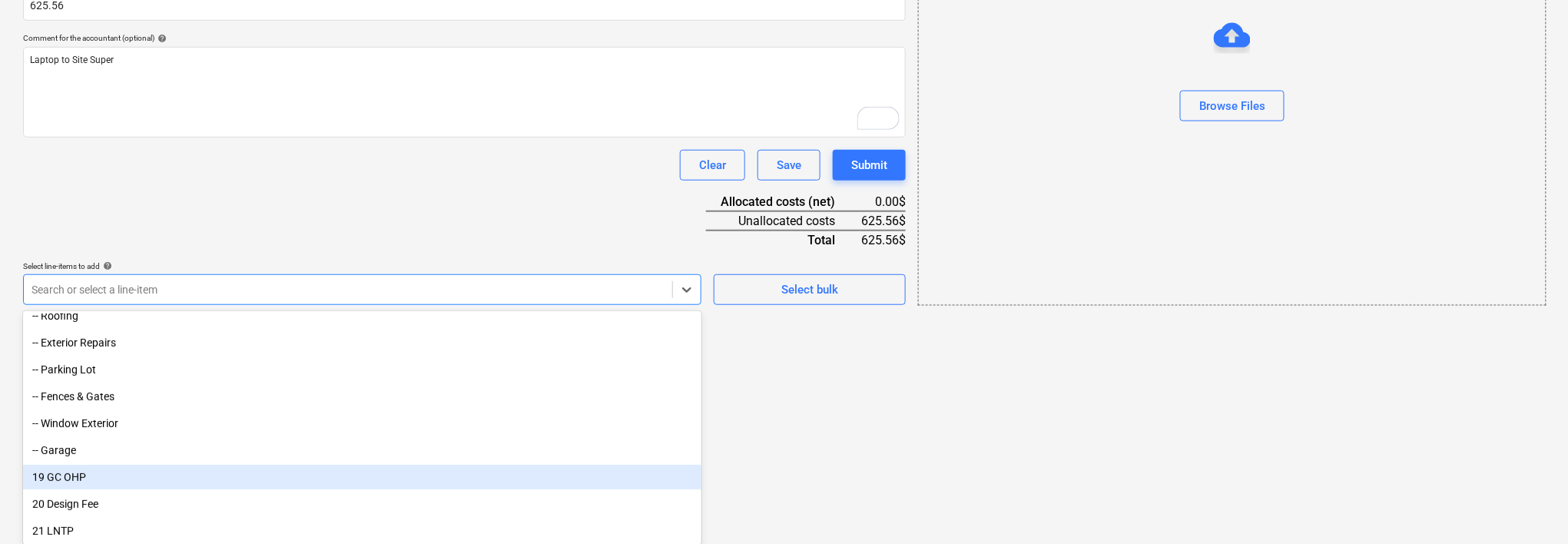
drag, startPoint x: 371, startPoint y: 439, endPoint x: 351, endPoint y: 479, distance: 44.7
click at [351, 479] on div "19 GC OHP" at bounding box center [362, 476] width 679 height 25
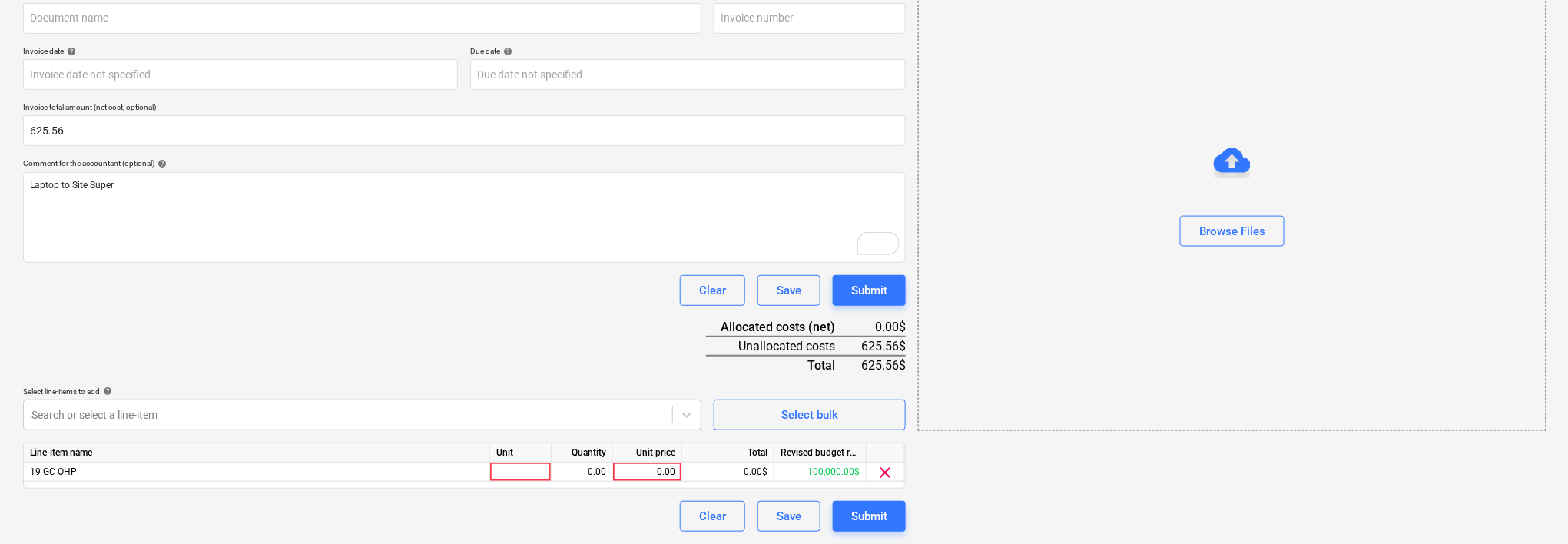
scroll to position [248, 0]
click at [649, 469] on div "0.00" at bounding box center [647, 473] width 56 height 19
type input "625.56"
click at [1083, 485] on div "add Browse Files" at bounding box center [1231, 183] width 639 height 710
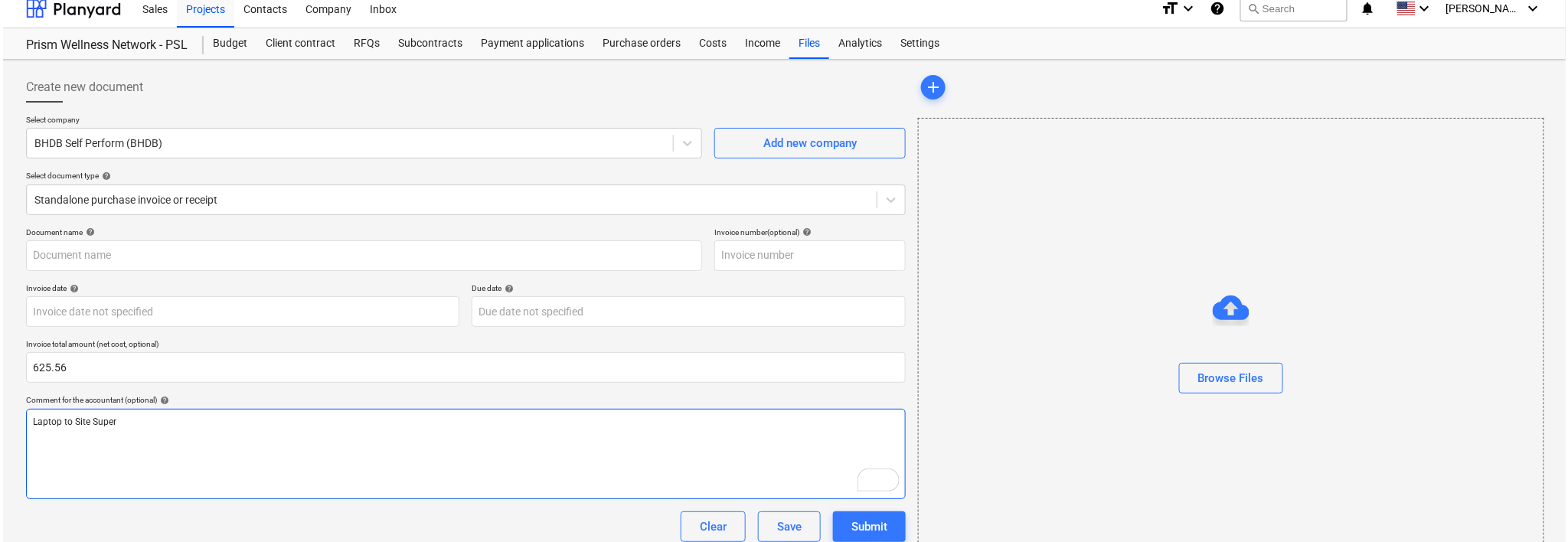
scroll to position [0, 0]
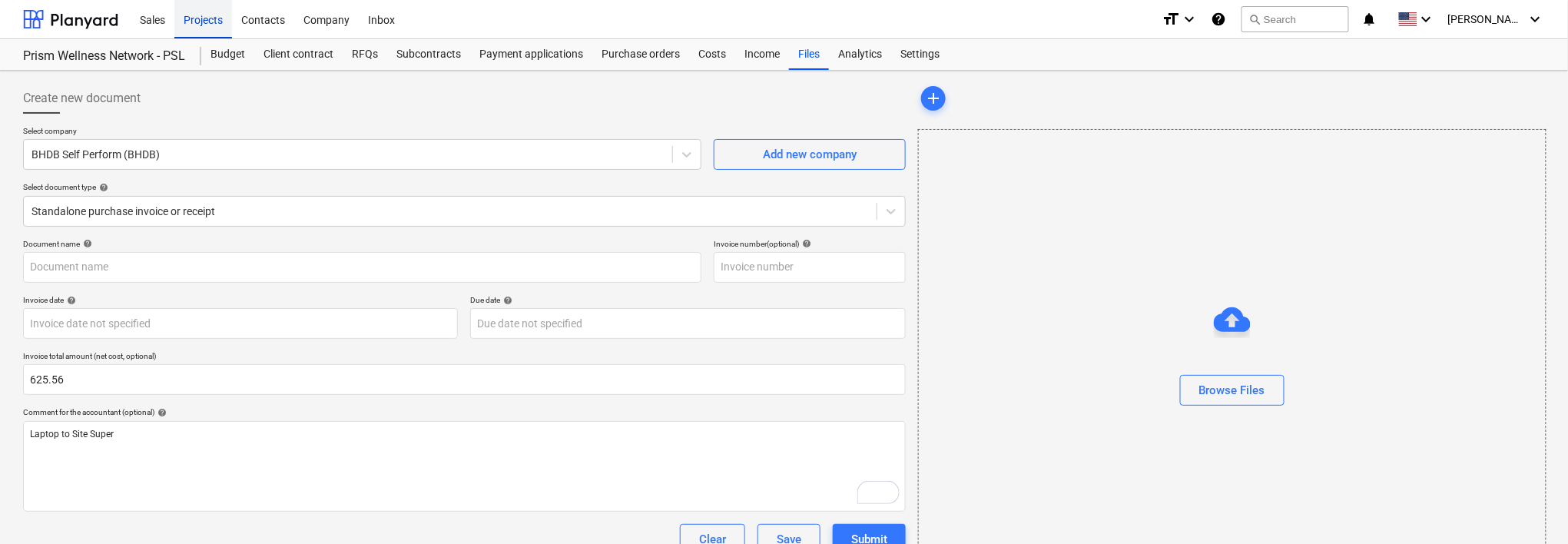
click at [192, 23] on div "Projects" at bounding box center [202, 18] width 57 height 39
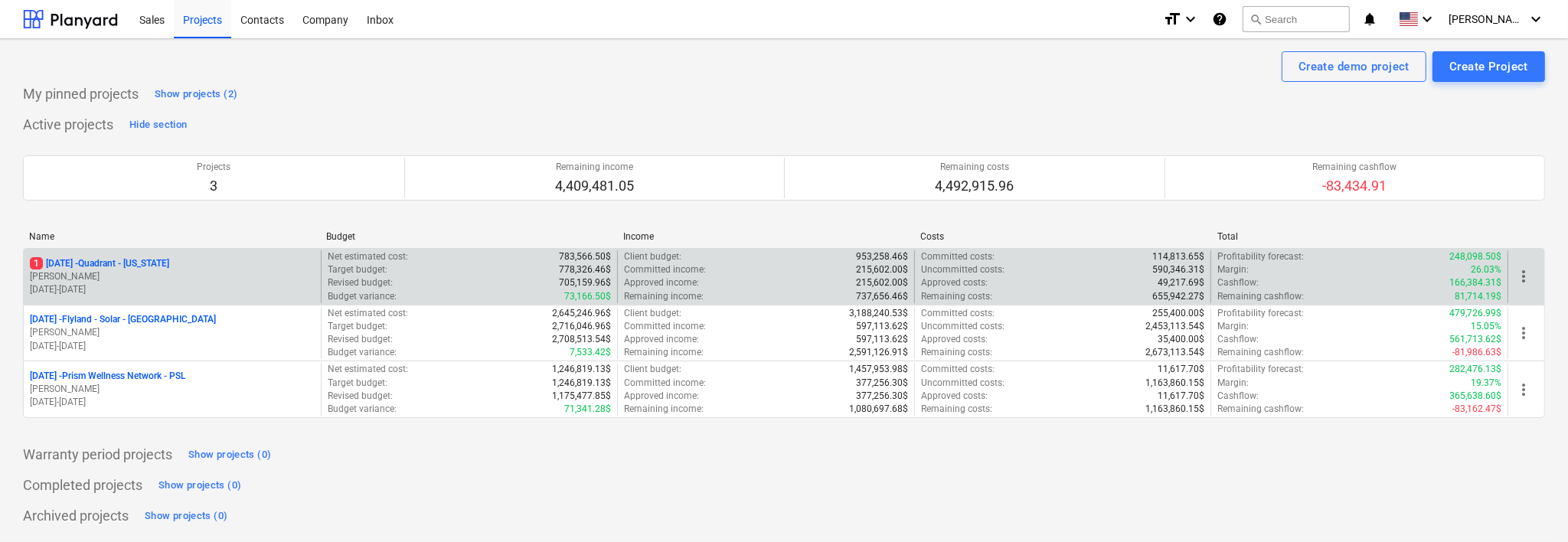
click at [114, 255] on div "1 [DATE] - Quadrant - [US_STATE] [PERSON_NAME] [DATE] - [DATE]" at bounding box center [172, 276] width 297 height 53
click at [118, 261] on p "1 25-01-05 - Quadrant - Iowa" at bounding box center [99, 264] width 139 height 13
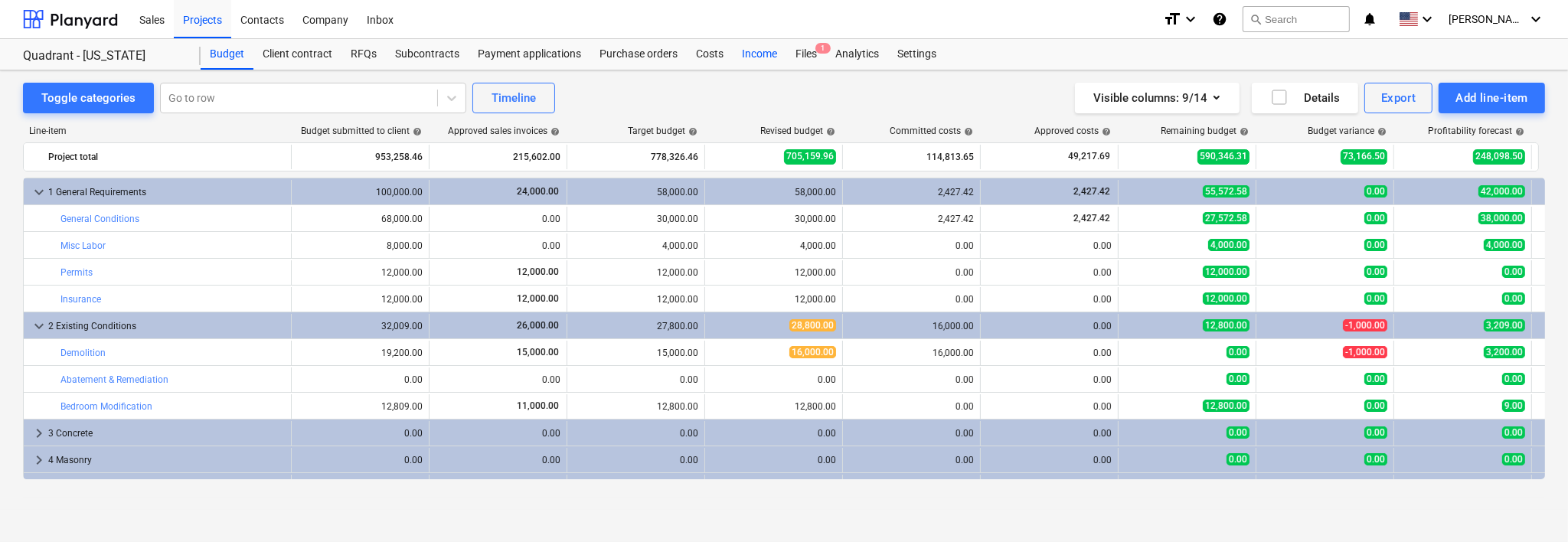
click at [759, 55] on div "Income" at bounding box center [759, 55] width 54 height 31
